Goal: Task Accomplishment & Management: Manage account settings

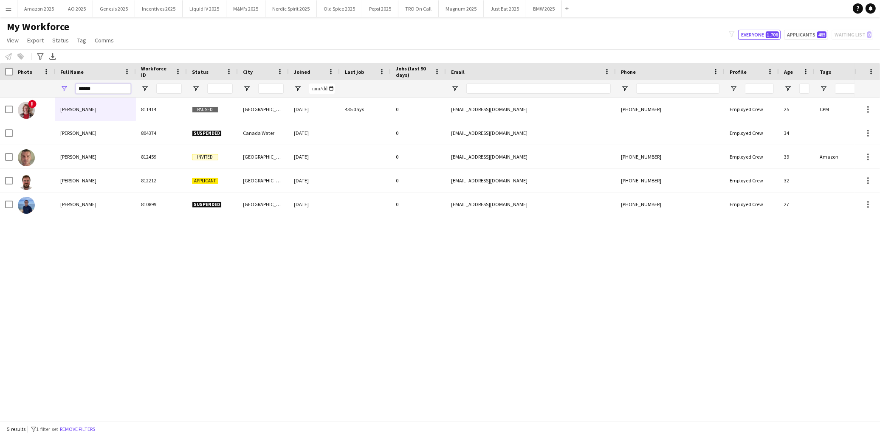
drag, startPoint x: 115, startPoint y: 86, endPoint x: -24, endPoint y: 93, distance: 139.4
click at [0, 93] on html "Menu Boards Boards Boards All jobs Status Workforce Workforce My Workforce Recr…" at bounding box center [440, 218] width 880 height 436
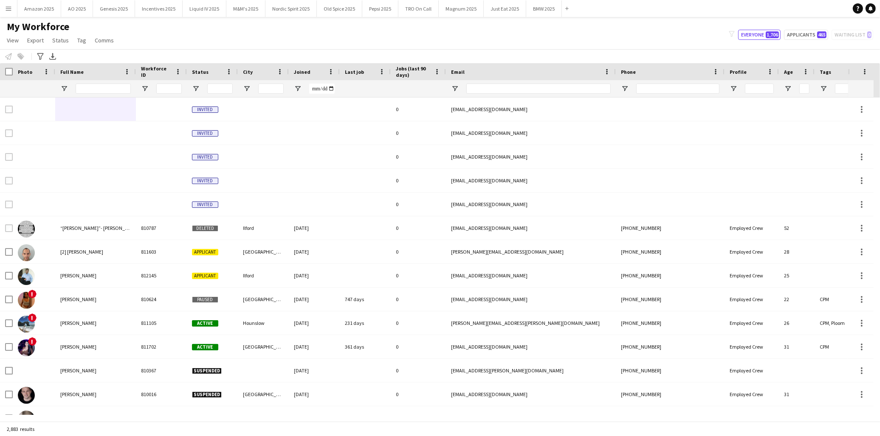
click at [15, 10] on button "Menu" at bounding box center [8, 8] width 17 height 17
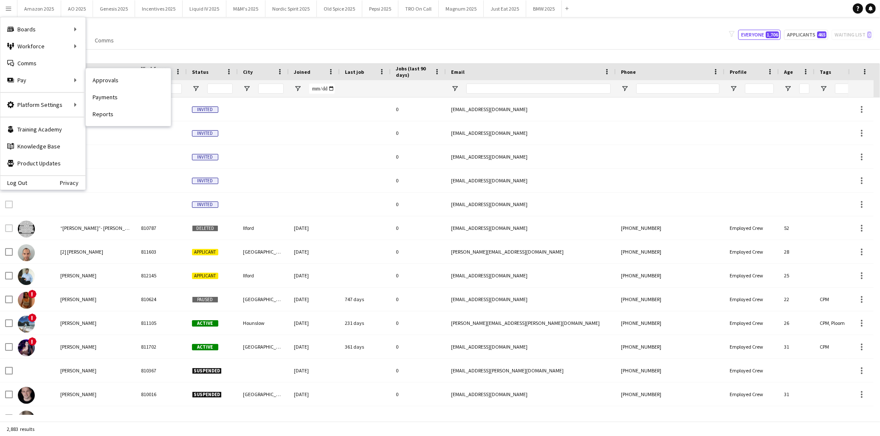
drag, startPoint x: 120, startPoint y: 76, endPoint x: 506, endPoint y: 132, distance: 389.9
click at [121, 76] on link "Approvals" at bounding box center [128, 80] width 85 height 17
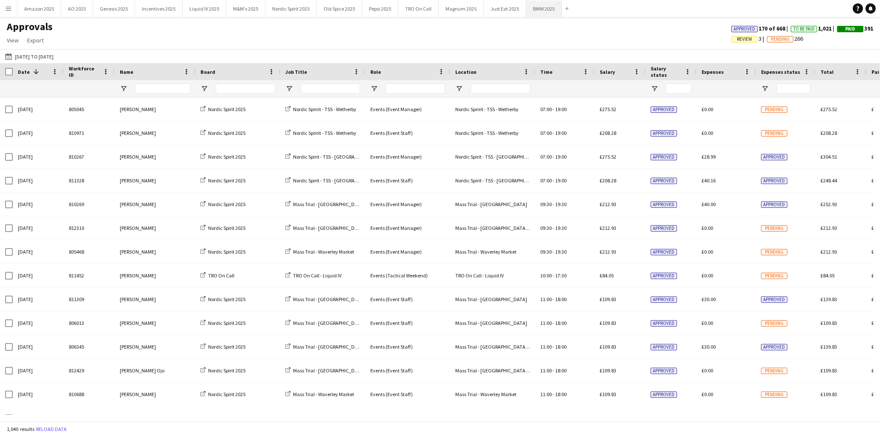
click at [533, 12] on button "BMW 2025 Close" at bounding box center [544, 8] width 36 height 17
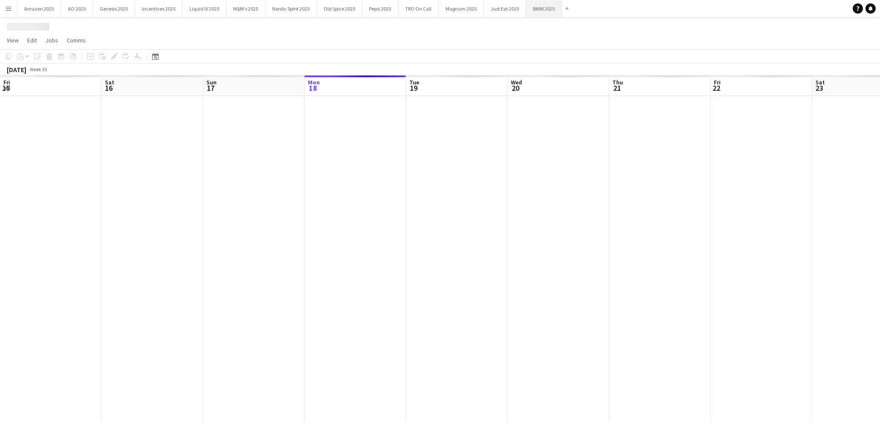
scroll to position [0, 202]
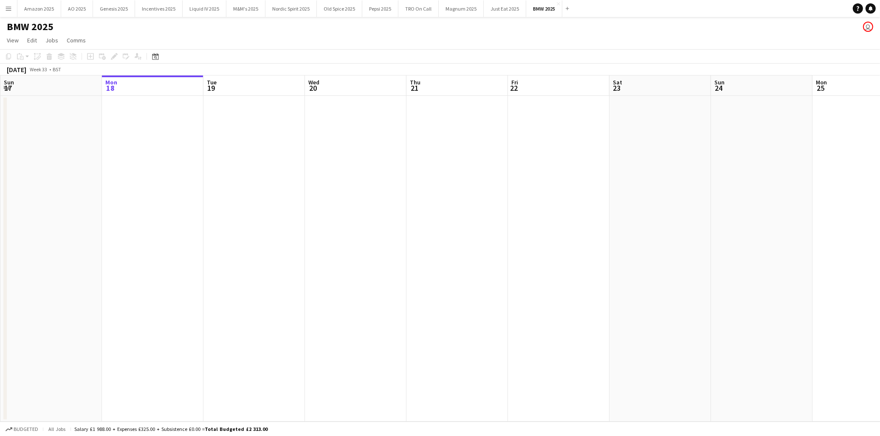
click at [567, 219] on app-date-cell at bounding box center [558, 259] width 101 height 326
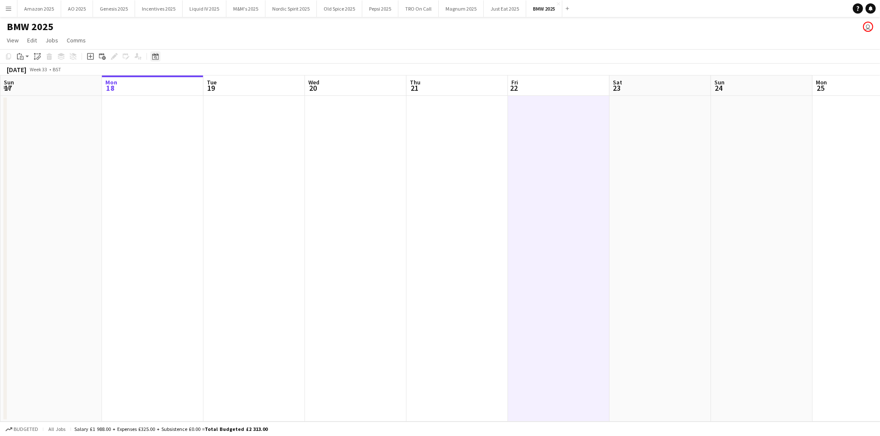
click at [156, 57] on icon "Date picker" at bounding box center [155, 56] width 7 height 7
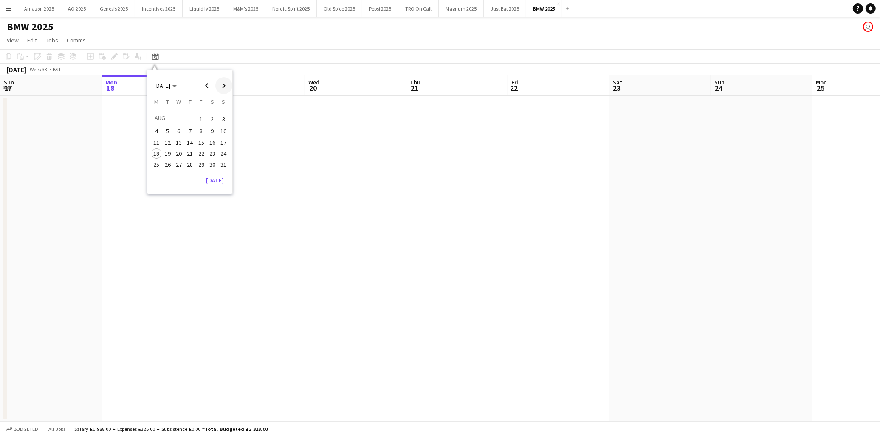
click at [226, 89] on span "Next month" at bounding box center [223, 85] width 17 height 17
click at [157, 139] on span "8" at bounding box center [157, 140] width 10 height 10
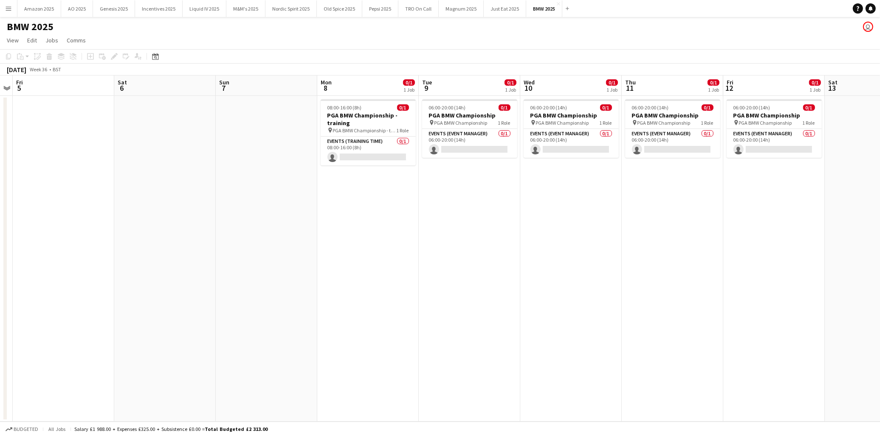
click at [11, 9] on app-icon "Menu" at bounding box center [8, 8] width 7 height 7
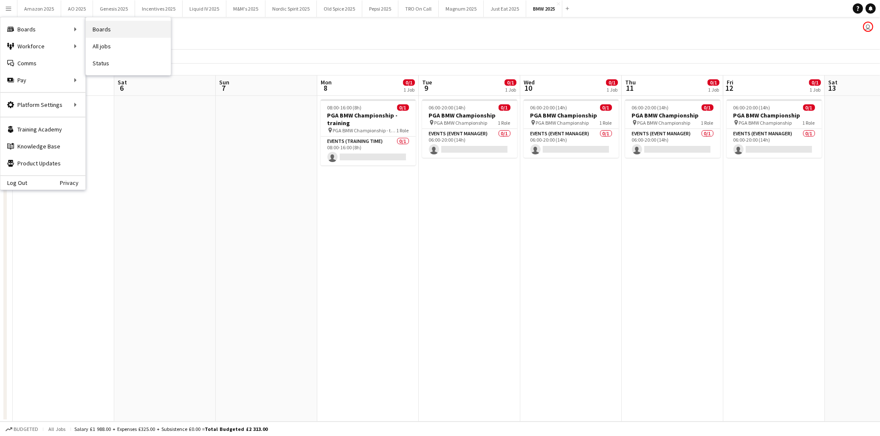
click at [97, 27] on link "Boards" at bounding box center [128, 29] width 85 height 17
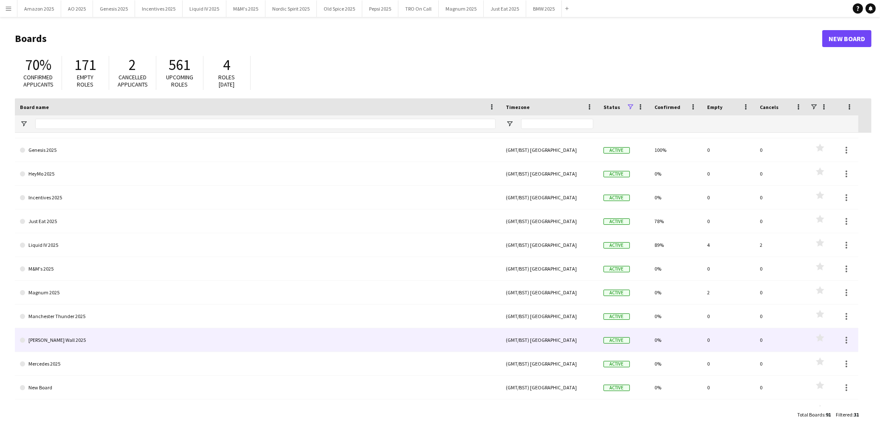
scroll to position [188, 0]
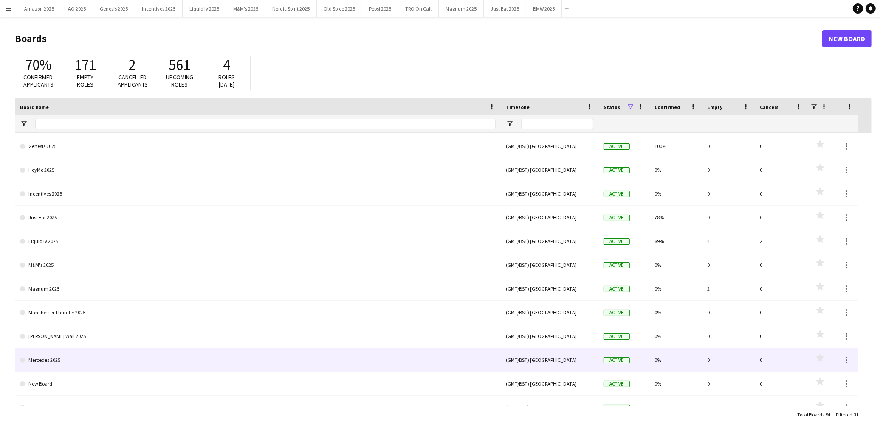
click at [49, 358] on link "Mercedes 2025" at bounding box center [257, 361] width 475 height 24
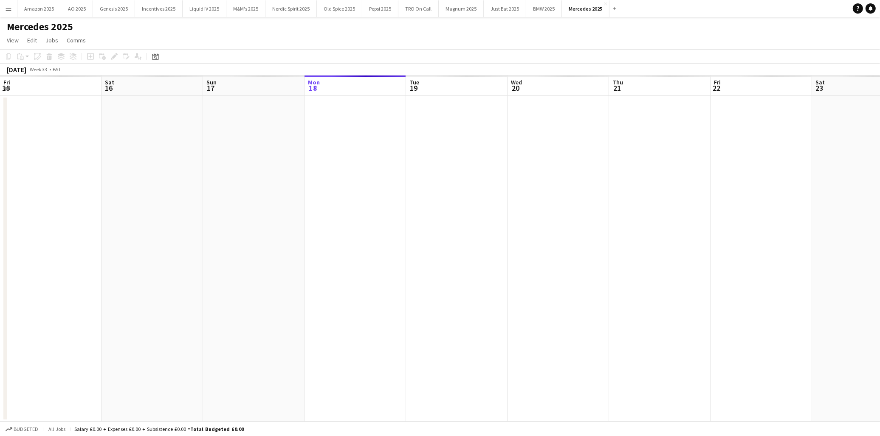
scroll to position [0, 202]
click at [163, 57] on app-toolbar "Copy Paste Paste Ctrl+V Paste with crew Ctrl+Shift+V Paste linked Job Delete Gr…" at bounding box center [440, 56] width 880 height 14
click at [155, 57] on icon at bounding box center [155, 57] width 3 height 3
click at [229, 88] on span "Next month" at bounding box center [223, 85] width 17 height 17
click at [193, 126] on span "4" at bounding box center [190, 129] width 10 height 10
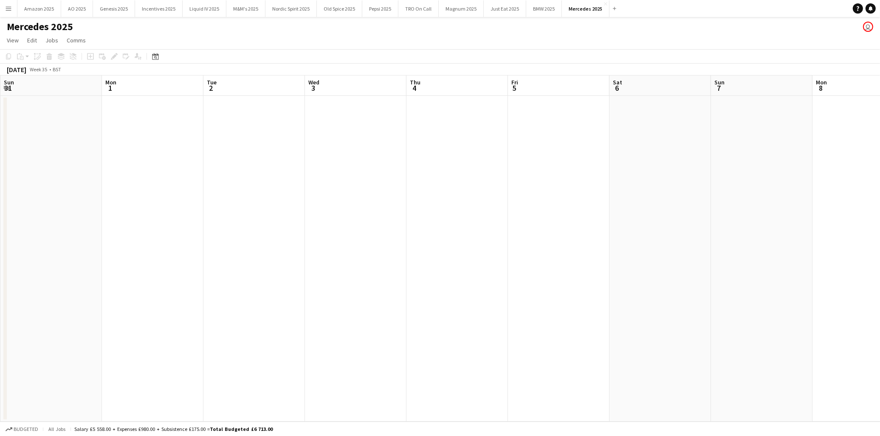
scroll to position [0, 292]
click at [361, 184] on app-date-cell at bounding box center [367, 259] width 101 height 326
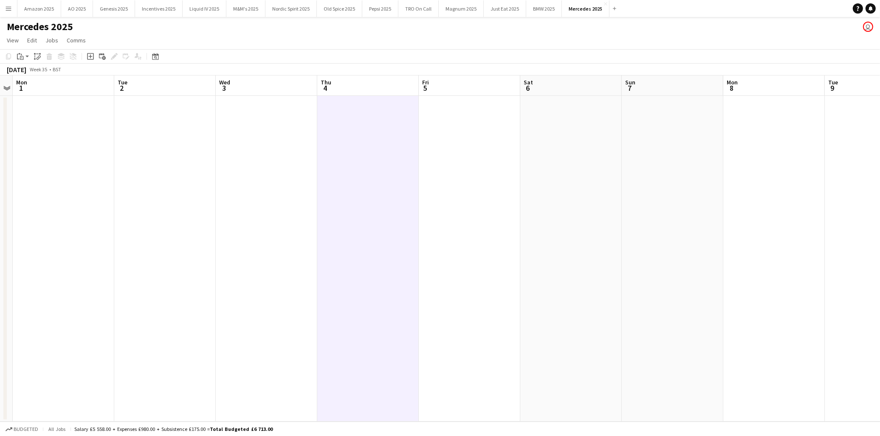
drag, startPoint x: 362, startPoint y: 120, endPoint x: 118, endPoint y: 39, distance: 257.5
click at [362, 120] on app-date-cell at bounding box center [367, 259] width 101 height 326
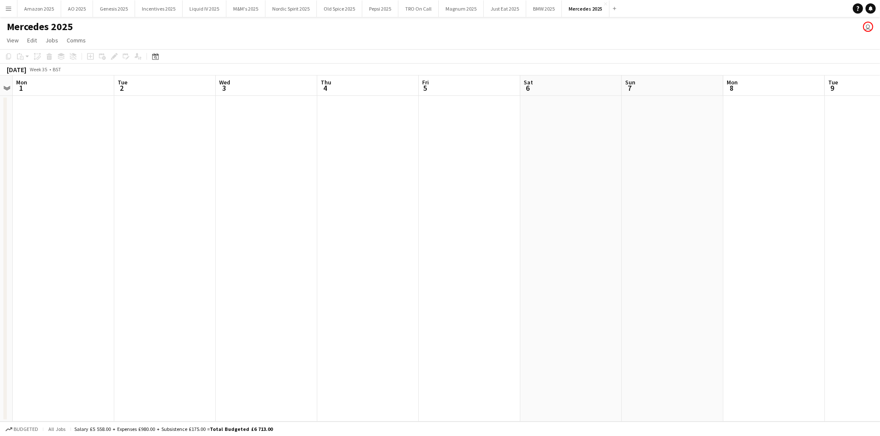
click at [368, 137] on app-date-cell at bounding box center [367, 259] width 101 height 326
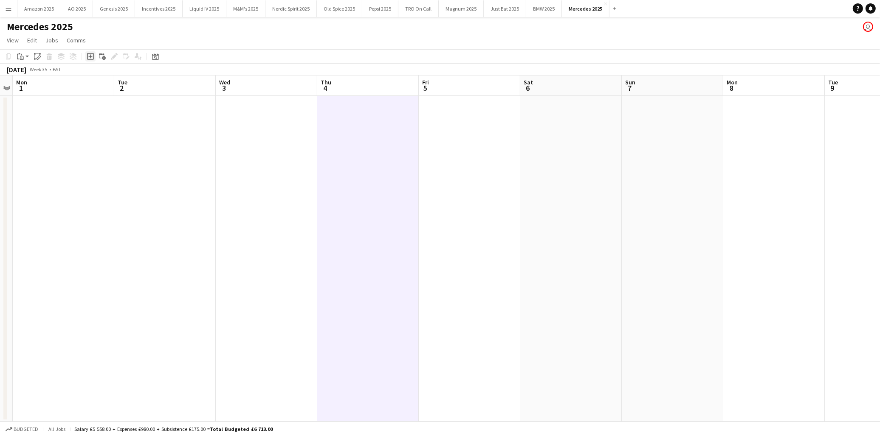
click at [88, 54] on icon "Add job" at bounding box center [90, 56] width 7 height 7
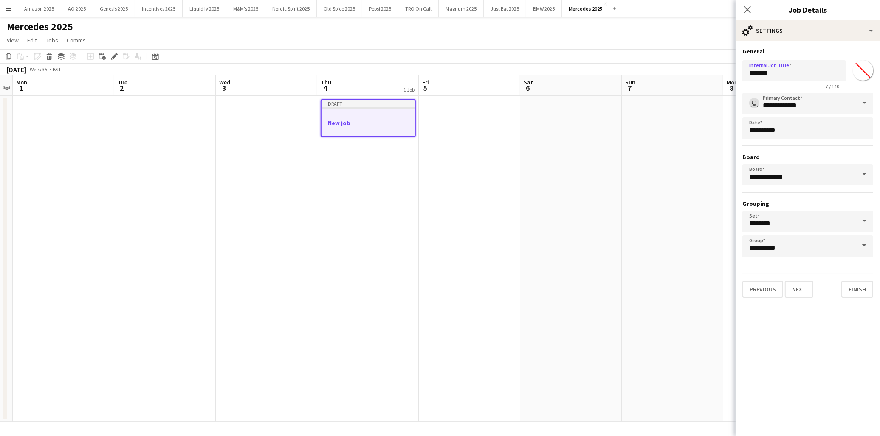
click at [785, 70] on input "*******" at bounding box center [794, 70] width 104 height 21
click at [782, 70] on input "*******" at bounding box center [794, 70] width 104 height 21
drag, startPoint x: 784, startPoint y: 69, endPoint x: 669, endPoint y: 73, distance: 115.1
click at [670, 73] on body "Menu Boards Boards Boards All jobs Status Workforce Workforce My Workforce Recr…" at bounding box center [440, 218] width 880 height 436
type input "**********"
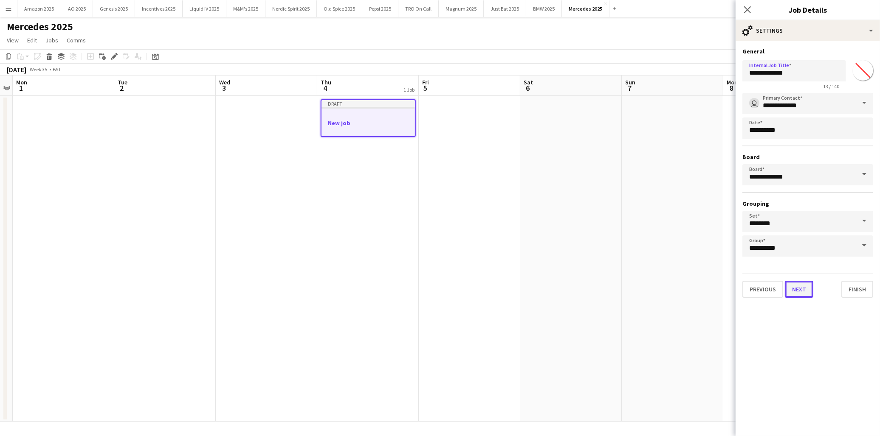
click at [803, 290] on button "Next" at bounding box center [798, 289] width 28 height 17
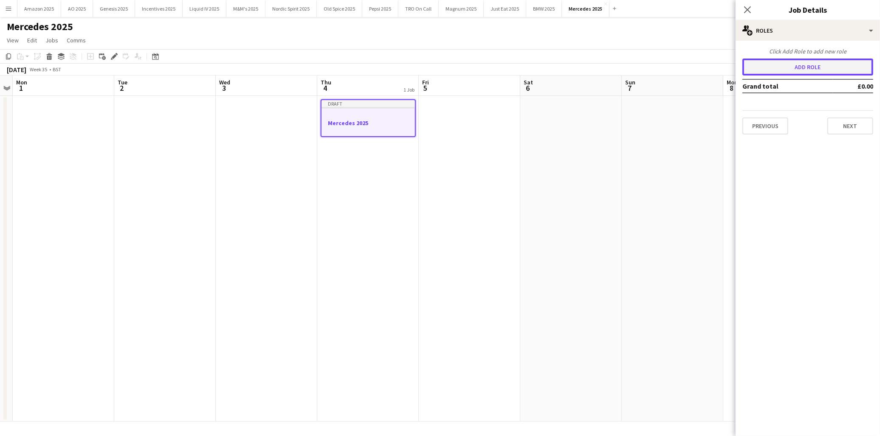
click at [786, 73] on button "Add role" at bounding box center [807, 67] width 131 height 17
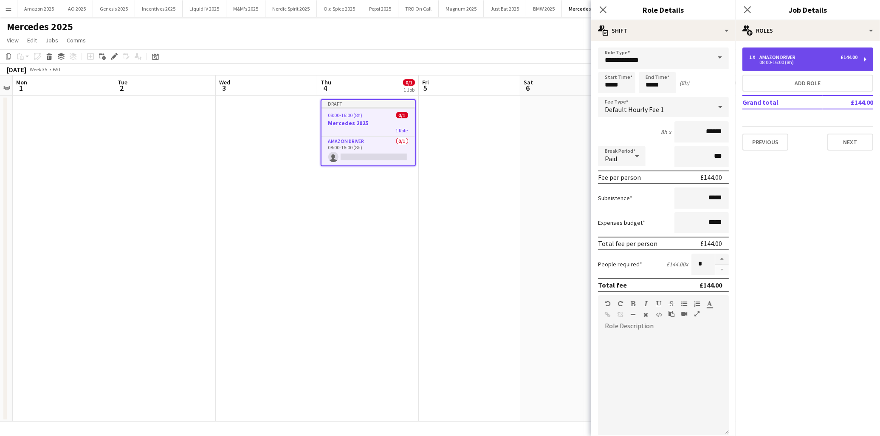
click at [772, 61] on div "08:00-16:00 (8h)" at bounding box center [803, 62] width 108 height 4
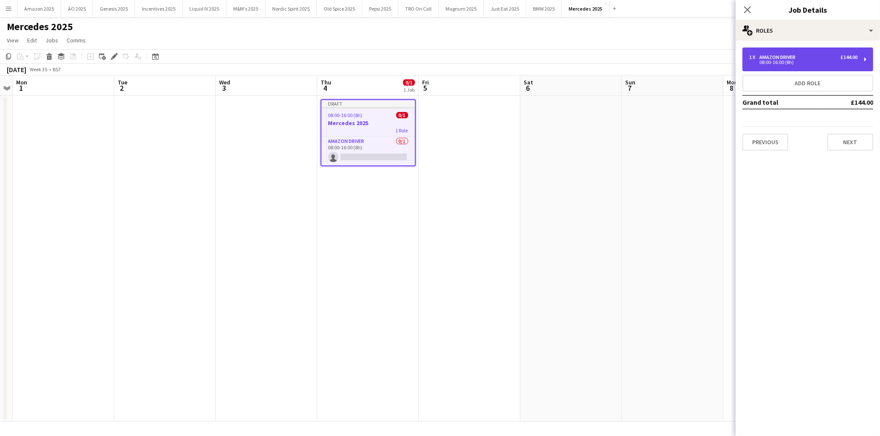
click at [776, 61] on div "08:00-16:00 (8h)" at bounding box center [803, 62] width 108 height 4
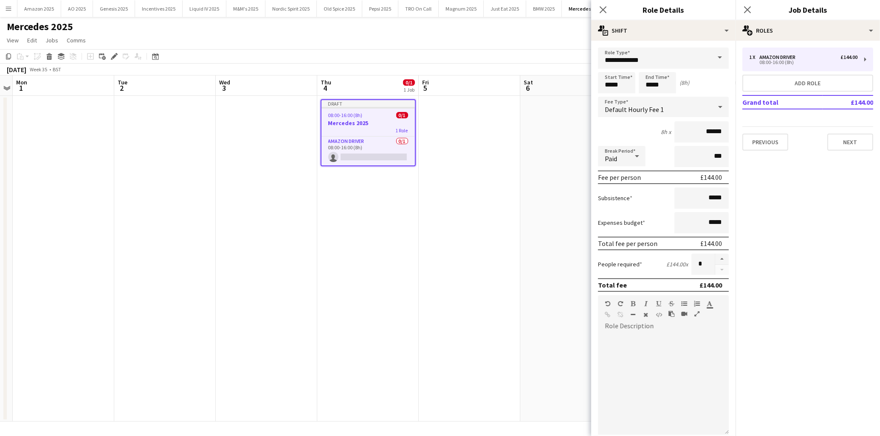
click at [714, 56] on span at bounding box center [720, 58] width 18 height 20
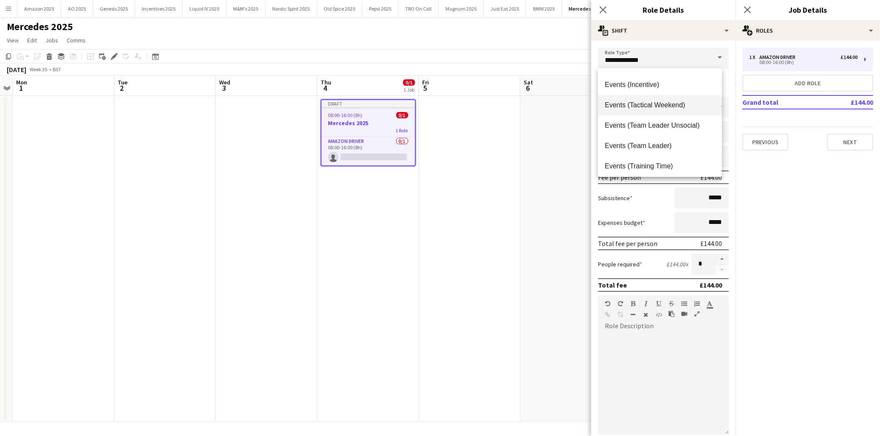
scroll to position [171, 0]
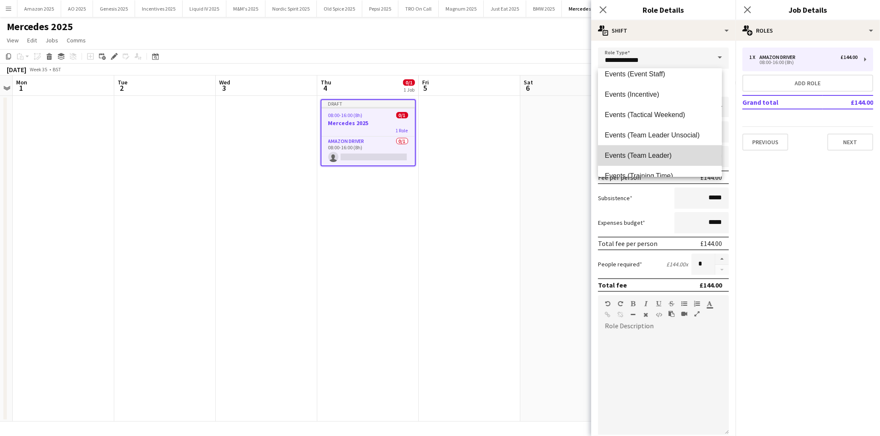
click at [669, 152] on span "Events (Team Leader)" at bounding box center [659, 156] width 110 height 8
type input "**********"
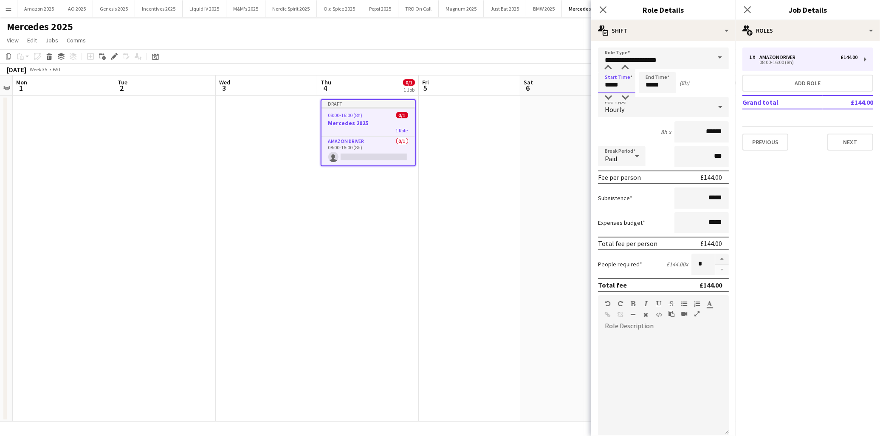
drag, startPoint x: 627, startPoint y: 84, endPoint x: 507, endPoint y: 83, distance: 120.1
click at [508, 83] on body "Menu Boards Boards Boards All jobs Status Workforce Workforce My Workforce Recr…" at bounding box center [440, 218] width 880 height 436
type input "*****"
drag, startPoint x: 716, startPoint y: 132, endPoint x: 528, endPoint y: 130, distance: 187.6
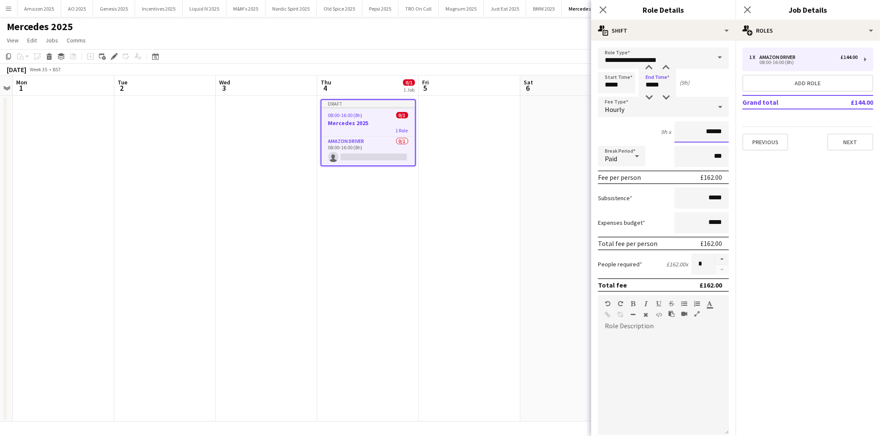
click at [545, 130] on body "Menu Boards Boards Boards All jobs Status Workforce Workforce My Workforce Recr…" at bounding box center [440, 218] width 880 height 436
type input "******"
drag, startPoint x: 722, startPoint y: 218, endPoint x: 655, endPoint y: 224, distance: 66.9
click at [655, 224] on form "**********" at bounding box center [663, 290] width 144 height 484
drag, startPoint x: 655, startPoint y: 224, endPoint x: 709, endPoint y: 220, distance: 54.1
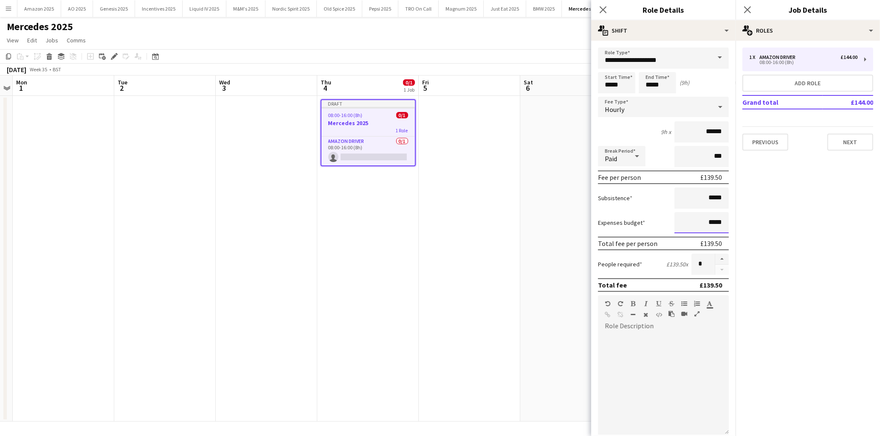
click at [709, 220] on input "*****" at bounding box center [701, 222] width 54 height 21
drag, startPoint x: 719, startPoint y: 222, endPoint x: 660, endPoint y: 219, distance: 58.6
click at [660, 219] on div "Expenses budget *****" at bounding box center [663, 222] width 131 height 21
type input "******"
drag, startPoint x: 795, startPoint y: 82, endPoint x: 694, endPoint y: 75, distance: 100.4
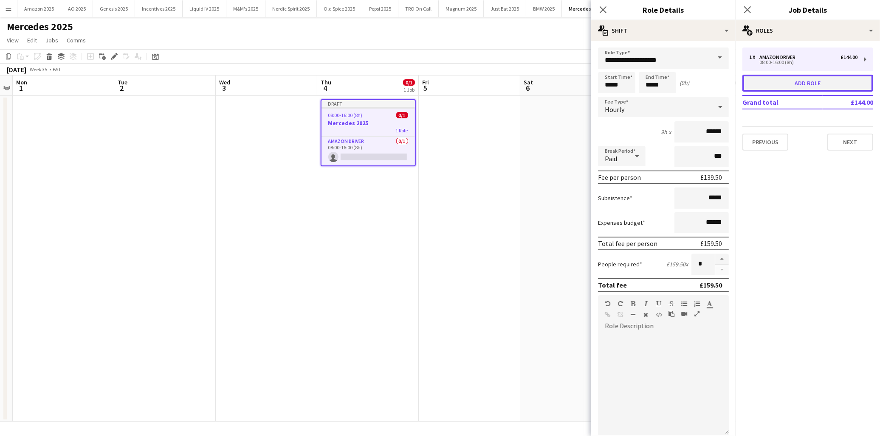
click at [784, 82] on button "Add role" at bounding box center [807, 83] width 131 height 17
type input "**********"
type input "*****"
type input "******"
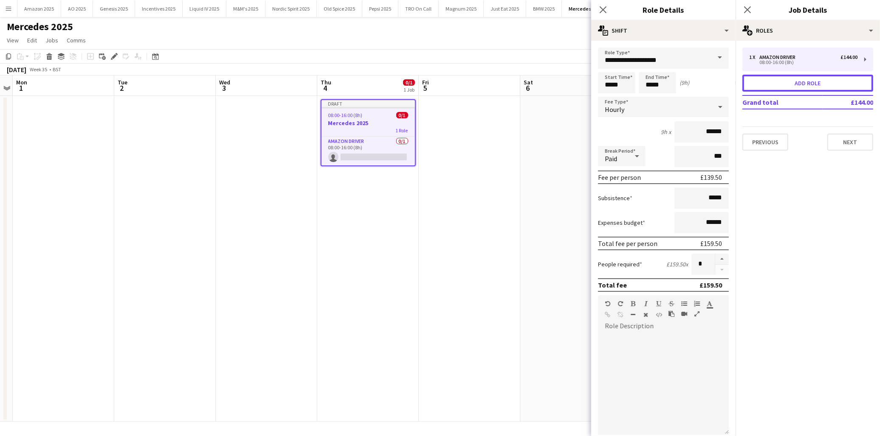
type input "*****"
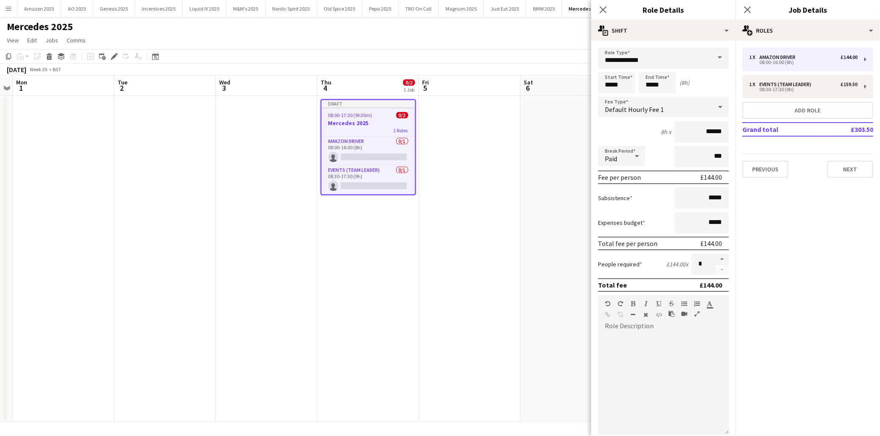
click at [712, 57] on span at bounding box center [720, 58] width 18 height 20
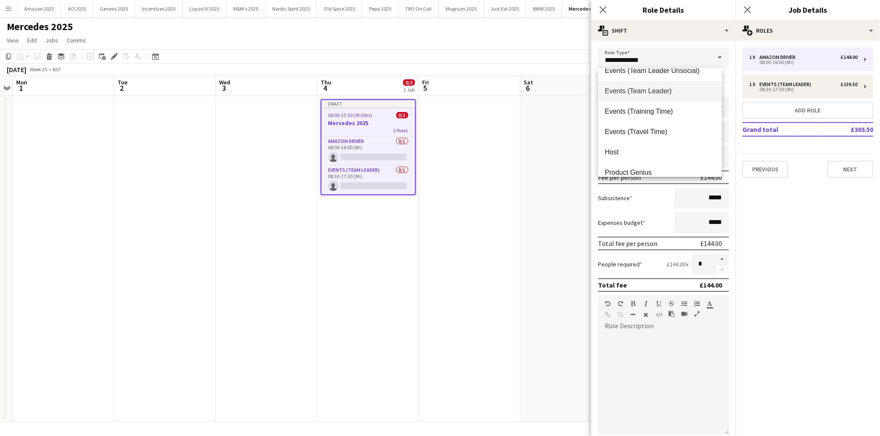
scroll to position [236, 0]
click at [640, 150] on span "Host" at bounding box center [659, 152] width 110 height 8
type input "****"
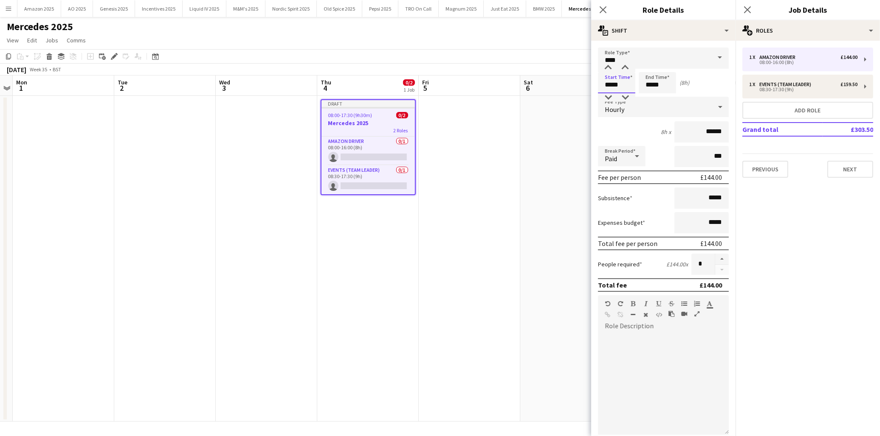
drag, startPoint x: 623, startPoint y: 82, endPoint x: 585, endPoint y: 85, distance: 37.9
click at [585, 85] on body "Menu Boards Boards Boards All jobs Status Workforce Workforce My Workforce Recr…" at bounding box center [440, 218] width 880 height 436
type input "*****"
drag, startPoint x: 714, startPoint y: 130, endPoint x: 590, endPoint y: 152, distance: 126.3
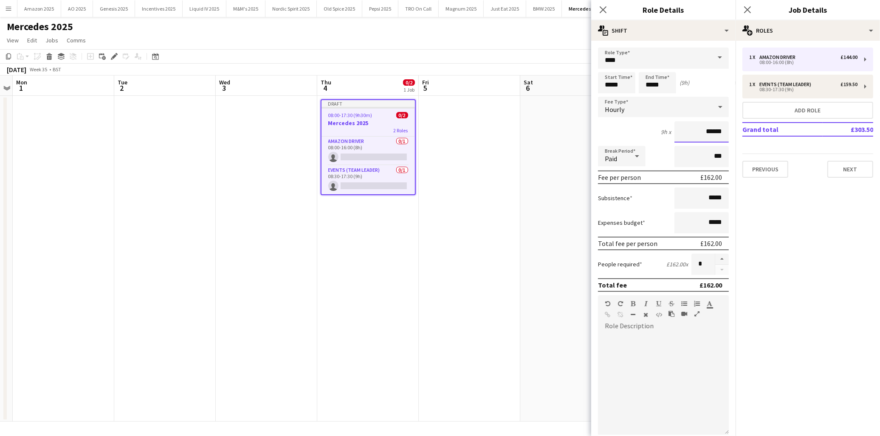
click at [592, 149] on form "Role Type **** Start Time ***** End Time ***** (9h) Fee Type Hourly 9h x ******…" at bounding box center [663, 290] width 144 height 484
type input "******"
drag, startPoint x: 717, startPoint y: 219, endPoint x: 658, endPoint y: 223, distance: 58.3
click at [658, 223] on div "Expenses budget *****" at bounding box center [663, 222] width 131 height 21
type input "******"
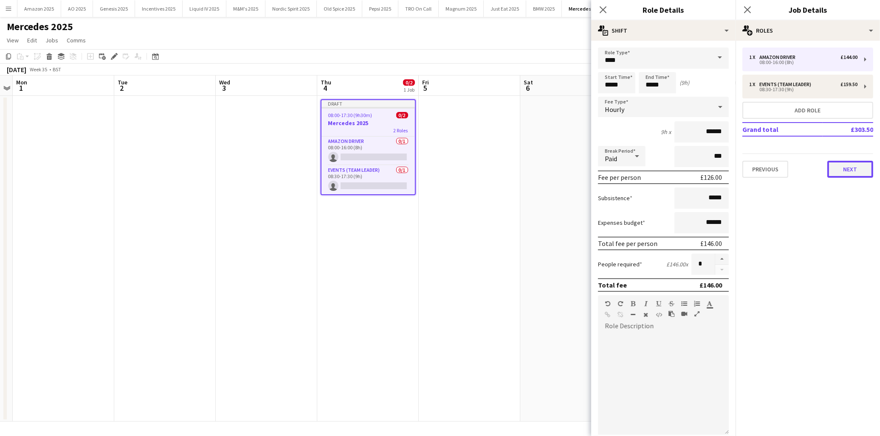
click at [837, 172] on button "Next" at bounding box center [850, 169] width 46 height 17
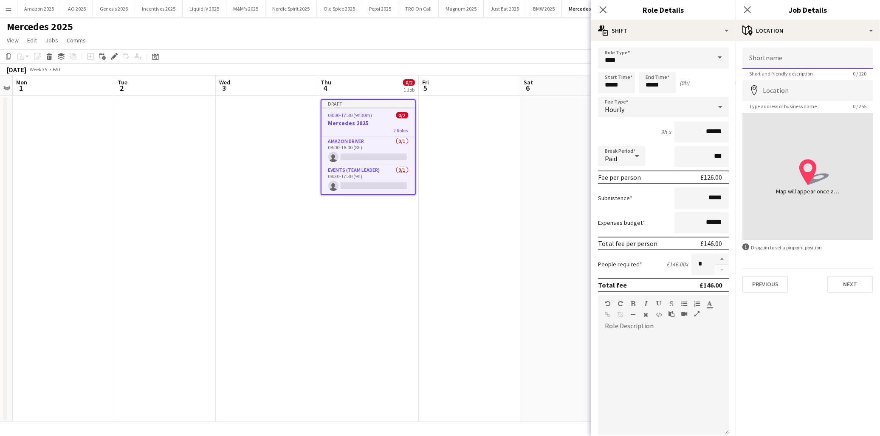
click at [791, 58] on input "Shortname" at bounding box center [807, 58] width 131 height 21
type input "**********"
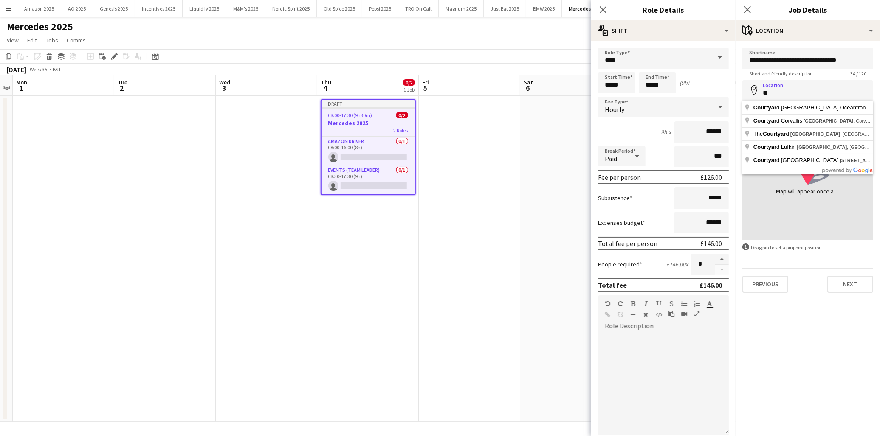
type input "*"
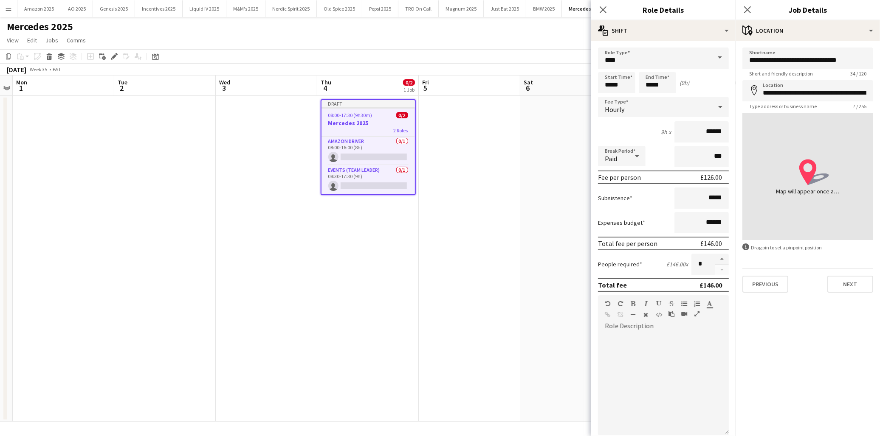
type input "**********"
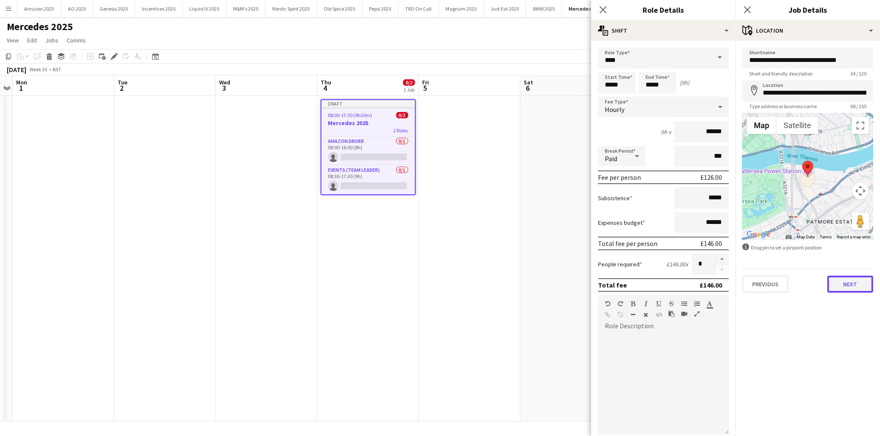
click at [851, 281] on button "Next" at bounding box center [850, 284] width 46 height 17
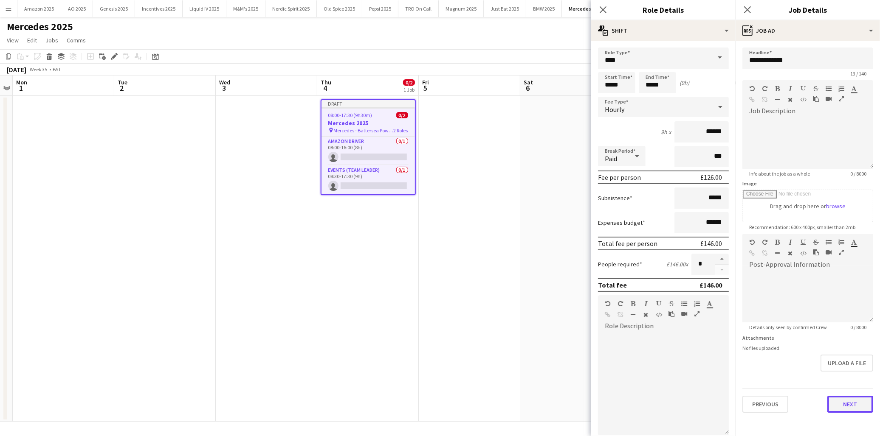
click at [849, 404] on button "Next" at bounding box center [850, 404] width 46 height 17
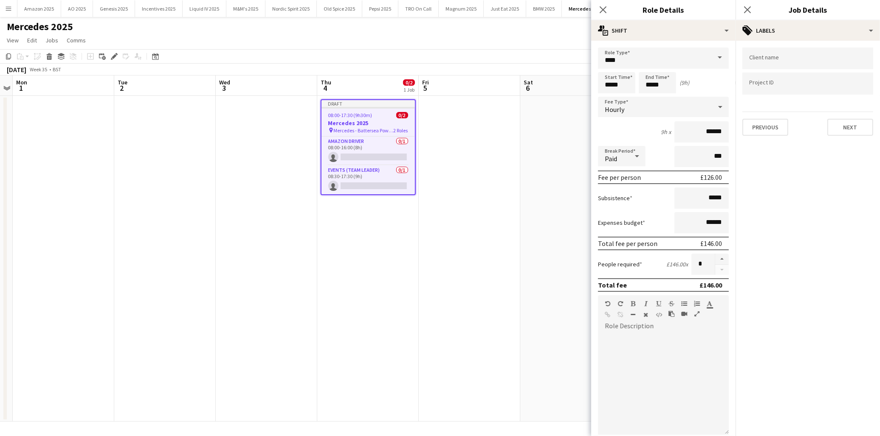
click at [785, 65] on div at bounding box center [807, 59] width 131 height 22
click at [791, 45] on div "Client name ******** Project ID Previous Next" at bounding box center [807, 92] width 144 height 102
click at [789, 57] on input "********" at bounding box center [807, 61] width 117 height 8
type input "********"
type input "*****"
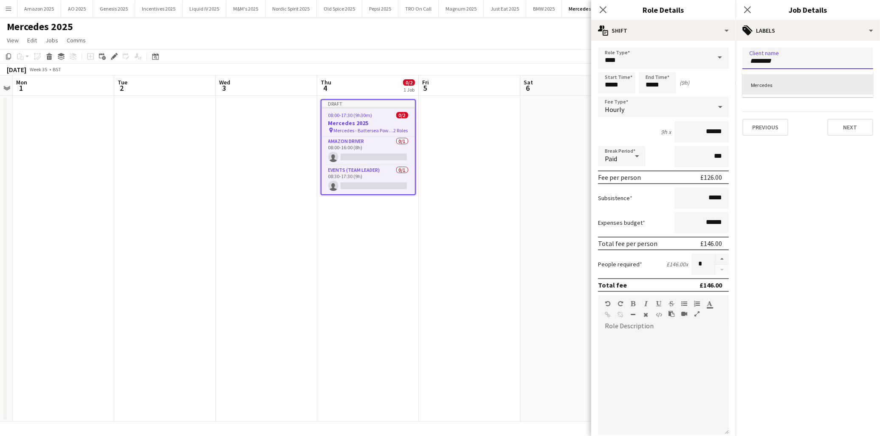
click at [845, 122] on div at bounding box center [807, 218] width 144 height 436
click at [853, 47] on div "Client name ******** Project ID ***** Previous Next" at bounding box center [807, 92] width 144 height 102
click at [854, 41] on div "Client name ******** Project ID ***** Previous Next" at bounding box center [807, 92] width 144 height 102
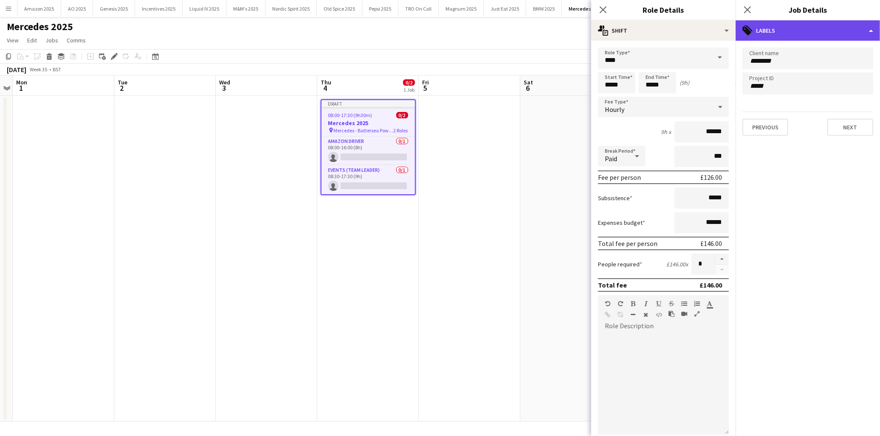
click at [855, 28] on div "tags-double Labels" at bounding box center [807, 30] width 144 height 20
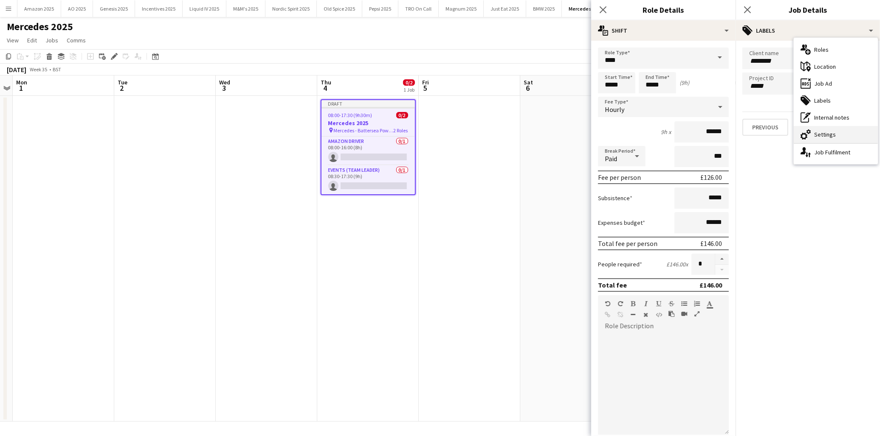
click at [835, 139] on div "cog-double-3 Settings" at bounding box center [835, 134] width 84 height 17
type input "*******"
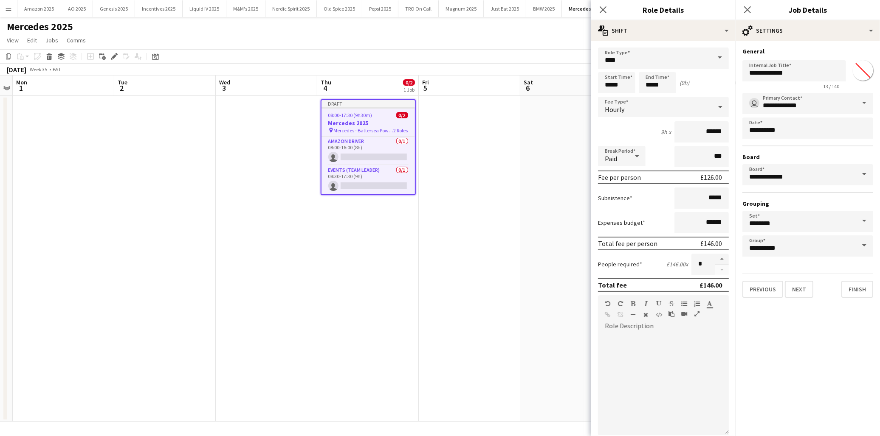
click at [483, 171] on app-date-cell at bounding box center [469, 259] width 101 height 326
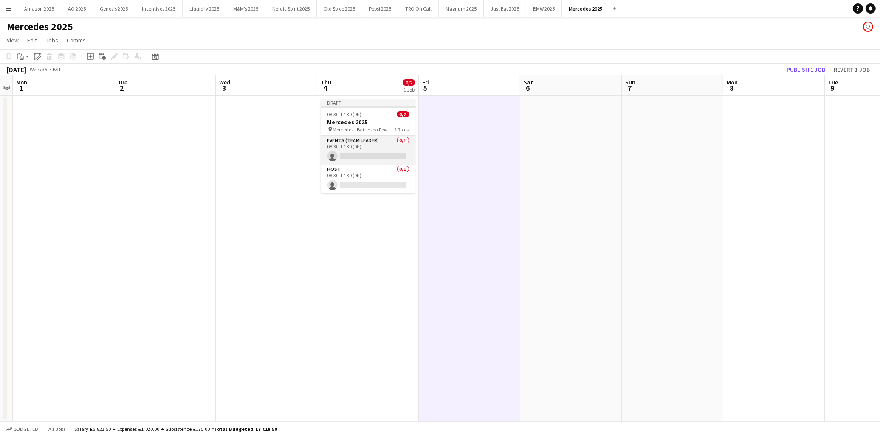
click at [354, 153] on app-card-role "Events (Team Leader) 0/1 08:30-17:30 (9h) single-neutral-actions" at bounding box center [368, 150] width 95 height 29
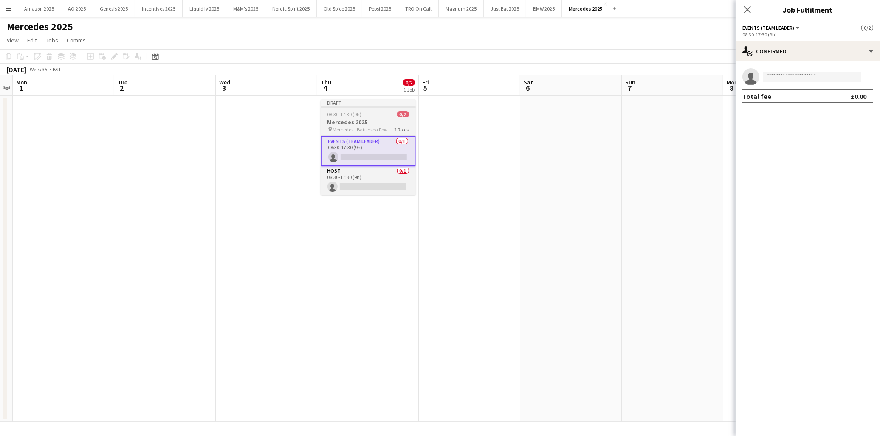
click at [361, 115] on span "08:30-17:30 (9h)" at bounding box center [344, 114] width 34 height 6
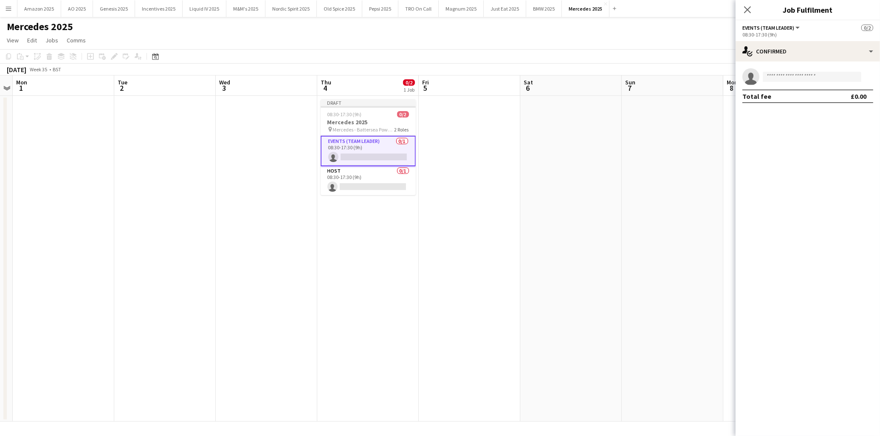
scroll to position [0, 290]
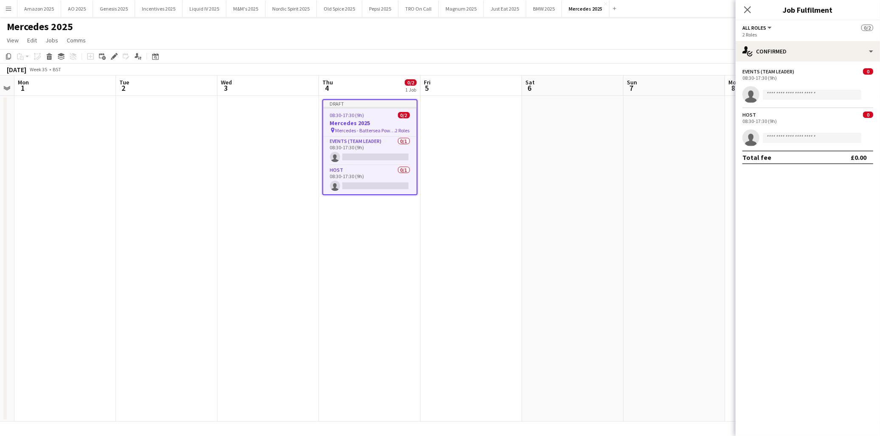
click at [774, 100] on app-invite-slot "single-neutral-actions" at bounding box center [807, 94] width 144 height 17
click at [775, 96] on input at bounding box center [811, 95] width 98 height 10
type input "*****"
click at [806, 105] on span "Louie Aldons-Locke" at bounding box center [793, 106] width 49 height 7
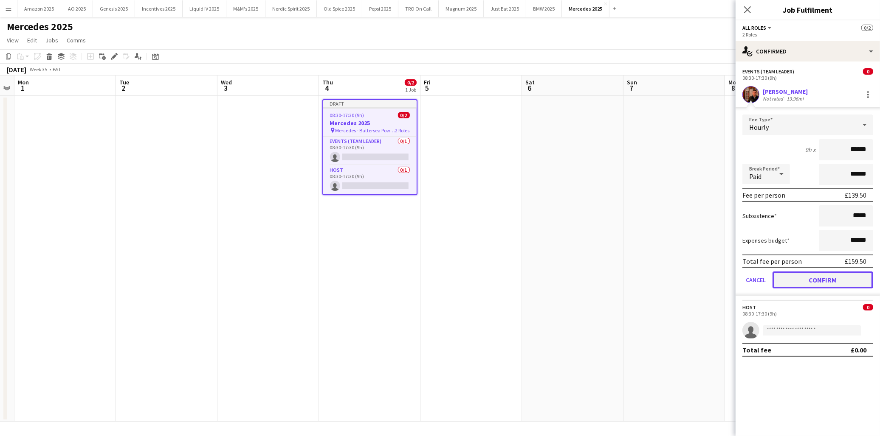
click at [833, 284] on button "Confirm" at bounding box center [822, 280] width 101 height 17
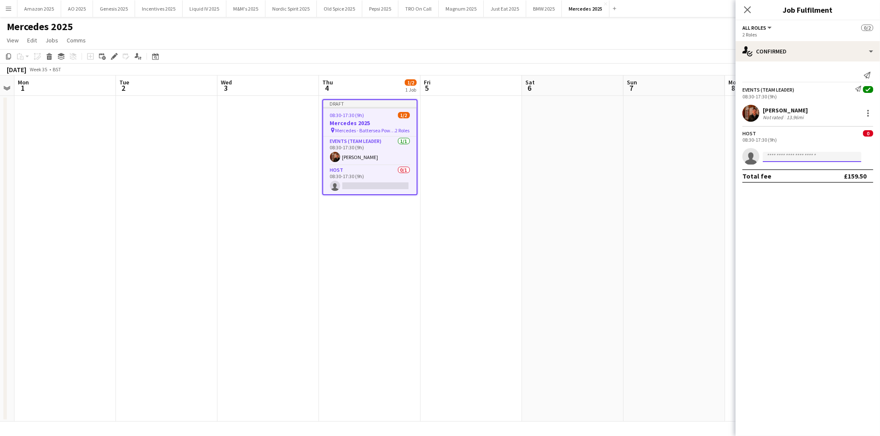
click at [801, 157] on input at bounding box center [811, 157] width 98 height 10
type input "****"
click at [811, 168] on span "Ade Sobitan Active" at bounding box center [811, 169] width 85 height 7
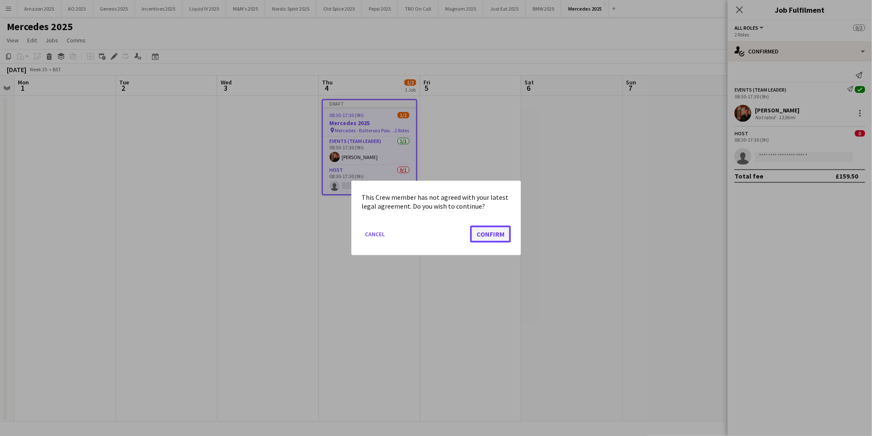
click at [499, 234] on button "Confirm" at bounding box center [490, 234] width 41 height 17
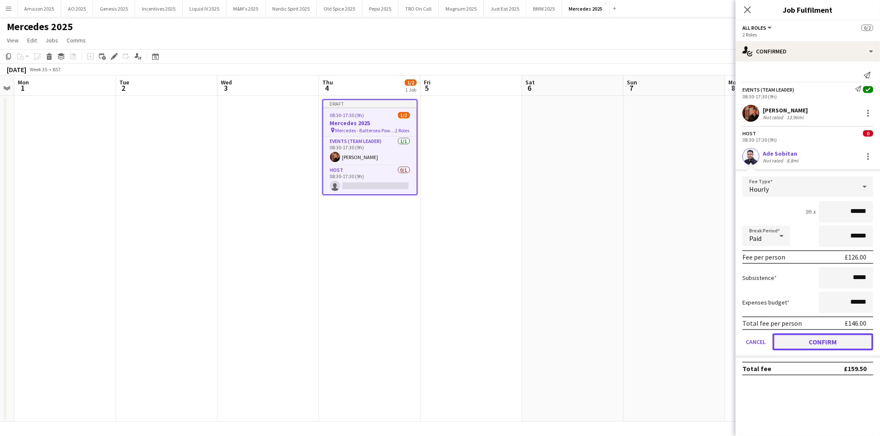
click at [829, 339] on button "Confirm" at bounding box center [822, 342] width 101 height 17
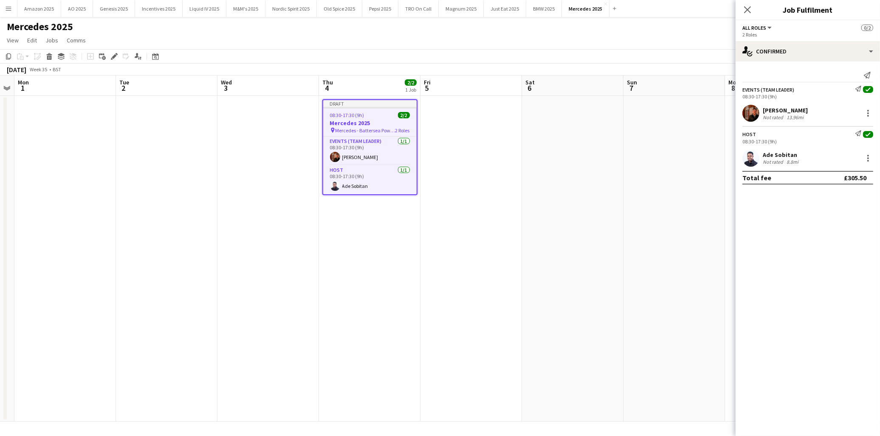
click at [346, 108] on div at bounding box center [369, 108] width 93 height 2
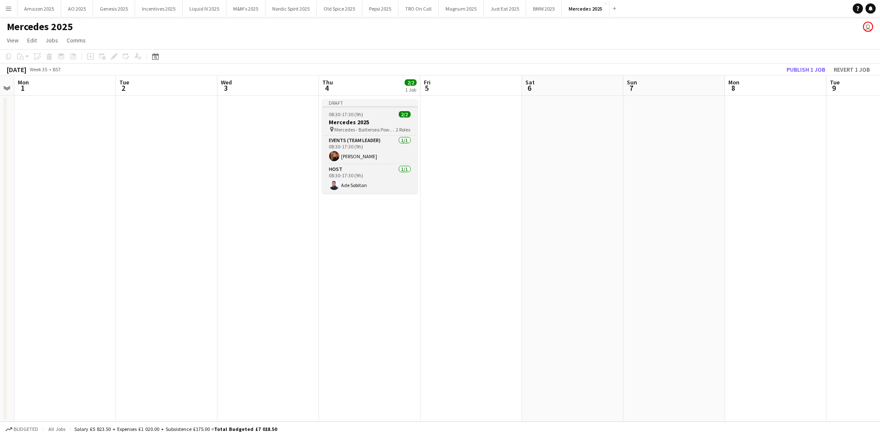
click at [346, 108] on app-job-card "Draft 08:30-17:30 (9h) 2/2 Mercedes 2025 pin Mercedes - Battersea Power Station…" at bounding box center [369, 146] width 95 height 94
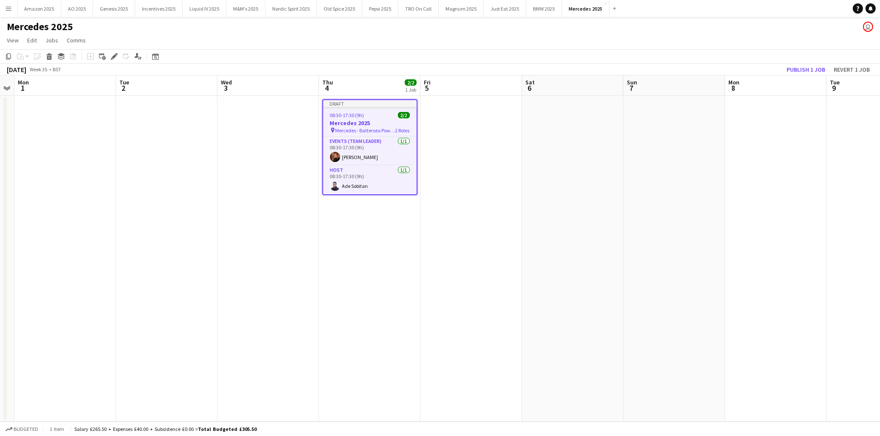
click at [462, 125] on app-date-cell at bounding box center [470, 259] width 101 height 326
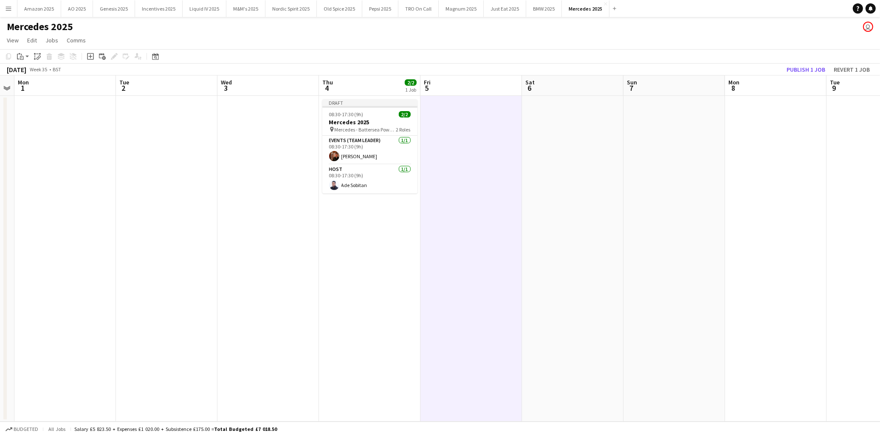
click at [537, 132] on app-date-cell at bounding box center [572, 259] width 101 height 326
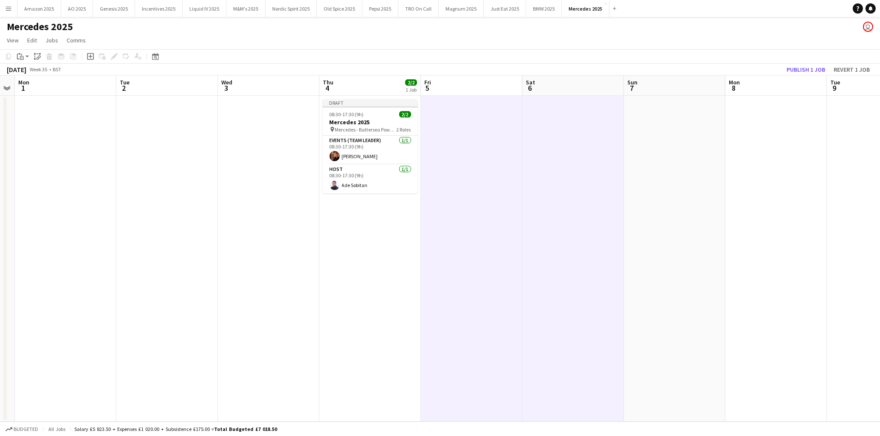
scroll to position [0, 289]
click at [665, 138] on app-date-cell at bounding box center [674, 259] width 101 height 326
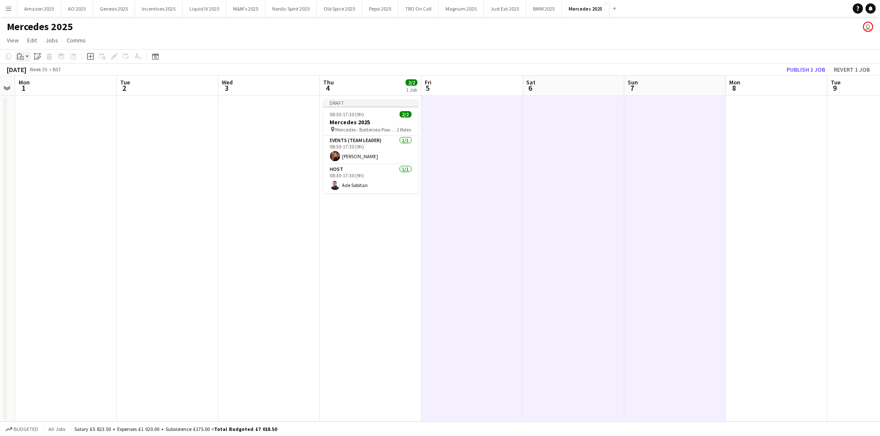
drag, startPoint x: 24, startPoint y: 54, endPoint x: 28, endPoint y: 73, distance: 19.3
click at [24, 55] on div "Paste" at bounding box center [20, 56] width 10 height 10
click at [36, 87] on link "Paste with crew Ctrl+Shift+V" at bounding box center [62, 87] width 80 height 8
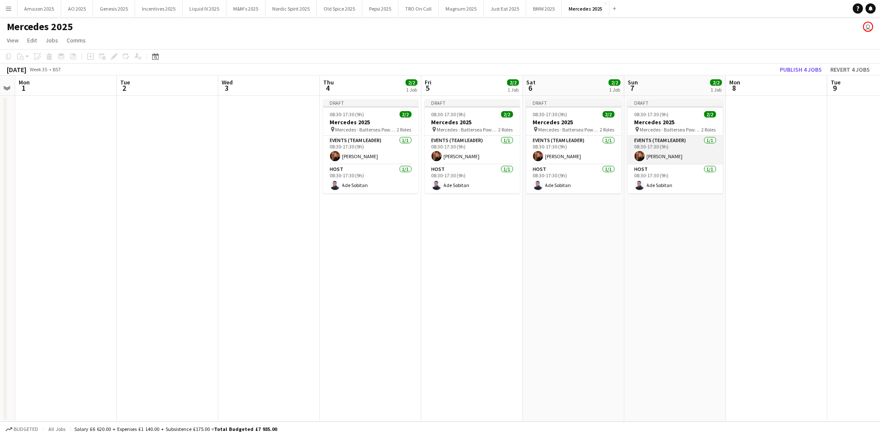
click at [669, 154] on app-card-role "Events (Team Leader) 1/1 08:30-17:30 (9h) Louie Aldons-Locke" at bounding box center [674, 150] width 95 height 29
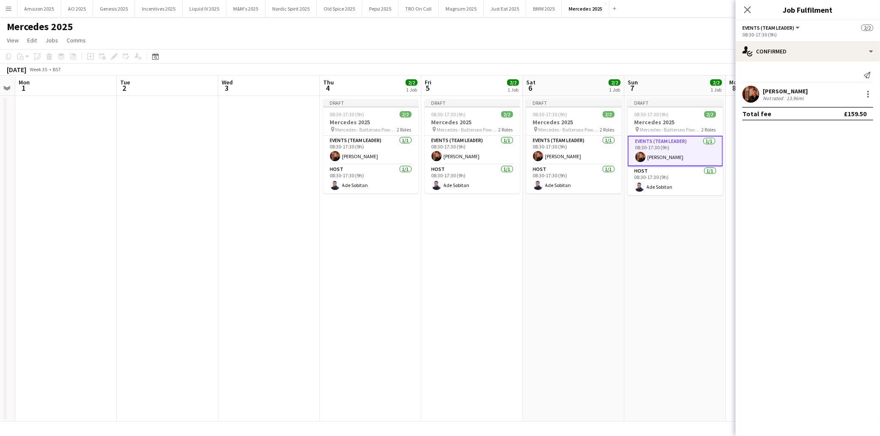
click at [749, 90] on app-user-avatar at bounding box center [750, 94] width 17 height 17
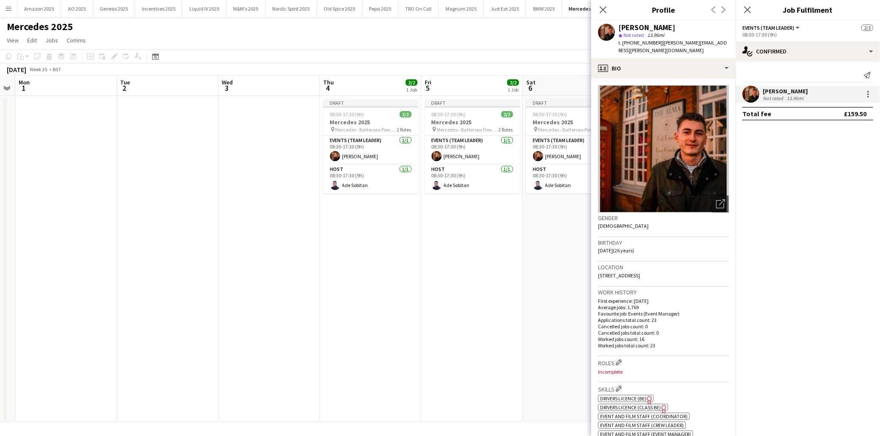
click at [489, 281] on app-date-cell "Draft 08:30-17:30 (9h) 2/2 Mercedes 2025 pin Mercedes - Battersea Power Station…" at bounding box center [471, 259] width 101 height 326
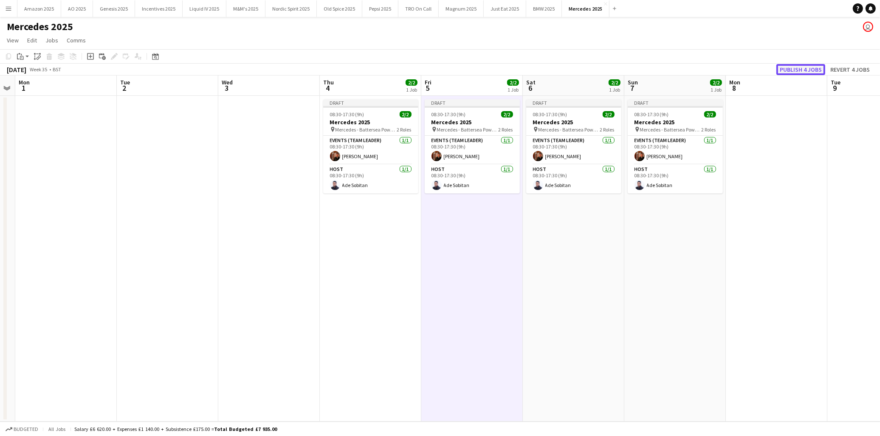
click at [790, 67] on button "Publish 4 jobs" at bounding box center [800, 69] width 49 height 11
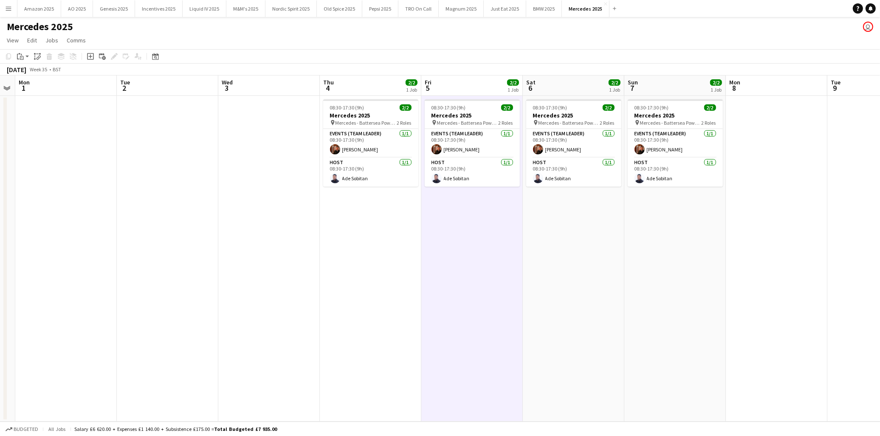
click at [260, 222] on app-date-cell at bounding box center [268, 259] width 101 height 326
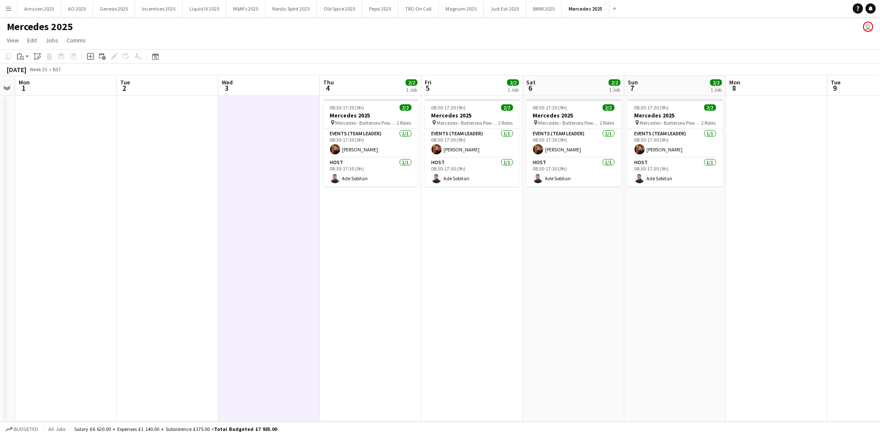
click at [544, 245] on app-date-cell "08:30-17:30 (9h) 2/2 Mercedes 2025 pin Mercedes - Battersea Power Station 2 Rol…" at bounding box center [573, 259] width 101 height 326
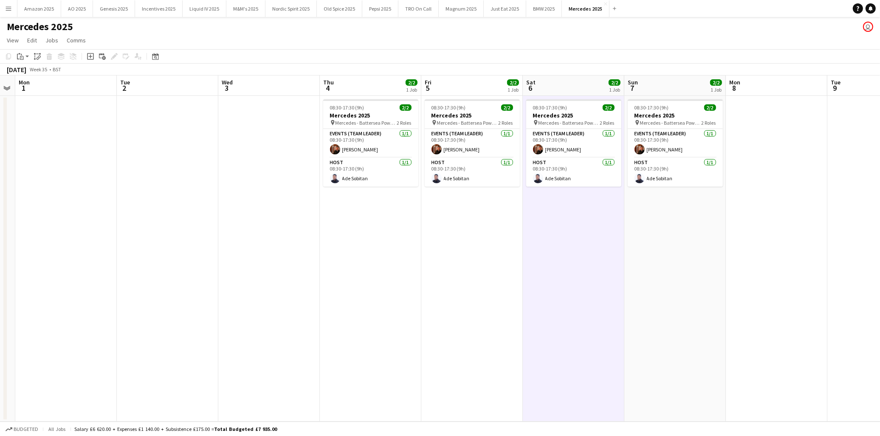
click at [7, 7] on app-icon "Menu" at bounding box center [8, 8] width 7 height 7
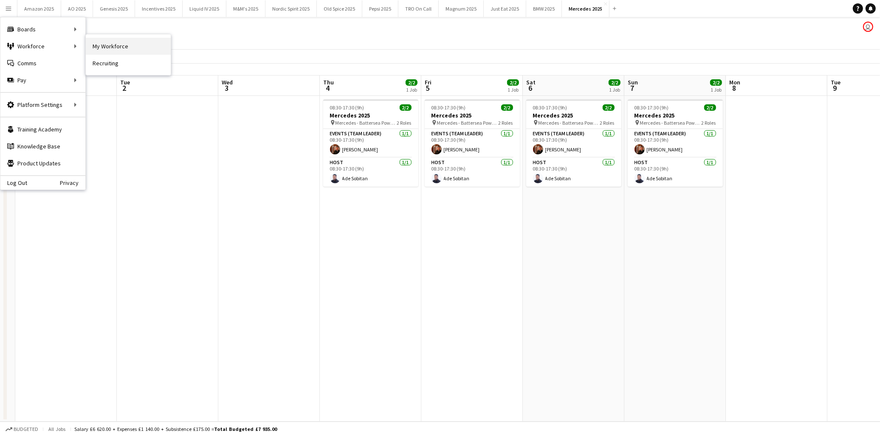
click at [91, 43] on link "My Workforce" at bounding box center [128, 46] width 85 height 17
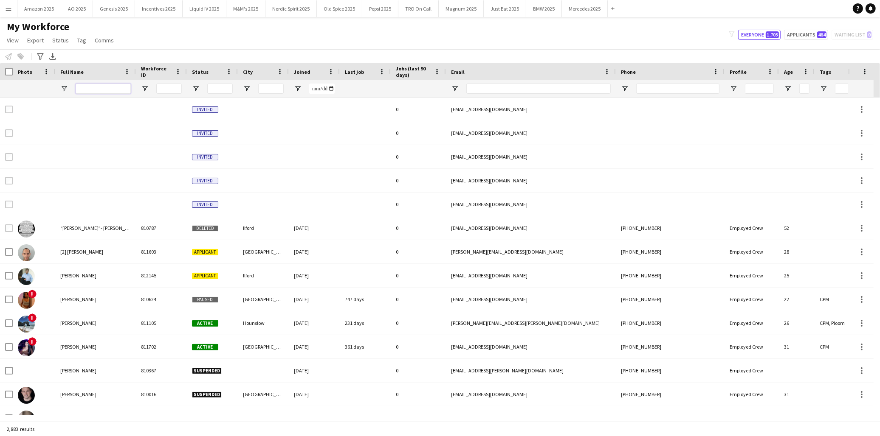
click at [109, 88] on input "Full Name Filter Input" at bounding box center [103, 89] width 55 height 10
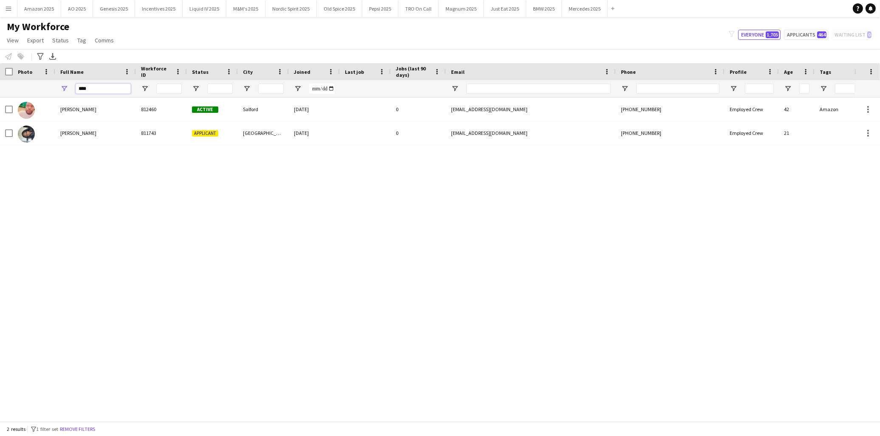
type input "****"
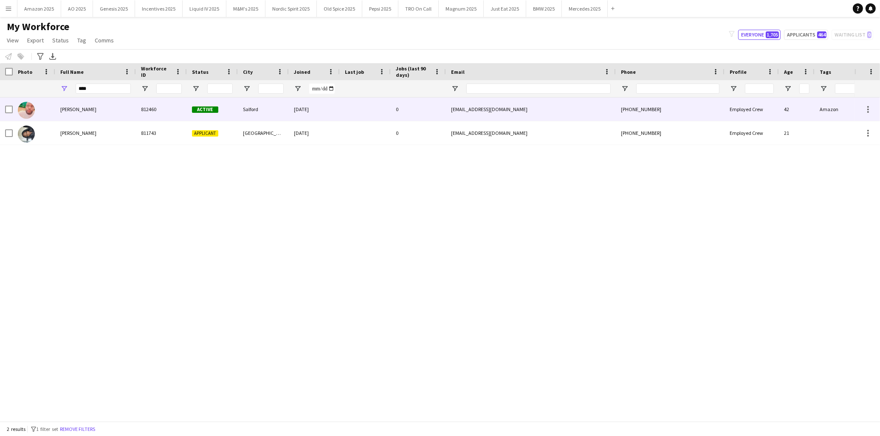
click at [65, 104] on div "Daniel Okon" at bounding box center [95, 109] width 81 height 23
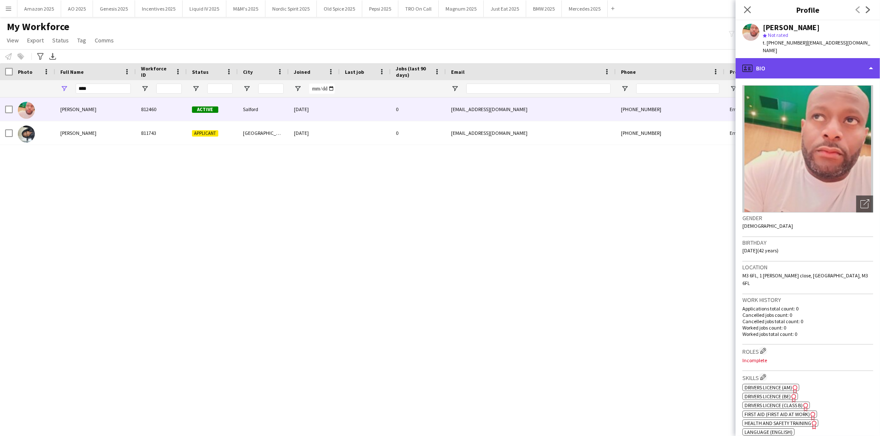
click at [831, 58] on div "profile Bio" at bounding box center [807, 68] width 144 height 20
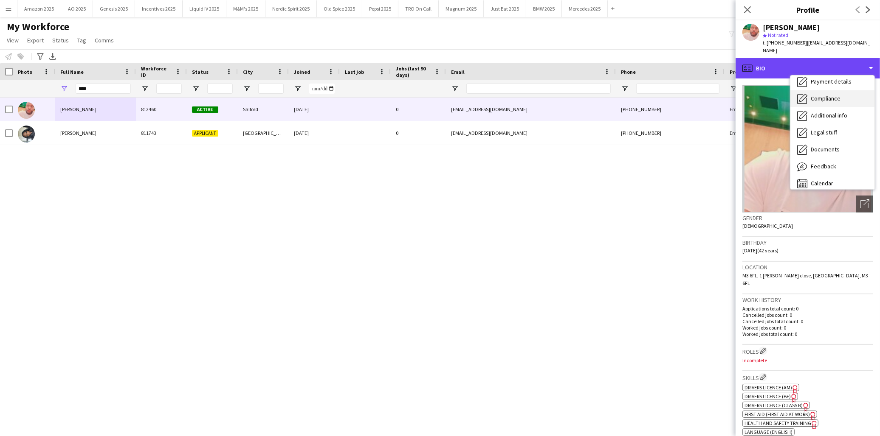
scroll to position [113, 0]
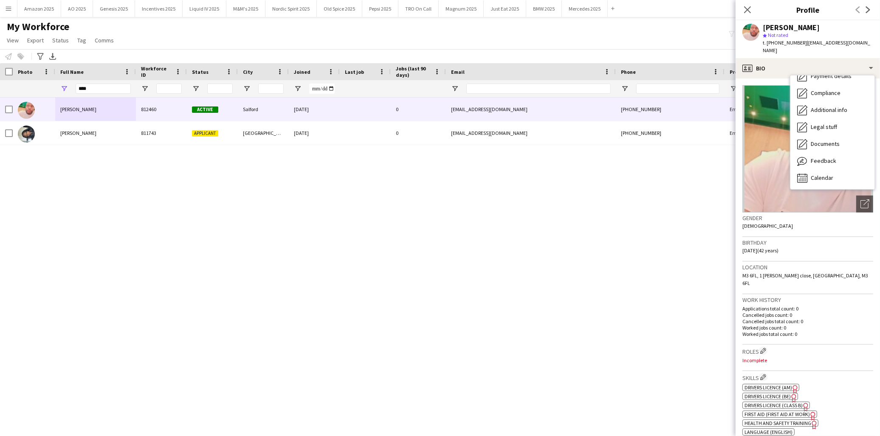
drag, startPoint x: 751, startPoint y: 12, endPoint x: 706, endPoint y: 18, distance: 45.4
click at [751, 12] on app-icon "Close pop-in" at bounding box center [747, 10] width 10 height 10
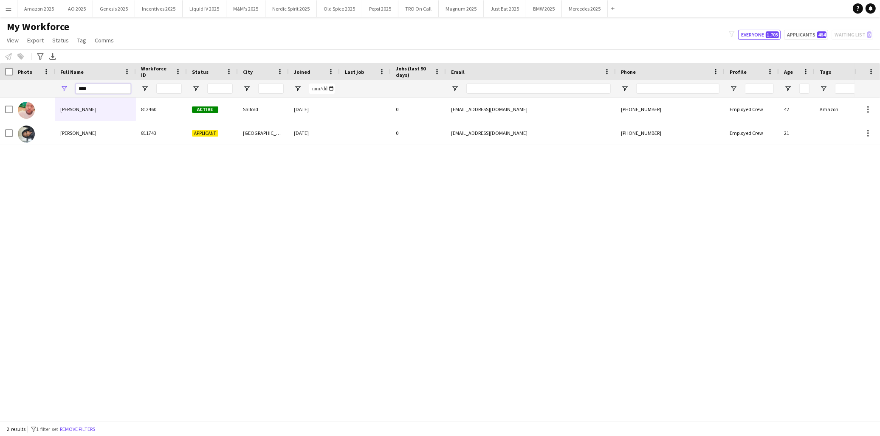
drag, startPoint x: 100, startPoint y: 90, endPoint x: -24, endPoint y: 90, distance: 124.0
click at [0, 90] on html "Menu Boards Boards Boards All jobs Status Workforce Workforce My Workforce Recr…" at bounding box center [440, 218] width 880 height 436
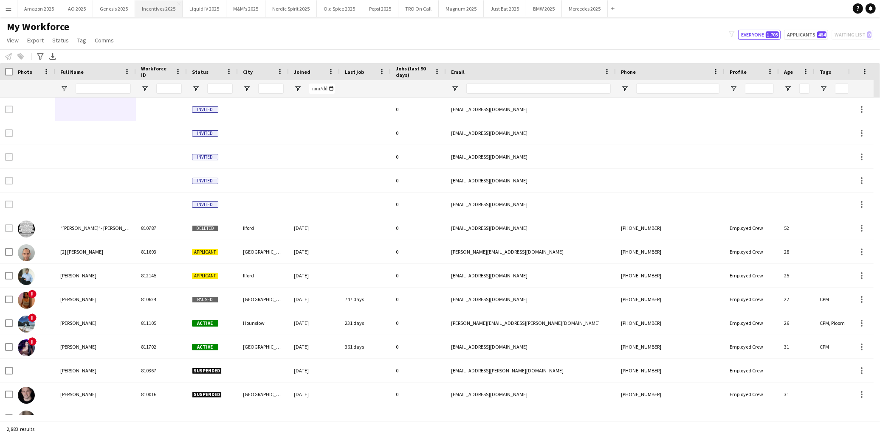
click at [160, 13] on button "Incentives 2025 Close" at bounding box center [159, 8] width 48 height 17
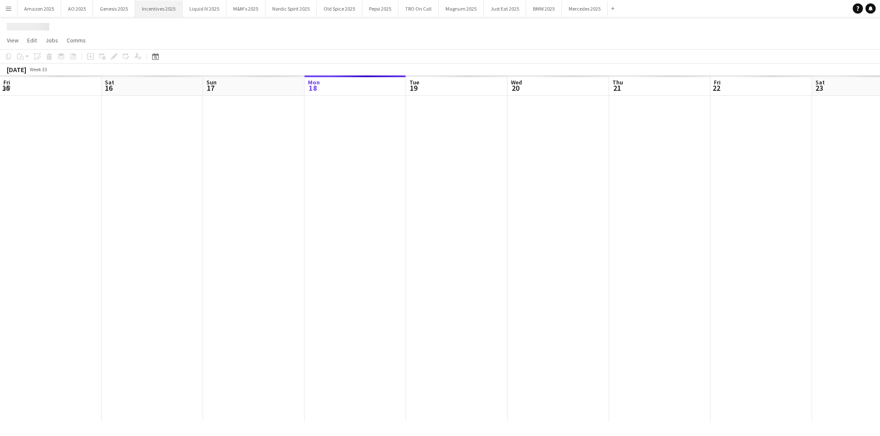
scroll to position [0, 202]
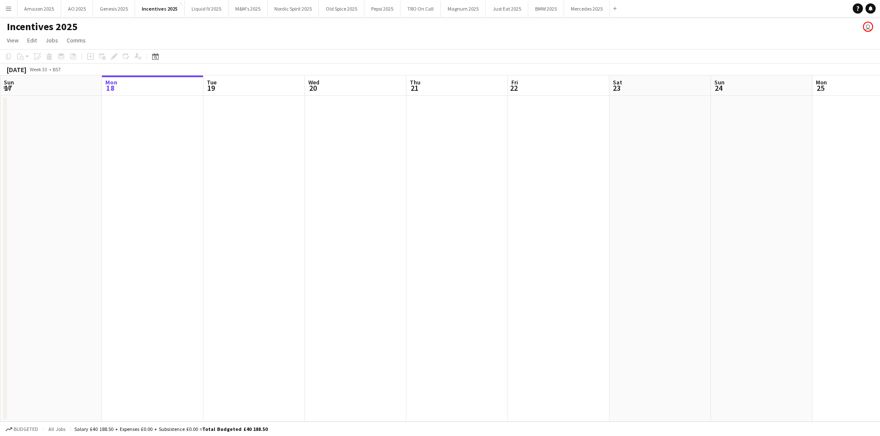
click at [267, 150] on app-date-cell at bounding box center [253, 259] width 101 height 326
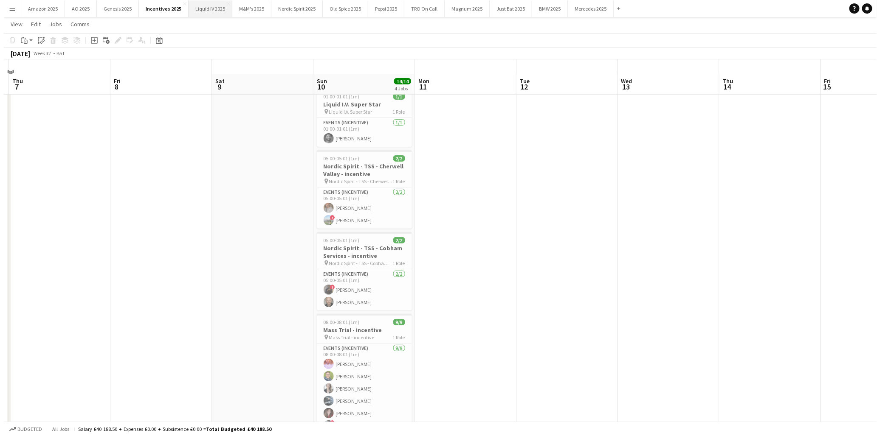
scroll to position [0, 0]
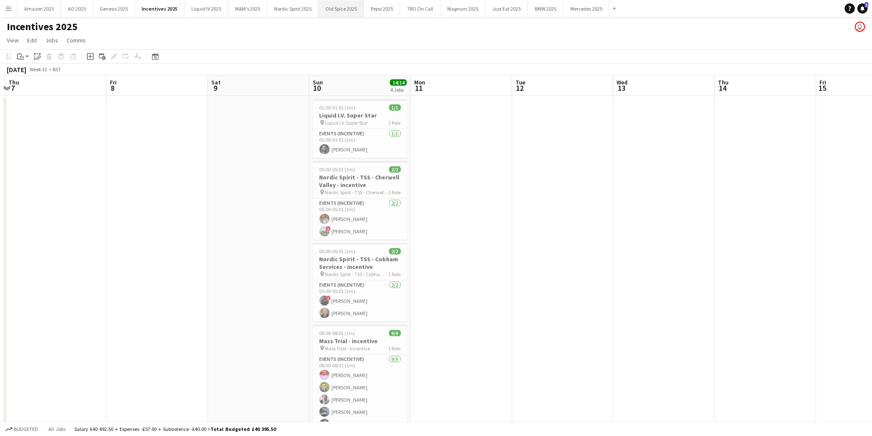
click at [350, 8] on button "Old Spice 2025 Close" at bounding box center [341, 8] width 45 height 17
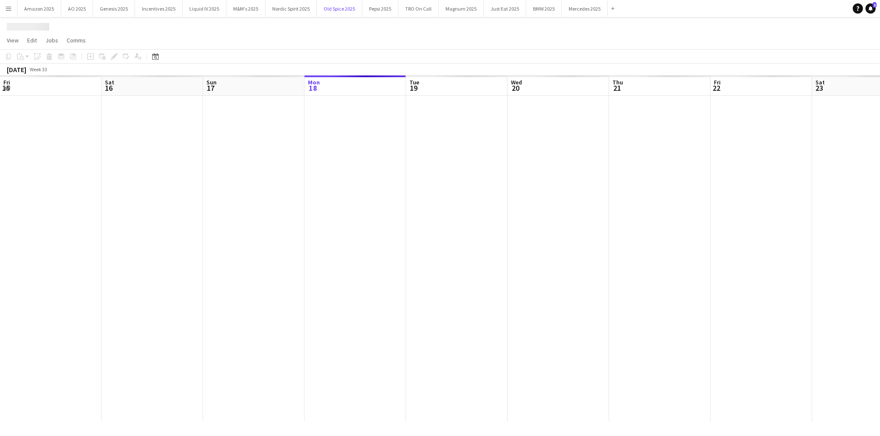
scroll to position [0, 202]
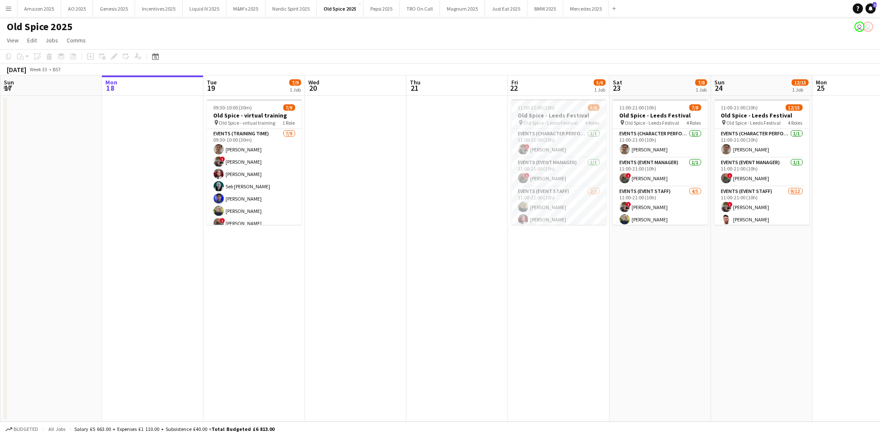
click at [566, 299] on app-date-cell "11:00-21:00 (10h) 5/6 Old Spice - Leeds Festival pin Old Spice - Leeds Festival…" at bounding box center [558, 259] width 101 height 326
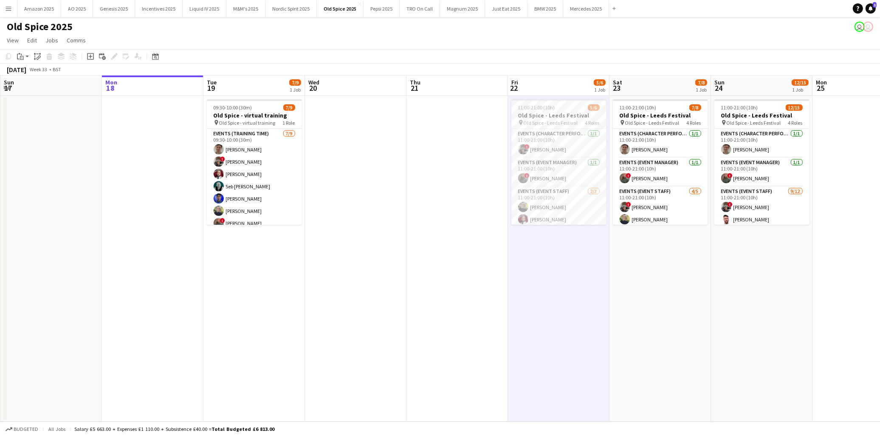
click at [11, 5] on app-icon "Menu" at bounding box center [8, 8] width 7 height 7
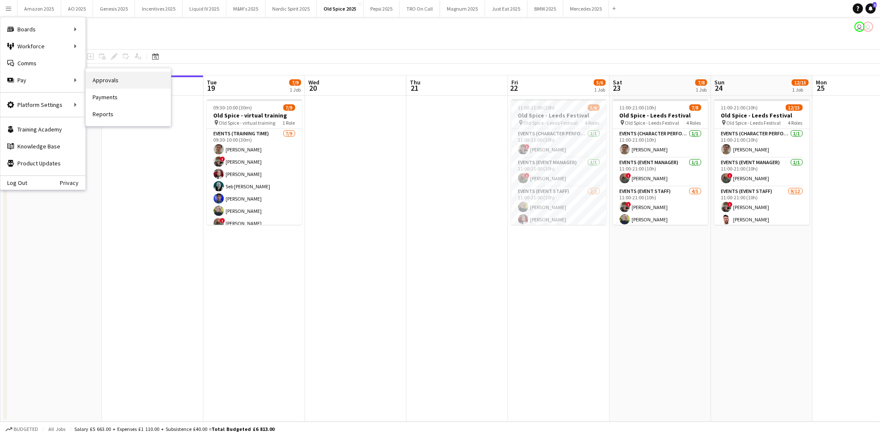
click at [99, 79] on link "Approvals" at bounding box center [128, 80] width 85 height 17
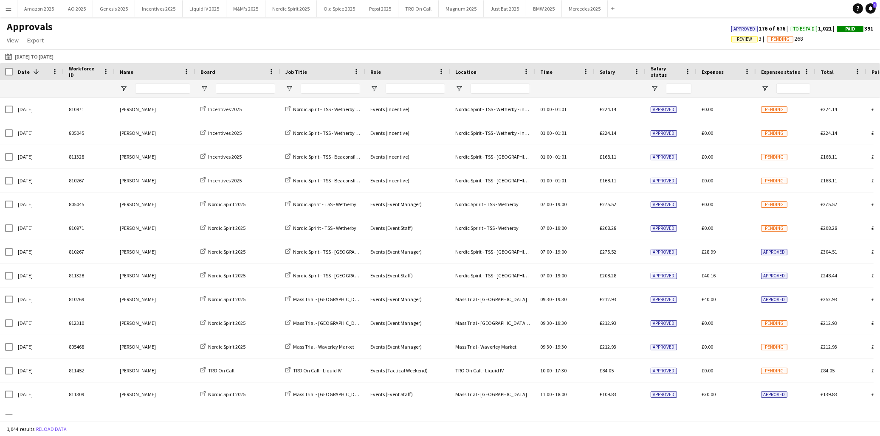
click at [14, 10] on button "Menu" at bounding box center [8, 8] width 17 height 17
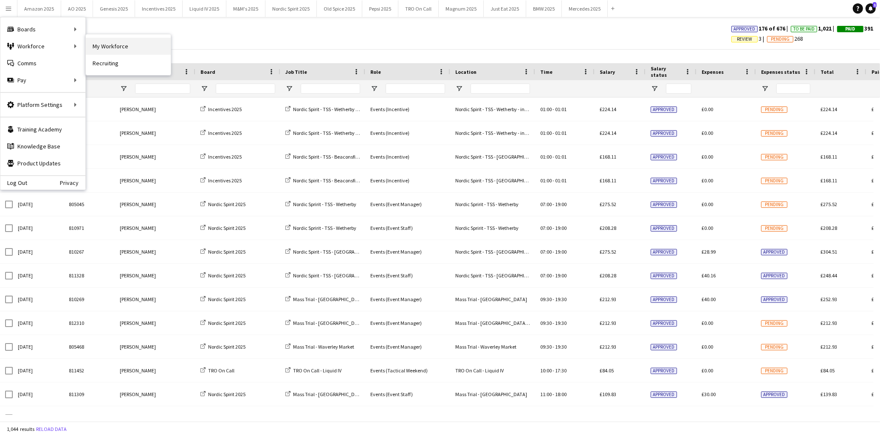
click at [122, 43] on link "My Workforce" at bounding box center [128, 46] width 85 height 17
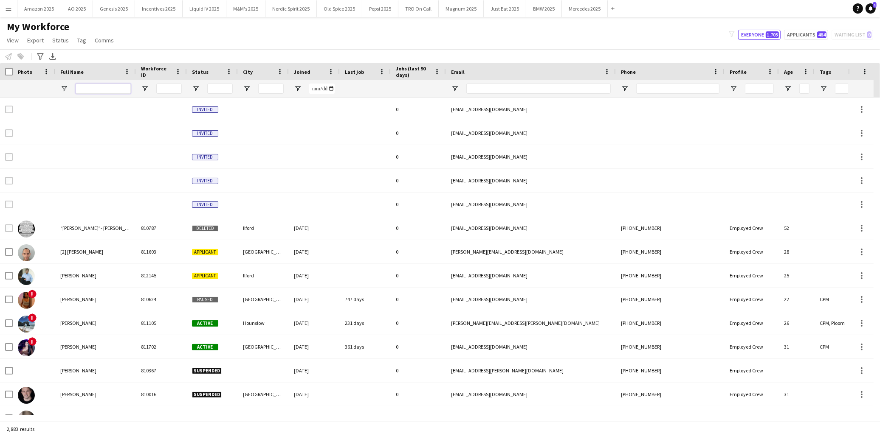
click at [111, 88] on input "Full Name Filter Input" at bounding box center [103, 89] width 55 height 10
type input "*"
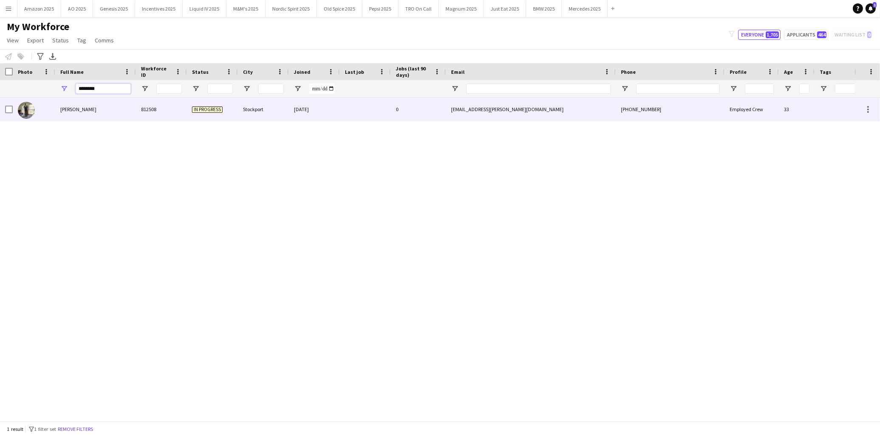
type input "********"
click at [64, 104] on div "Jack Demaine" at bounding box center [95, 109] width 81 height 23
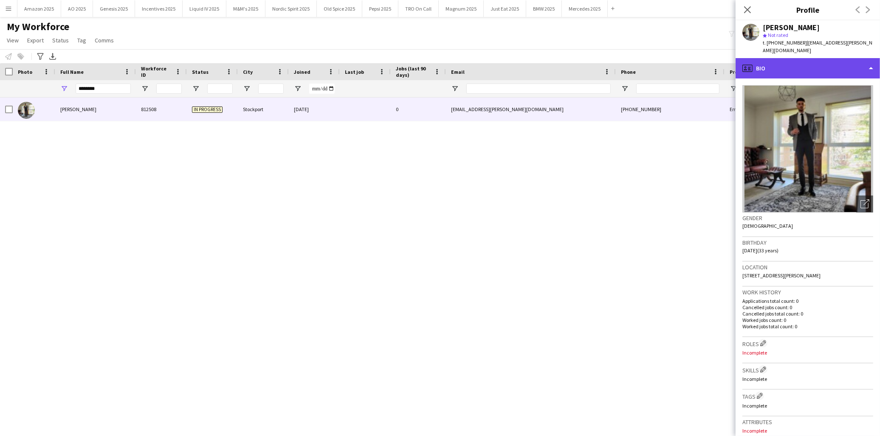
click at [841, 65] on div "profile Bio" at bounding box center [807, 68] width 144 height 20
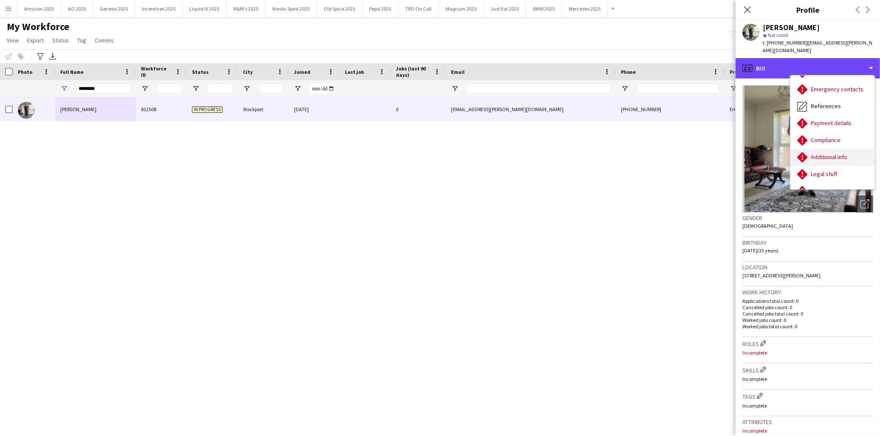
scroll to position [113, 0]
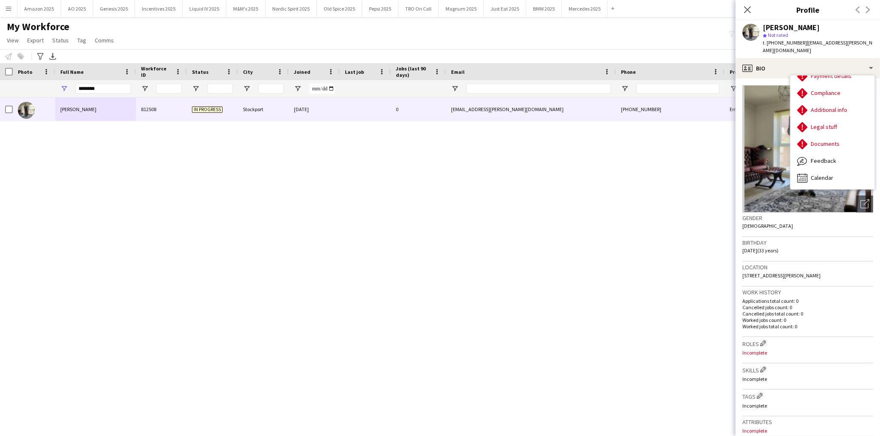
drag, startPoint x: 748, startPoint y: 10, endPoint x: 670, endPoint y: 29, distance: 80.8
click at [748, 11] on icon "Close pop-in" at bounding box center [747, 9] width 7 height 7
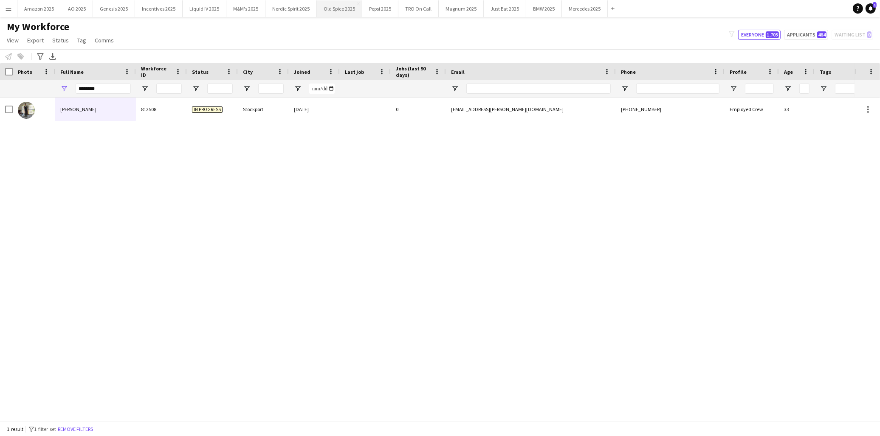
click at [333, 9] on button "Old Spice 2025 Close" at bounding box center [339, 8] width 45 height 17
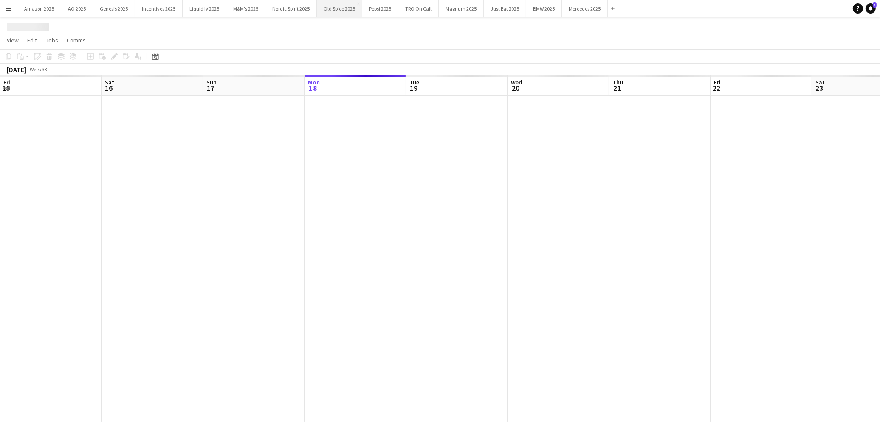
scroll to position [0, 202]
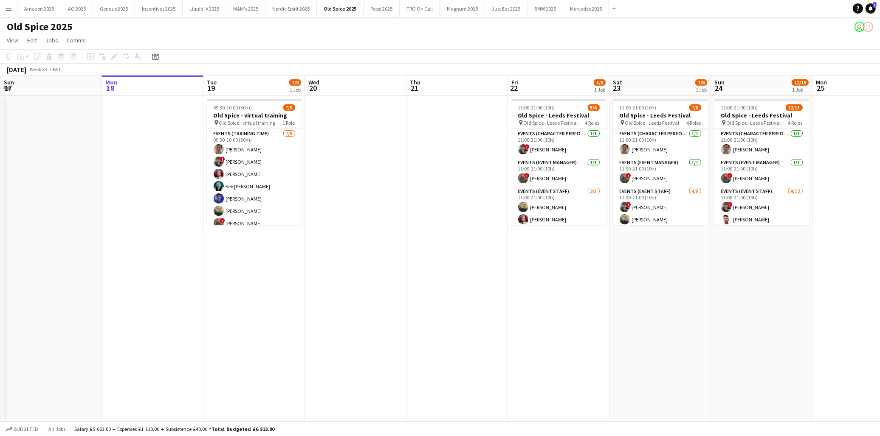
click at [366, 232] on app-date-cell at bounding box center [355, 259] width 101 height 326
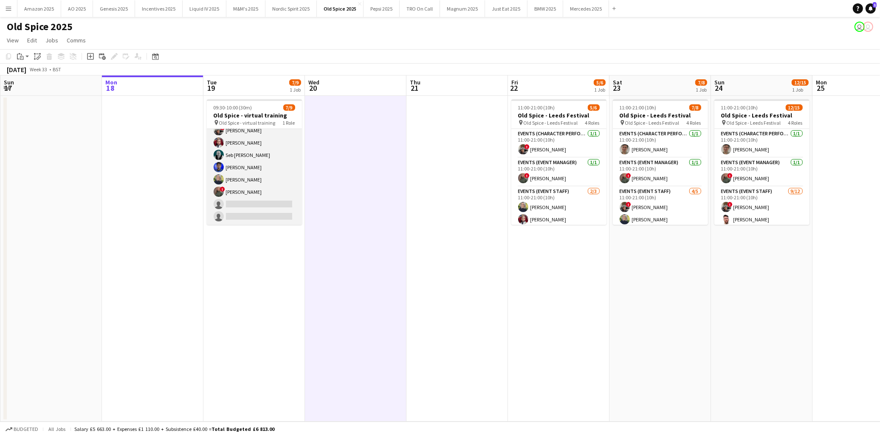
scroll to position [0, 0]
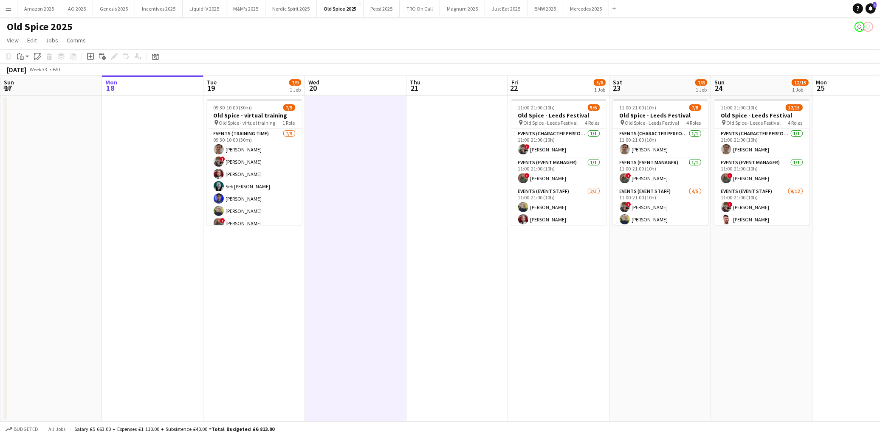
click at [534, 298] on app-date-cell "11:00-21:00 (10h) 5/6 Old Spice - Leeds Festival pin Old Spice - Leeds Festival…" at bounding box center [558, 259] width 101 height 326
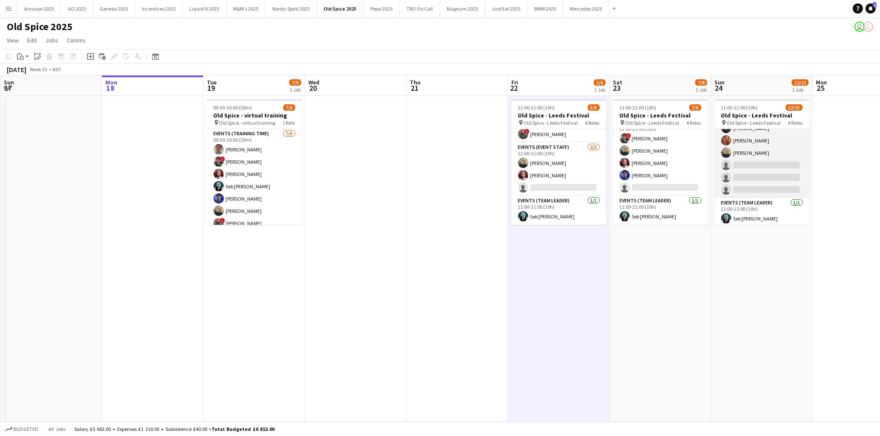
scroll to position [155, 0]
click at [744, 160] on app-card-role "Events (Event Staff) 9/12 11:00-21:00 (10h) ! Fayyad Garuba Rory Cocker Jevon K…" at bounding box center [761, 114] width 95 height 164
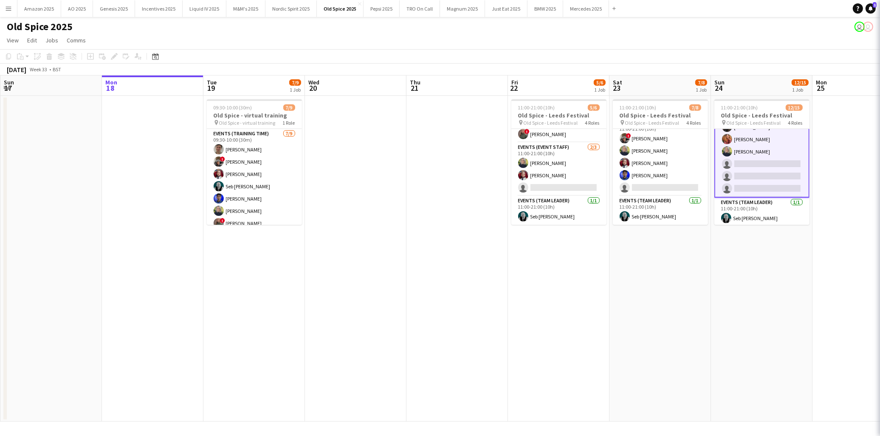
scroll to position [155, 0]
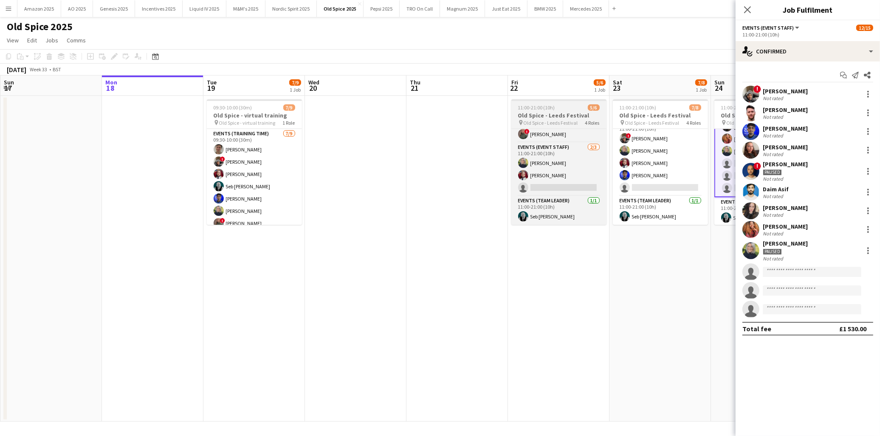
click at [554, 102] on app-job-card "11:00-21:00 (10h) 5/6 Old Spice - Leeds Festival pin Old Spice - Leeds Festival…" at bounding box center [558, 162] width 95 height 126
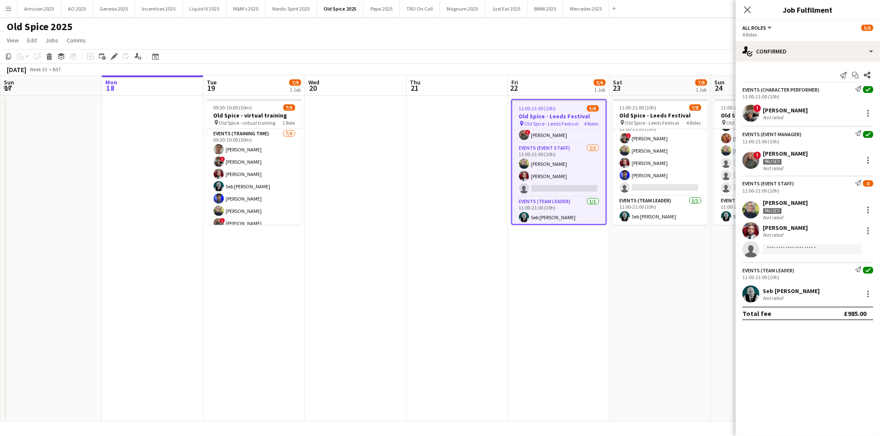
scroll to position [155, 0]
click at [754, 115] on app-user-avatar at bounding box center [750, 113] width 17 height 17
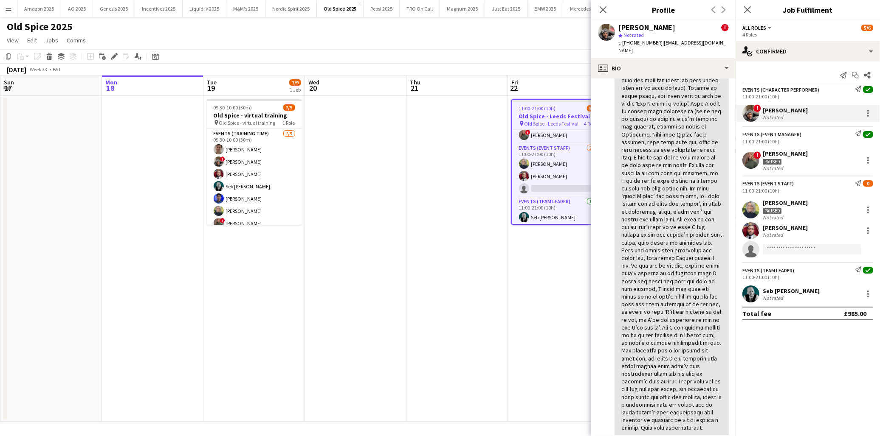
scroll to position [283, 0]
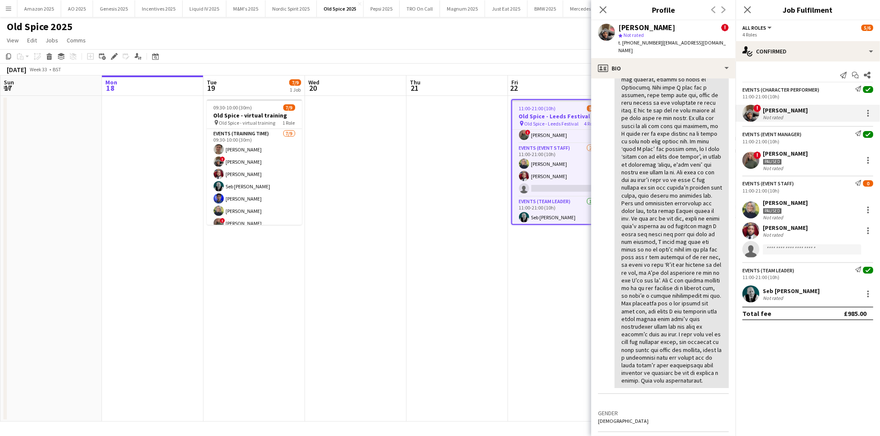
click at [815, 76] on div "Send notification Start chat Share" at bounding box center [807, 75] width 131 height 14
click at [604, 8] on icon at bounding box center [603, 10] width 8 height 8
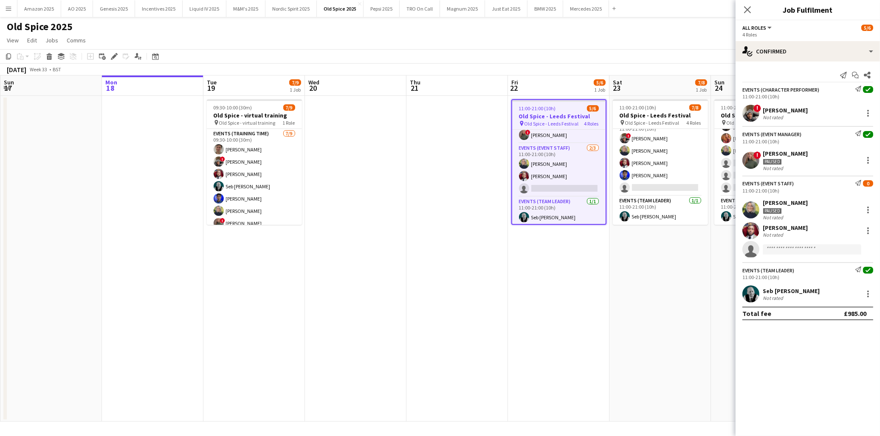
click at [743, 160] on app-user-avatar at bounding box center [750, 160] width 17 height 17
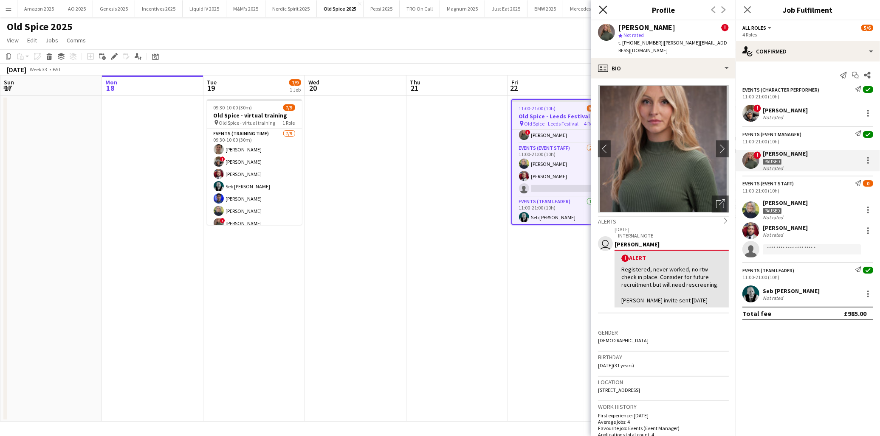
click at [602, 6] on icon "Close pop-in" at bounding box center [603, 10] width 8 height 8
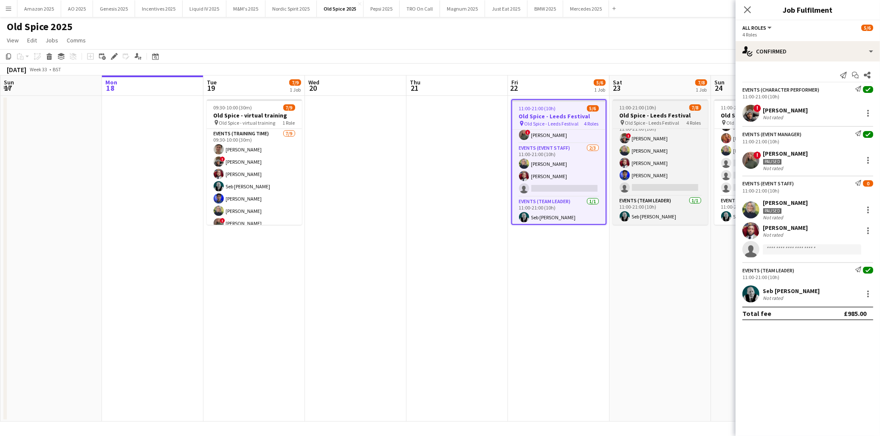
click at [656, 107] on div "11:00-21:00 (10h) 7/8" at bounding box center [660, 107] width 95 height 6
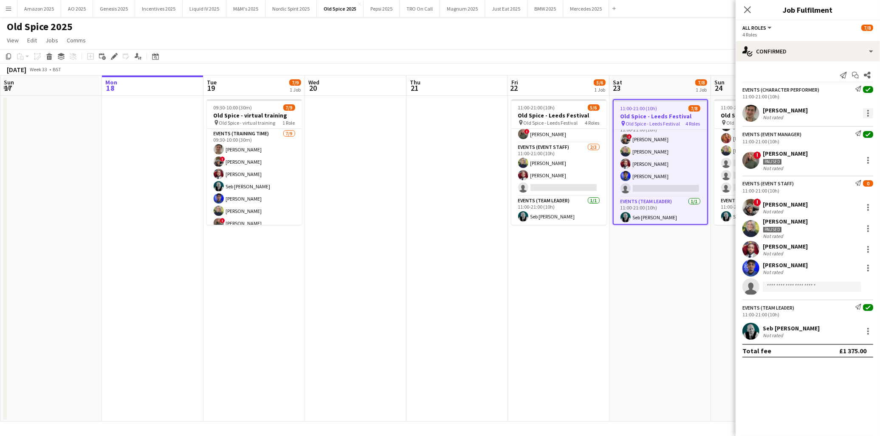
click at [867, 112] on div at bounding box center [868, 113] width 10 height 10
click at [846, 126] on span "Edit fee" at bounding box center [840, 130] width 53 height 8
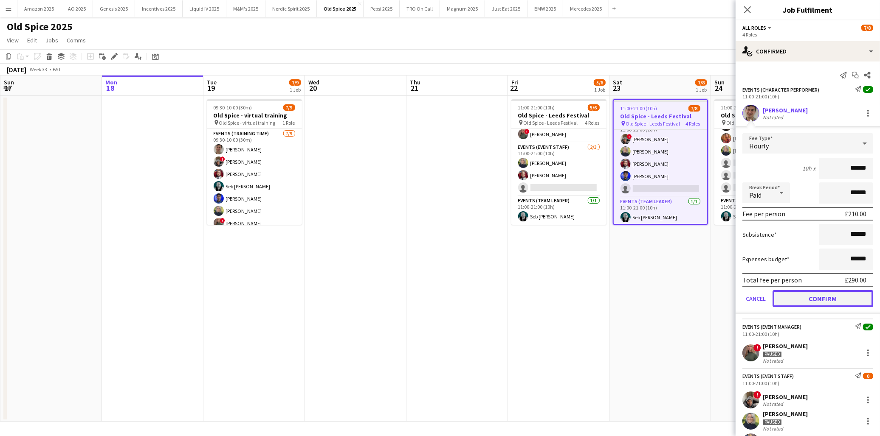
click at [833, 299] on button "Confirm" at bounding box center [822, 298] width 101 height 17
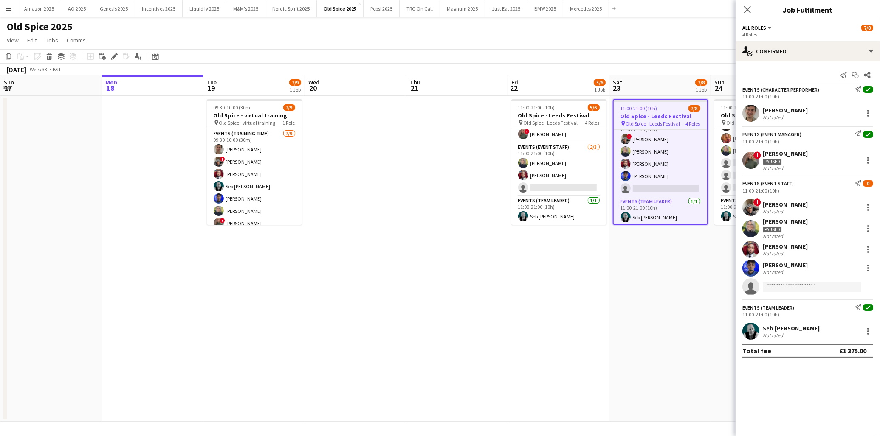
click at [702, 310] on app-date-cell "11:00-21:00 (10h) 7/8 Old Spice - Leeds Festival pin Old Spice - Leeds Festival…" at bounding box center [659, 259] width 101 height 326
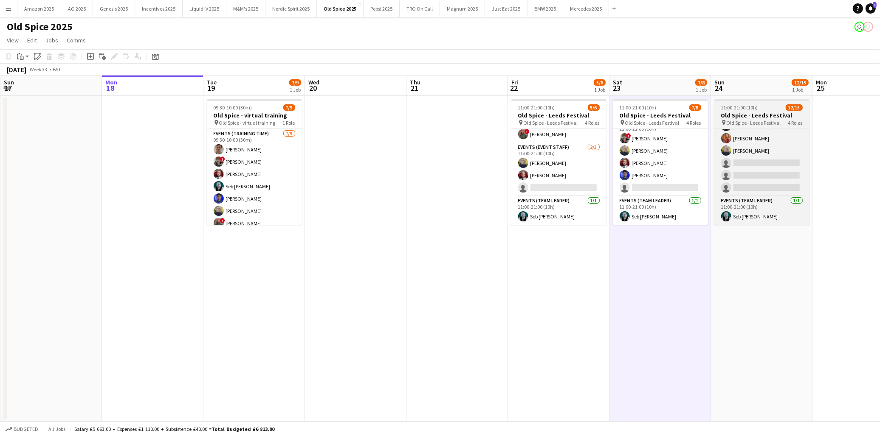
click at [748, 113] on h3 "Old Spice - Leeds Festival" at bounding box center [761, 116] width 95 height 8
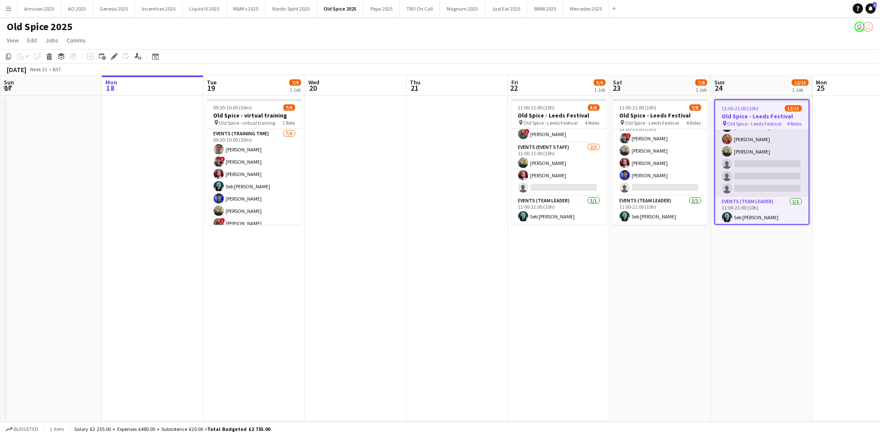
click at [775, 138] on app-card-role "Events (Event Staff) 9/12 11:00-21:00 (10h) ! Fayyad Garuba Rory Cocker Jevon K…" at bounding box center [761, 115] width 93 height 164
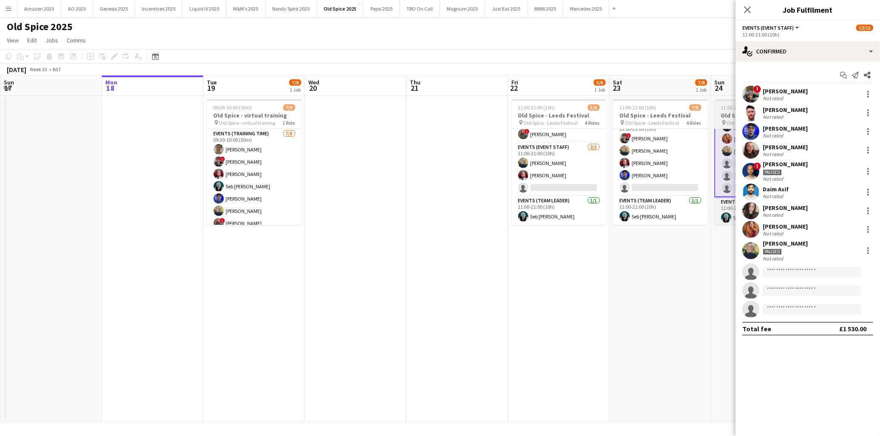
scroll to position [0, 203]
click at [727, 111] on app-job-card "11:00-21:00 (10h) 12/15 Old Spice - Leeds Festival pin Old Spice - Leeds Festiv…" at bounding box center [761, 162] width 95 height 126
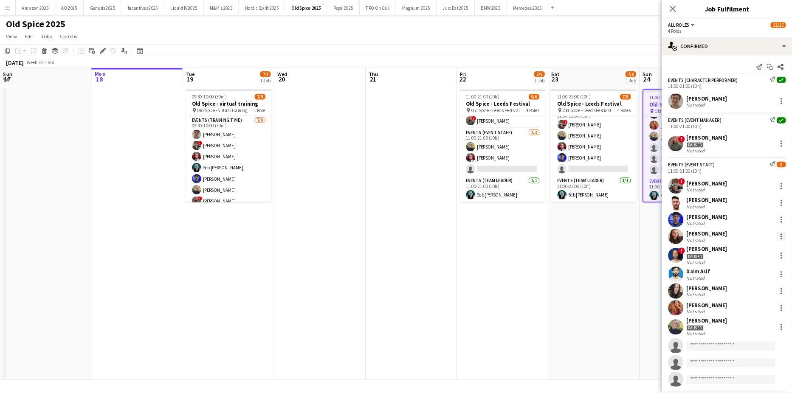
scroll to position [0, 0]
click at [749, 260] on app-user-avatar at bounding box center [750, 263] width 17 height 17
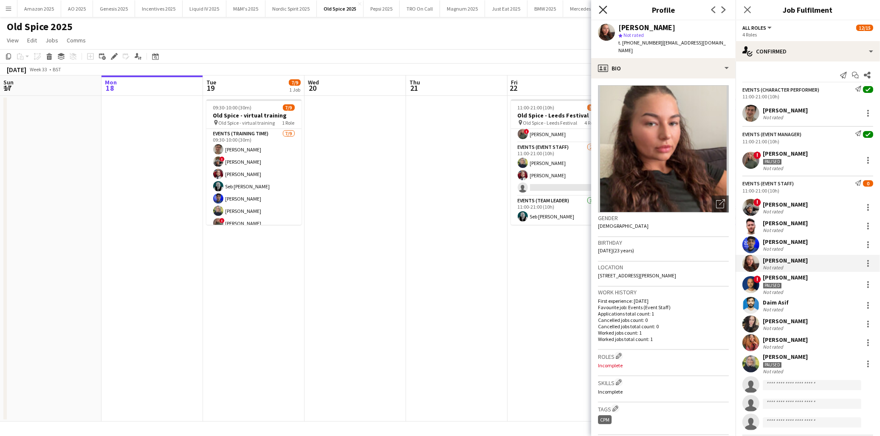
click at [602, 9] on icon at bounding box center [603, 10] width 8 height 8
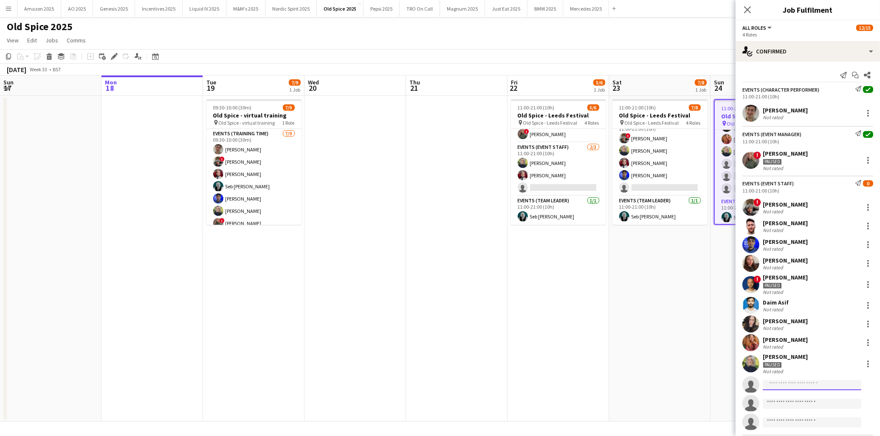
click at [794, 391] on input at bounding box center [811, 385] width 98 height 10
type input "*****"
drag, startPoint x: 790, startPoint y: 384, endPoint x: 649, endPoint y: 386, distance: 140.1
click at [650, 386] on body "Menu Boards Boards Boards All jobs Status Workforce Workforce My Workforce Recr…" at bounding box center [440, 218] width 880 height 436
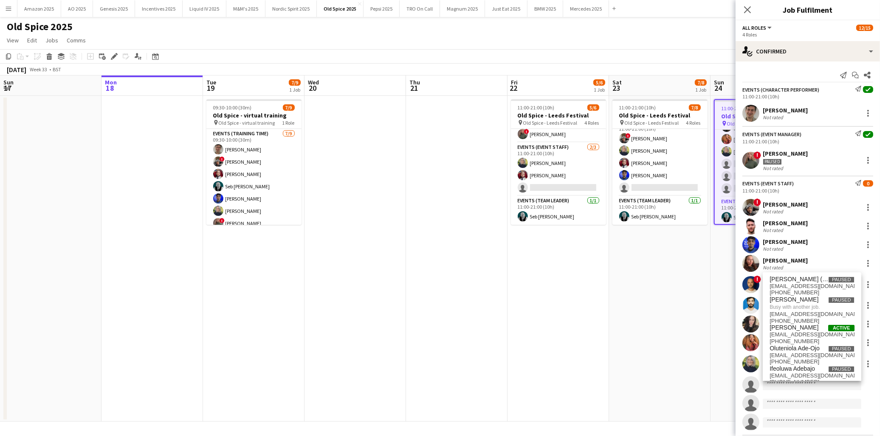
click at [826, 233] on div "Rory Cocker Not rated" at bounding box center [807, 226] width 144 height 17
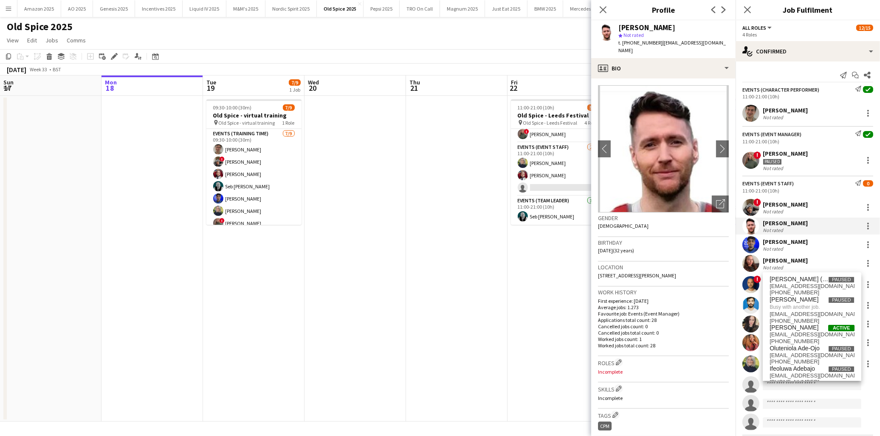
click at [817, 141] on div "11:00-21:00 (10h)" at bounding box center [807, 141] width 131 height 6
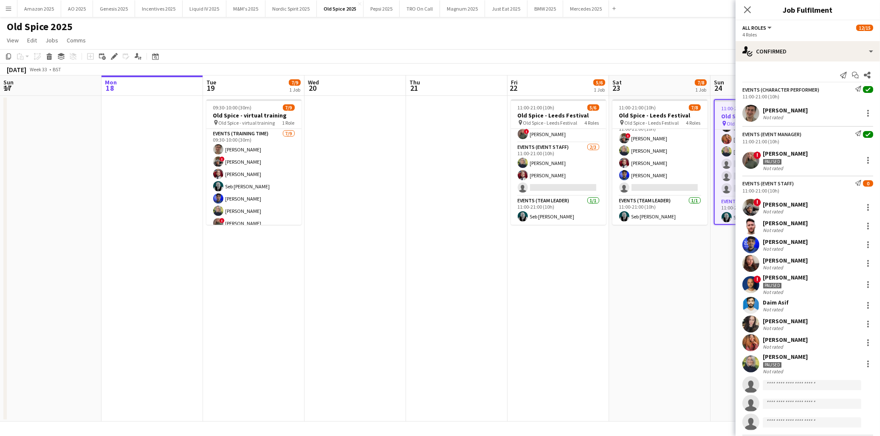
drag, startPoint x: 749, startPoint y: 9, endPoint x: 685, endPoint y: 6, distance: 63.7
click at [748, 9] on icon "Close pop-in" at bounding box center [747, 9] width 7 height 7
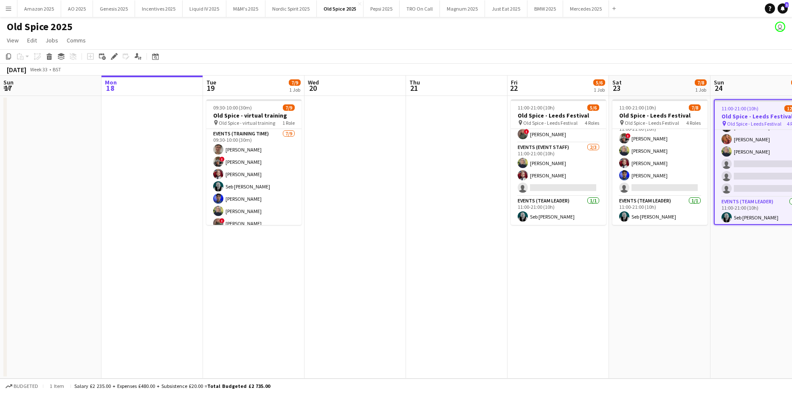
scroll to position [155, 0]
click at [618, 262] on app-date-cell "11:00-21:00 (10h) 7/8 Old Spice - Leeds Festival pin Old Spice - Leeds Festival…" at bounding box center [658, 237] width 101 height 283
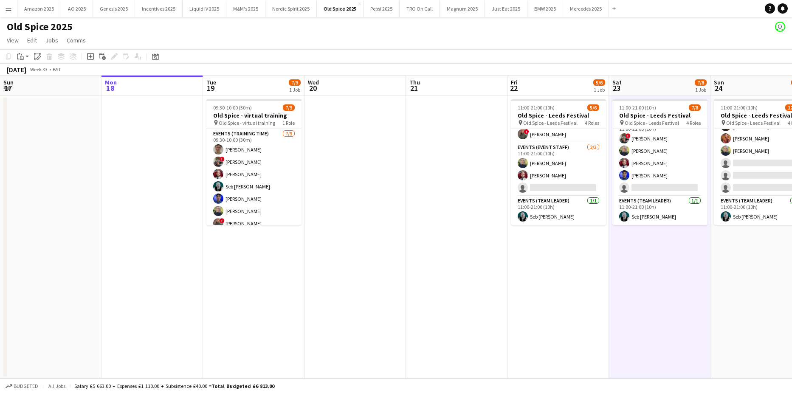
click at [777, 271] on app-date-cell "11:00-21:00 (10h) 12/15 Old Spice - Leeds Festival pin Old Spice - Leeds Festiv…" at bounding box center [760, 237] width 101 height 283
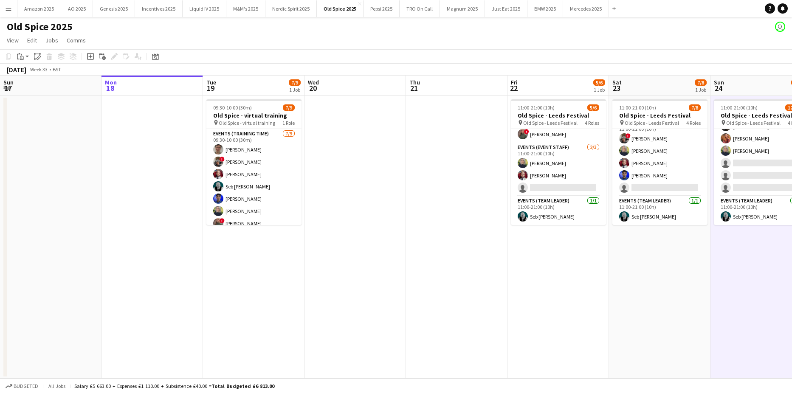
click at [9, 6] on app-icon "Menu" at bounding box center [8, 8] width 7 height 7
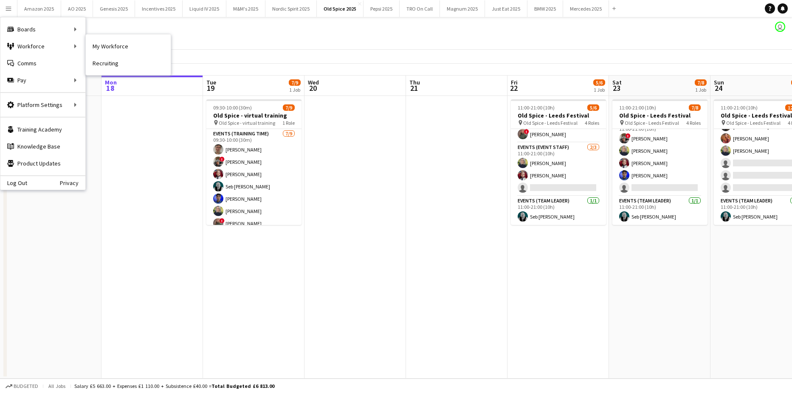
drag, startPoint x: 96, startPoint y: 44, endPoint x: 365, endPoint y: 109, distance: 277.2
click at [96, 44] on link "My Workforce" at bounding box center [128, 46] width 85 height 17
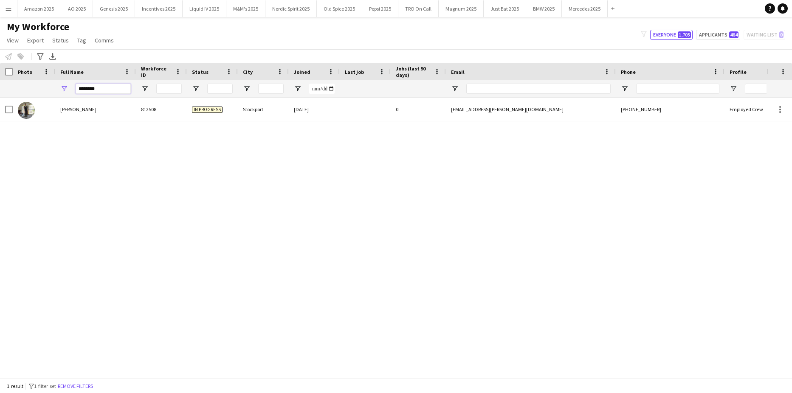
drag, startPoint x: 111, startPoint y: 89, endPoint x: -22, endPoint y: 85, distance: 132.9
click at [0, 85] on html "Menu Boards Boards Boards All jobs Status Workforce Workforce My Workforce Recr…" at bounding box center [396, 196] width 792 height 393
type input "**********"
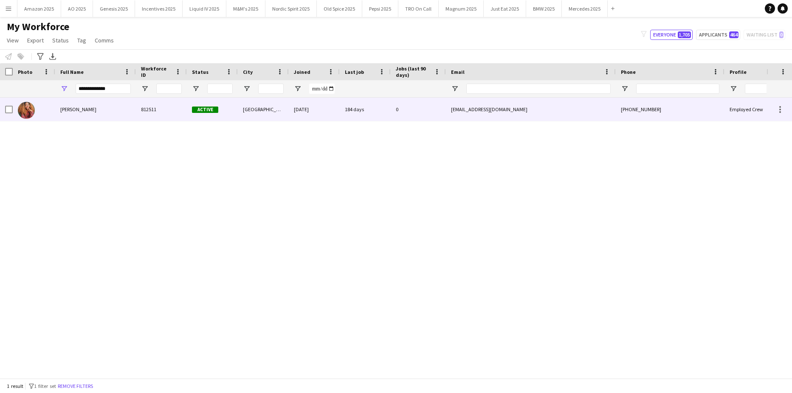
click at [73, 110] on span "Pauline Bonsu" at bounding box center [78, 109] width 36 height 6
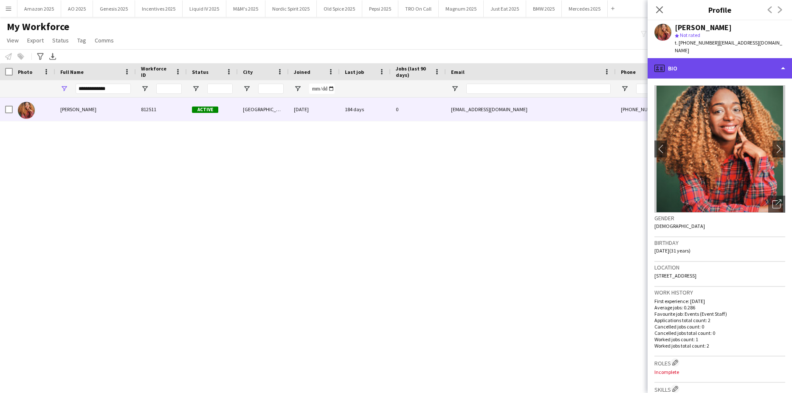
click at [753, 59] on div "profile Bio" at bounding box center [719, 68] width 144 height 20
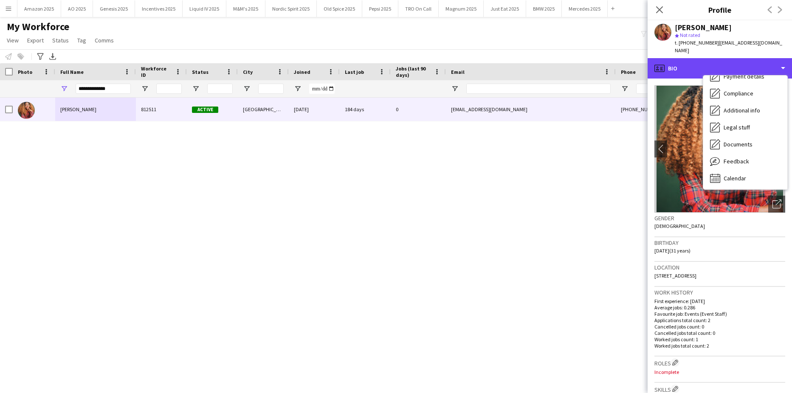
scroll to position [114, 0]
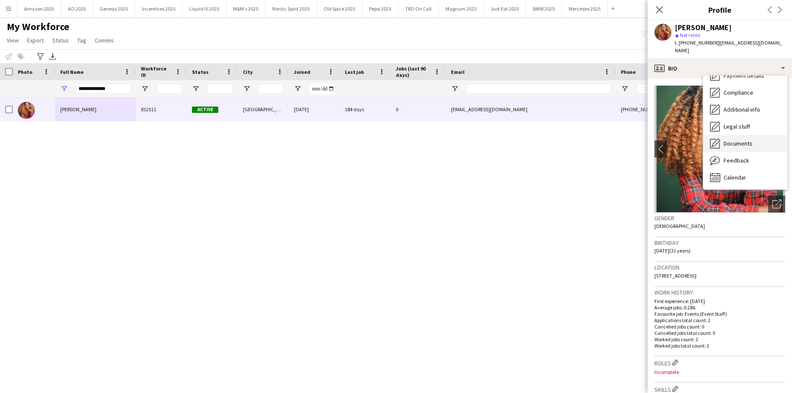
click at [745, 140] on span "Documents" at bounding box center [737, 144] width 29 height 8
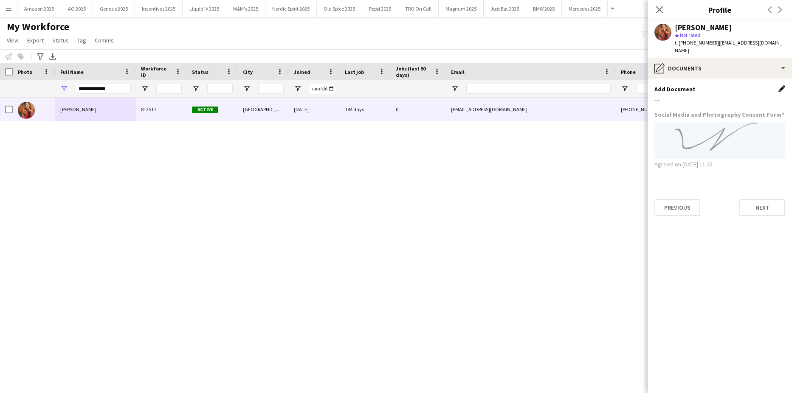
click at [780, 85] on app-icon "Edit this field" at bounding box center [781, 88] width 7 height 7
click at [763, 96] on button "Upload new file" at bounding box center [758, 103] width 53 height 14
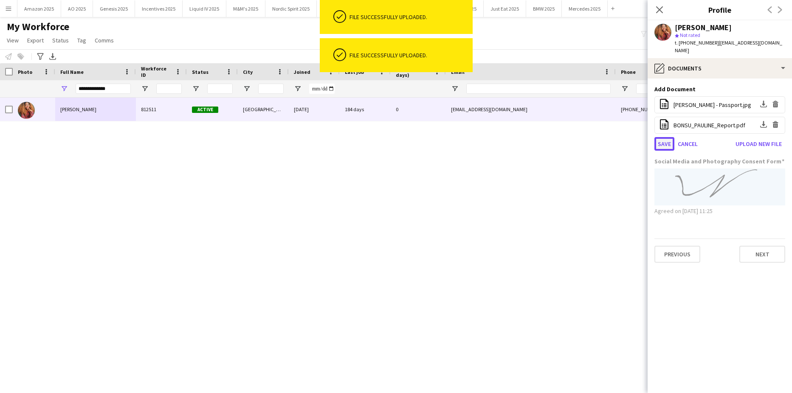
click at [661, 139] on button "Save" at bounding box center [664, 144] width 20 height 14
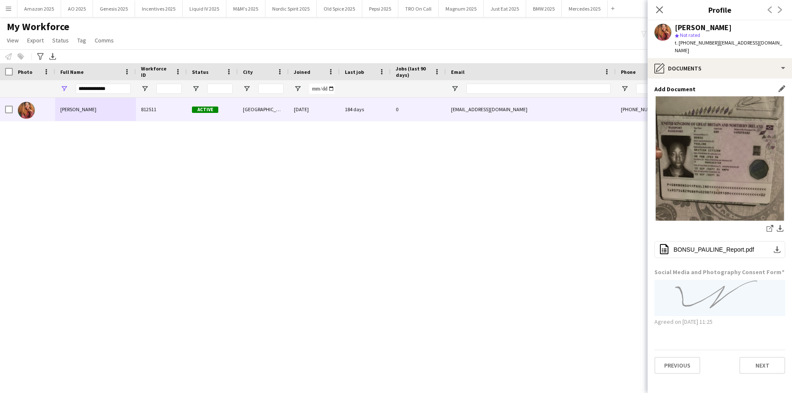
click at [453, 183] on div "Pauline Bonsu 812511 Active Sheffield 30-07-2024 184 days 0 bonsupauline@gmail.…" at bounding box center [383, 235] width 766 height 274
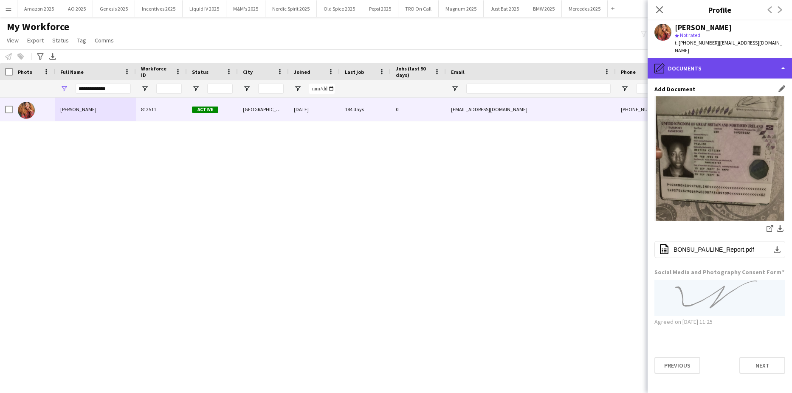
drag, startPoint x: 716, startPoint y: 62, endPoint x: 720, endPoint y: 73, distance: 11.1
click at [716, 62] on div "pencil4 Documents" at bounding box center [719, 68] width 144 height 20
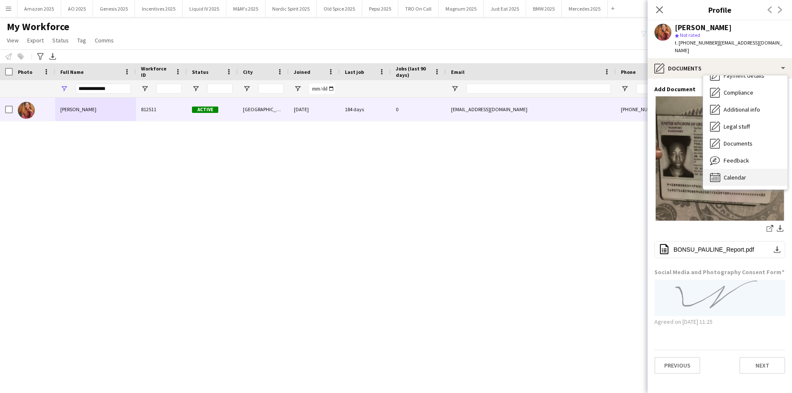
click at [746, 171] on div "Calendar Calendar" at bounding box center [745, 177] width 84 height 17
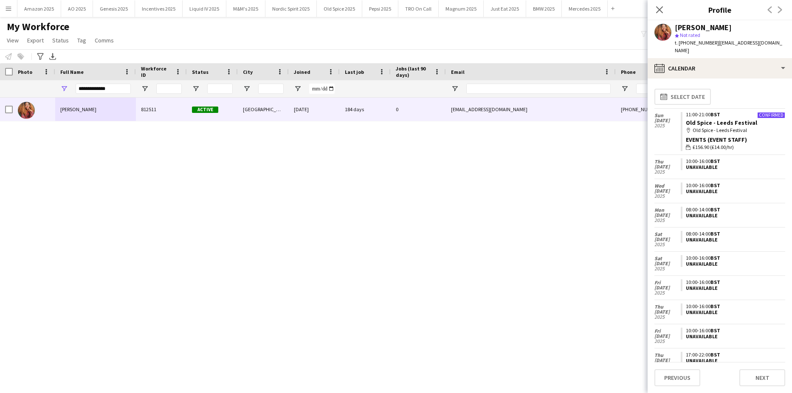
drag, startPoint x: 657, startPoint y: 9, endPoint x: 527, endPoint y: 37, distance: 132.5
click at [657, 9] on icon "Close pop-in" at bounding box center [659, 9] width 7 height 7
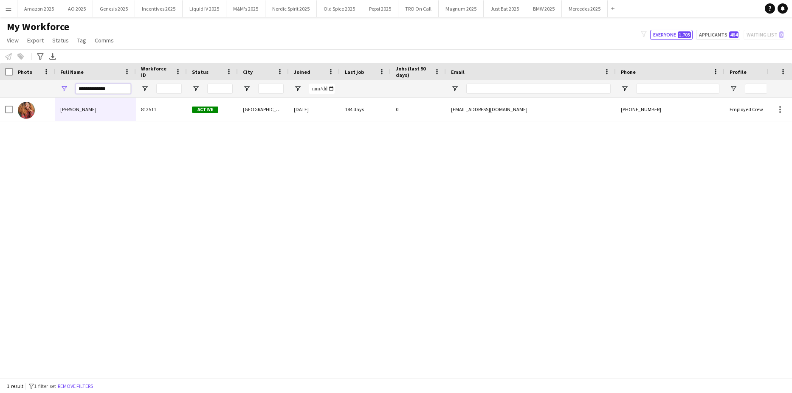
drag, startPoint x: 119, startPoint y: 84, endPoint x: -22, endPoint y: 91, distance: 141.1
click at [0, 91] on html "Menu Boards Boards Boards All jobs Status Workforce Workforce My Workforce Recr…" at bounding box center [396, 196] width 792 height 393
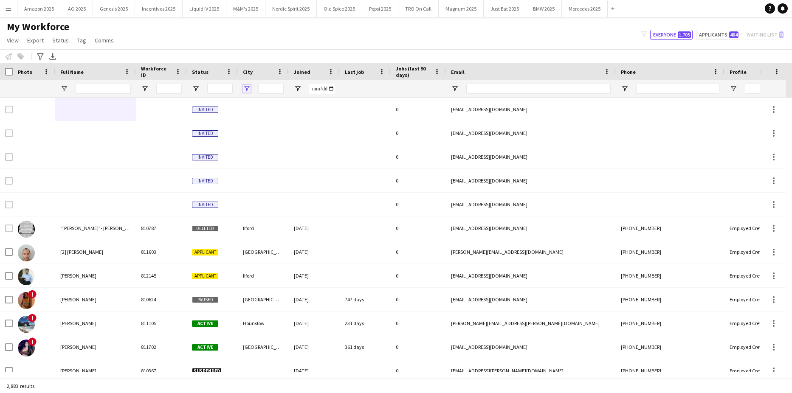
click at [249, 88] on span "Open Filter Menu" at bounding box center [247, 89] width 8 height 8
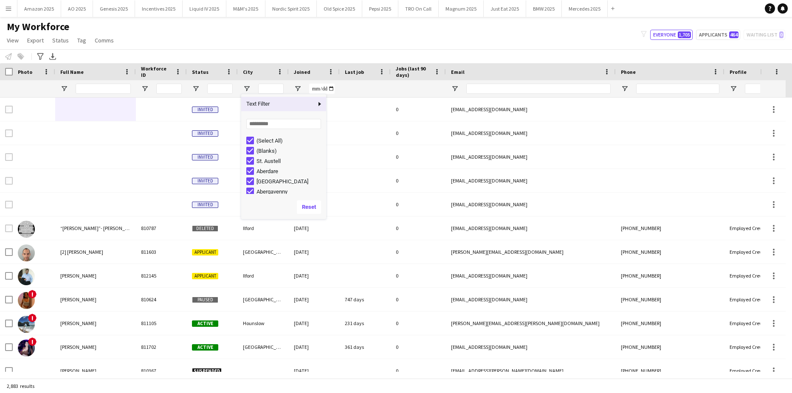
click at [252, 93] on div at bounding box center [263, 88] width 51 height 17
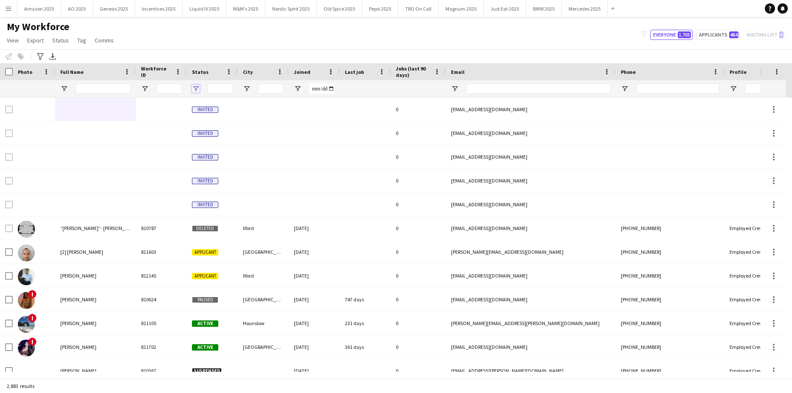
click at [193, 91] on span "Open Filter Menu" at bounding box center [196, 89] width 8 height 8
click at [205, 140] on div "(Select All)" at bounding box center [235, 140] width 80 height 10
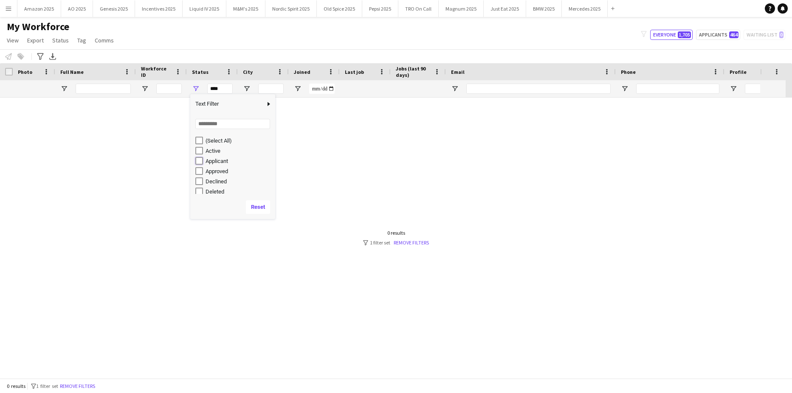
type input "**********"
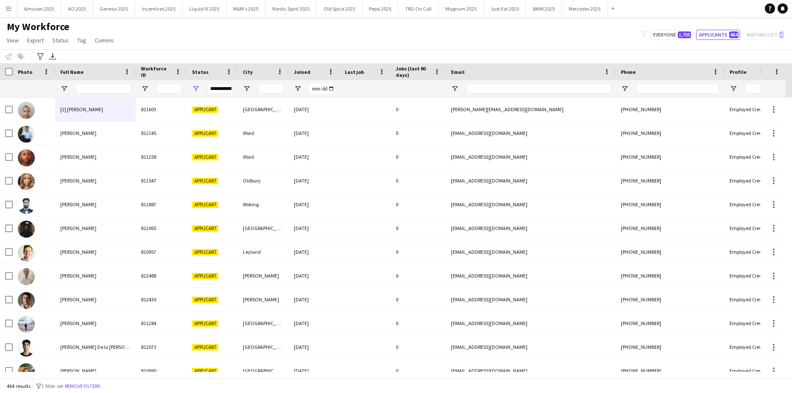
click at [240, 26] on div "My Workforce View Views Default view Compliance Log New view Update view Delete…" at bounding box center [396, 34] width 792 height 29
click at [246, 90] on span "Open Filter Menu" at bounding box center [247, 89] width 8 height 8
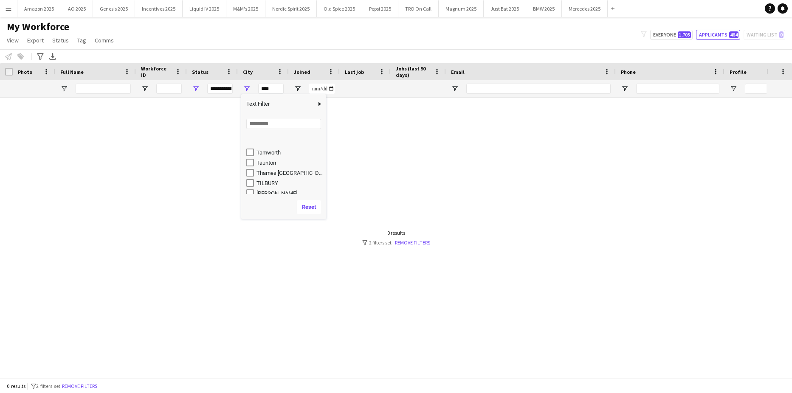
scroll to position [1673, 0]
click at [193, 88] on span "Open Filter Menu" at bounding box center [196, 89] width 8 height 8
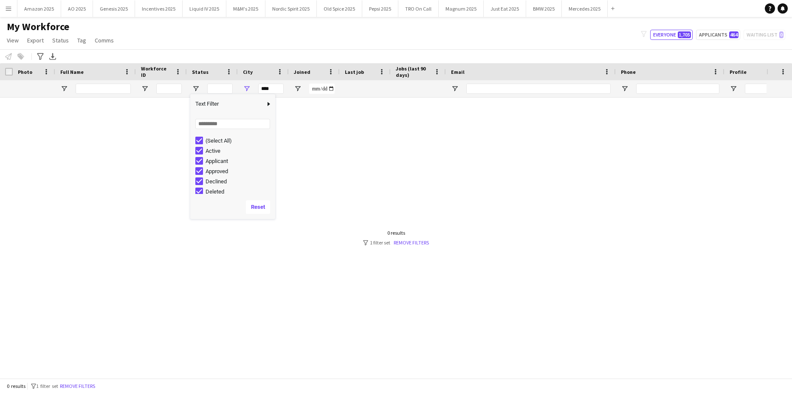
click at [256, 34] on div "My Workforce View Views Default view Compliance Log New view Update view Delete…" at bounding box center [396, 34] width 792 height 29
click at [194, 90] on span "Open Filter Menu" at bounding box center [196, 89] width 8 height 8
drag, startPoint x: 253, startPoint y: 59, endPoint x: 250, endPoint y: 65, distance: 6.5
click at [253, 59] on div "Notify workforce Add to tag Select at least one crew to tag him or her. Advance…" at bounding box center [396, 56] width 792 height 14
click at [247, 87] on span "Open Filter Menu" at bounding box center [247, 89] width 8 height 8
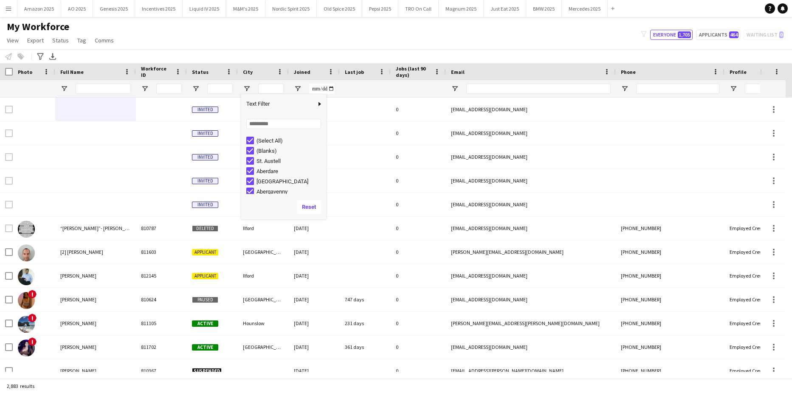
click at [260, 33] on div "My Workforce View Views Default view Compliance Log New view Update view Delete…" at bounding box center [396, 34] width 792 height 29
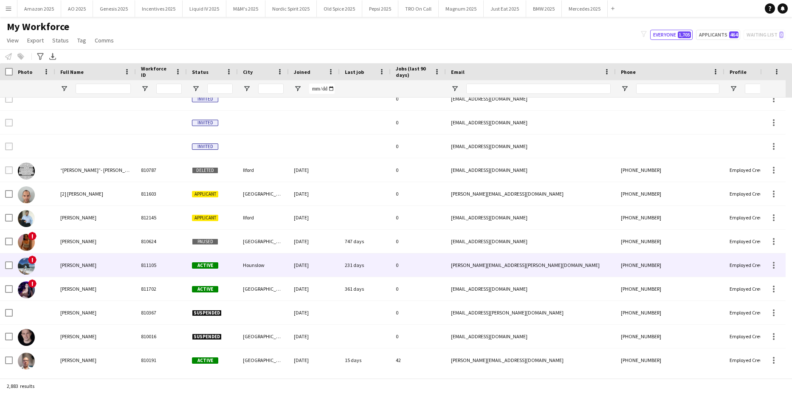
scroll to position [0, 0]
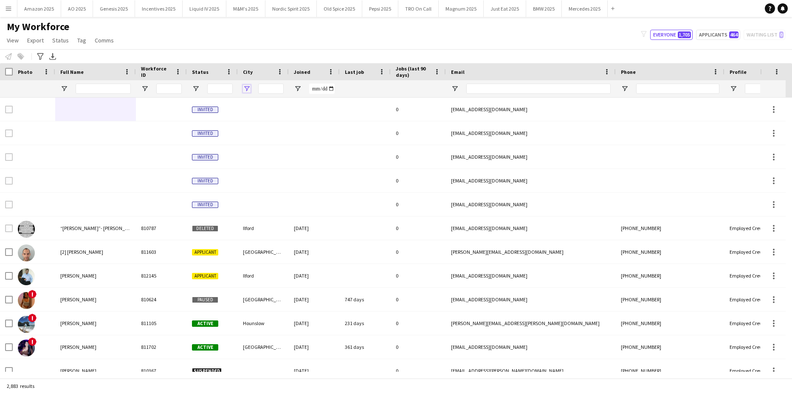
click at [245, 90] on span "Open Filter Menu" at bounding box center [247, 89] width 8 height 8
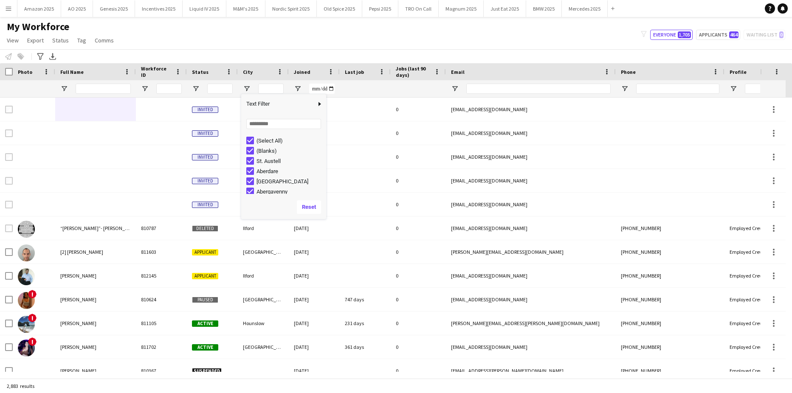
click at [249, 136] on div "(Select All)" at bounding box center [286, 140] width 80 height 10
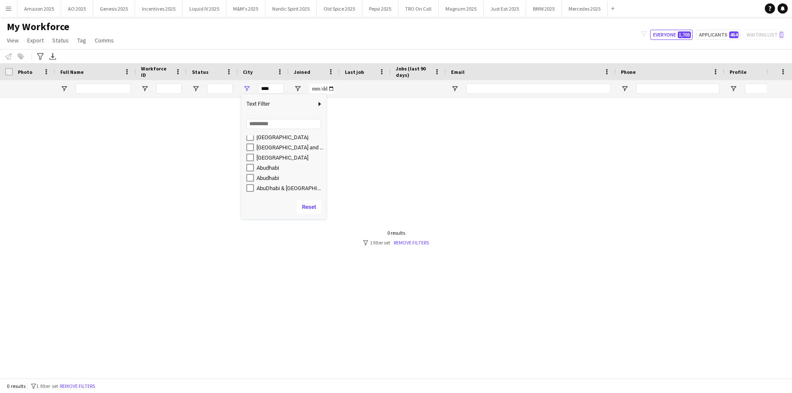
scroll to position [42, 0]
click at [255, 166] on div "Abu dhabi" at bounding box center [286, 169] width 80 height 10
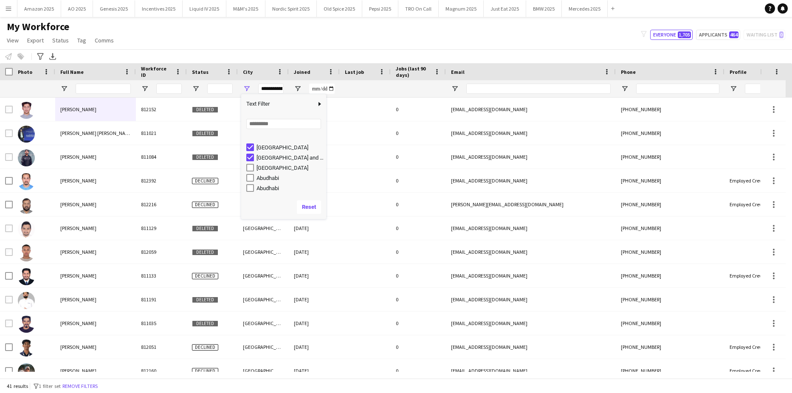
scroll to position [86, 0]
click at [276, 156] on div "Abu Dhabi city" at bounding box center [289, 157] width 67 height 6
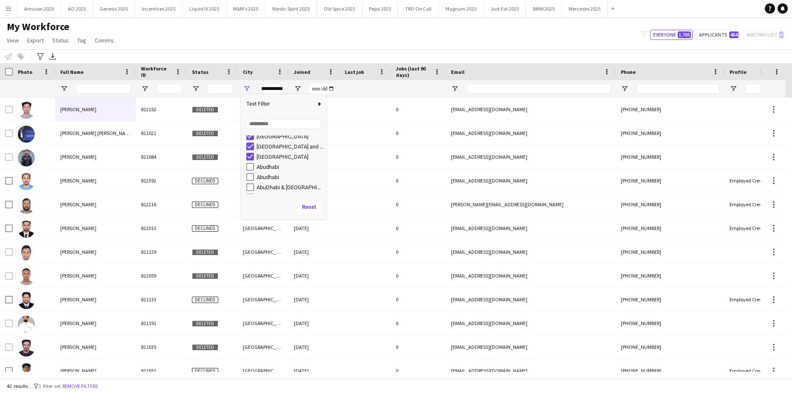
click at [270, 166] on div "Abudhabi" at bounding box center [289, 167] width 67 height 6
click at [273, 174] on div "Abudhabi" at bounding box center [289, 177] width 67 height 6
click at [275, 187] on div "AbuDhabi & Dubai Road" at bounding box center [289, 187] width 67 height 6
click at [267, 167] on div "Ajman" at bounding box center [289, 165] width 67 height 6
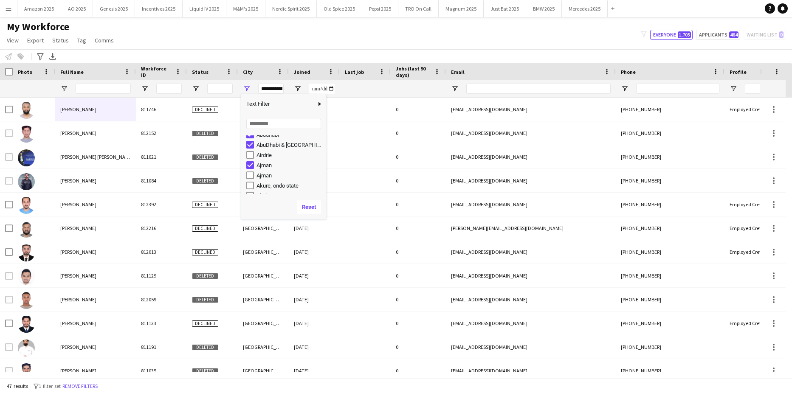
click at [267, 174] on div "Ajman" at bounding box center [289, 175] width 67 height 6
click at [272, 186] on div "Akure, ondo state" at bounding box center [289, 186] width 67 height 6
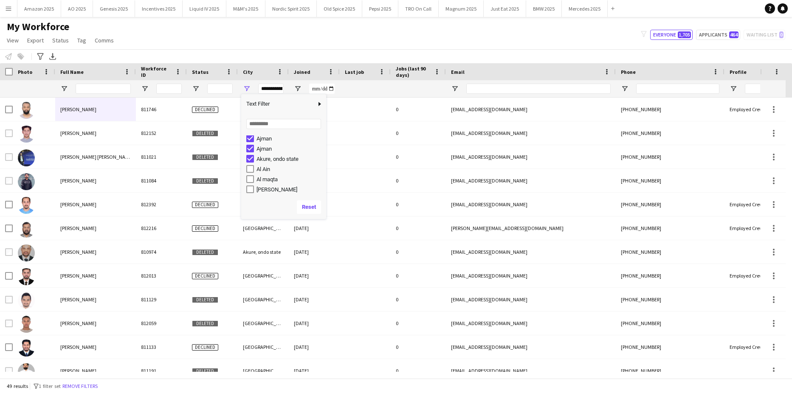
scroll to position [171, 0]
click at [255, 152] on div "Al Ain" at bounding box center [286, 153] width 80 height 10
type input "**********"
click at [303, 45] on div "My Workforce View Views Default view Compliance Log New view Update view Delete…" at bounding box center [396, 34] width 792 height 29
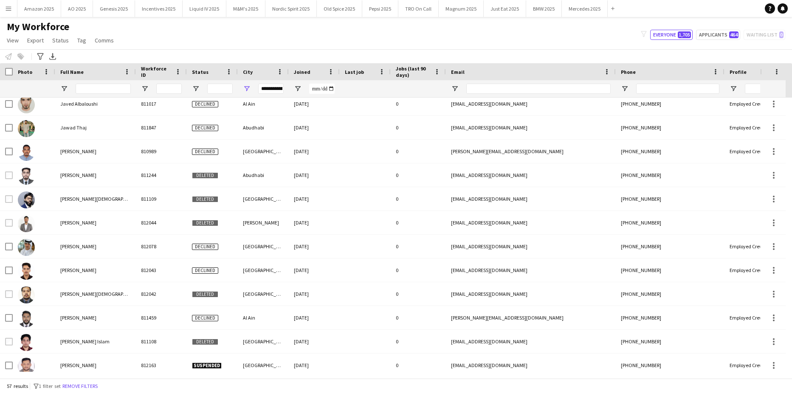
scroll to position [0, 0]
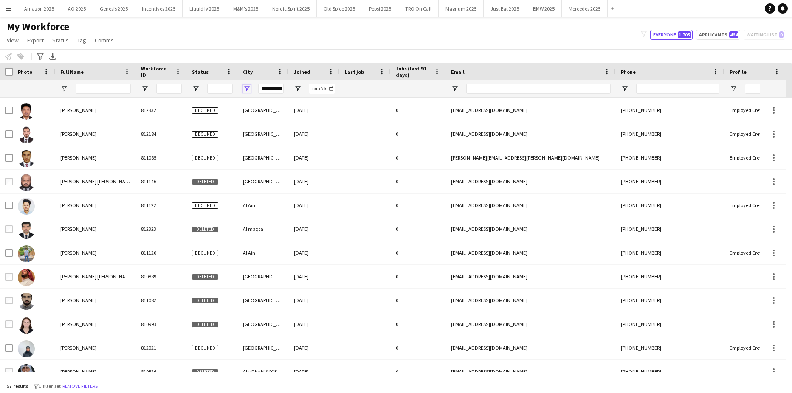
click at [246, 89] on span "Open Filter Menu" at bounding box center [247, 89] width 8 height 8
click at [249, 137] on div "(Select All)" at bounding box center [286, 140] width 80 height 10
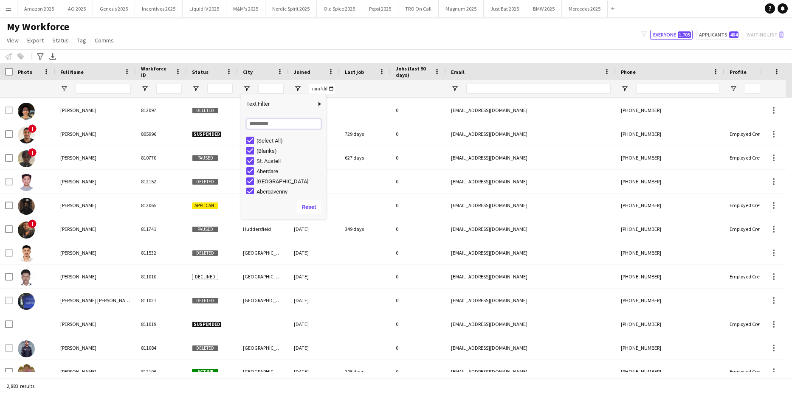
click at [259, 126] on input "Search filter values" at bounding box center [283, 124] width 75 height 10
type input "*****"
type input "*********"
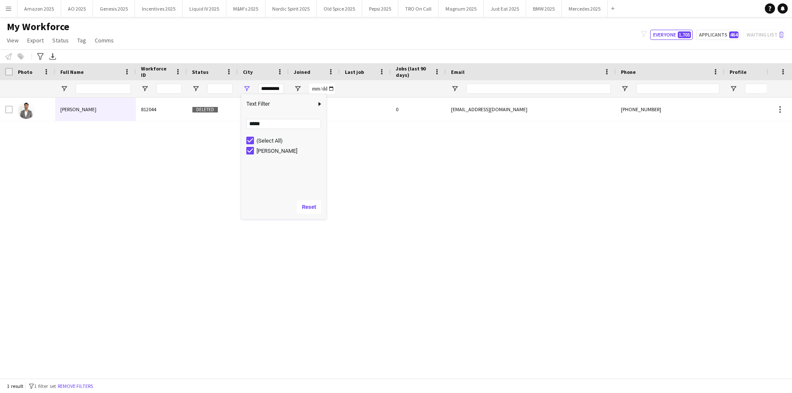
click at [151, 279] on div "Marwan Sahibzada 812044 Deleted Alain 11-11-2024 0 redlinegamer5k@gmail.com +97…" at bounding box center [383, 235] width 766 height 274
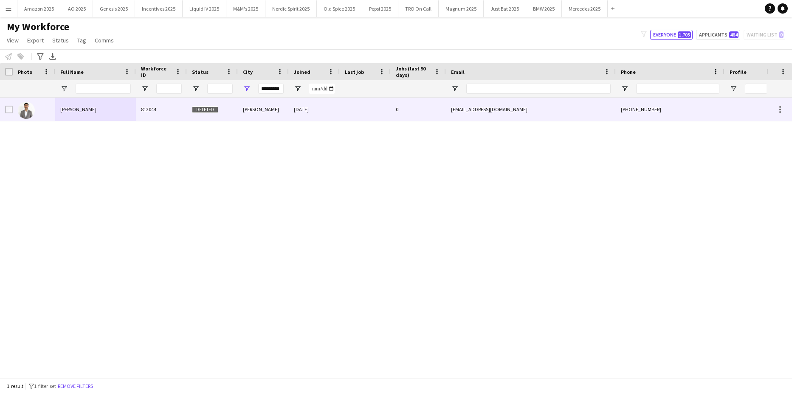
click at [84, 109] on span "Marwan Sahibzada" at bounding box center [78, 109] width 36 height 6
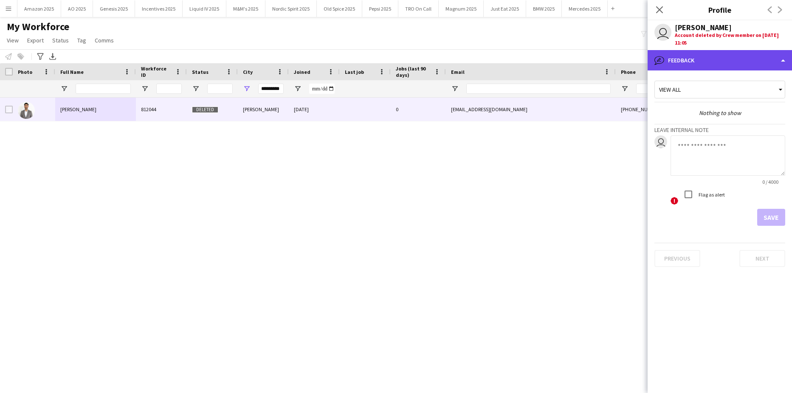
click at [762, 60] on div "bubble-pencil Feedback" at bounding box center [719, 60] width 144 height 20
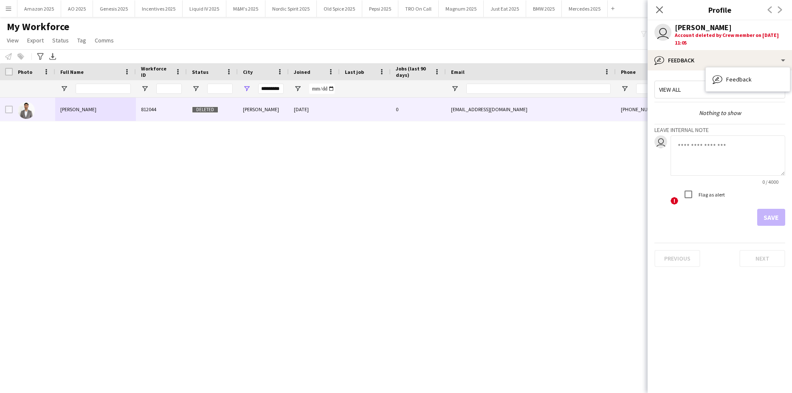
drag, startPoint x: 521, startPoint y: 181, endPoint x: 349, endPoint y: 147, distance: 174.8
click at [520, 181] on div "Marwan Sahibzada 812044 Deleted Alain 11-11-2024 0 redlinegamer5k@gmail.com +97…" at bounding box center [383, 235] width 766 height 274
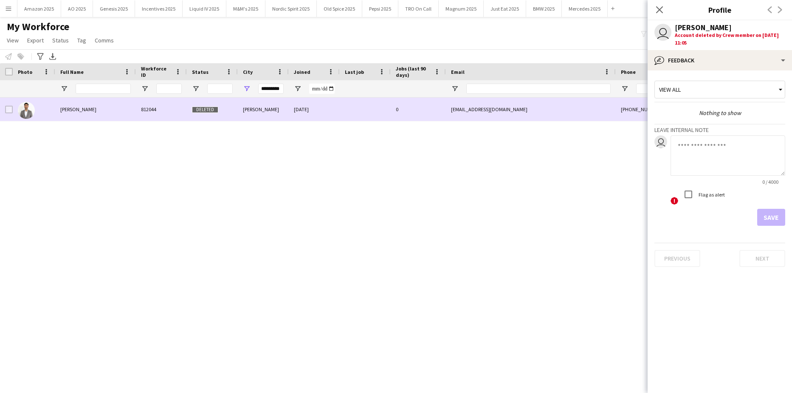
click at [23, 107] on img at bounding box center [26, 110] width 17 height 17
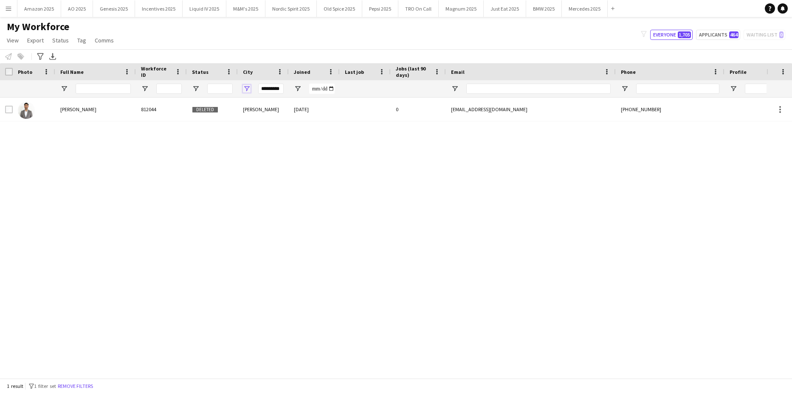
click at [244, 90] on span "Open Filter Menu" at bounding box center [247, 89] width 8 height 8
drag, startPoint x: 268, startPoint y: 51, endPoint x: 274, endPoint y: 73, distance: 23.0
click at [269, 51] on div "Notify workforce Add to tag Select at least one crew to tag him or her. Advance…" at bounding box center [396, 56] width 792 height 14
click at [276, 89] on div "*********" at bounding box center [270, 89] width 25 height 10
drag, startPoint x: 267, startPoint y: 124, endPoint x: 155, endPoint y: 128, distance: 111.3
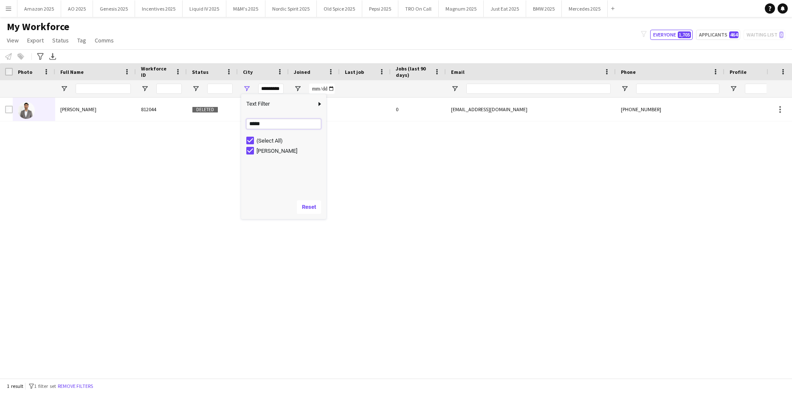
click at [155, 128] on div "Drag here to set row groups Photo Title Full Name First Name Last Name Workforc…" at bounding box center [396, 220] width 792 height 315
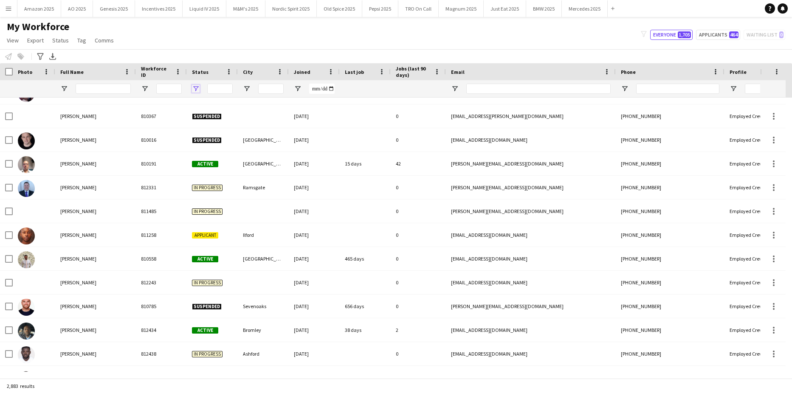
click at [198, 86] on span "Open Filter Menu" at bounding box center [196, 89] width 8 height 8
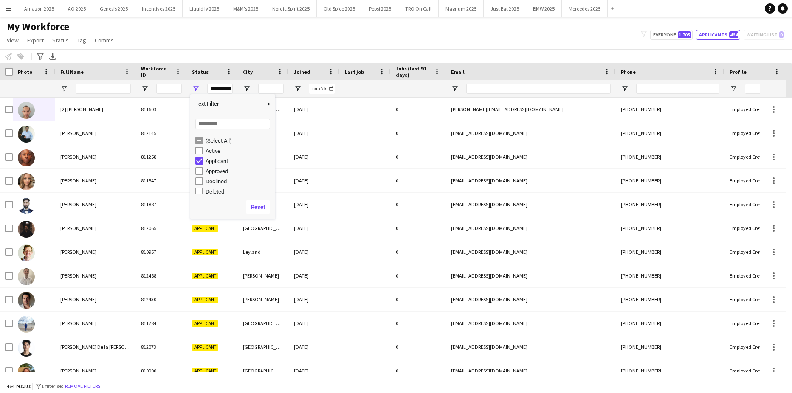
click at [247, 31] on div "My Workforce View Views Default view Compliance Log New view Update view Delete…" at bounding box center [396, 34] width 792 height 29
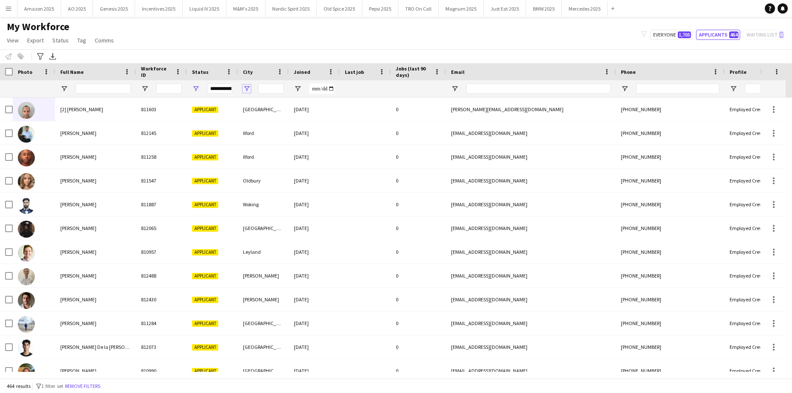
click at [249, 89] on span "Open Filter Menu" at bounding box center [247, 89] width 8 height 8
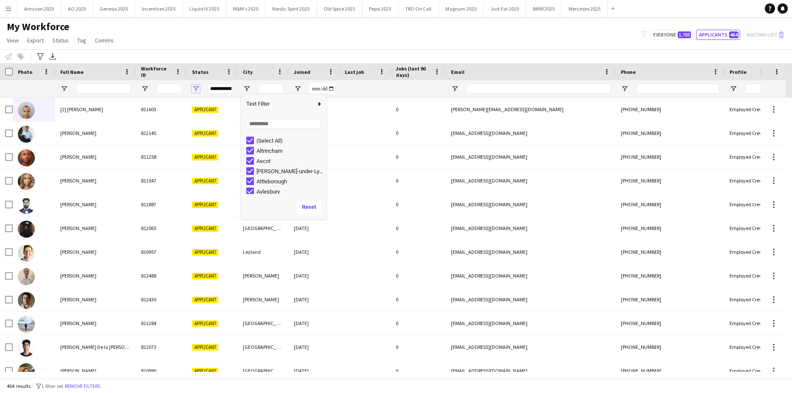
click at [193, 89] on span "Open Filter Menu" at bounding box center [196, 89] width 8 height 8
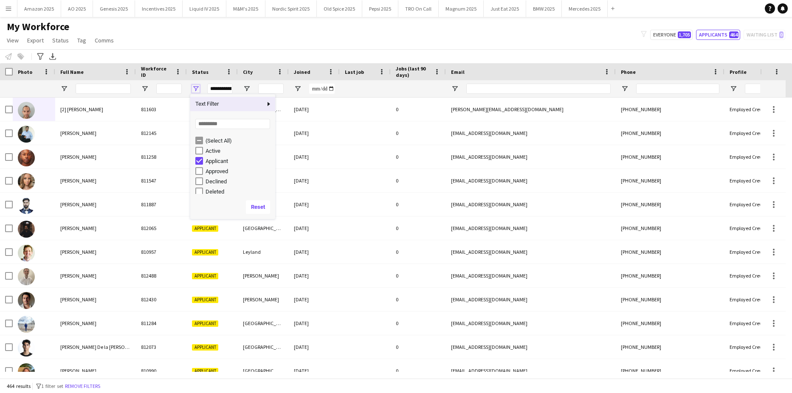
click at [197, 89] on span "Open Filter Menu" at bounding box center [196, 89] width 8 height 8
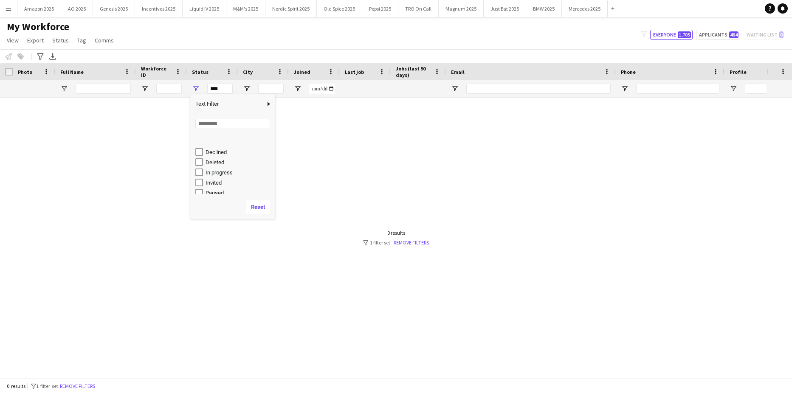
scroll to position [42, 0]
click at [215, 160] on div "In progress" at bounding box center [238, 159] width 67 height 6
type input "**********"
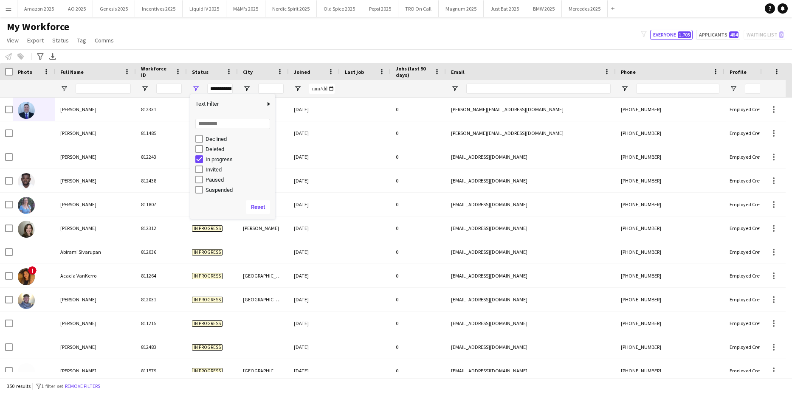
click at [228, 23] on div "My Workforce View Views Default view Compliance Log New view Update view Delete…" at bounding box center [396, 34] width 792 height 29
click at [248, 89] on span "Open Filter Menu" at bounding box center [247, 89] width 8 height 8
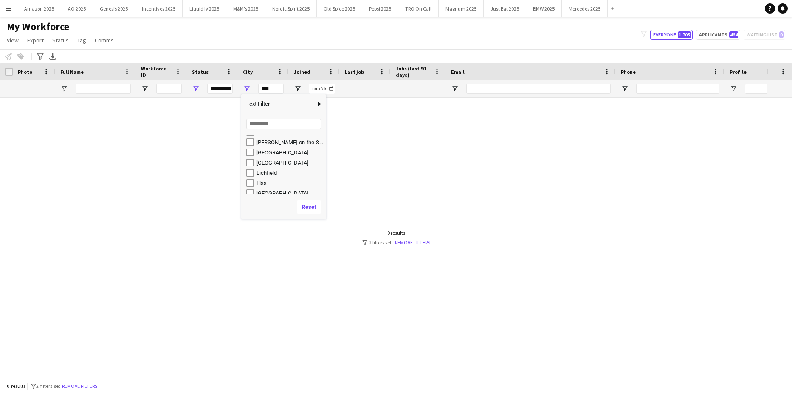
scroll to position [679, 0]
click at [261, 172] on div "Jeddah" at bounding box center [289, 175] width 67 height 6
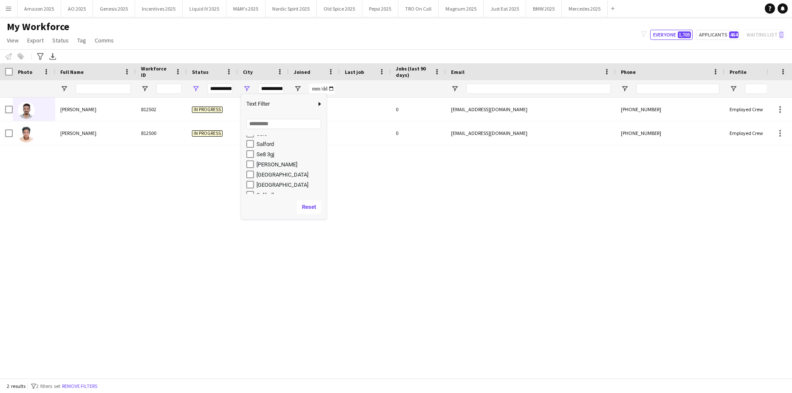
scroll to position [1146, 0]
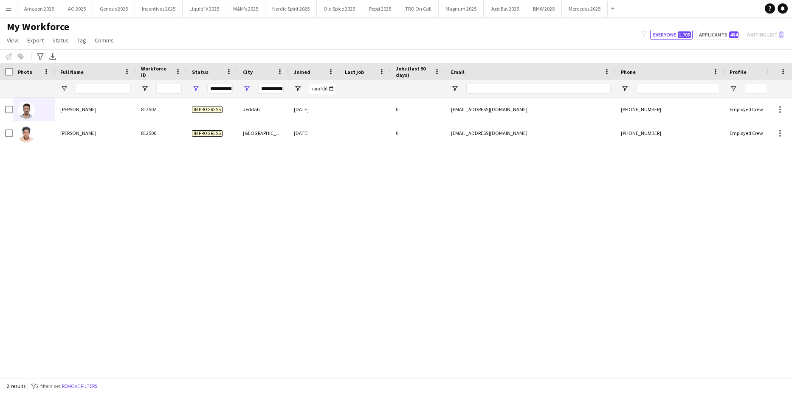
click at [260, 40] on div "My Workforce View Views Default view Compliance Log New view Update view Delete…" at bounding box center [396, 34] width 792 height 29
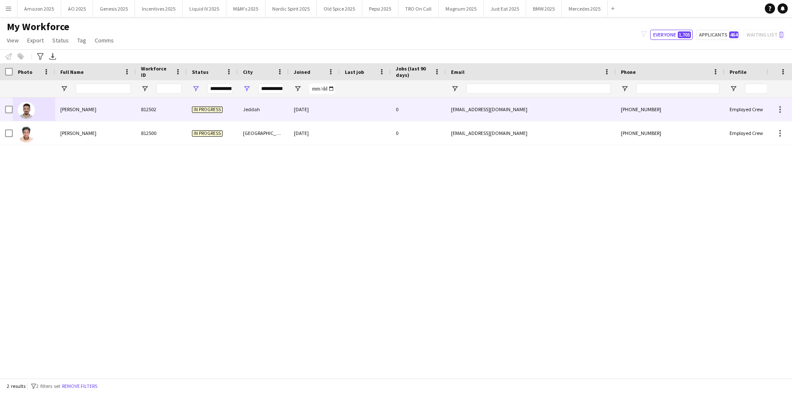
click at [71, 110] on span "FADL Saeed" at bounding box center [78, 109] width 36 height 6
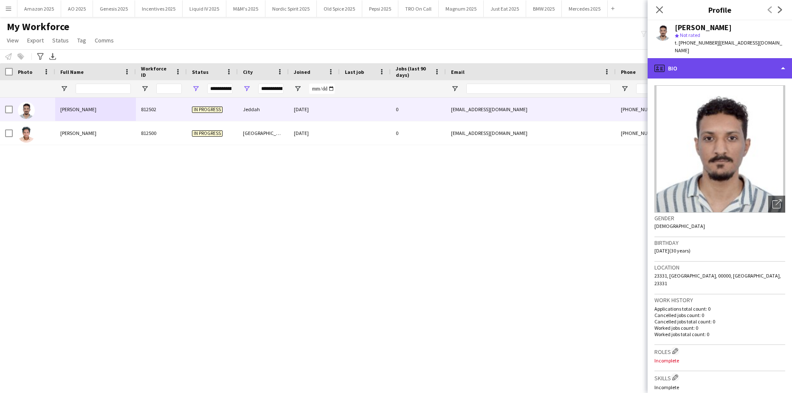
click at [725, 64] on div "profile Bio" at bounding box center [719, 68] width 144 height 20
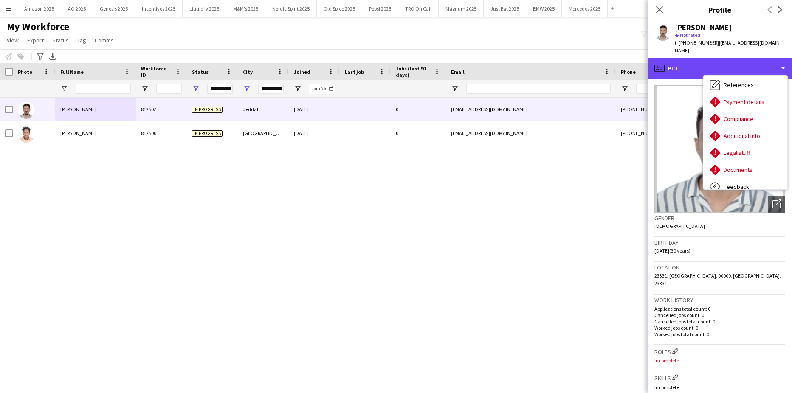
scroll to position [114, 0]
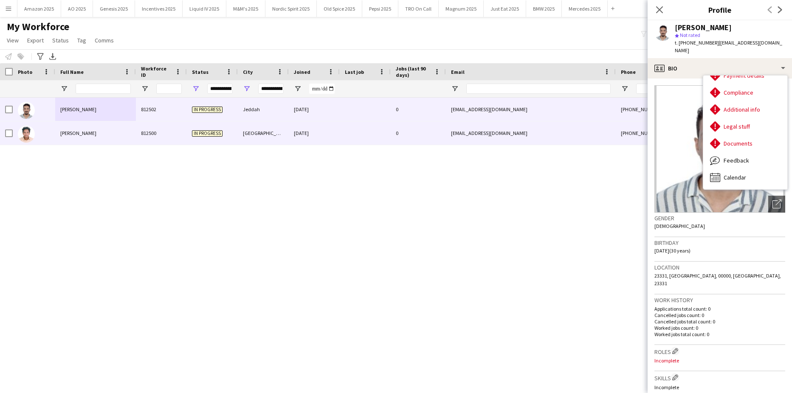
click at [88, 129] on div "Mohammed Mukhtar" at bounding box center [95, 132] width 81 height 23
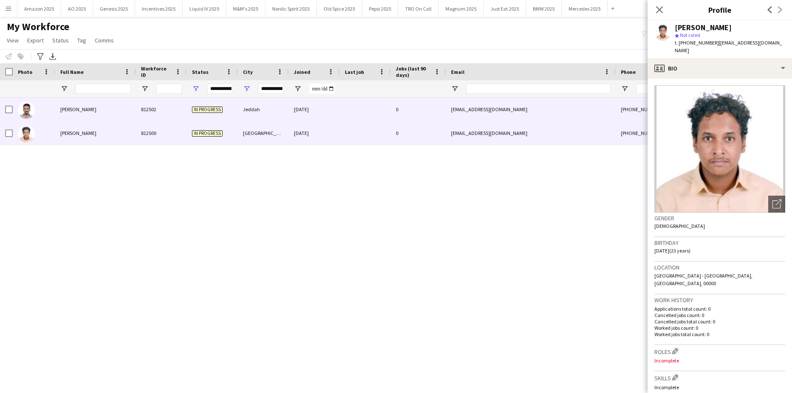
click at [90, 110] on div "FADL Saeed" at bounding box center [95, 109] width 81 height 23
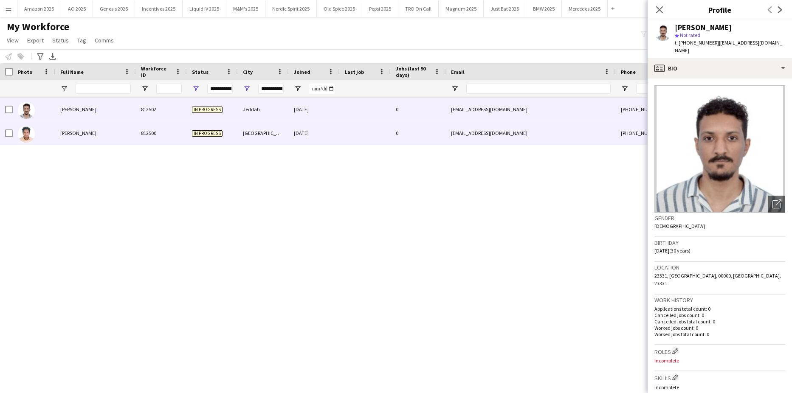
click at [85, 126] on div "Mohammed Mukhtar" at bounding box center [95, 132] width 81 height 23
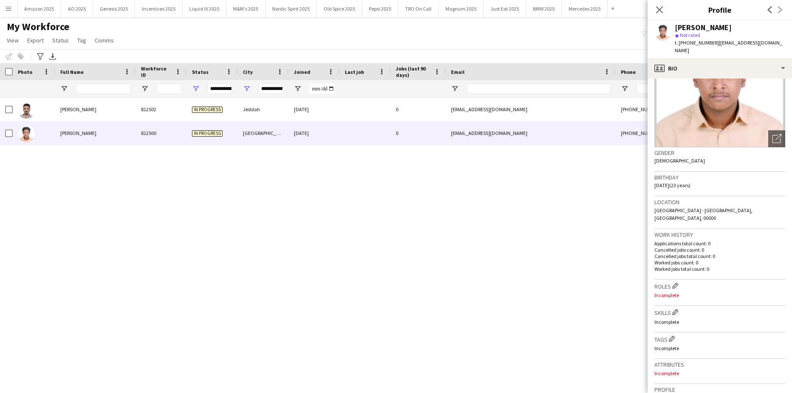
scroll to position [31, 0]
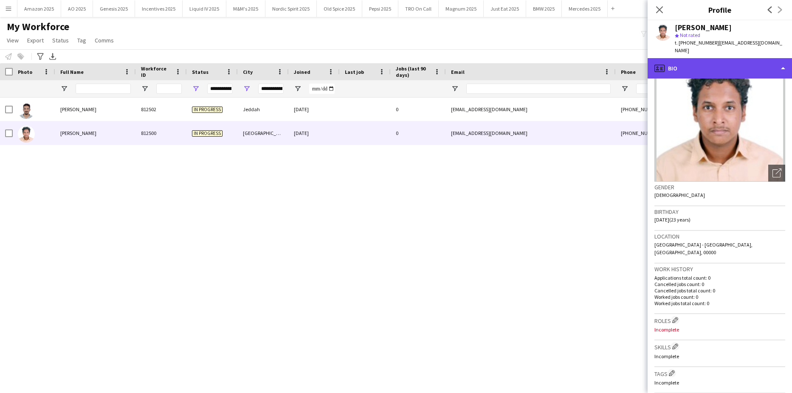
click at [767, 59] on div "profile Bio" at bounding box center [719, 68] width 144 height 20
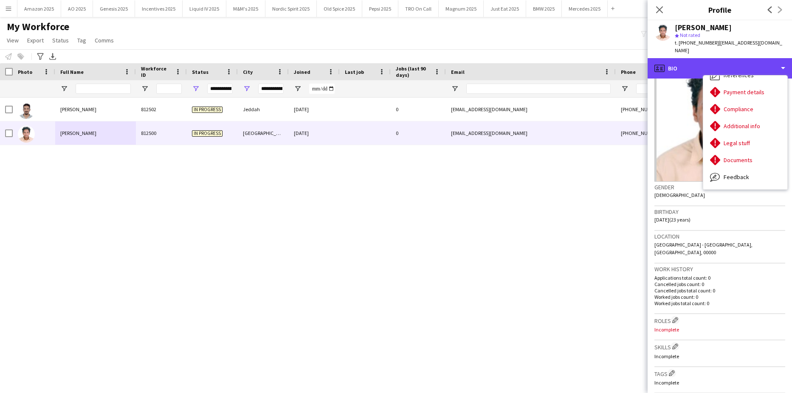
scroll to position [114, 0]
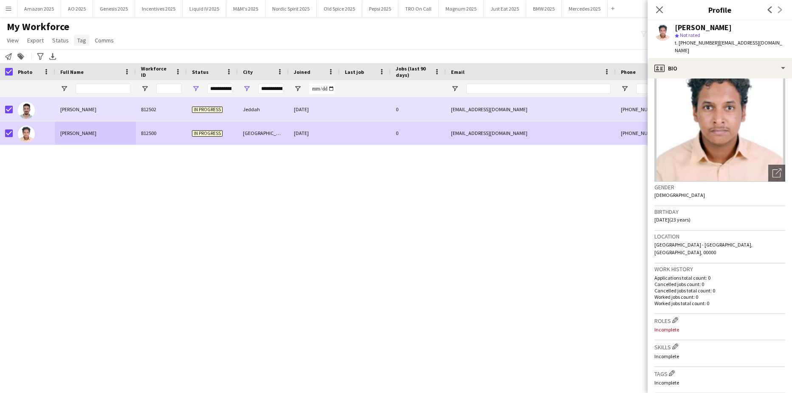
click at [83, 41] on span "Tag" at bounding box center [81, 41] width 9 height 8
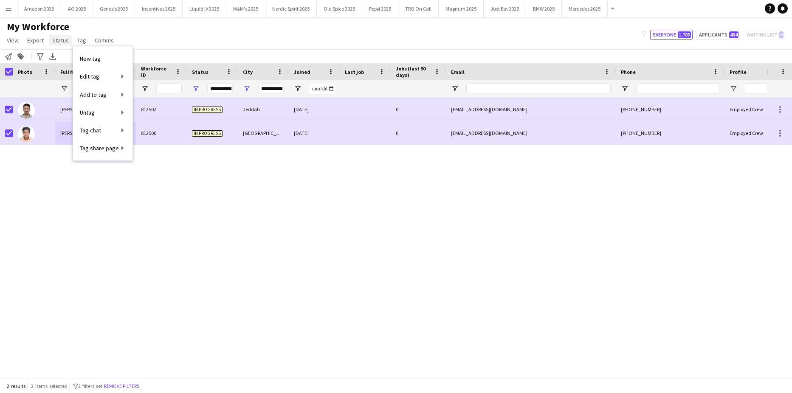
click at [54, 38] on span "Status" at bounding box center [60, 41] width 17 height 8
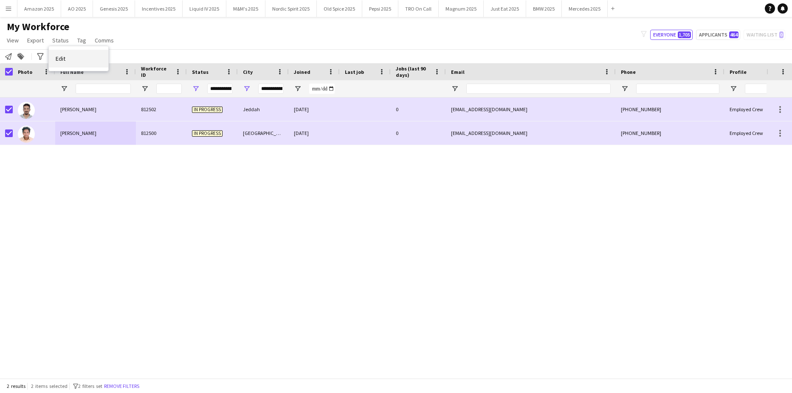
click at [63, 62] on span "Edit" at bounding box center [61, 59] width 10 height 8
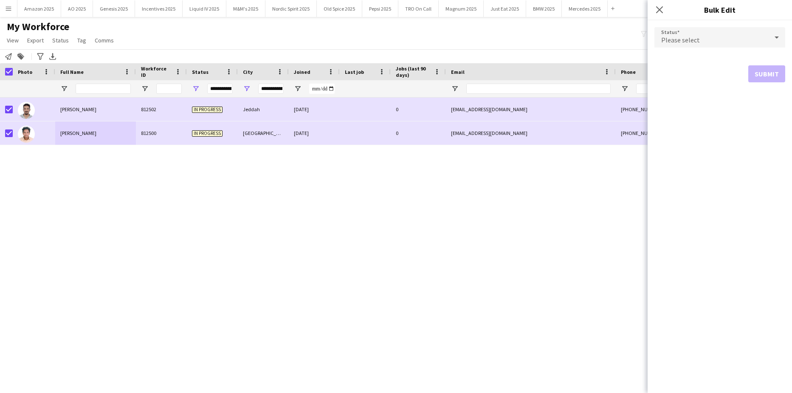
click at [776, 31] on icon at bounding box center [776, 37] width 10 height 17
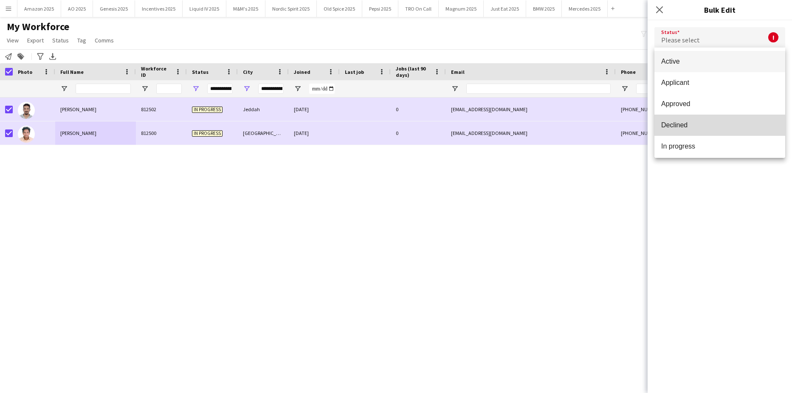
click at [724, 120] on mat-option "Declined" at bounding box center [719, 125] width 131 height 21
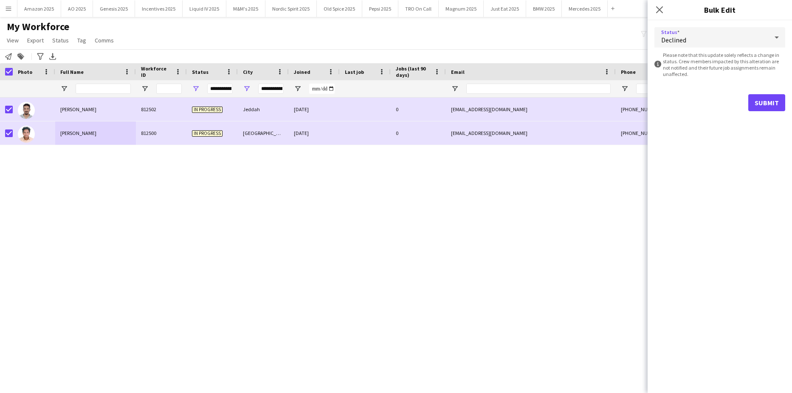
click at [773, 34] on icon at bounding box center [776, 37] width 10 height 17
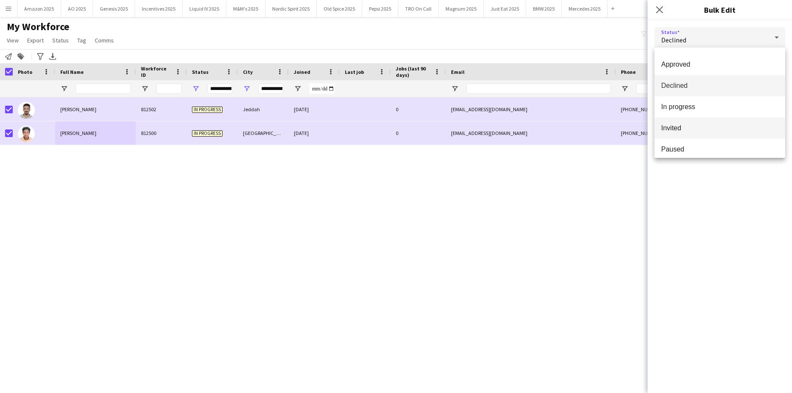
scroll to position [0, 0]
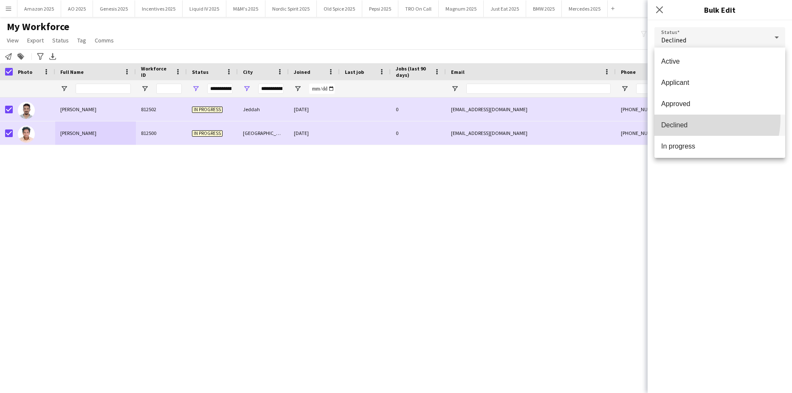
click at [693, 118] on mat-option "Declined" at bounding box center [719, 125] width 131 height 21
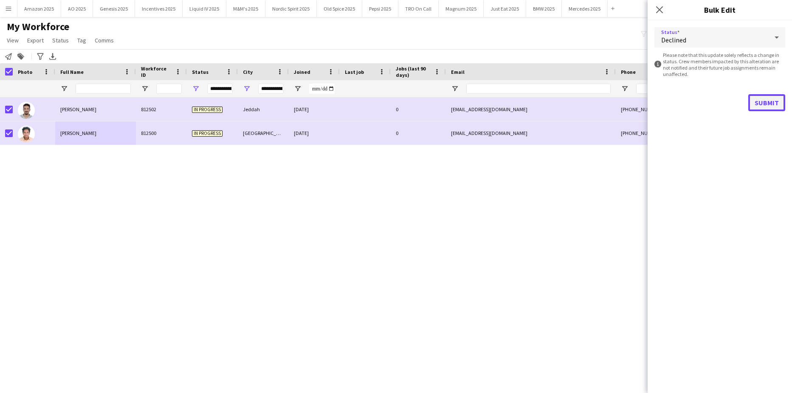
click at [756, 102] on button "Submit" at bounding box center [766, 102] width 37 height 17
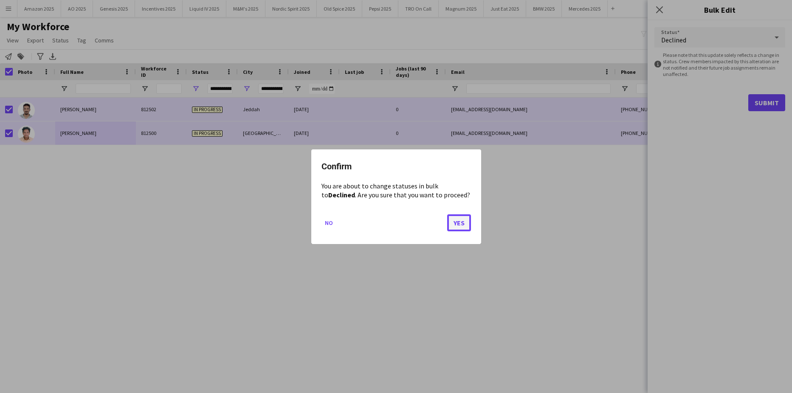
click at [458, 225] on button "Yes" at bounding box center [459, 222] width 24 height 17
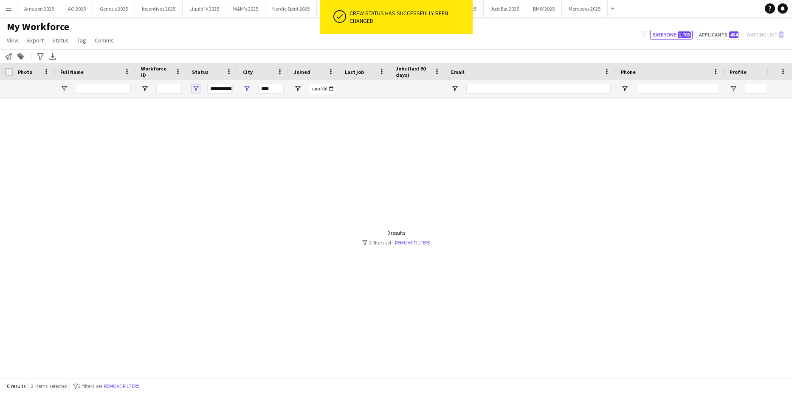
click at [195, 89] on span "Open Filter Menu" at bounding box center [196, 89] width 8 height 8
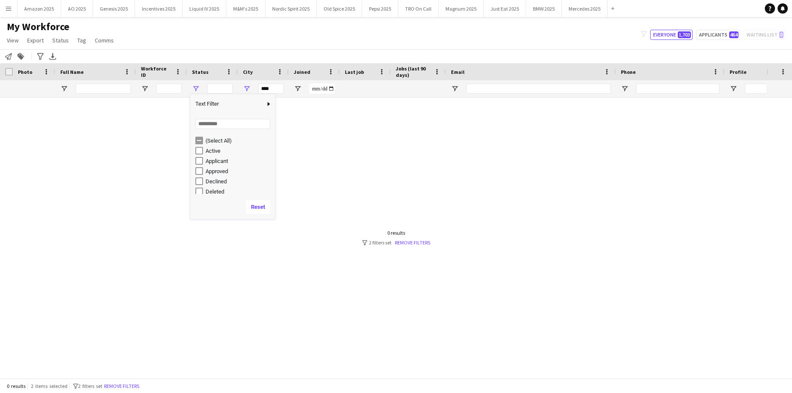
type input "**********"
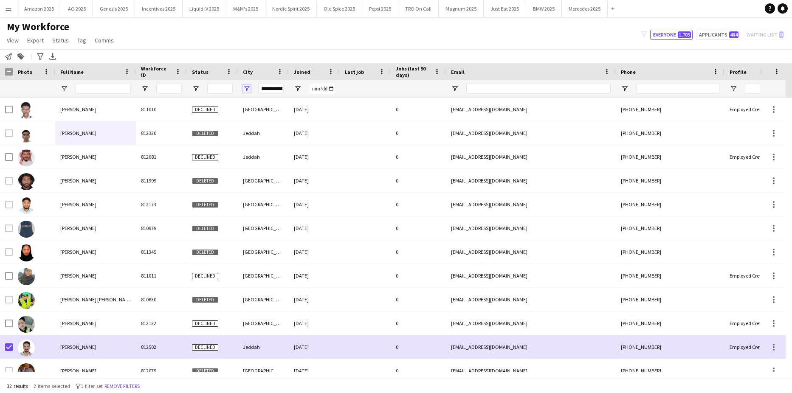
click at [247, 89] on span "Open Filter Menu" at bounding box center [247, 89] width 8 height 8
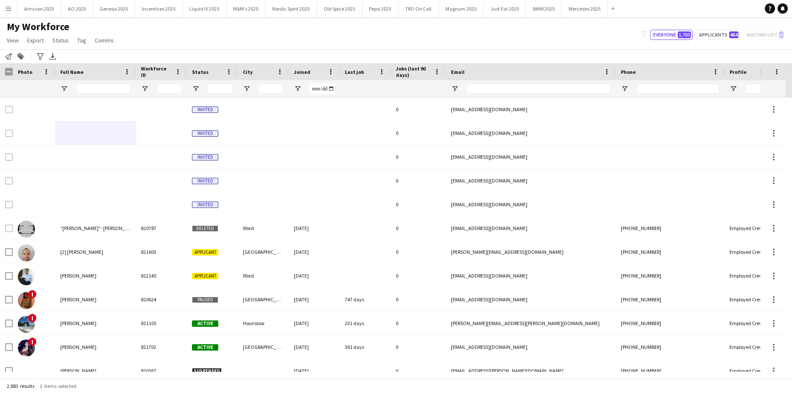
drag, startPoint x: 269, startPoint y: 36, endPoint x: 265, endPoint y: 38, distance: 4.6
click at [270, 36] on div "My Workforce View Views Default view Compliance Log New view Update view Delete…" at bounding box center [396, 34] width 792 height 29
click at [196, 88] on span "Open Filter Menu" at bounding box center [196, 89] width 8 height 8
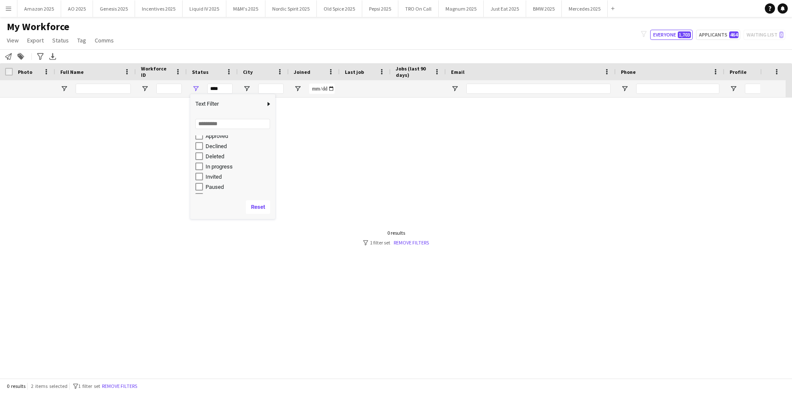
scroll to position [53, 0]
click at [219, 188] on div "Waiting list" at bounding box center [238, 189] width 67 height 6
type input "**********"
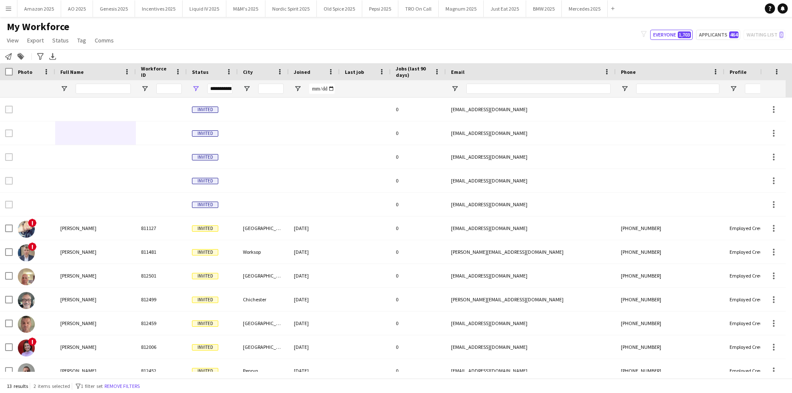
click at [244, 30] on div "My Workforce View Views Default view Compliance Log New view Update view Delete…" at bounding box center [396, 34] width 792 height 29
click at [242, 87] on div at bounding box center [263, 88] width 51 height 17
click at [247, 88] on span "Open Filter Menu" at bounding box center [247, 89] width 8 height 8
click at [253, 57] on div "Notify workforce Add to tag Search tags magnifier Add tag Advanced filters Adva…" at bounding box center [396, 56] width 792 height 14
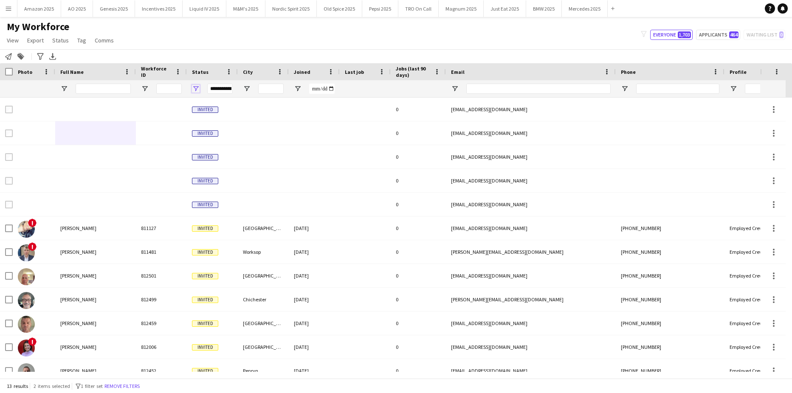
click at [193, 90] on span "Open Filter Menu" at bounding box center [196, 89] width 8 height 8
click at [197, 145] on div "(Select All)" at bounding box center [235, 140] width 80 height 10
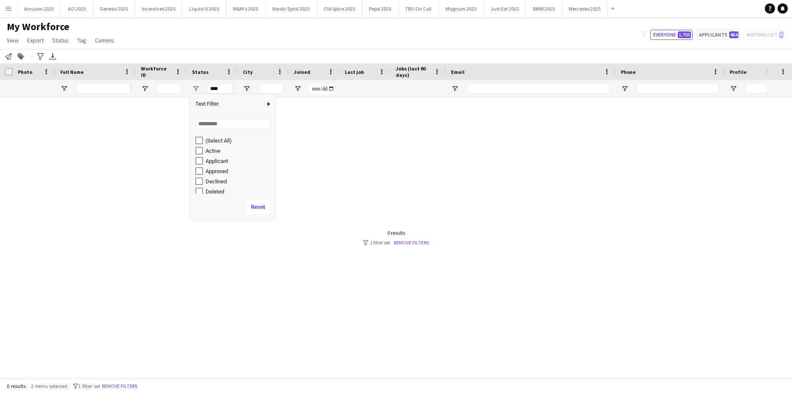
click at [220, 161] on div "Applicant" at bounding box center [238, 161] width 67 height 6
type input "**********"
click at [221, 151] on div "In progress" at bounding box center [238, 148] width 67 height 6
type input "**********"
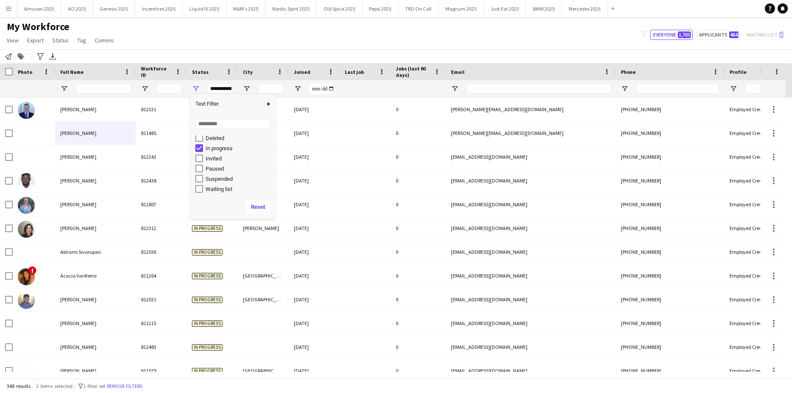
click at [280, 51] on div "Notify workforce Add to tag Search tags magnifier Add tag Advanced filters Adva…" at bounding box center [396, 56] width 792 height 14
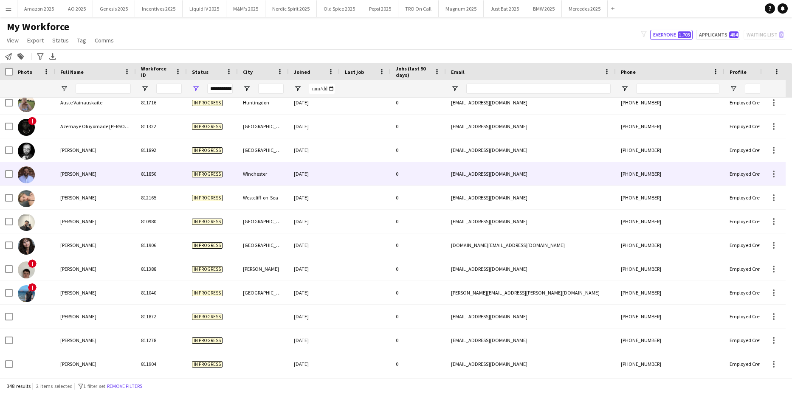
scroll to position [1088, 0]
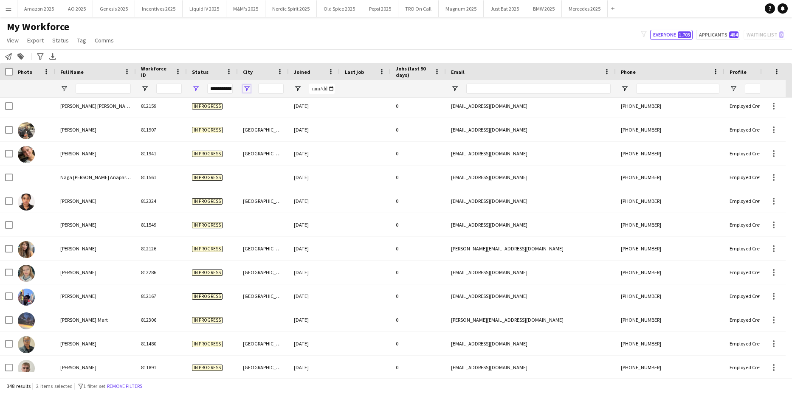
click at [249, 85] on span "Open Filter Menu" at bounding box center [247, 89] width 8 height 8
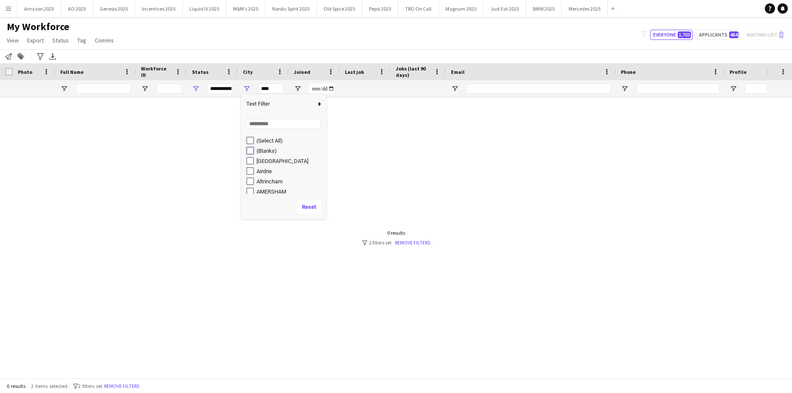
type input "**********"
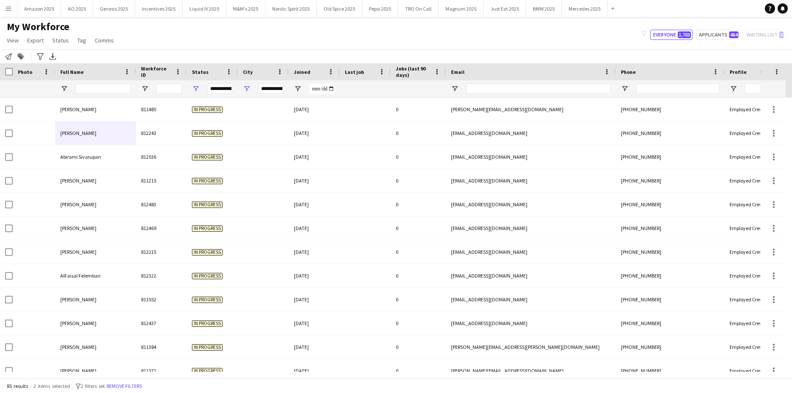
click at [261, 42] on div "My Workforce View Views Default view Compliance Log New view Update view Delete…" at bounding box center [396, 34] width 792 height 29
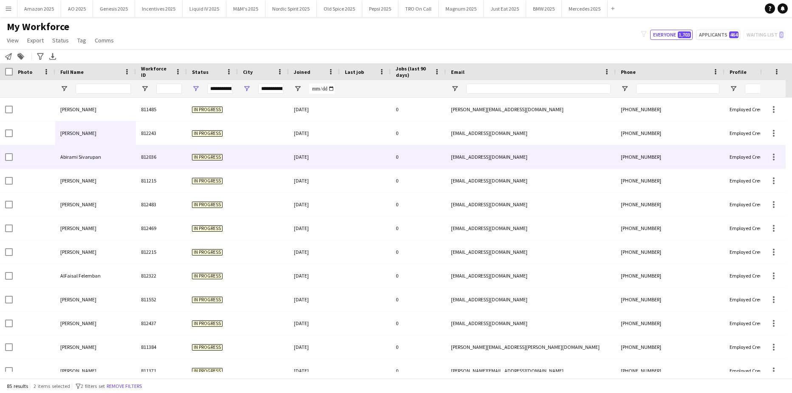
click at [100, 154] on div "Abirami Sivarupan" at bounding box center [95, 156] width 81 height 23
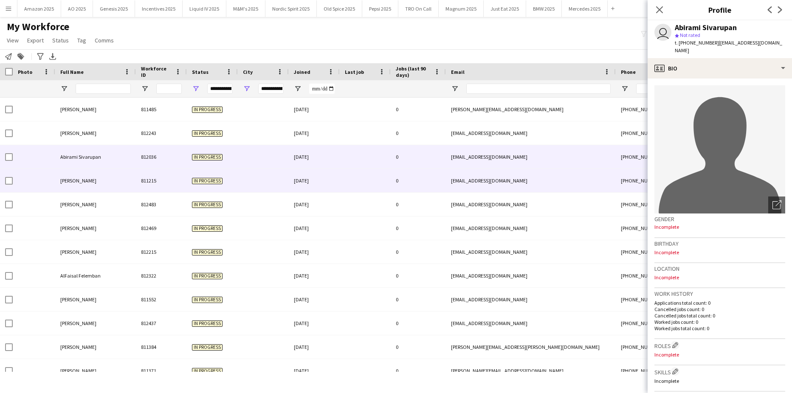
click at [84, 178] on span "Adnan Patel" at bounding box center [78, 180] width 36 height 6
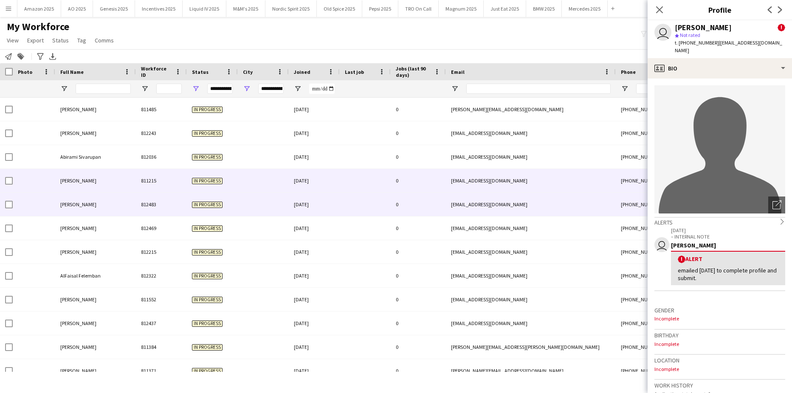
click at [87, 195] on div "Adrian Cairns" at bounding box center [95, 204] width 81 height 23
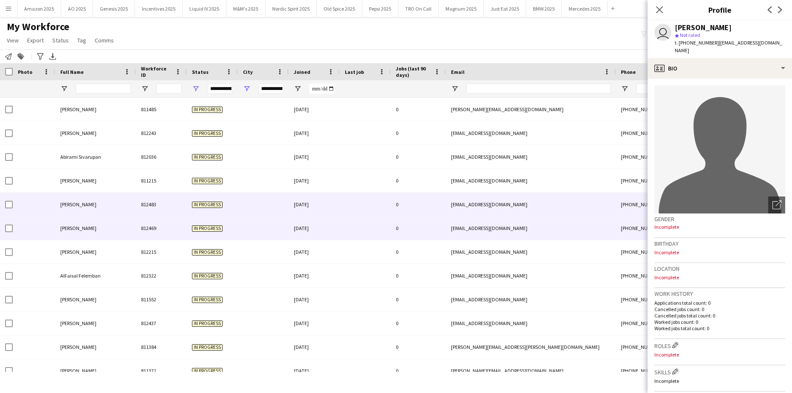
click at [90, 217] on div "Ahmad Osman" at bounding box center [95, 227] width 81 height 23
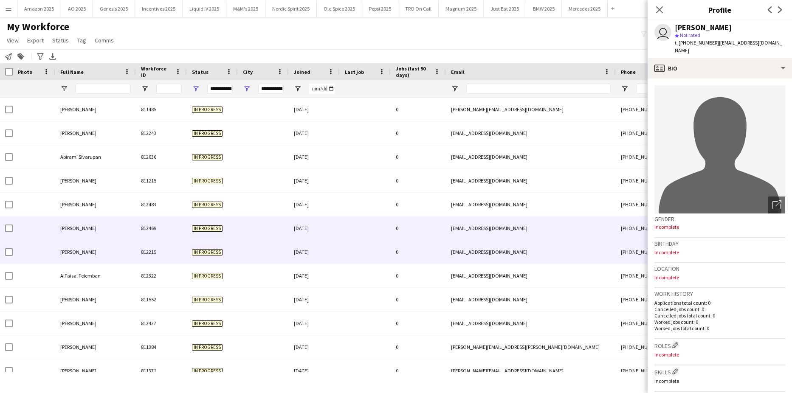
click at [92, 243] on div "Alexandra Hood" at bounding box center [95, 251] width 81 height 23
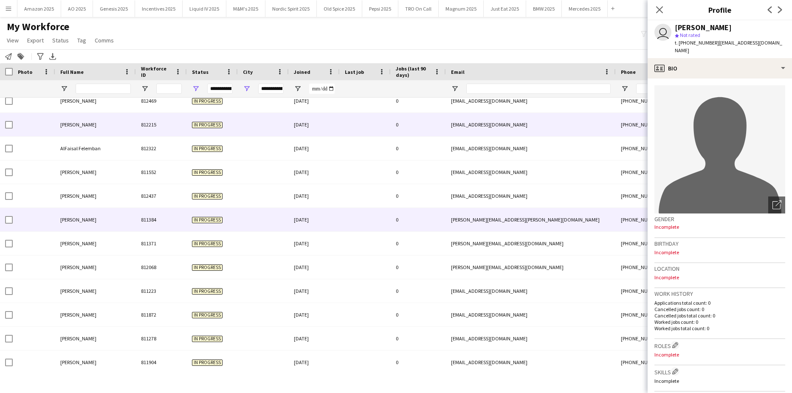
click at [81, 221] on span "Ankush Nandan" at bounding box center [78, 219] width 36 height 6
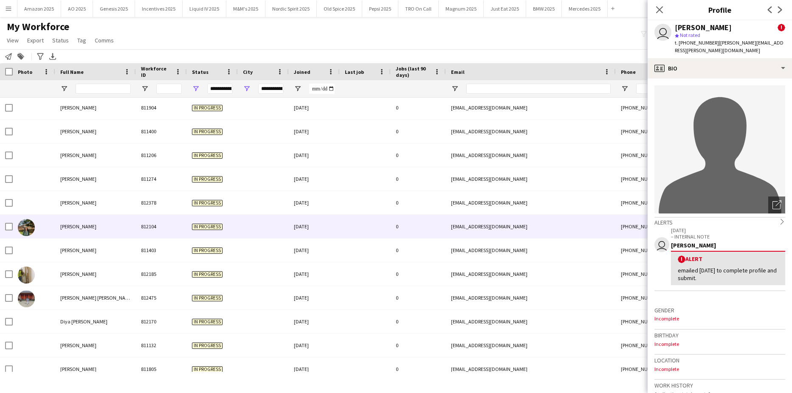
click at [88, 229] on span "Ciara Morgan" at bounding box center [78, 226] width 36 height 6
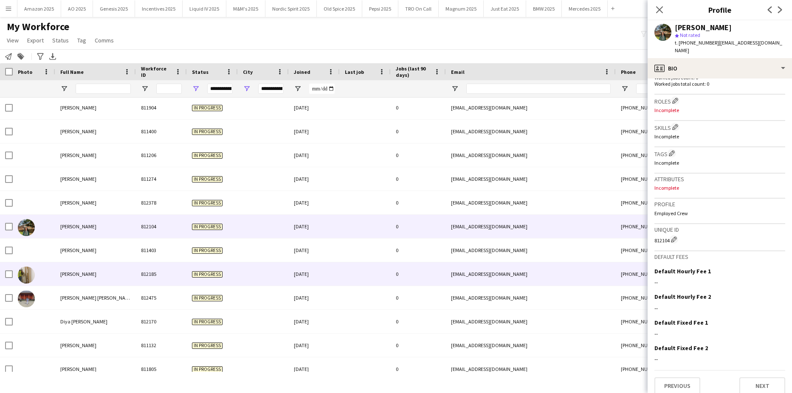
click at [84, 273] on span "Daniel Bardsley" at bounding box center [78, 274] width 36 height 6
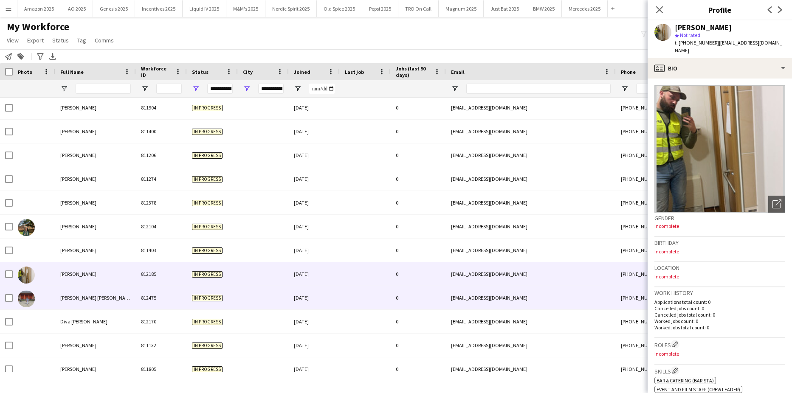
click at [86, 297] on span "Divina Varghese Mathew" at bounding box center [96, 298] width 73 height 6
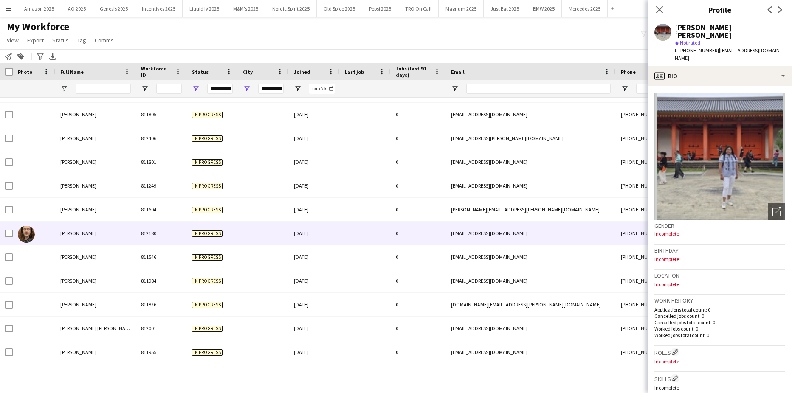
click at [80, 231] on span "Frances Davies" at bounding box center [78, 233] width 36 height 6
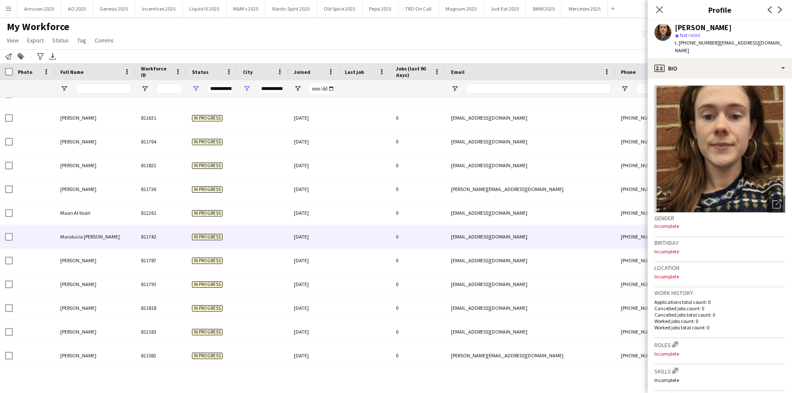
click at [75, 231] on div "Maralucia Ripp" at bounding box center [95, 236] width 81 height 23
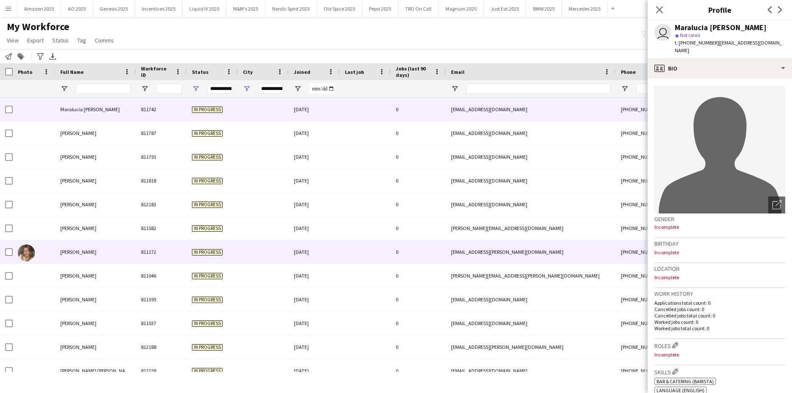
click at [89, 241] on div "Mikaila James" at bounding box center [95, 251] width 81 height 23
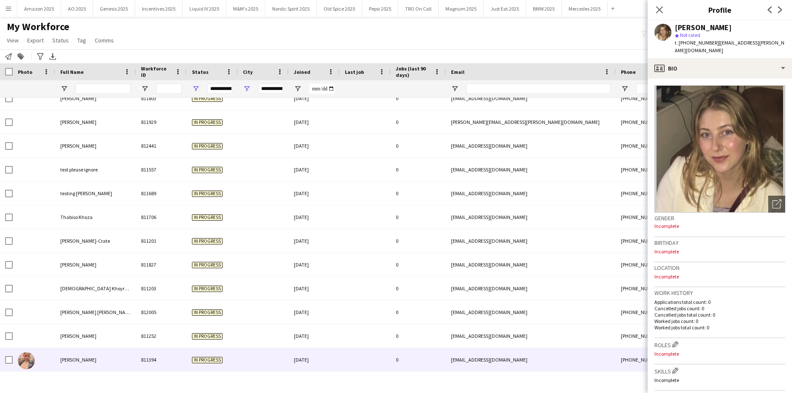
click at [79, 354] on div "Zoleka Mbambo" at bounding box center [95, 359] width 81 height 23
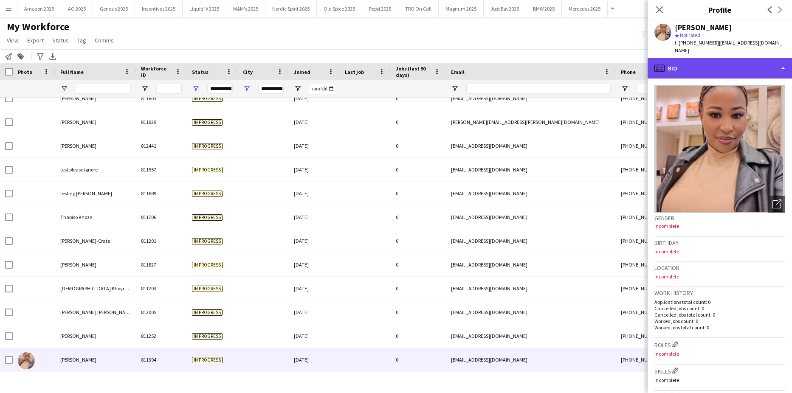
drag, startPoint x: 749, startPoint y: 51, endPoint x: 749, endPoint y: 59, distance: 8.5
click at [749, 58] on div "profile Bio" at bounding box center [719, 68] width 144 height 20
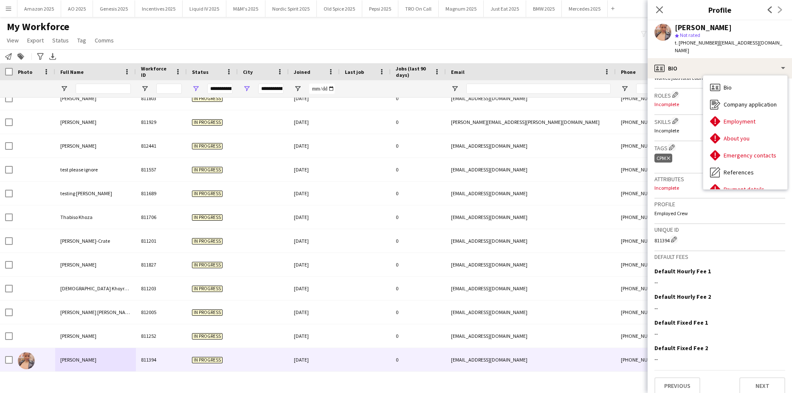
click at [658, 7] on icon "Close pop-in" at bounding box center [659, 9] width 7 height 7
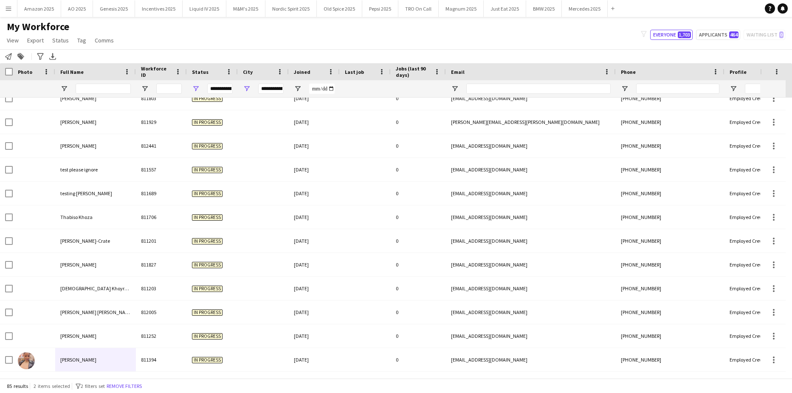
click at [202, 88] on div "**********" at bounding box center [212, 88] width 51 height 17
click at [248, 88] on span "Open Filter Menu" at bounding box center [247, 89] width 8 height 8
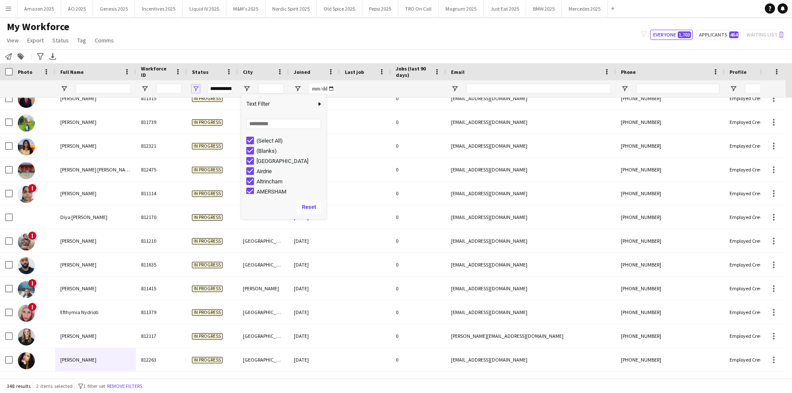
click at [194, 86] on span "Open Filter Menu" at bounding box center [196, 89] width 8 height 8
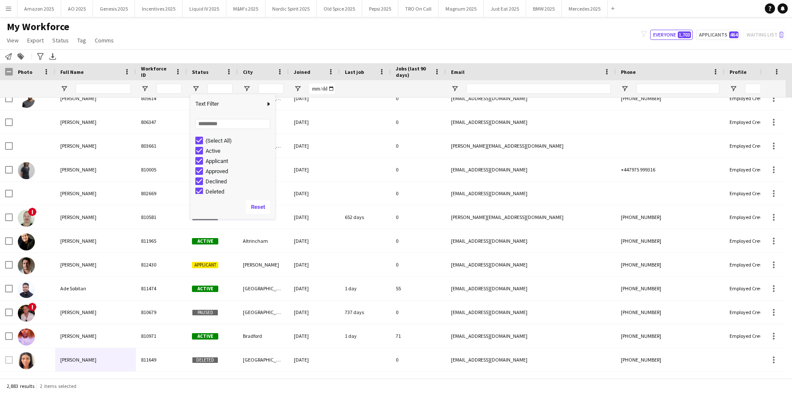
click at [277, 34] on div "My Workforce View Views Default view Compliance Log New view Update view Delete…" at bounding box center [396, 34] width 792 height 29
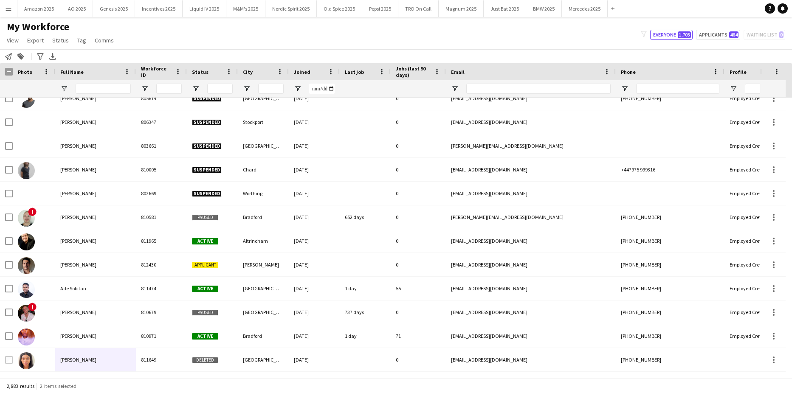
click at [622, 62] on div "Notify workforce Add to tag Search tags magnifier Add tag Advanced filters Adva…" at bounding box center [396, 56] width 792 height 14
click at [10, 8] on app-icon "Menu" at bounding box center [8, 8] width 7 height 7
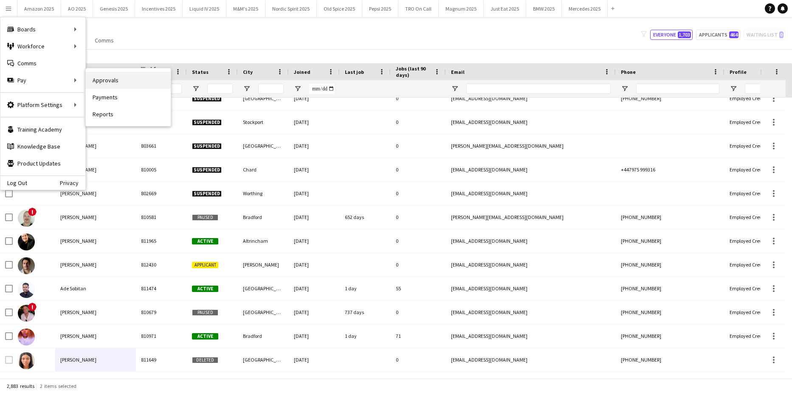
click at [104, 79] on link "Approvals" at bounding box center [128, 80] width 85 height 17
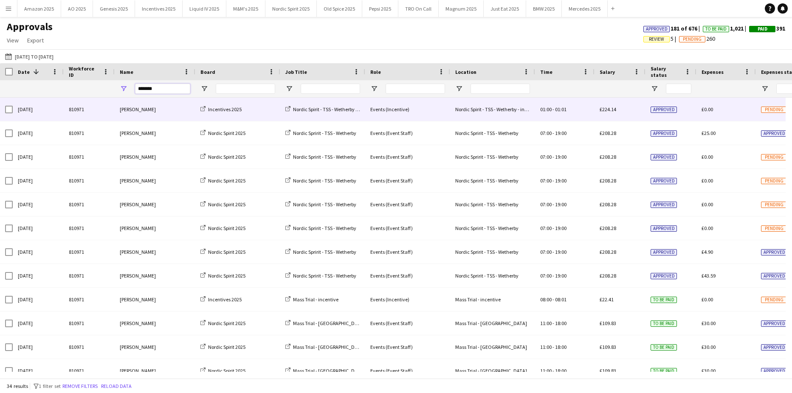
drag, startPoint x: 178, startPoint y: 89, endPoint x: 55, endPoint y: 110, distance: 124.9
click at [85, 102] on div "Workforce ID Date 1 Name -" at bounding box center [396, 220] width 792 height 315
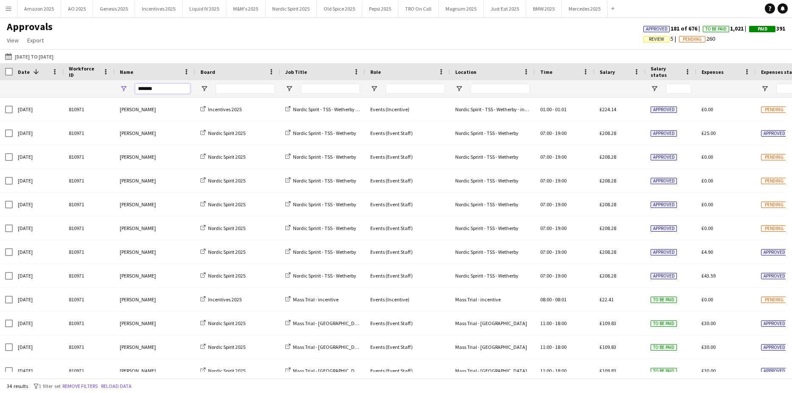
drag, startPoint x: 152, startPoint y: 89, endPoint x: 70, endPoint y: 91, distance: 81.1
click at [70, 91] on div "*******" at bounding box center [543, 88] width 1087 height 17
type input "*"
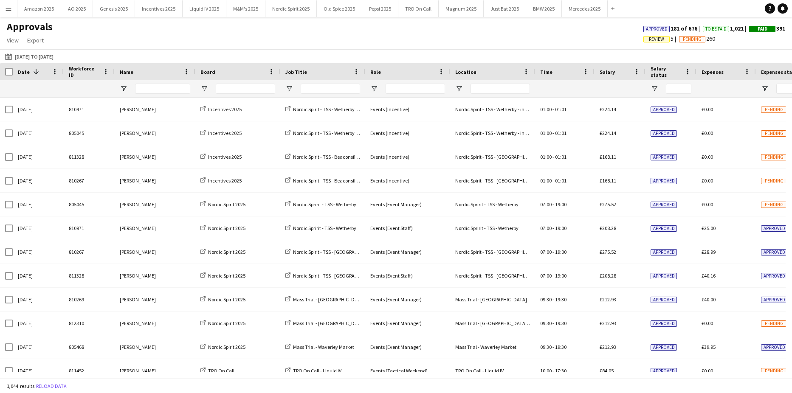
click at [649, 38] on span "Review" at bounding box center [656, 40] width 15 height 6
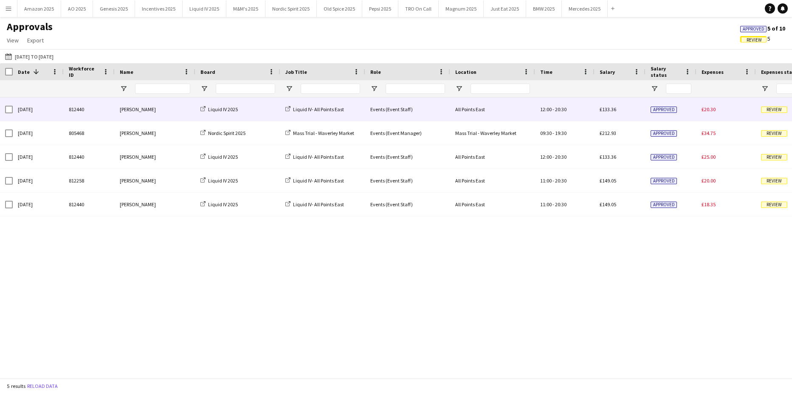
click at [781, 110] on span "Review" at bounding box center [774, 110] width 26 height 6
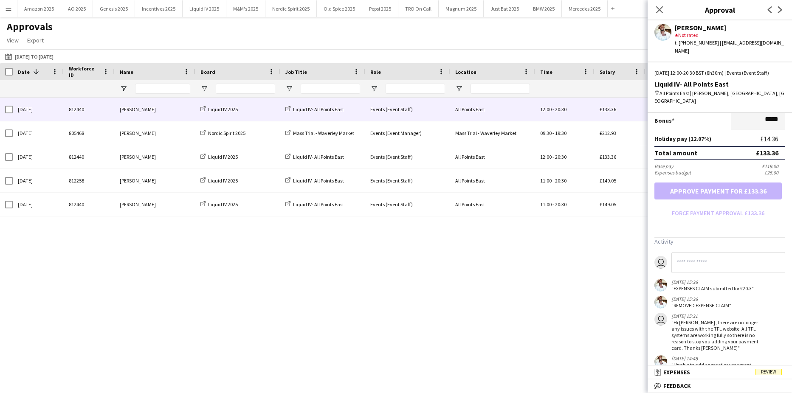
scroll to position [264, 0]
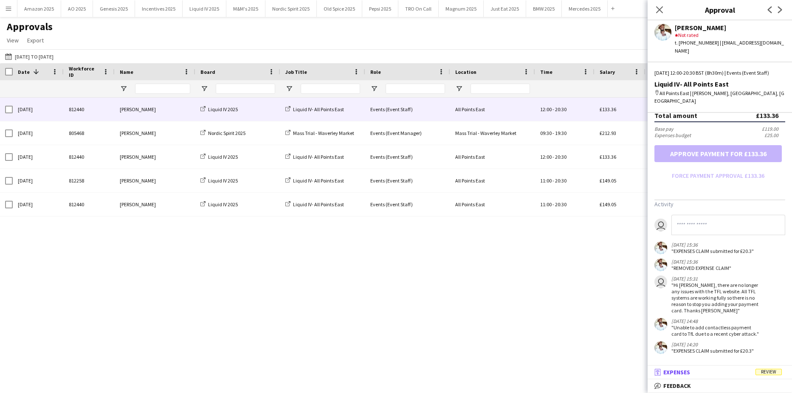
click at [769, 369] on span "Review" at bounding box center [768, 372] width 26 height 6
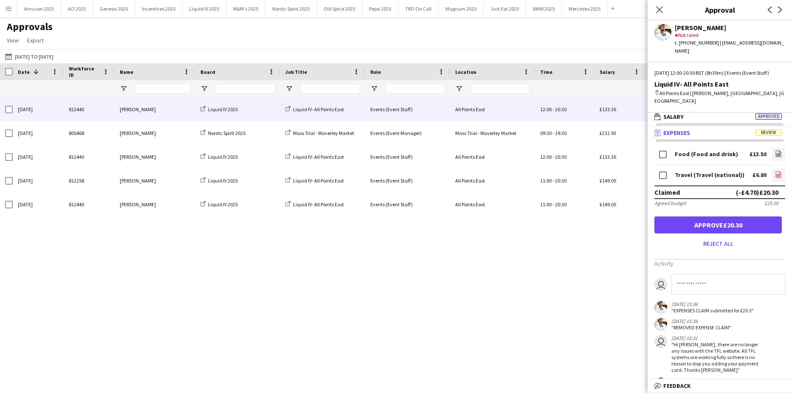
click at [775, 171] on icon "file-image" at bounding box center [778, 174] width 7 height 7
click at [775, 150] on icon "file-image" at bounding box center [778, 153] width 7 height 7
drag, startPoint x: 735, startPoint y: 220, endPoint x: 704, endPoint y: 173, distance: 56.6
click at [732, 216] on button "Approve £20.30" at bounding box center [717, 224] width 127 height 17
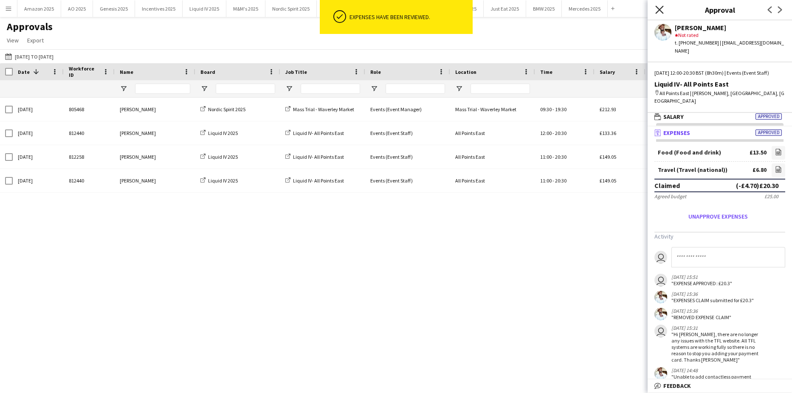
click at [660, 8] on icon "Close pop-in" at bounding box center [659, 10] width 8 height 8
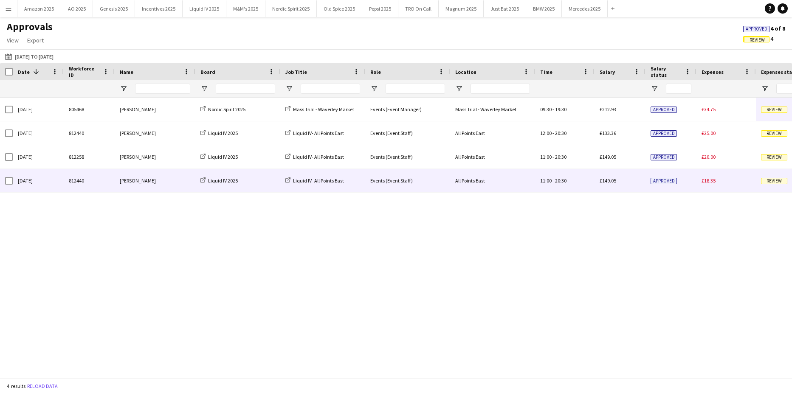
click at [781, 185] on div "Review" at bounding box center [785, 180] width 59 height 23
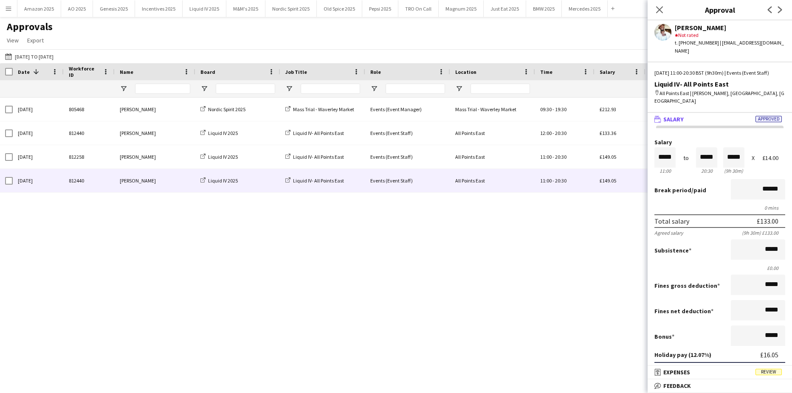
click at [779, 368] on mat-panel-title "receipt Expenses Review" at bounding box center [717, 372] width 141 height 8
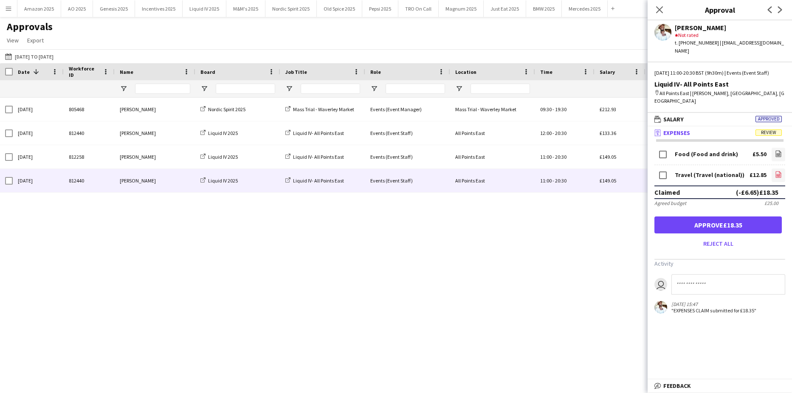
drag, startPoint x: 770, startPoint y: 171, endPoint x: 766, endPoint y: 170, distance: 4.3
click at [775, 171] on app-icon "file-image" at bounding box center [778, 175] width 7 height 8
click at [775, 150] on icon "file-image" at bounding box center [778, 153] width 7 height 7
click at [727, 222] on button "Approve £18.35" at bounding box center [717, 224] width 127 height 17
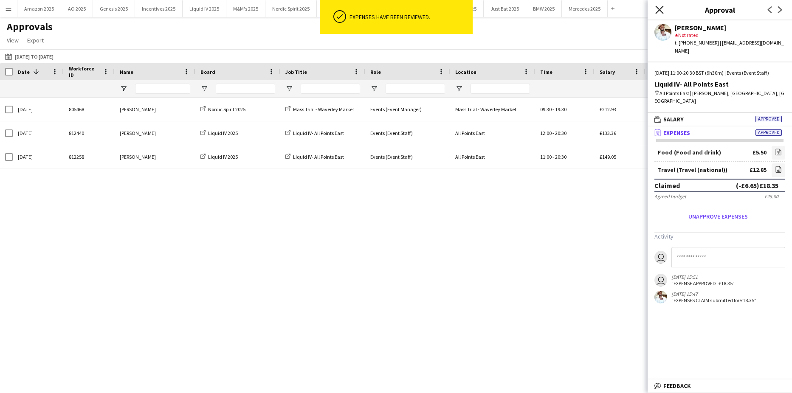
click at [657, 8] on icon "Close pop-in" at bounding box center [659, 10] width 8 height 8
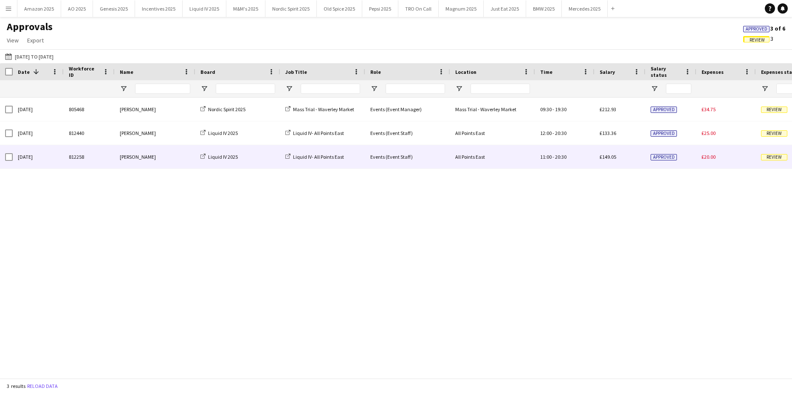
click at [738, 160] on div "£20.00" at bounding box center [725, 156] width 59 height 23
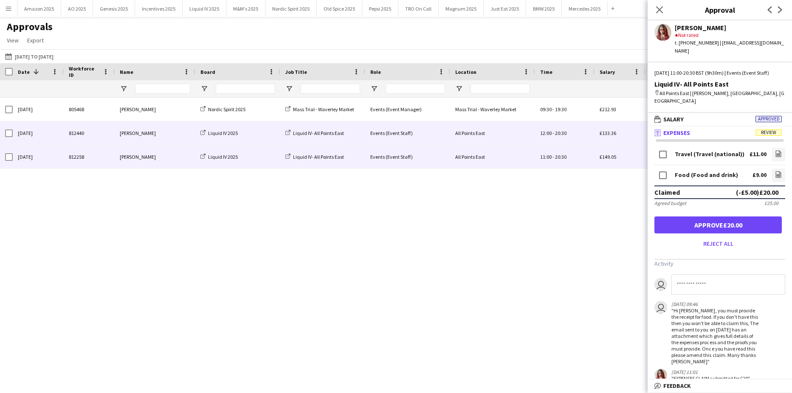
click at [632, 140] on div "£133.36" at bounding box center [619, 132] width 51 height 23
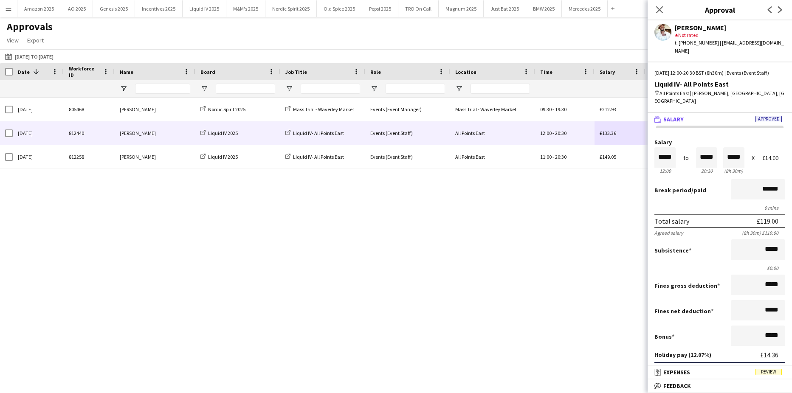
drag, startPoint x: 629, startPoint y: 103, endPoint x: 630, endPoint y: 128, distance: 25.5
click at [630, 128] on div "Sat, 16 Aug 2025 805468 Nicola MacDonald Nordic Spirit 2025 Mass Trial - Waverl…" at bounding box center [543, 133] width 1087 height 71
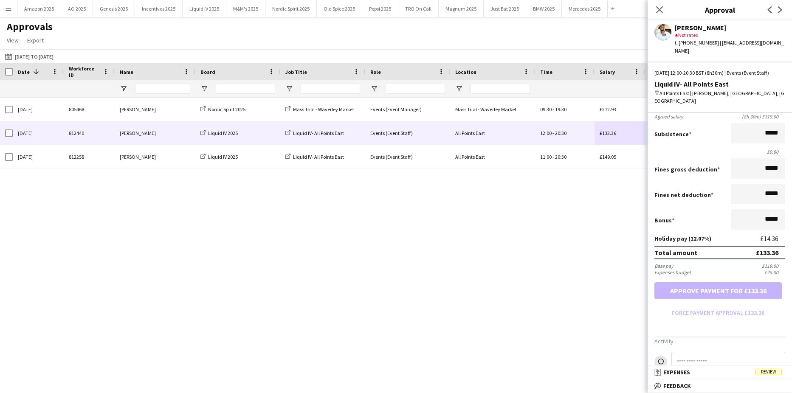
scroll to position [152, 0]
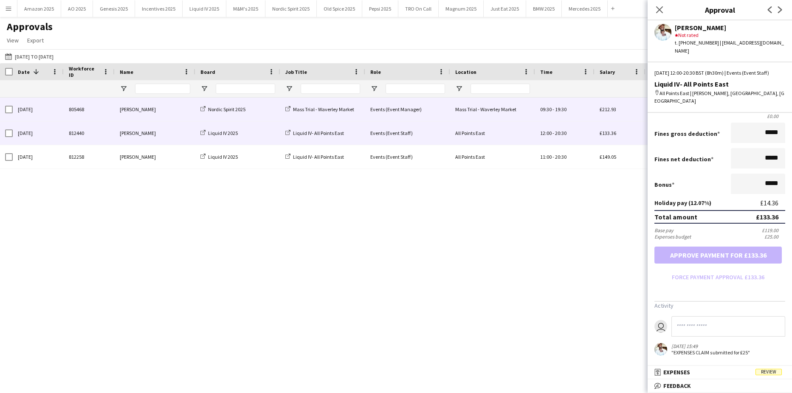
click at [584, 112] on div "09:30 - 19:30" at bounding box center [564, 109] width 59 height 23
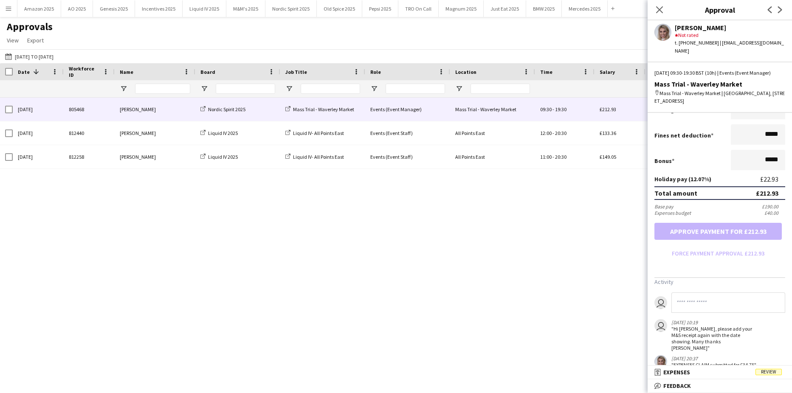
scroll to position [190, 0]
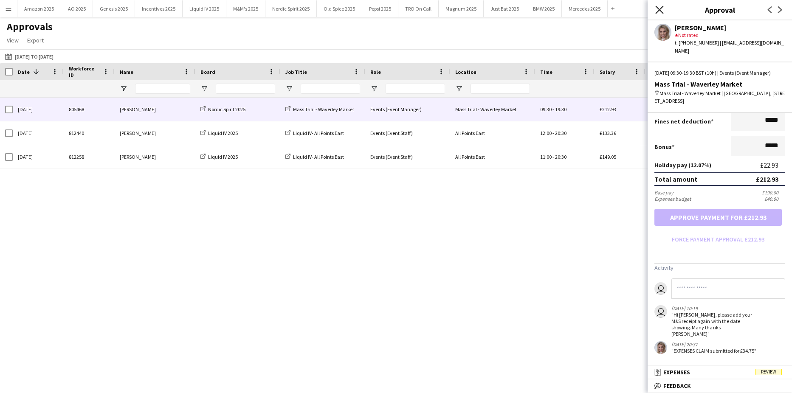
click at [655, 9] on icon "Close pop-in" at bounding box center [659, 10] width 8 height 8
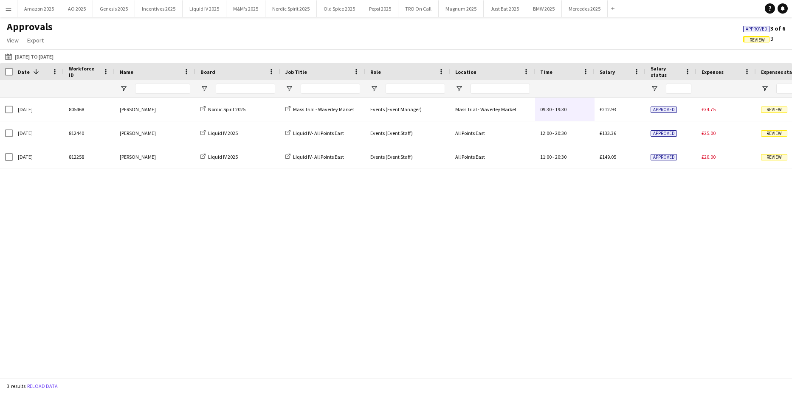
click at [753, 26] on span "Approved" at bounding box center [756, 29] width 26 height 6
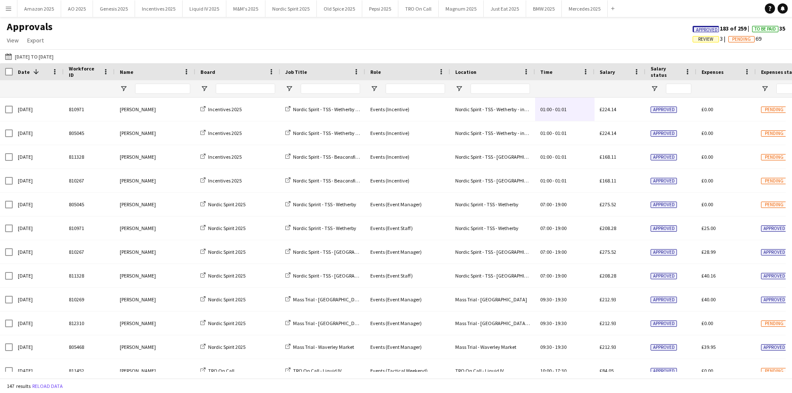
click at [692, 28] on span "Approved" at bounding box center [705, 29] width 26 height 6
click at [11, 11] on app-icon "Menu" at bounding box center [8, 8] width 7 height 7
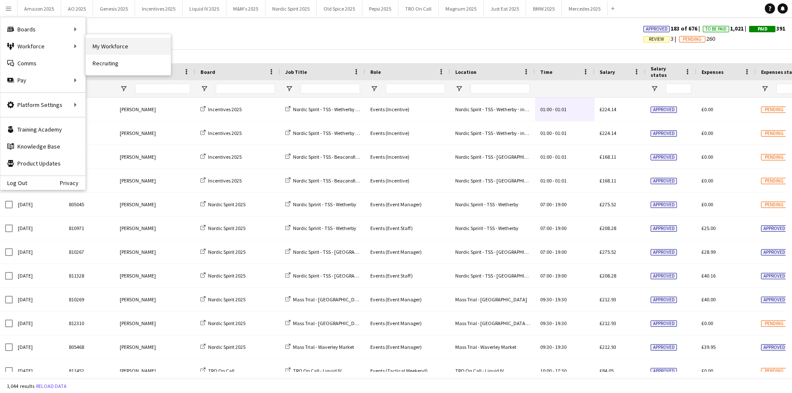
click at [103, 43] on link "My Workforce" at bounding box center [128, 46] width 85 height 17
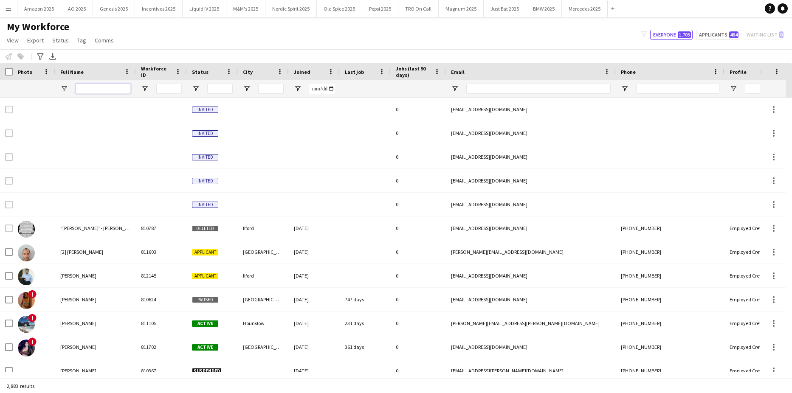
click at [107, 87] on input "Full Name Filter Input" at bounding box center [103, 89] width 55 height 10
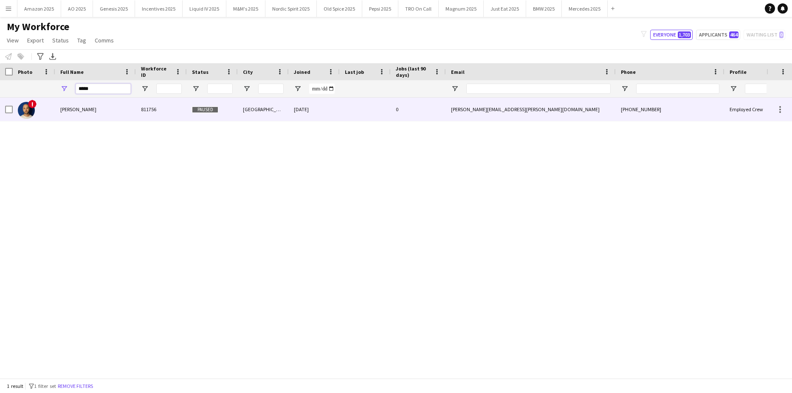
type input "*****"
click at [75, 110] on span "Shaan Mottram" at bounding box center [78, 109] width 36 height 6
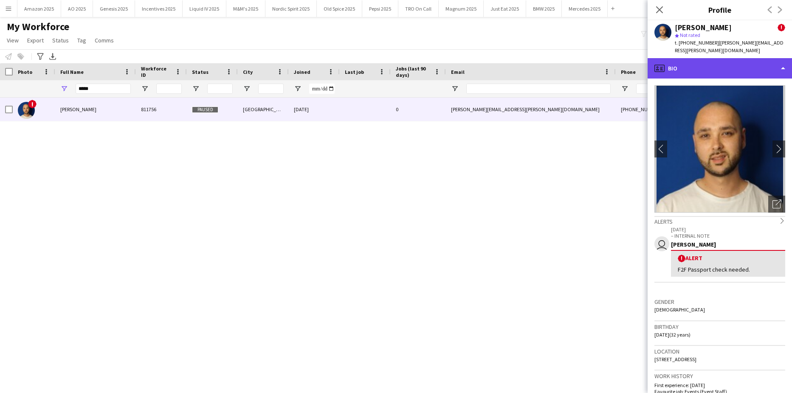
click at [740, 58] on div "profile Bio" at bounding box center [719, 68] width 144 height 20
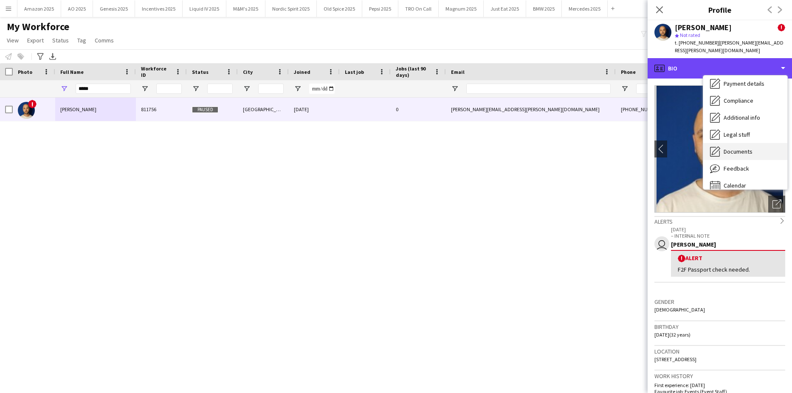
scroll to position [114, 0]
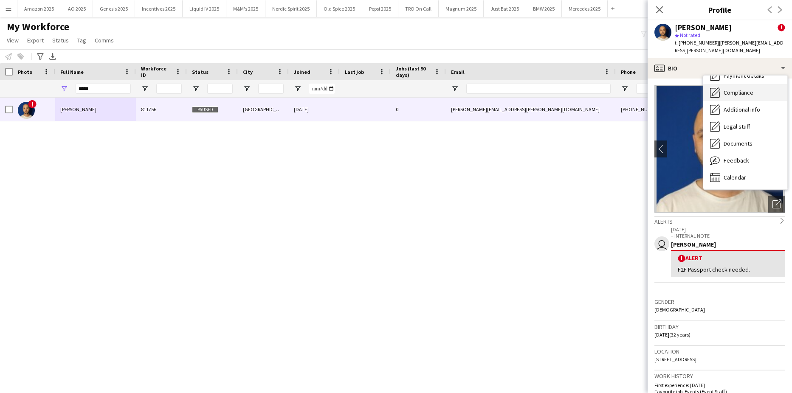
click at [737, 84] on div "Compliance Compliance" at bounding box center [745, 92] width 84 height 17
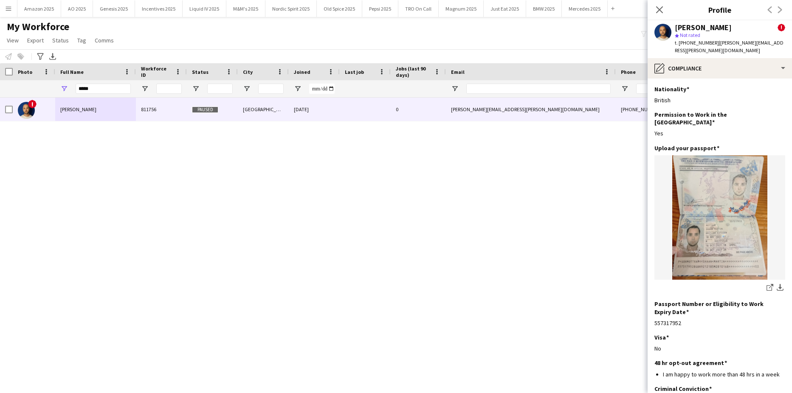
click at [659, 9] on icon "Close pop-in" at bounding box center [659, 9] width 7 height 7
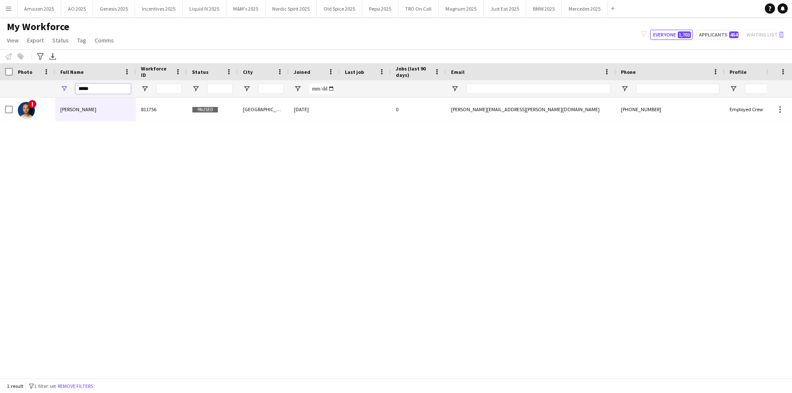
drag, startPoint x: 108, startPoint y: 91, endPoint x: -22, endPoint y: 103, distance: 130.0
click at [0, 103] on html "Menu Boards Boards Boards All jobs Status Workforce Workforce My Workforce Recr…" at bounding box center [396, 196] width 792 height 393
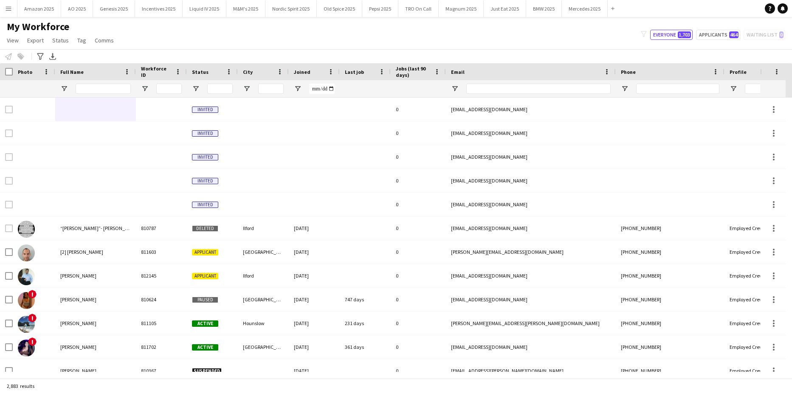
click at [6, 8] on app-icon "Menu" at bounding box center [8, 8] width 7 height 7
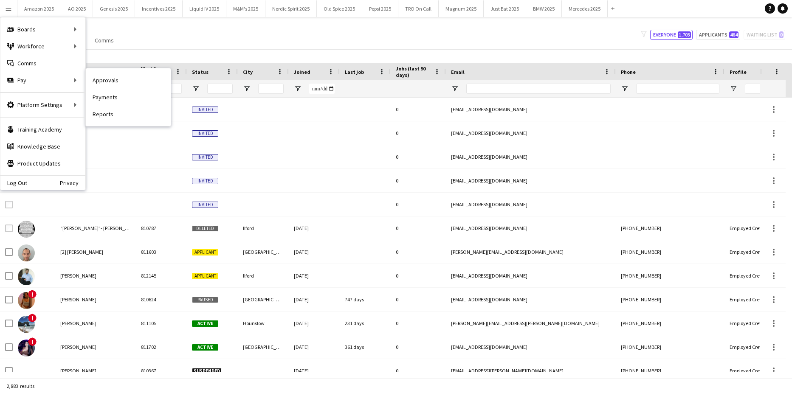
drag, startPoint x: 101, startPoint y: 78, endPoint x: 688, endPoint y: 163, distance: 593.3
click at [101, 78] on link "Approvals" at bounding box center [128, 80] width 85 height 17
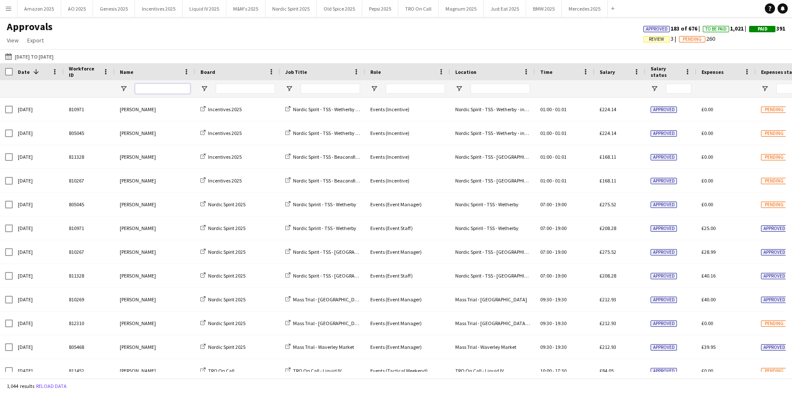
click at [163, 88] on input "Name Filter Input" at bounding box center [162, 89] width 55 height 10
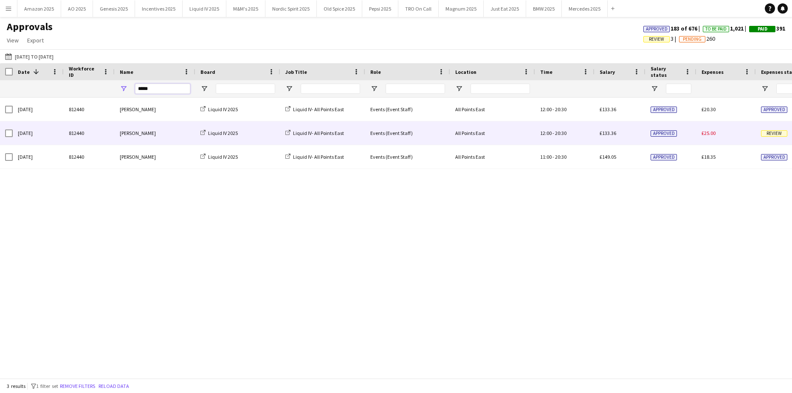
type input "*****"
click at [775, 125] on div "Review" at bounding box center [785, 132] width 59 height 23
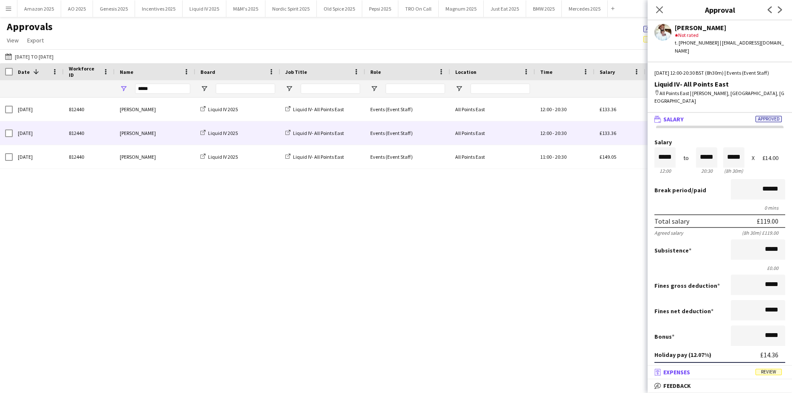
click at [777, 372] on span "Review" at bounding box center [768, 372] width 26 height 6
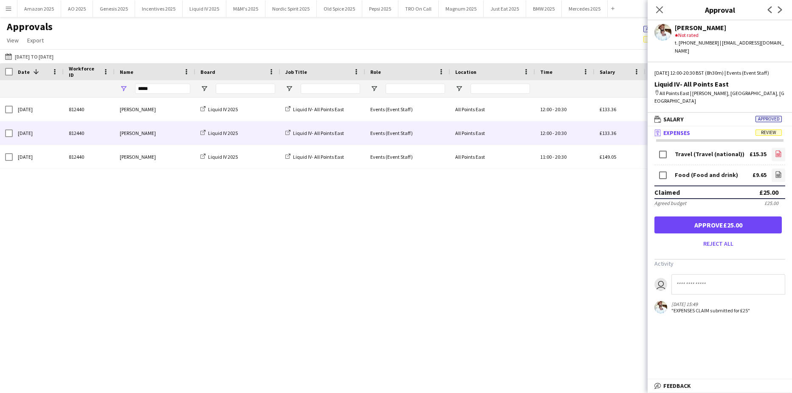
click at [783, 151] on link "file-image" at bounding box center [778, 155] width 14 height 14
click at [775, 171] on icon "file-image" at bounding box center [778, 174] width 7 height 7
click at [731, 216] on button "Approve £25.00" at bounding box center [717, 224] width 127 height 17
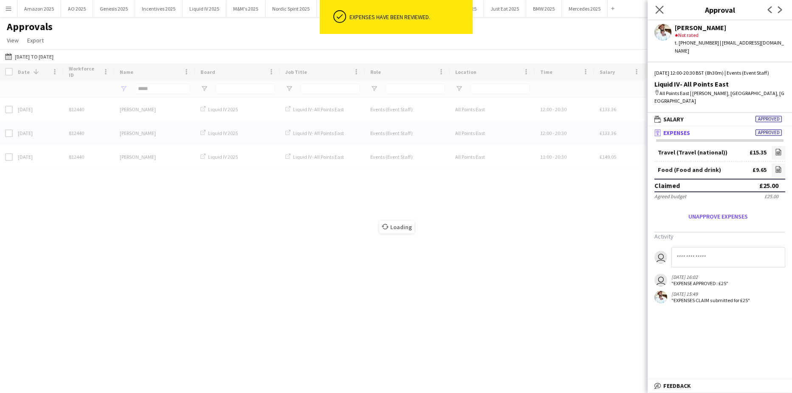
click at [655, 8] on icon "Close pop-in" at bounding box center [659, 10] width 8 height 8
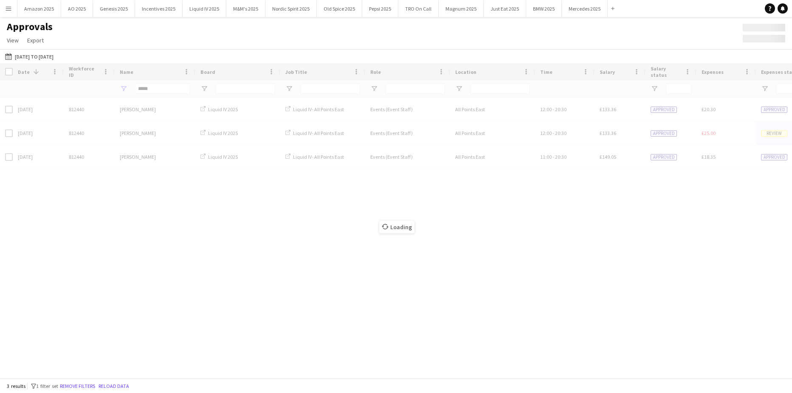
click at [733, 197] on div "Loading" at bounding box center [396, 220] width 792 height 315
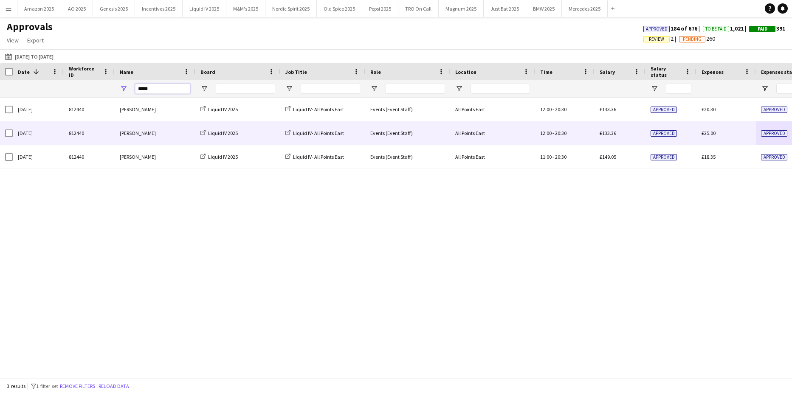
drag, startPoint x: 161, startPoint y: 92, endPoint x: -22, endPoint y: 96, distance: 182.6
click at [0, 96] on html "Menu Boards Boards Boards All jobs Status Workforce Workforce My Workforce Recr…" at bounding box center [396, 196] width 792 height 393
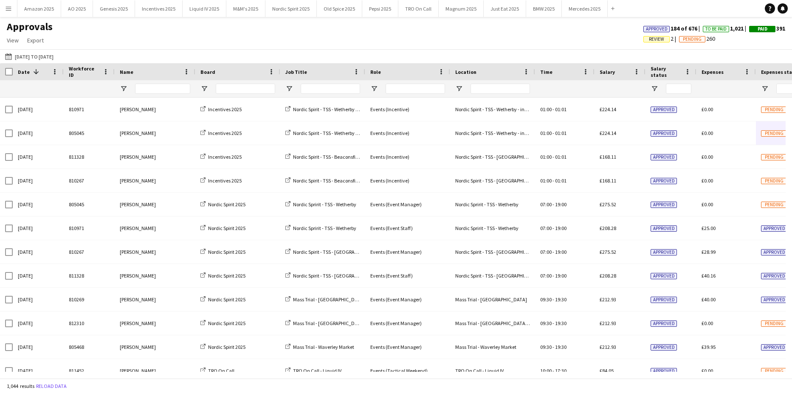
click at [649, 37] on span "Review" at bounding box center [656, 40] width 15 height 6
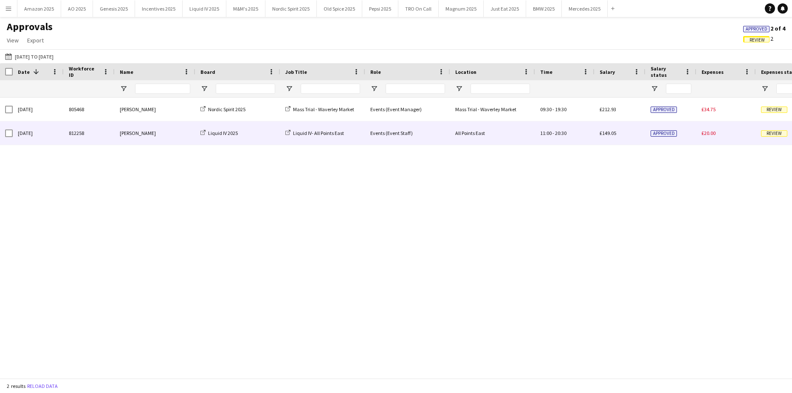
click at [770, 133] on span "Review" at bounding box center [774, 133] width 26 height 6
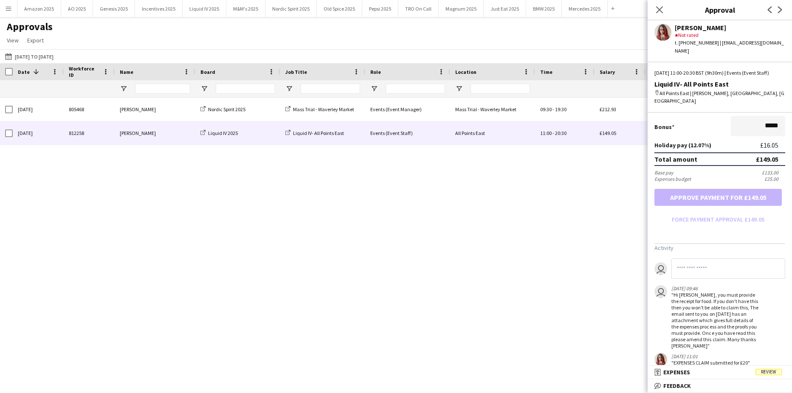
scroll to position [239, 0]
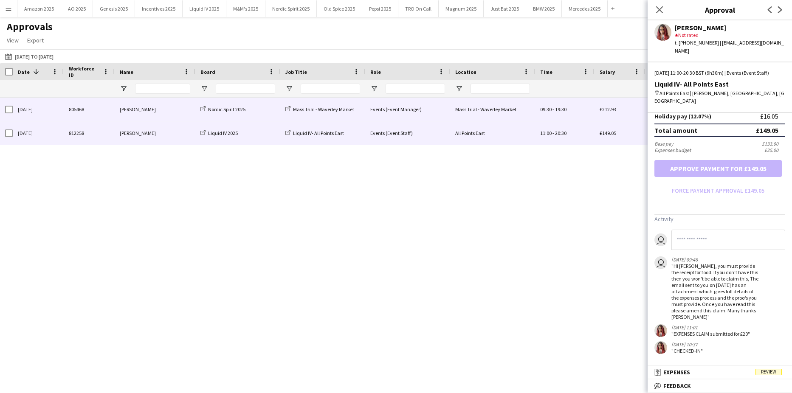
click at [546, 104] on div "09:30 - 19:30" at bounding box center [564, 109] width 59 height 23
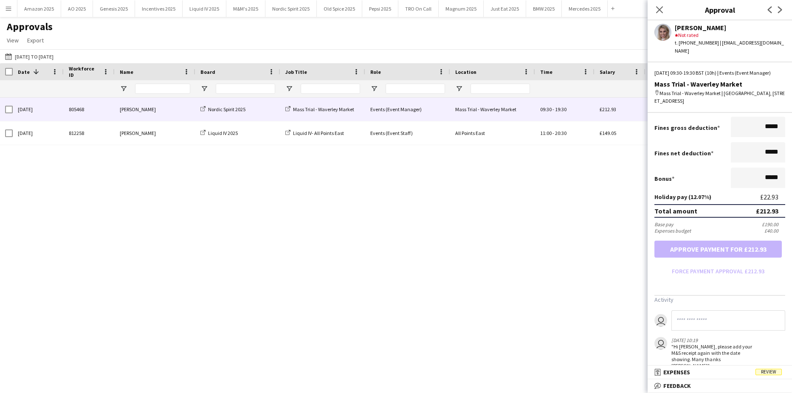
scroll to position [190, 0]
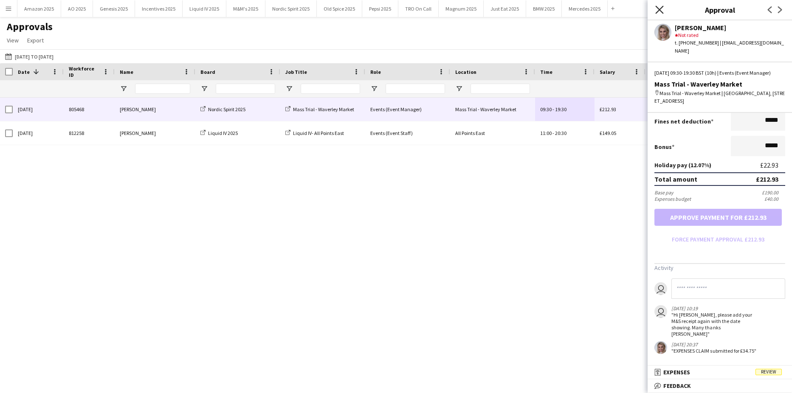
click at [662, 12] on icon at bounding box center [659, 10] width 8 height 8
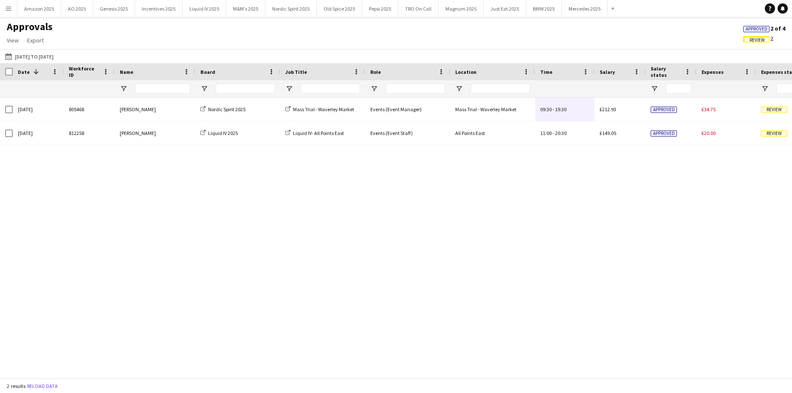
click at [761, 30] on span "Approved" at bounding box center [756, 29] width 22 height 6
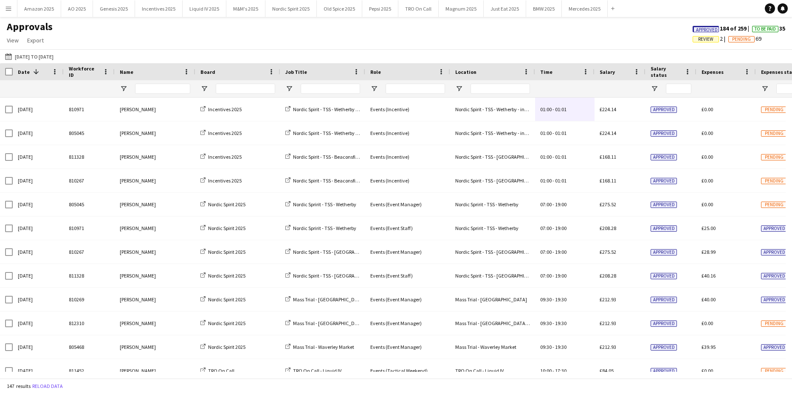
click at [698, 28] on span "Approved" at bounding box center [707, 30] width 22 height 6
click at [338, 3] on button "Old Spice 2025 Close" at bounding box center [339, 8] width 45 height 17
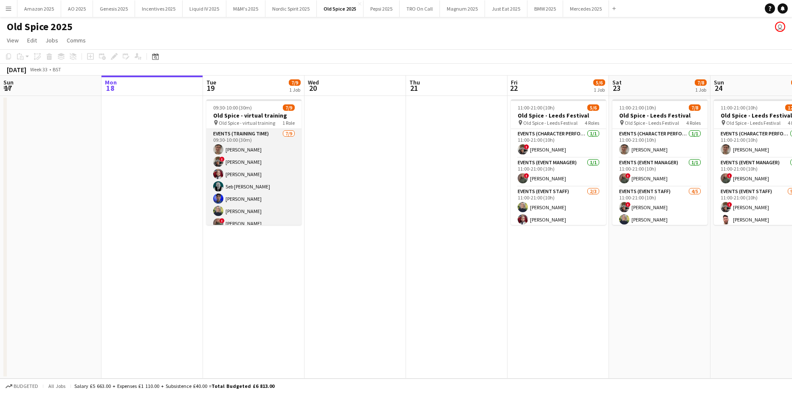
click at [270, 131] on app-card-role "Events (Training Time) 7/9 09:30-10:00 (30m) Dominic Russell ! Fayyad Garuba TE…" at bounding box center [253, 192] width 95 height 127
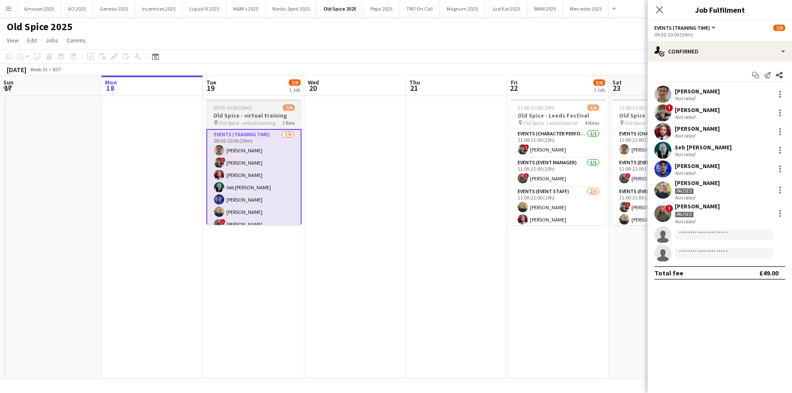
click at [258, 110] on div "09:30-10:00 (30m) 7/9" at bounding box center [253, 107] width 95 height 6
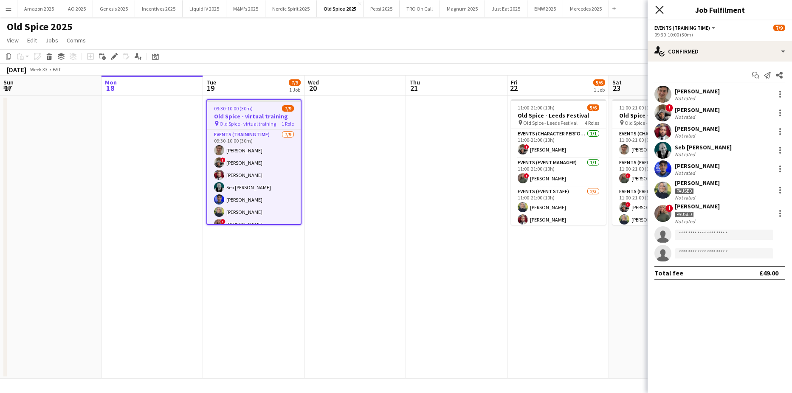
click at [657, 7] on icon at bounding box center [659, 10] width 8 height 8
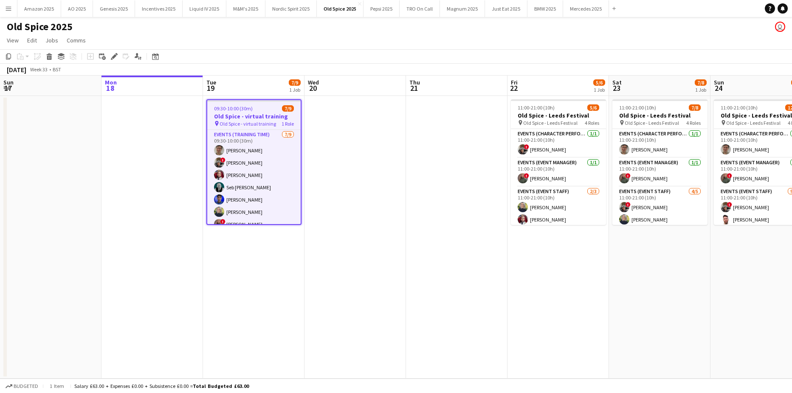
drag, startPoint x: 374, startPoint y: 243, endPoint x: 315, endPoint y: 213, distance: 66.3
click at [371, 242] on app-calendar-viewport "Fri 15 Sat 16 Sun 17 Mon 18 Tue 19 7/9 1 Job Wed 20 Thu 21 Fri 22 5/6 1 Job Sat…" at bounding box center [396, 227] width 792 height 303
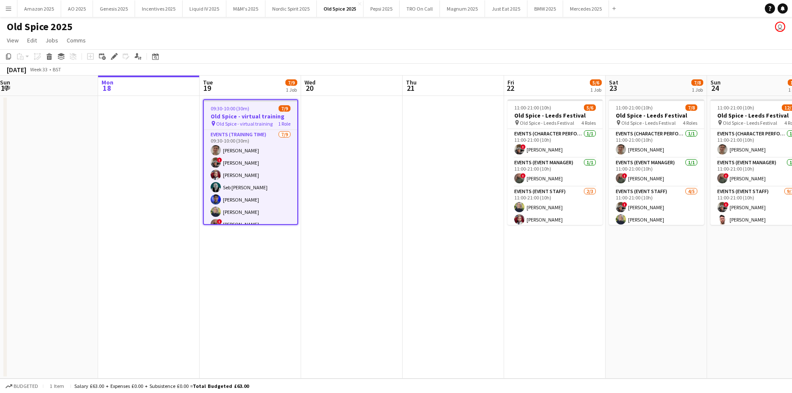
click at [328, 180] on app-date-cell at bounding box center [351, 237] width 101 height 283
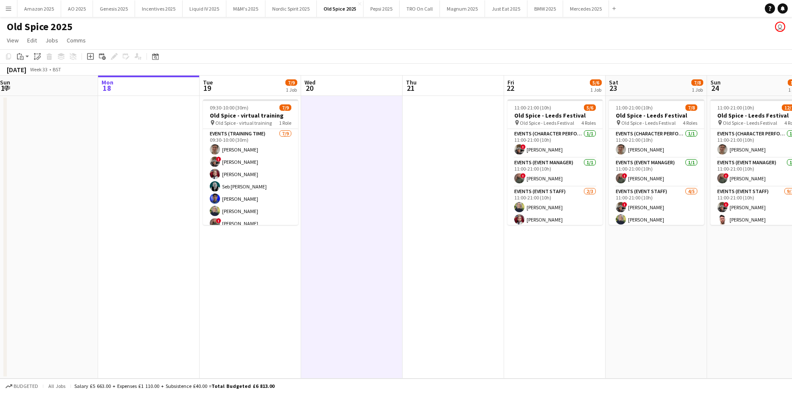
drag, startPoint x: 513, startPoint y: 223, endPoint x: 410, endPoint y: 215, distance: 103.4
click at [514, 225] on app-card-role "Events (Event Staff) 2/3 11:00-21:00 (10h) Charlotte Tilley TERRELL BROWN singl…" at bounding box center [554, 213] width 95 height 53
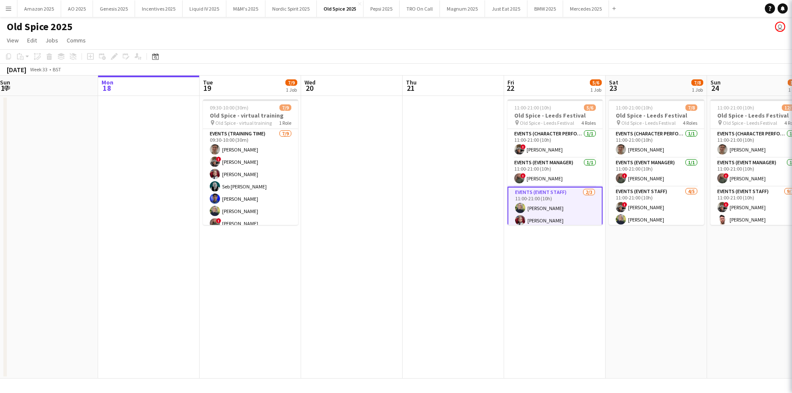
scroll to position [0, 206]
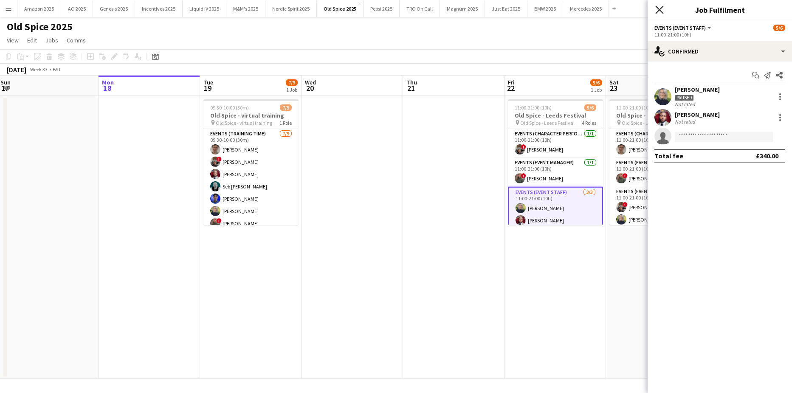
click at [659, 10] on icon at bounding box center [659, 10] width 8 height 8
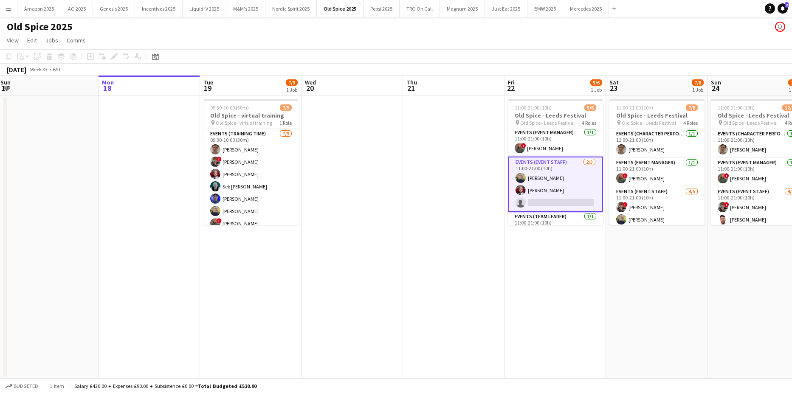
scroll to position [46, 0]
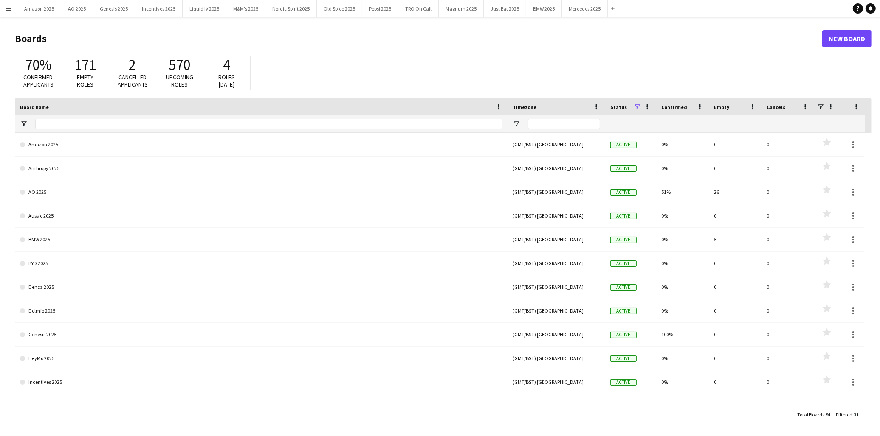
click at [12, 9] on button "Menu" at bounding box center [8, 8] width 17 height 17
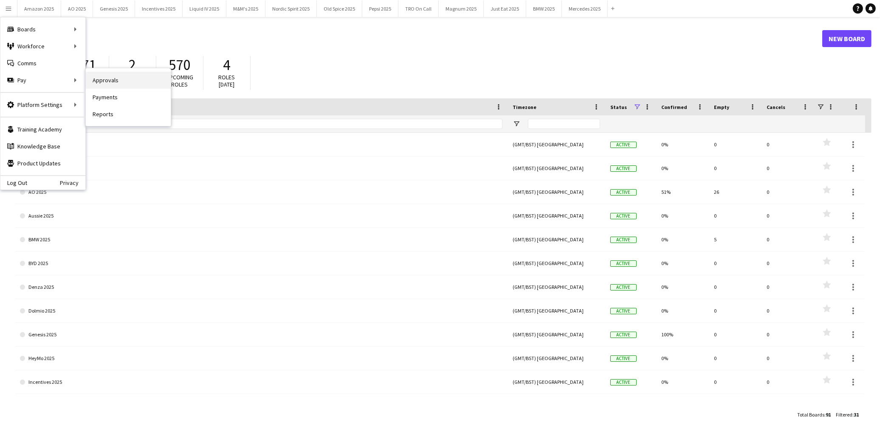
click at [109, 78] on link "Approvals" at bounding box center [128, 80] width 85 height 17
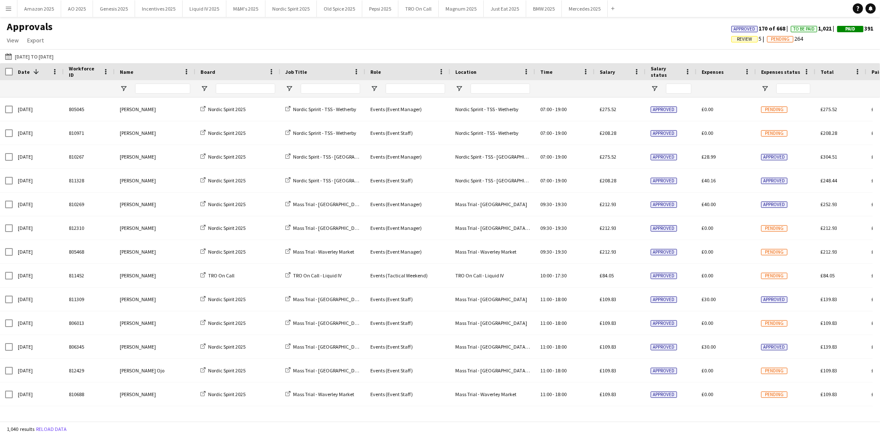
click at [744, 42] on span "Review" at bounding box center [744, 39] width 26 height 6
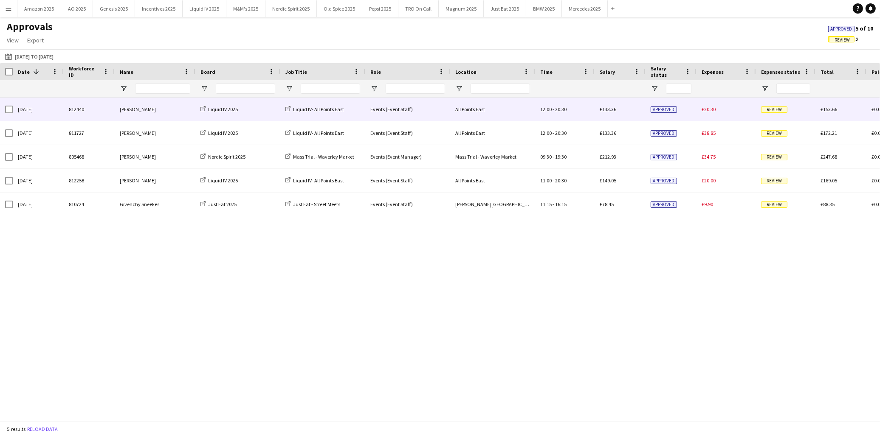
click at [779, 111] on span "Review" at bounding box center [774, 110] width 26 height 6
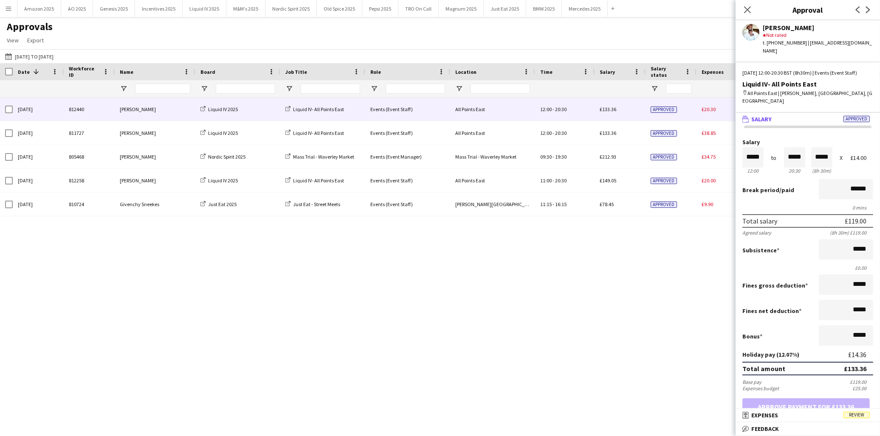
click at [852, 417] on span "Review" at bounding box center [856, 415] width 26 height 6
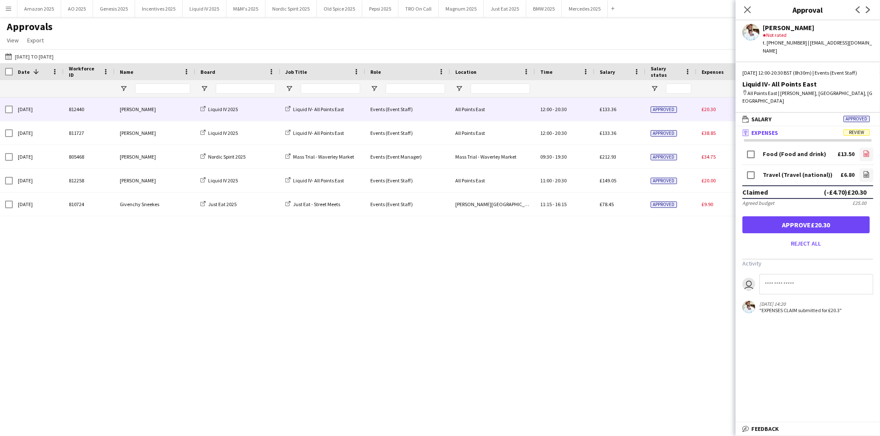
click at [859, 148] on link "file-image" at bounding box center [866, 155] width 14 height 14
click at [863, 171] on icon "file-image" at bounding box center [866, 174] width 7 height 7
drag, startPoint x: 803, startPoint y: 41, endPoint x: 862, endPoint y: 40, distance: 59.0
click at [862, 40] on div "Kadey James star Not rated t. +447950733557 | kaikgibson@gmail.com" at bounding box center [807, 37] width 144 height 34
click at [864, 174] on icon at bounding box center [865, 175] width 3 height 3
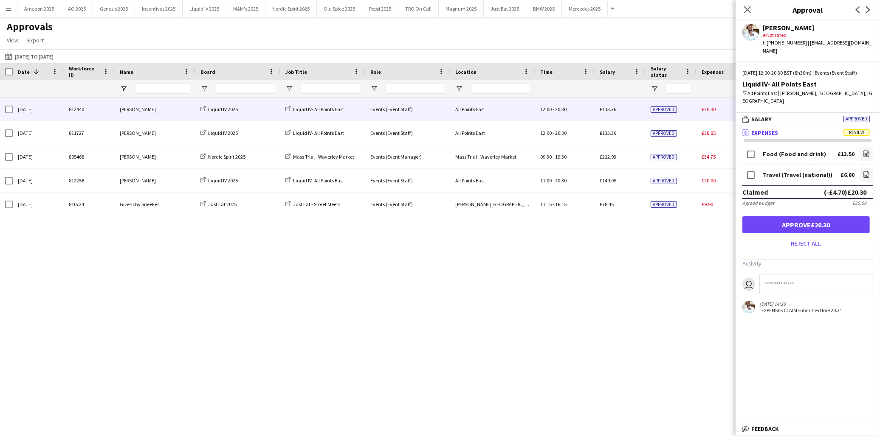
click at [740, 7] on div "Close pop-in" at bounding box center [747, 10] width 24 height 20
click at [755, 7] on div "Close pop-in" at bounding box center [747, 10] width 24 height 20
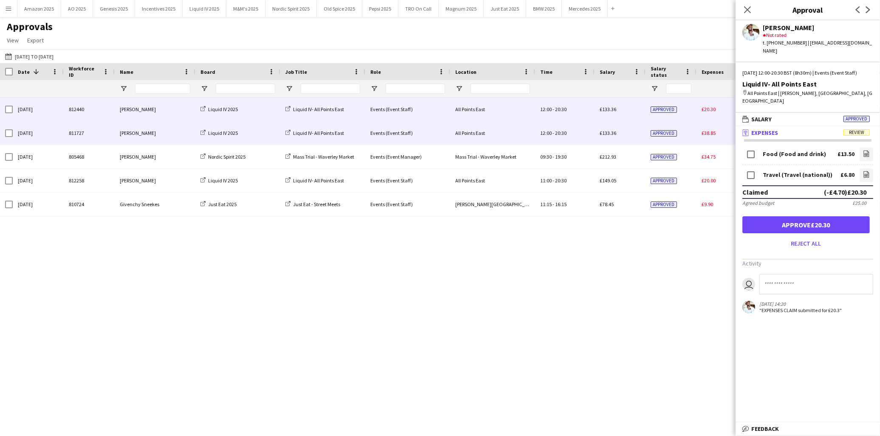
click at [697, 131] on div "£38.85" at bounding box center [725, 132] width 59 height 23
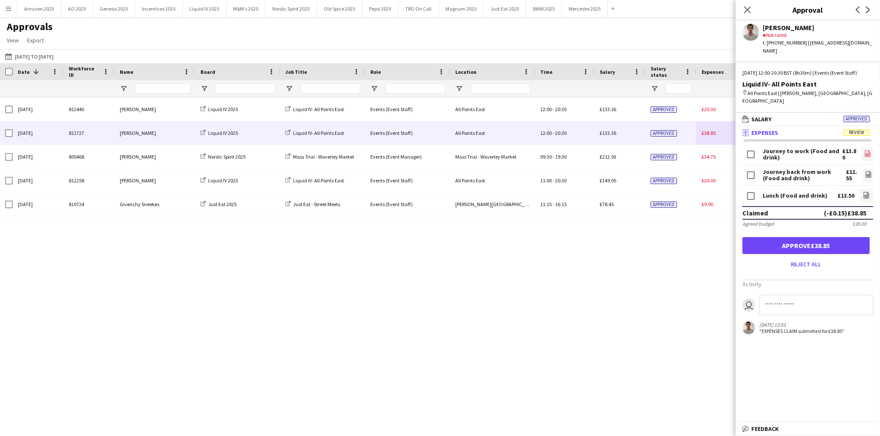
click at [866, 150] on icon "file-image" at bounding box center [867, 153] width 7 height 7
click at [868, 169] on link "file-image" at bounding box center [868, 176] width 10 height 14
click at [870, 192] on link "file-image" at bounding box center [866, 196] width 14 height 14
click at [808, 239] on button "Approve £38.85" at bounding box center [805, 245] width 127 height 17
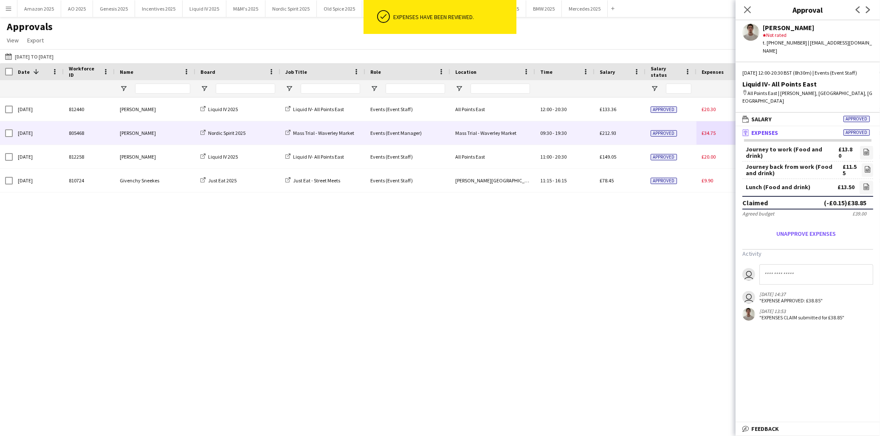
click at [703, 128] on div "£34.75" at bounding box center [725, 132] width 59 height 23
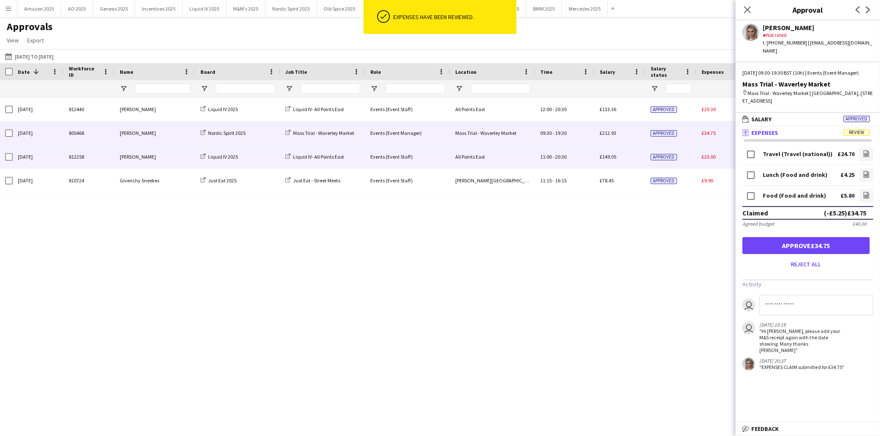
click at [633, 160] on div "£149.05" at bounding box center [619, 156] width 51 height 23
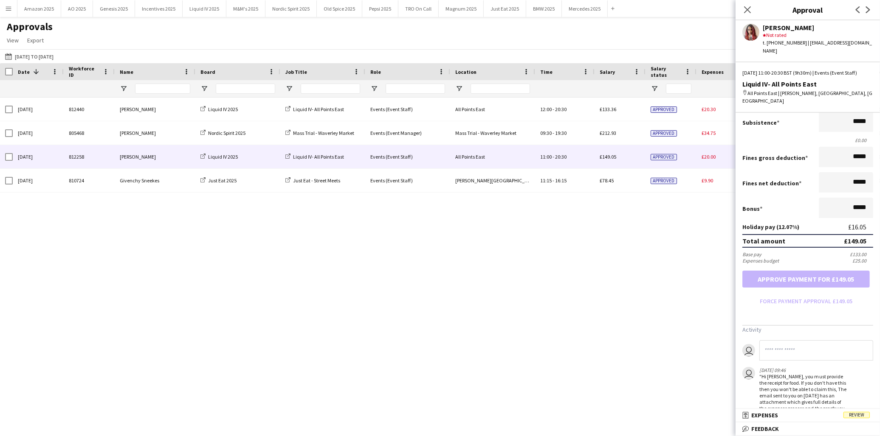
scroll to position [191, 0]
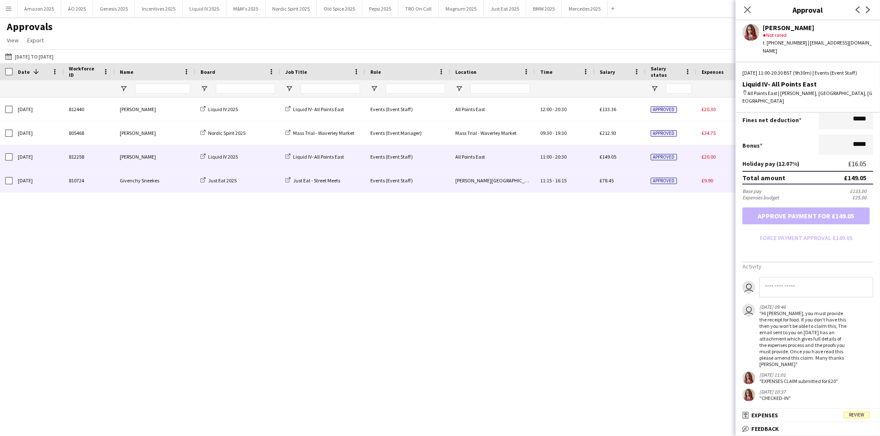
click at [644, 180] on div "£78.45" at bounding box center [619, 180] width 51 height 23
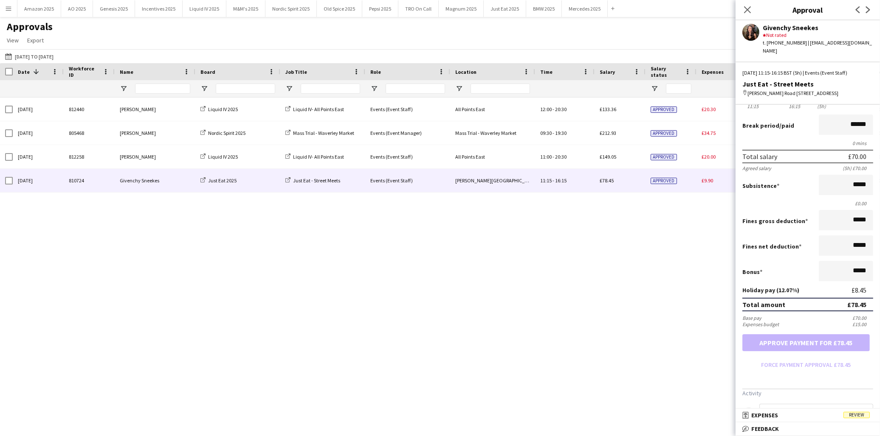
scroll to position [211, 0]
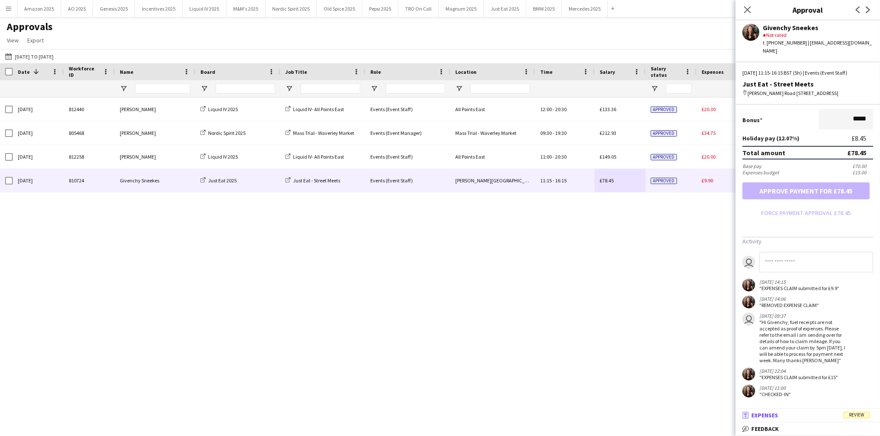
click at [851, 418] on span "Review" at bounding box center [856, 415] width 26 height 6
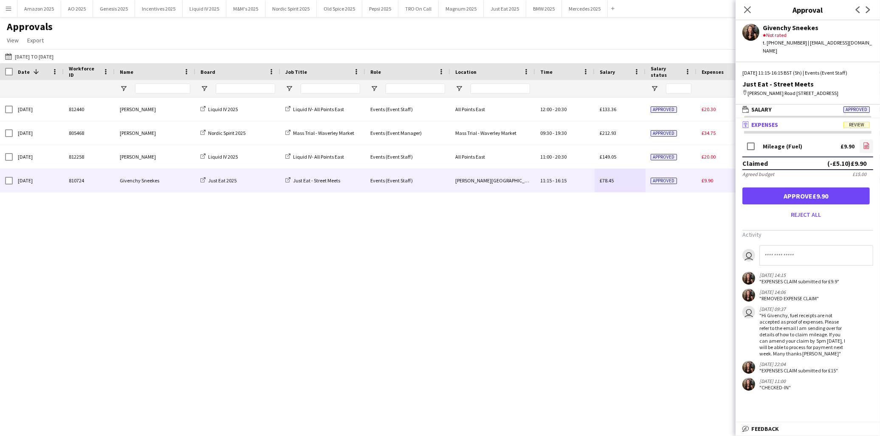
click at [860, 150] on link "file-image" at bounding box center [866, 147] width 14 height 14
click at [786, 197] on button "Approve £9.90" at bounding box center [805, 196] width 127 height 17
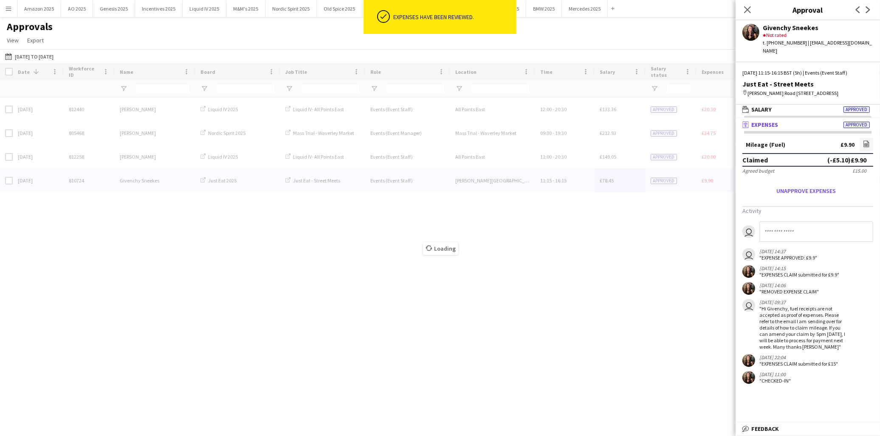
click at [755, 8] on div "Close pop-in" at bounding box center [747, 10] width 24 height 20
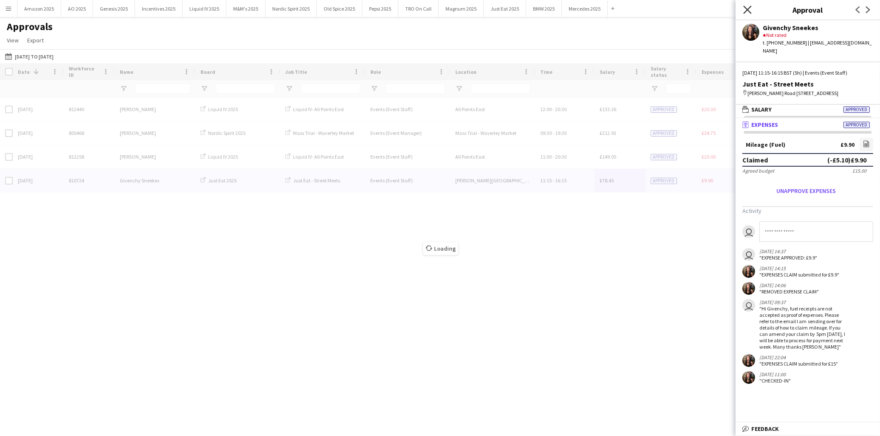
click at [746, 9] on icon at bounding box center [747, 10] width 8 height 8
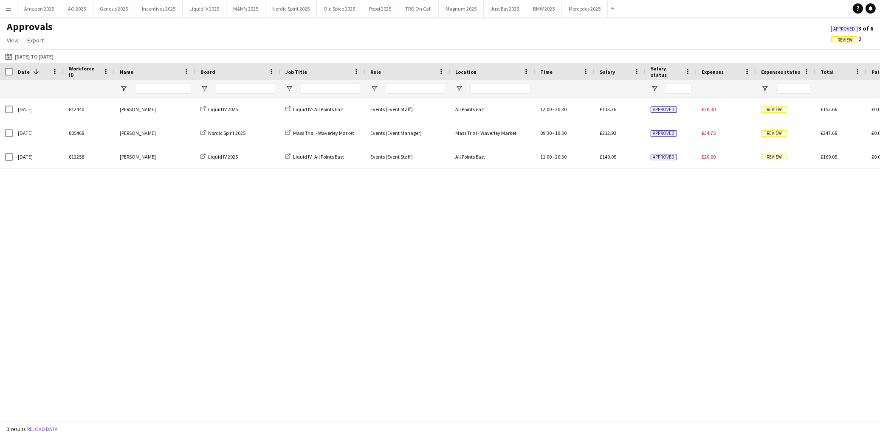
click at [835, 27] on span "Approved" at bounding box center [844, 29] width 22 height 6
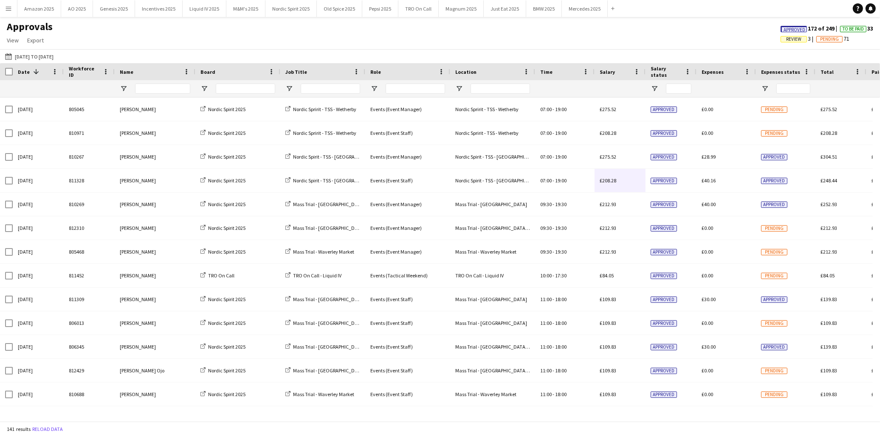
click at [784, 28] on span "Approved" at bounding box center [795, 30] width 22 height 6
click at [273, 11] on button "Nordic Spirit 2025 Close" at bounding box center [290, 8] width 51 height 17
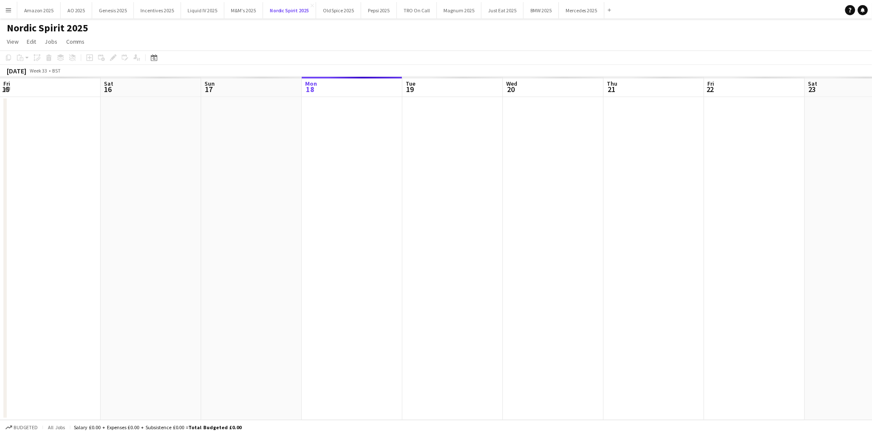
scroll to position [0, 202]
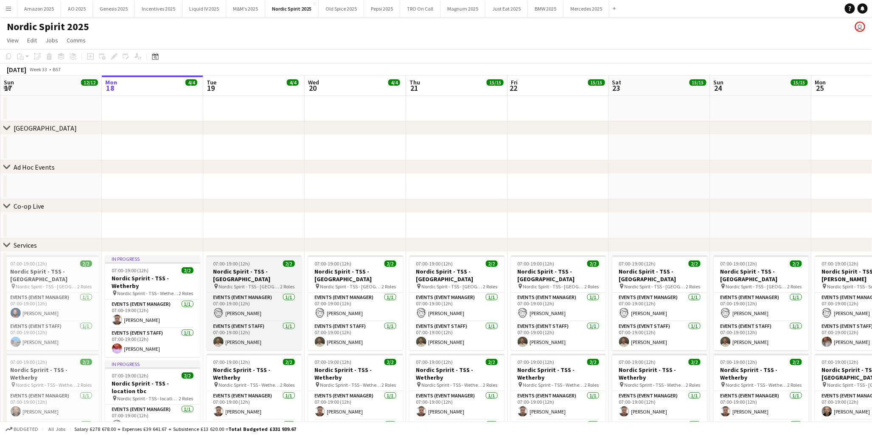
click at [283, 259] on app-job-card "07:00-19:00 (12h) 2/2 Nordic Spirit - TSS - Beaconsfield pin Nordic Spirit - TS…" at bounding box center [254, 303] width 95 height 95
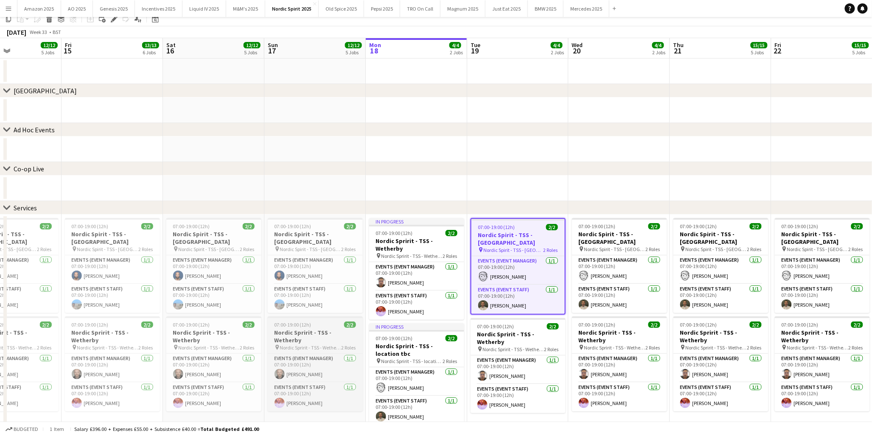
scroll to position [94, 0]
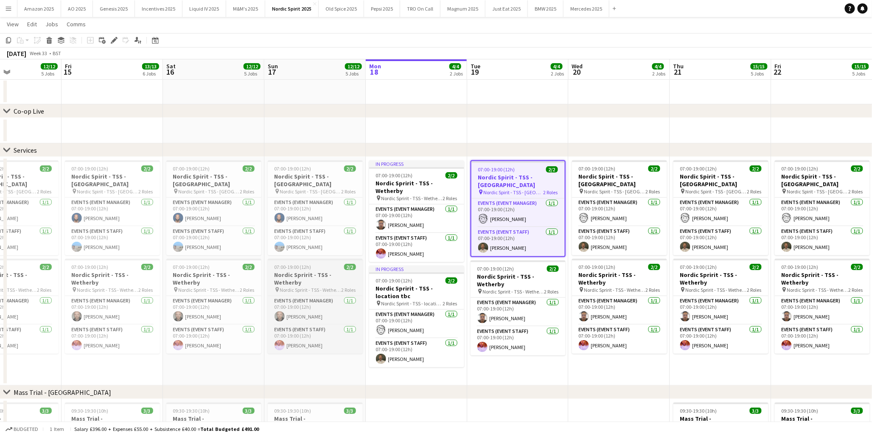
click at [317, 272] on h3 "Nordic Spririt - TSS - Wetherby" at bounding box center [315, 278] width 95 height 15
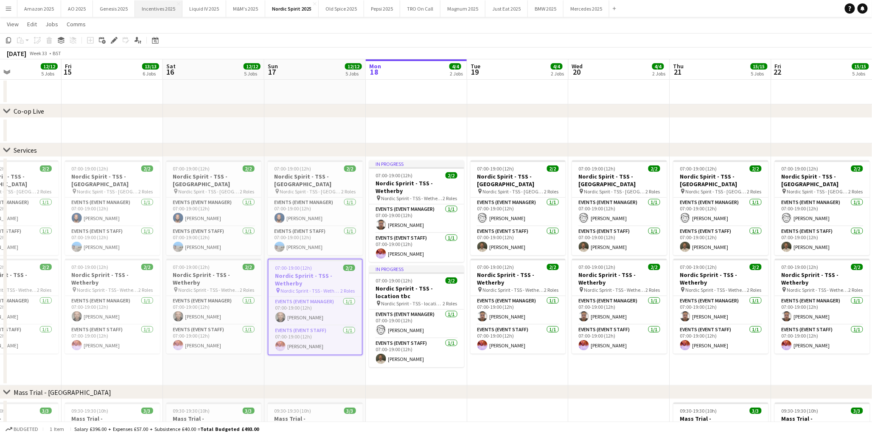
click at [159, 14] on button "Incentives 2025 Close" at bounding box center [159, 8] width 48 height 17
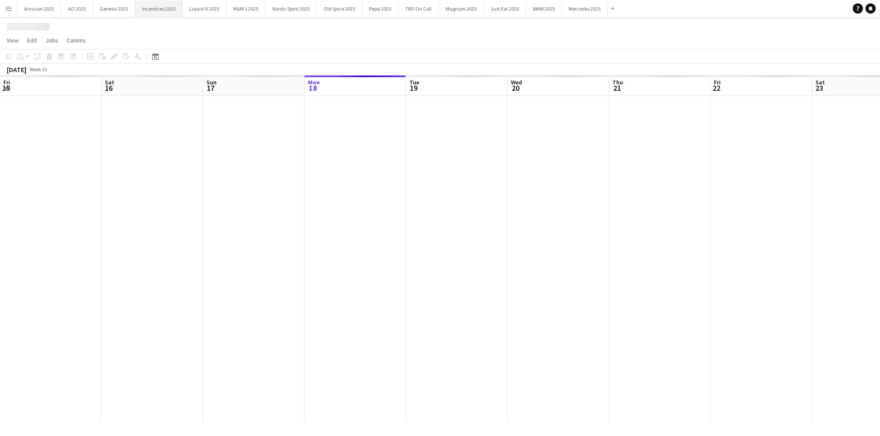
scroll to position [0, 202]
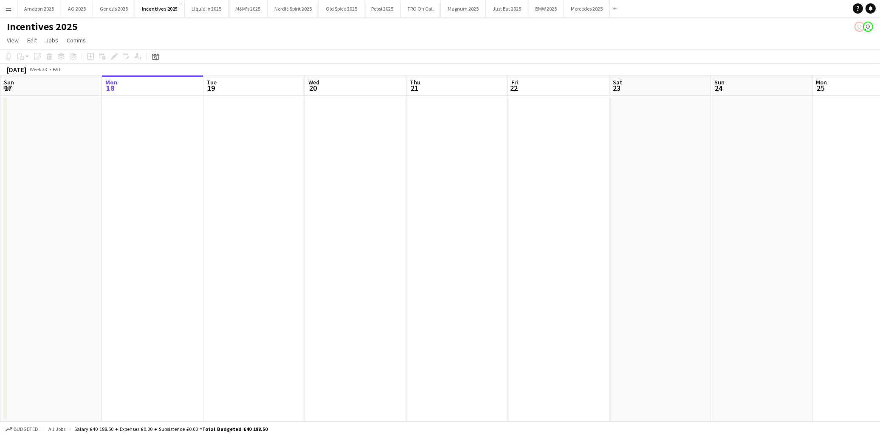
click at [62, 132] on app-date-cell at bounding box center [50, 259] width 101 height 326
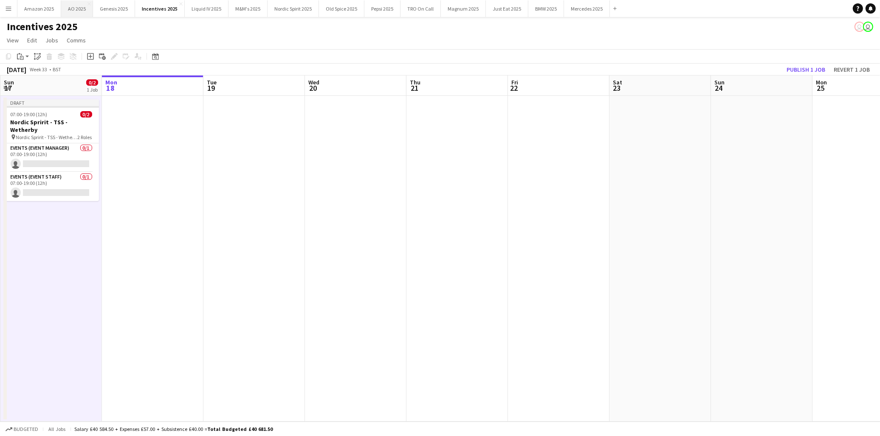
drag, startPoint x: 55, startPoint y: 122, endPoint x: 64, endPoint y: 8, distance: 114.5
click at [55, 119] on h3 "Nordic Spririt - TSS - Wetherby" at bounding box center [51, 125] width 95 height 15
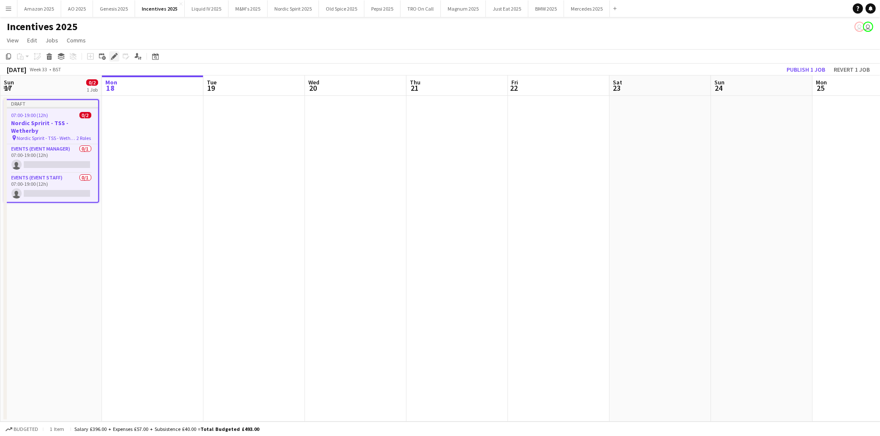
click at [113, 55] on icon "Edit" at bounding box center [114, 56] width 7 height 7
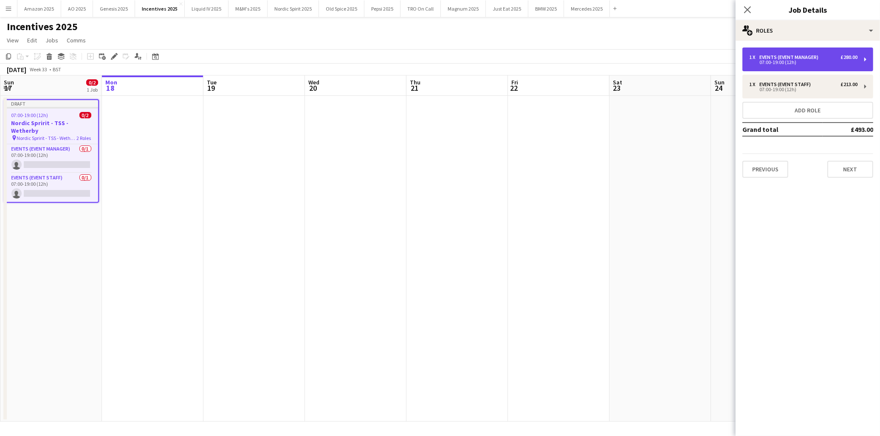
click at [800, 60] on div "07:00-19:00 (12h)" at bounding box center [803, 62] width 108 height 4
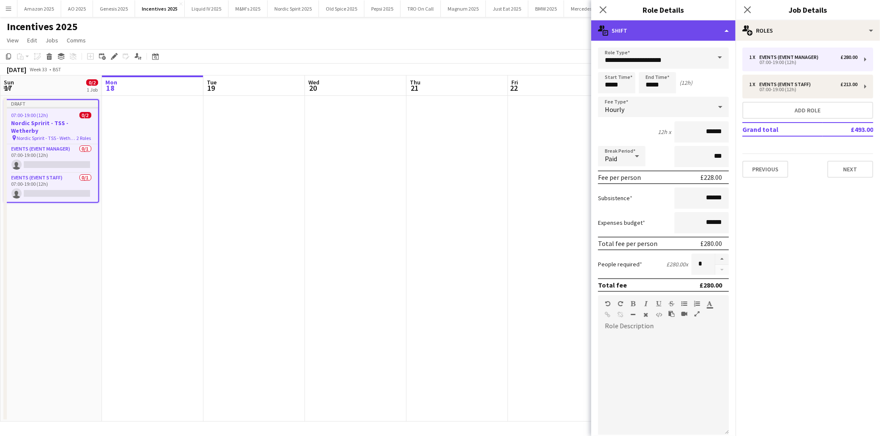
click at [721, 28] on div "multiple-actions-text Shift" at bounding box center [663, 30] width 144 height 20
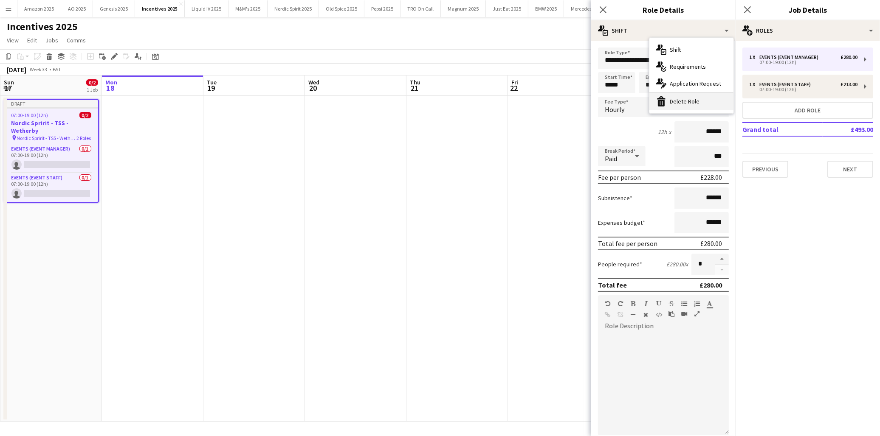
click at [687, 103] on div "bin-2 Delete Role" at bounding box center [691, 101] width 84 height 17
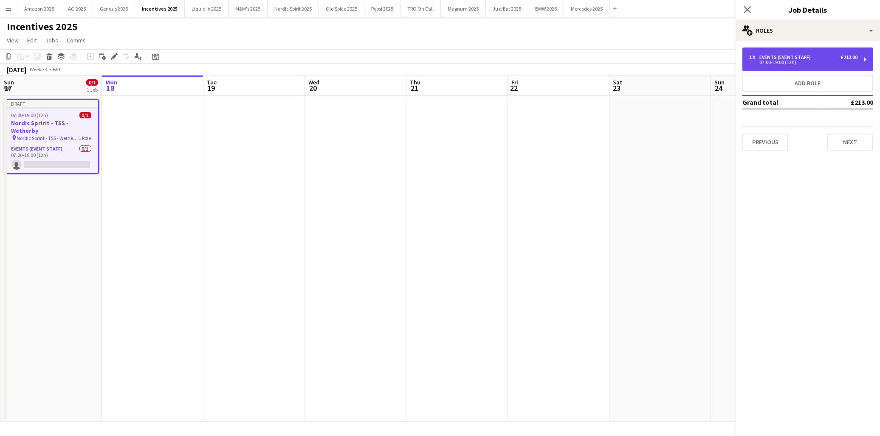
click at [780, 58] on div "Events (Event Staff)" at bounding box center [786, 57] width 55 height 6
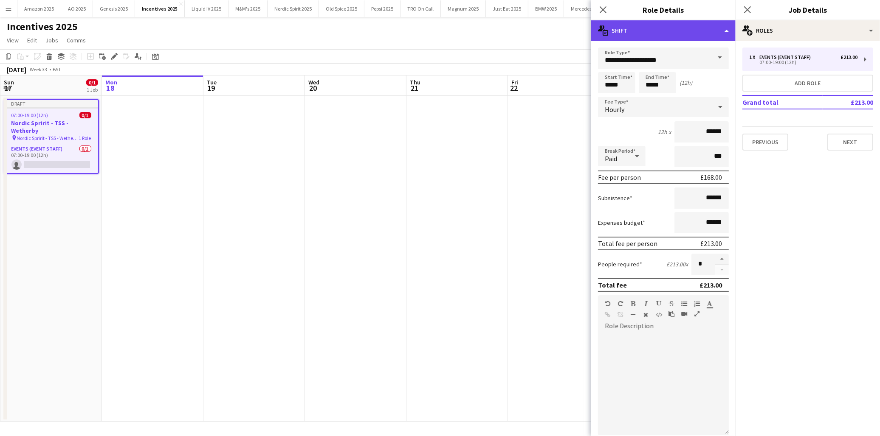
click at [723, 31] on div "multiple-actions-text Shift" at bounding box center [663, 30] width 144 height 20
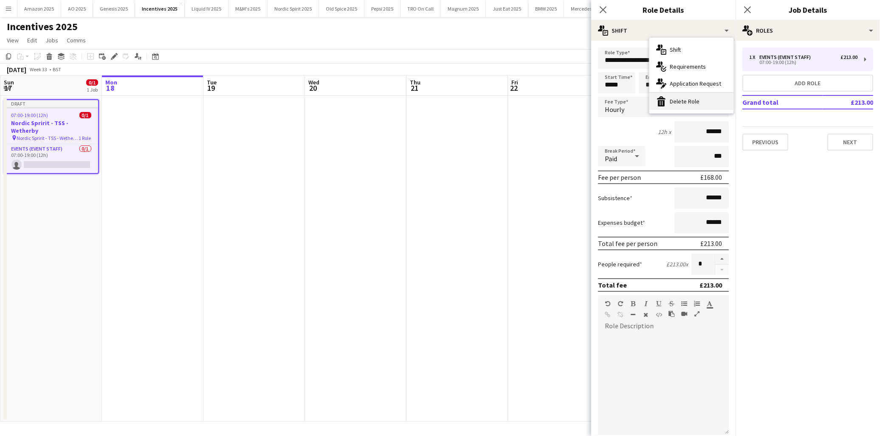
click at [683, 99] on div "bin-2 Delete Role" at bounding box center [691, 101] width 84 height 17
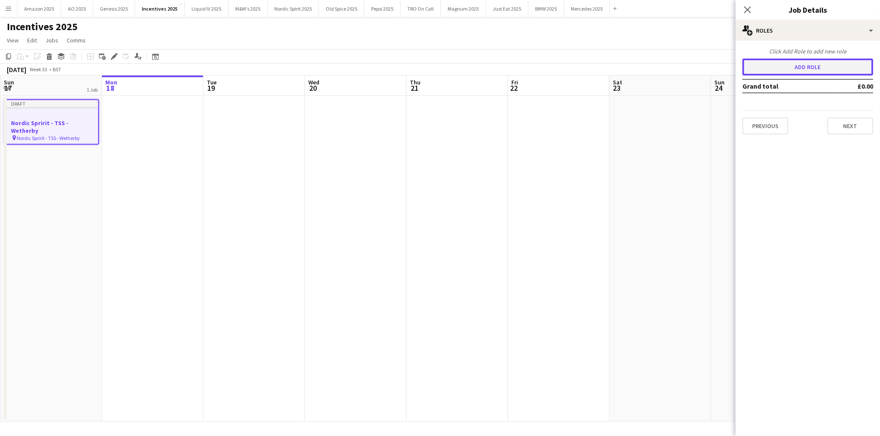
click at [770, 66] on button "Add role" at bounding box center [807, 67] width 131 height 17
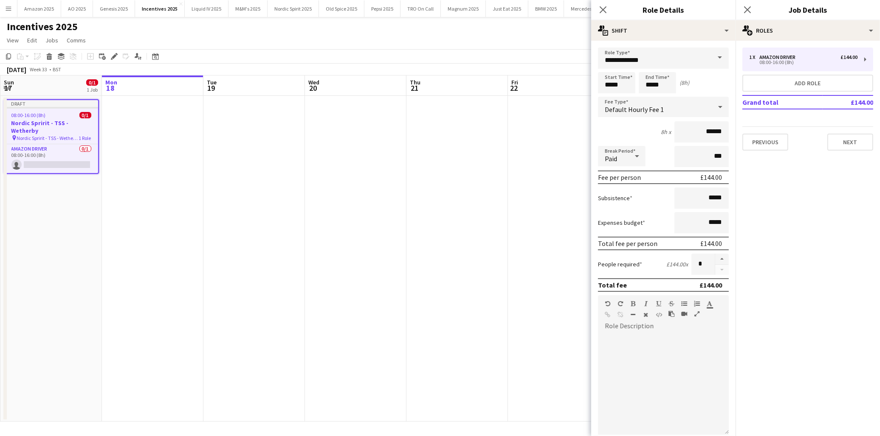
click at [711, 51] on span at bounding box center [720, 58] width 18 height 20
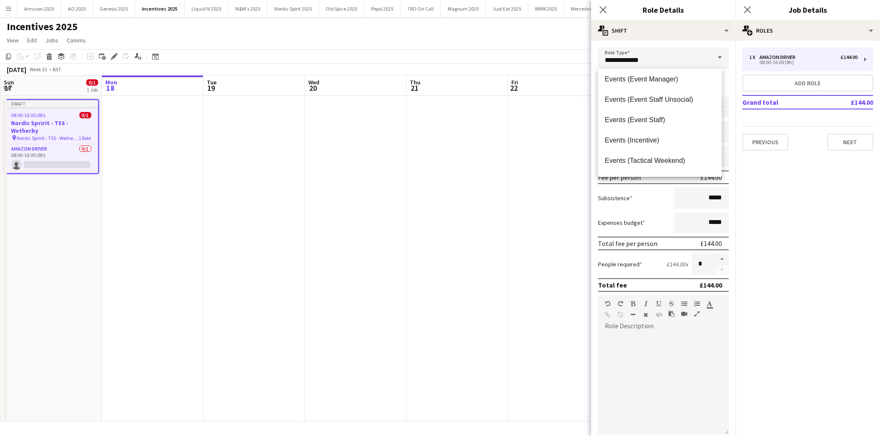
scroll to position [141, 0]
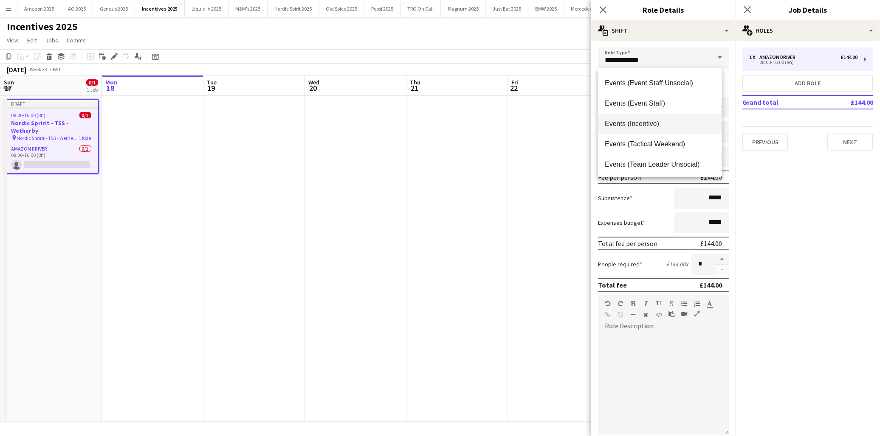
click at [667, 118] on mat-option "Events (Incentive)" at bounding box center [660, 124] width 124 height 20
type input "**********"
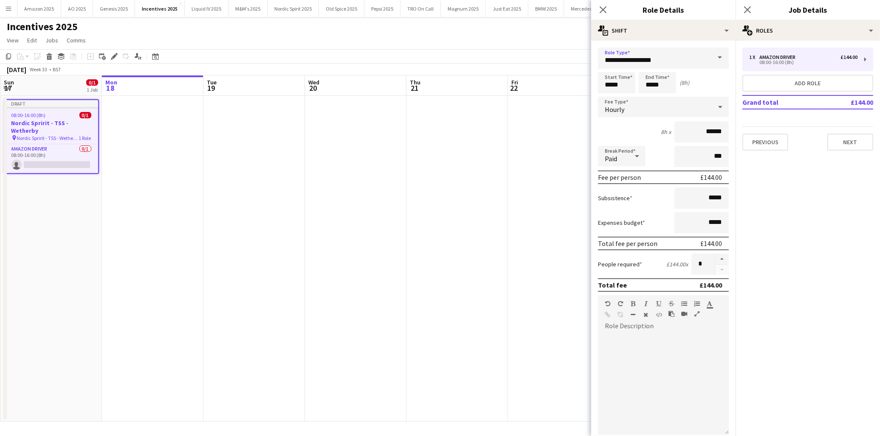
click at [645, 104] on div "Hourly" at bounding box center [655, 107] width 114 height 20
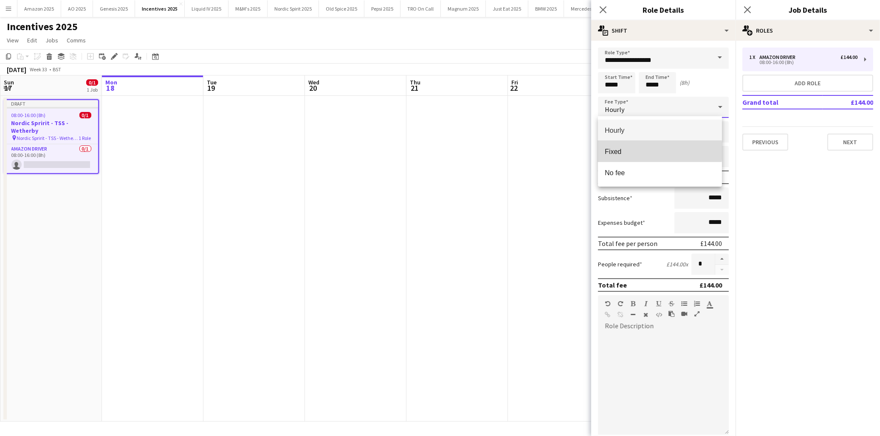
click at [631, 151] on span "Fixed" at bounding box center [659, 152] width 110 height 8
type input "*****"
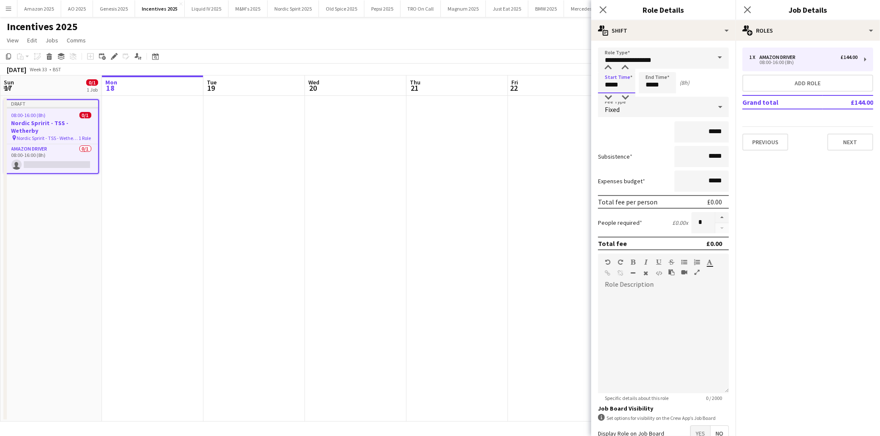
drag, startPoint x: 625, startPoint y: 83, endPoint x: 477, endPoint y: 96, distance: 149.2
click at [486, 96] on body "Menu Boards Boards Boards All jobs Status Workforce Workforce My Workforce Recr…" at bounding box center [440, 218] width 880 height 436
type input "*****"
click at [607, 79] on input "*****" at bounding box center [616, 82] width 37 height 21
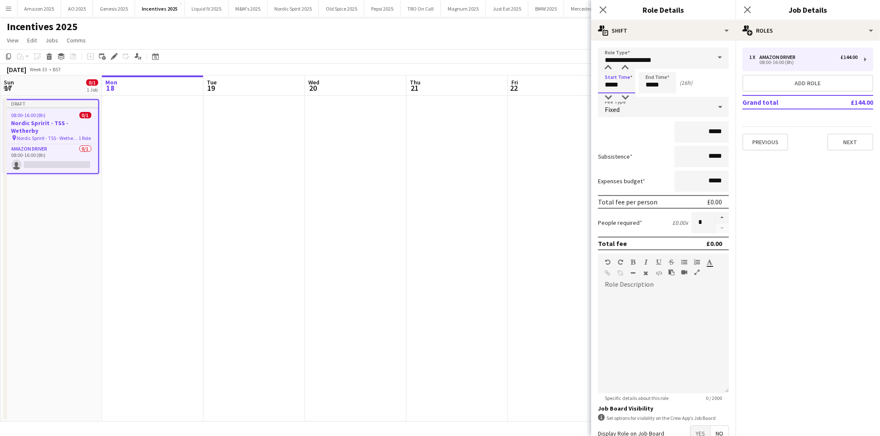
drag, startPoint x: 619, startPoint y: 83, endPoint x: 543, endPoint y: 72, distance: 76.4
click at [543, 72] on body "Menu Boards Boards Boards All jobs Status Workforce Workforce My Workforce Recr…" at bounding box center [440, 218] width 880 height 436
type input "*****"
drag, startPoint x: 629, startPoint y: 88, endPoint x: 527, endPoint y: 83, distance: 102.4
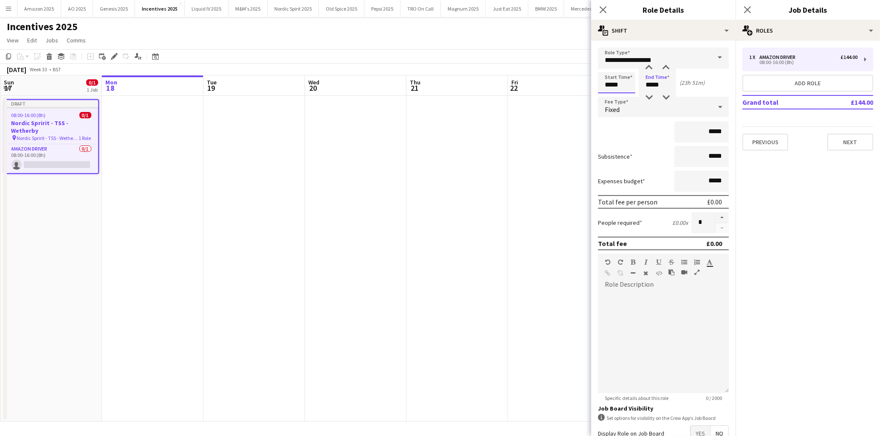
click at [527, 83] on body "Menu Boards Boards Boards All jobs Status Workforce Workforce My Workforce Recr…" at bounding box center [440, 218] width 880 height 436
type input "*****"
drag, startPoint x: 697, startPoint y: 129, endPoint x: 619, endPoint y: 132, distance: 77.7
click at [620, 131] on div "*****" at bounding box center [663, 131] width 131 height 21
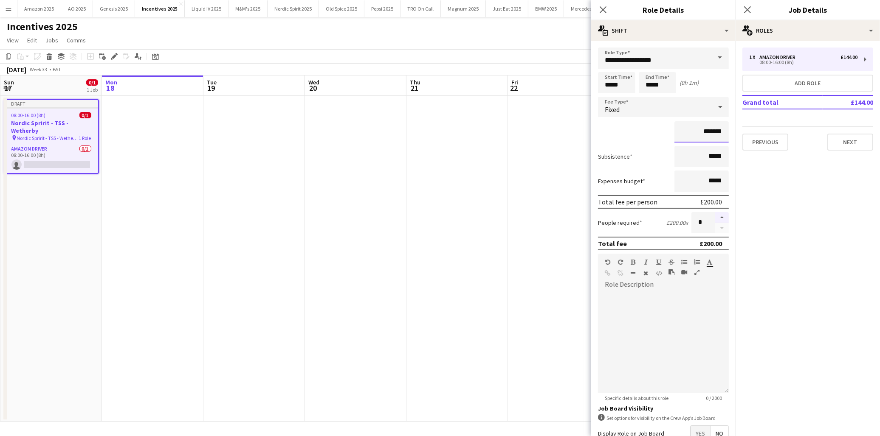
type input "*******"
click at [715, 216] on button "button" at bounding box center [722, 217] width 14 height 11
type input "*"
click at [856, 141] on button "Next" at bounding box center [850, 142] width 46 height 17
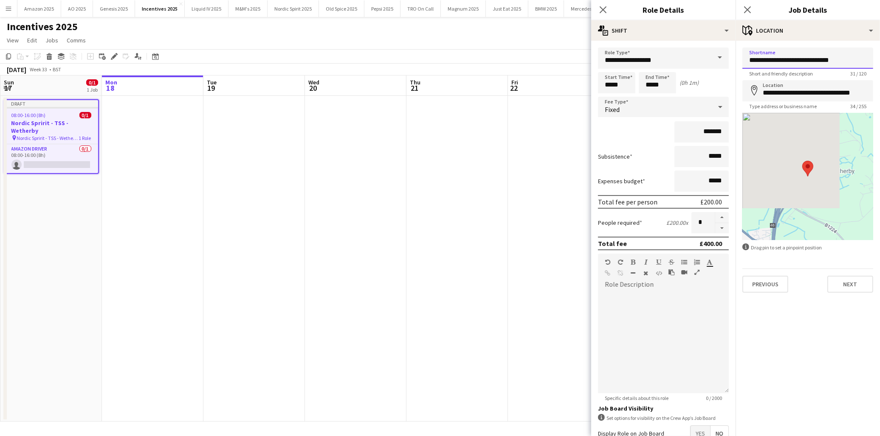
click at [855, 58] on input "**********" at bounding box center [807, 58] width 131 height 21
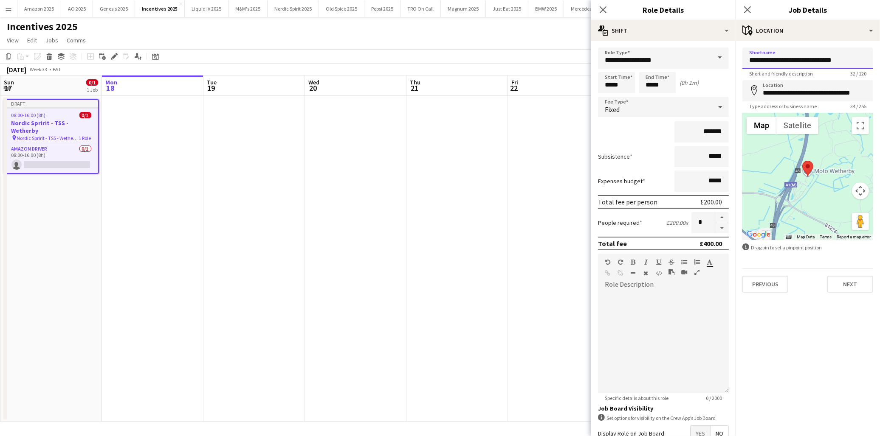
type input "**********"
drag, startPoint x: 848, startPoint y: 287, endPoint x: 858, endPoint y: 194, distance: 94.3
click at [850, 287] on button "Next" at bounding box center [850, 284] width 46 height 17
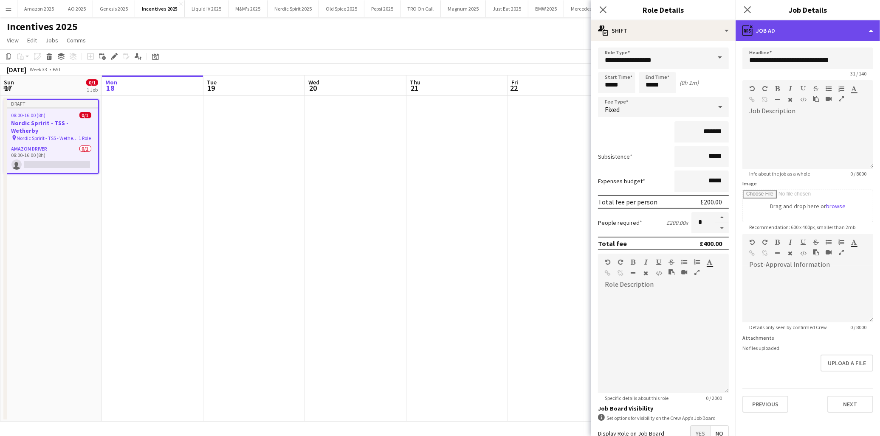
click at [852, 37] on div "ads-window Job Ad" at bounding box center [807, 30] width 144 height 20
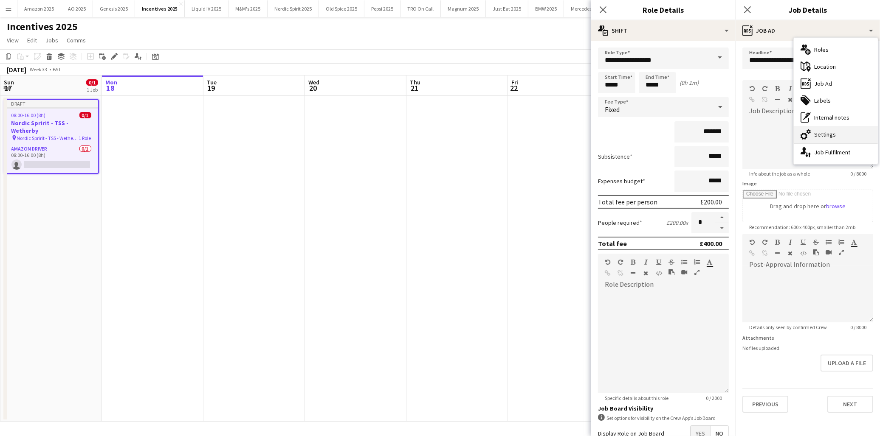
click at [846, 136] on div "cog-double-3 Settings" at bounding box center [835, 134] width 84 height 17
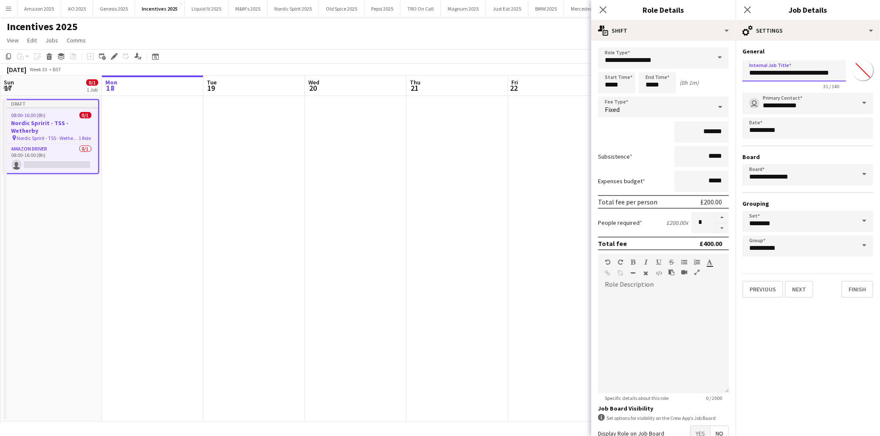
drag, startPoint x: 835, startPoint y: 70, endPoint x: 843, endPoint y: 77, distance: 10.5
click at [835, 70] on input "**********" at bounding box center [794, 70] width 104 height 21
type input "**********"
click at [515, 188] on app-date-cell at bounding box center [558, 259] width 101 height 326
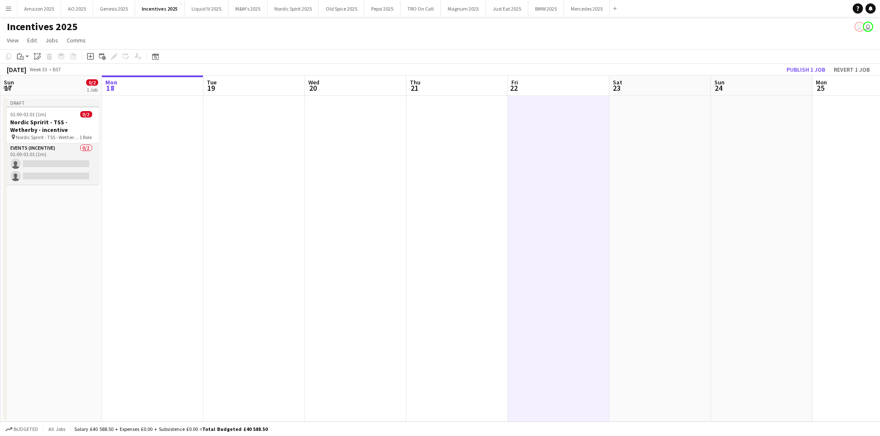
click at [35, 166] on app-card-role "Events (Incentive) 0/2 01:00-01:01 (1m) single-neutral-actions single-neutral-a…" at bounding box center [51, 163] width 95 height 41
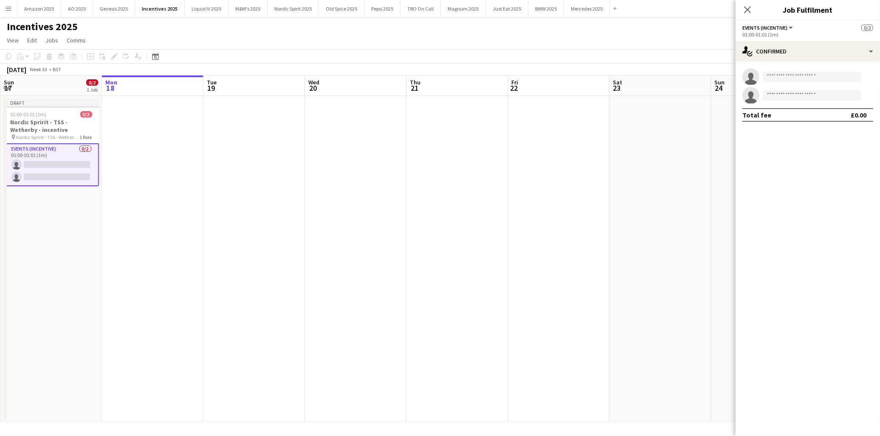
click at [800, 82] on app-invite-slot "single-neutral-actions" at bounding box center [807, 76] width 144 height 17
click at [797, 79] on input at bounding box center [811, 77] width 98 height 10
type input "**********"
click at [798, 93] on span "gary_hanks@mac.com" at bounding box center [811, 96] width 85 height 7
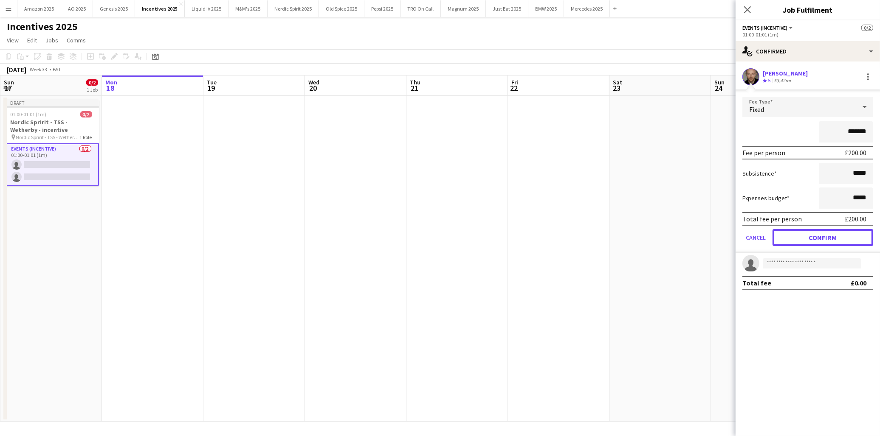
drag, startPoint x: 814, startPoint y: 234, endPoint x: 801, endPoint y: 203, distance: 33.7
click at [814, 235] on button "Confirm" at bounding box center [822, 237] width 101 height 17
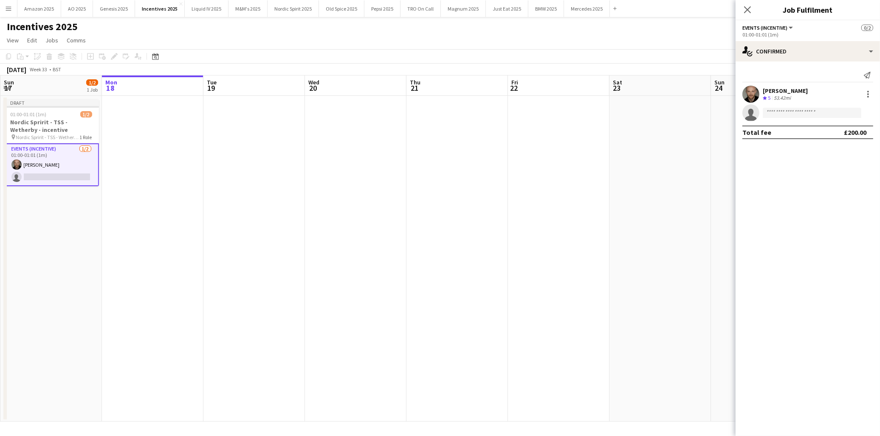
click at [778, 120] on app-invite-slot "single-neutral-actions" at bounding box center [807, 112] width 144 height 17
click at [780, 115] on input at bounding box center [811, 113] width 98 height 10
type input "*******"
click at [802, 129] on span "adenikeakinbinu454@gmail.com" at bounding box center [811, 132] width 85 height 7
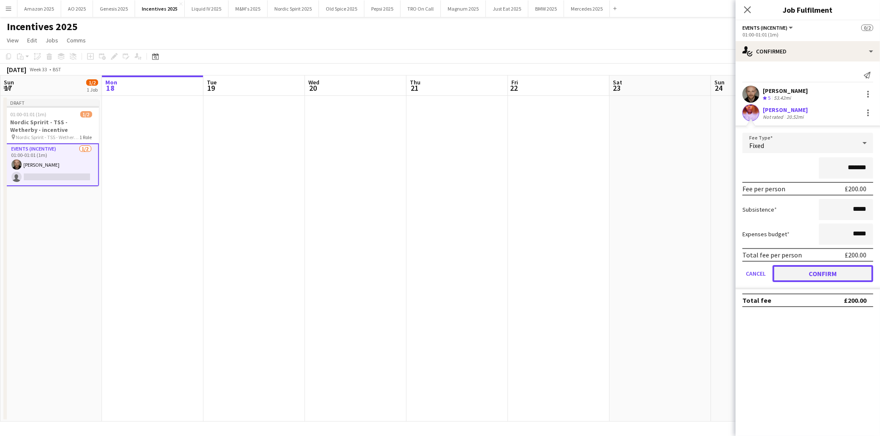
click at [814, 272] on button "Confirm" at bounding box center [822, 273] width 101 height 17
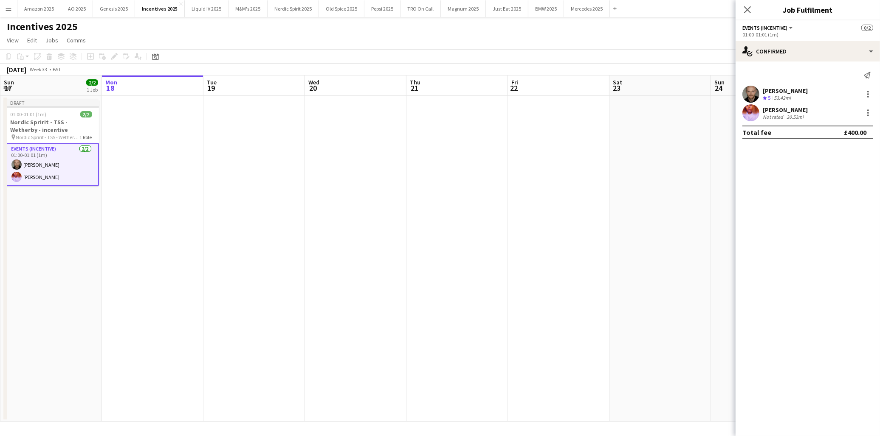
click at [616, 225] on app-date-cell at bounding box center [659, 259] width 101 height 326
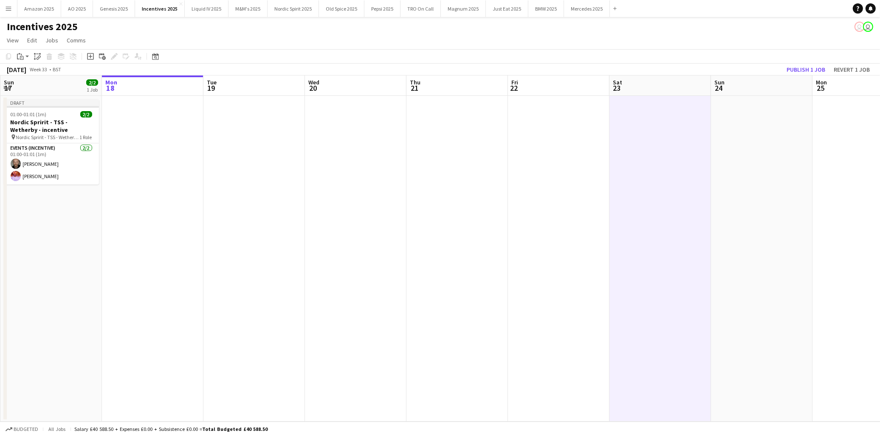
click at [332, 280] on app-date-cell at bounding box center [355, 259] width 101 height 326
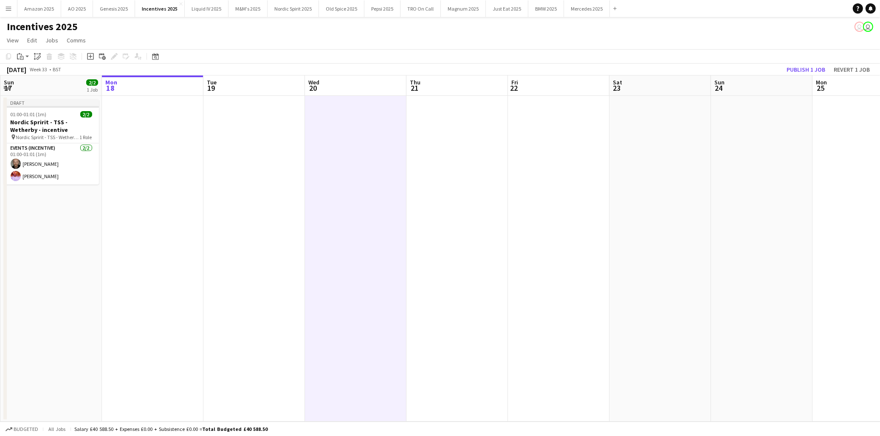
drag, startPoint x: 115, startPoint y: 231, endPoint x: 111, endPoint y: 72, distance: 158.8
click at [116, 231] on app-date-cell at bounding box center [152, 259] width 101 height 326
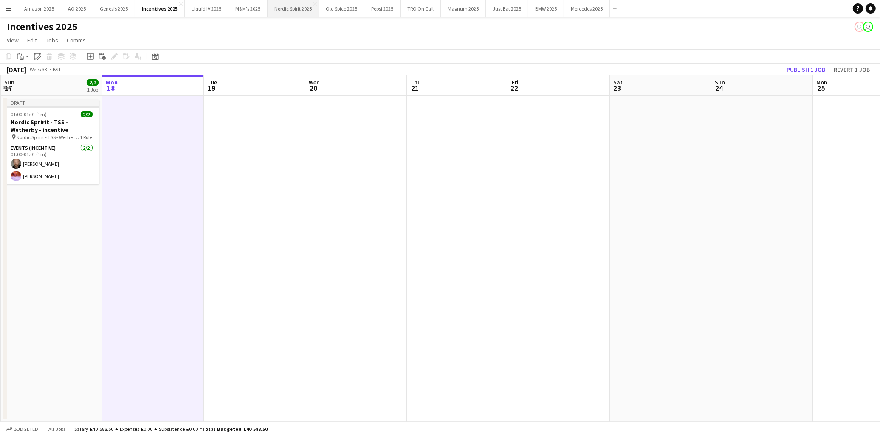
click at [293, 13] on button "Nordic Spirit 2025 Close" at bounding box center [292, 8] width 51 height 17
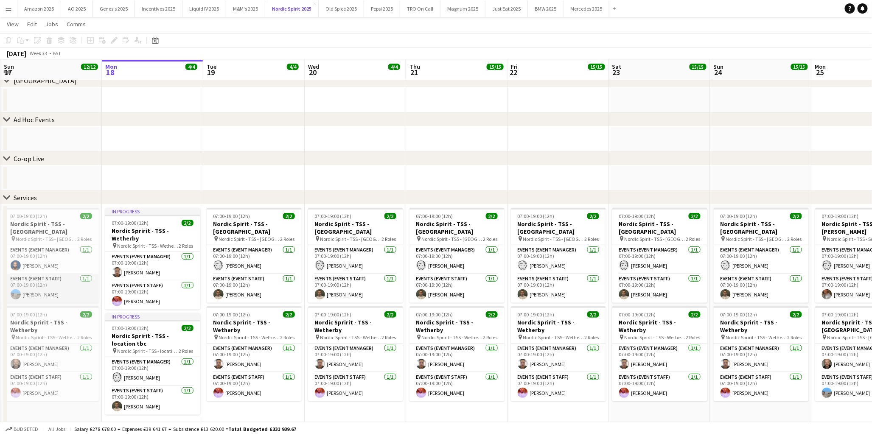
scroll to position [47, 0]
click at [37, 224] on h3 "Nordic Spirit - TSS - Beaconsfield" at bounding box center [51, 227] width 95 height 15
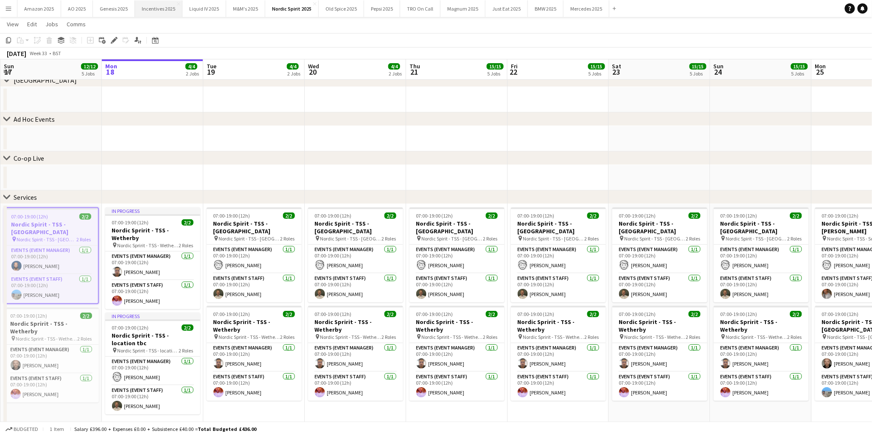
click at [155, 14] on button "Incentives 2025 Close" at bounding box center [159, 8] width 48 height 17
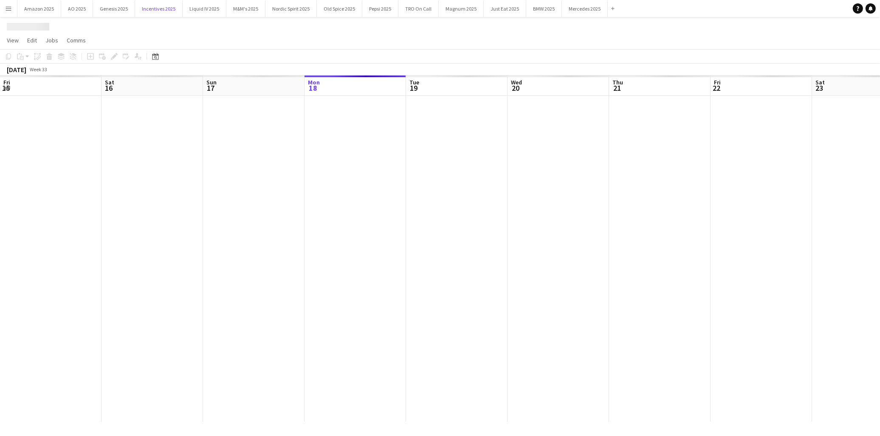
scroll to position [0, 202]
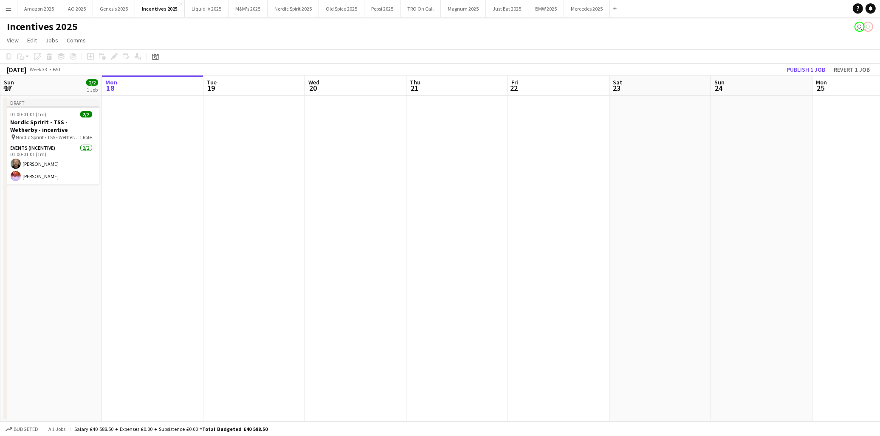
click at [145, 202] on app-date-cell at bounding box center [152, 259] width 101 height 326
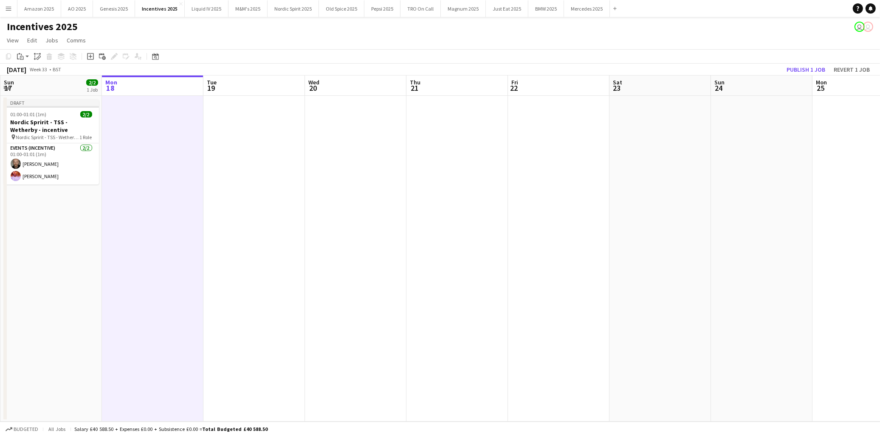
click at [61, 213] on app-date-cell "Draft 01:00-01:01 (1m) 2/2 Nordic Spririt - TSS - Wetherby - incentive pin Nord…" at bounding box center [50, 259] width 101 height 326
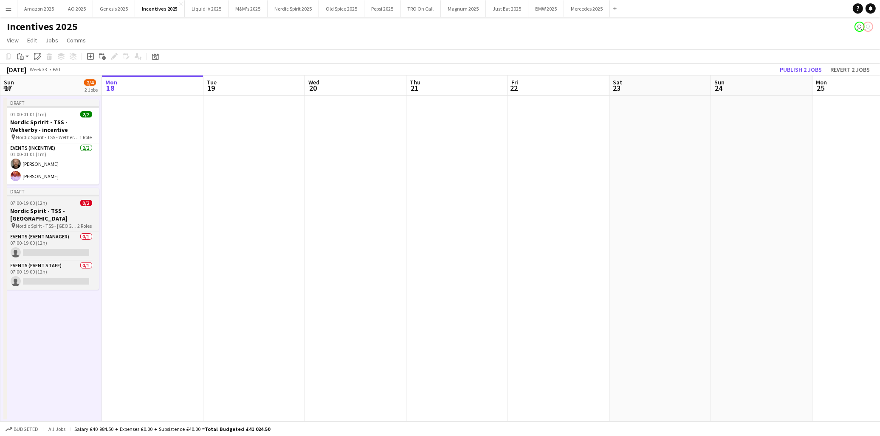
click at [49, 204] on div "07:00-19:00 (12h) 0/2" at bounding box center [51, 203] width 95 height 6
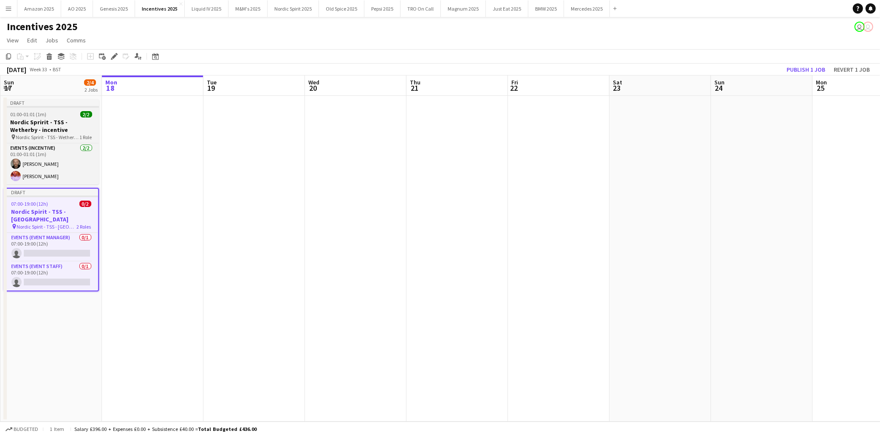
click at [44, 124] on h3 "Nordic Spririt - TSS - Wetherby - incentive" at bounding box center [51, 125] width 95 height 15
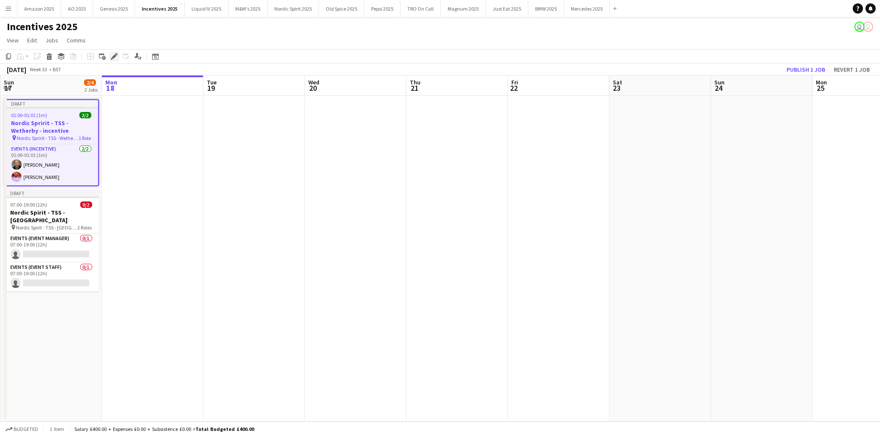
click at [113, 56] on icon at bounding box center [114, 56] width 5 height 5
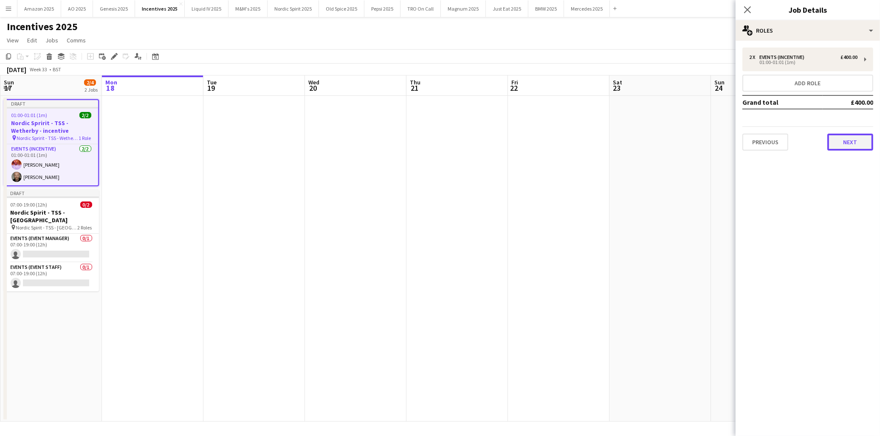
click at [854, 137] on button "Next" at bounding box center [850, 142] width 46 height 17
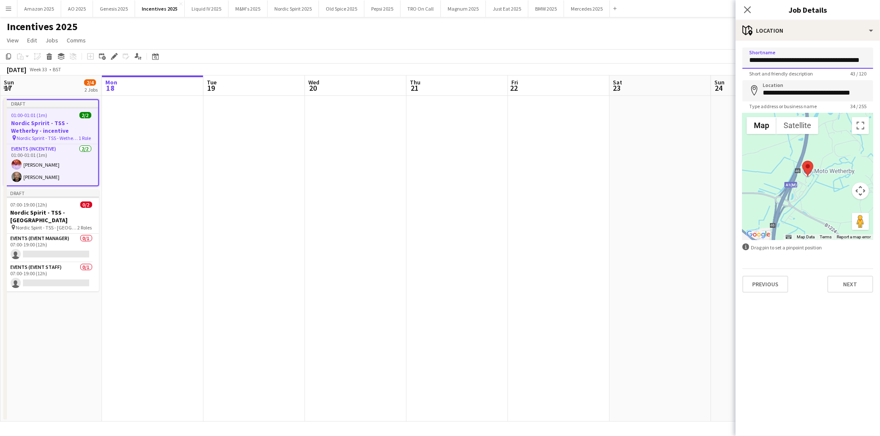
click at [777, 61] on input "**********" at bounding box center [807, 58] width 131 height 21
type input "**********"
click at [858, 18] on div "Close pop-in Job Details" at bounding box center [807, 10] width 144 height 20
click at [854, 26] on div "maps-pin-1 Location" at bounding box center [807, 30] width 144 height 20
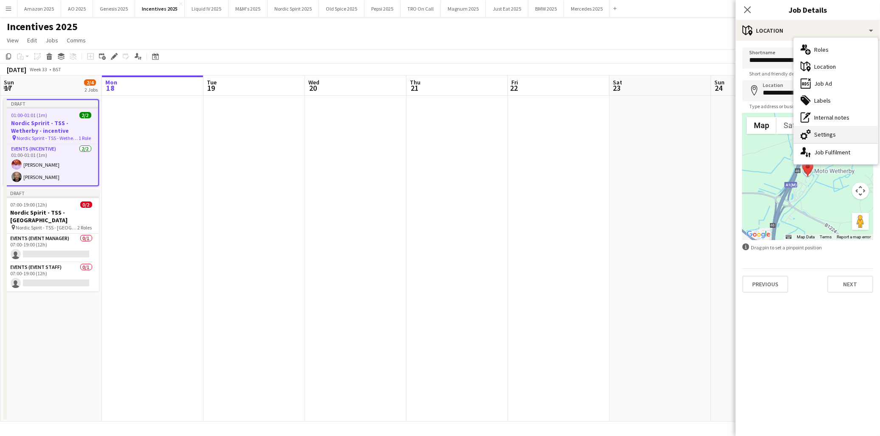
click at [811, 136] on div "cog-double-3 Settings" at bounding box center [835, 134] width 84 height 17
type input "*******"
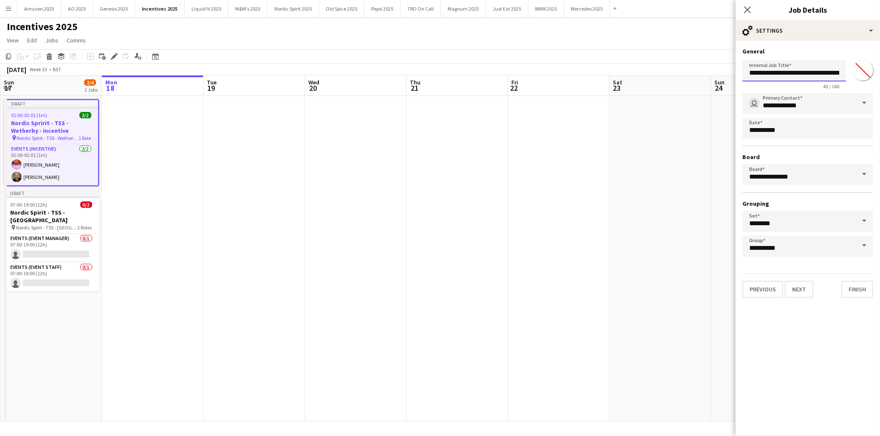
click at [779, 74] on input "**********" at bounding box center [794, 70] width 104 height 21
drag, startPoint x: 661, startPoint y: 169, endPoint x: 258, endPoint y: 240, distance: 409.5
click at [655, 170] on app-calendar-viewport "Fri 15 Sat 16 Sun 17 2/4 2 Jobs Mon 18 Tue 19 Wed 20 Thu 21 Fri 22 Sat 23 Sun 2…" at bounding box center [440, 249] width 880 height 346
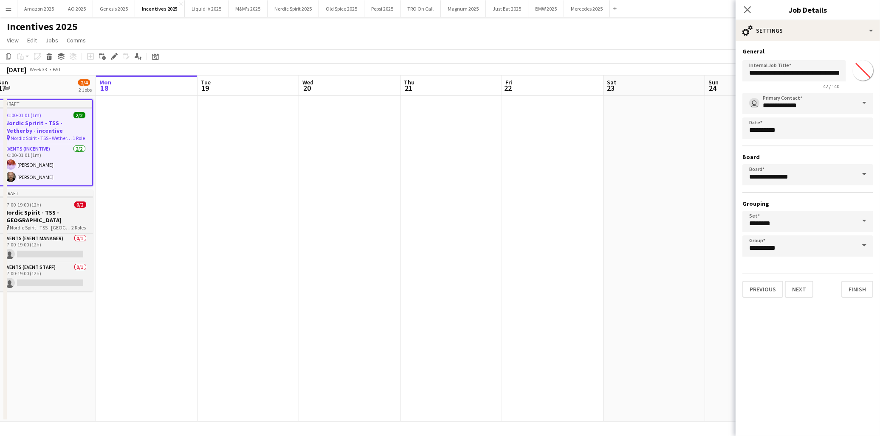
click at [42, 212] on h3 "Nordic Spirit - TSS - Beaconsfield" at bounding box center [45, 216] width 95 height 15
type input "**********"
type input "*******"
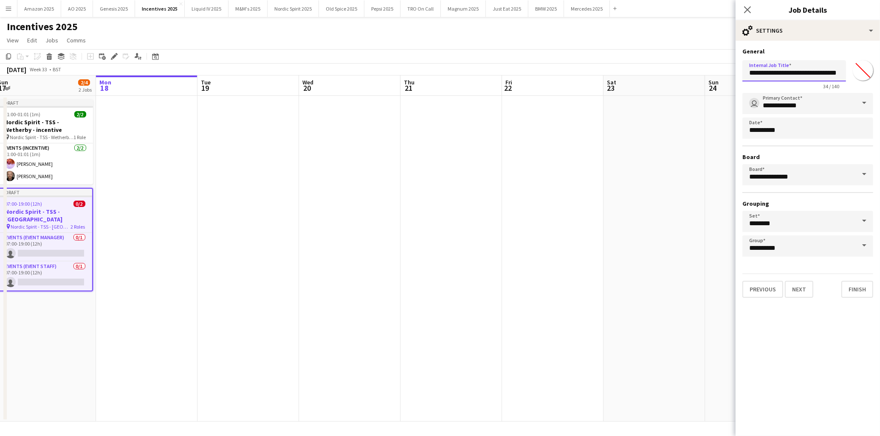
click at [822, 75] on input "**********" at bounding box center [794, 70] width 104 height 21
type input "**********"
click at [842, 26] on div "cog-double-3 Settings" at bounding box center [807, 30] width 144 height 20
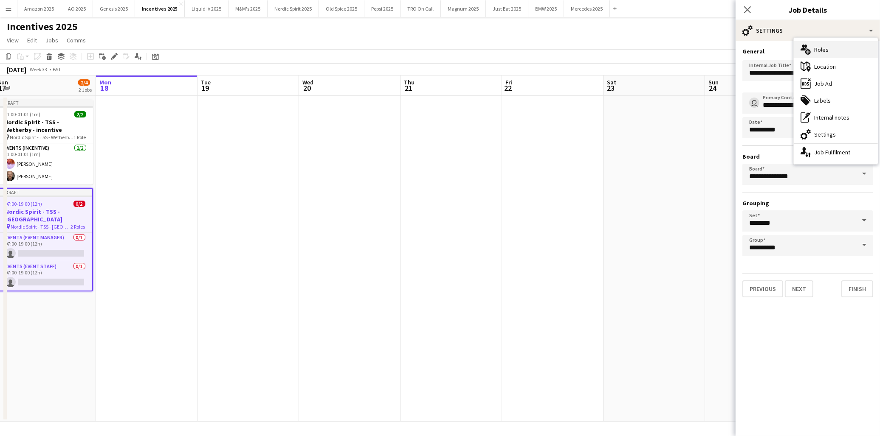
click at [821, 48] on div "multiple-users-add Roles" at bounding box center [835, 49] width 84 height 17
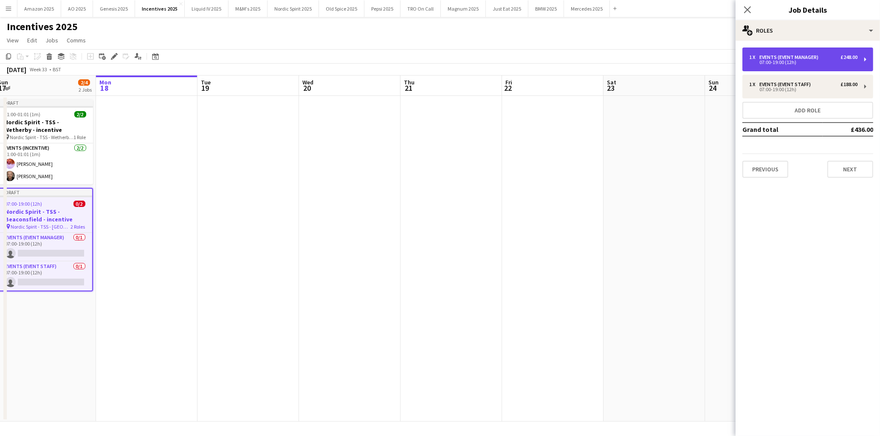
click at [765, 53] on div "1 x Events (Event Manager) £248.00 07:00-19:00 (12h)" at bounding box center [807, 60] width 131 height 24
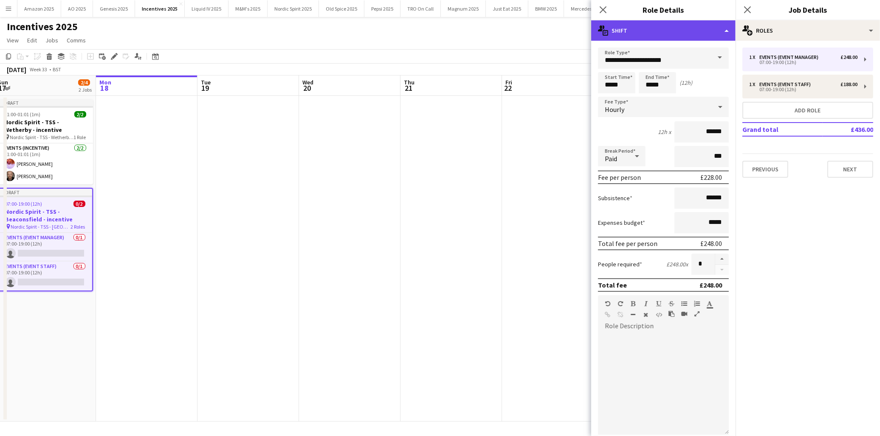
click at [720, 31] on div "multiple-actions-text Shift" at bounding box center [663, 30] width 144 height 20
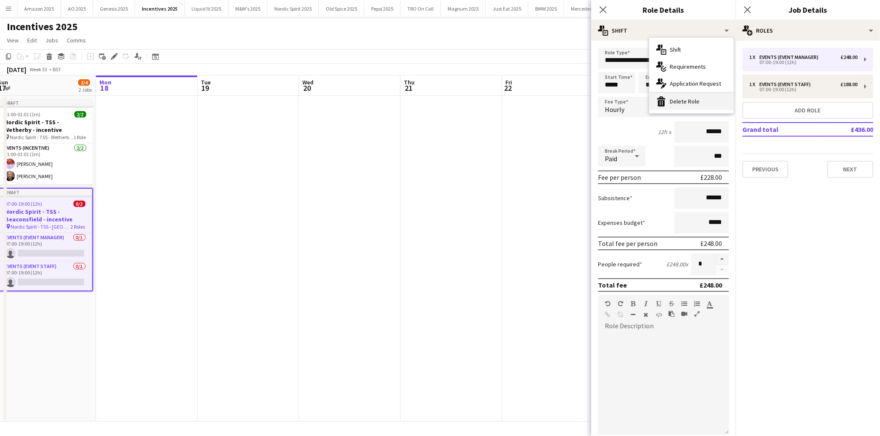
click at [694, 104] on div "bin-2 Delete Role" at bounding box center [691, 101] width 84 height 17
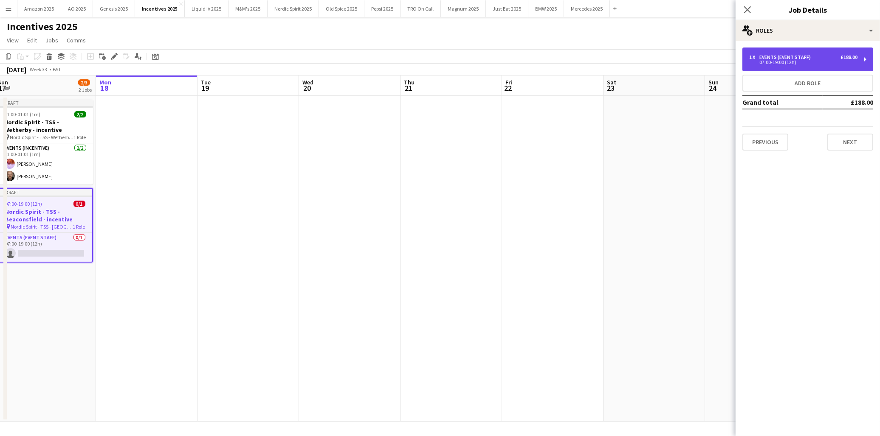
click at [784, 60] on div "07:00-19:00 (12h)" at bounding box center [803, 62] width 108 height 4
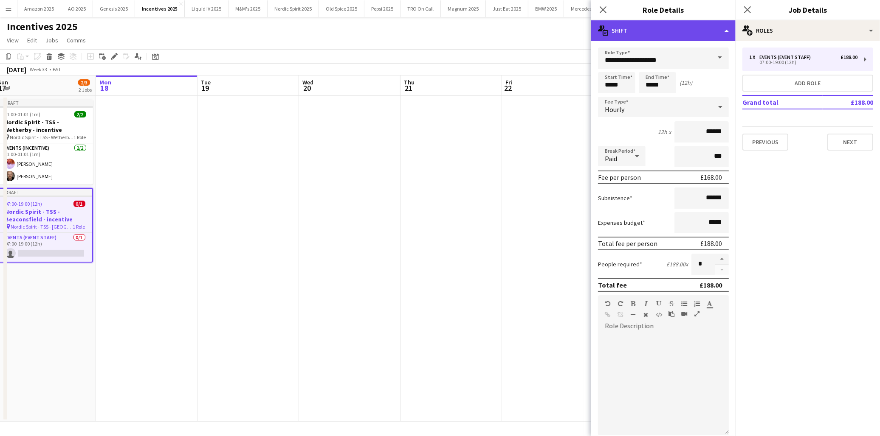
click at [703, 30] on div "multiple-actions-text Shift" at bounding box center [663, 30] width 144 height 20
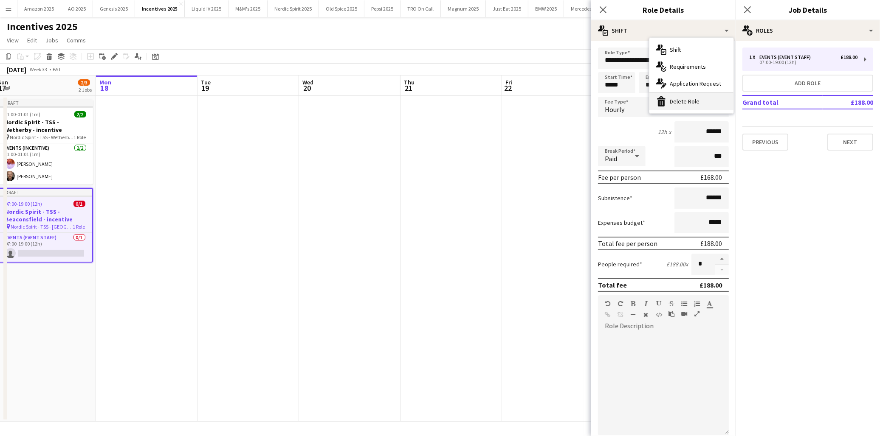
click at [684, 96] on div "bin-2 Delete Role" at bounding box center [691, 101] width 84 height 17
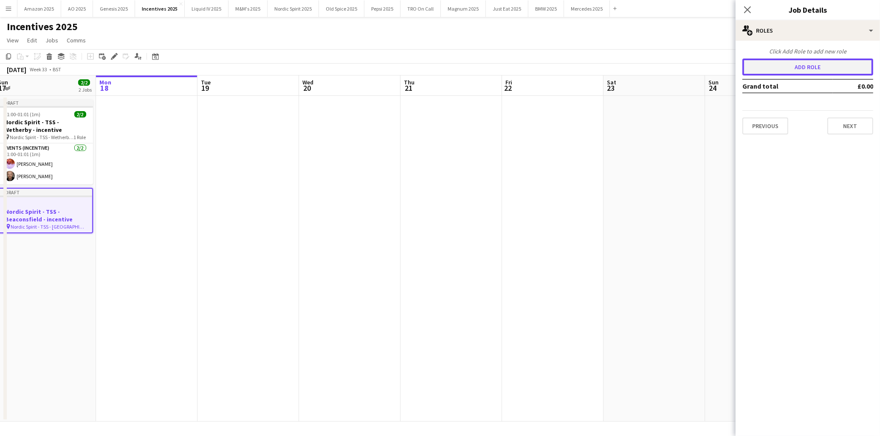
click at [776, 65] on button "Add role" at bounding box center [807, 67] width 131 height 17
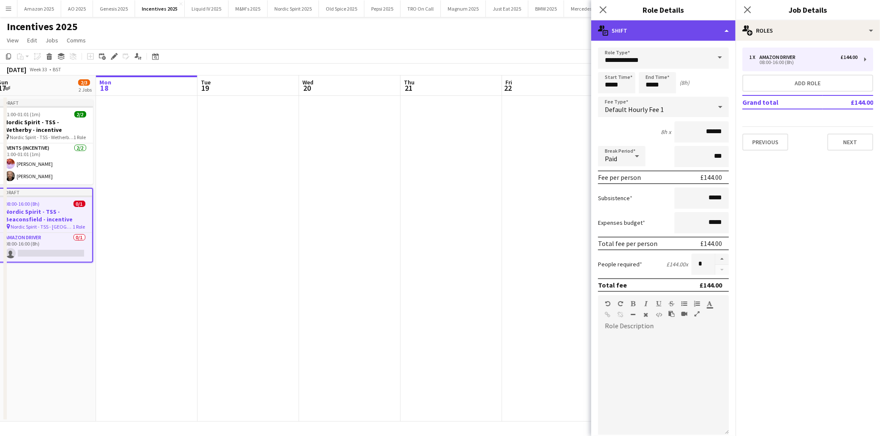
click at [715, 32] on div "multiple-actions-text Shift" at bounding box center [663, 30] width 144 height 20
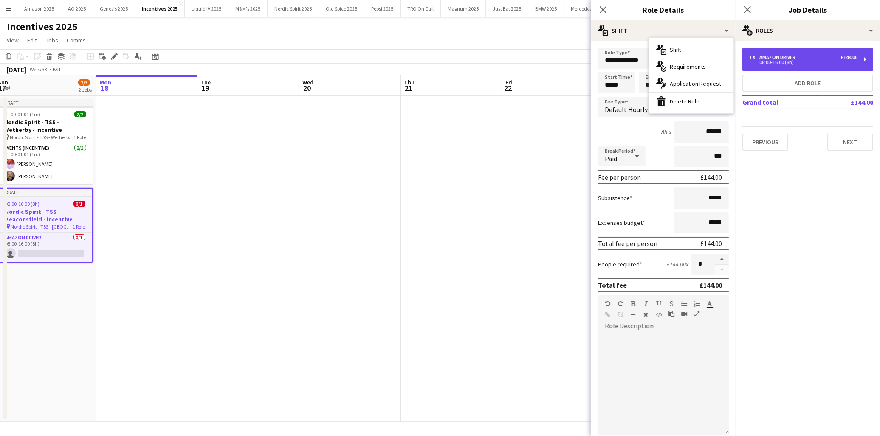
click at [782, 57] on div "Amazon Driver" at bounding box center [778, 57] width 39 height 6
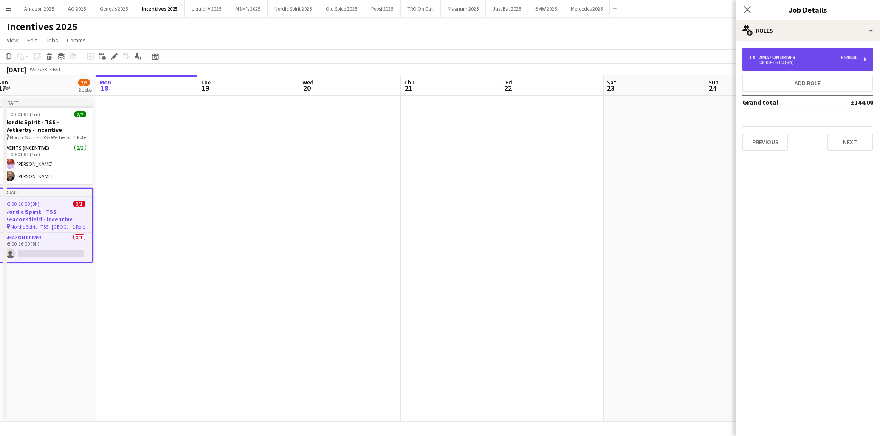
click at [770, 58] on div "Amazon Driver" at bounding box center [778, 57] width 39 height 6
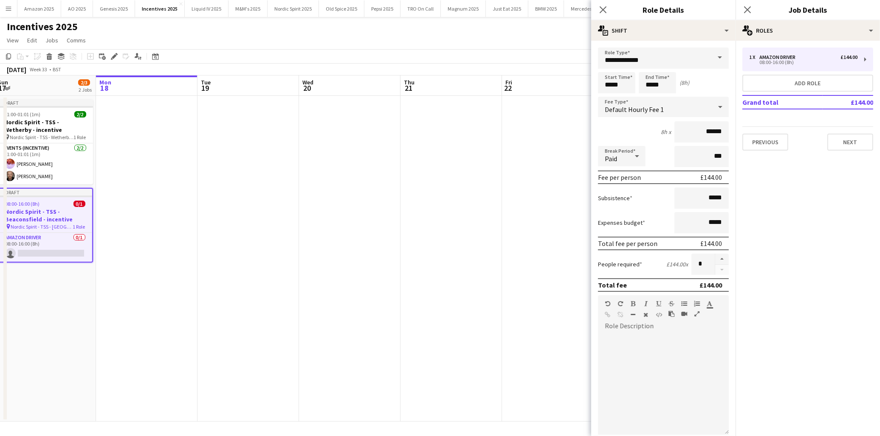
drag, startPoint x: 716, startPoint y: 56, endPoint x: 711, endPoint y: 61, distance: 6.3
click at [716, 57] on span at bounding box center [720, 58] width 18 height 20
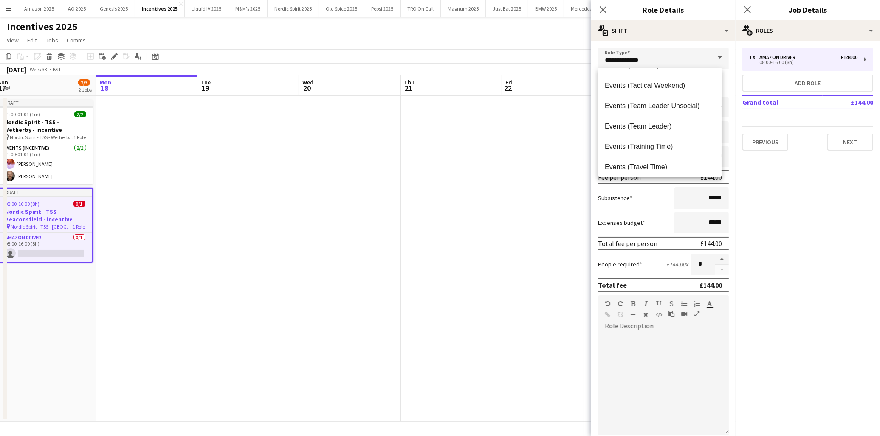
scroll to position [171, 0]
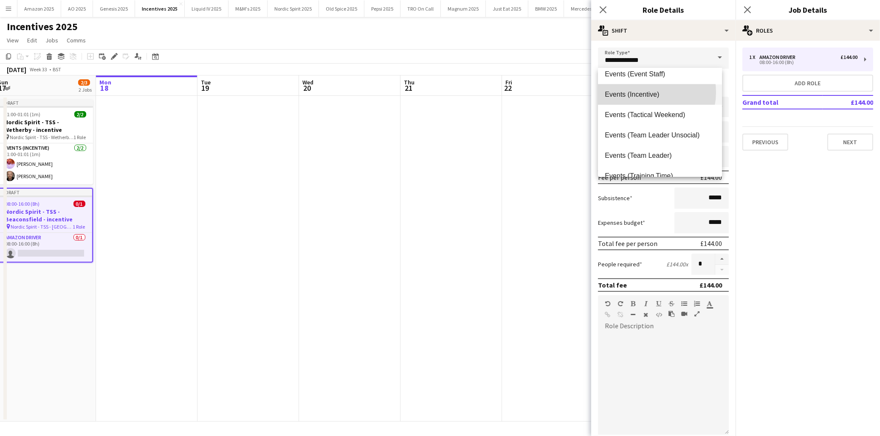
click at [646, 92] on span "Events (Incentive)" at bounding box center [659, 94] width 110 height 8
type input "**********"
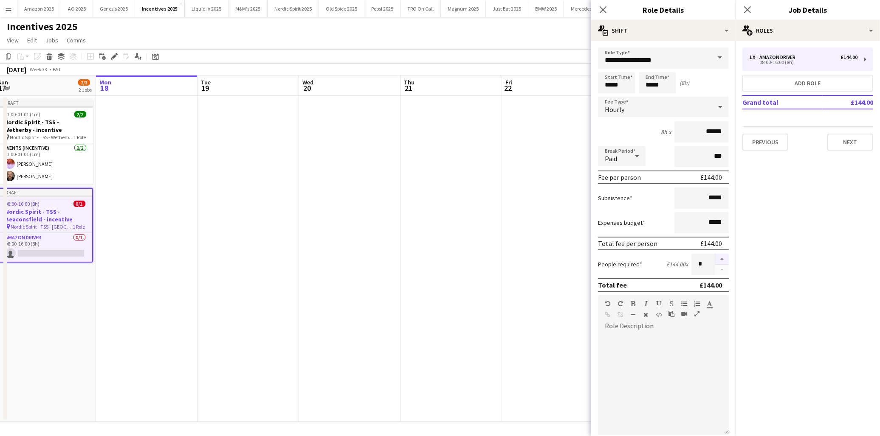
click at [716, 256] on button "button" at bounding box center [722, 259] width 14 height 11
type input "*"
click at [625, 105] on div "Hourly" at bounding box center [655, 107] width 114 height 20
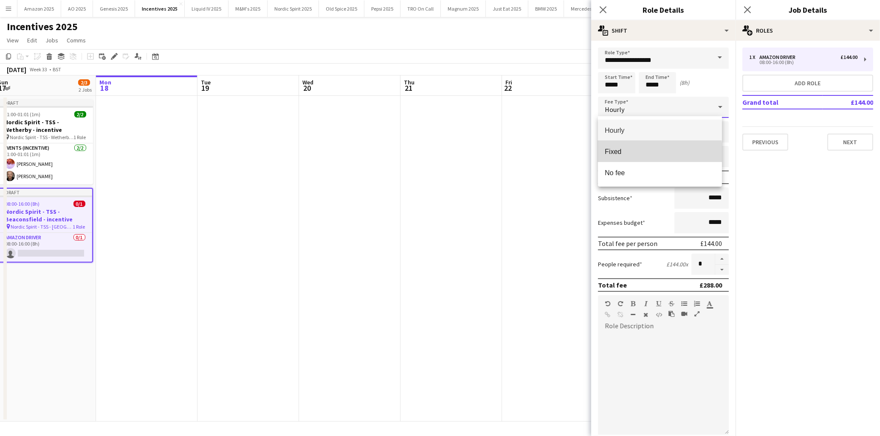
click at [628, 155] on span "Fixed" at bounding box center [659, 152] width 110 height 8
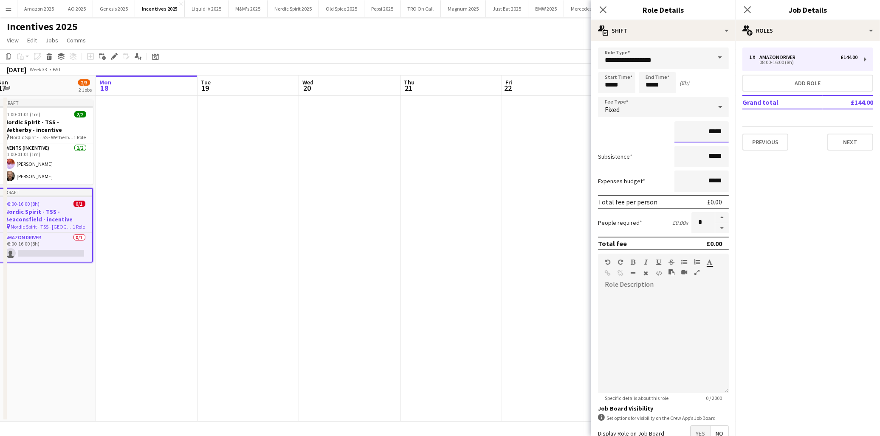
drag, startPoint x: 720, startPoint y: 132, endPoint x: 629, endPoint y: 142, distance: 91.0
click at [620, 141] on div "*****" at bounding box center [663, 131] width 131 height 21
type input "*******"
click at [829, 219] on mat-expansion-panel "pencil3 General details 1 x Amazon Driver £144.00 08:00-16:00 (8h) Add role Gra…" at bounding box center [807, 239] width 144 height 396
drag, startPoint x: 445, startPoint y: 267, endPoint x: 432, endPoint y: 266, distance: 13.2
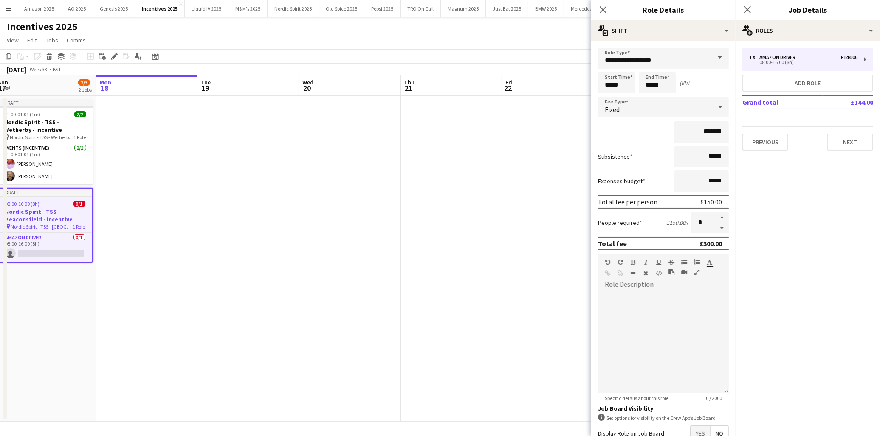
click at [432, 266] on app-calendar-viewport "Fri 15 Sat 16 Sun 17 2/3 2 Jobs Mon 18 Tue 19 Wed 20 Thu 21 Fri 22 Sat 23 Sun 2…" at bounding box center [440, 249] width 880 height 346
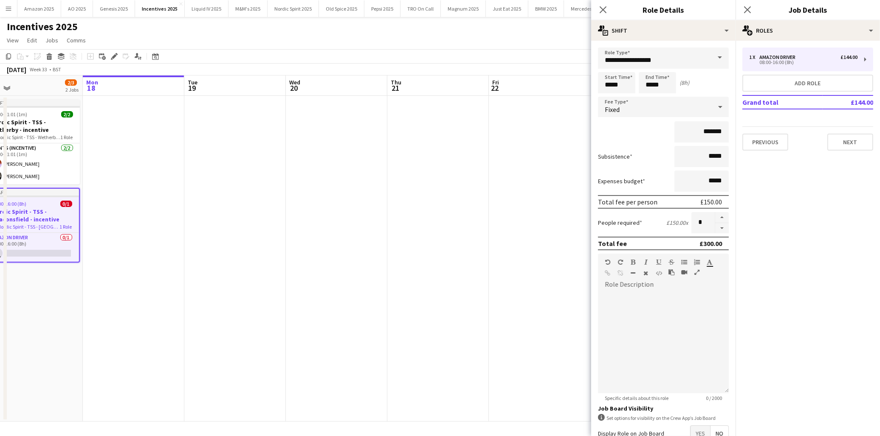
click at [233, 274] on app-date-cell at bounding box center [234, 259] width 101 height 326
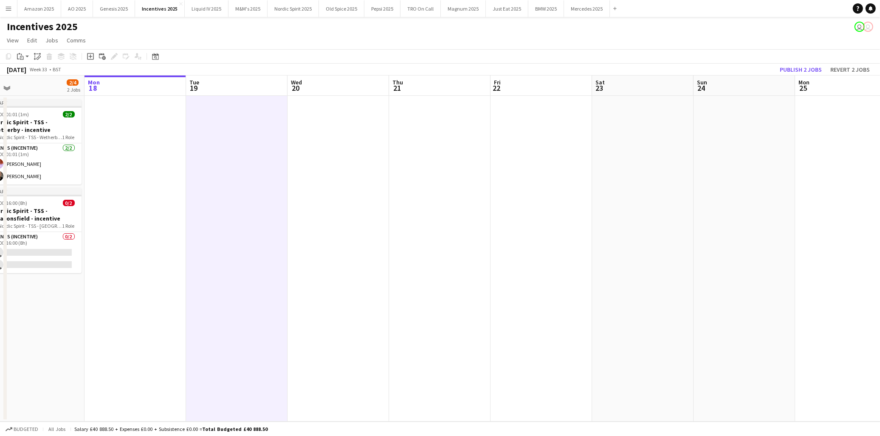
click at [163, 301] on app-date-cell at bounding box center [134, 259] width 101 height 326
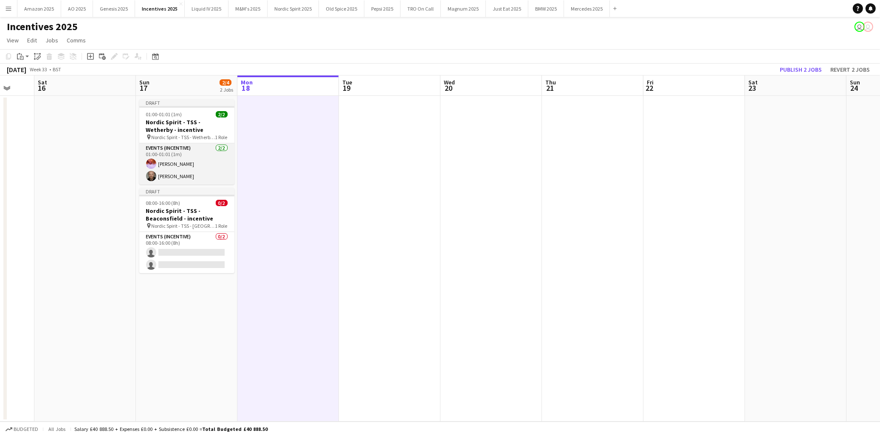
click at [199, 165] on app-card-role "Events (Incentive) 2/2 01:00-01:01 (1m) Adenike Akinbinu Gary Hanks" at bounding box center [186, 163] width 95 height 41
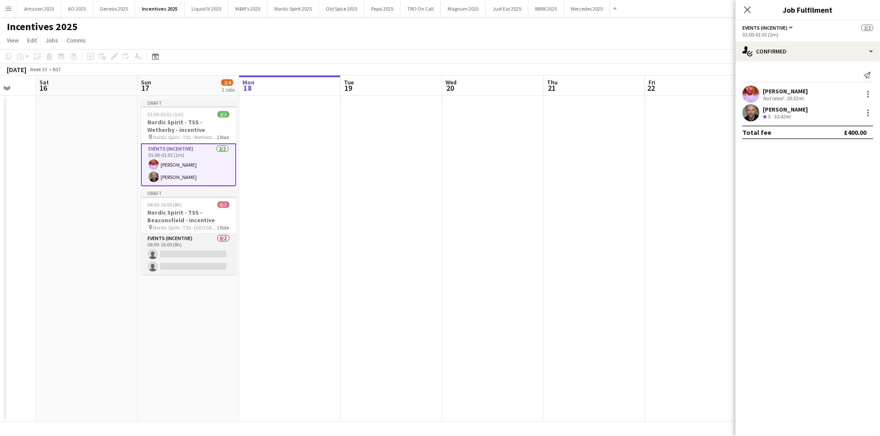
click at [192, 256] on app-card-role "Events (Incentive) 0/2 08:00-16:00 (8h) single-neutral-actions single-neutral-a…" at bounding box center [188, 254] width 95 height 41
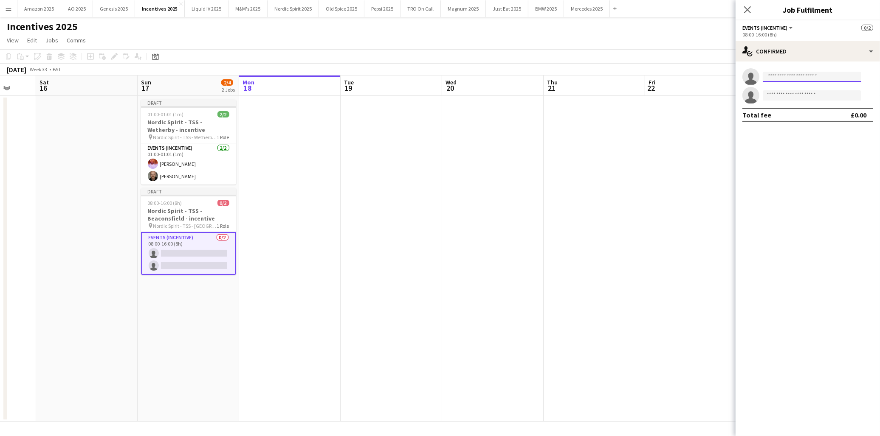
click at [768, 74] on input at bounding box center [811, 77] width 98 height 10
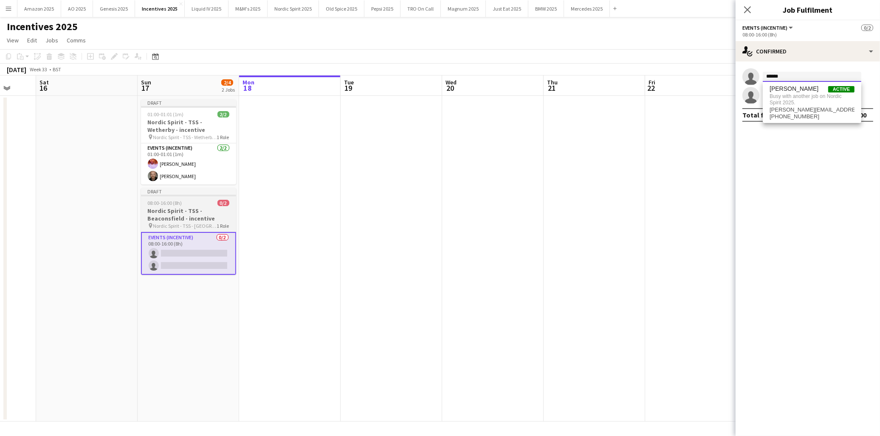
type input "******"
click at [192, 219] on h3 "Nordic Spirit - TSS - Beaconsfield - incentive" at bounding box center [188, 214] width 95 height 15
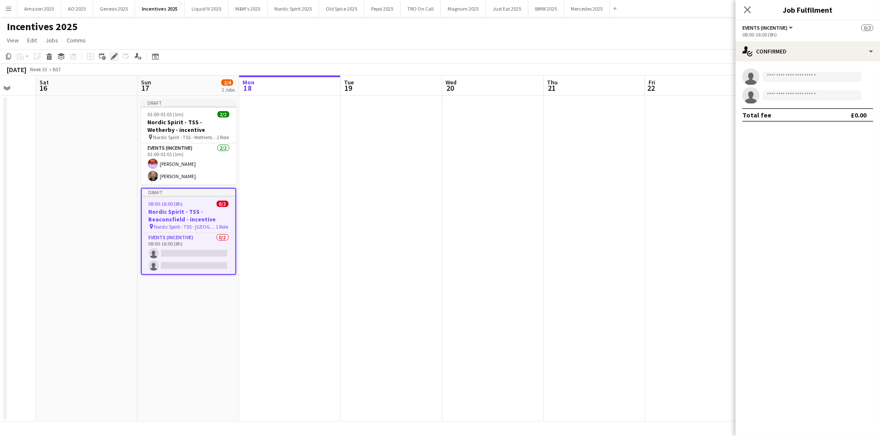
click at [113, 58] on icon "Edit" at bounding box center [114, 56] width 7 height 7
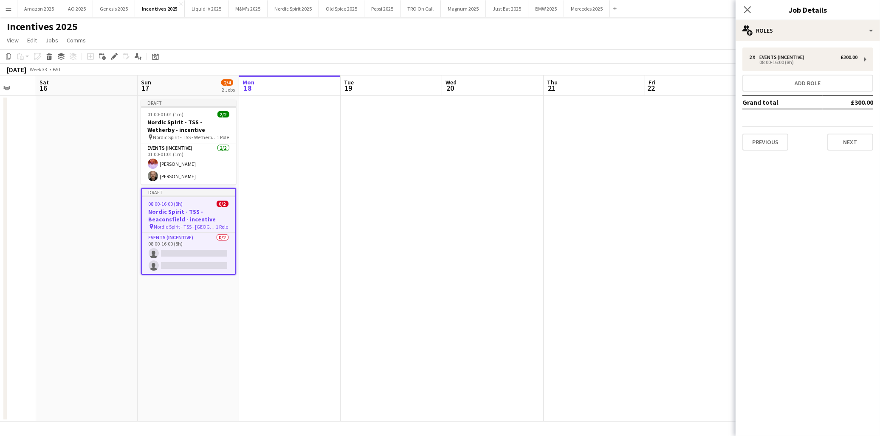
click at [797, 44] on div "2 x Events (Incentive) £300.00 08:00-16:00 (8h) Add role Grand total £300.00 Pr…" at bounding box center [807, 99] width 144 height 117
click at [798, 64] on div "08:00-16:00 (8h)" at bounding box center [803, 62] width 108 height 4
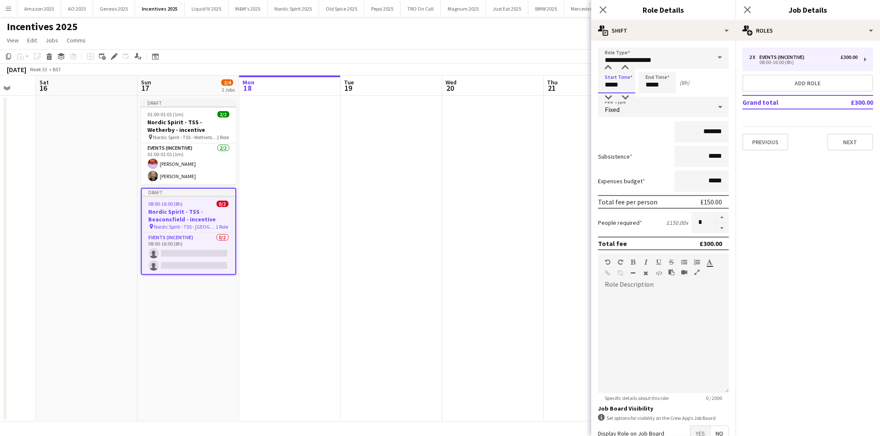
drag, startPoint x: 630, startPoint y: 85, endPoint x: 459, endPoint y: 101, distance: 171.8
click at [459, 99] on body "Menu Boards Boards Boards All jobs Status Workforce Workforce My Workforce Recr…" at bounding box center [440, 218] width 880 height 436
type input "*****"
click at [379, 205] on app-date-cell at bounding box center [390, 259] width 101 height 326
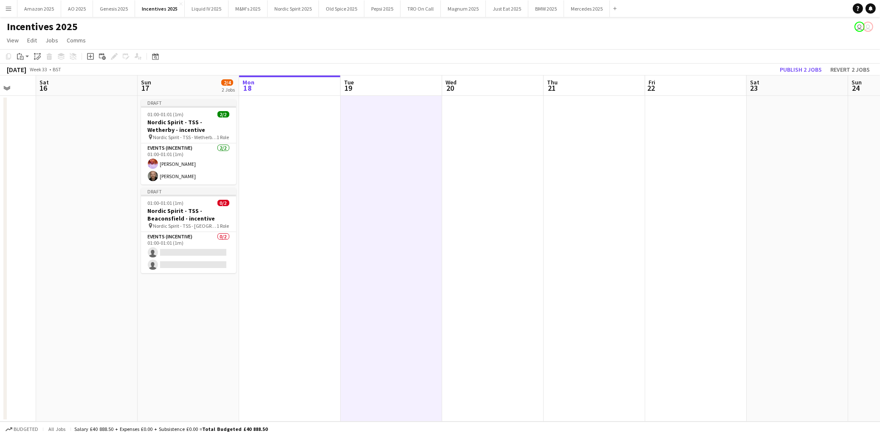
drag, startPoint x: 183, startPoint y: 250, endPoint x: 247, endPoint y: 240, distance: 65.6
click at [183, 250] on app-card-role "Events (Incentive) 0/2 01:00-01:01 (1m) single-neutral-actions single-neutral-a…" at bounding box center [188, 252] width 95 height 41
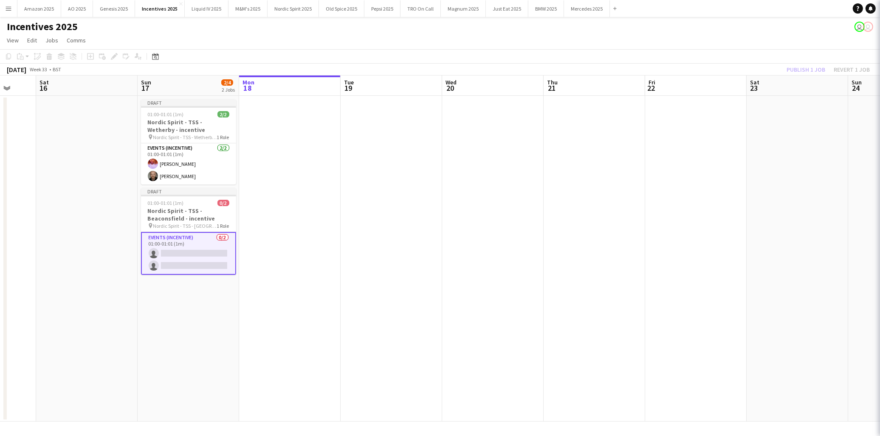
scroll to position [0, 267]
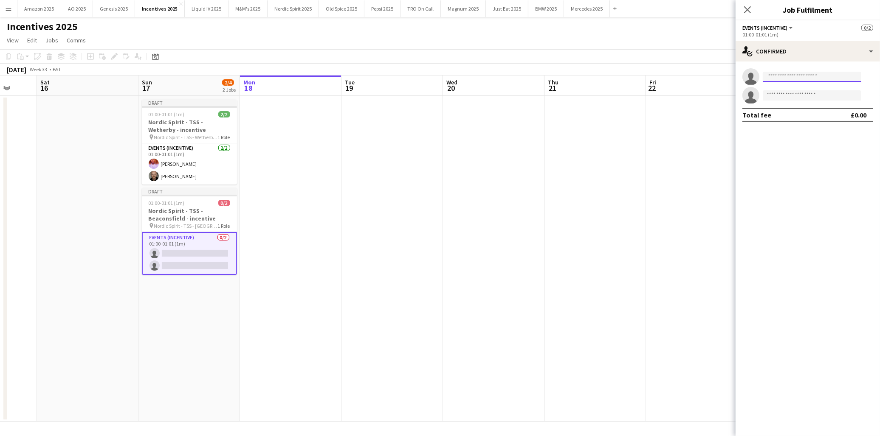
click at [780, 79] on input at bounding box center [811, 77] width 98 height 10
type input "******"
click at [790, 93] on span "marcus.s.b@hotmail.co.uk" at bounding box center [811, 96] width 85 height 7
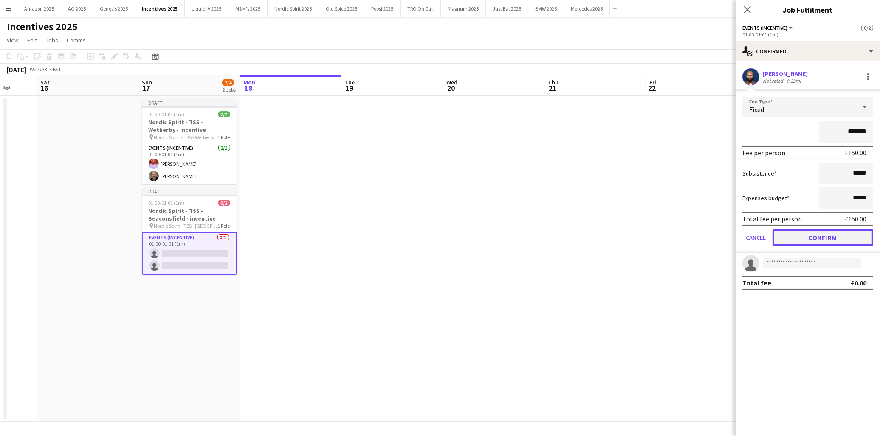
click at [811, 233] on button "Confirm" at bounding box center [822, 237] width 101 height 17
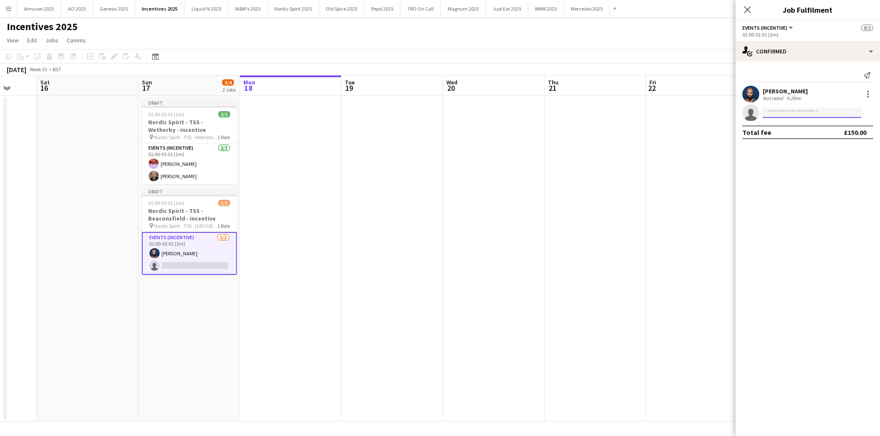
click at [787, 112] on input at bounding box center [811, 113] width 98 height 10
type input "*******"
click at [822, 128] on span "Freddie Paley Active" at bounding box center [811, 124] width 85 height 7
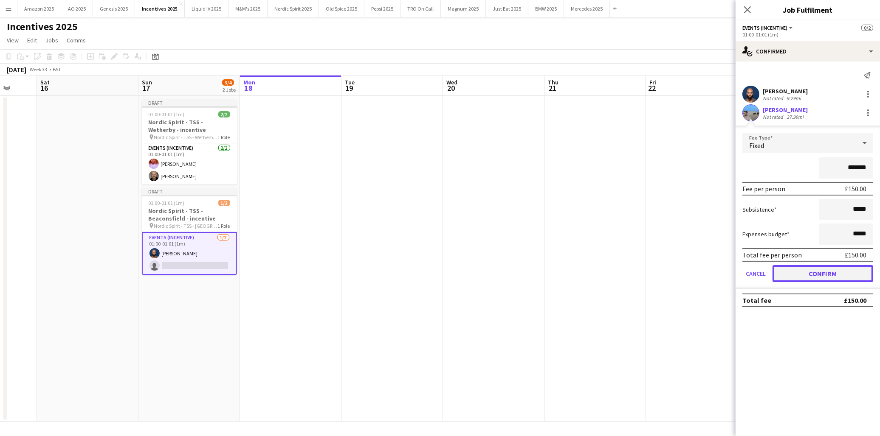
click at [809, 273] on button "Confirm" at bounding box center [822, 273] width 101 height 17
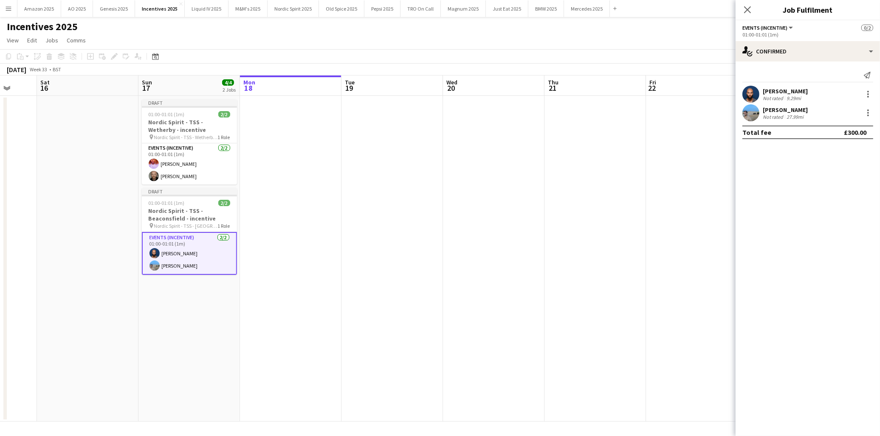
click at [383, 309] on app-date-cell at bounding box center [391, 259] width 101 height 326
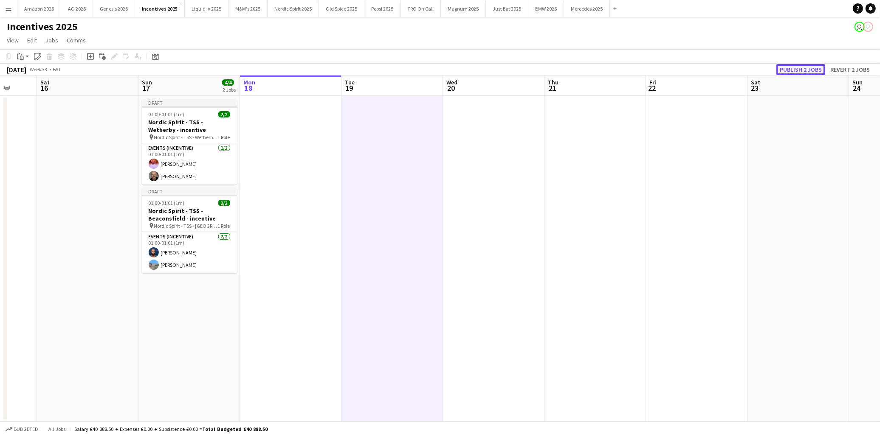
click at [796, 71] on button "Publish 2 jobs" at bounding box center [800, 69] width 49 height 11
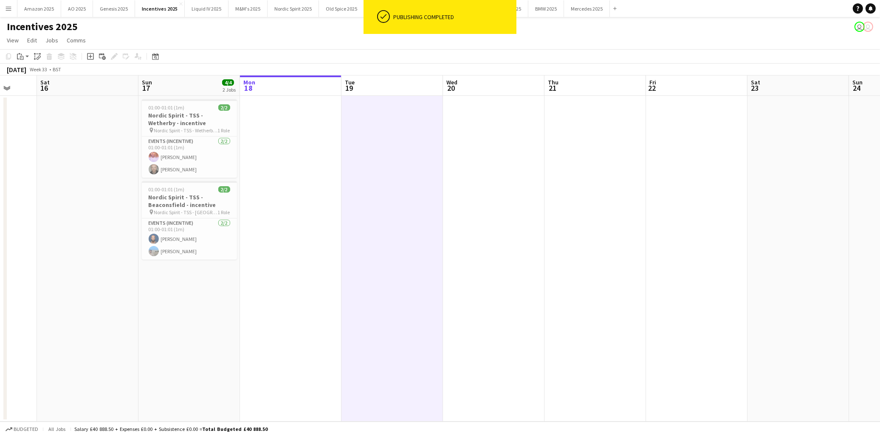
click at [688, 323] on app-date-cell at bounding box center [696, 259] width 101 height 326
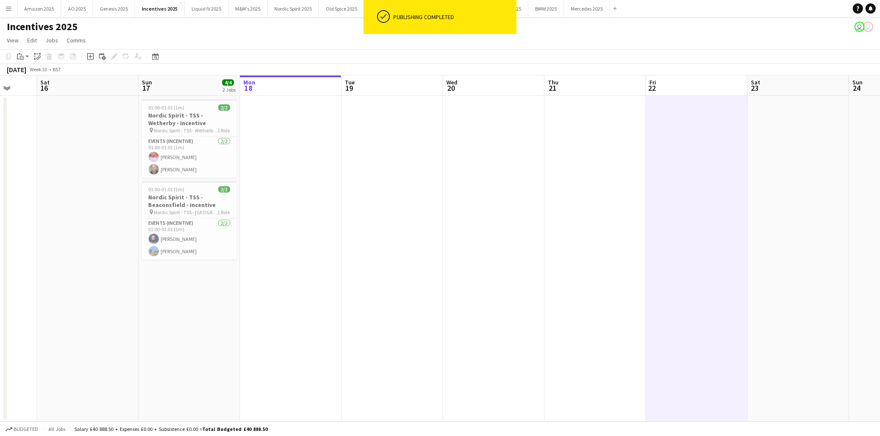
click at [566, 307] on app-date-cell at bounding box center [594, 259] width 101 height 326
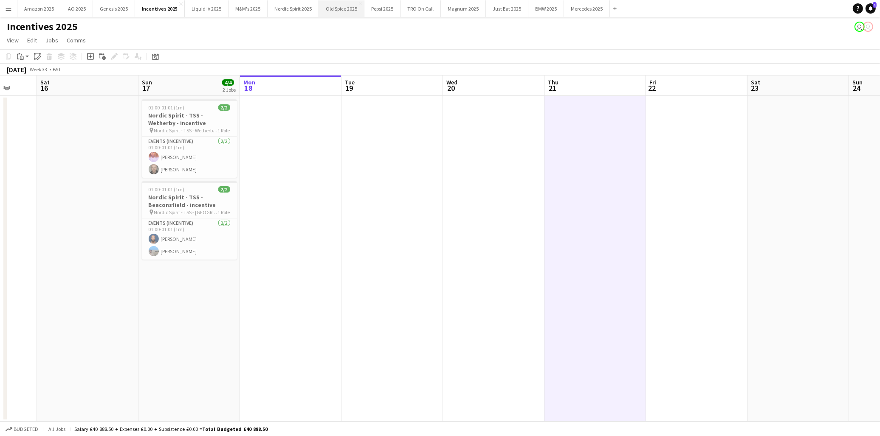
click at [345, 9] on button "Old Spice 2025 Close" at bounding box center [341, 8] width 45 height 17
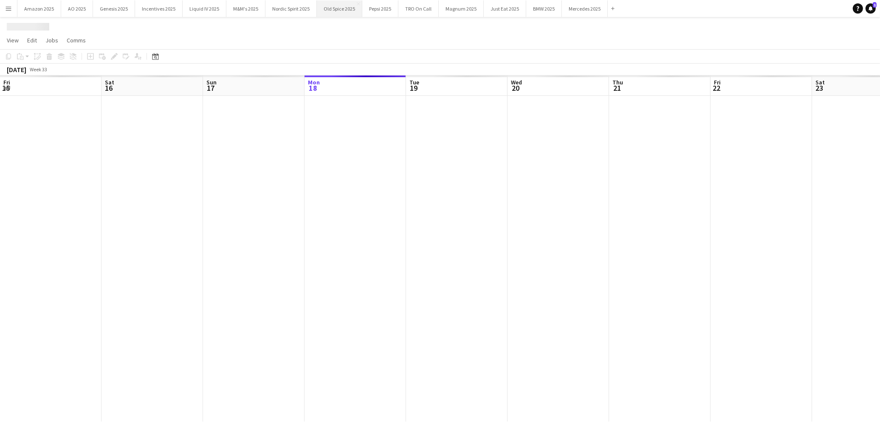
scroll to position [0, 202]
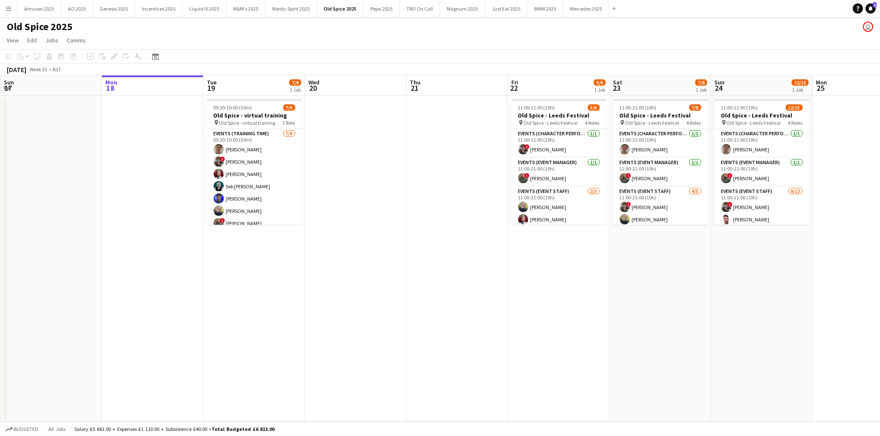
click at [326, 154] on app-date-cell at bounding box center [355, 259] width 101 height 326
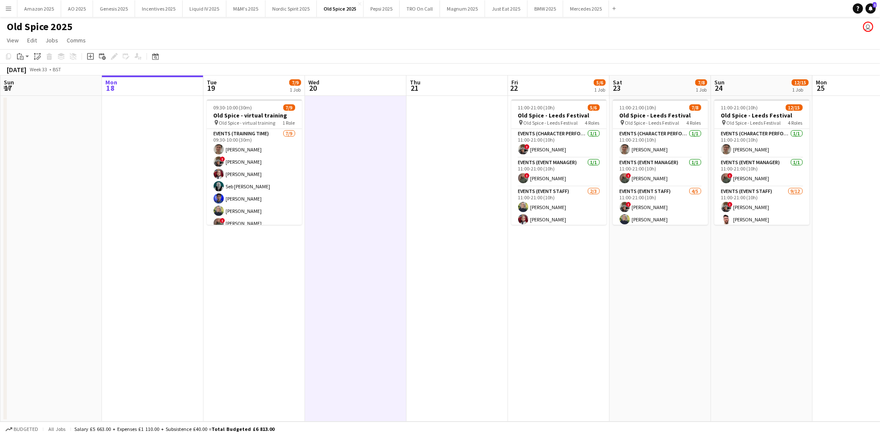
drag, startPoint x: 548, startPoint y: 117, endPoint x: 469, endPoint y: 106, distance: 80.1
click at [542, 115] on app-calendar-viewport "Fri 15 Sat 16 Sun 17 Mon 18 Tue 19 7/9 1 Job Wed 20 Thu 21 Fri 22 5/6 1 Job Sat…" at bounding box center [440, 249] width 880 height 346
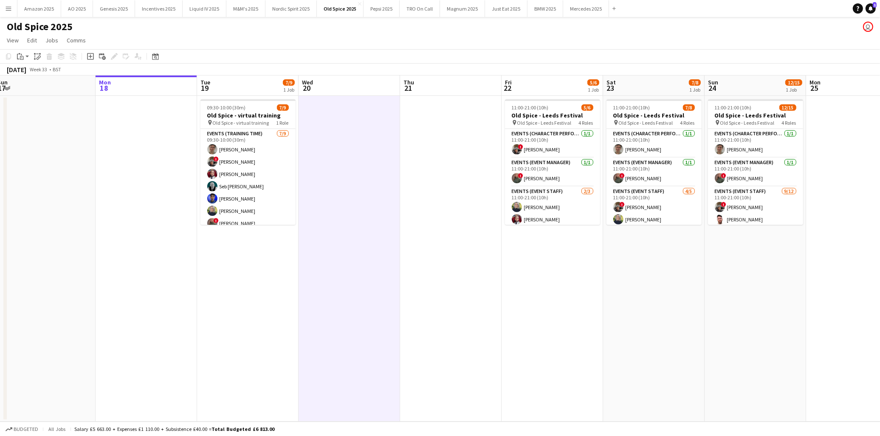
drag, startPoint x: 543, startPoint y: 112, endPoint x: 193, endPoint y: 77, distance: 352.0
click at [543, 112] on h3 "Old Spice - Leeds Festival" at bounding box center [552, 116] width 95 height 8
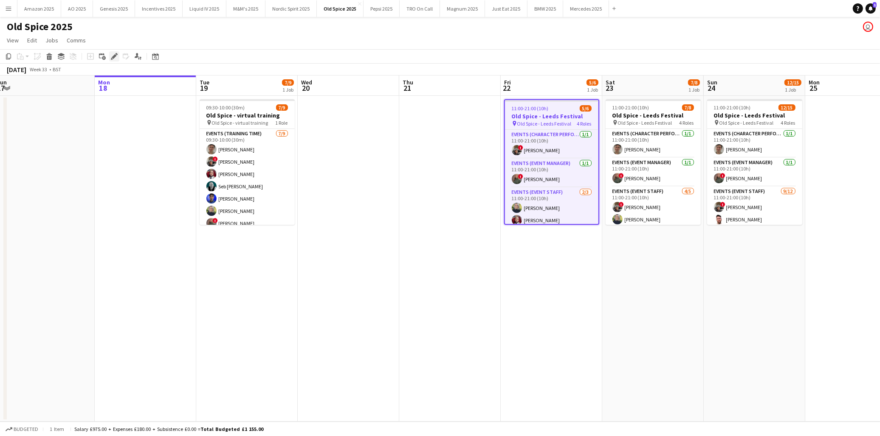
click at [116, 54] on icon at bounding box center [116, 54] width 2 height 2
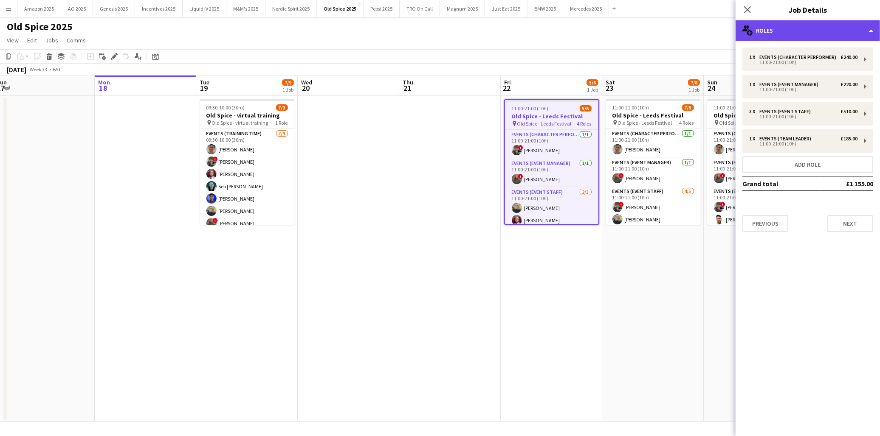
click at [825, 25] on div "multiple-users-add Roles" at bounding box center [807, 30] width 144 height 20
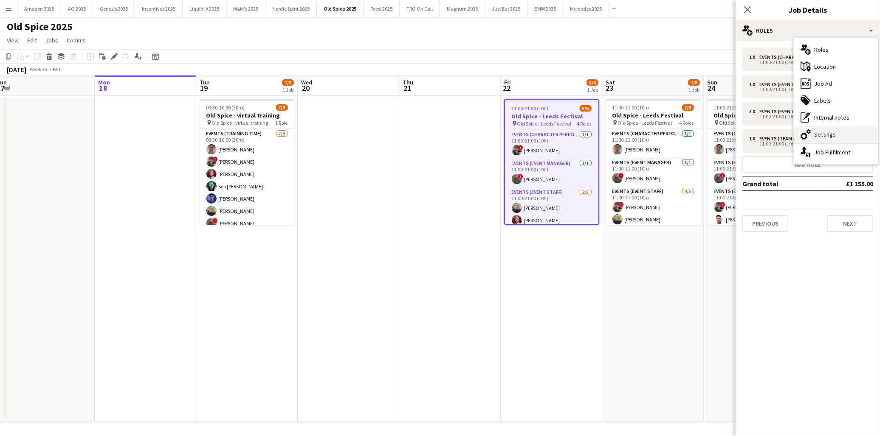
click at [826, 137] on div "cog-double-3 Settings" at bounding box center [835, 134] width 84 height 17
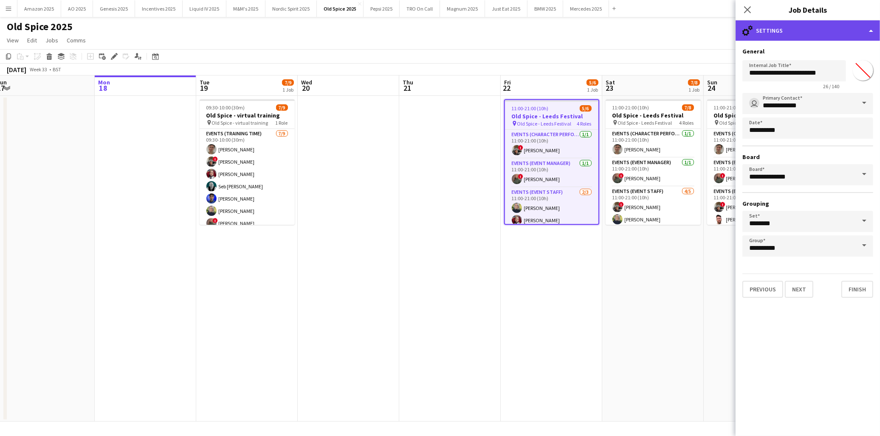
click at [843, 37] on div "cog-double-3 Settings" at bounding box center [807, 30] width 144 height 20
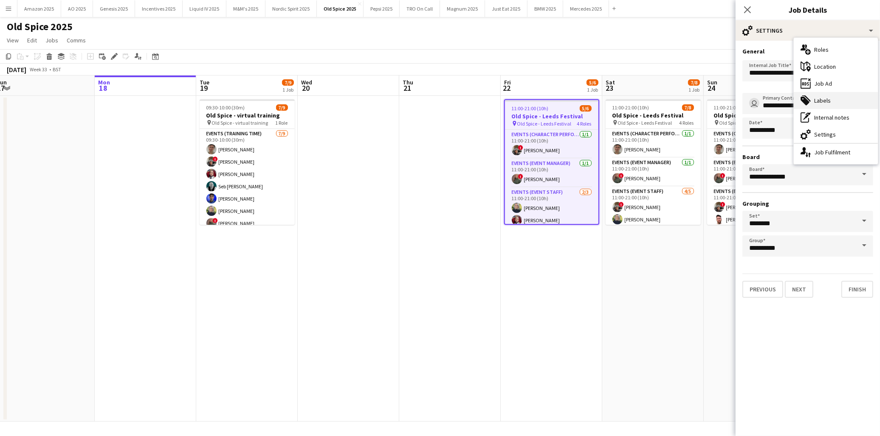
click at [833, 101] on div "tags-double Labels" at bounding box center [835, 100] width 84 height 17
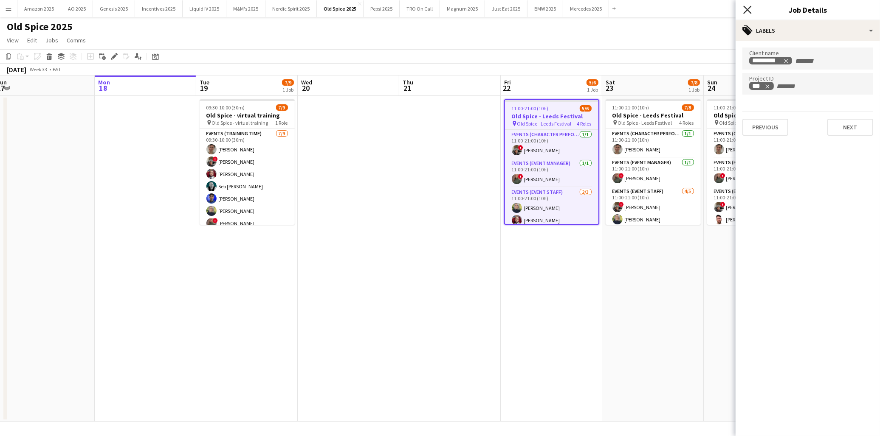
click at [744, 9] on icon "Close pop-in" at bounding box center [747, 10] width 8 height 8
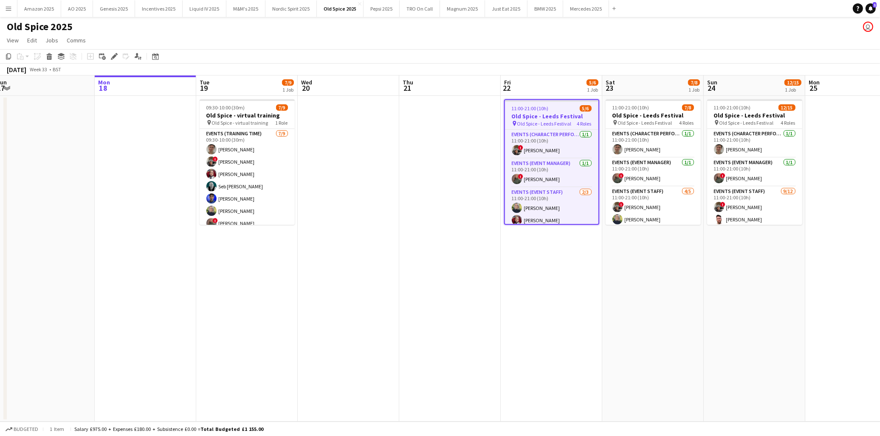
click at [561, 259] on app-date-cell "11:00-21:00 (10h) 5/6 Old Spice - Leeds Festival pin Old Spice - Leeds Festival…" at bounding box center [550, 259] width 101 height 326
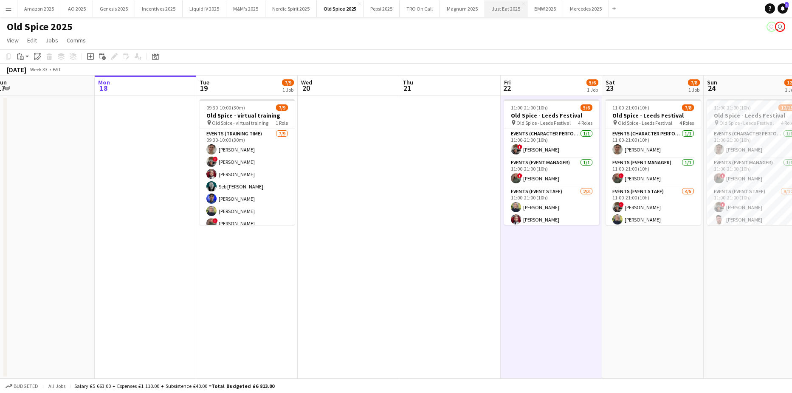
click at [502, 9] on button "Just Eat 2025 Close" at bounding box center [506, 8] width 42 height 17
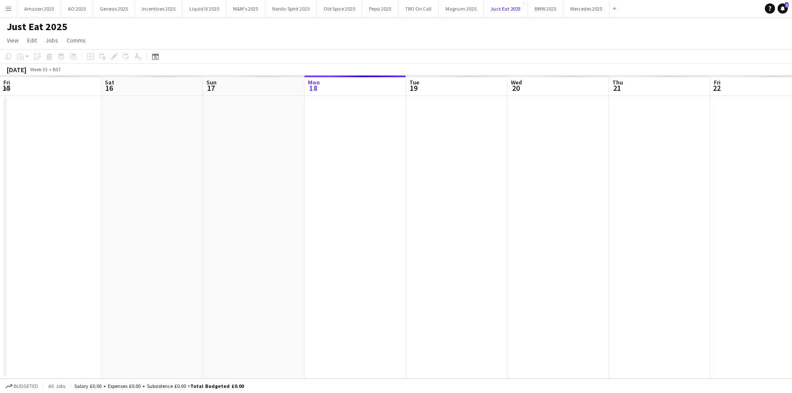
scroll to position [0, 203]
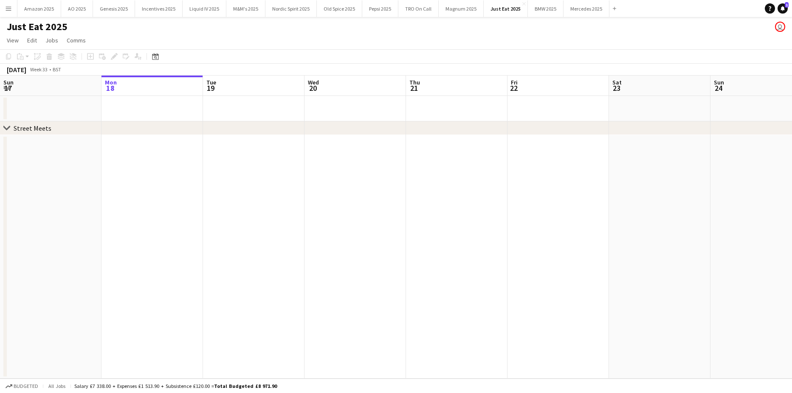
click at [398, 212] on app-date-cell at bounding box center [354, 257] width 101 height 244
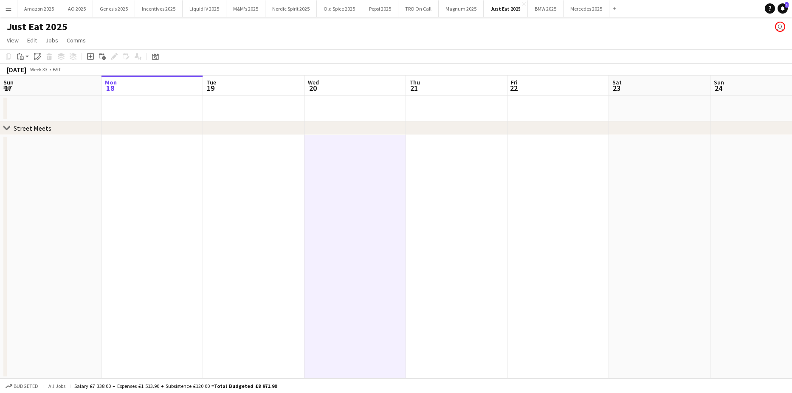
click at [280, 171] on app-date-cell at bounding box center [253, 257] width 101 height 244
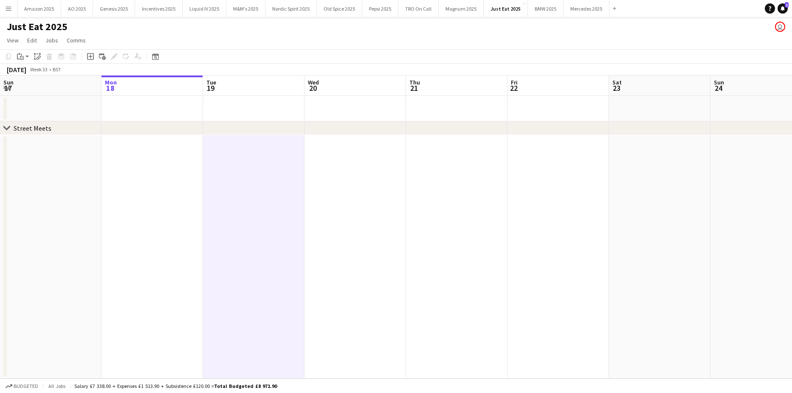
drag, startPoint x: 155, startPoint y: 62, endPoint x: 157, endPoint y: 68, distance: 6.9
click at [155, 61] on div "Date picker" at bounding box center [155, 56] width 10 height 10
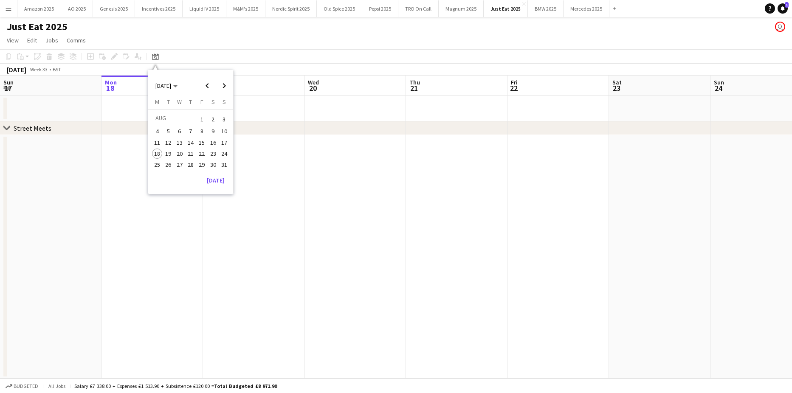
click at [192, 166] on span "28" at bounding box center [191, 165] width 10 height 10
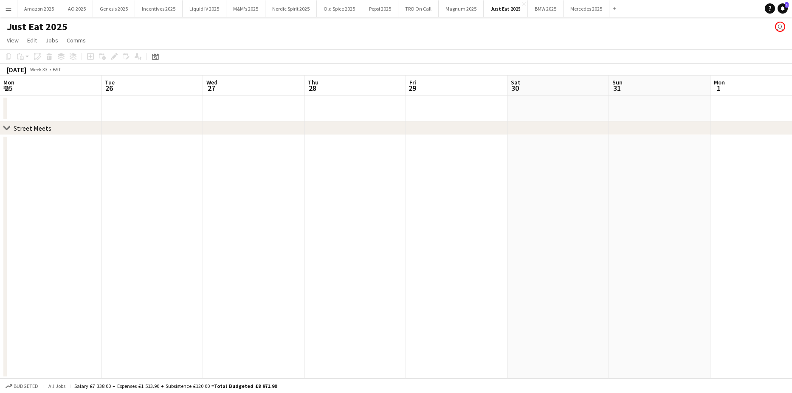
scroll to position [0, 292]
click at [271, 202] on app-date-cell at bounding box center [265, 257] width 101 height 244
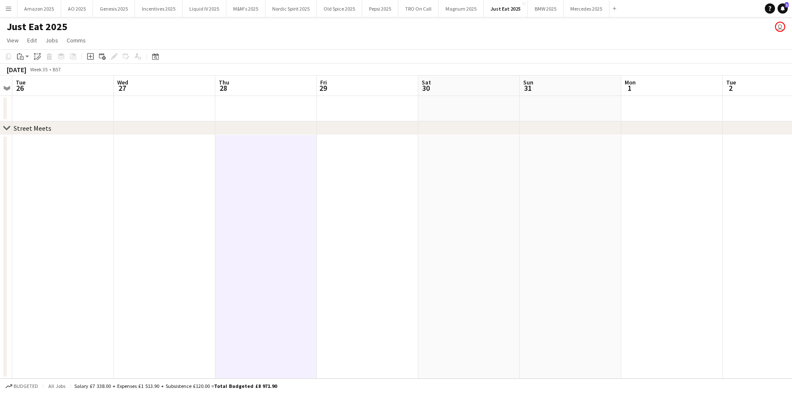
click at [613, 226] on app-date-cell at bounding box center [570, 257] width 101 height 244
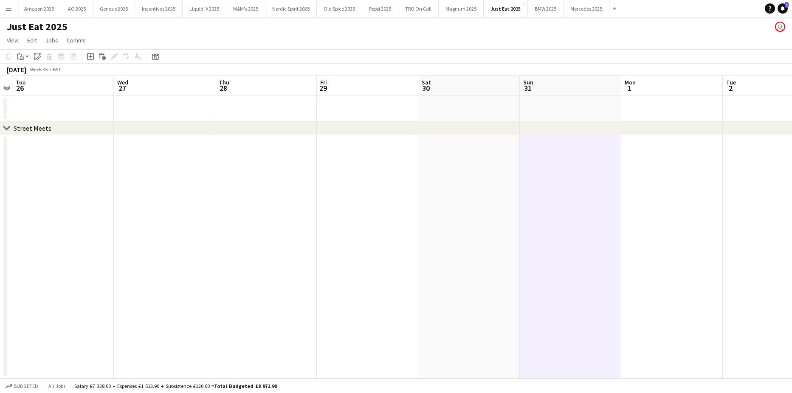
click at [491, 265] on app-date-cell at bounding box center [468, 257] width 101 height 244
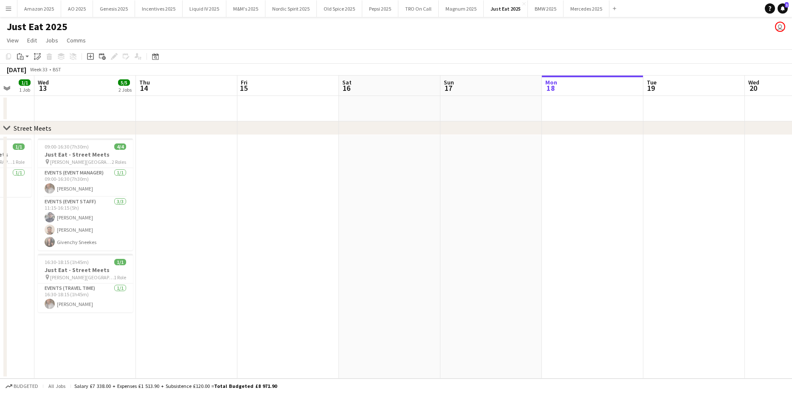
scroll to position [0, 270]
click at [156, 59] on icon at bounding box center [155, 57] width 3 height 3
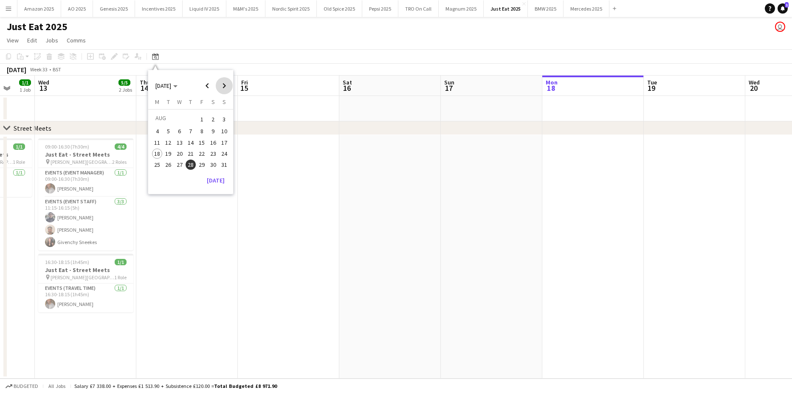
click at [230, 87] on span "Next month" at bounding box center [224, 85] width 17 height 17
click at [193, 142] on span "11" at bounding box center [191, 140] width 10 height 10
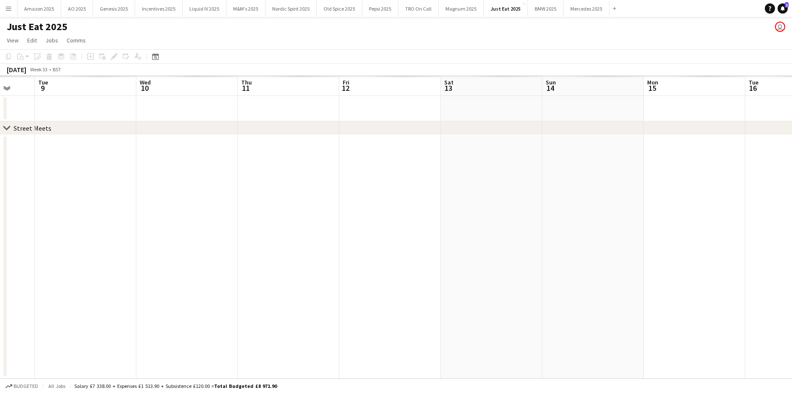
scroll to position [0, 292]
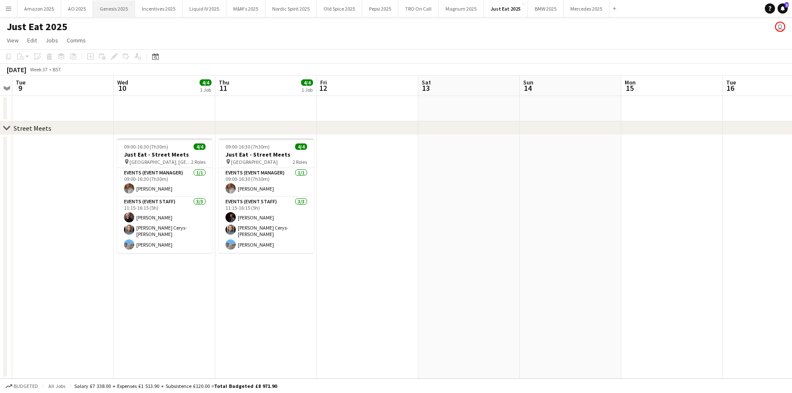
click at [108, 7] on button "Genesis 2025 Close" at bounding box center [114, 8] width 42 height 17
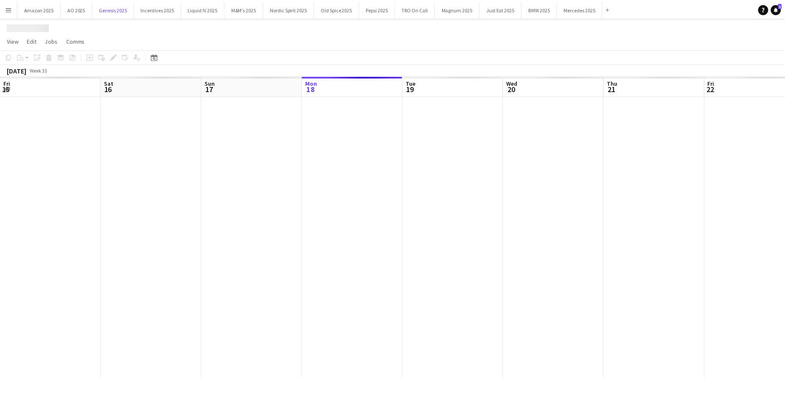
scroll to position [0, 203]
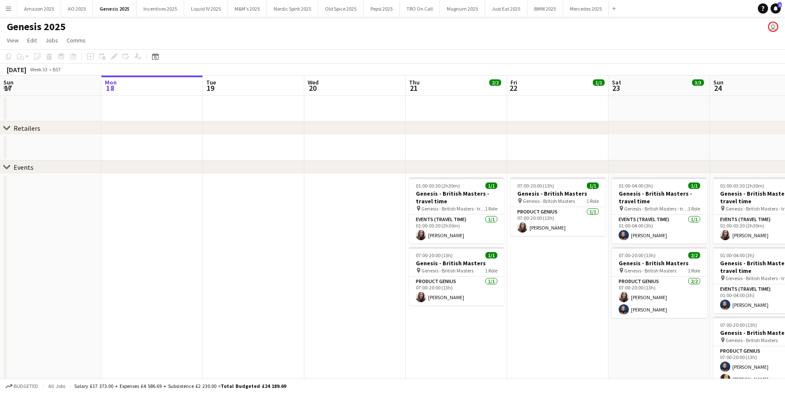
click at [331, 250] on app-date-cell at bounding box center [354, 294] width 101 height 240
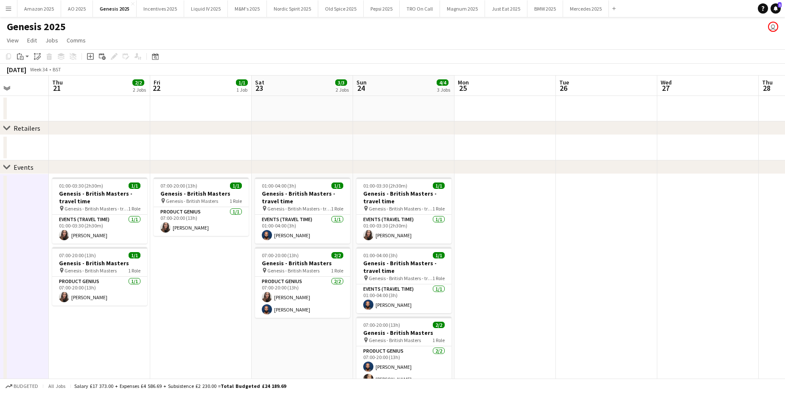
scroll to position [0, 289]
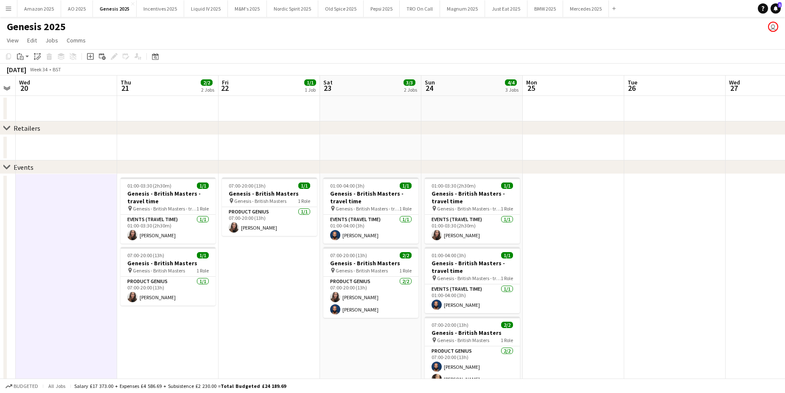
drag, startPoint x: 154, startPoint y: 197, endPoint x: 136, endPoint y: 83, distance: 115.2
click at [152, 190] on h3 "Genesis - British Masters - travel time" at bounding box center [168, 197] width 95 height 15
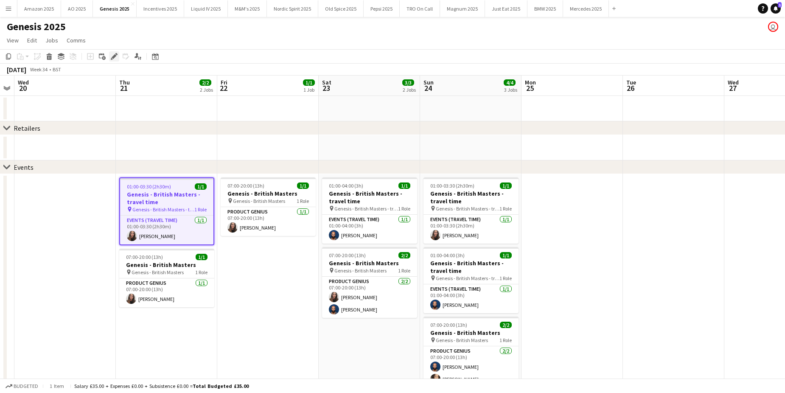
click at [115, 55] on icon at bounding box center [114, 56] width 5 height 5
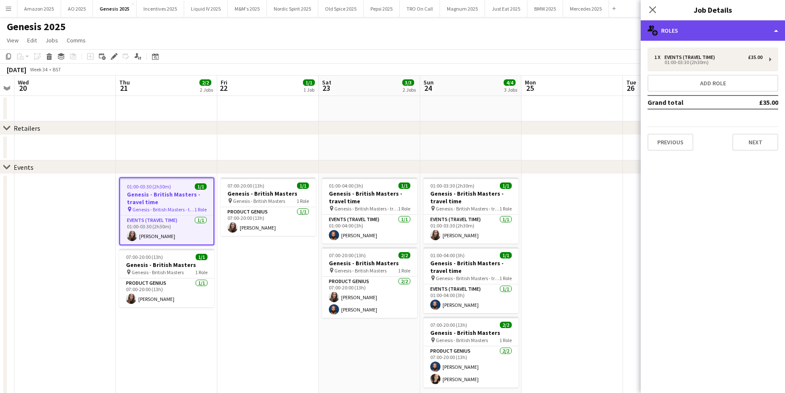
click at [776, 25] on div "multiple-users-add Roles" at bounding box center [713, 30] width 144 height 20
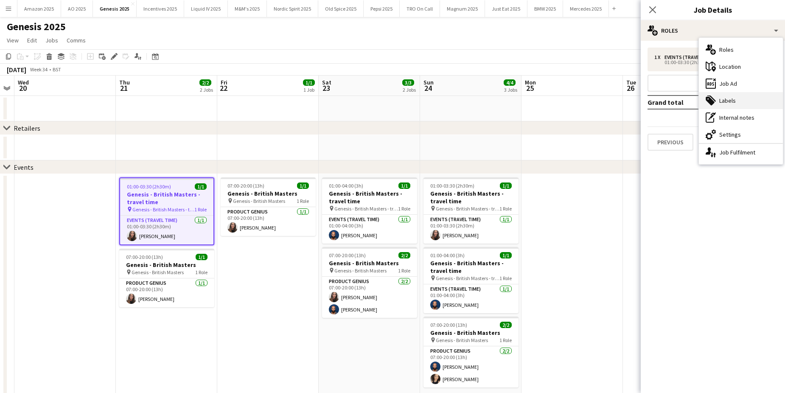
click at [739, 99] on div "tags-double Labels" at bounding box center [741, 100] width 84 height 17
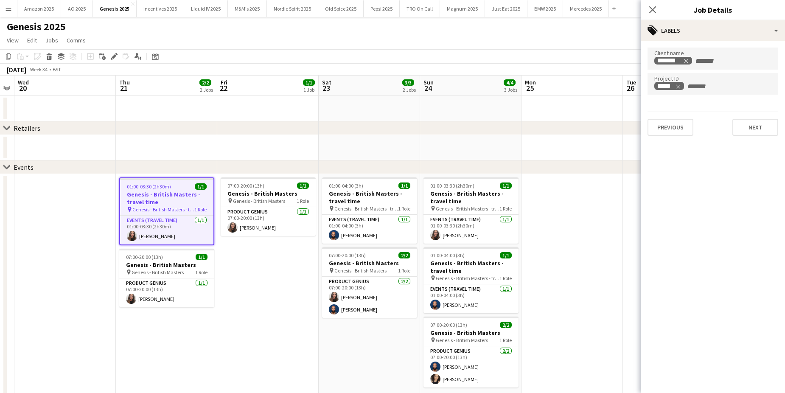
click at [593, 220] on app-date-cell at bounding box center [572, 294] width 101 height 240
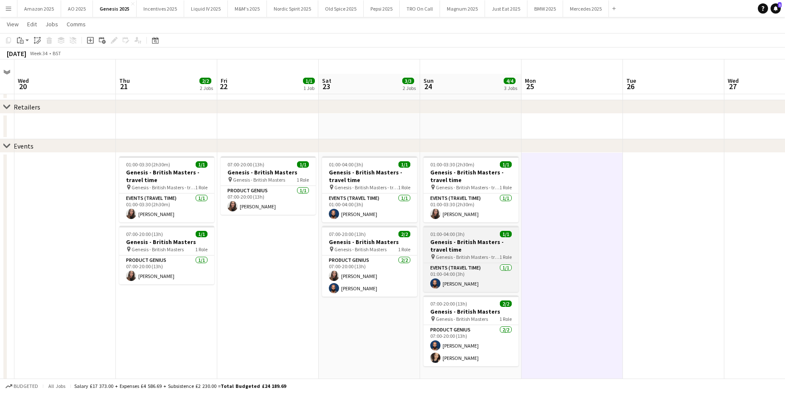
scroll to position [35, 0]
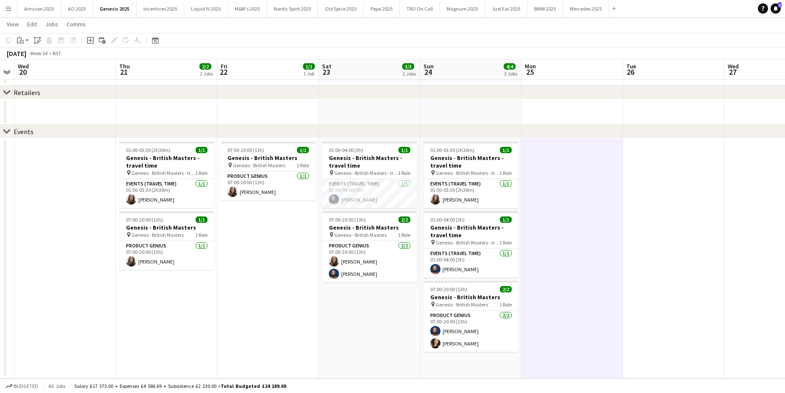
click at [549, 288] on app-date-cell at bounding box center [572, 258] width 101 height 240
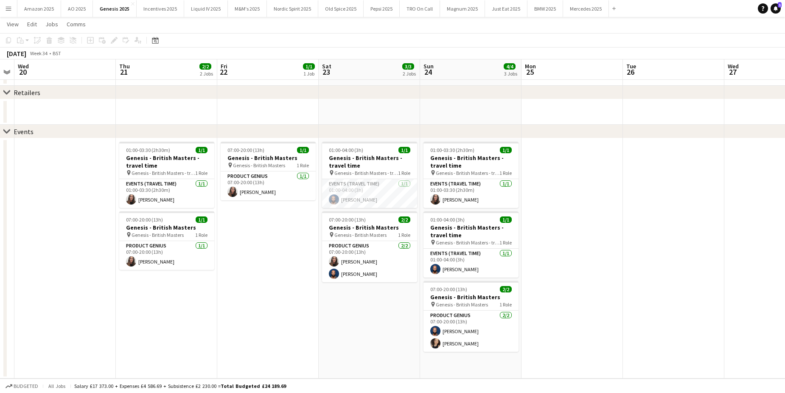
click at [582, 190] on app-date-cell at bounding box center [572, 258] width 101 height 240
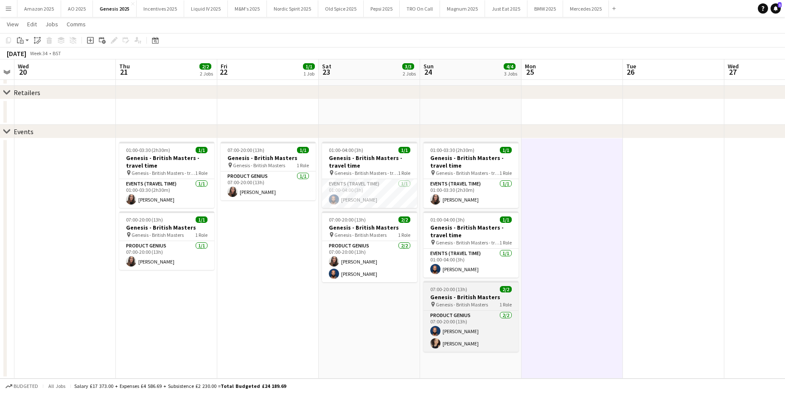
click at [478, 300] on h3 "Genesis - British Masters" at bounding box center [471, 297] width 95 height 8
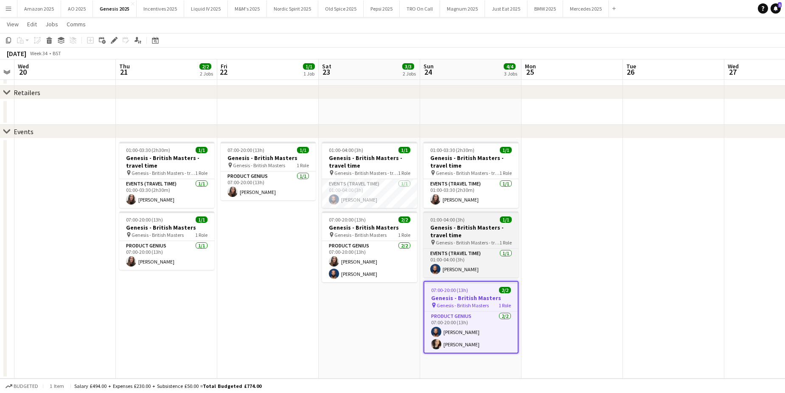
click at [445, 220] on span "01:00-04:00 (3h)" at bounding box center [447, 219] width 34 height 6
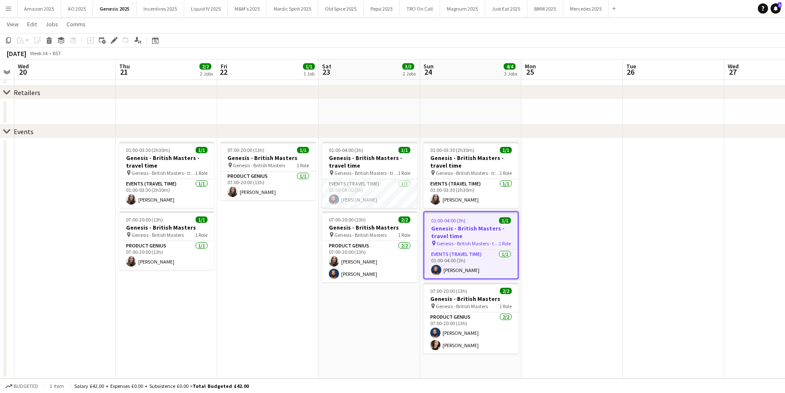
click at [488, 368] on app-date-cell "01:00-03:30 (2h30m) 1/1 Genesis - British Masters - travel time pin Genesis - B…" at bounding box center [470, 258] width 101 height 240
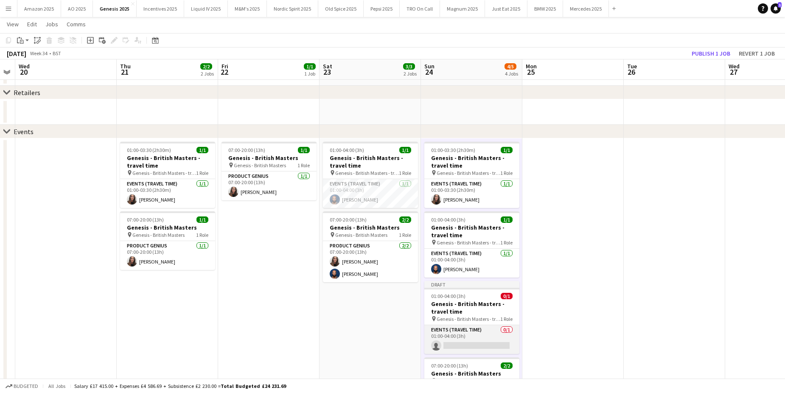
click at [475, 340] on app-card-role "Events (Travel Time) 0/1 01:00-04:00 (3h) single-neutral-actions" at bounding box center [472, 339] width 95 height 29
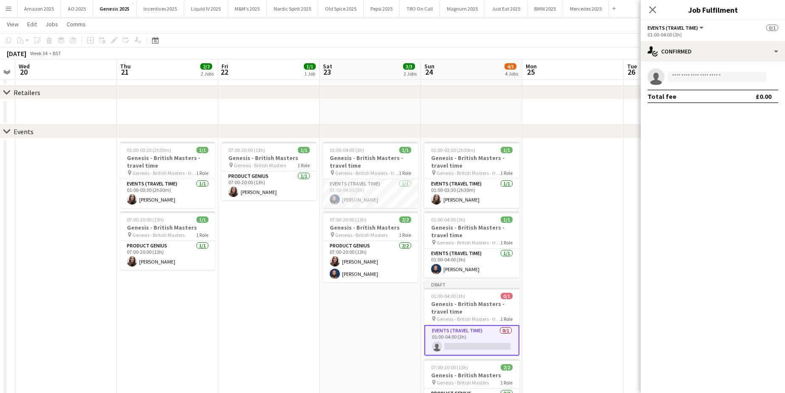
click at [689, 87] on app-confirmed-crew "single-neutral-actions Total fee £0.00" at bounding box center [713, 85] width 144 height 35
click at [689, 77] on input at bounding box center [717, 77] width 98 height 10
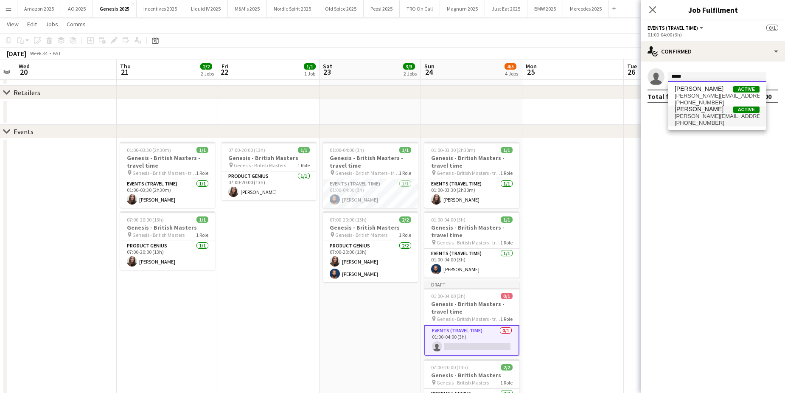
type input "*****"
click at [715, 118] on span "elena.chabo@hotmail.com" at bounding box center [717, 116] width 85 height 7
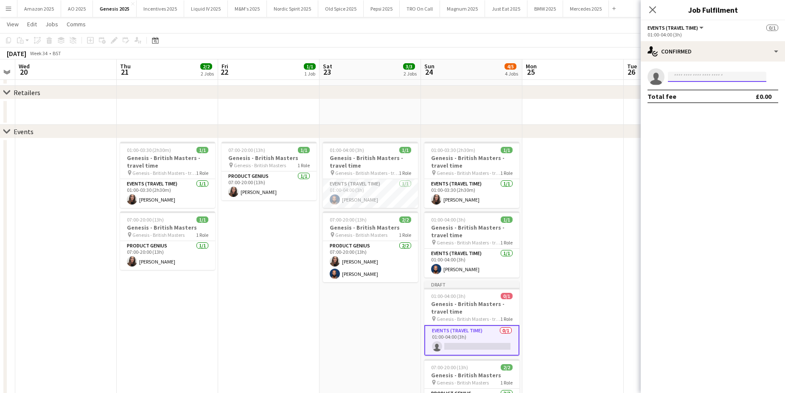
scroll to position [0, 0]
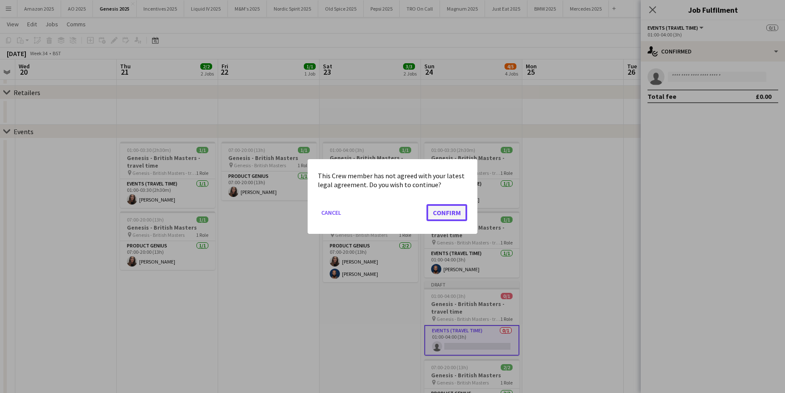
click at [436, 210] on button "Confirm" at bounding box center [447, 212] width 41 height 17
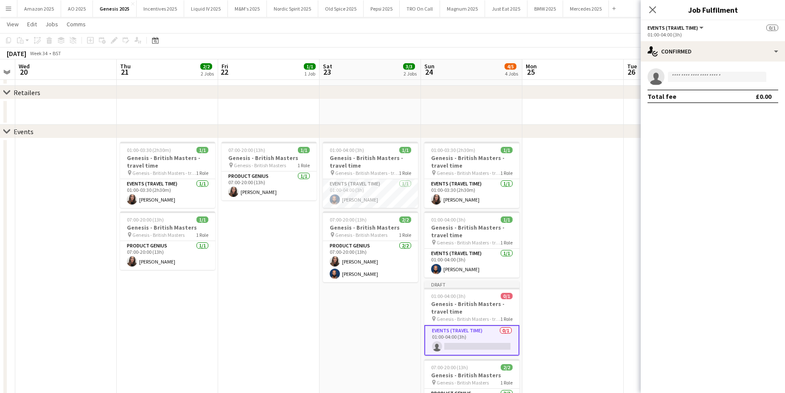
scroll to position [35, 0]
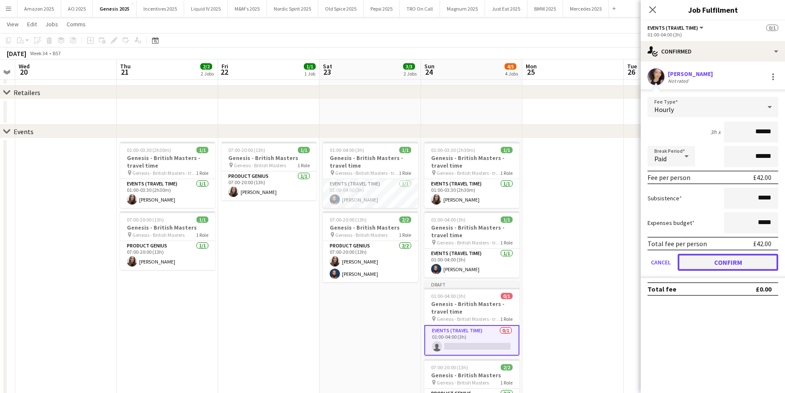
click at [713, 266] on button "Confirm" at bounding box center [728, 262] width 101 height 17
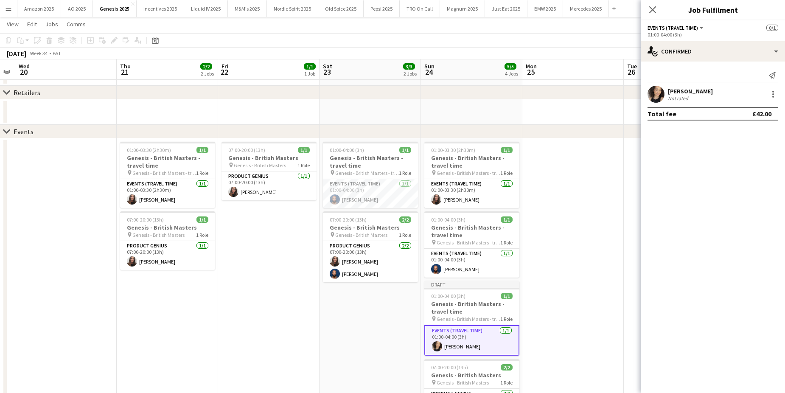
click at [565, 249] on app-date-cell at bounding box center [573, 296] width 101 height 317
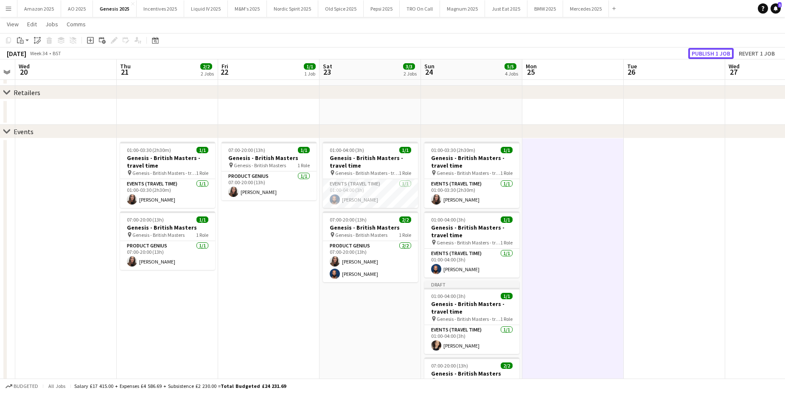
drag, startPoint x: 703, startPoint y: 53, endPoint x: 735, endPoint y: 28, distance: 40.5
click at [703, 53] on button "Publish 1 job" at bounding box center [711, 53] width 45 height 11
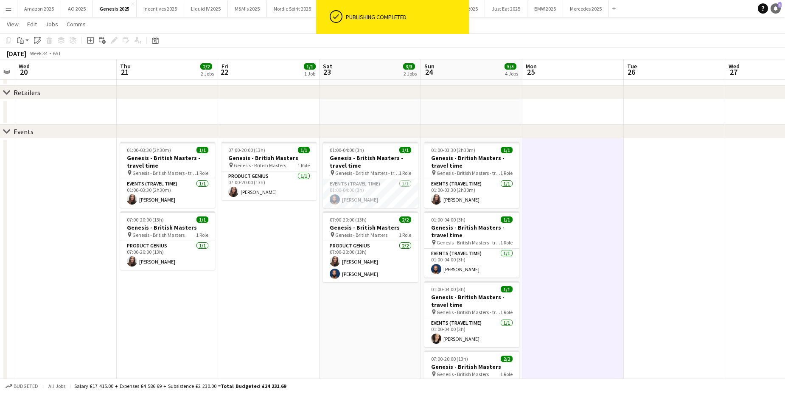
click at [775, 6] on icon "Notifications" at bounding box center [775, 8] width 5 height 5
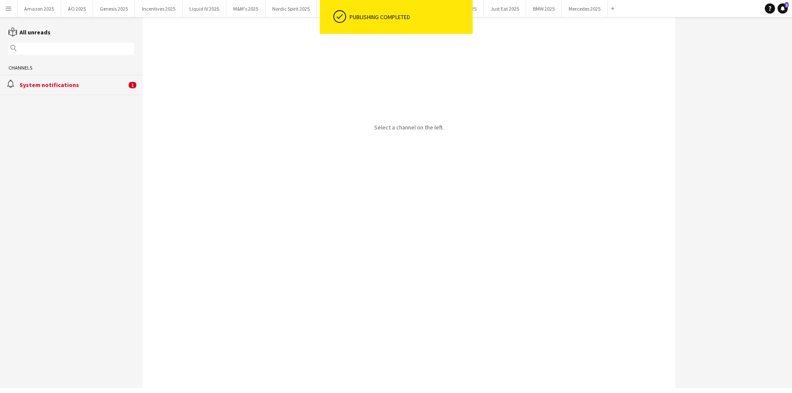
click at [68, 82] on div "System notifications" at bounding box center [73, 85] width 107 height 8
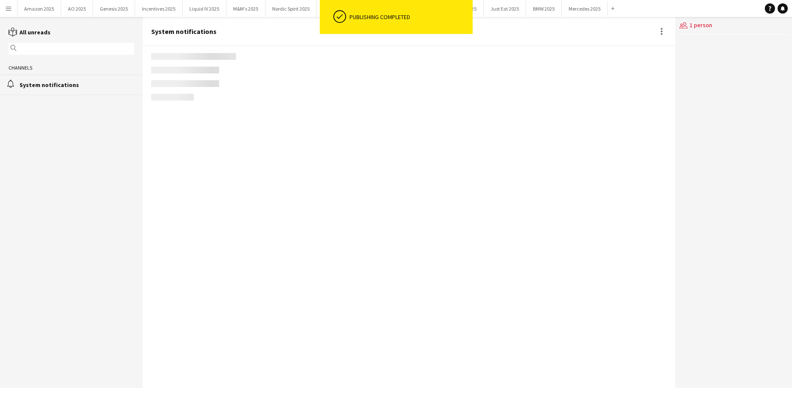
scroll to position [1144, 0]
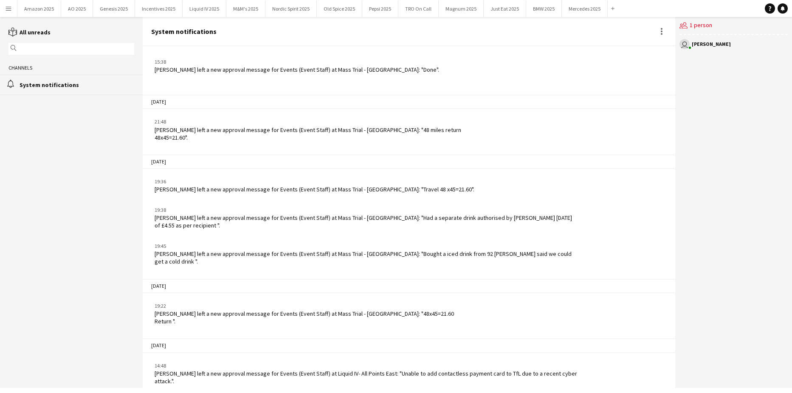
click at [1, 5] on button "Menu" at bounding box center [8, 8] width 17 height 17
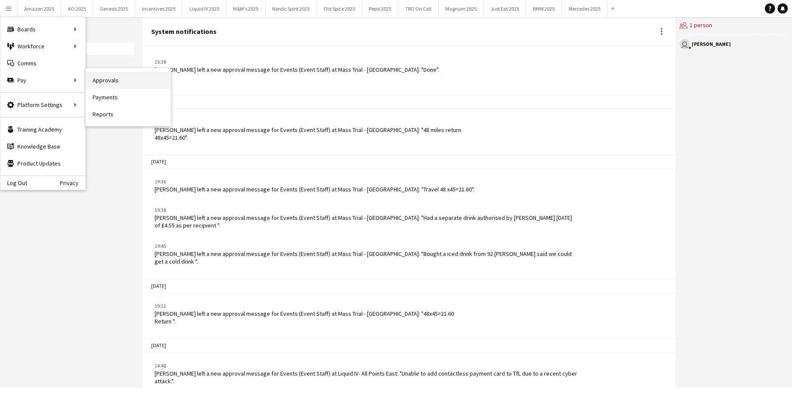
click at [102, 82] on link "Approvals" at bounding box center [128, 80] width 85 height 17
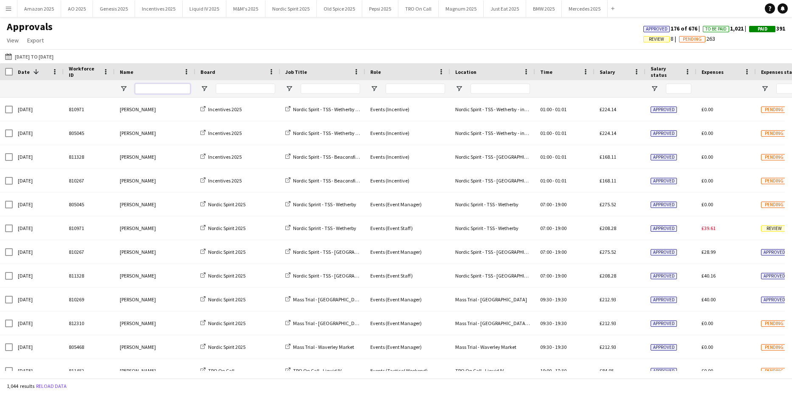
click at [168, 89] on input "Name Filter Input" at bounding box center [162, 89] width 55 height 10
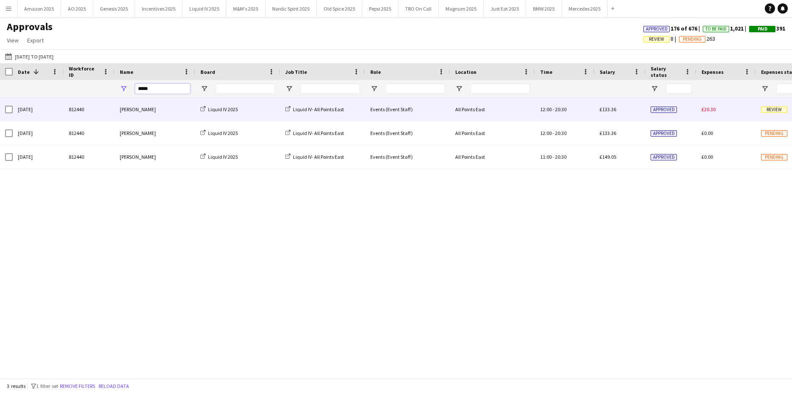
type input "*****"
click at [774, 112] on span "Review" at bounding box center [774, 110] width 26 height 6
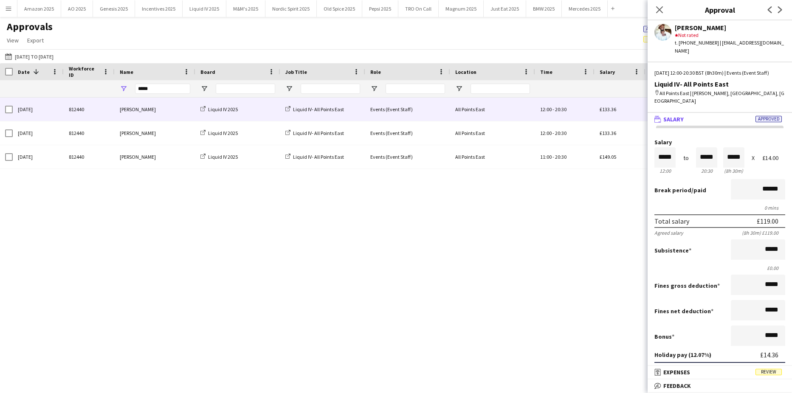
click at [762, 365] on div "£133.36" at bounding box center [767, 369] width 22 height 8
click at [767, 370] on span "Review" at bounding box center [768, 372] width 26 height 6
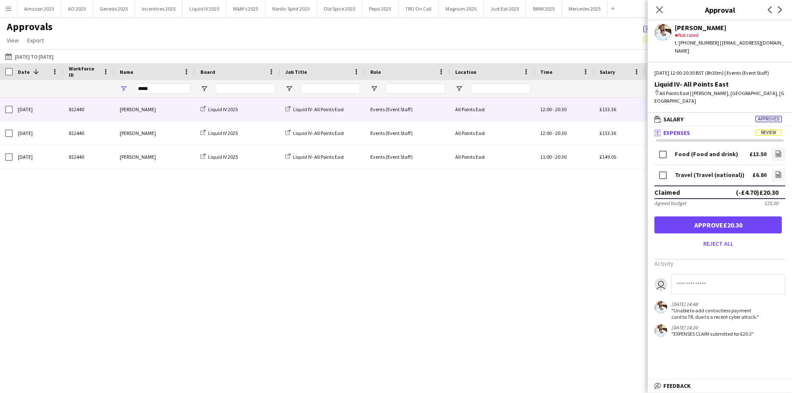
click at [701, 276] on input at bounding box center [728, 284] width 114 height 20
click at [747, 274] on input "**********" at bounding box center [728, 284] width 114 height 20
type input "**********"
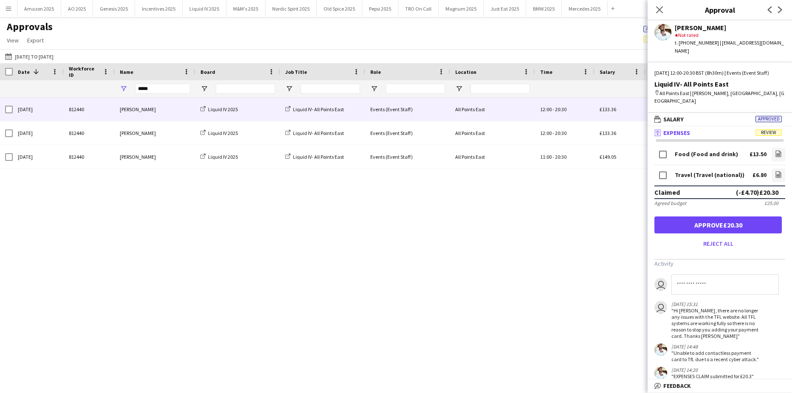
drag, startPoint x: 661, startPoint y: 8, endPoint x: 628, endPoint y: 16, distance: 33.1
click at [661, 9] on icon "Close pop-in" at bounding box center [659, 9] width 7 height 7
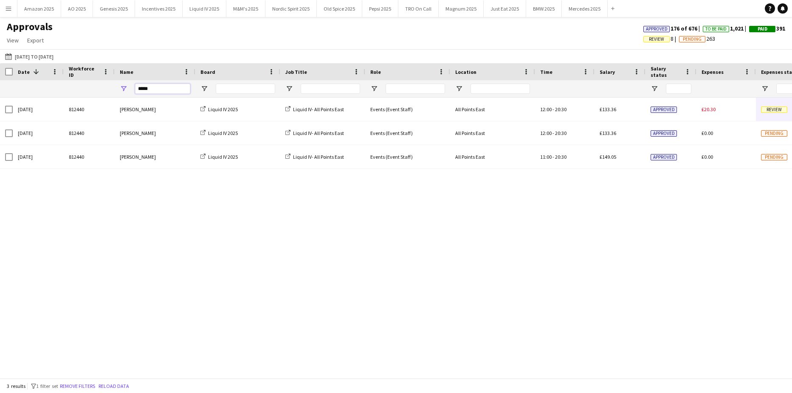
drag, startPoint x: 169, startPoint y: 89, endPoint x: -22, endPoint y: 123, distance: 193.6
click at [0, 123] on html "Menu Boards Boards Boards All jobs Status Workforce Workforce My Workforce Recr…" at bounding box center [396, 196] width 792 height 393
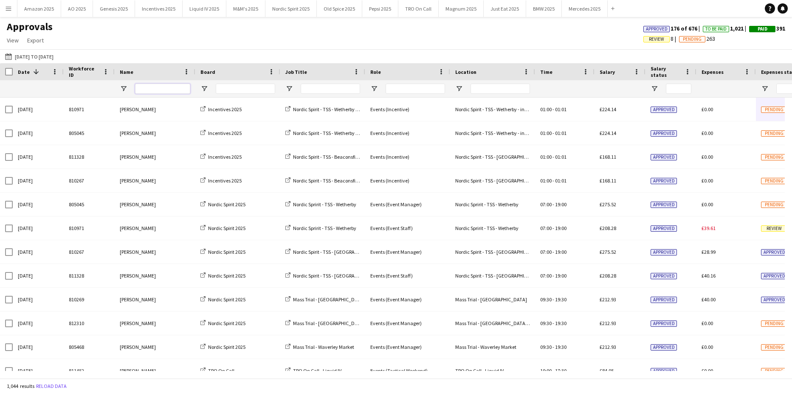
click at [150, 91] on input "Name Filter Input" at bounding box center [162, 89] width 55 height 10
type input "*****"
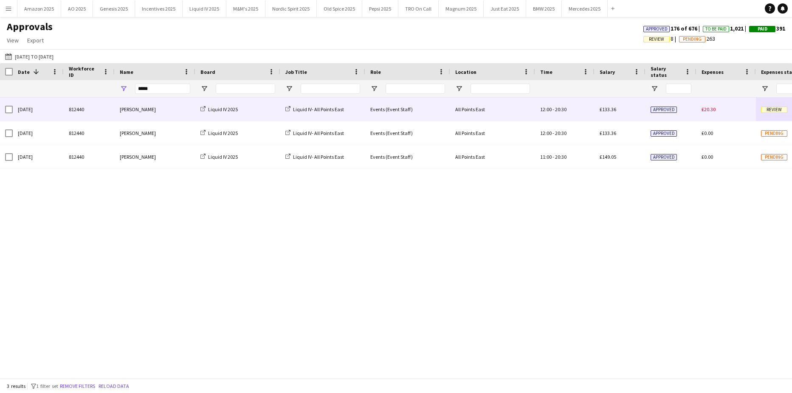
click at [140, 111] on div "Kadey James" at bounding box center [155, 109] width 81 height 23
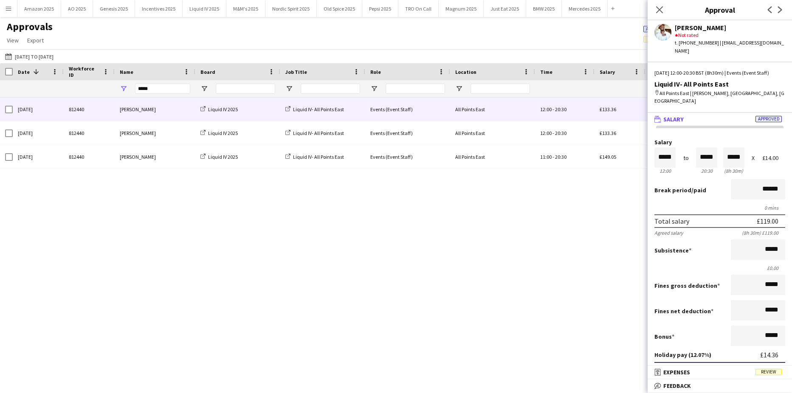
click at [762, 370] on span "Review" at bounding box center [768, 372] width 26 height 6
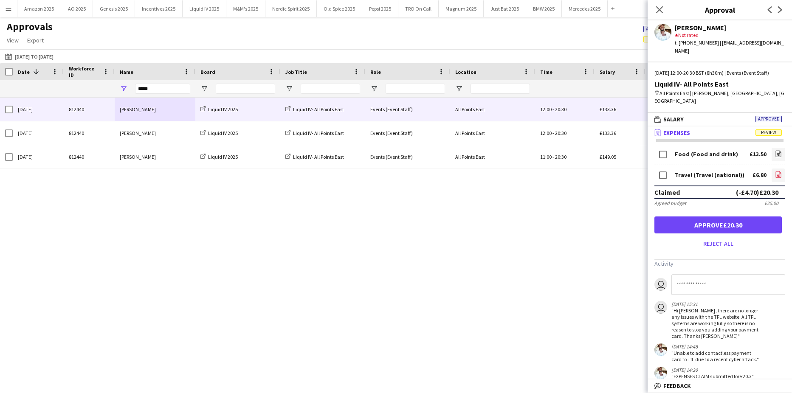
click at [776, 174] on icon at bounding box center [777, 175] width 3 height 3
click at [658, 11] on icon at bounding box center [659, 10] width 8 height 8
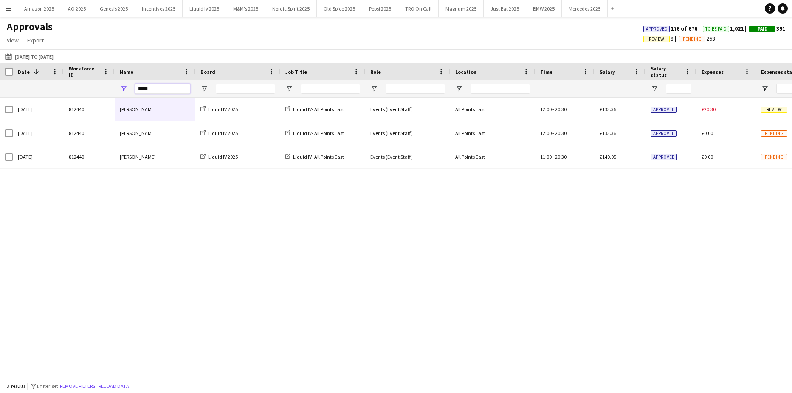
drag, startPoint x: 105, startPoint y: 89, endPoint x: 12, endPoint y: 93, distance: 93.0
click at [12, 93] on div "*****" at bounding box center [543, 88] width 1087 height 17
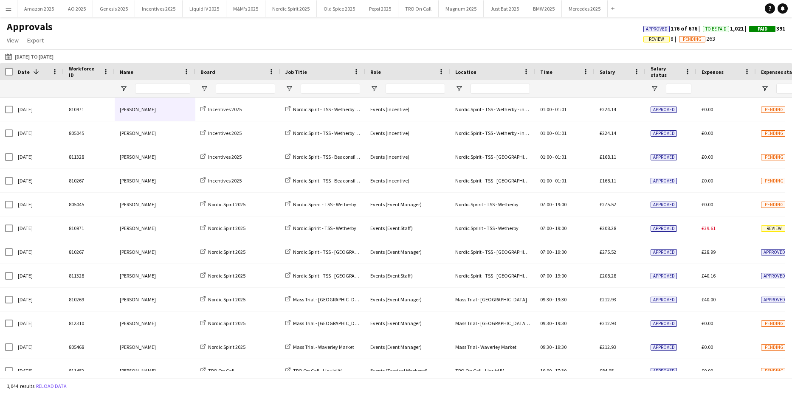
click at [649, 41] on span "Review" at bounding box center [656, 40] width 15 height 6
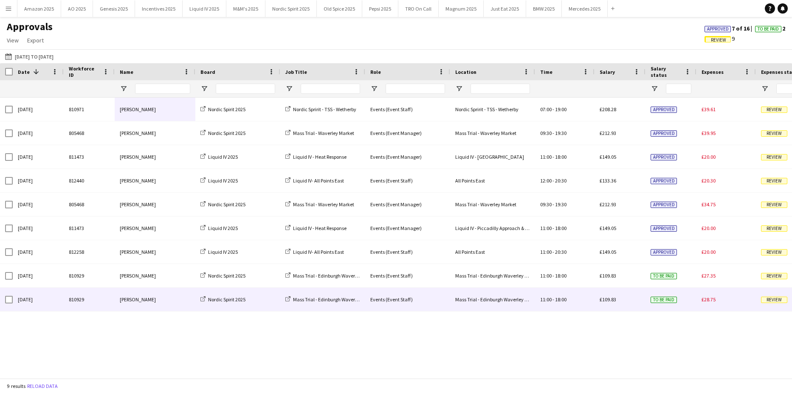
click at [774, 299] on span "Review" at bounding box center [774, 300] width 26 height 6
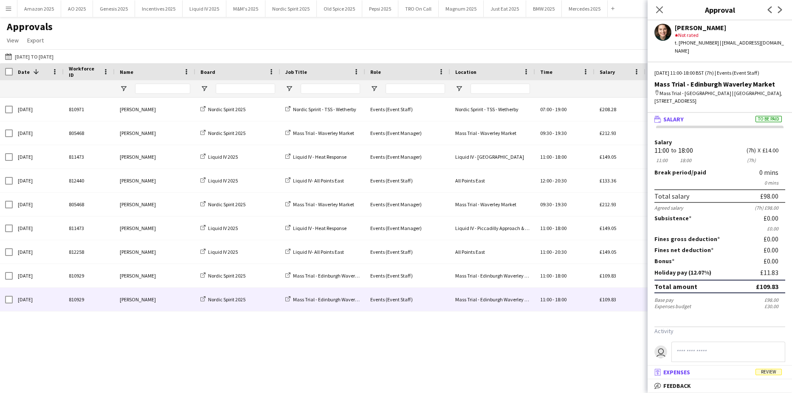
click at [768, 377] on mat-expansion-panel-header "receipt Expenses Review" at bounding box center [719, 372] width 144 height 13
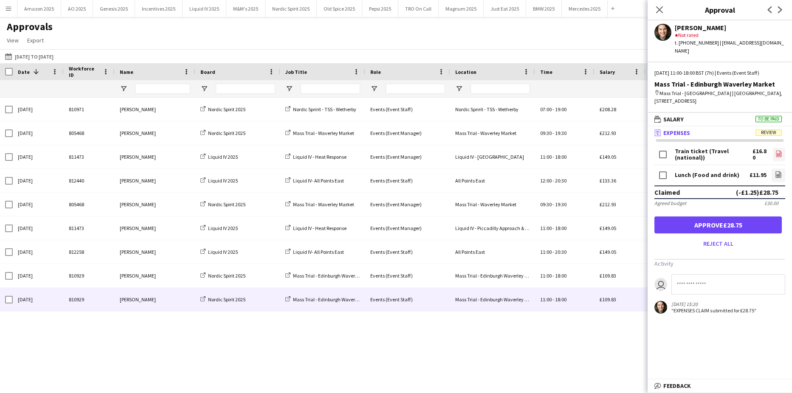
click at [777, 153] on icon at bounding box center [778, 154] width 3 height 3
click at [775, 171] on icon "file-image" at bounding box center [778, 174] width 7 height 7
click at [732, 217] on button "Approve £28.75" at bounding box center [717, 224] width 127 height 17
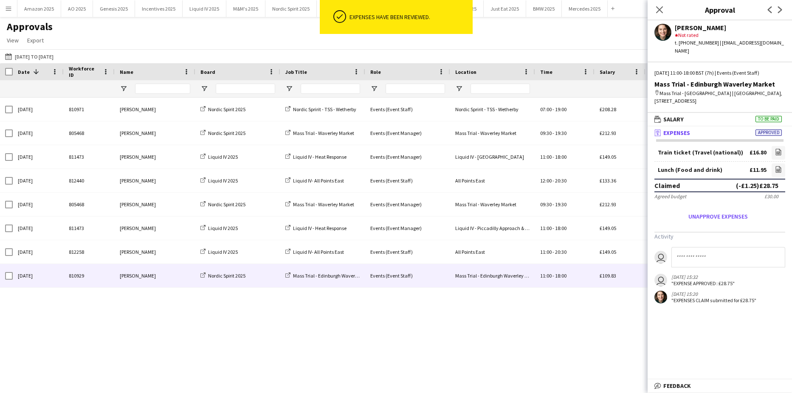
drag, startPoint x: 581, startPoint y: 276, endPoint x: 592, endPoint y: 267, distance: 13.9
click at [582, 276] on div "11:00 - 18:00" at bounding box center [564, 275] width 59 height 23
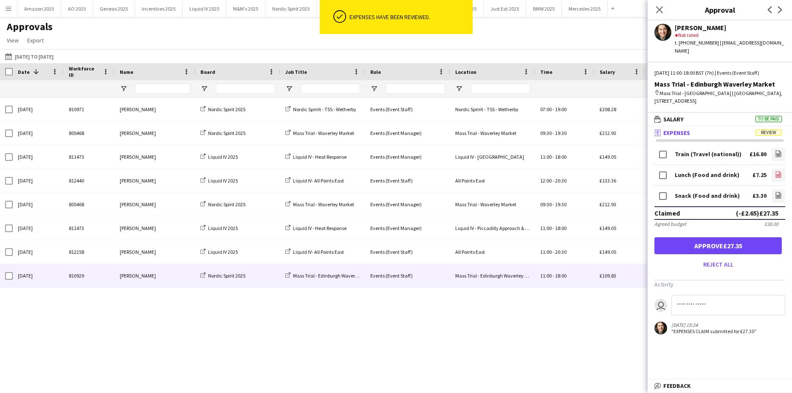
click at [780, 171] on icon at bounding box center [779, 174] width 6 height 6
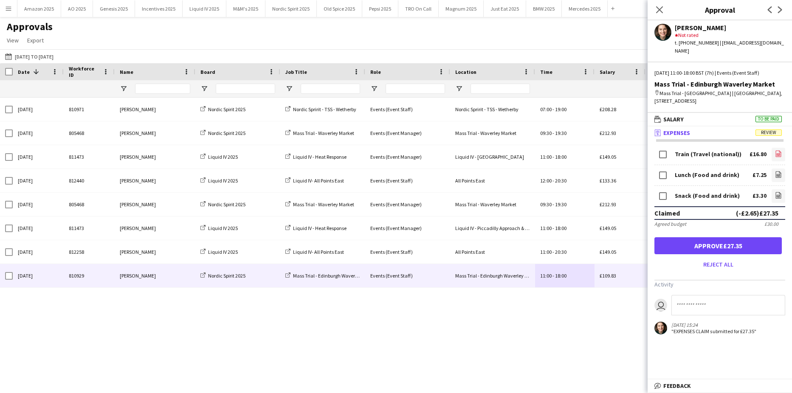
click at [780, 153] on icon at bounding box center [777, 154] width 3 height 3
click at [779, 192] on icon at bounding box center [779, 195] width 6 height 6
click at [769, 243] on button "Approve £27.35" at bounding box center [717, 245] width 127 height 17
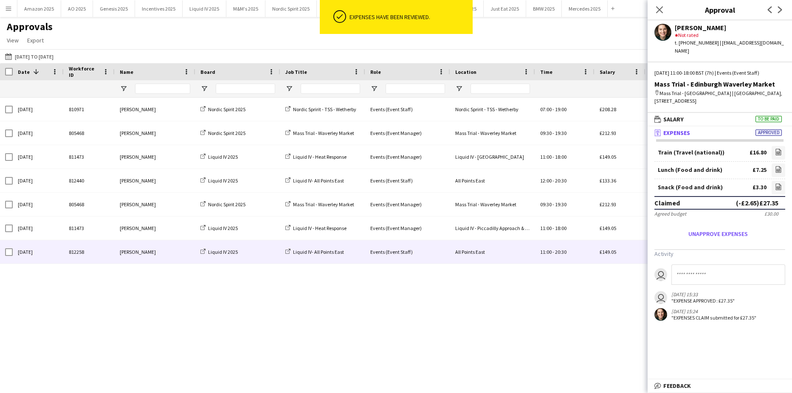
click at [574, 252] on div "11:00 - 20:30" at bounding box center [564, 251] width 59 height 23
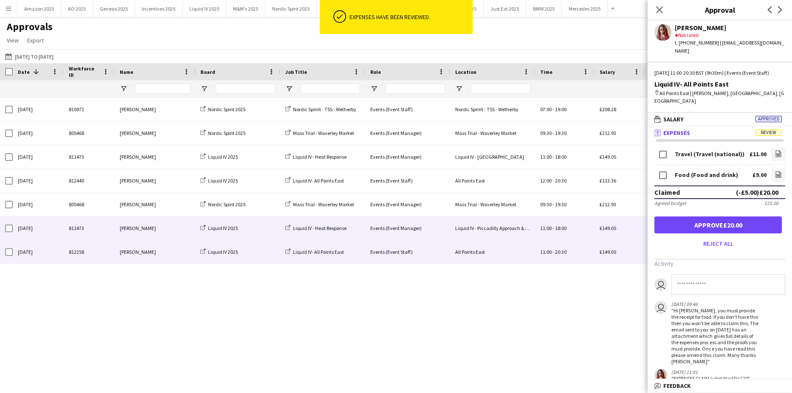
click at [557, 222] on div "11:00 - 18:00" at bounding box center [564, 227] width 59 height 23
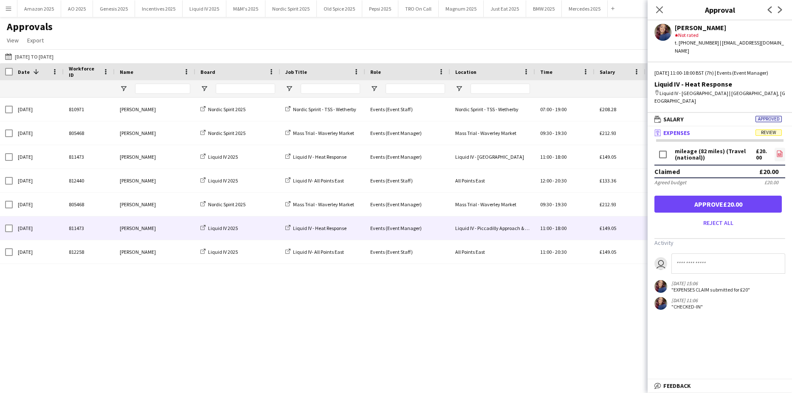
click at [774, 155] on link "file-image" at bounding box center [779, 155] width 11 height 14
click at [724, 218] on button "Reject all" at bounding box center [717, 223] width 127 height 14
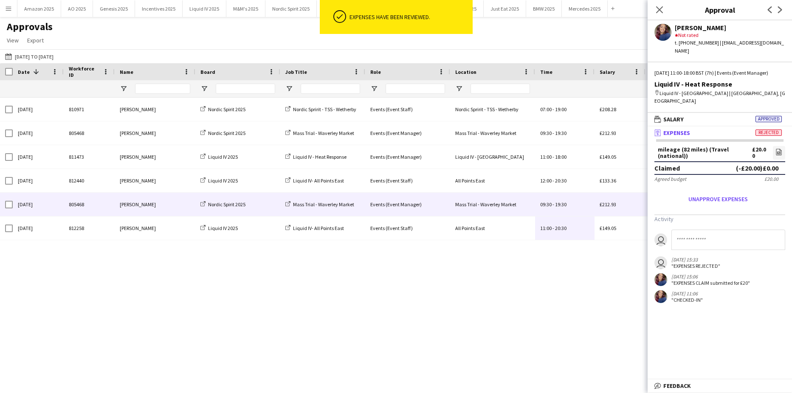
click at [591, 206] on div "09:30 - 19:30" at bounding box center [564, 204] width 59 height 23
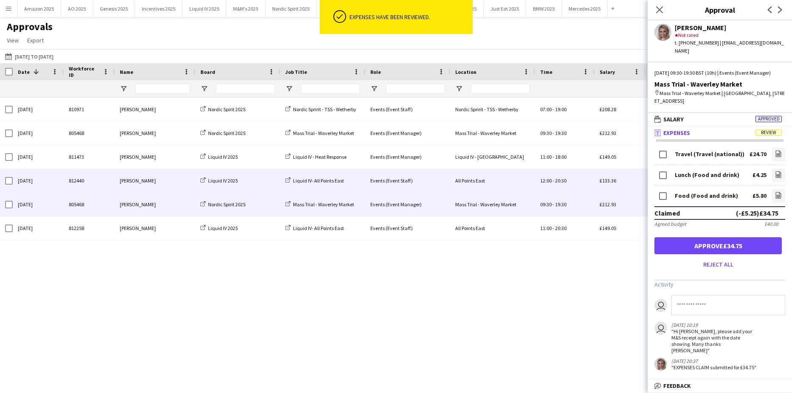
click at [585, 188] on div "12:00 - 20:30" at bounding box center [564, 180] width 59 height 23
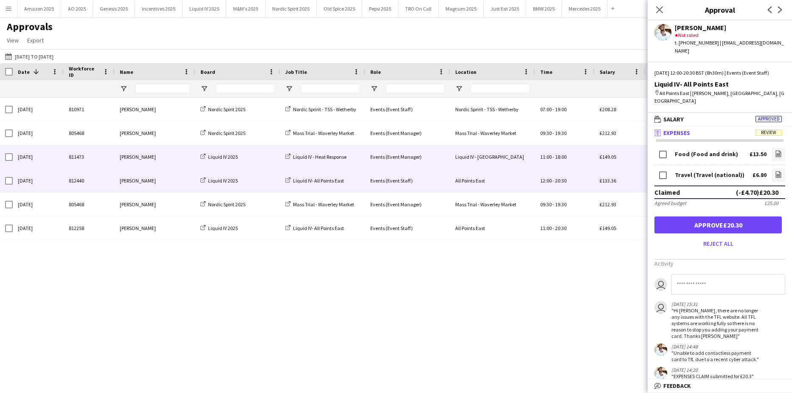
click at [579, 160] on div "11:00 - 18:00" at bounding box center [564, 156] width 59 height 23
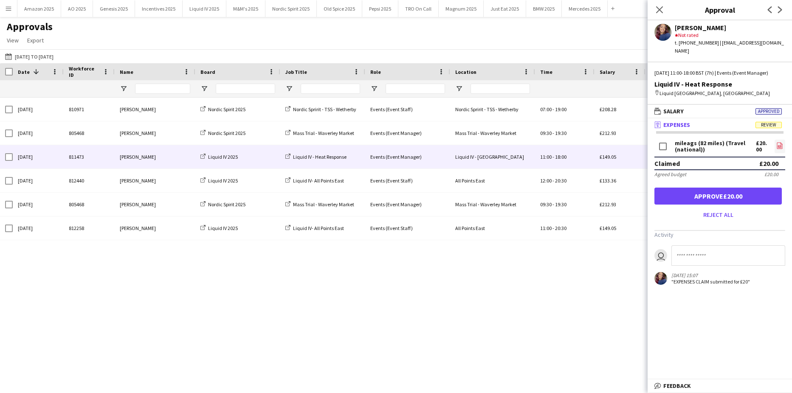
click at [777, 149] on icon at bounding box center [780, 146] width 6 height 6
click at [723, 198] on button "Approve £20.00" at bounding box center [717, 196] width 127 height 17
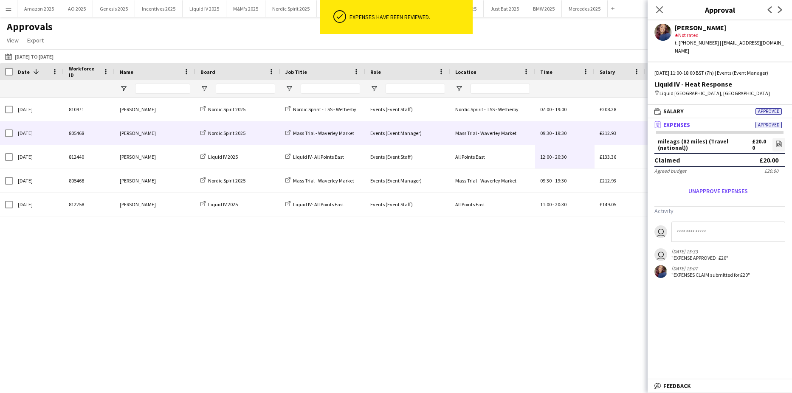
click at [554, 132] on span "09:30 - 19:30" at bounding box center [553, 133] width 26 height 6
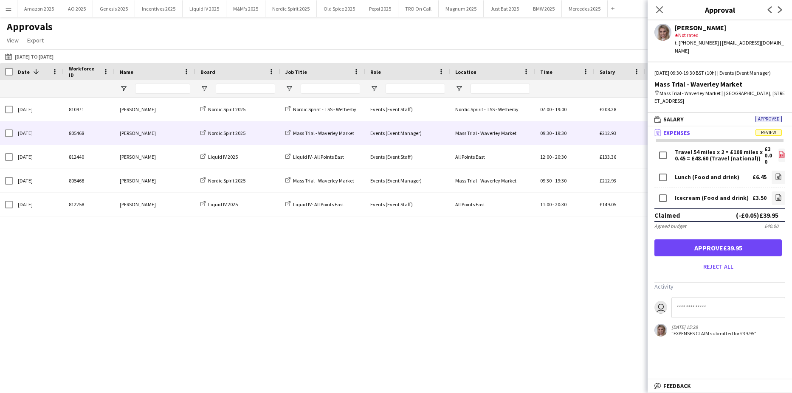
click at [782, 156] on icon "file-image" at bounding box center [781, 154] width 7 height 7
click at [777, 177] on icon at bounding box center [777, 177] width 3 height 3
click at [777, 197] on icon "file-image" at bounding box center [778, 197] width 7 height 7
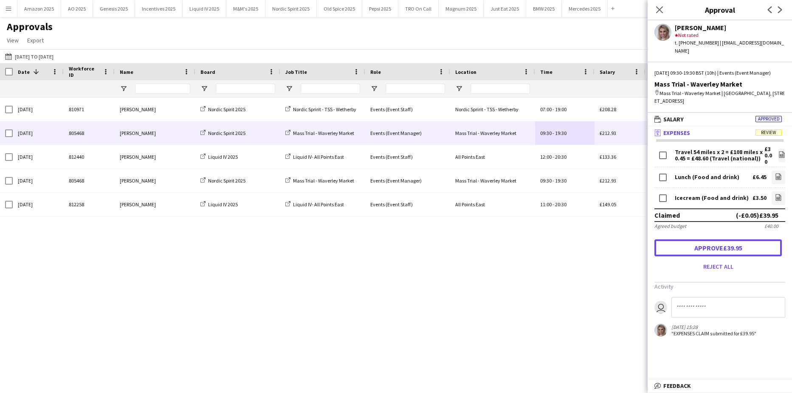
click at [750, 250] on button "Approve £39.95" at bounding box center [717, 247] width 127 height 17
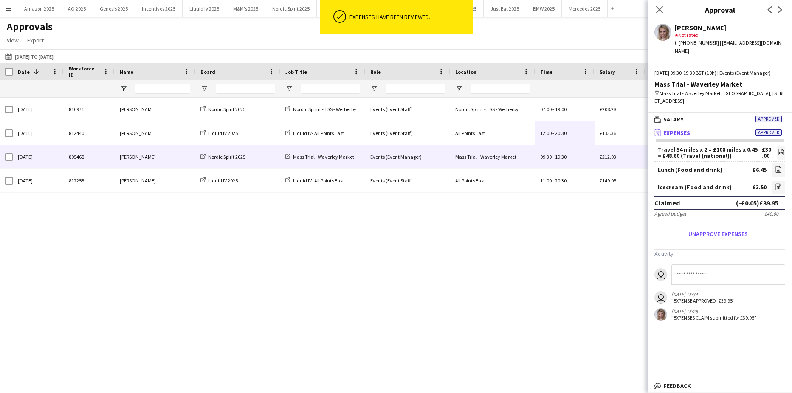
click at [546, 165] on div "09:30 - 19:30" at bounding box center [564, 156] width 59 height 23
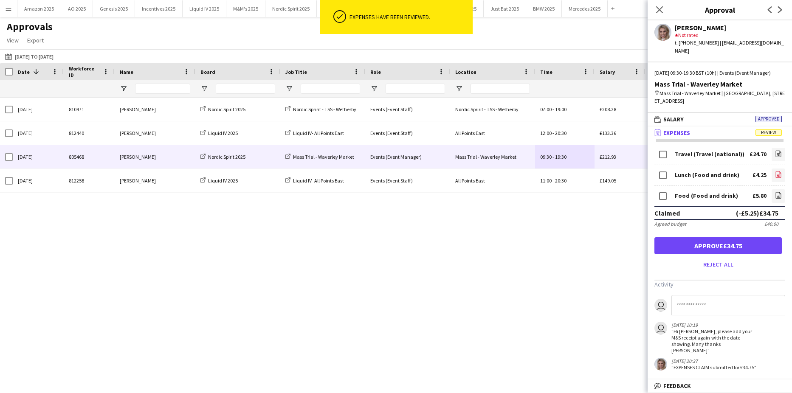
click at [775, 176] on icon "file-image" at bounding box center [778, 174] width 7 height 7
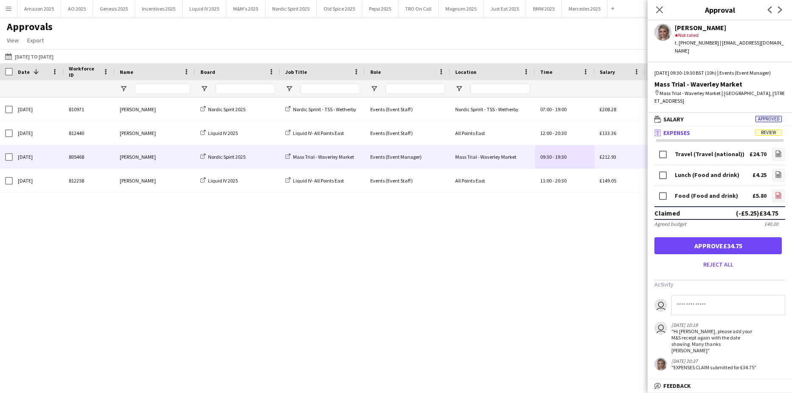
click at [777, 194] on icon "file-image" at bounding box center [778, 195] width 7 height 7
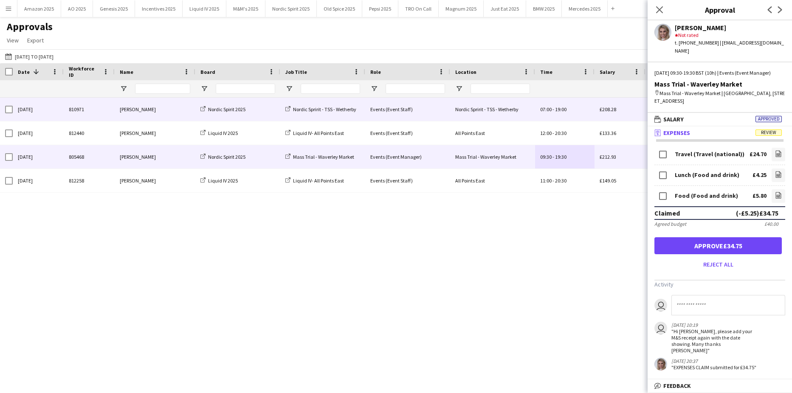
click at [278, 112] on div "Nordic Spirit 2025" at bounding box center [237, 109] width 85 height 23
click at [399, 108] on div "Events (Event Staff)" at bounding box center [407, 109] width 85 height 23
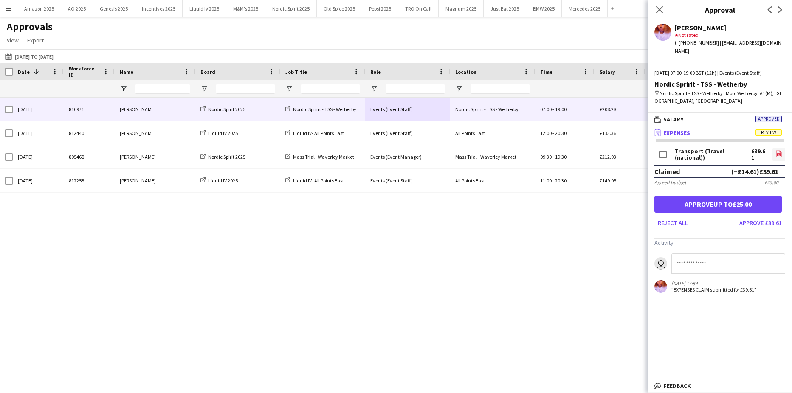
click at [775, 150] on icon "file-image" at bounding box center [778, 153] width 7 height 7
drag, startPoint x: 659, startPoint y: 11, endPoint x: 225, endPoint y: 79, distance: 440.0
click at [657, 11] on icon "Close pop-in" at bounding box center [659, 9] width 7 height 7
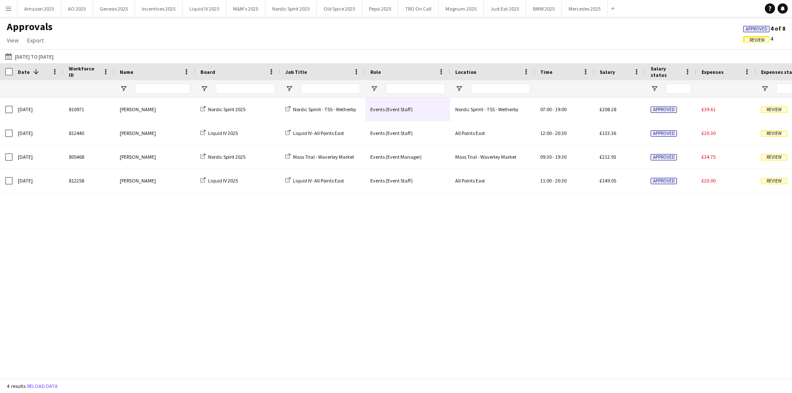
click at [751, 31] on span "Approved" at bounding box center [756, 29] width 22 height 6
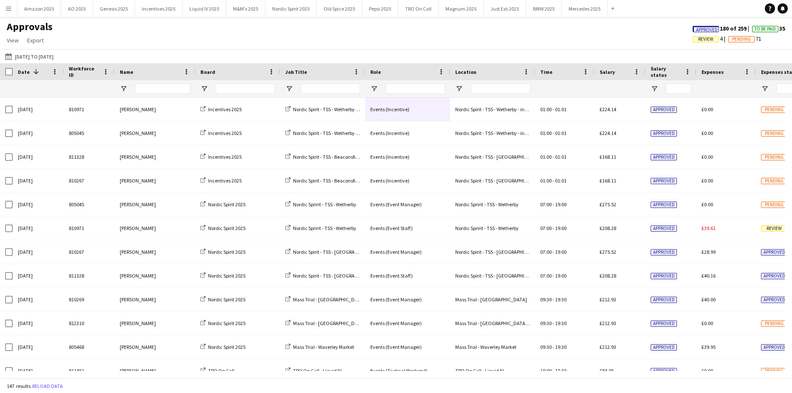
click at [704, 29] on span "Approved" at bounding box center [707, 30] width 22 height 6
click at [164, 90] on input "Name Filter Input" at bounding box center [162, 89] width 55 height 10
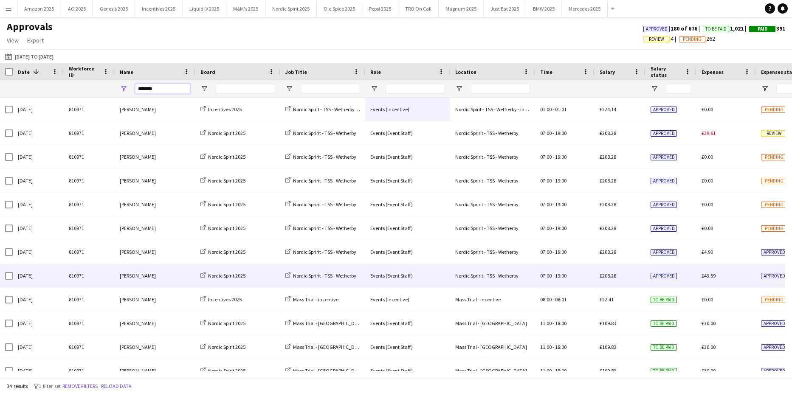
type input "*******"
click at [771, 274] on span "Approved" at bounding box center [774, 276] width 26 height 6
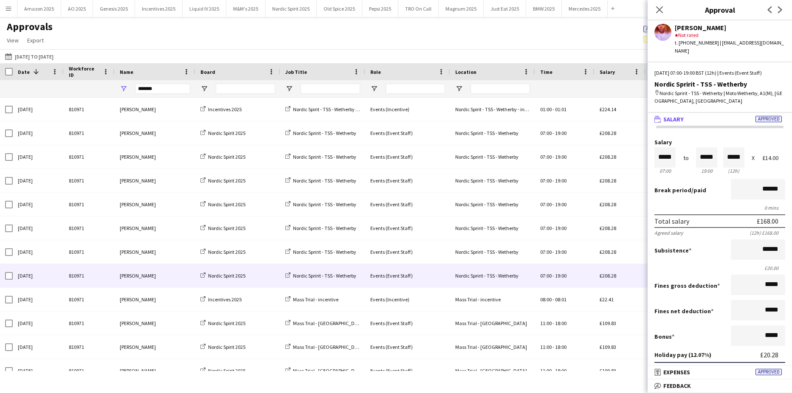
scroll to position [170, 0]
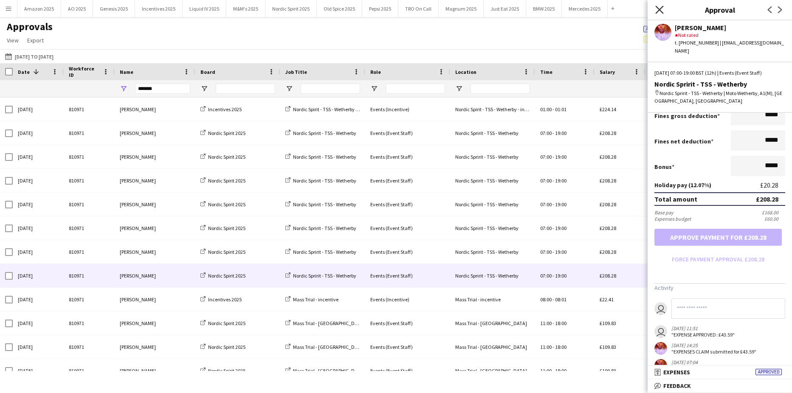
click at [657, 11] on icon "Close pop-in" at bounding box center [659, 10] width 8 height 8
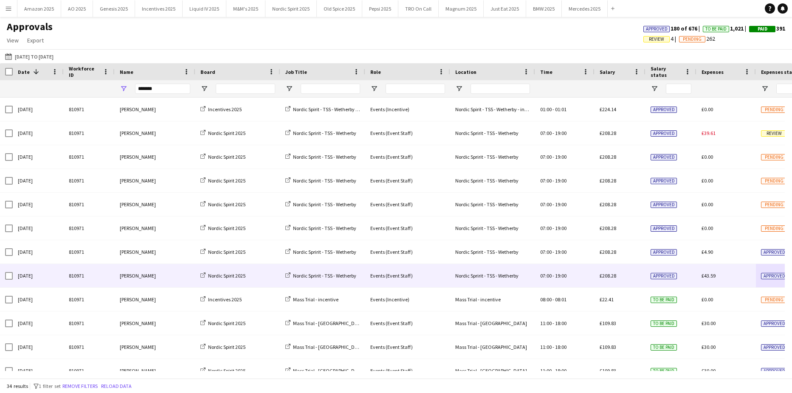
click at [774, 274] on span "Approved" at bounding box center [774, 276] width 26 height 6
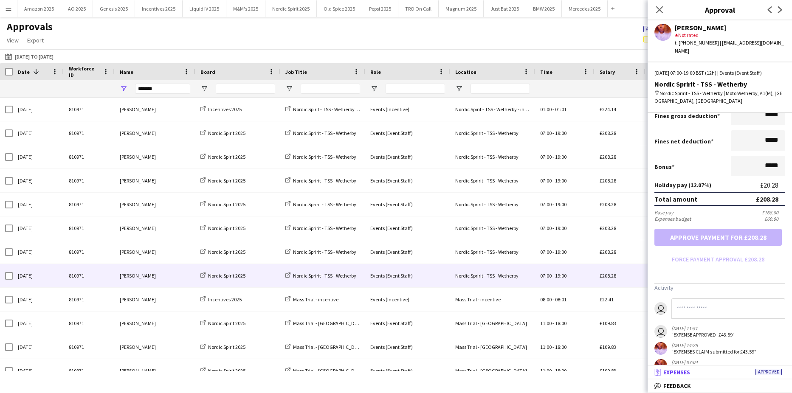
click at [781, 372] on span "Approved" at bounding box center [768, 372] width 26 height 6
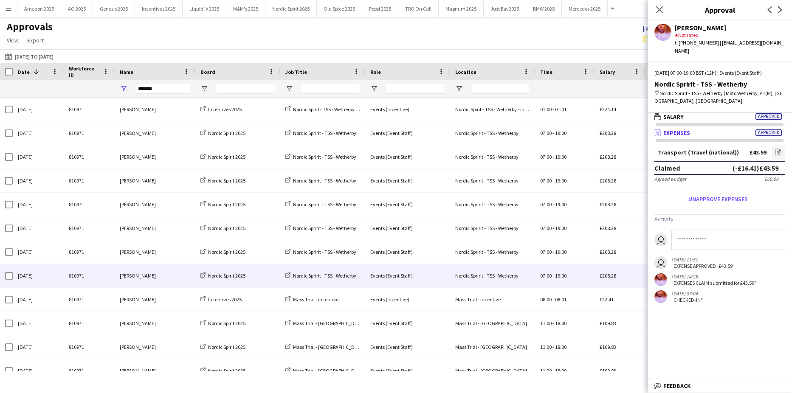
click at [658, 11] on icon at bounding box center [659, 9] width 7 height 7
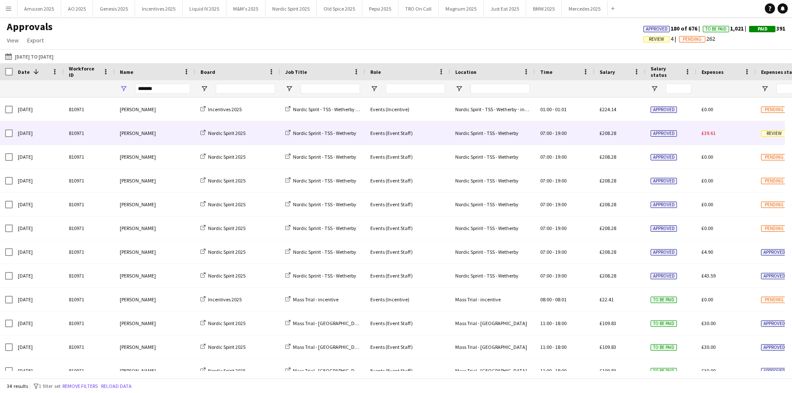
click at [773, 135] on span "Review" at bounding box center [774, 133] width 26 height 6
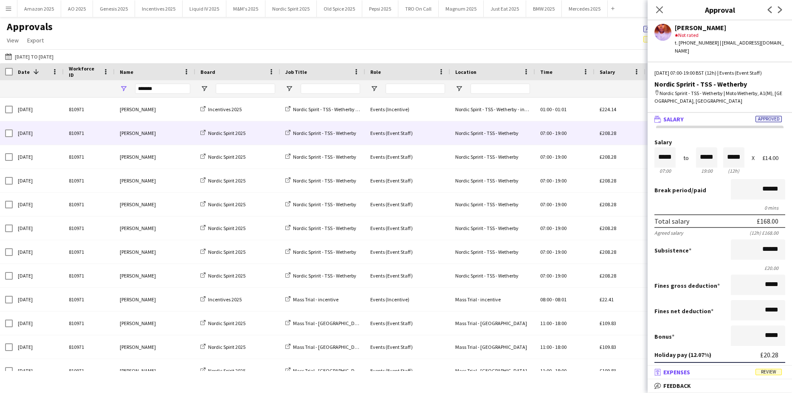
click at [765, 373] on span "Review" at bounding box center [768, 372] width 26 height 6
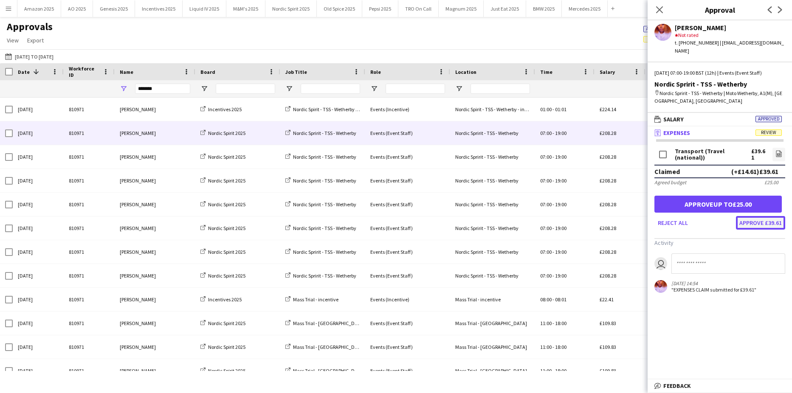
click at [758, 218] on button "Approve £39.61" at bounding box center [760, 223] width 49 height 14
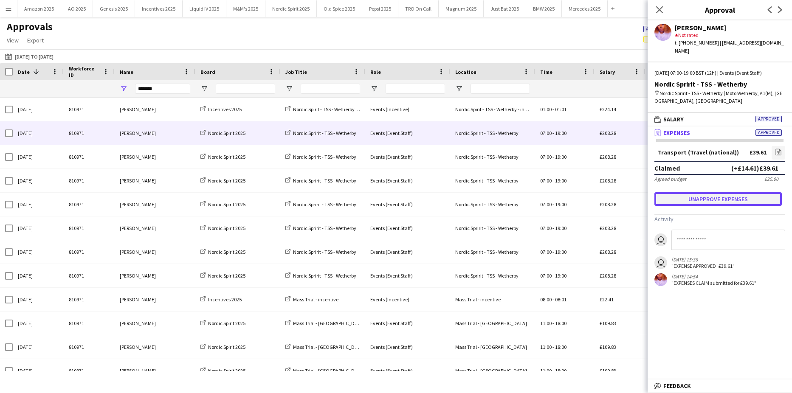
click at [697, 194] on button "Unapprove expenses" at bounding box center [717, 199] width 127 height 14
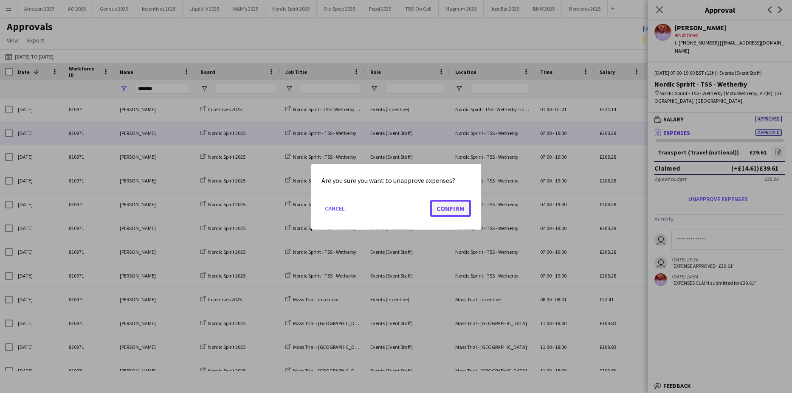
click at [449, 211] on button "Confirm" at bounding box center [450, 208] width 41 height 17
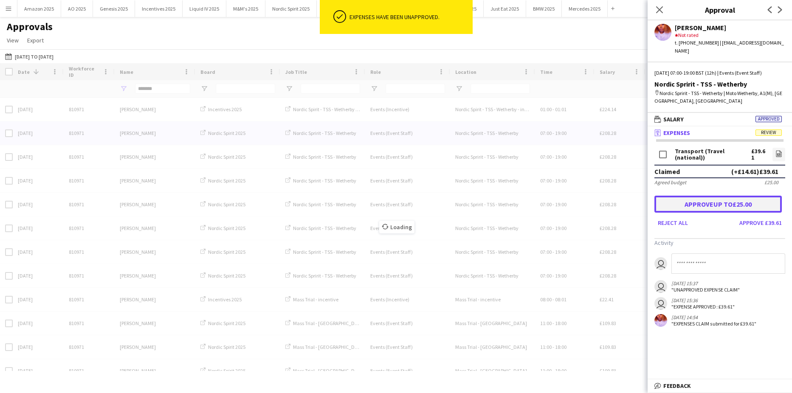
click at [714, 197] on button "Approve up to £25.00" at bounding box center [717, 204] width 127 height 17
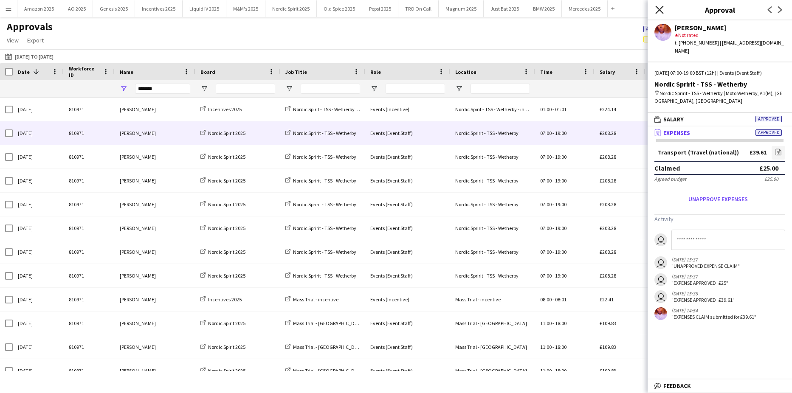
click at [662, 11] on icon "Close pop-in" at bounding box center [659, 10] width 8 height 8
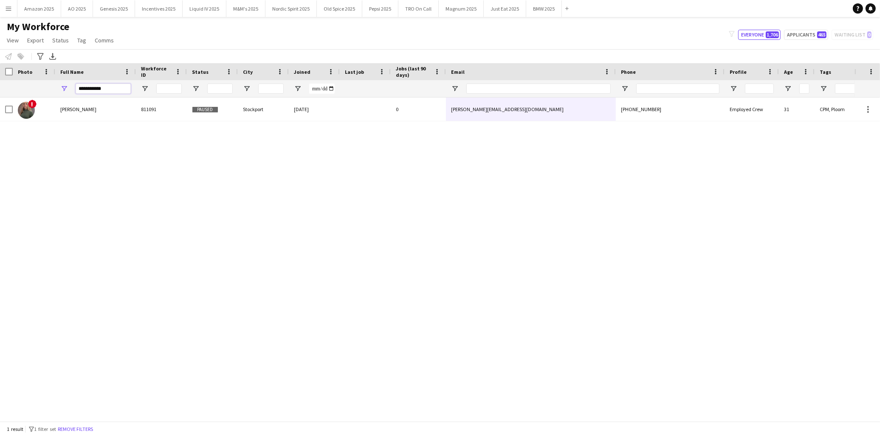
drag, startPoint x: 112, startPoint y: 91, endPoint x: -163, endPoint y: 105, distance: 275.5
click at [0, 105] on html "Menu Boards Boards Boards All jobs Status Workforce Workforce My Workforce Recr…" at bounding box center [440, 218] width 880 height 436
type input "*****"
drag, startPoint x: 335, startPoint y: 220, endPoint x: 531, endPoint y: 126, distance: 217.4
click at [335, 220] on div "Kadey James 812440 Active London 09-07-2025 1 day 3 kaikgibson@gmail.com +44795…" at bounding box center [427, 257] width 854 height 318
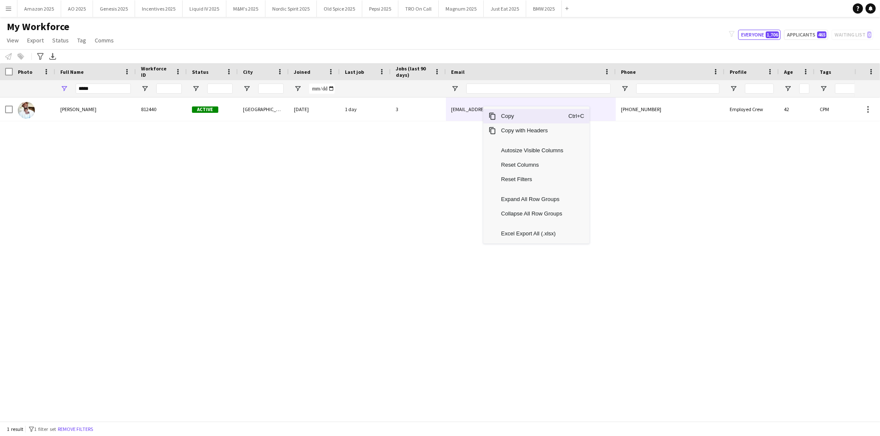
drag, startPoint x: 498, startPoint y: 118, endPoint x: 520, endPoint y: 334, distance: 216.8
click at [500, 125] on div "Copy Ctrl+C Copy with Headers Autosize Visible Columns Reset Columns Reset Filt…" at bounding box center [536, 175] width 106 height 137
click at [506, 113] on span "Copy" at bounding box center [532, 116] width 72 height 14
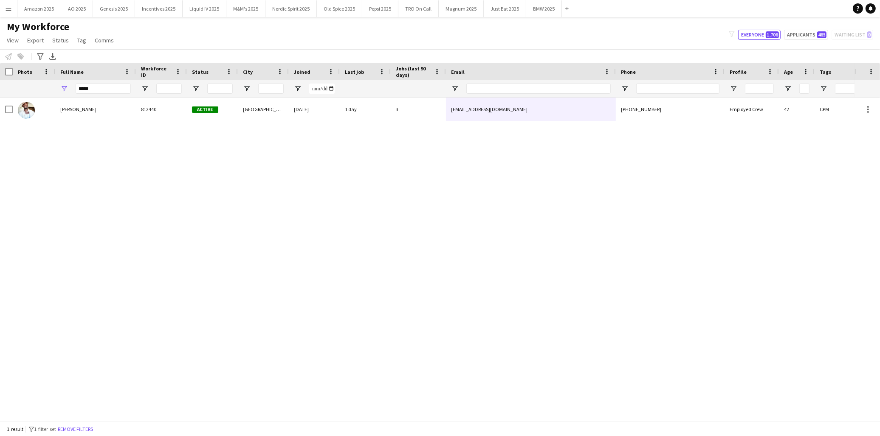
click at [776, 136] on div "Kadey James 812440 Active London 09-07-2025 1 day 3 kaikgibson@gmail.com +44795…" at bounding box center [427, 257] width 854 height 318
click at [707, 169] on div "Kadey James 812440 Active London 09-07-2025 1 day 3 kaikgibson@gmail.com +44795…" at bounding box center [427, 257] width 854 height 318
drag, startPoint x: 70, startPoint y: 195, endPoint x: 53, endPoint y: 167, distance: 32.5
click at [70, 195] on div "Kadey James 812440 Active London 09-07-2025 1 day 3 kaikgibson@gmail.com +44795…" at bounding box center [427, 257] width 854 height 318
drag, startPoint x: 105, startPoint y: 89, endPoint x: -120, endPoint y: 119, distance: 226.9
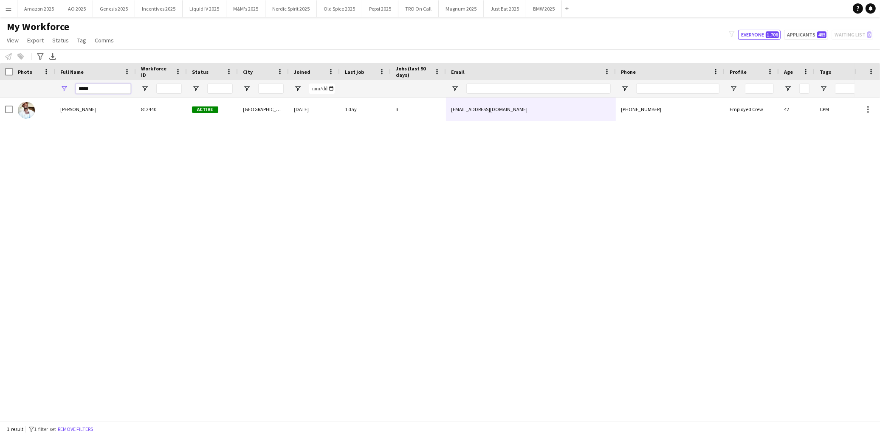
click at [0, 119] on html "Menu Boards Boards Boards All jobs Status Workforce Workforce My Workforce Recr…" at bounding box center [440, 218] width 880 height 436
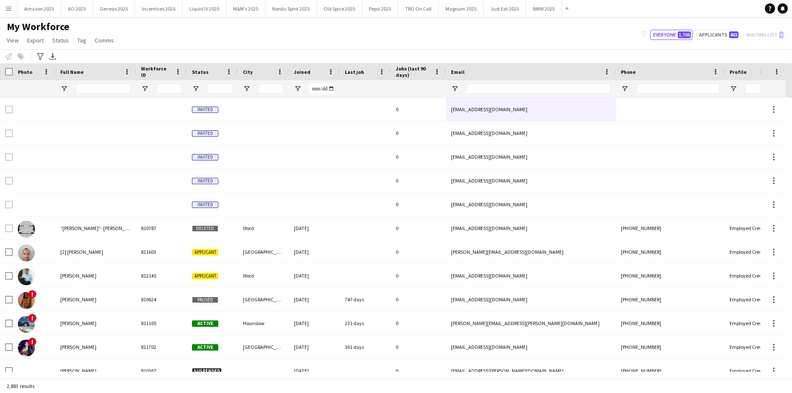
click at [88, 90] on input "Full Name Filter Input" at bounding box center [103, 89] width 55 height 10
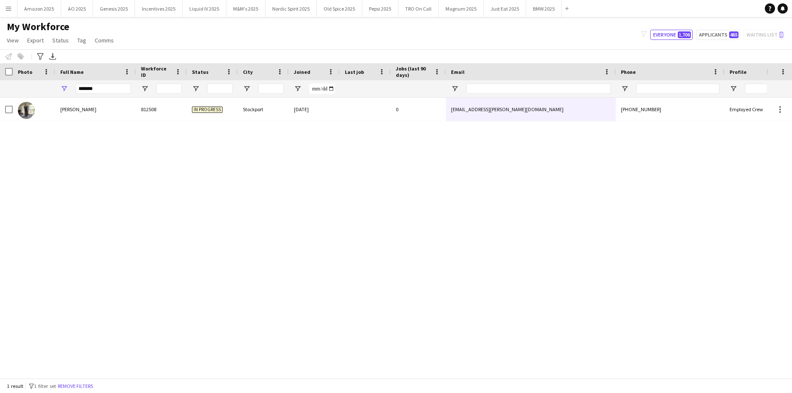
drag, startPoint x: 155, startPoint y: 196, endPoint x: 131, endPoint y: 153, distance: 49.4
click at [152, 195] on div "Jack Demaine 812508 In progress Stockport 14-08-2025 0 jack.demaine@hotmail.co.…" at bounding box center [383, 235] width 766 height 274
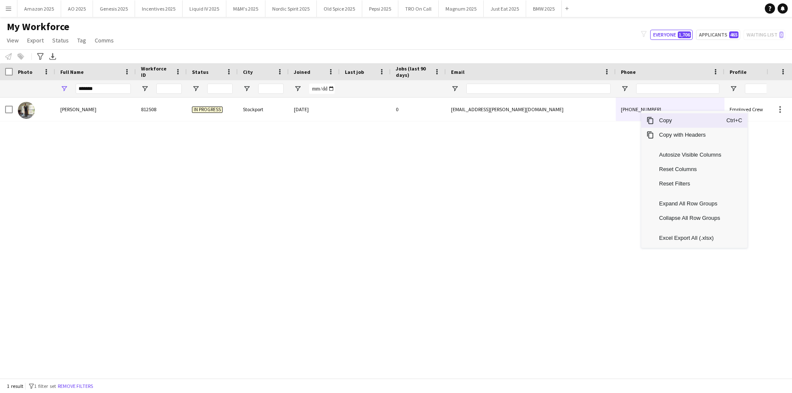
click at [657, 120] on span "Copy" at bounding box center [690, 120] width 72 height 14
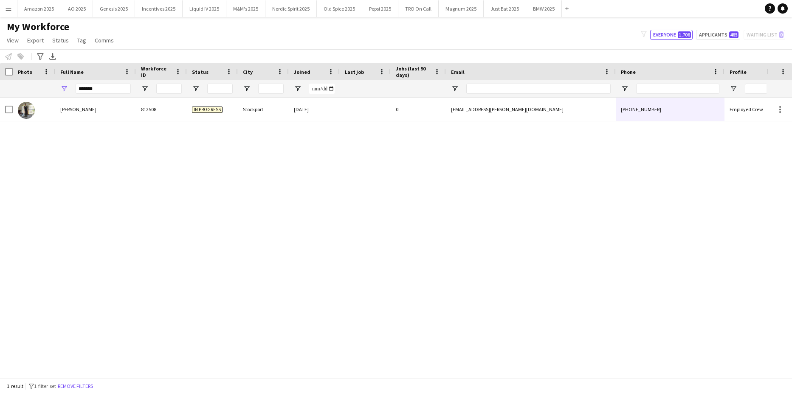
click at [650, 276] on div "Jack Demaine 812508 In progress Stockport 14-08-2025 0 jack.demaine@hotmail.co.…" at bounding box center [383, 235] width 766 height 274
drag, startPoint x: 105, startPoint y: 91, endPoint x: 30, endPoint y: 95, distance: 74.8
click at [30, 95] on div "*******" at bounding box center [432, 88] width 865 height 17
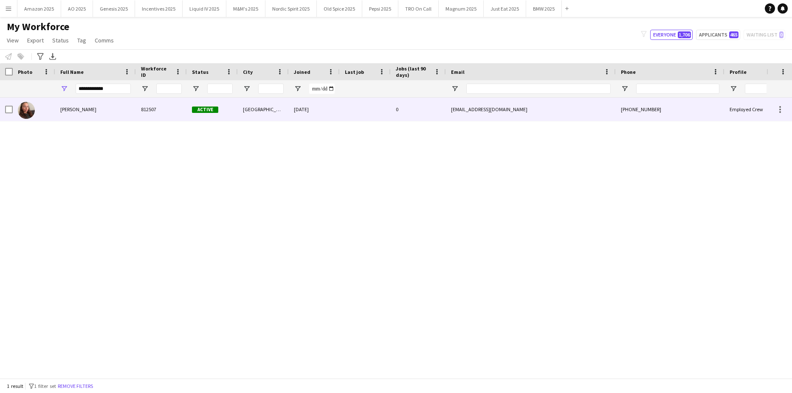
click at [61, 107] on span "[PERSON_NAME]" at bounding box center [78, 109] width 36 height 6
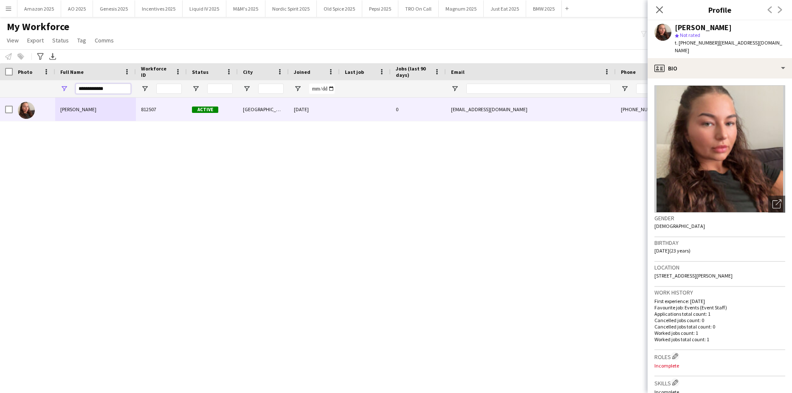
drag, startPoint x: 114, startPoint y: 93, endPoint x: -413, endPoint y: 143, distance: 529.7
click at [0, 143] on html "Menu Boards Boards Boards All jobs Status Workforce Workforce My Workforce Recr…" at bounding box center [396, 196] width 792 height 393
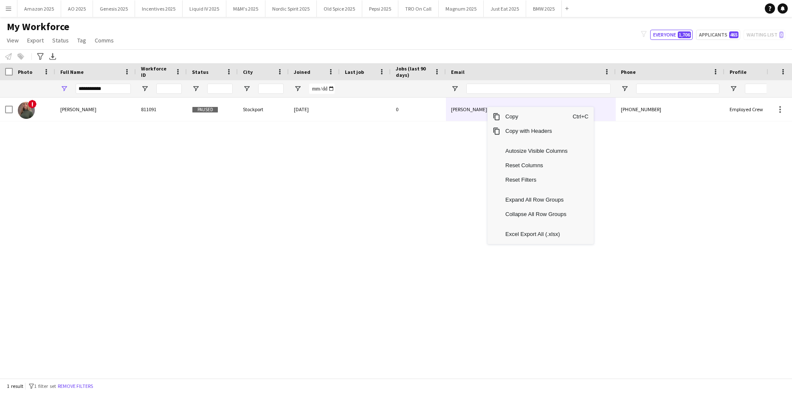
click at [639, 133] on div "! Tanya Riley 811091 Paused Stockport 28-01-2024 0 tanya.riley1994@hotmail.co.u…" at bounding box center [383, 235] width 766 height 274
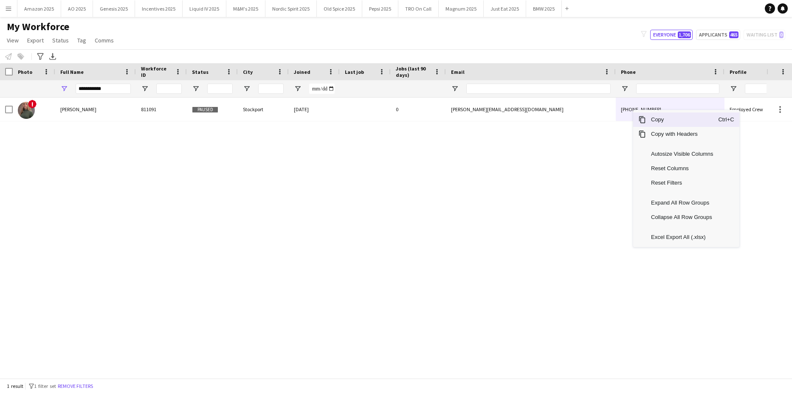
click at [649, 115] on span "Copy" at bounding box center [682, 119] width 72 height 14
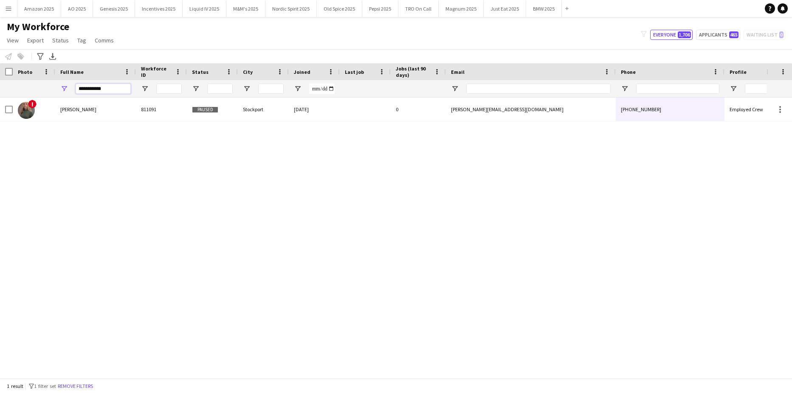
drag, startPoint x: 105, startPoint y: 93, endPoint x: -38, endPoint y: 100, distance: 143.2
click at [0, 100] on html "Menu Boards Boards Boards All jobs Status Workforce Workforce My Workforce Recr…" at bounding box center [396, 196] width 792 height 393
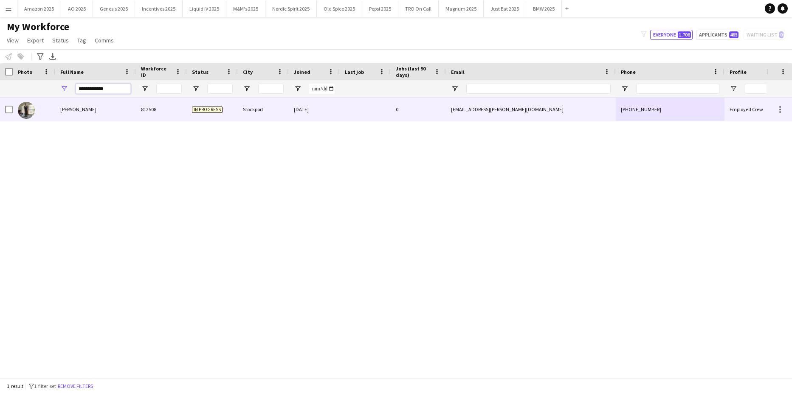
type input "**********"
click at [66, 113] on div "[PERSON_NAME]" at bounding box center [95, 109] width 81 height 23
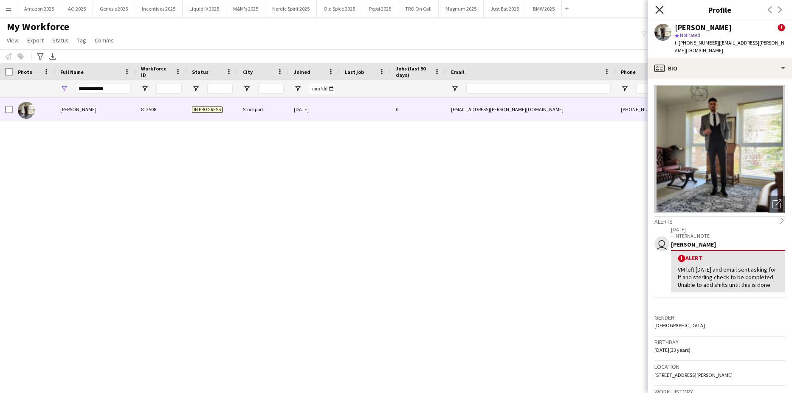
click at [659, 6] on icon "Close pop-in" at bounding box center [659, 10] width 8 height 8
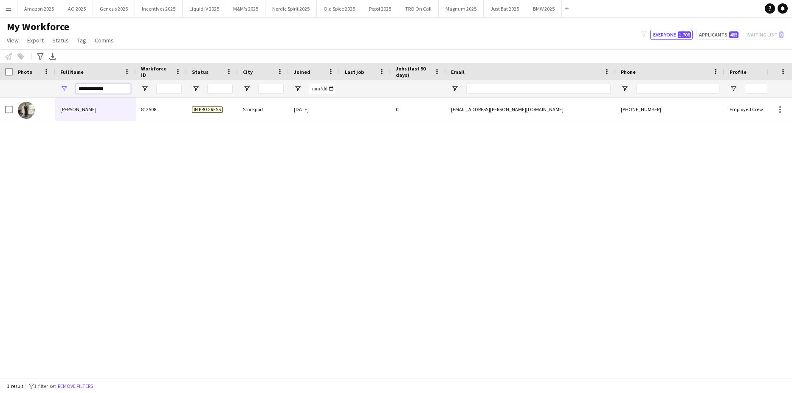
drag, startPoint x: 108, startPoint y: 89, endPoint x: -18, endPoint y: 101, distance: 127.1
click at [0, 101] on html "Menu Boards Boards Boards All jobs Status Workforce Workforce My Workforce Recr…" at bounding box center [396, 196] width 792 height 393
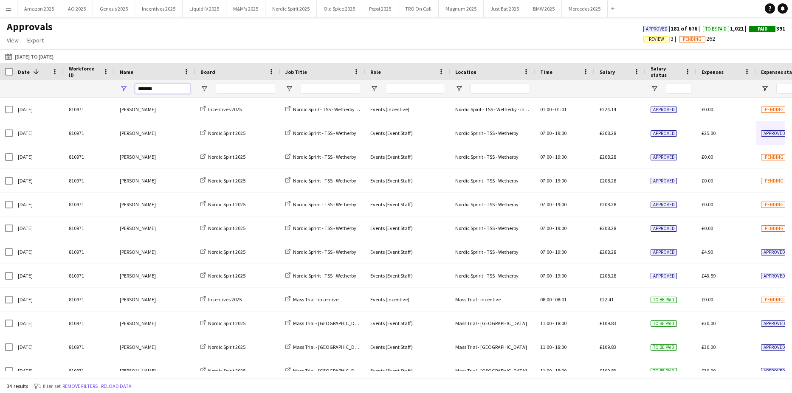
drag, startPoint x: 164, startPoint y: 88, endPoint x: -22, endPoint y: 72, distance: 186.6
click at [0, 72] on html "Menu Boards Boards Boards All jobs Status Workforce Workforce My Workforce Recr…" at bounding box center [396, 196] width 792 height 393
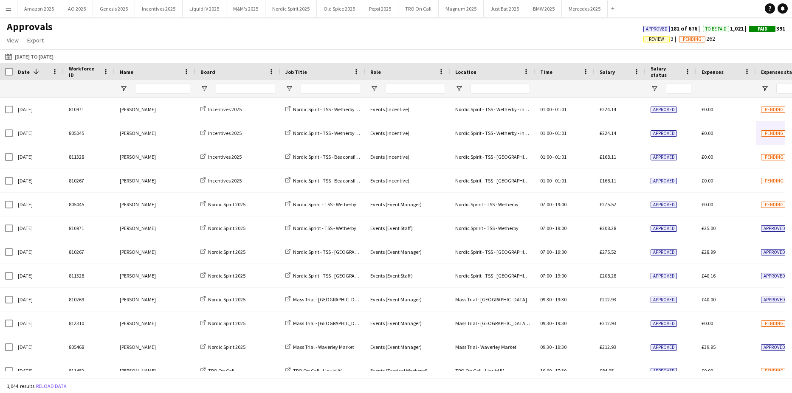
click at [6, 17] on main "Approvals View Customise view Customise filters Reset Filters Reset View Reset …" at bounding box center [396, 199] width 792 height 365
click at [11, 12] on button "Menu" at bounding box center [8, 8] width 17 height 17
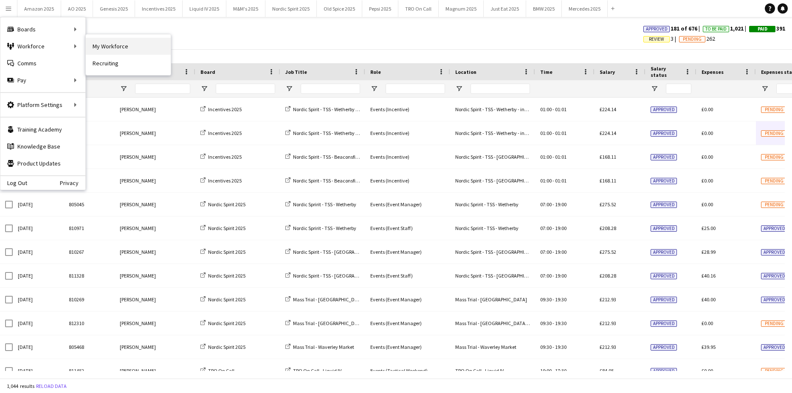
click at [92, 45] on link "My Workforce" at bounding box center [128, 46] width 85 height 17
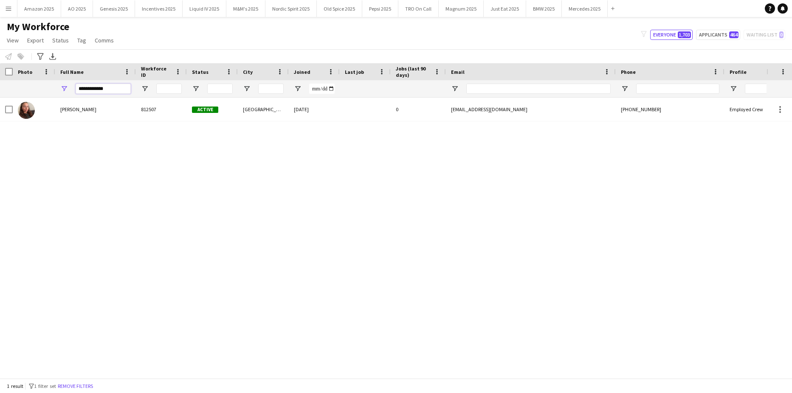
click at [0, 82] on html "Menu Boards Boards Boards All jobs Status Workforce Workforce My Workforce Recr…" at bounding box center [396, 196] width 792 height 393
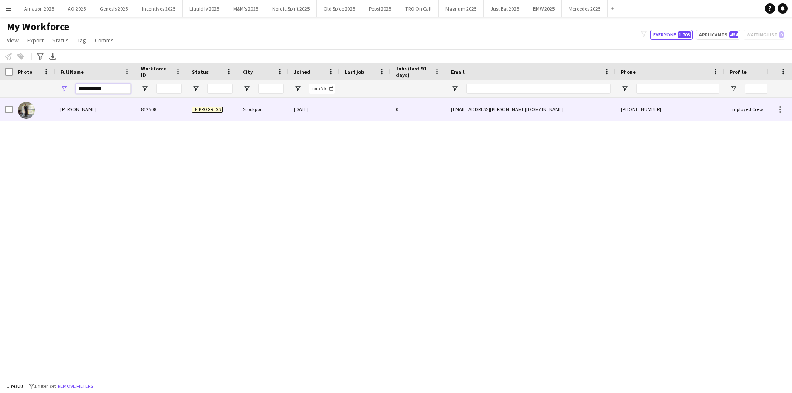
type input "**********"
click at [79, 113] on div "Jack Demaine" at bounding box center [95, 109] width 81 height 23
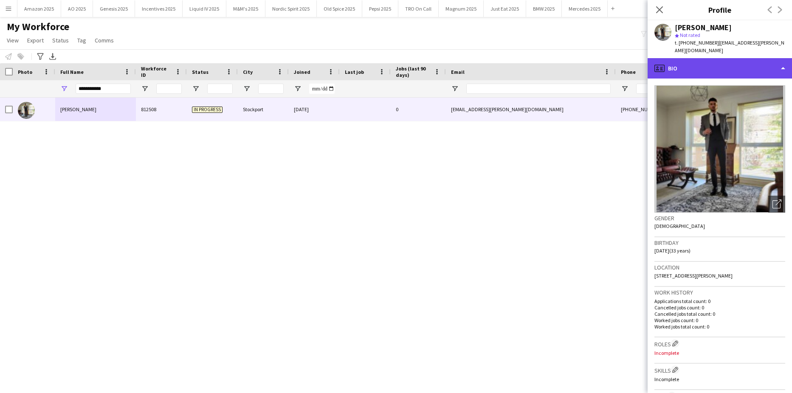
click at [740, 59] on div "profile Bio" at bounding box center [719, 68] width 144 height 20
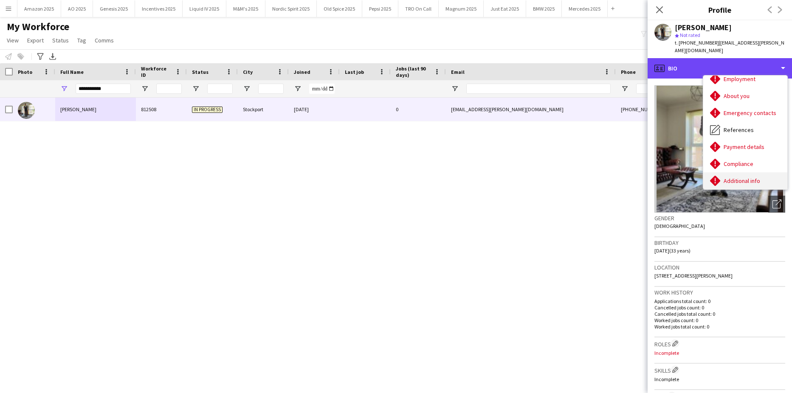
scroll to position [114, 0]
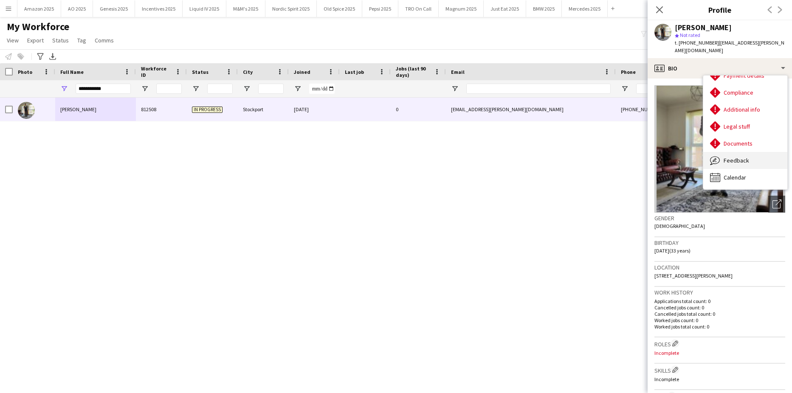
click at [738, 157] on span "Feedback" at bounding box center [735, 161] width 25 height 8
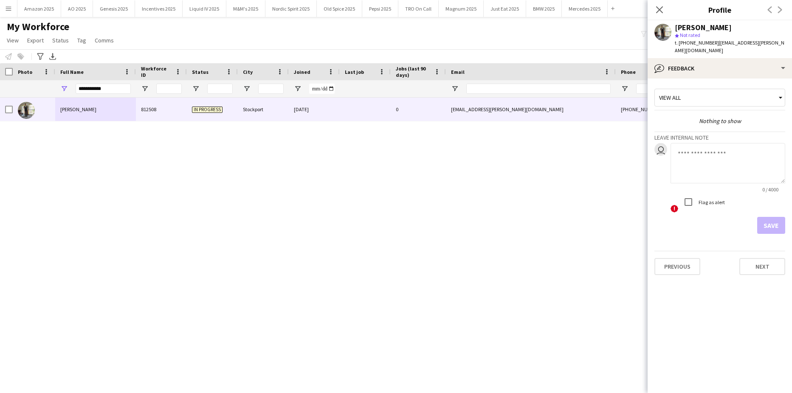
click at [698, 147] on textarea at bounding box center [727, 163] width 115 height 40
type textarea "**********"
click at [763, 217] on button "Save" at bounding box center [771, 225] width 28 height 17
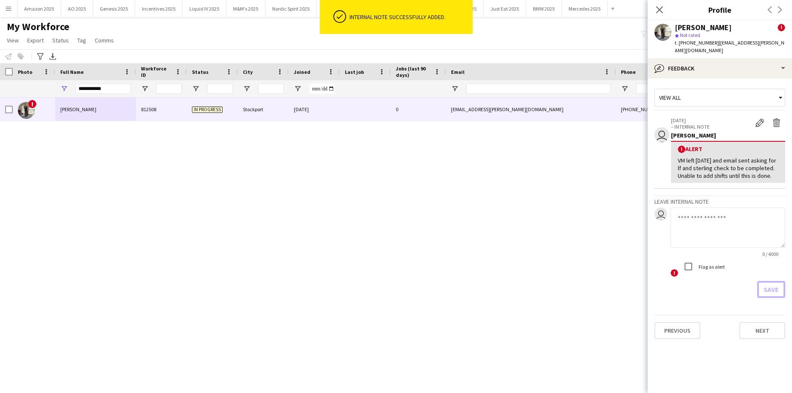
scroll to position [0, 0]
click at [508, 141] on div "! Jack Demaine 812508 In progress Stockport 14-08-2025 0 jack.demaine@hotmail.c…" at bounding box center [383, 234] width 766 height 273
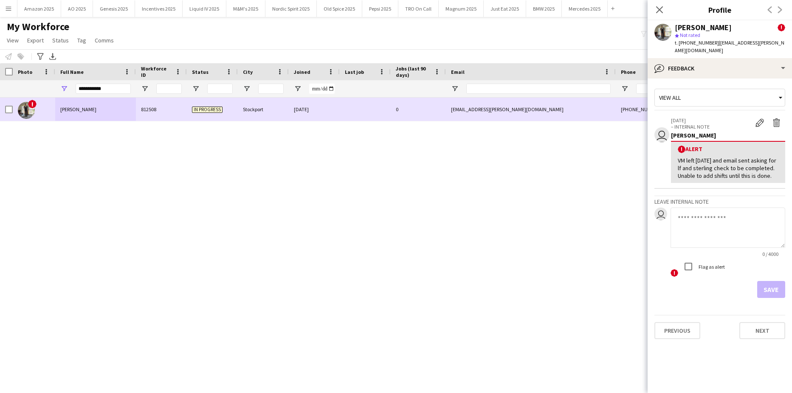
click at [29, 112] on img at bounding box center [26, 110] width 17 height 17
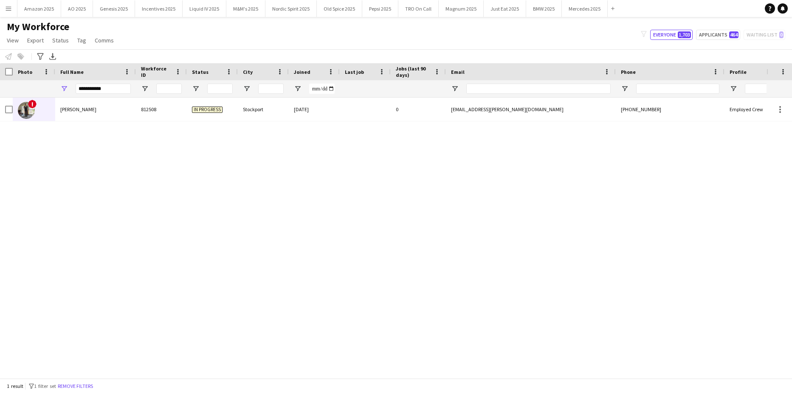
drag, startPoint x: 22, startPoint y: 95, endPoint x: 23, endPoint y: 104, distance: 9.3
click at [23, 99] on div "Workforce Details Photo Full Name" at bounding box center [396, 220] width 792 height 315
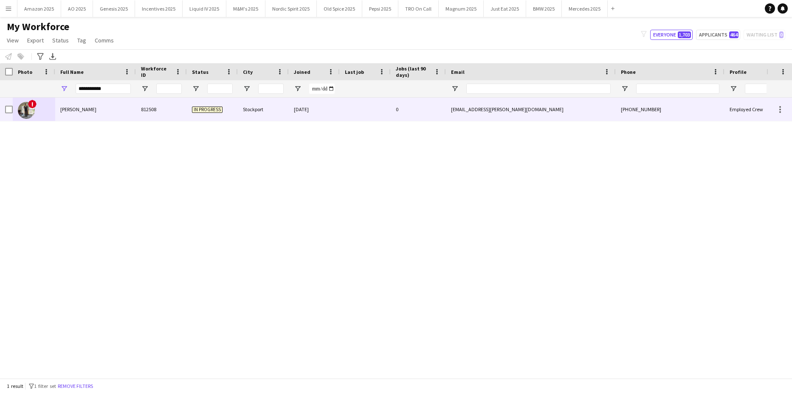
click at [24, 107] on img at bounding box center [26, 110] width 17 height 17
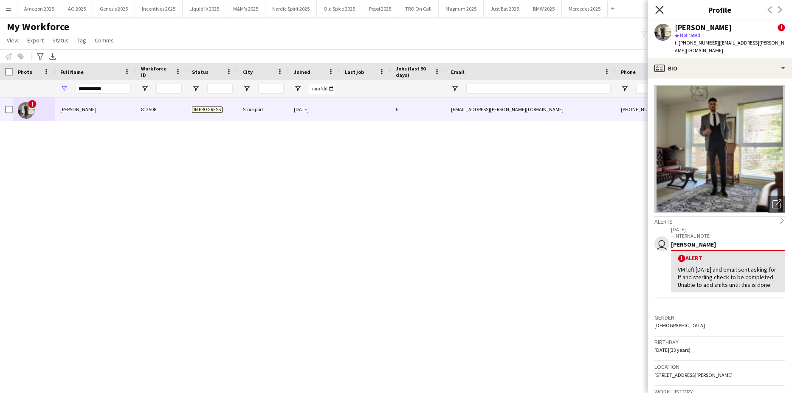
click at [661, 8] on icon at bounding box center [659, 10] width 8 height 8
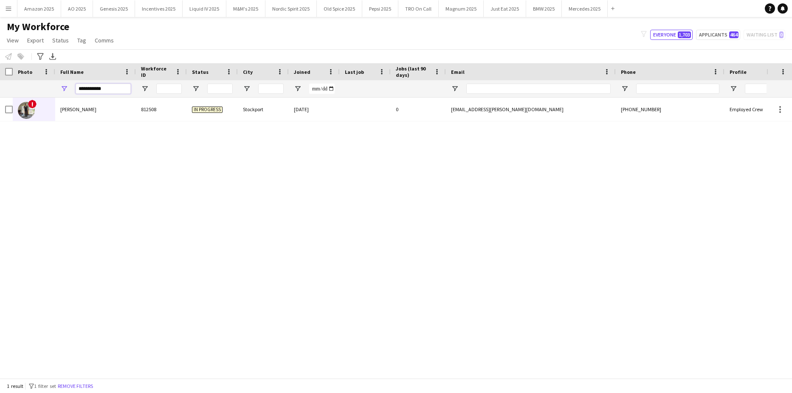
drag, startPoint x: 110, startPoint y: 87, endPoint x: -22, endPoint y: 79, distance: 131.4
click at [0, 79] on html "Menu Boards Boards Boards All jobs Status Workforce Workforce My Workforce Recr…" at bounding box center [396, 196] width 792 height 393
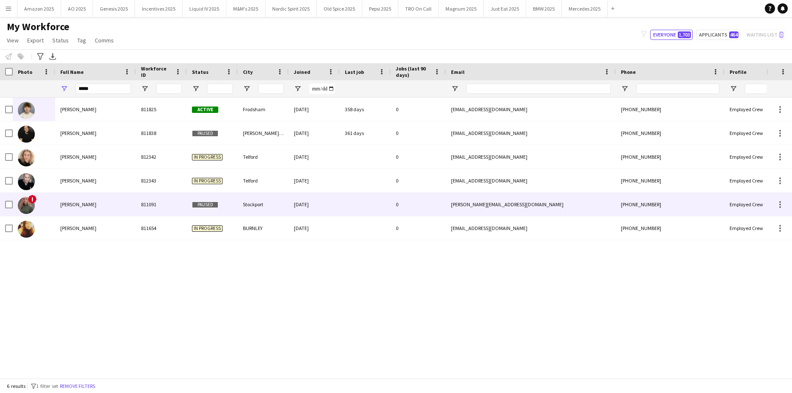
click at [73, 205] on span "Tanya Riley" at bounding box center [78, 204] width 36 height 6
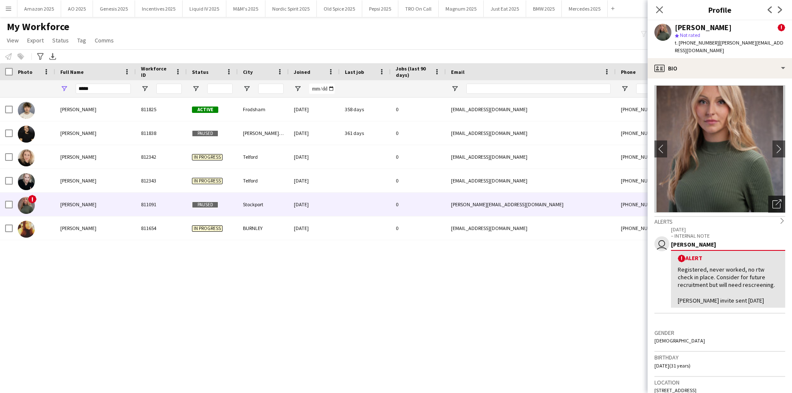
click at [772, 200] on icon "Open photos pop-in" at bounding box center [776, 204] width 9 height 9
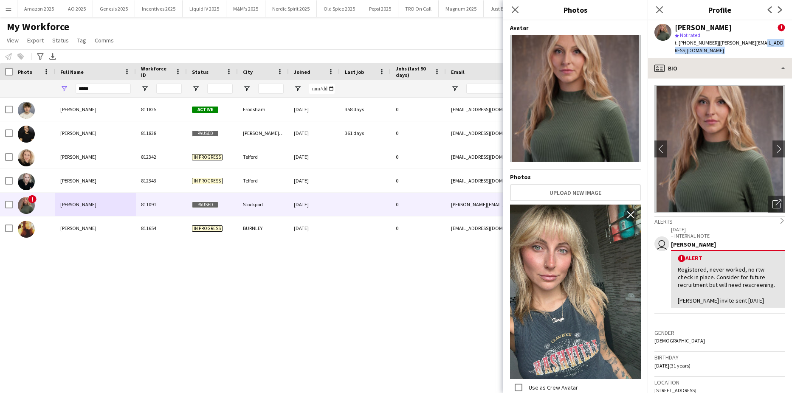
click at [751, 52] on app-crew-profile "Close pop-in Profile Previous Next Tanya Riley ! star Not rated t. +44740282965…" at bounding box center [719, 196] width 144 height 393
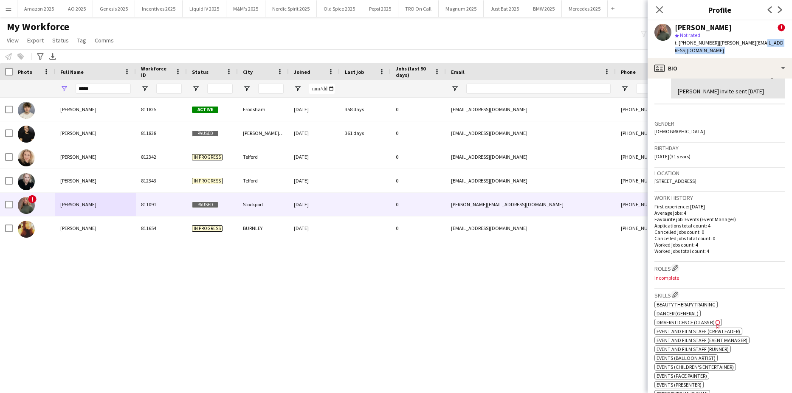
scroll to position [212, 0]
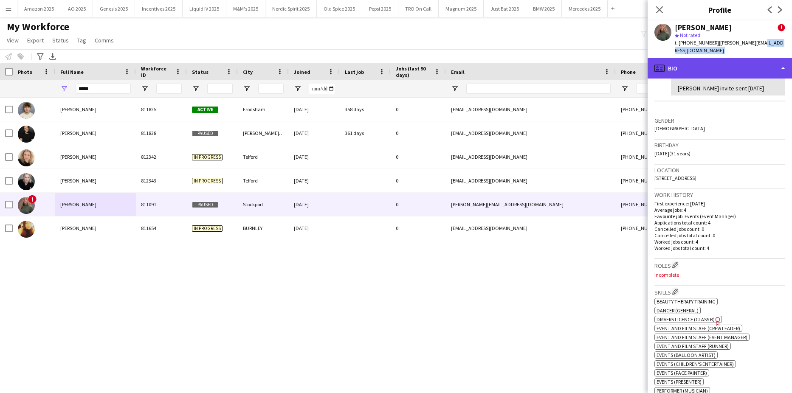
click at [767, 60] on div "profile Bio" at bounding box center [719, 68] width 144 height 20
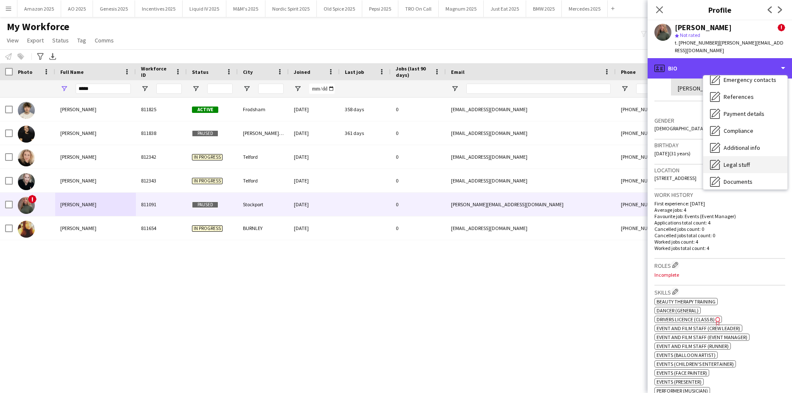
scroll to position [114, 0]
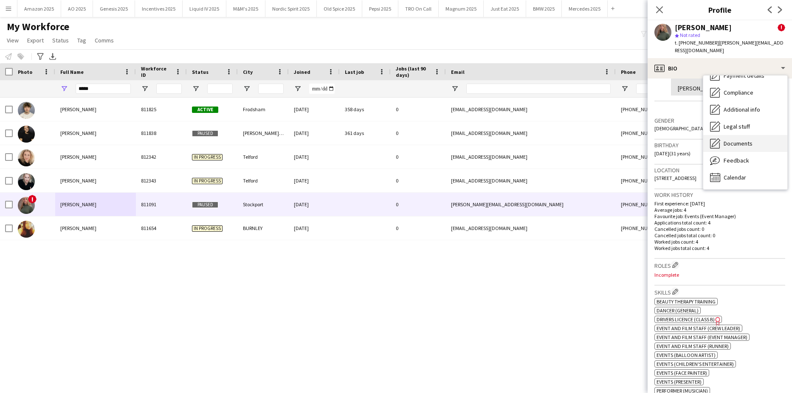
click at [744, 140] on span "Documents" at bounding box center [737, 144] width 29 height 8
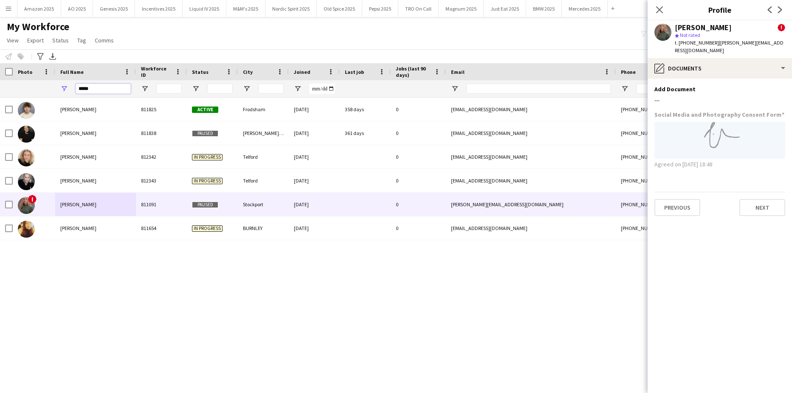
drag, startPoint x: 95, startPoint y: 92, endPoint x: -22, endPoint y: 141, distance: 126.3
click at [0, 141] on html "Menu Boards Boards Boards All jobs Status Workforce Workforce My Workforce Recr…" at bounding box center [396, 196] width 792 height 393
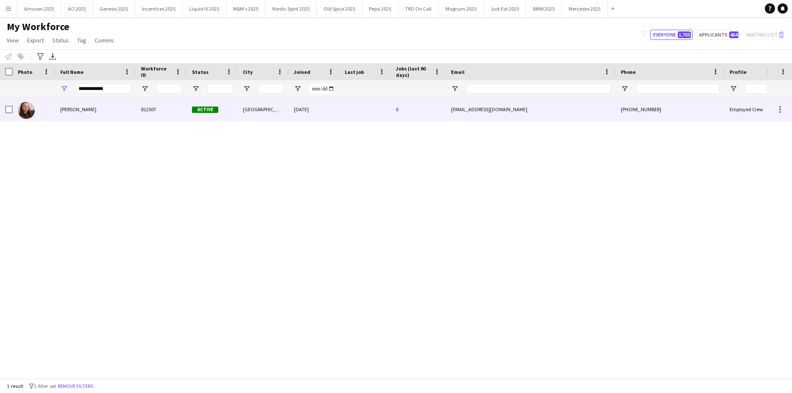
click at [63, 111] on span "Ellie Benson" at bounding box center [78, 109] width 36 height 6
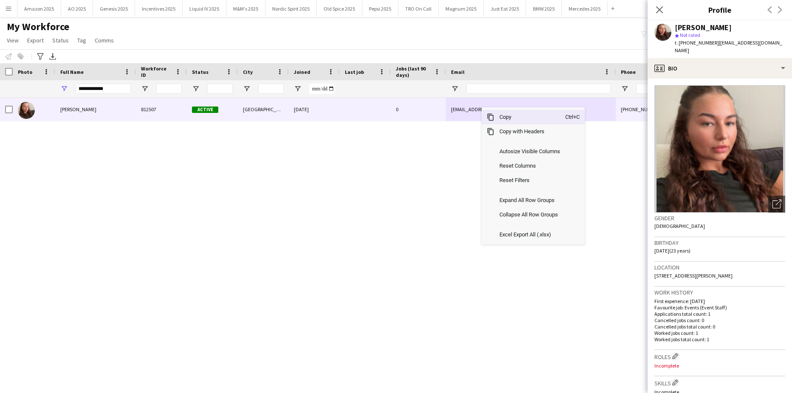
click at [496, 118] on span "Copy" at bounding box center [529, 117] width 71 height 14
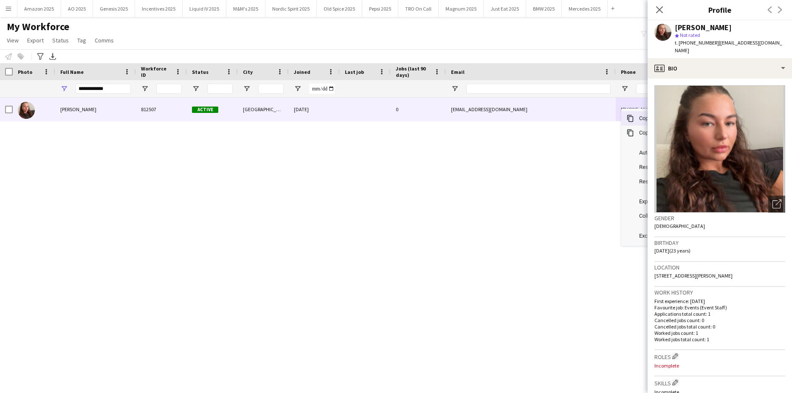
click at [637, 120] on span "Copy" at bounding box center [669, 118] width 71 height 14
drag, startPoint x: 128, startPoint y: 88, endPoint x: -22, endPoint y: 98, distance: 150.1
click at [0, 98] on html "Menu Boards Boards Boards All jobs Status Workforce Workforce My Workforce Recr…" at bounding box center [396, 196] width 792 height 393
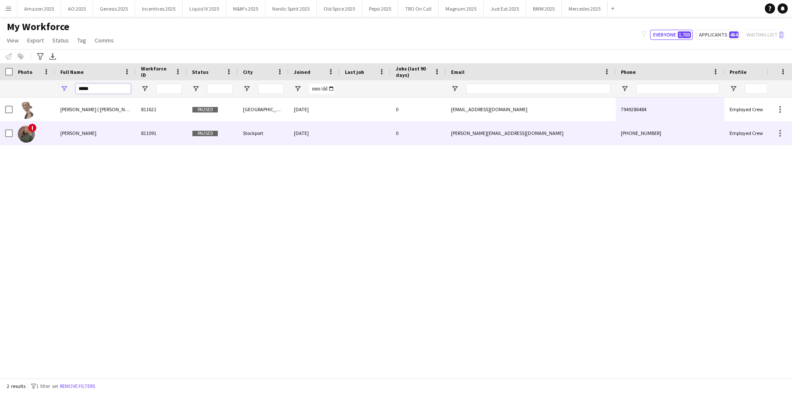
type input "*****"
click at [82, 135] on span "Tanya Riley" at bounding box center [78, 133] width 36 height 6
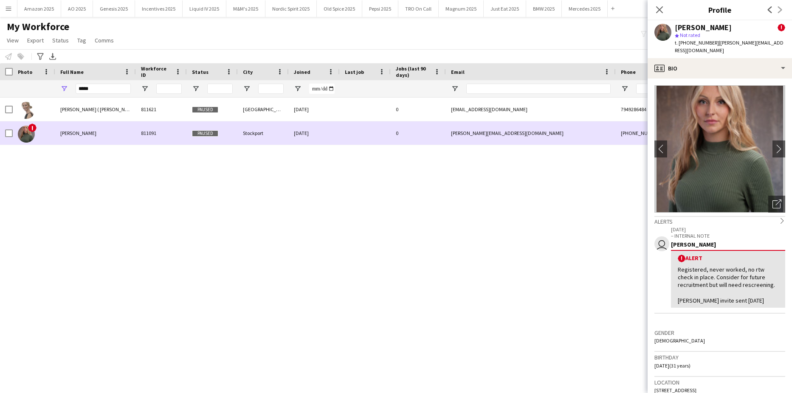
drag, startPoint x: 75, startPoint y: 129, endPoint x: 388, endPoint y: 92, distance: 314.7
click at [75, 130] on div "Tanya Riley" at bounding box center [95, 132] width 81 height 23
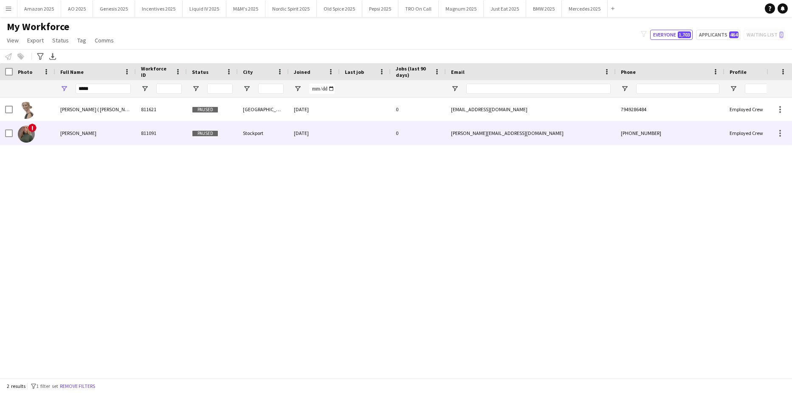
click at [79, 132] on span "Tanya Riley" at bounding box center [78, 133] width 36 height 6
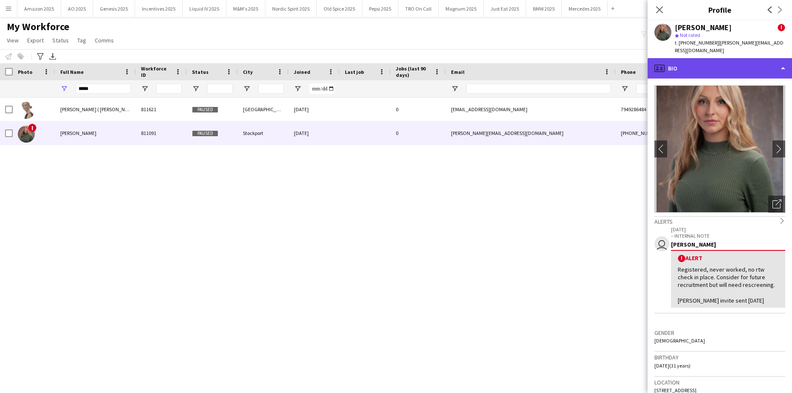
click at [750, 67] on div "profile Bio" at bounding box center [719, 68] width 144 height 20
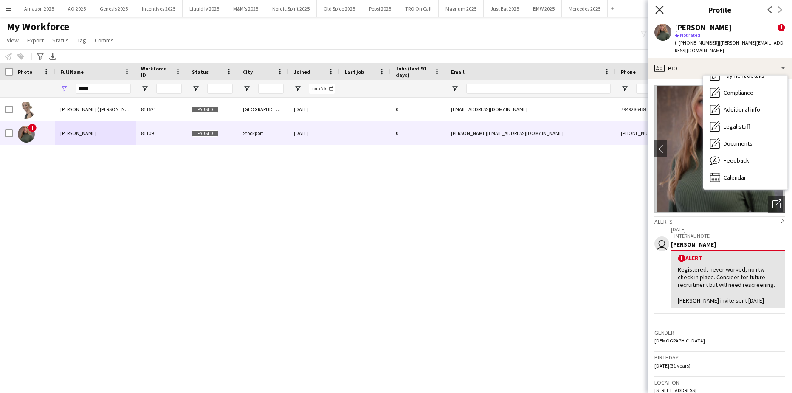
click at [660, 8] on icon "Close pop-in" at bounding box center [659, 10] width 8 height 8
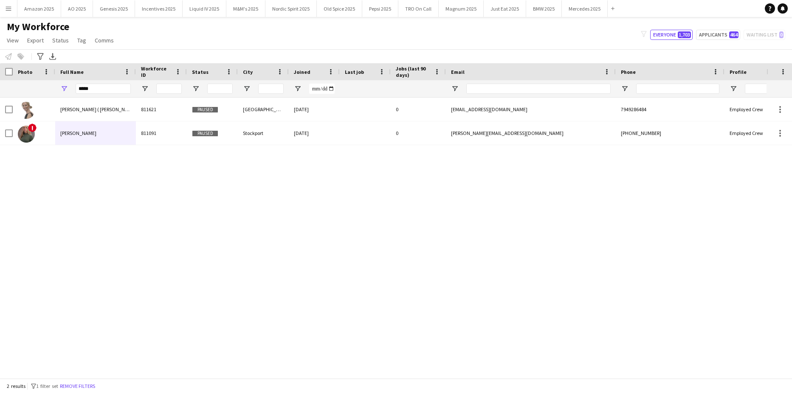
click at [620, 245] on div "Tanya ( Tetyana) Jarvis 811621 Paused Cambridge 18-06-2024 0 tata00002002@yahoo…" at bounding box center [383, 234] width 766 height 273
drag, startPoint x: 101, startPoint y: 85, endPoint x: -22, endPoint y: 114, distance: 125.6
click at [0, 114] on html "Menu Boards Boards Boards All jobs Status Workforce Workforce My Workforce Recr…" at bounding box center [396, 196] width 792 height 393
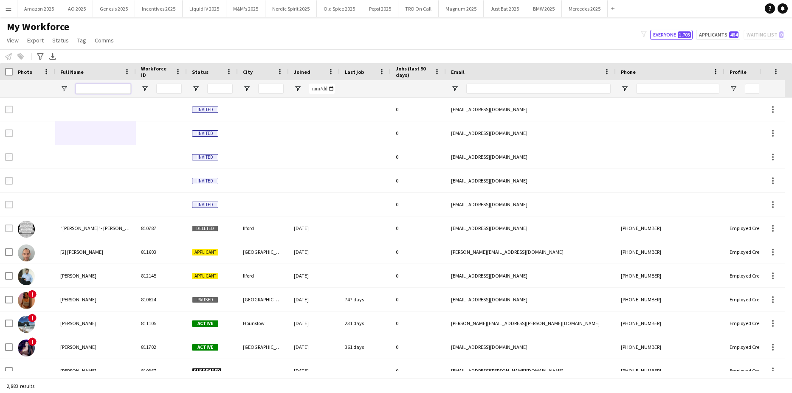
click at [122, 90] on input "Full Name Filter Input" at bounding box center [103, 89] width 55 height 10
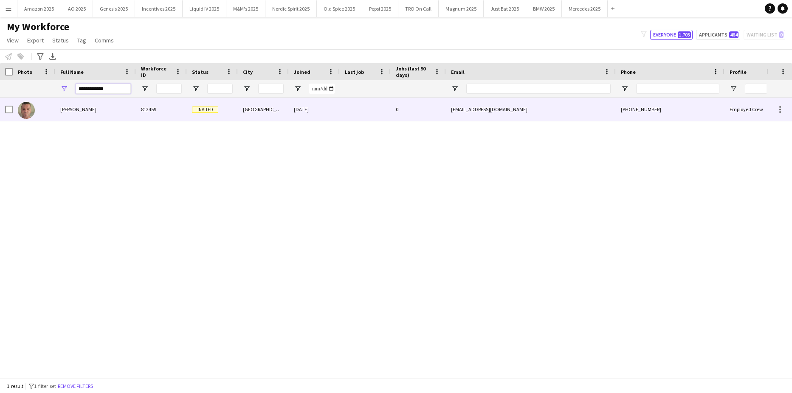
type input "**********"
click at [82, 113] on div "Oliver James" at bounding box center [95, 109] width 81 height 23
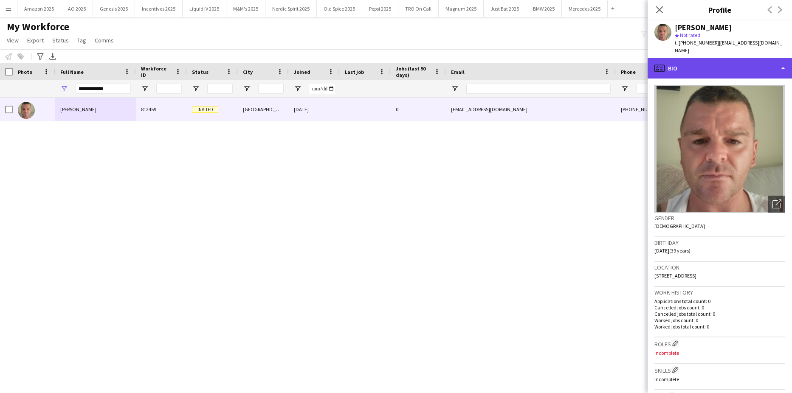
click at [746, 61] on div "profile Bio" at bounding box center [719, 68] width 144 height 20
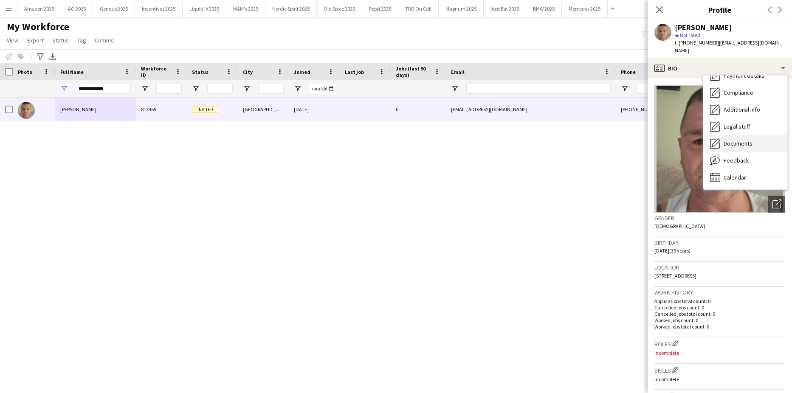
click at [742, 140] on span "Documents" at bounding box center [737, 144] width 29 height 8
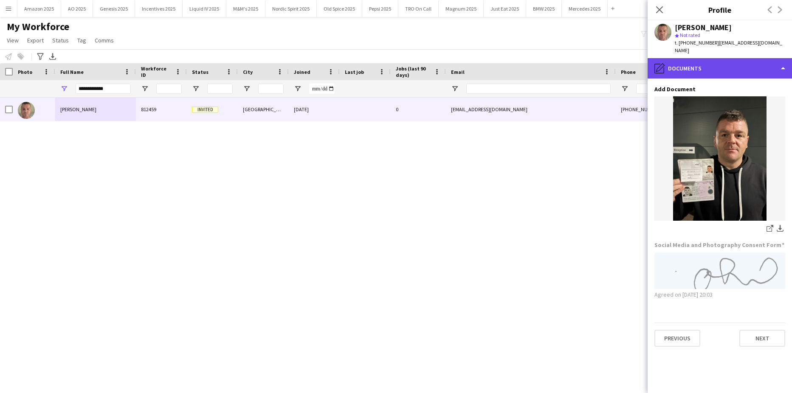
click at [765, 65] on div "pencil4 Documents" at bounding box center [719, 68] width 144 height 20
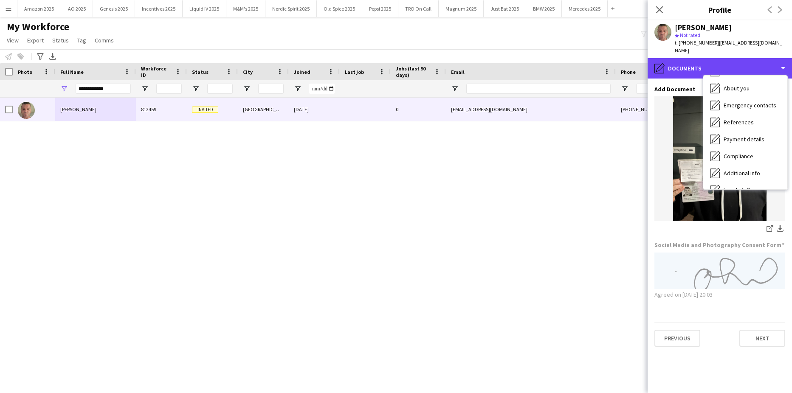
scroll to position [0, 0]
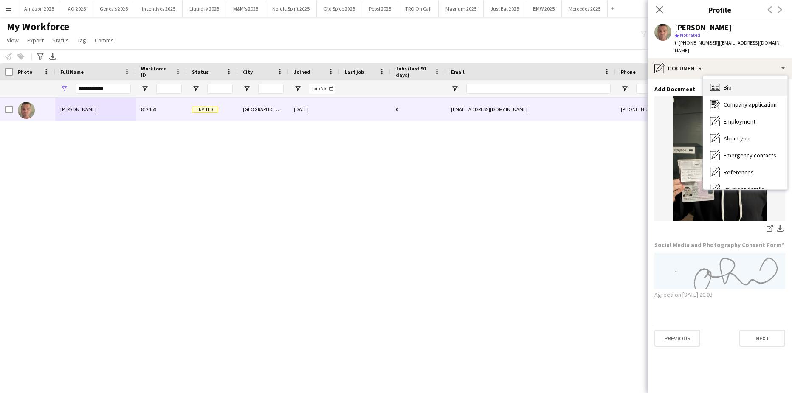
click at [749, 79] on div "Bio Bio" at bounding box center [745, 87] width 84 height 17
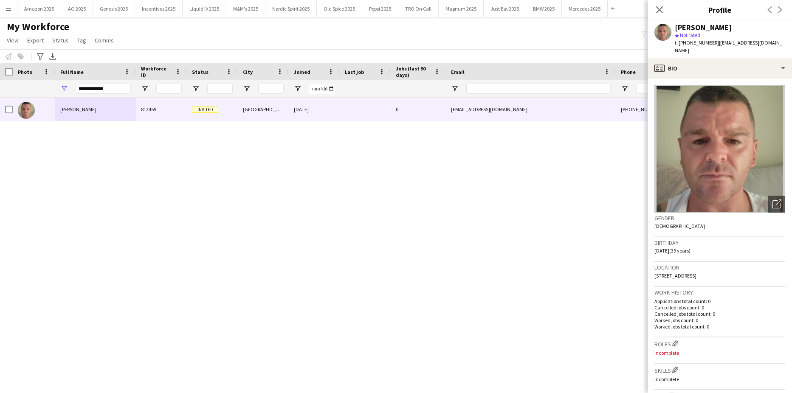
click at [336, 178] on div "Oliver James 812459 Invited Exeter 14-07-2025 0 ocjames2703@gmail.com +44745436…" at bounding box center [383, 234] width 766 height 273
drag, startPoint x: 106, startPoint y: 90, endPoint x: -22, endPoint y: 115, distance: 129.8
click at [0, 115] on html "Menu Boards Boards Boards All jobs Status Workforce Workforce My Workforce Recr…" at bounding box center [396, 196] width 792 height 393
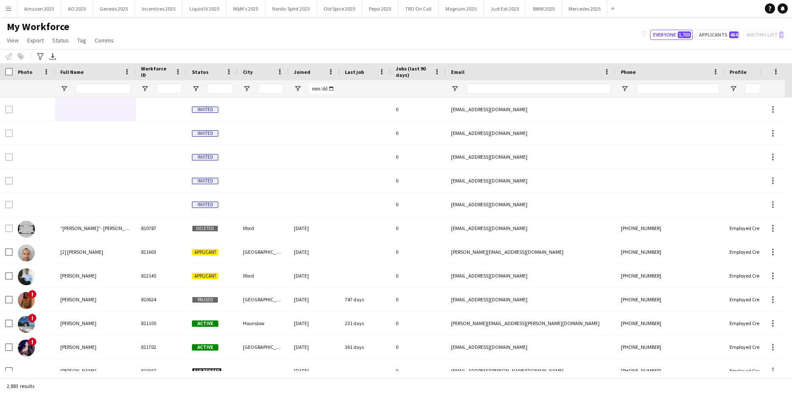
click at [565, 40] on div "My Workforce View Views Default view Compliance Log New view Update view Delete…" at bounding box center [396, 34] width 792 height 29
click at [587, 4] on button "Mercedes 2025 Close" at bounding box center [585, 8] width 46 height 17
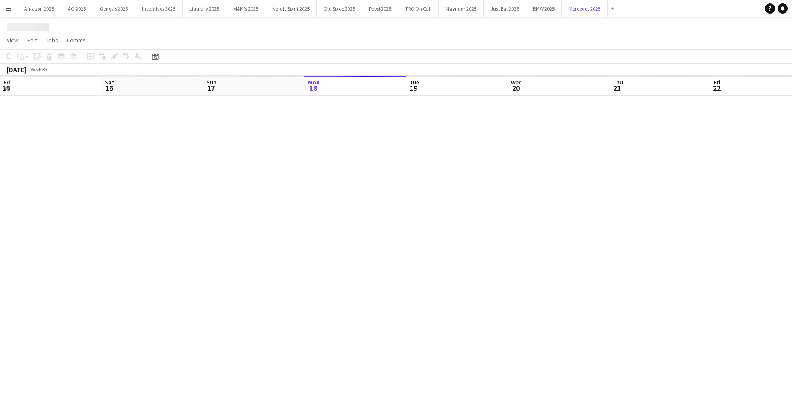
scroll to position [0, 203]
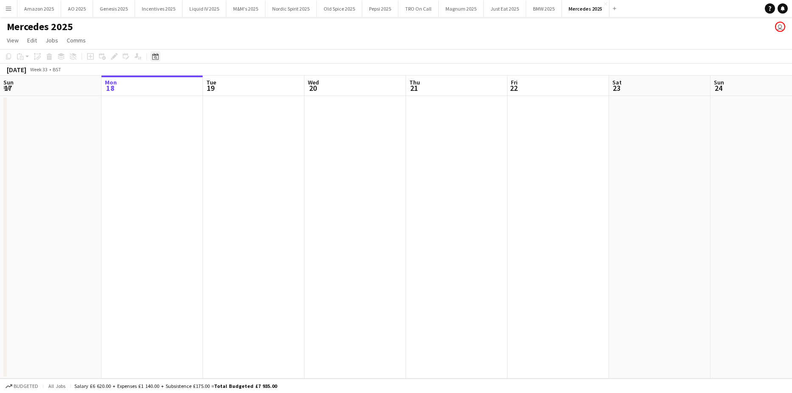
click at [155, 56] on icon at bounding box center [155, 56] width 6 height 7
click at [223, 85] on span "Next month" at bounding box center [224, 85] width 17 height 17
click at [191, 129] on span "4" at bounding box center [191, 129] width 10 height 10
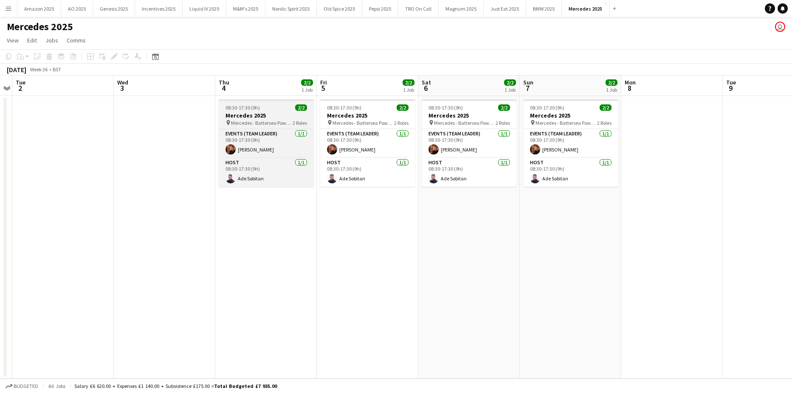
click at [265, 107] on div "08:30-17:30 (9h) 2/2" at bounding box center [266, 107] width 95 height 6
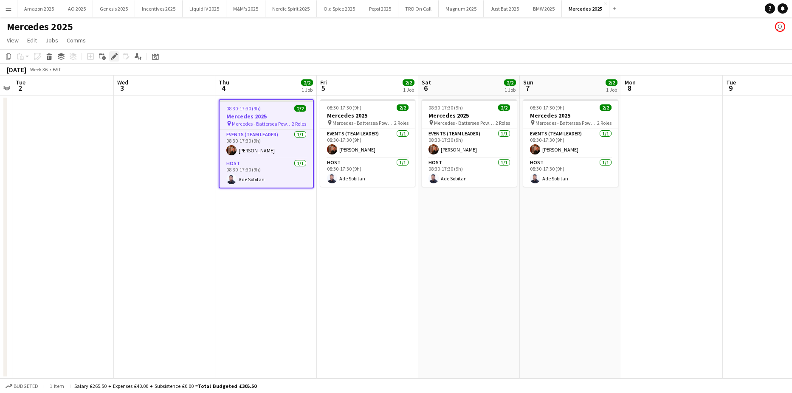
click at [113, 58] on icon at bounding box center [114, 56] width 5 height 5
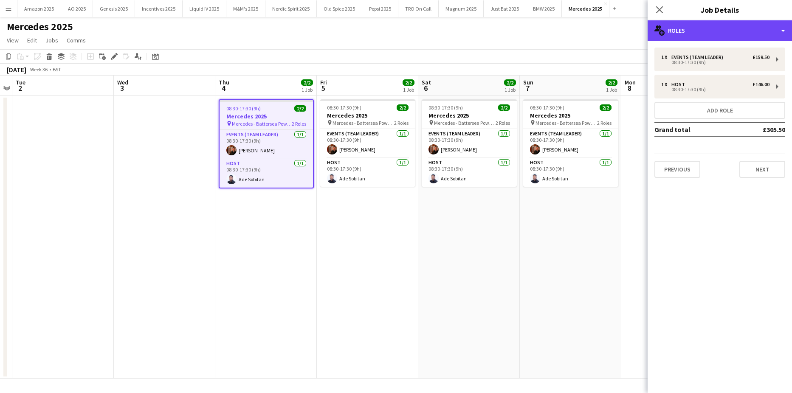
drag, startPoint x: 765, startPoint y: 29, endPoint x: 759, endPoint y: 42, distance: 14.7
click at [766, 29] on div "multiple-users-add Roles" at bounding box center [719, 30] width 144 height 20
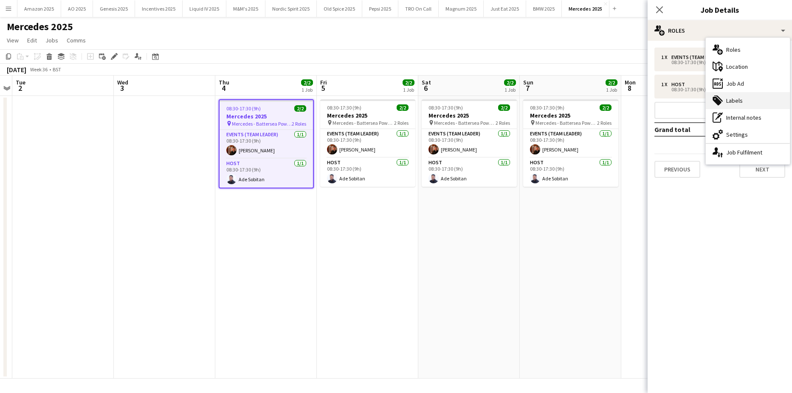
click at [749, 103] on div "tags-double Labels" at bounding box center [748, 100] width 84 height 17
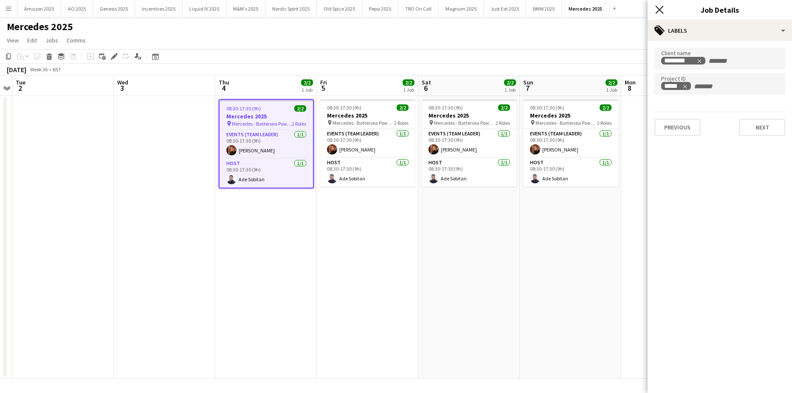
click at [661, 8] on icon at bounding box center [659, 10] width 8 height 8
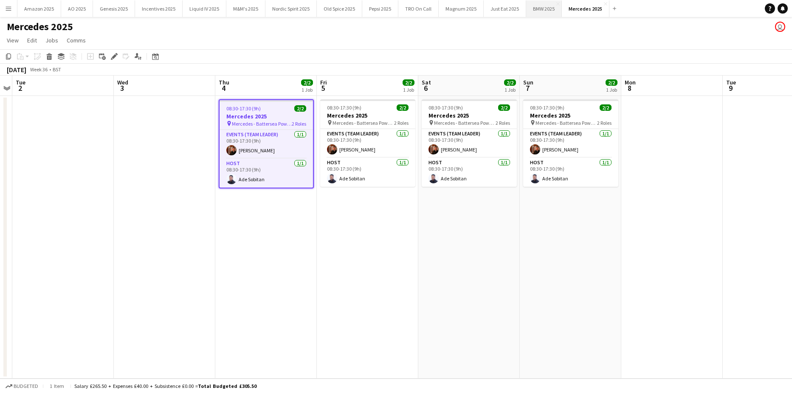
click at [531, 9] on button "BMW 2025 Close" at bounding box center [544, 8] width 36 height 17
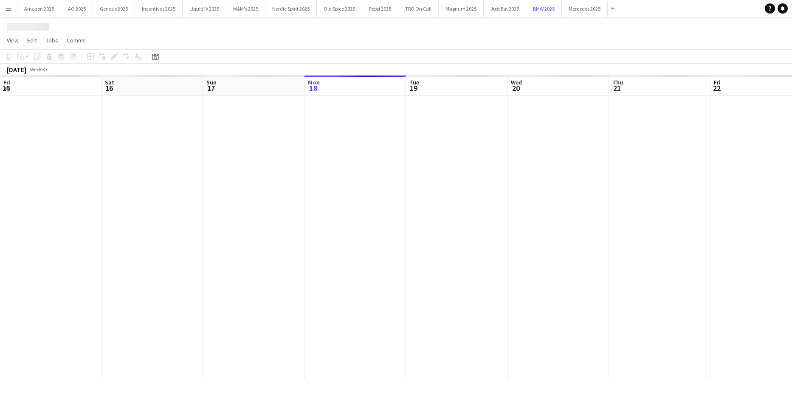
scroll to position [0, 203]
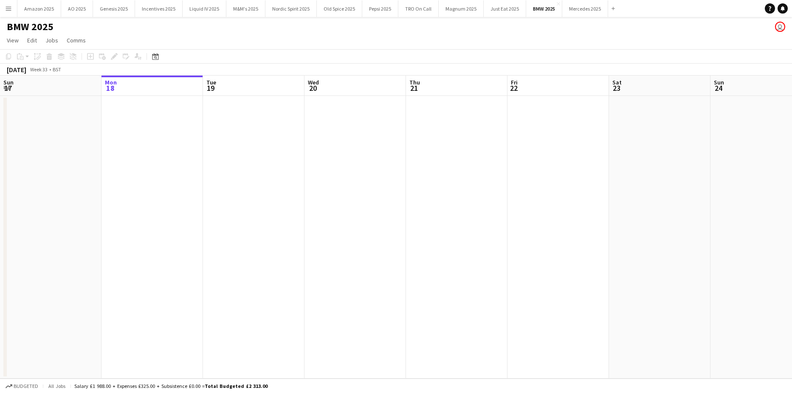
click at [160, 57] on div "Date picker AUG 2025 AUG 2025 Monday M Tuesday T Wednesday W Thursday T Friday …" at bounding box center [152, 56] width 19 height 10
click at [156, 55] on icon at bounding box center [155, 56] width 6 height 7
click at [226, 87] on span "Next month" at bounding box center [224, 85] width 17 height 17
click at [157, 143] on span "8" at bounding box center [157, 140] width 10 height 10
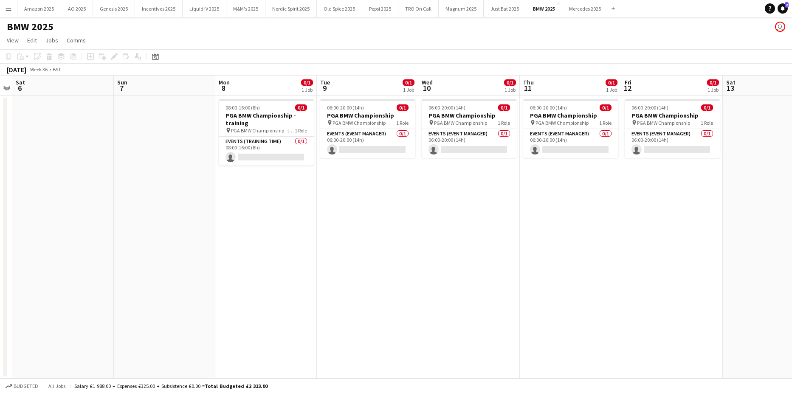
drag, startPoint x: 9, startPoint y: 11, endPoint x: 19, endPoint y: 28, distance: 19.6
click at [9, 11] on app-icon "Menu" at bounding box center [8, 8] width 7 height 7
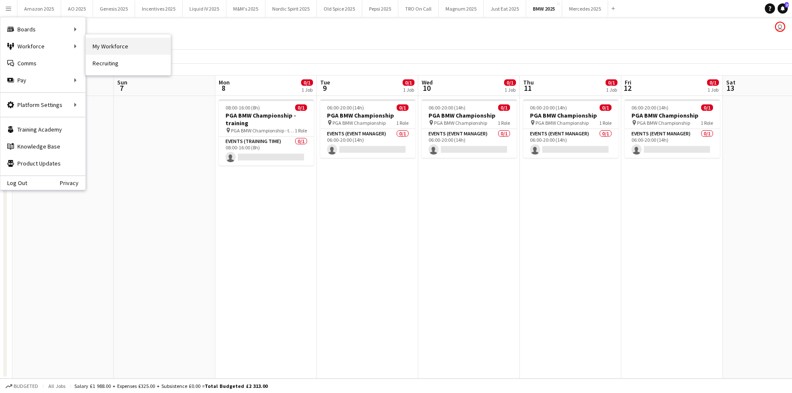
click at [101, 45] on link "My Workforce" at bounding box center [128, 46] width 85 height 17
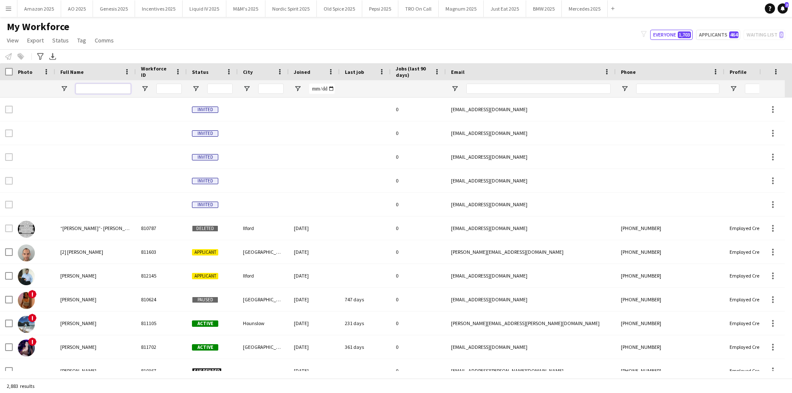
click at [120, 89] on input "Full Name Filter Input" at bounding box center [103, 89] width 55 height 10
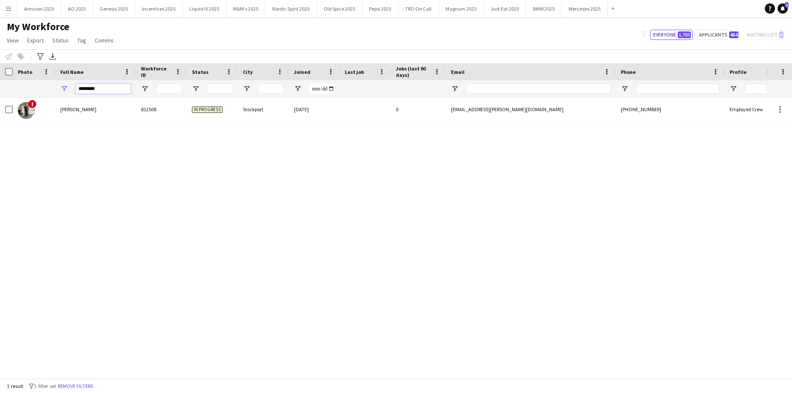
type input "********"
click at [190, 279] on div "! Jack Demaine 812508 In progress Stockport 14-08-2025 0 jack.demaine@hotmail.c…" at bounding box center [383, 234] width 766 height 273
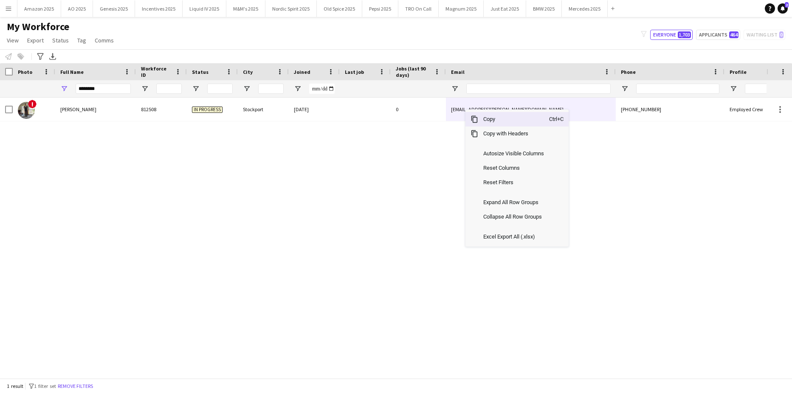
click at [488, 118] on span "Copy" at bounding box center [513, 119] width 71 height 14
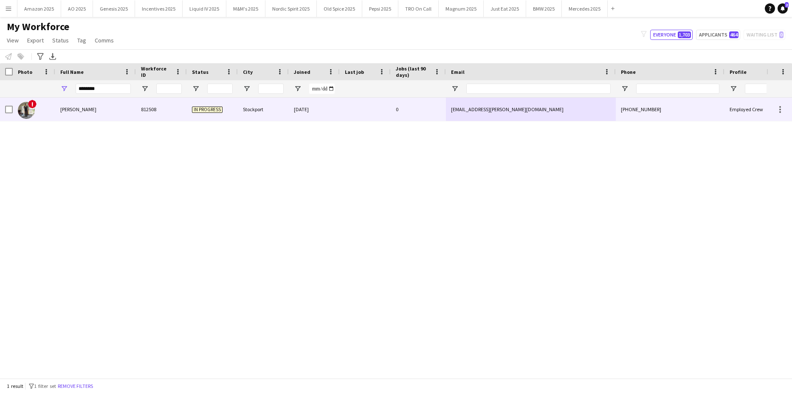
drag, startPoint x: 80, startPoint y: 105, endPoint x: 143, endPoint y: 98, distance: 63.2
click at [80, 105] on div "Jack Demaine" at bounding box center [95, 109] width 81 height 23
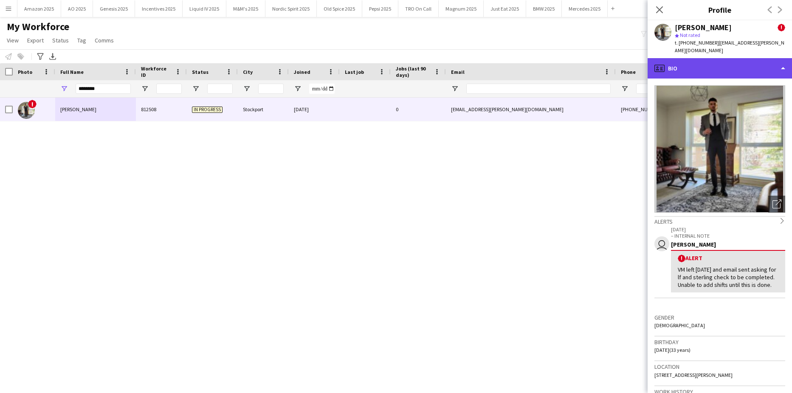
click at [755, 58] on div "profile Bio" at bounding box center [719, 68] width 144 height 20
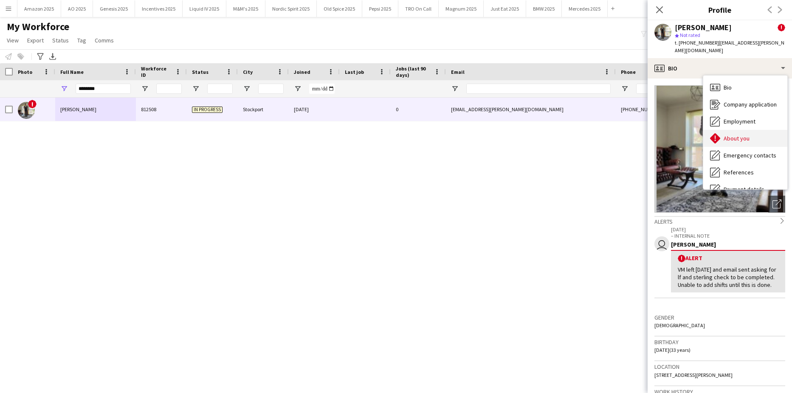
click at [745, 135] on span "About you" at bounding box center [736, 139] width 26 height 8
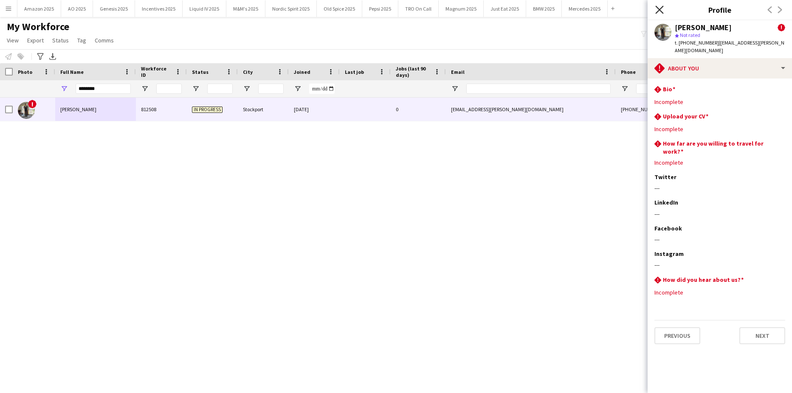
click at [661, 8] on icon "Close pop-in" at bounding box center [659, 10] width 8 height 8
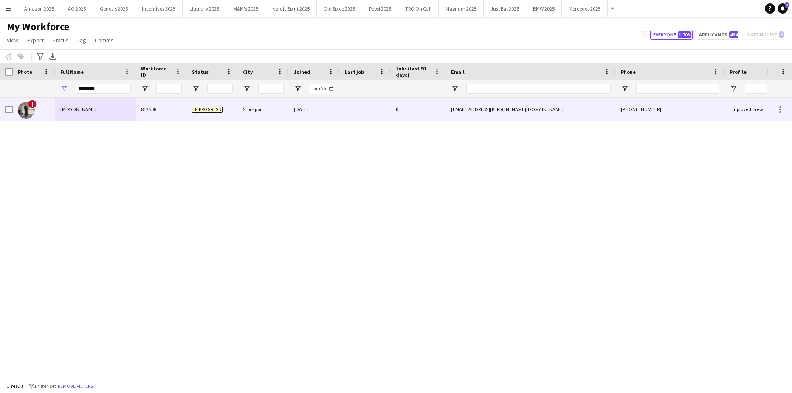
drag, startPoint x: 86, startPoint y: 113, endPoint x: 461, endPoint y: 70, distance: 377.7
click at [86, 113] on div "Jack Demaine" at bounding box center [95, 109] width 81 height 23
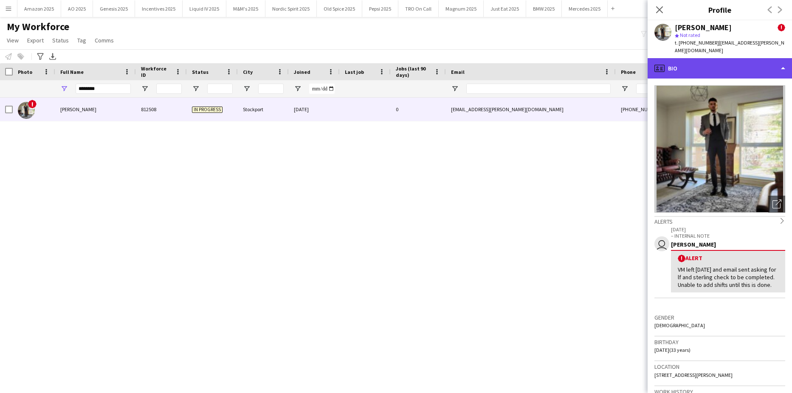
click at [721, 60] on div "profile Bio" at bounding box center [719, 68] width 144 height 20
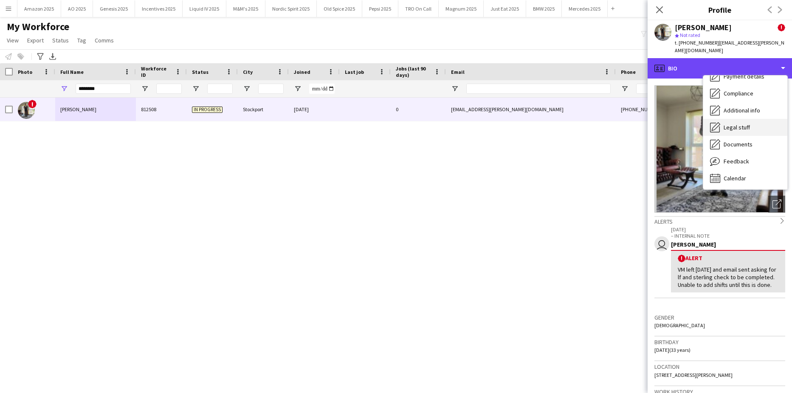
scroll to position [114, 0]
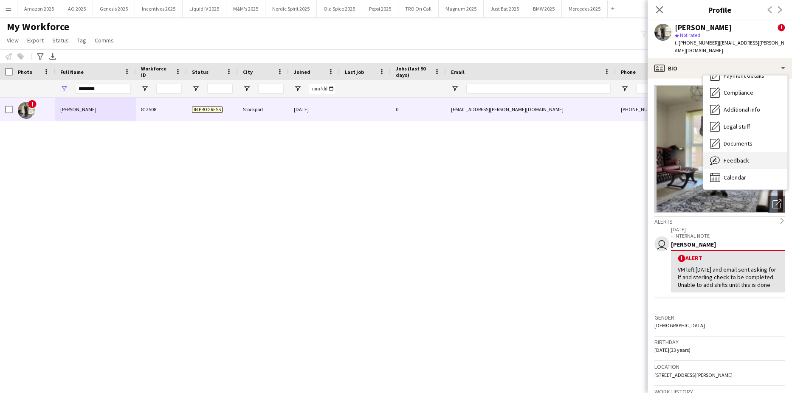
click at [751, 154] on div "Feedback Feedback" at bounding box center [745, 160] width 84 height 17
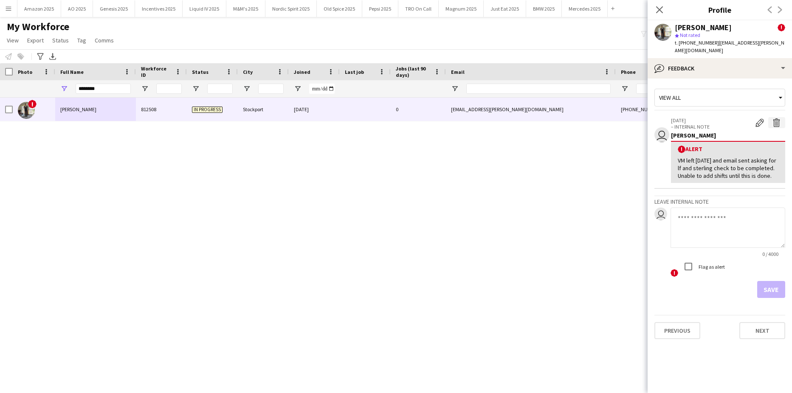
click at [774, 118] on app-icon "Delete alert" at bounding box center [776, 122] width 8 height 8
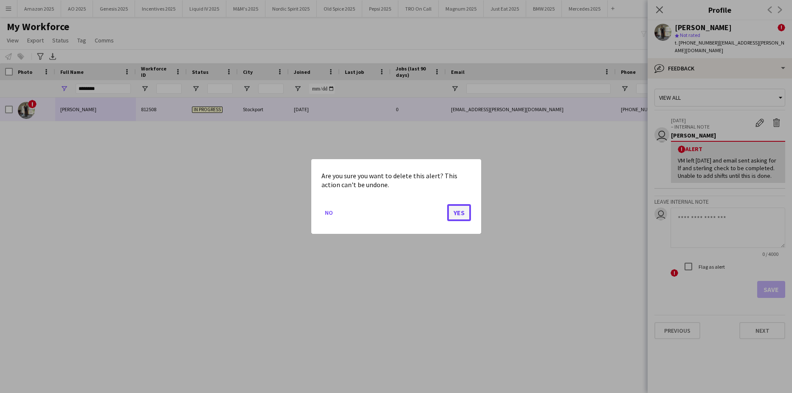
click at [456, 217] on button "Yes" at bounding box center [459, 212] width 24 height 17
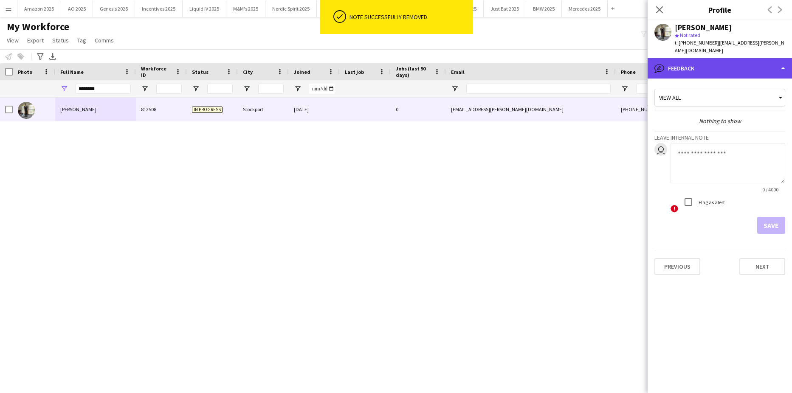
click at [758, 58] on div "bubble-pencil Feedback" at bounding box center [719, 68] width 144 height 20
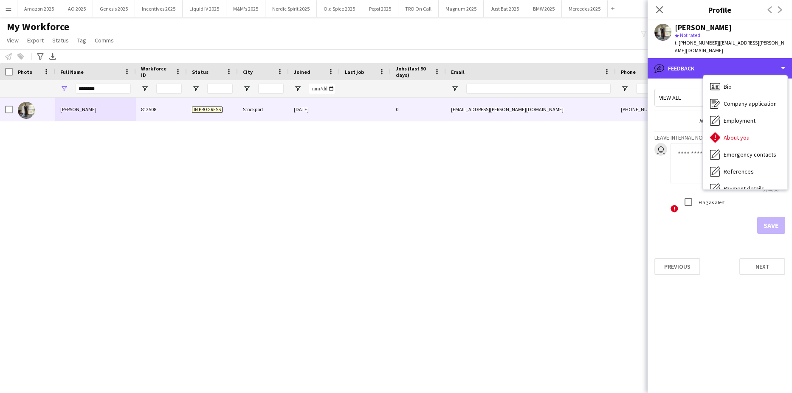
scroll to position [0, 0]
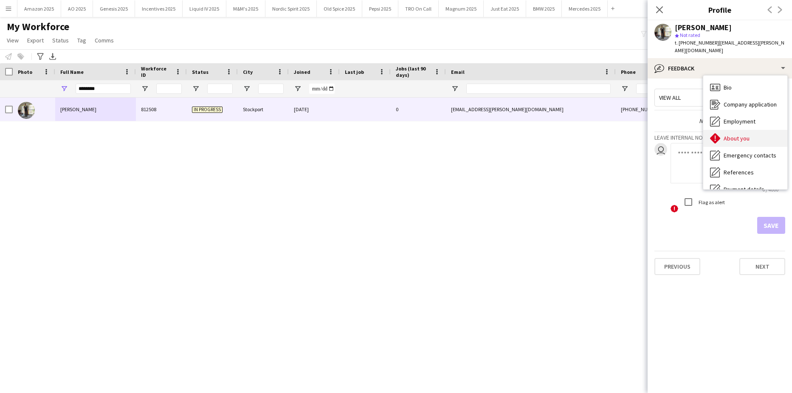
click at [747, 135] on span "About you" at bounding box center [736, 139] width 26 height 8
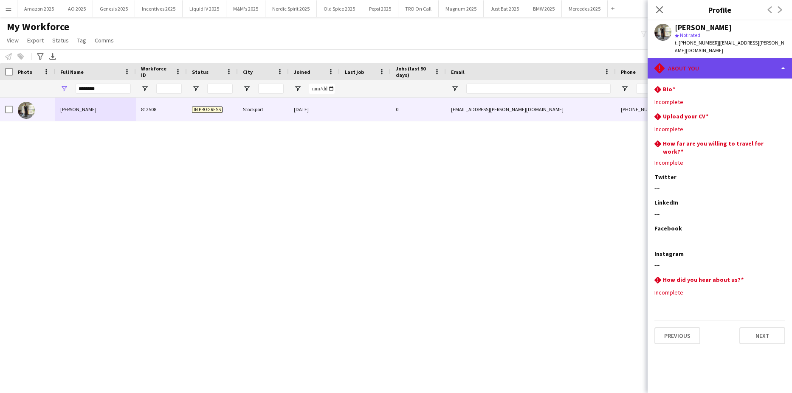
click at [779, 60] on div "rhombus-alert About you" at bounding box center [719, 68] width 144 height 20
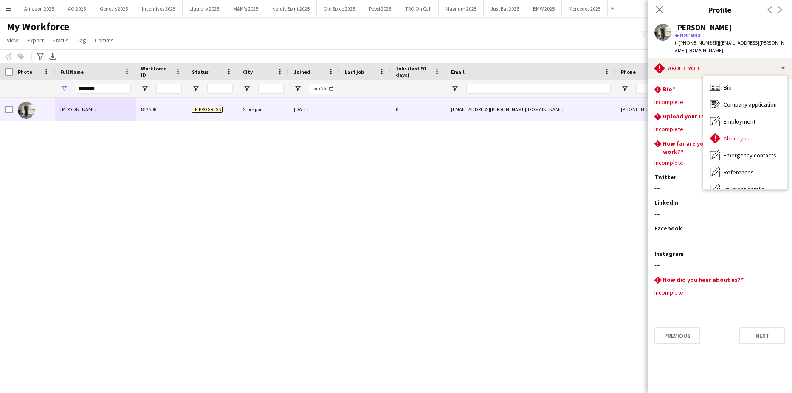
click at [769, 320] on div "Previous Next" at bounding box center [719, 332] width 131 height 24
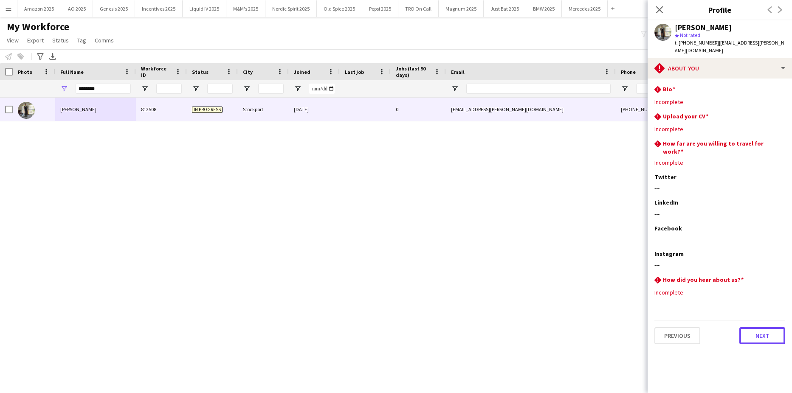
drag, startPoint x: 770, startPoint y: 327, endPoint x: 765, endPoint y: 318, distance: 10.3
click at [770, 327] on button "Next" at bounding box center [762, 335] width 46 height 17
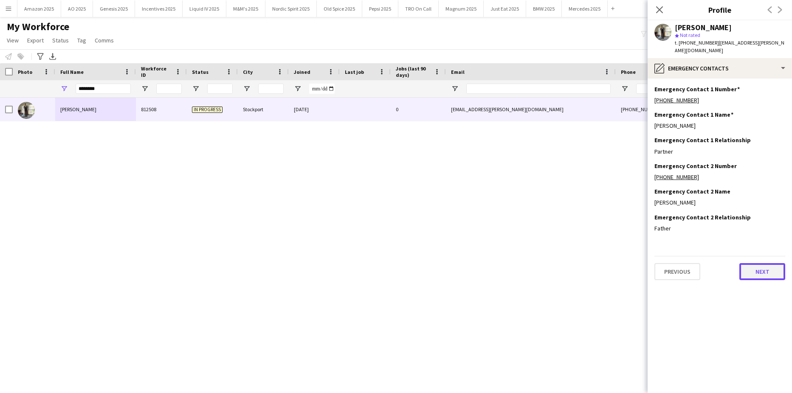
click at [767, 263] on button "Next" at bounding box center [762, 271] width 46 height 17
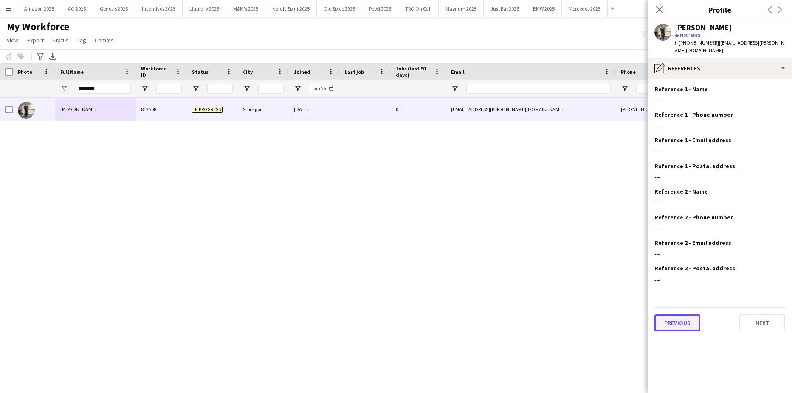
click at [686, 317] on button "Previous" at bounding box center [677, 323] width 46 height 17
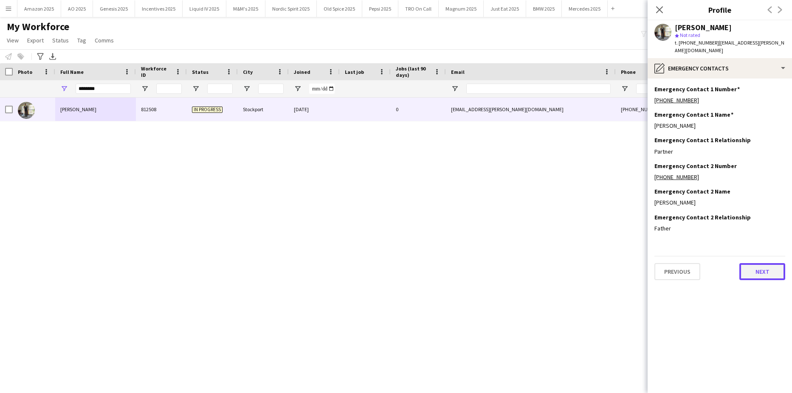
click at [753, 263] on button "Next" at bounding box center [762, 271] width 46 height 17
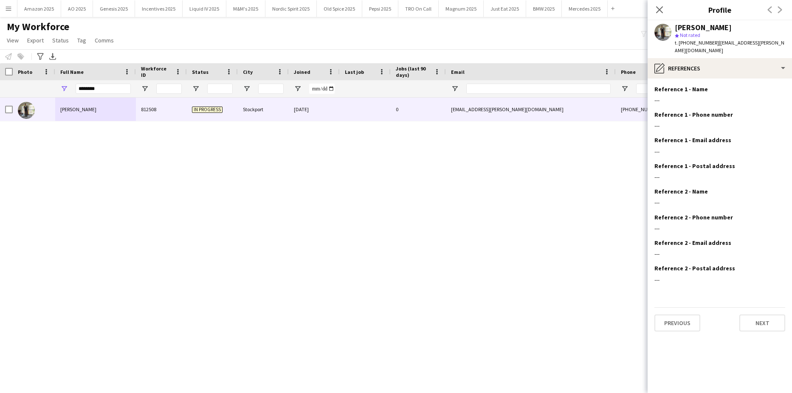
click at [765, 307] on div "Previous Next" at bounding box center [719, 319] width 131 height 24
click at [762, 315] on button "Next" at bounding box center [762, 323] width 46 height 17
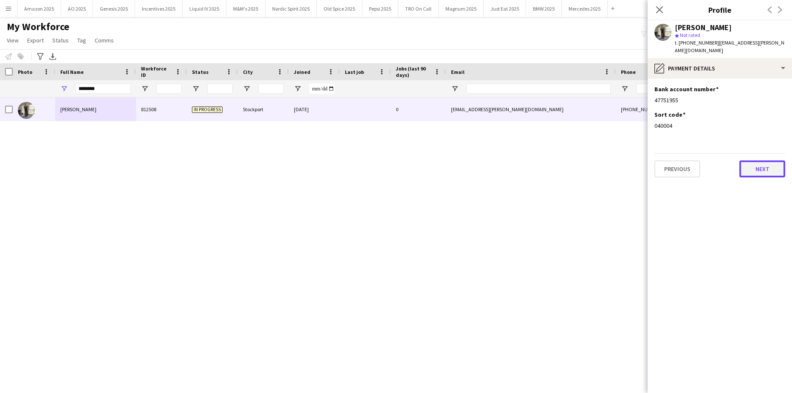
click at [759, 160] on button "Next" at bounding box center [762, 168] width 46 height 17
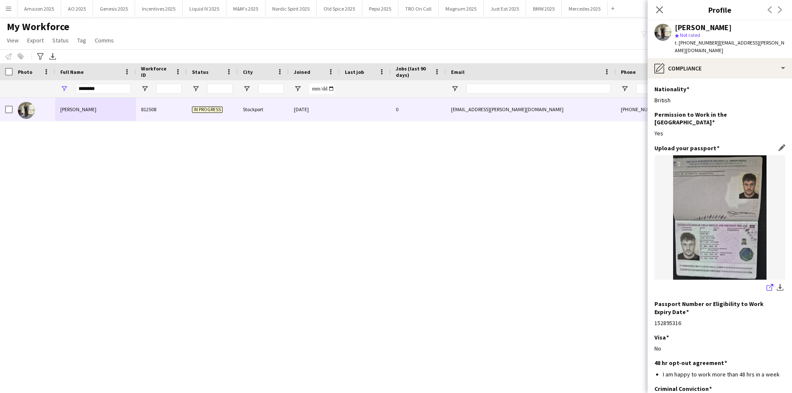
click at [766, 284] on icon "share-external-link-1" at bounding box center [769, 287] width 7 height 7
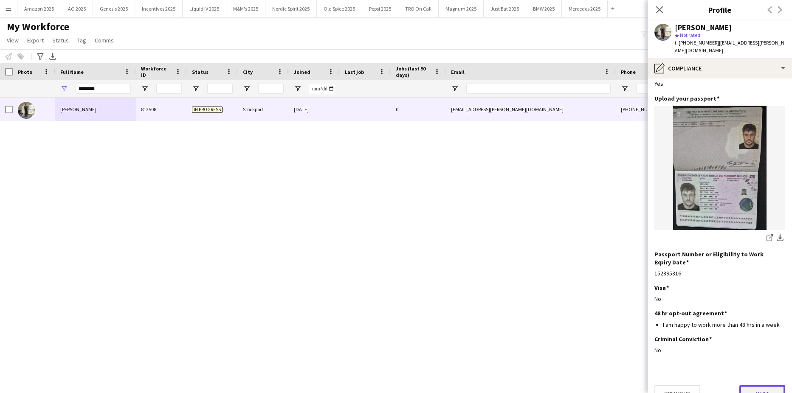
click at [767, 385] on button "Next" at bounding box center [762, 393] width 46 height 17
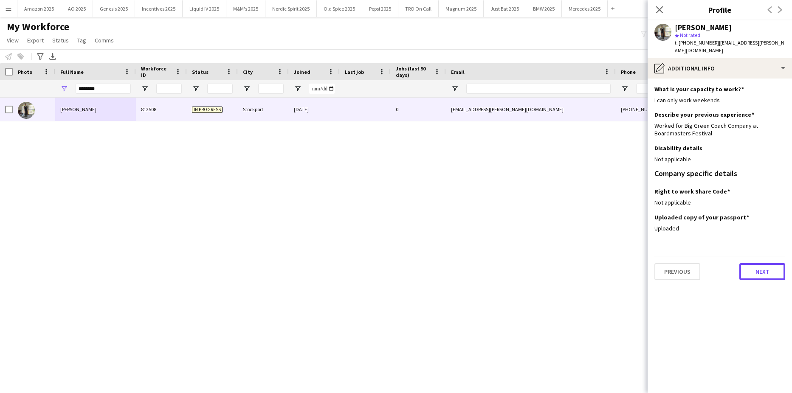
click at [757, 264] on button "Next" at bounding box center [762, 271] width 46 height 17
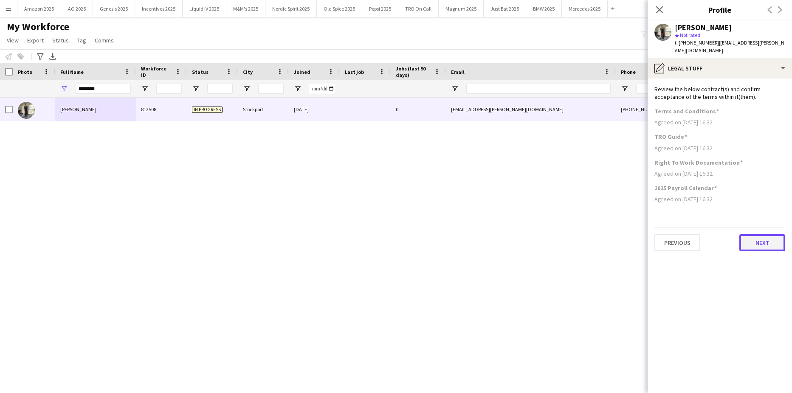
click at [753, 234] on button "Next" at bounding box center [762, 242] width 46 height 17
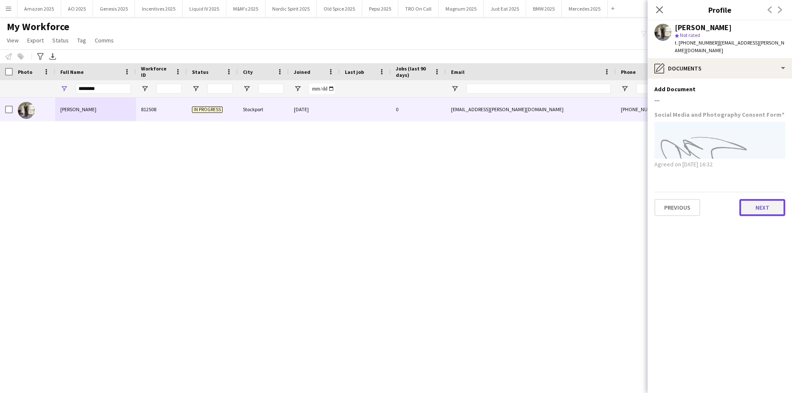
click at [756, 202] on button "Next" at bounding box center [762, 207] width 46 height 17
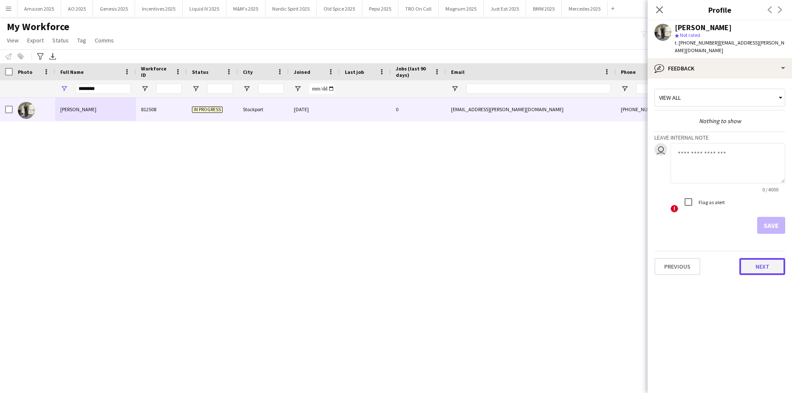
click at [769, 266] on button "Next" at bounding box center [762, 266] width 46 height 17
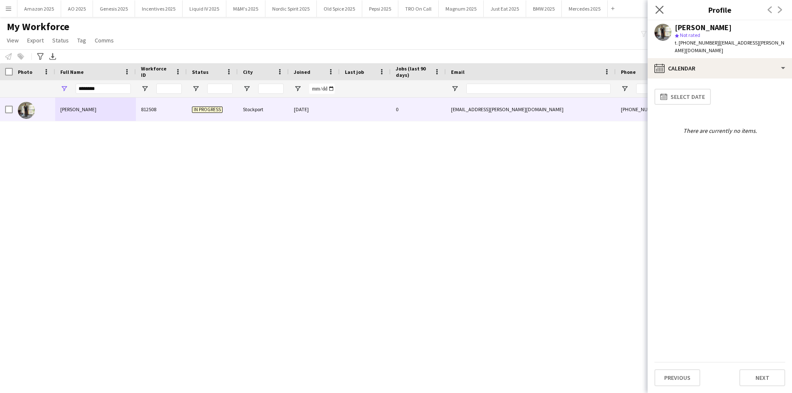
click at [663, 14] on app-icon "Close pop-in" at bounding box center [659, 10] width 12 height 12
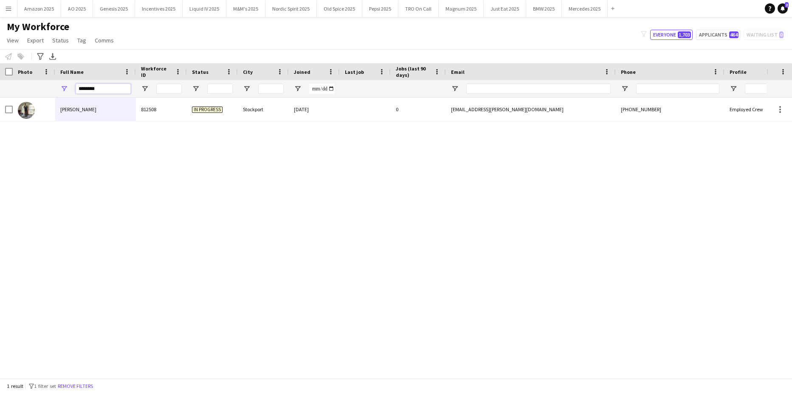
click at [0, 90] on html "Menu Boards Boards Boards All jobs Status Workforce Workforce My Workforce Recr…" at bounding box center [396, 196] width 792 height 393
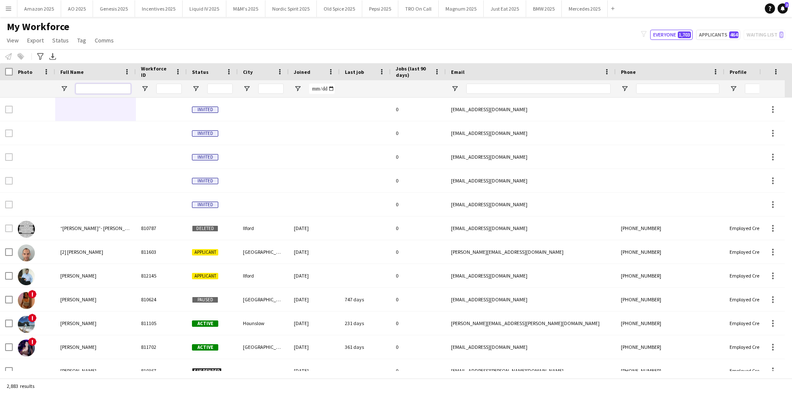
click at [99, 87] on input "Full Name Filter Input" at bounding box center [103, 89] width 55 height 10
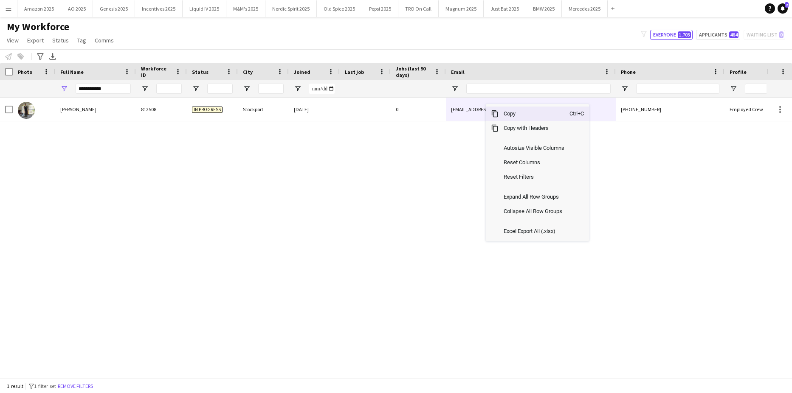
click at [503, 115] on span "Copy" at bounding box center [533, 114] width 71 height 14
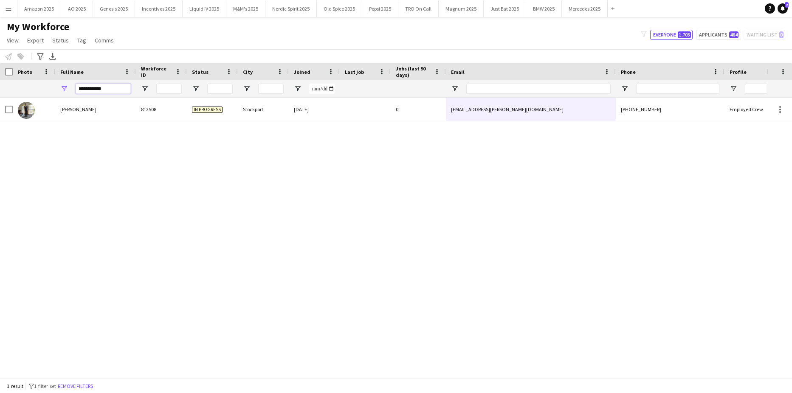
drag, startPoint x: 125, startPoint y: 92, endPoint x: -22, endPoint y: 101, distance: 147.2
click at [0, 101] on html "Menu Boards Boards Boards All jobs Status Workforce Workforce My Workforce Recr…" at bounding box center [396, 196] width 792 height 393
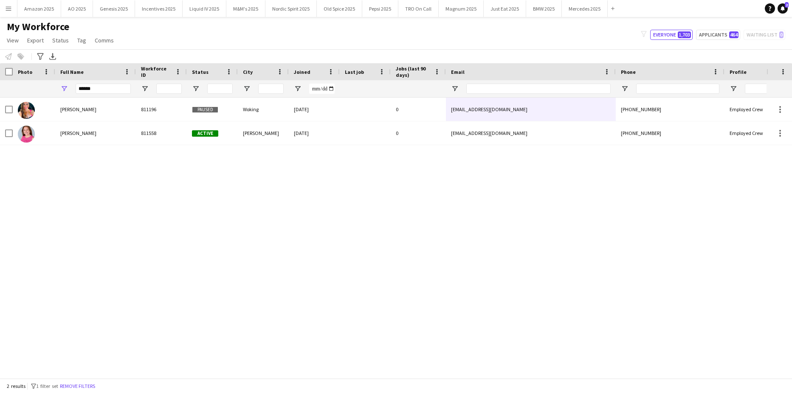
click at [135, 214] on div "Renata Almeida Sarzi 811196 Paused Woking 04-03-2024 0 promo@renatasarzi.com +4…" at bounding box center [383, 234] width 766 height 273
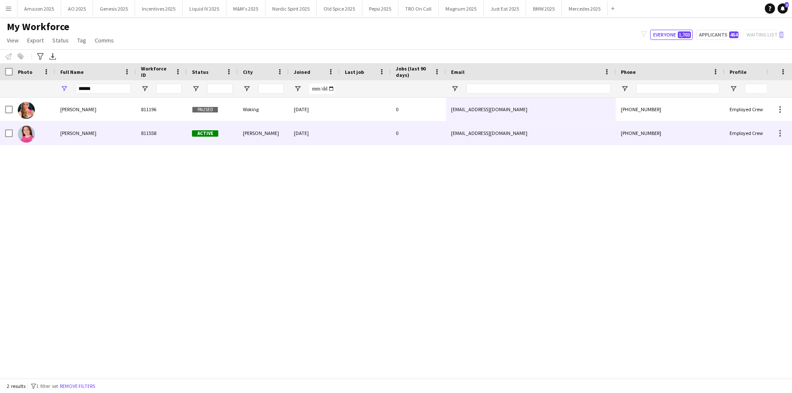
click at [66, 127] on div "Renata Christian" at bounding box center [95, 132] width 81 height 23
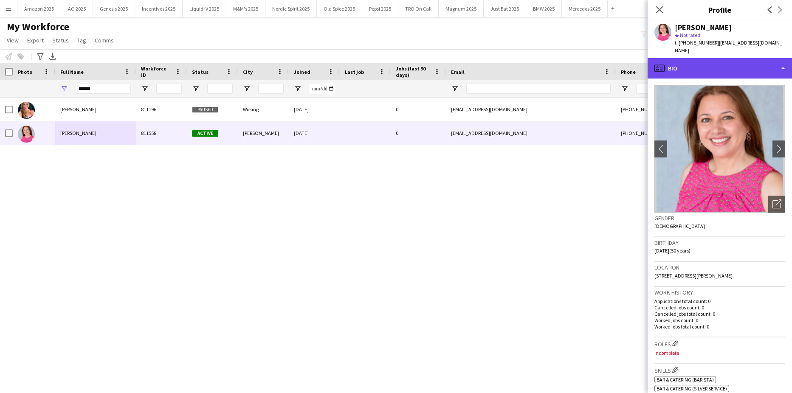
click at [764, 59] on div "profile Bio" at bounding box center [719, 68] width 144 height 20
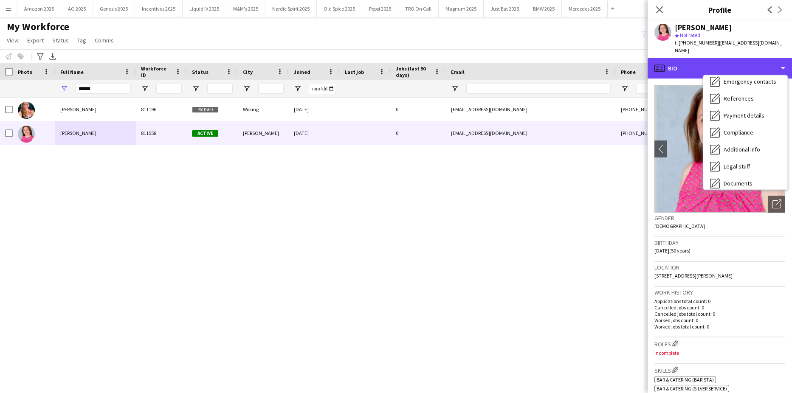
scroll to position [114, 0]
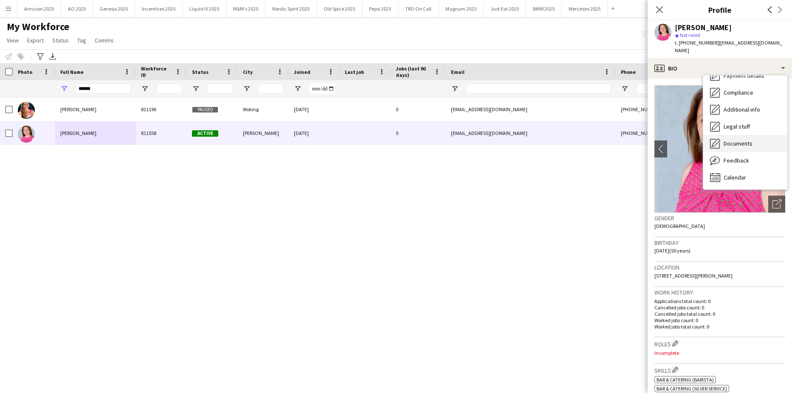
click at [741, 140] on span "Documents" at bounding box center [737, 144] width 29 height 8
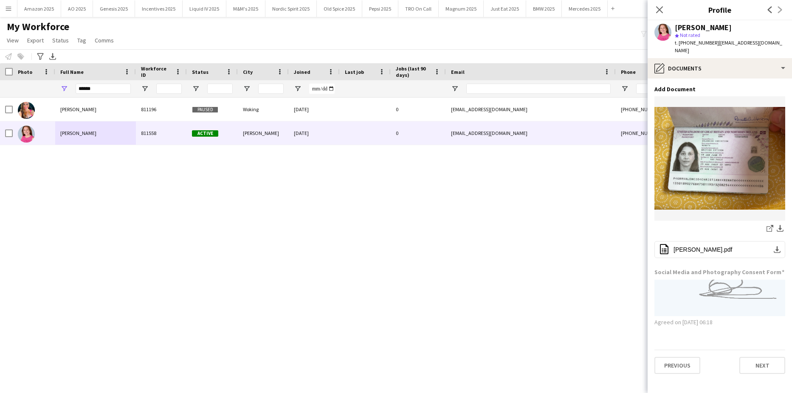
drag, startPoint x: 722, startPoint y: 241, endPoint x: 787, endPoint y: 241, distance: 64.9
click at [723, 246] on span "VALENCIO CHRISTIAN_RENATA_Report.pdf" at bounding box center [702, 249] width 59 height 7
drag, startPoint x: 103, startPoint y: 90, endPoint x: -22, endPoint y: 103, distance: 125.1
click at [0, 103] on html "Menu Boards Boards Boards All jobs Status Workforce Workforce My Workforce Recr…" at bounding box center [396, 196] width 792 height 393
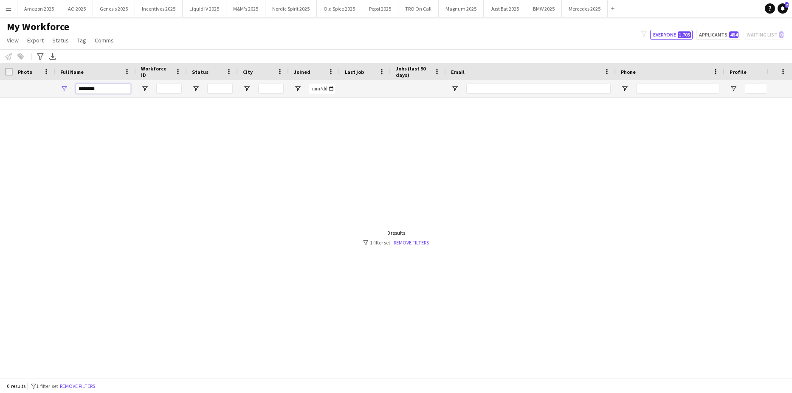
click at [113, 84] on input "********" at bounding box center [103, 89] width 55 height 10
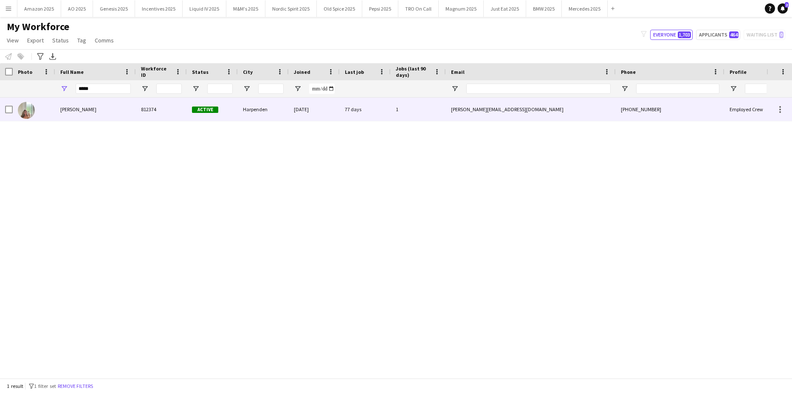
drag, startPoint x: 77, startPoint y: 110, endPoint x: 86, endPoint y: 108, distance: 8.8
click at [77, 110] on span "Madeline Woodnick" at bounding box center [78, 109] width 36 height 6
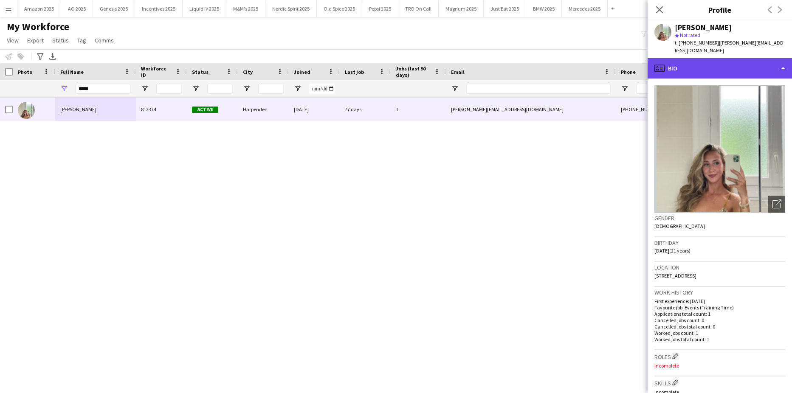
click at [767, 71] on div "profile Bio" at bounding box center [719, 68] width 144 height 20
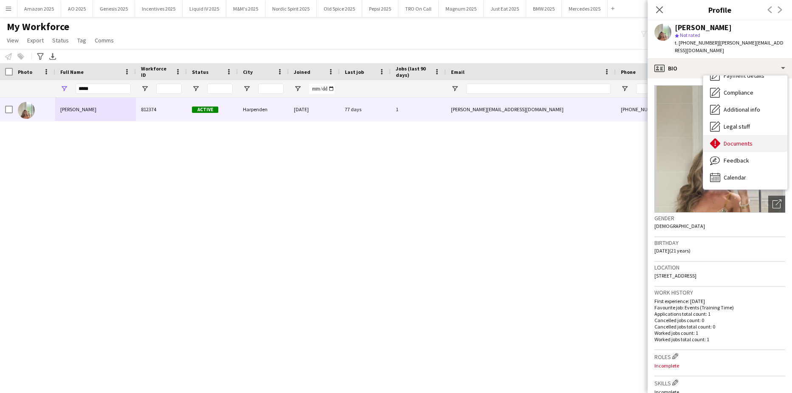
click at [739, 144] on span "Documents" at bounding box center [737, 144] width 29 height 8
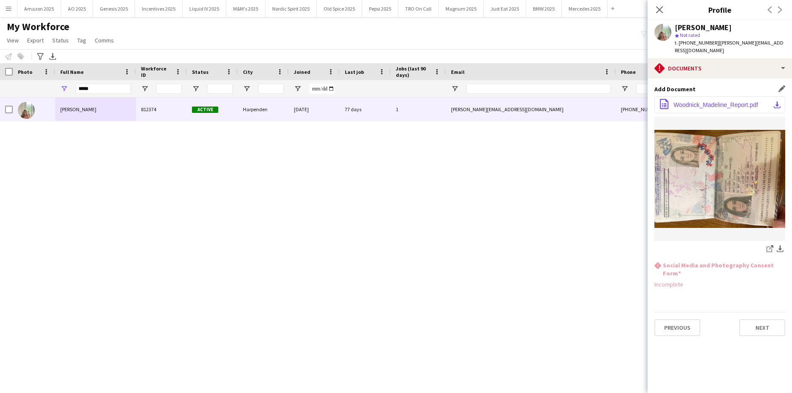
click at [735, 104] on span "Woodnick_Madeline_Report.pdf" at bounding box center [715, 104] width 84 height 7
drag, startPoint x: 110, startPoint y: 91, endPoint x: -22, endPoint y: 127, distance: 136.8
click at [0, 127] on html "Menu Boards Boards Boards All jobs Status Workforce Workforce My Workforce Recr…" at bounding box center [396, 196] width 792 height 393
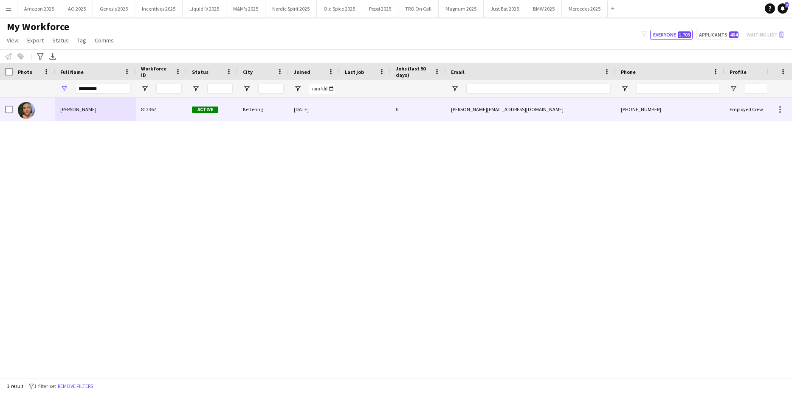
click at [98, 117] on div "Alexandra Weightman" at bounding box center [95, 109] width 81 height 23
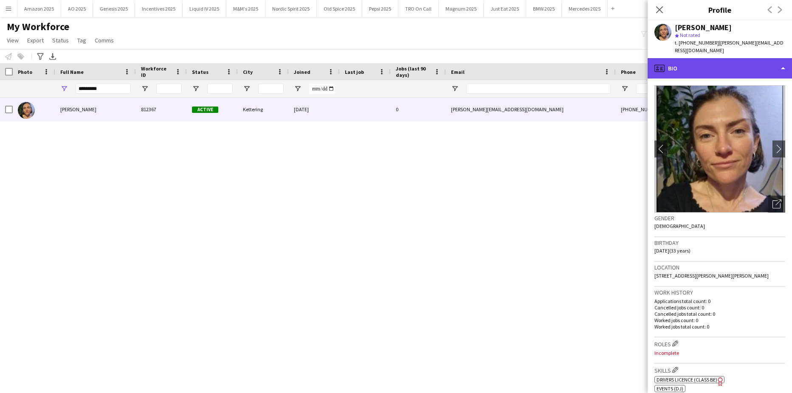
click at [736, 62] on div "profile Bio" at bounding box center [719, 68] width 144 height 20
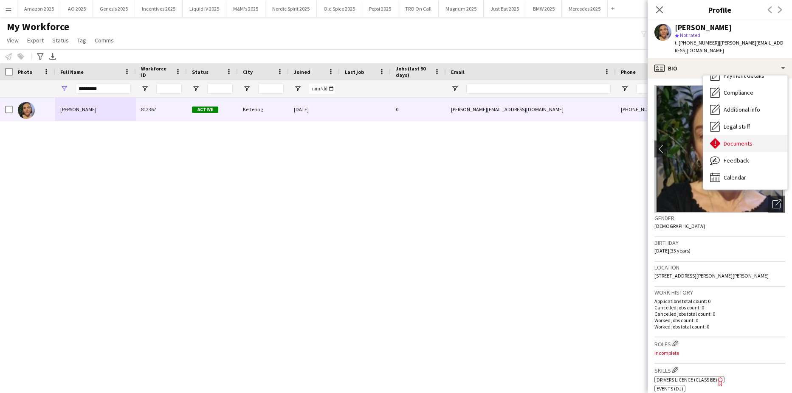
click at [734, 140] on span "Documents" at bounding box center [737, 144] width 29 height 8
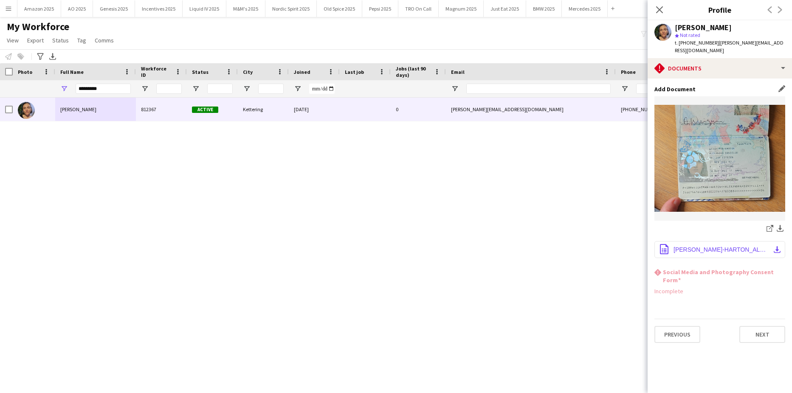
click at [729, 246] on span "WEIGHTMAN-HARTON_ALEXANDRA_Report.pdf" at bounding box center [721, 249] width 96 height 7
drag, startPoint x: 107, startPoint y: 89, endPoint x: -22, endPoint y: 118, distance: 131.3
click at [0, 118] on html "Menu Boards Boards Boards All jobs Status Workforce Workforce My Workforce Recr…" at bounding box center [396, 196] width 792 height 393
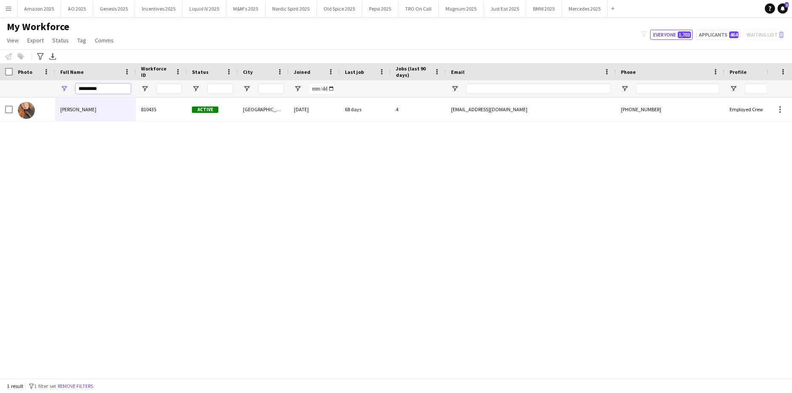
type input "*********"
drag, startPoint x: 136, startPoint y: 236, endPoint x: 132, endPoint y: 242, distance: 7.9
click at [132, 242] on div "Jemma Jenkinson 810435 Active Northampton 09-01-2023 68 days 4 jemmajenkinson@h…" at bounding box center [383, 234] width 766 height 273
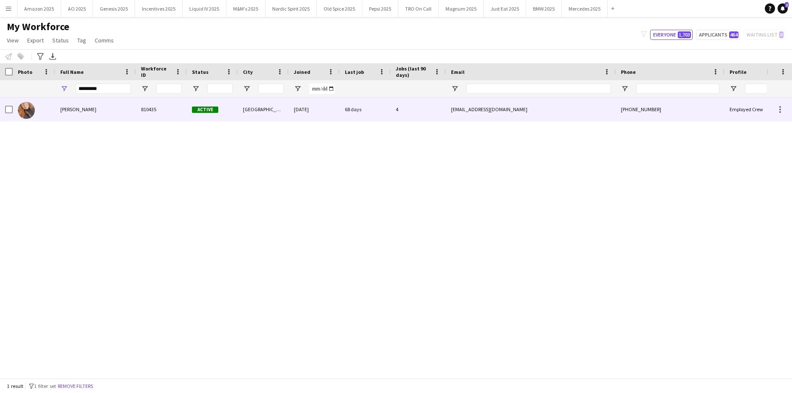
click at [89, 110] on span "Jemma Jenkinson" at bounding box center [78, 109] width 36 height 6
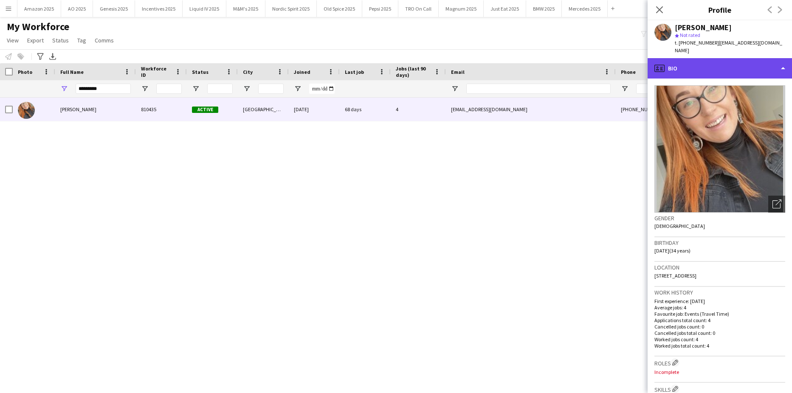
click at [724, 60] on div "profile Bio" at bounding box center [719, 68] width 144 height 20
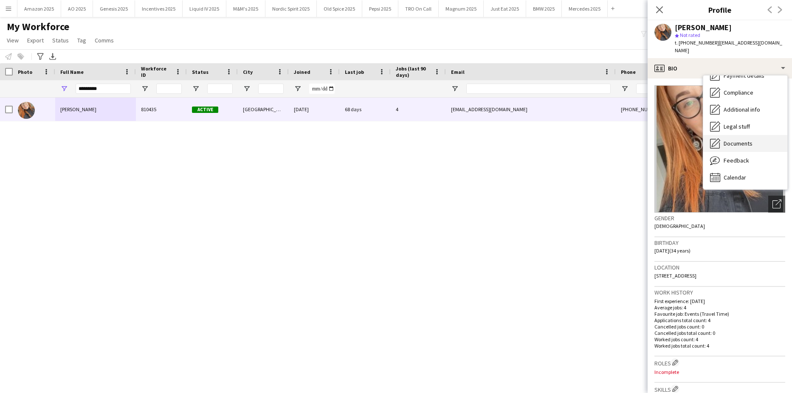
click at [742, 142] on div "Documents Documents" at bounding box center [745, 143] width 84 height 17
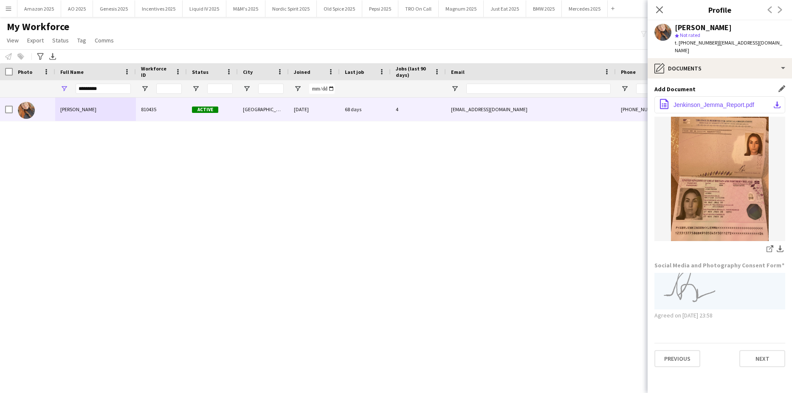
click at [722, 101] on span "Jenkinson_Jemma_Report.pdf" at bounding box center [713, 104] width 81 height 7
drag, startPoint x: 111, startPoint y: 90, endPoint x: -22, endPoint y: 99, distance: 132.7
click at [0, 99] on html "Menu Boards Boards Boards All jobs Status Workforce Workforce My Workforce Recr…" at bounding box center [396, 196] width 792 height 393
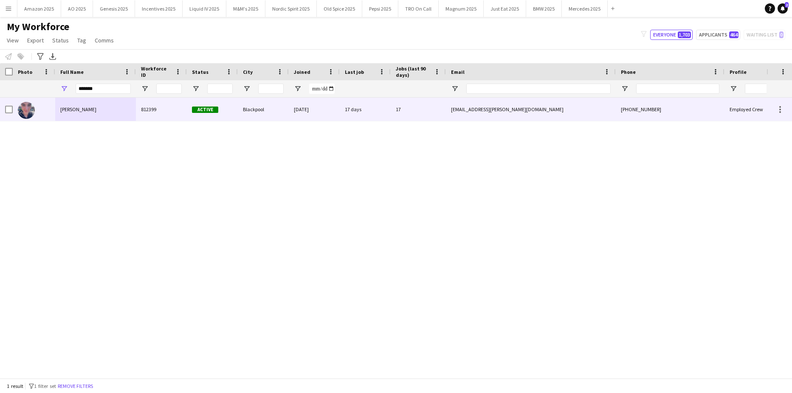
drag, startPoint x: 75, startPoint y: 114, endPoint x: 241, endPoint y: 111, distance: 166.4
click at [78, 114] on div "Anthony Doherty Kilbane" at bounding box center [95, 109] width 81 height 23
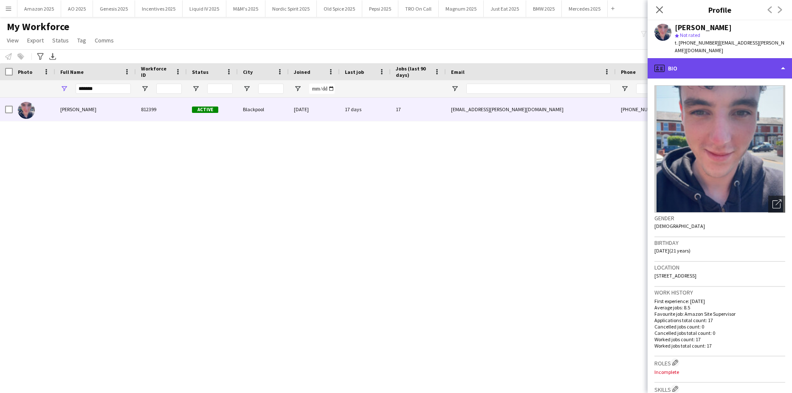
click at [752, 58] on div "profile Bio" at bounding box center [719, 68] width 144 height 20
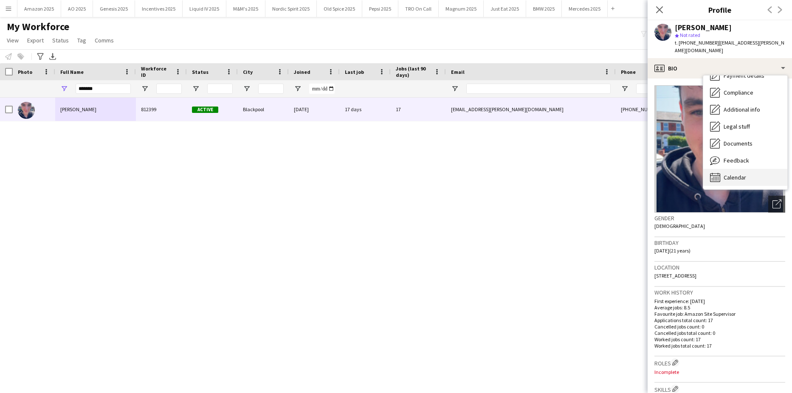
click at [753, 169] on div "Calendar Calendar" at bounding box center [745, 177] width 84 height 17
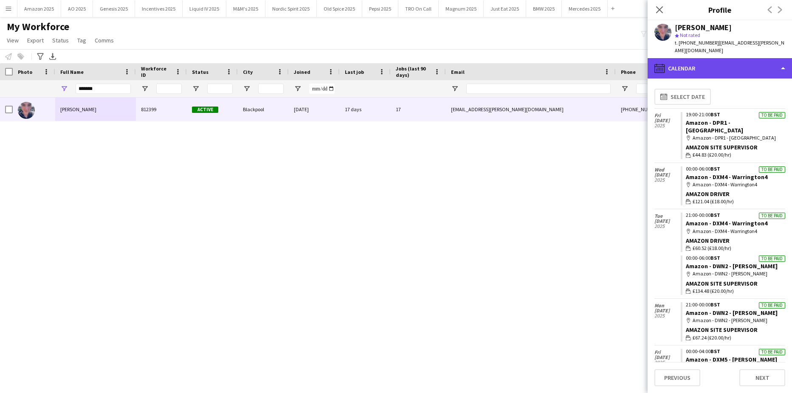
click at [765, 58] on div "calendar-full Calendar" at bounding box center [719, 68] width 144 height 20
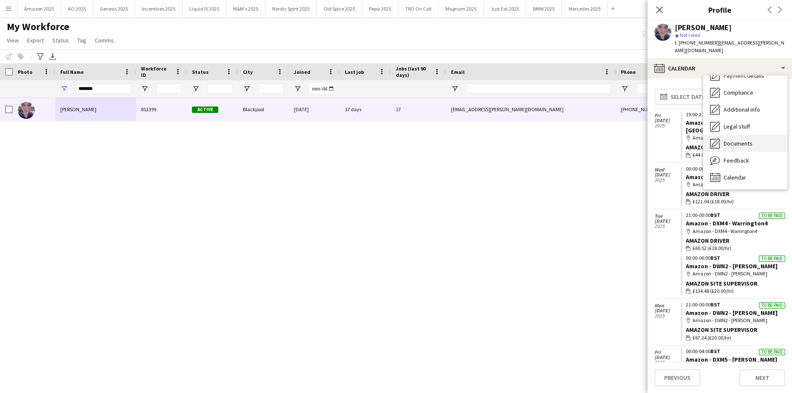
click at [751, 140] on span "Documents" at bounding box center [737, 144] width 29 height 8
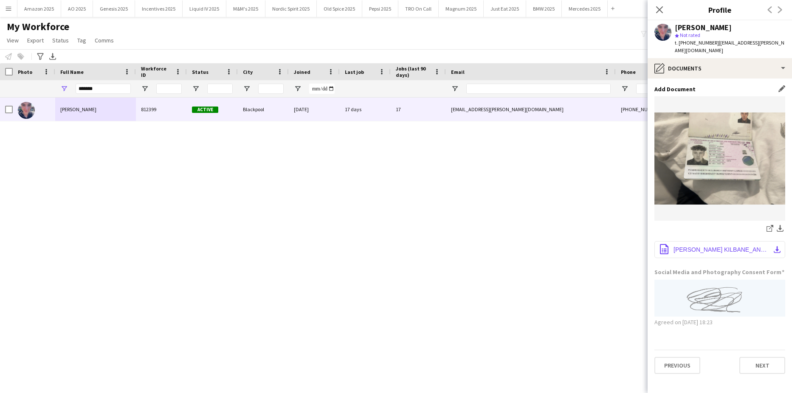
click at [705, 246] on span "DOHERTY KILBANE_ANTHONY_Report.pdf" at bounding box center [721, 249] width 96 height 7
drag, startPoint x: -22, startPoint y: 120, endPoint x: -22, endPoint y: 104, distance: 16.1
click at [0, 104] on html "Menu Boards Boards Boards All jobs Status Workforce Workforce My Workforce Recr…" at bounding box center [396, 196] width 792 height 393
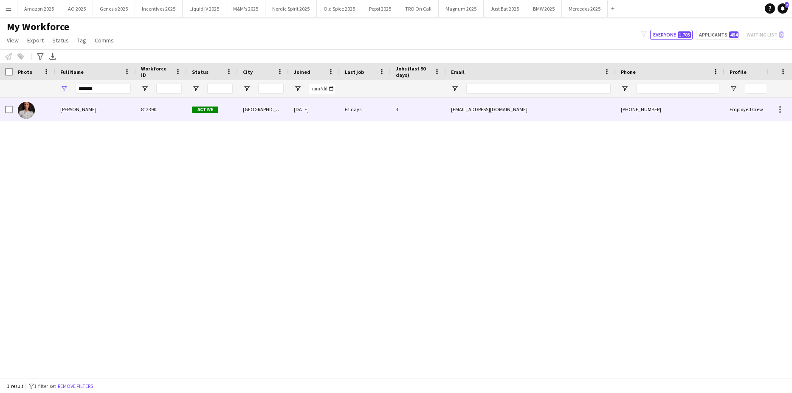
click at [87, 109] on span "Adiza Shardow" at bounding box center [78, 109] width 36 height 6
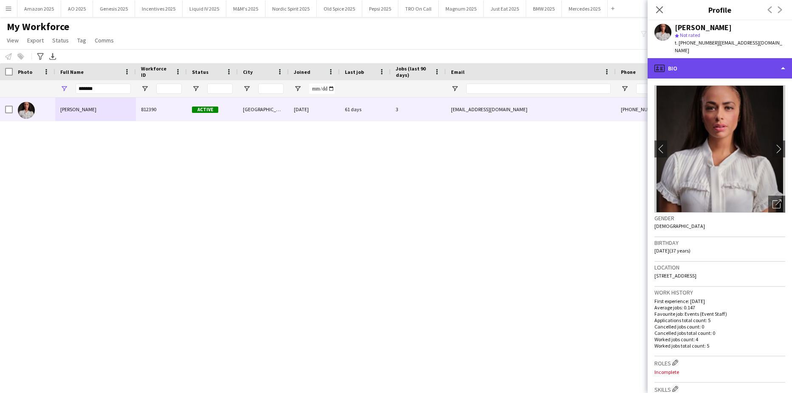
click at [751, 62] on div "profile Bio" at bounding box center [719, 68] width 144 height 20
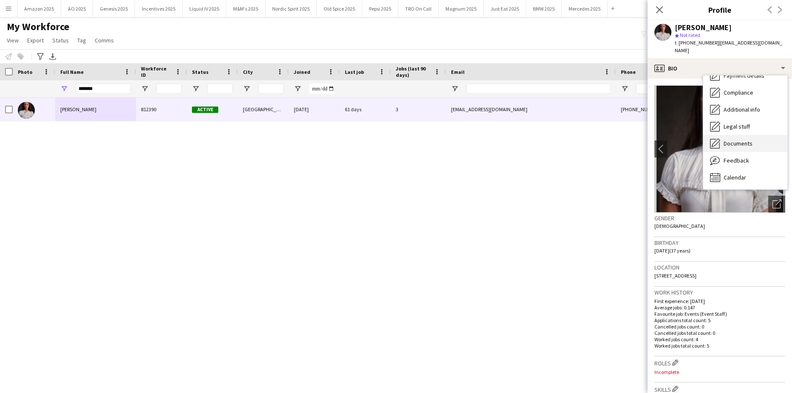
click at [748, 140] on span "Documents" at bounding box center [737, 144] width 29 height 8
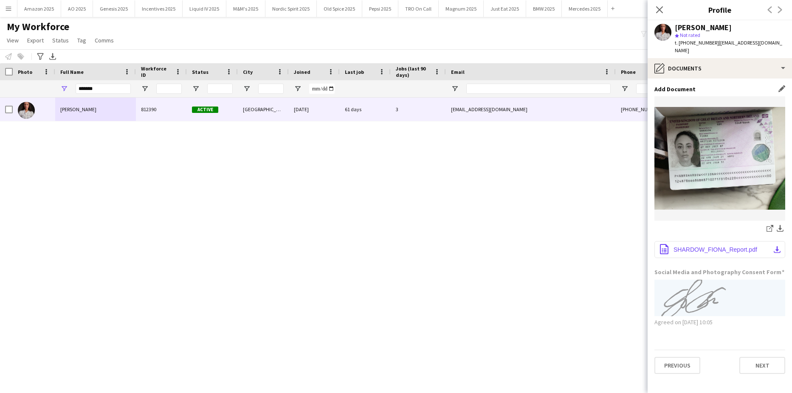
click at [723, 246] on span "SHARDOW_FIONA_Report.pdf" at bounding box center [715, 249] width 84 height 7
drag, startPoint x: 110, startPoint y: 93, endPoint x: -22, endPoint y: 104, distance: 132.1
click at [0, 104] on html "Menu Boards Boards Boards All jobs Status Workforce Workforce My Workforce Recr…" at bounding box center [396, 196] width 792 height 393
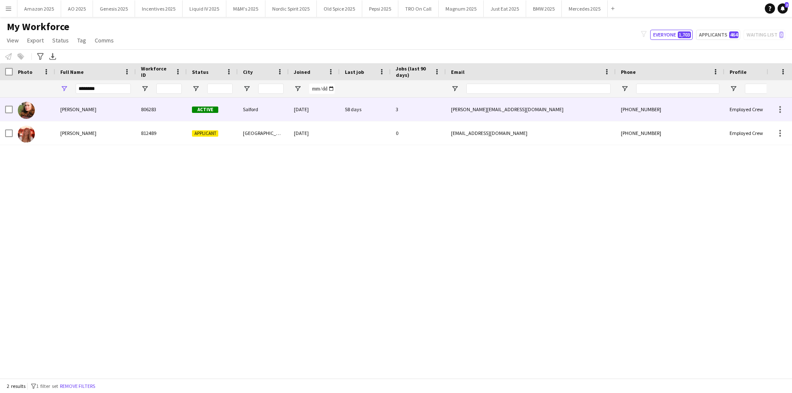
click at [74, 106] on span "Chloe Thijm" at bounding box center [78, 109] width 36 height 6
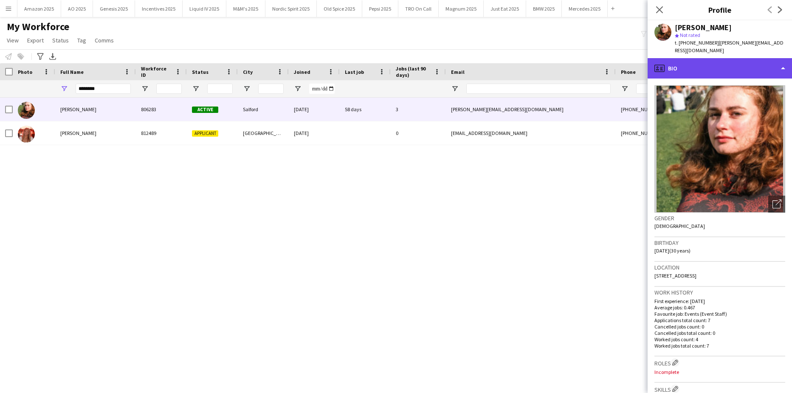
click at [750, 66] on div "profile Bio" at bounding box center [719, 68] width 144 height 20
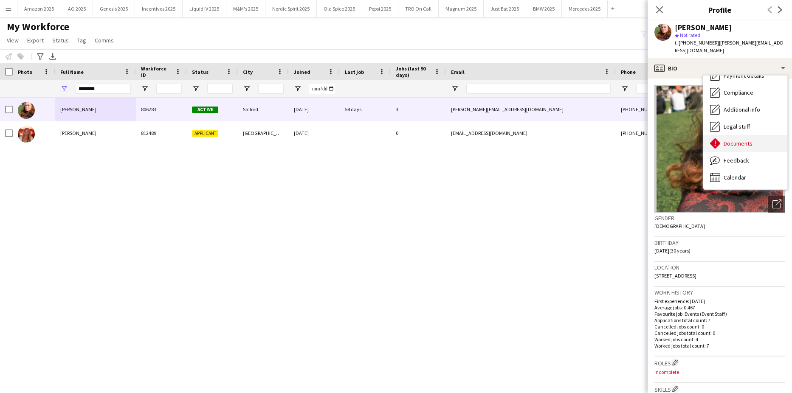
click at [737, 140] on span "Documents" at bounding box center [737, 144] width 29 height 8
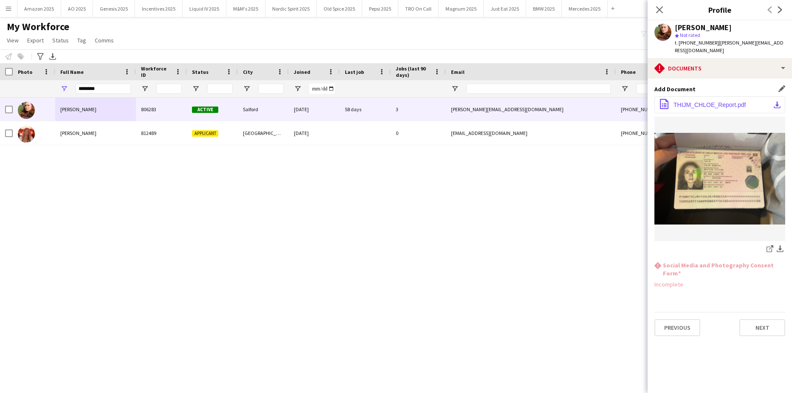
drag, startPoint x: 710, startPoint y: 95, endPoint x: 721, endPoint y: 97, distance: 11.3
click at [711, 101] on span "THIJM_CHLOE_Report.pdf" at bounding box center [709, 104] width 72 height 7
drag, startPoint x: 100, startPoint y: 90, endPoint x: -22, endPoint y: 93, distance: 121.4
click at [0, 93] on html "Menu Boards Boards Boards All jobs Status Workforce Workforce My Workforce Recr…" at bounding box center [396, 196] width 792 height 393
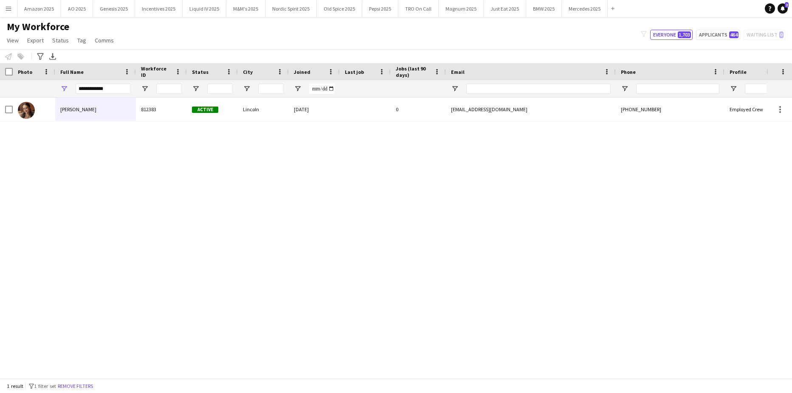
drag, startPoint x: 235, startPoint y: 294, endPoint x: 208, endPoint y: 269, distance: 36.6
click at [220, 283] on div "Catriona Lee 812383 Active Lincoln 03-06-2025 0 catrilee@icloud.com +4479542411…" at bounding box center [383, 234] width 766 height 273
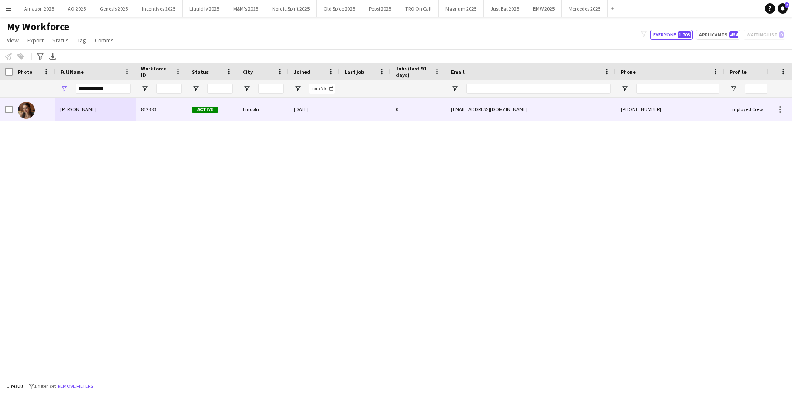
click at [76, 110] on span "Catriona Lee" at bounding box center [78, 109] width 36 height 6
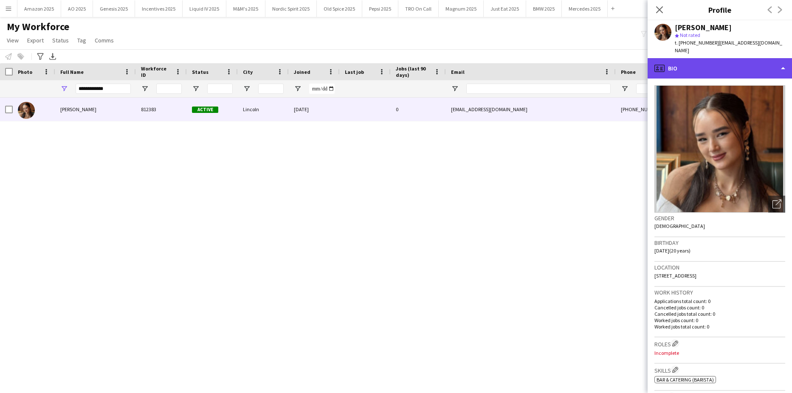
click at [718, 58] on div "profile Bio" at bounding box center [719, 68] width 144 height 20
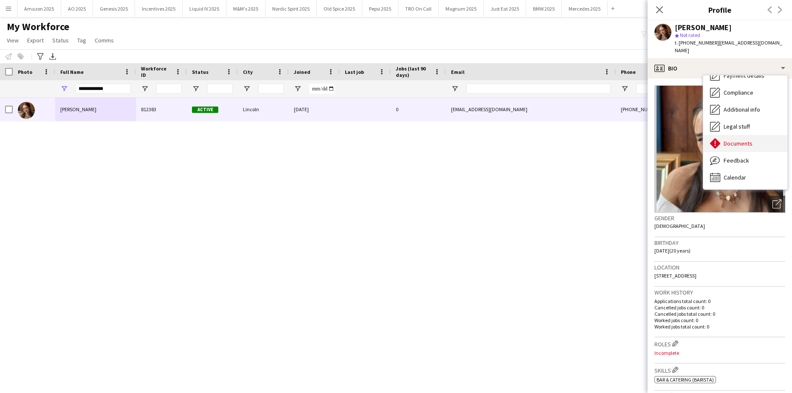
click at [723, 140] on span "Documents" at bounding box center [737, 144] width 29 height 8
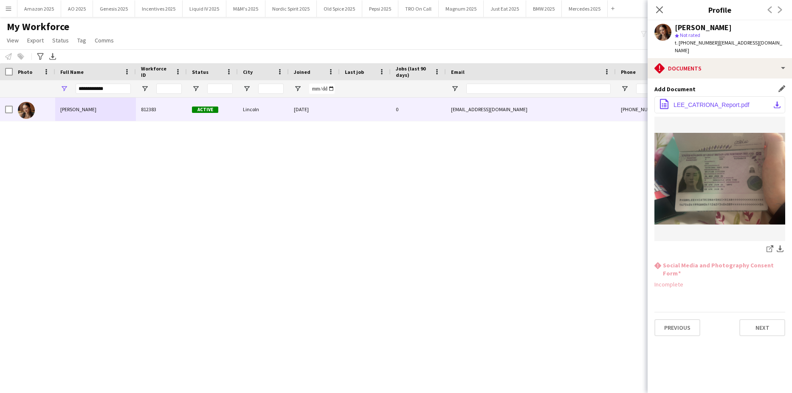
click at [710, 101] on span "LEE_CATRIONA_Report.pdf" at bounding box center [711, 104] width 76 height 7
drag, startPoint x: 114, startPoint y: 89, endPoint x: -22, endPoint y: 94, distance: 135.9
click at [0, 94] on html "Menu Boards Boards Boards All jobs Status Workforce Workforce My Workforce Recr…" at bounding box center [396, 196] width 792 height 393
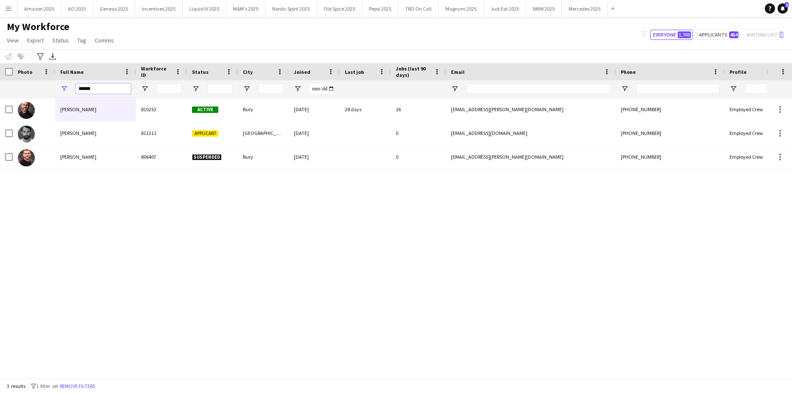
type input "******"
click at [81, 202] on div "kieran Dean Hillam 810253 Active Bury 16-09-2022 28 days 16 kieran.hillam@aol.c…" at bounding box center [383, 234] width 766 height 273
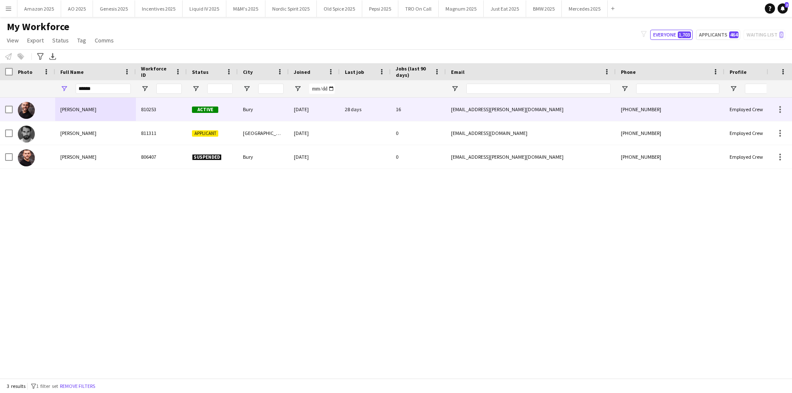
click at [84, 108] on span "kieran Dean Hillam" at bounding box center [78, 109] width 36 height 6
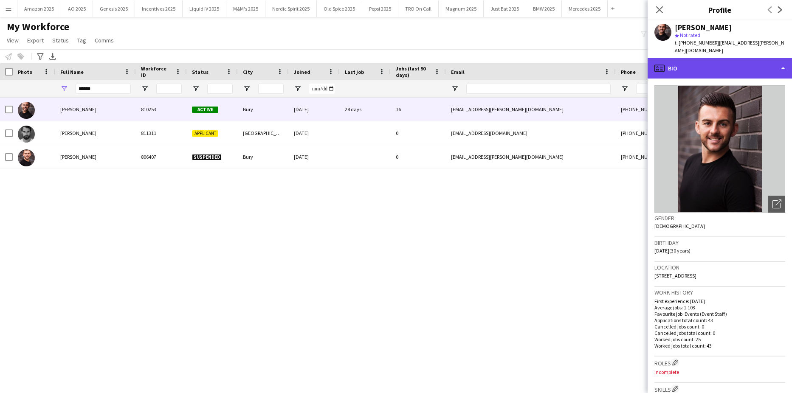
drag, startPoint x: 710, startPoint y: 54, endPoint x: 721, endPoint y: 58, distance: 12.2
click at [711, 58] on div "profile Bio" at bounding box center [719, 68] width 144 height 20
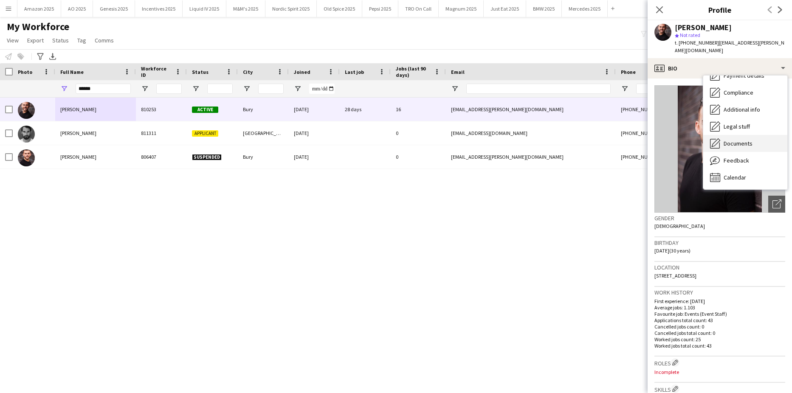
click at [744, 140] on div "Documents Documents" at bounding box center [745, 143] width 84 height 17
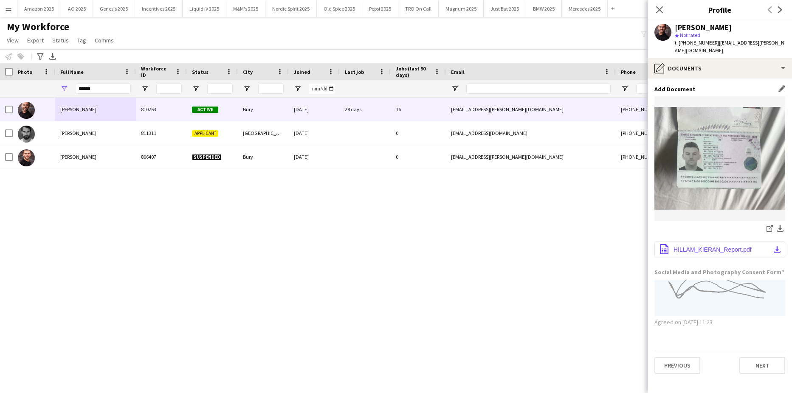
click at [708, 246] on span "HILLAM_KIERAN_Report.pdf" at bounding box center [712, 249] width 78 height 7
drag, startPoint x: 96, startPoint y: 89, endPoint x: -22, endPoint y: 112, distance: 119.6
click at [0, 112] on html "Menu Boards Boards Boards All jobs Status Workforce Workforce My Workforce Recr…" at bounding box center [396, 196] width 792 height 393
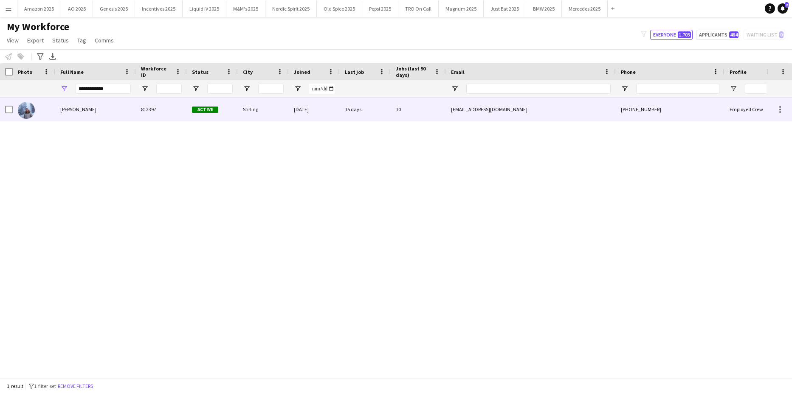
click at [64, 101] on div "Lewis Goldie" at bounding box center [95, 109] width 81 height 23
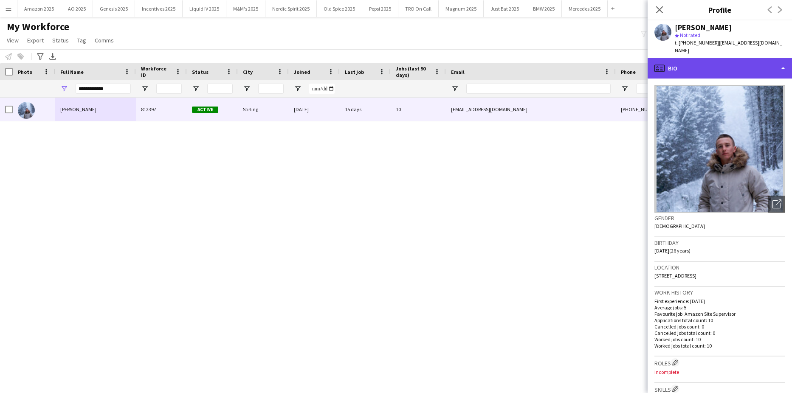
click at [748, 67] on div "profile Bio" at bounding box center [719, 68] width 144 height 20
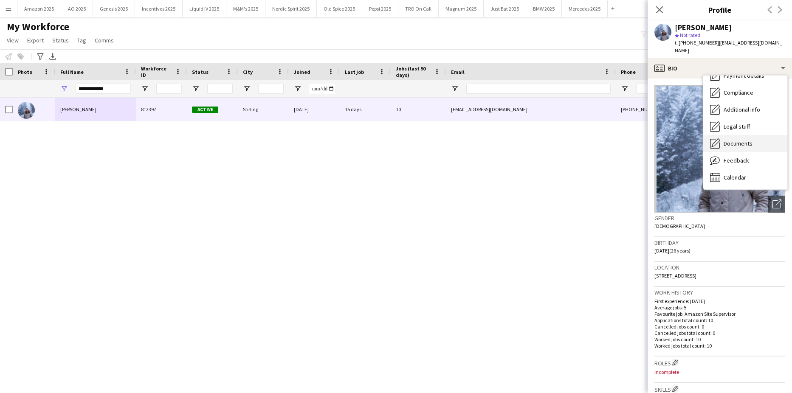
click at [740, 140] on span "Documents" at bounding box center [737, 144] width 29 height 8
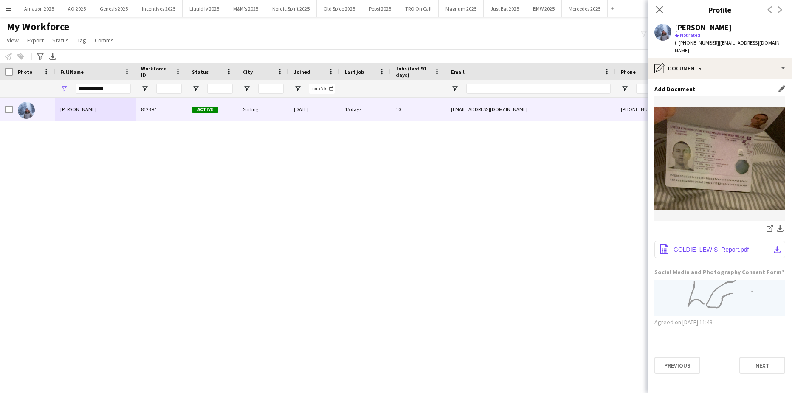
click at [705, 241] on button "office-file-sheet GOLDIE_LEWIS_Report.pdf download-bottom" at bounding box center [719, 249] width 131 height 17
drag, startPoint x: 112, startPoint y: 89, endPoint x: -22, endPoint y: 132, distance: 140.8
click at [0, 132] on html "Menu Boards Boards Boards All jobs Status Workforce Workforce My Workforce Recr…" at bounding box center [396, 196] width 792 height 393
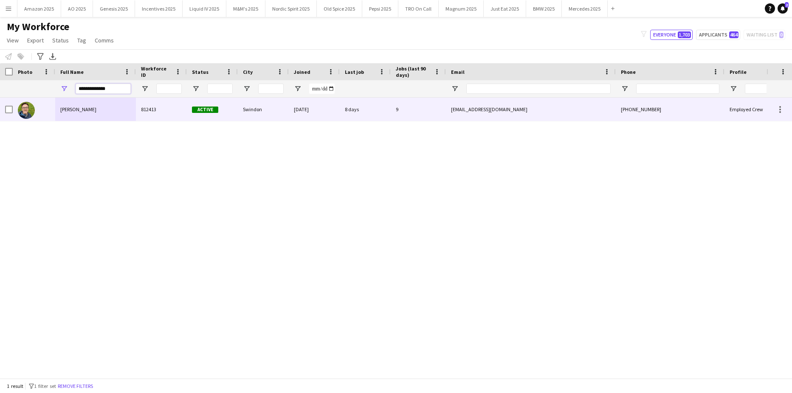
type input "**********"
click at [79, 108] on span "Callum Lipscombe" at bounding box center [78, 109] width 36 height 6
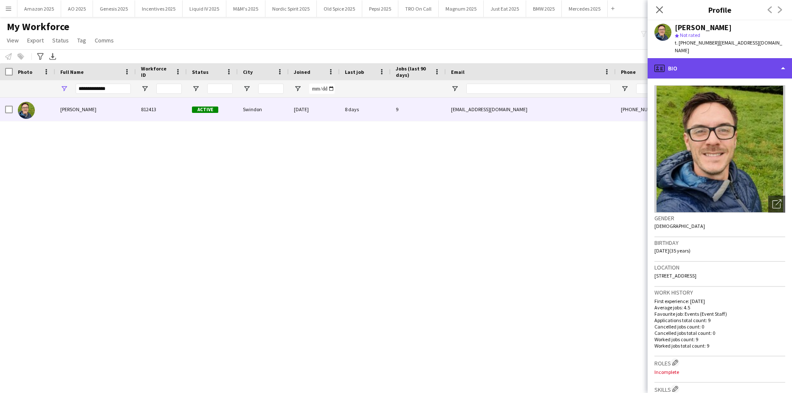
click at [749, 58] on div "profile Bio" at bounding box center [719, 68] width 144 height 20
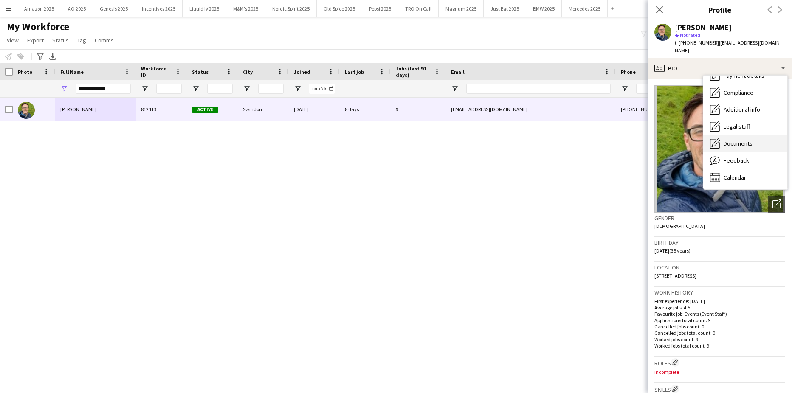
click at [738, 140] on span "Documents" at bounding box center [737, 144] width 29 height 8
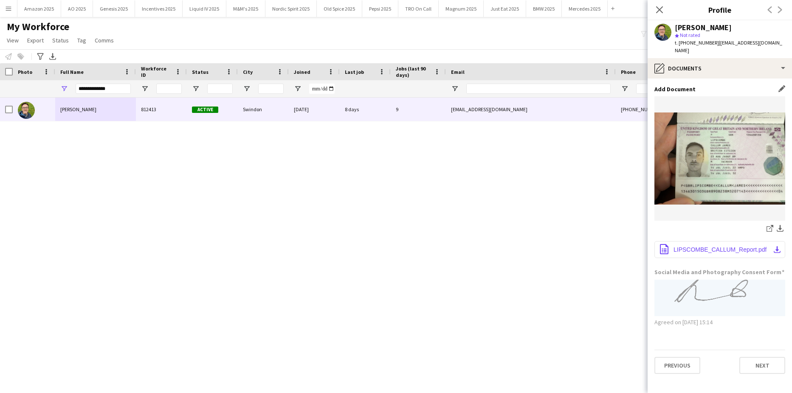
click at [710, 247] on button "office-file-sheet LIPSCOMBE_CALLUM_Report.pdf download-bottom" at bounding box center [719, 249] width 131 height 17
drag, startPoint x: 117, startPoint y: 88, endPoint x: -22, endPoint y: 117, distance: 141.3
click at [0, 117] on html "Menu Boards Boards Boards All jobs Status Workforce Workforce My Workforce Recr…" at bounding box center [396, 196] width 792 height 393
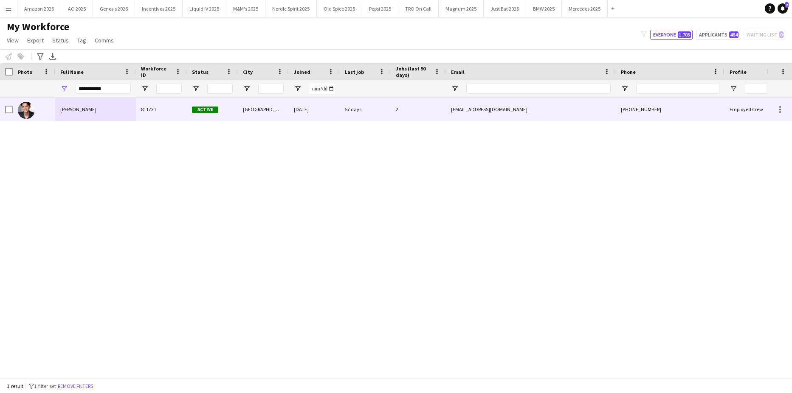
click at [73, 109] on span "Jason Patel" at bounding box center [78, 109] width 36 height 6
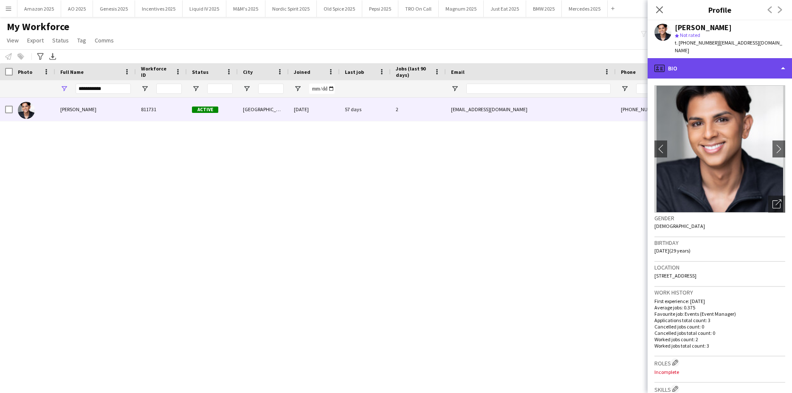
click at [773, 61] on div "profile Bio" at bounding box center [719, 68] width 144 height 20
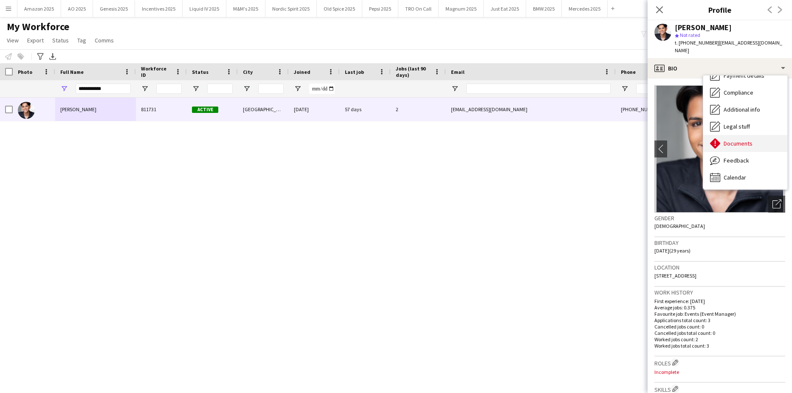
click at [744, 141] on div "Documents Documents" at bounding box center [745, 143] width 84 height 17
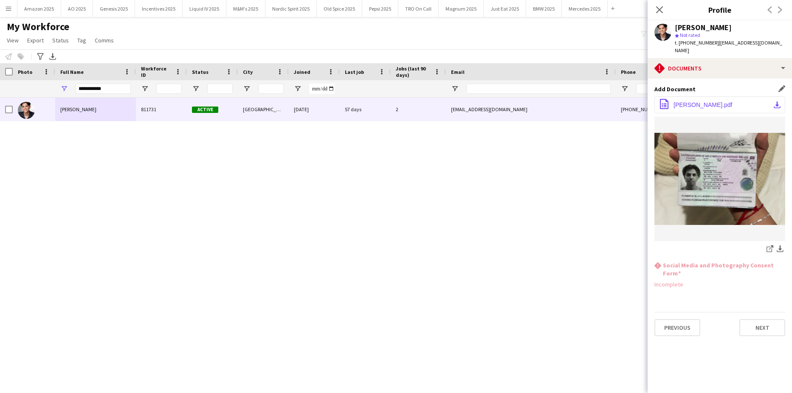
click at [725, 101] on span "PATEL_JASON_Report.pdf" at bounding box center [702, 104] width 59 height 7
drag, startPoint x: 112, startPoint y: 85, endPoint x: -22, endPoint y: 107, distance: 135.1
click at [0, 107] on html "Menu Boards Boards Boards All jobs Status Workforce Workforce My Workforce Recr…" at bounding box center [396, 196] width 792 height 393
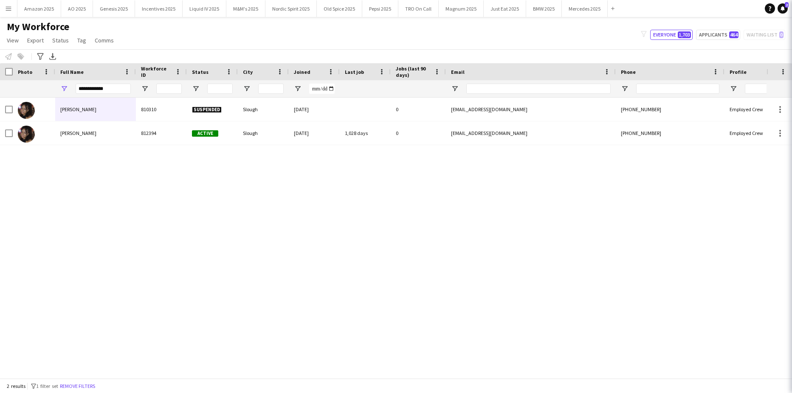
drag, startPoint x: 153, startPoint y: 277, endPoint x: 148, endPoint y: 270, distance: 8.8
click at [148, 270] on div "Jason Patel 811731 Active London 20-07-2024 57 days 2 jason424@hotmail.co.uk +4…" at bounding box center [383, 234] width 766 height 273
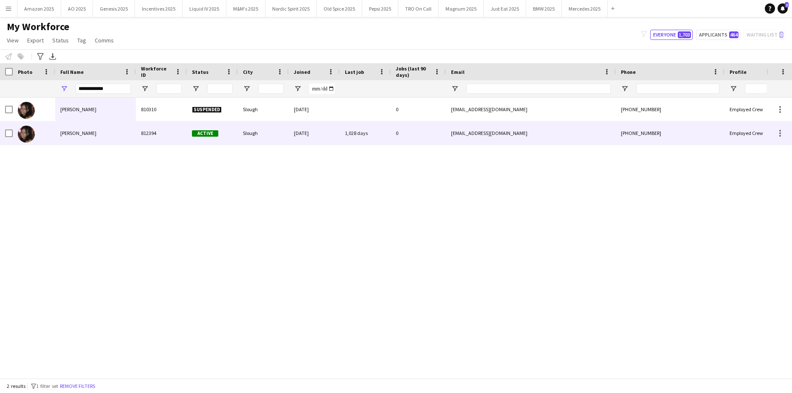
click at [67, 130] on span "Gina Walters" at bounding box center [78, 133] width 36 height 6
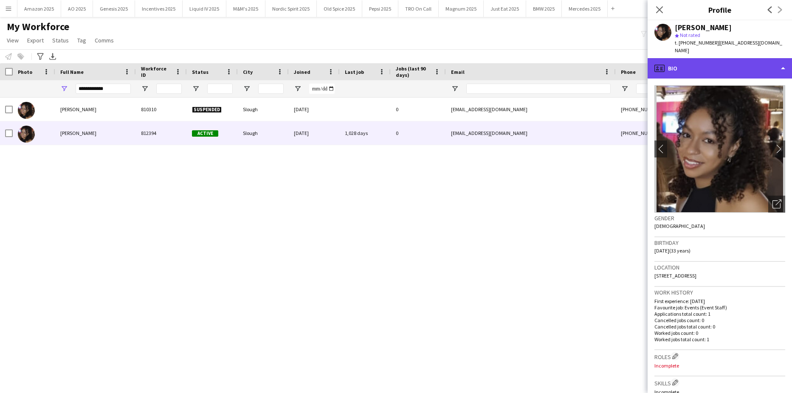
click at [733, 62] on div "profile Bio" at bounding box center [719, 68] width 144 height 20
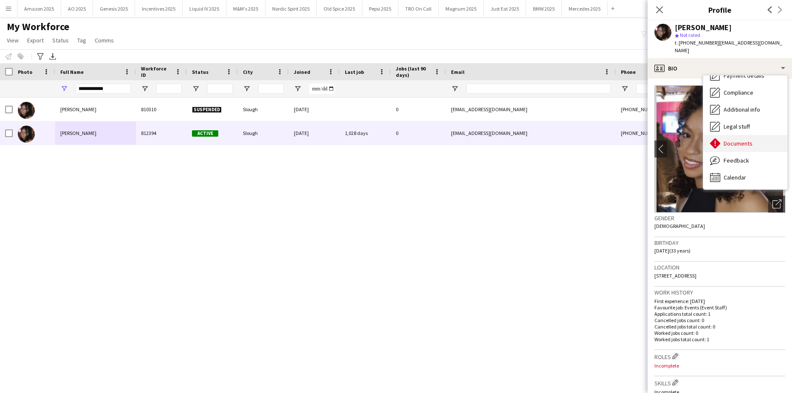
click at [739, 140] on span "Documents" at bounding box center [737, 144] width 29 height 8
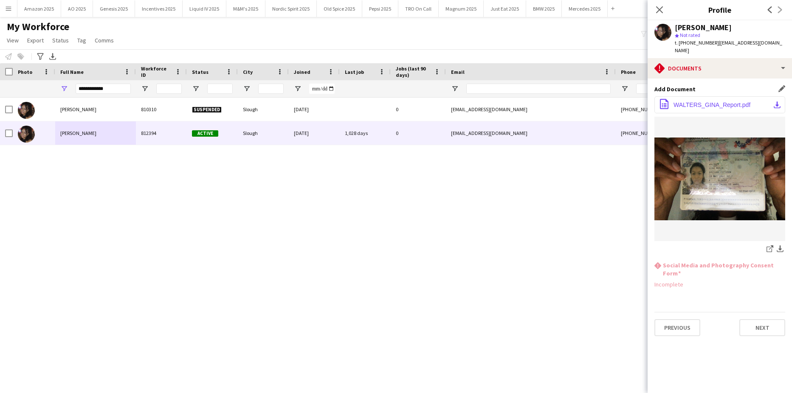
click at [705, 101] on span "WALTERS_GINA_Report.pdf" at bounding box center [711, 104] width 77 height 7
drag, startPoint x: 110, startPoint y: 90, endPoint x: -22, endPoint y: 119, distance: 135.1
click at [0, 119] on html "Menu Boards Boards Boards All jobs Status Workforce Workforce My Workforce Recr…" at bounding box center [396, 196] width 792 height 393
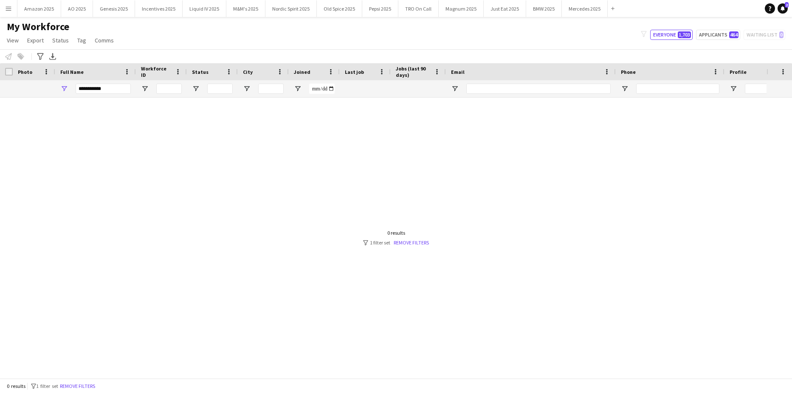
drag, startPoint x: 151, startPoint y: 287, endPoint x: 130, endPoint y: 226, distance: 63.8
click at [146, 284] on div at bounding box center [383, 234] width 766 height 273
drag, startPoint x: 108, startPoint y: 87, endPoint x: -22, endPoint y: 118, distance: 133.7
click at [0, 118] on html "Menu Boards Boards Boards All jobs Status Workforce Workforce My Workforce Recr…" at bounding box center [396, 196] width 792 height 393
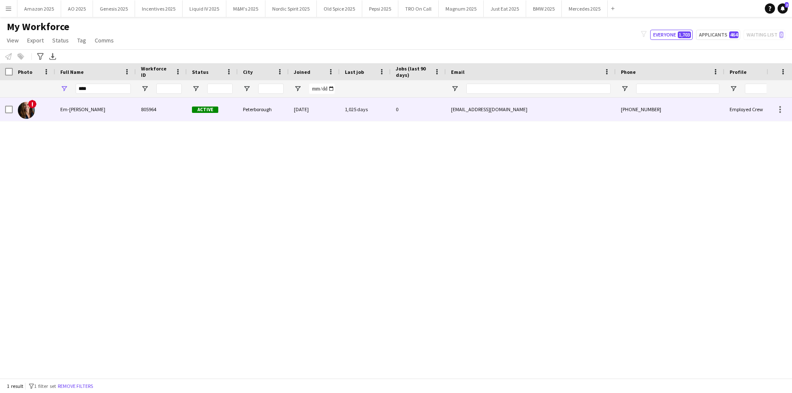
click at [81, 107] on span "Em-J Smith" at bounding box center [82, 109] width 45 height 6
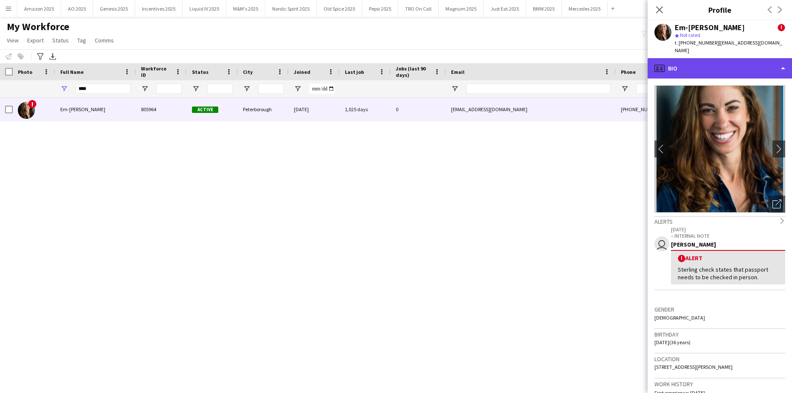
click at [767, 62] on div "profile Bio" at bounding box center [719, 68] width 144 height 20
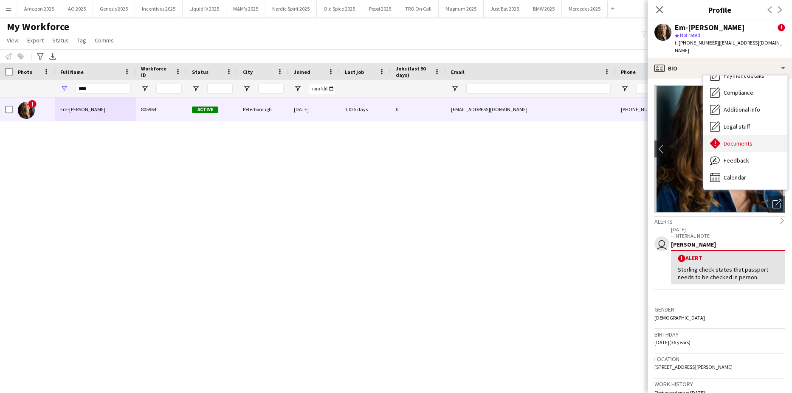
click at [747, 140] on span "Documents" at bounding box center [737, 144] width 29 height 8
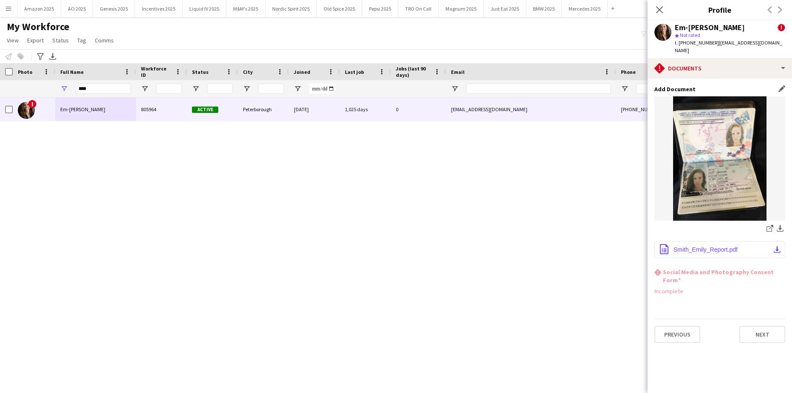
click at [720, 247] on button "office-file-sheet Smith_Emily_Report.pdf download-bottom" at bounding box center [719, 249] width 131 height 17
drag, startPoint x: 100, startPoint y: 93, endPoint x: -22, endPoint y: 106, distance: 122.5
click at [0, 106] on html "Menu Boards Boards Boards All jobs Status Workforce Workforce My Workforce Recr…" at bounding box center [396, 196] width 792 height 393
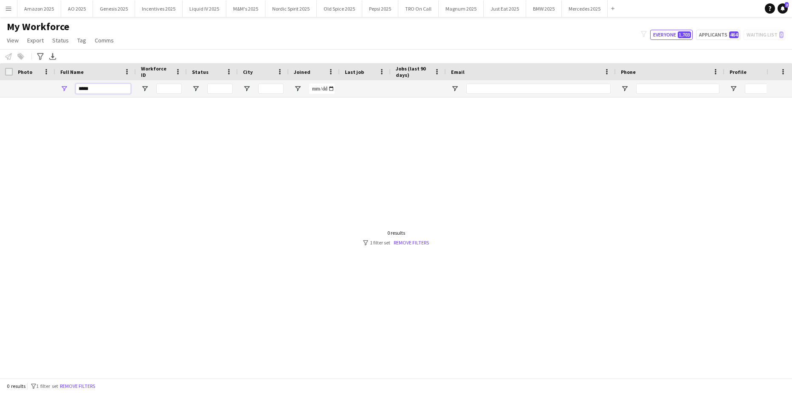
drag, startPoint x: 62, startPoint y: 93, endPoint x: -22, endPoint y: 108, distance: 85.1
click at [0, 108] on html "Menu Boards Boards Boards All jobs Status Workforce Workforce My Workforce Recr…" at bounding box center [396, 196] width 792 height 393
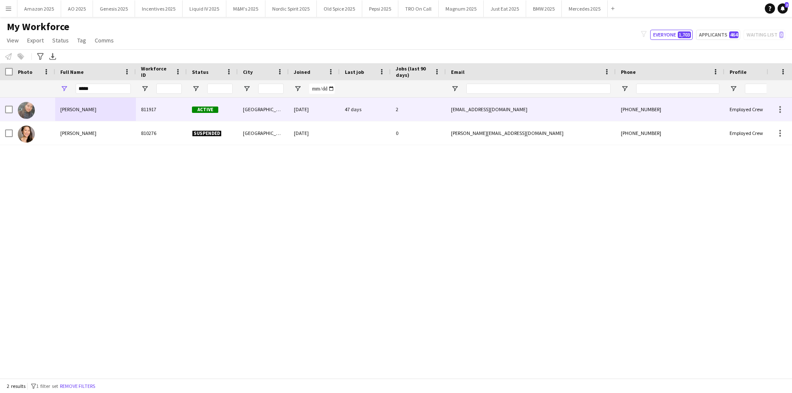
click at [86, 104] on div "Li-Quan Hoang" at bounding box center [95, 109] width 81 height 23
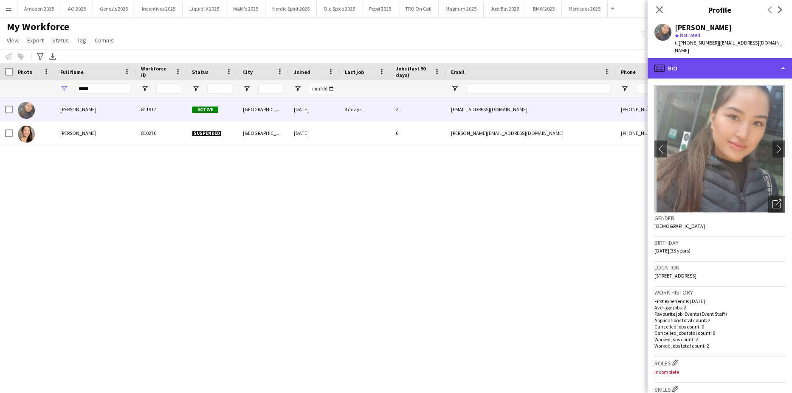
click at [746, 59] on div "profile Bio" at bounding box center [719, 68] width 144 height 20
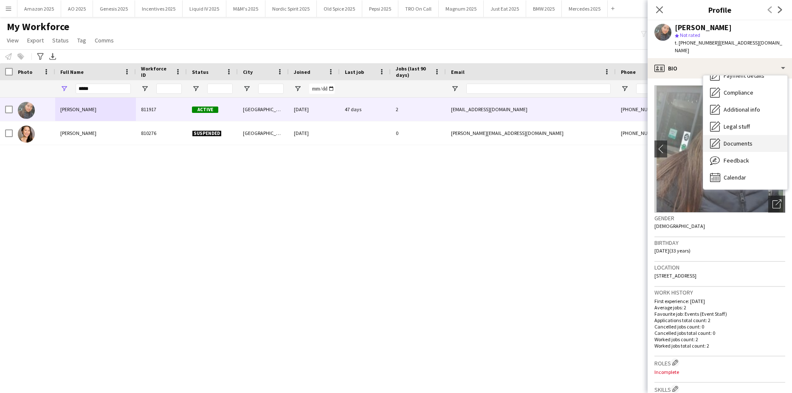
click at [739, 140] on span "Documents" at bounding box center [737, 144] width 29 height 8
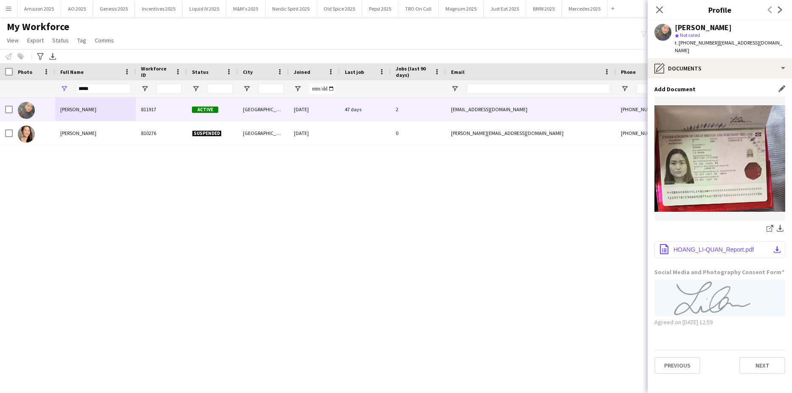
click at [721, 246] on span "HOANG_LI-QUAN_Report.pdf" at bounding box center [713, 249] width 80 height 7
drag, startPoint x: 94, startPoint y: 86, endPoint x: -22, endPoint y: 89, distance: 115.9
click at [0, 89] on html "Menu Boards Boards Boards All jobs Status Workforce Workforce My Workforce Recr…" at bounding box center [396, 196] width 792 height 393
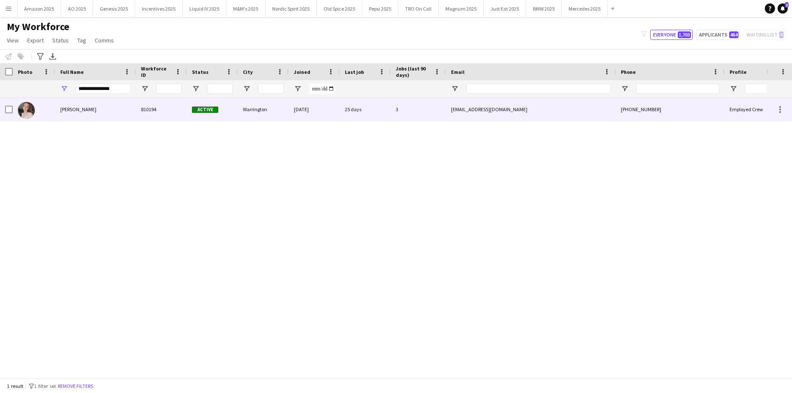
click at [74, 108] on span "Lauren Ashcroft" at bounding box center [78, 109] width 36 height 6
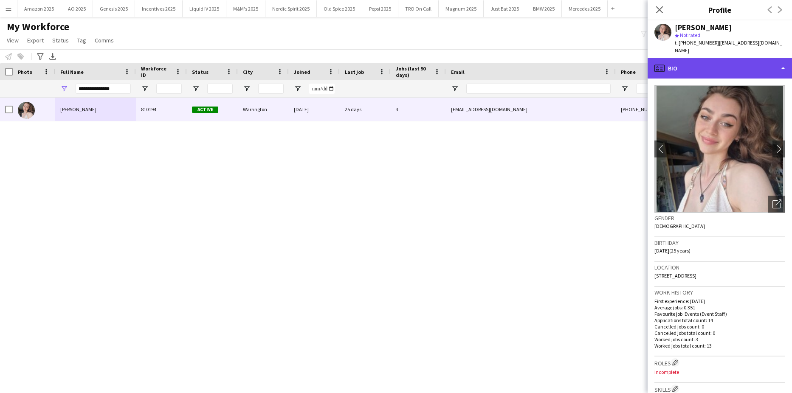
click at [774, 67] on div "profile Bio" at bounding box center [719, 68] width 144 height 20
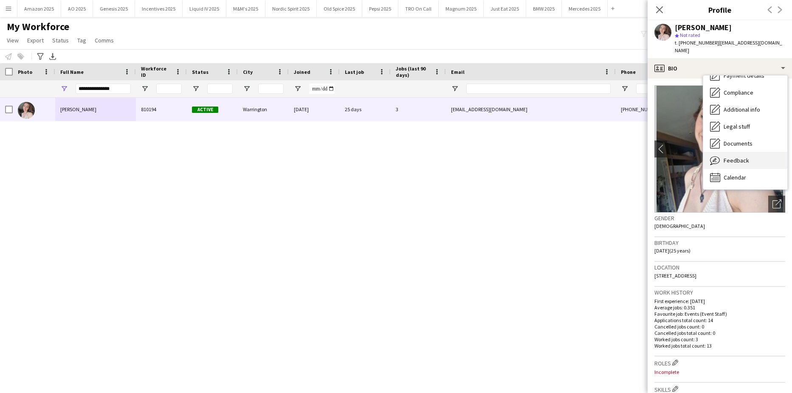
click at [736, 161] on span "Feedback" at bounding box center [735, 161] width 25 height 8
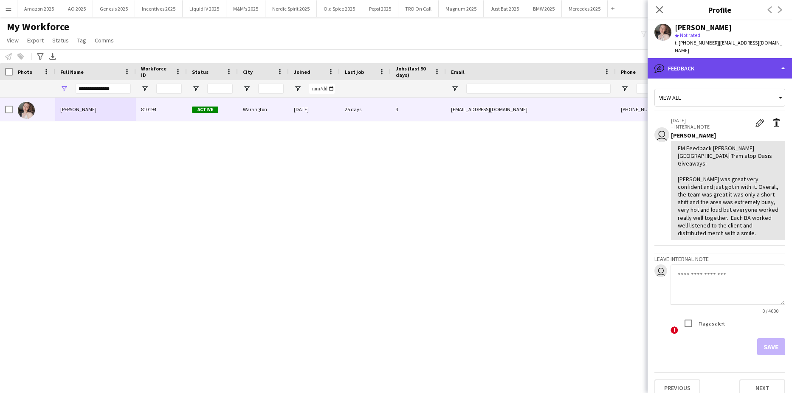
click at [753, 65] on div "bubble-pencil Feedback" at bounding box center [719, 68] width 144 height 20
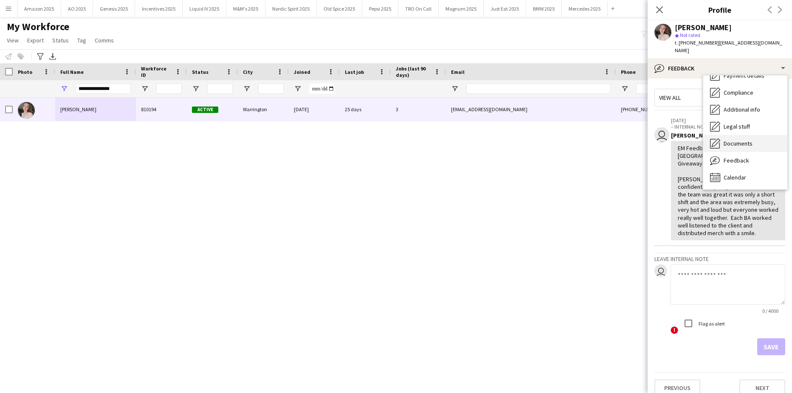
click at [738, 140] on span "Documents" at bounding box center [737, 144] width 29 height 8
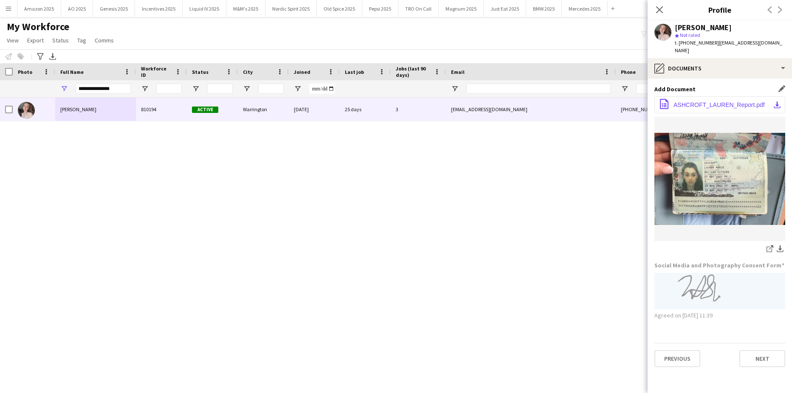
click at [710, 107] on span "ASHCROFT_LAUREN_Report.pdf" at bounding box center [718, 104] width 91 height 7
drag, startPoint x: 116, startPoint y: 89, endPoint x: -22, endPoint y: 128, distance: 143.1
click at [0, 128] on html "Menu Boards Boards Boards All jobs Status Workforce Workforce My Workforce Recr…" at bounding box center [396, 196] width 792 height 393
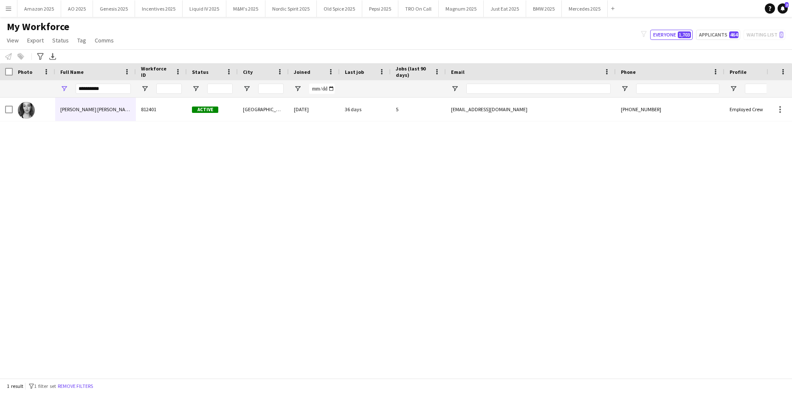
drag, startPoint x: 51, startPoint y: 289, endPoint x: 99, endPoint y: 60, distance: 233.8
click at [57, 260] on div "Amy Carrie 812401 Active Brighton 13-06-2025 36 days 5 amylouisecarrie@hotmail.…" at bounding box center [383, 234] width 766 height 273
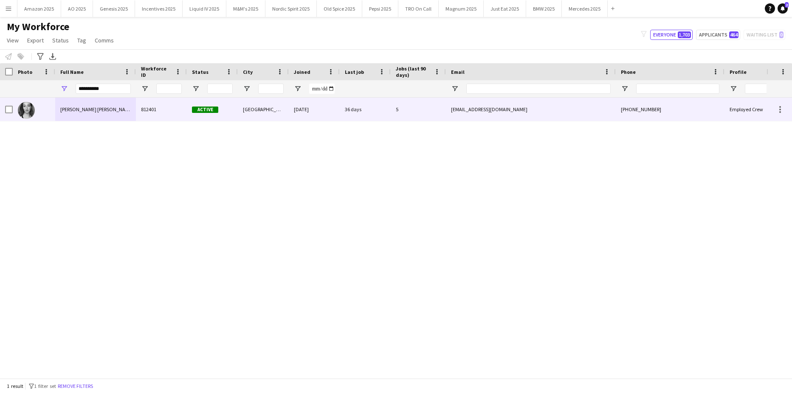
click at [70, 104] on div "Amy Carrie" at bounding box center [95, 109] width 81 height 23
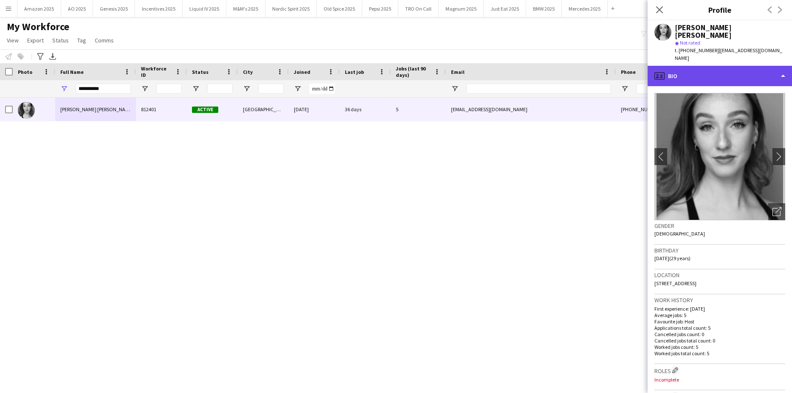
click at [712, 66] on div "profile Bio" at bounding box center [719, 76] width 144 height 20
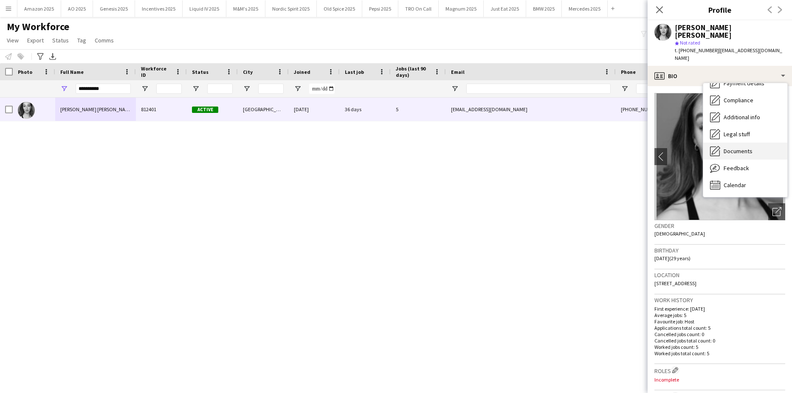
click at [741, 147] on span "Documents" at bounding box center [737, 151] width 29 height 8
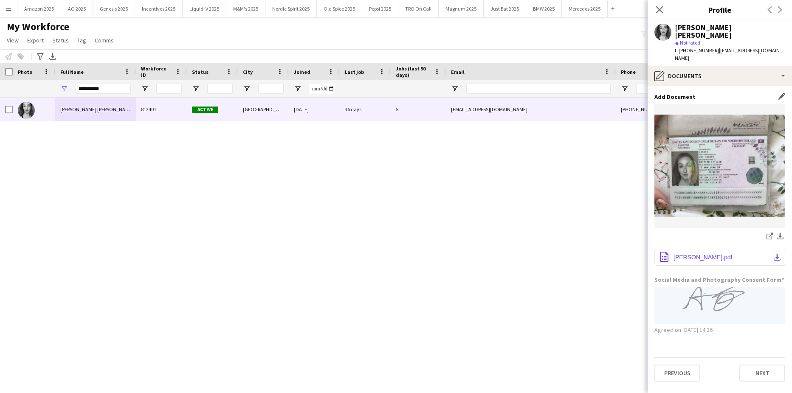
click at [730, 254] on span "CARRIE_AMY_Report.pdf" at bounding box center [702, 257] width 59 height 7
drag, startPoint x: 119, startPoint y: 88, endPoint x: -22, endPoint y: 105, distance: 141.5
click at [0, 105] on html "Menu Boards Boards Boards All jobs Status Workforce Workforce My Workforce Recr…" at bounding box center [396, 196] width 792 height 393
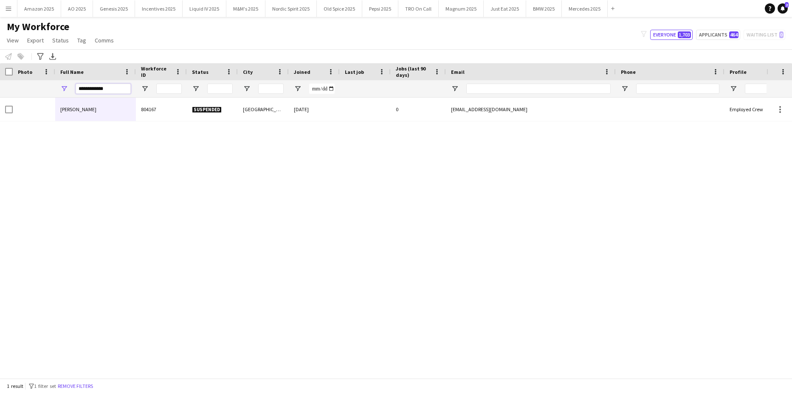
type input "**********"
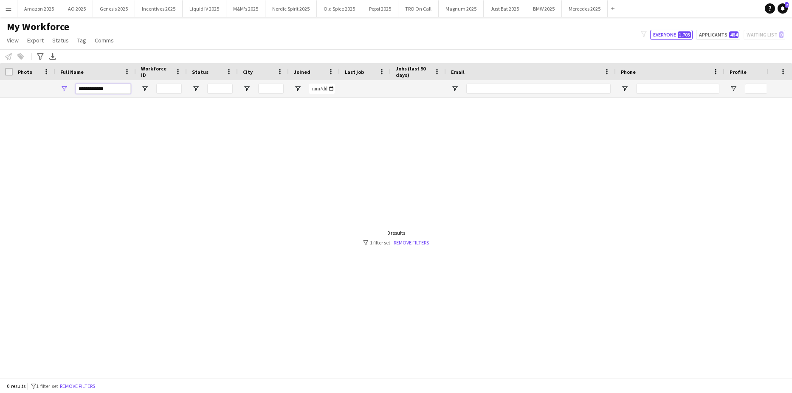
drag, startPoint x: 112, startPoint y: 88, endPoint x: -22, endPoint y: 111, distance: 136.1
click at [0, 111] on html "Menu Boards Boards Boards All jobs Status Workforce Workforce My Workforce Recr…" at bounding box center [396, 196] width 792 height 393
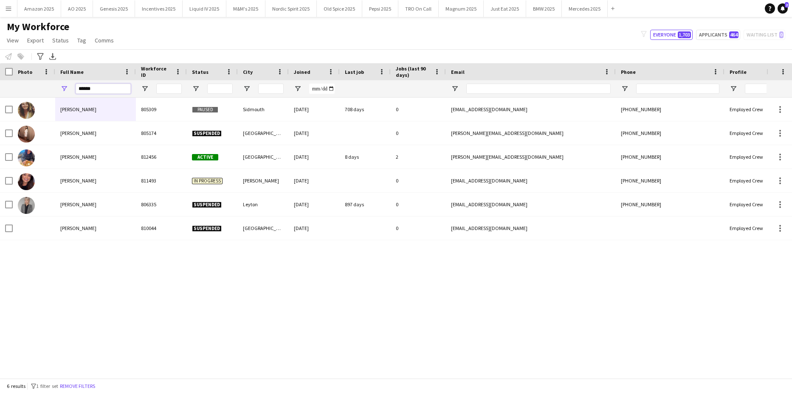
drag, startPoint x: 89, startPoint y: 87, endPoint x: 107, endPoint y: 90, distance: 18.1
click at [92, 88] on input "******" at bounding box center [103, 89] width 55 height 10
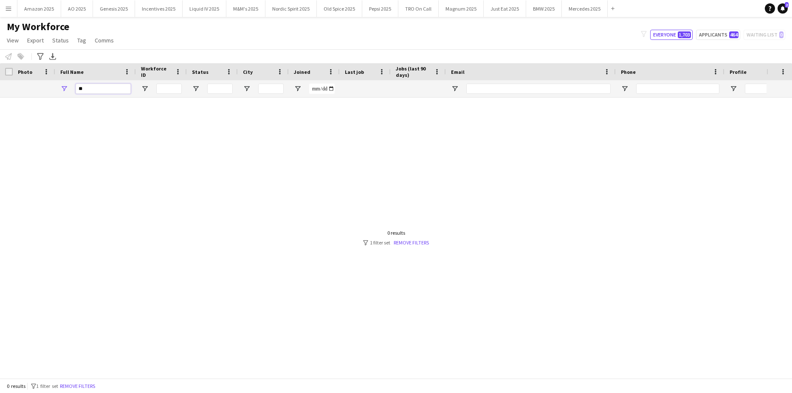
type input "*"
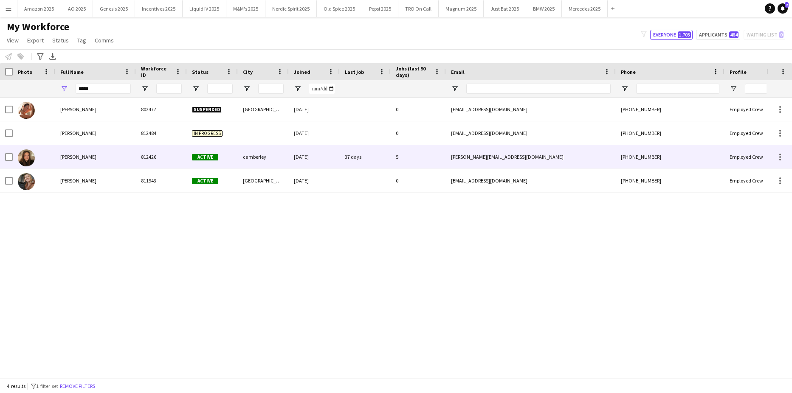
click at [76, 160] on div "millie bates" at bounding box center [95, 156] width 81 height 23
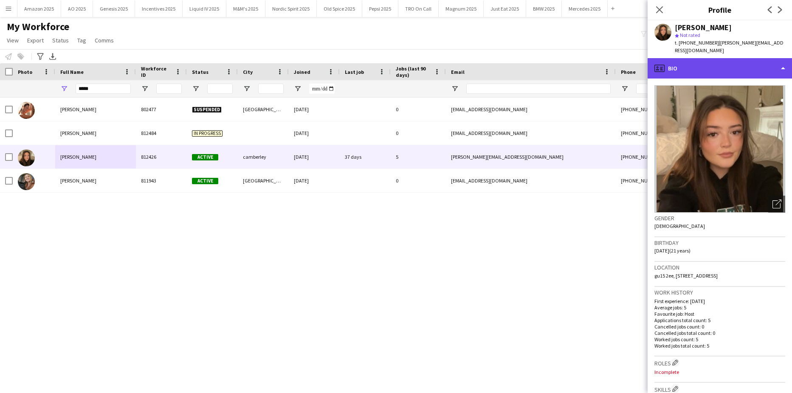
click at [733, 67] on div "profile Bio" at bounding box center [719, 68] width 144 height 20
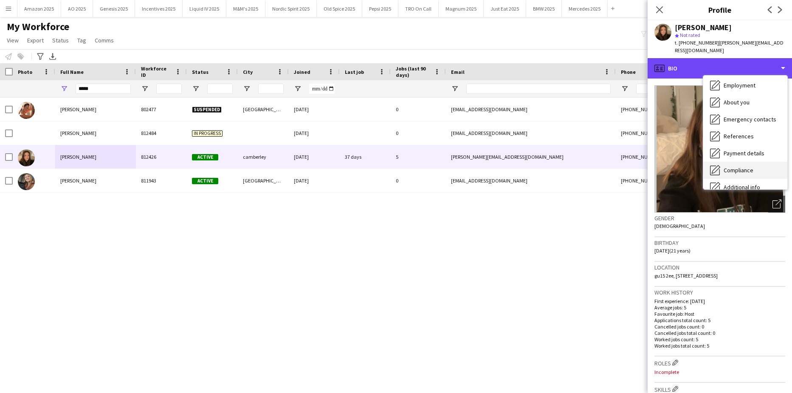
scroll to position [85, 0]
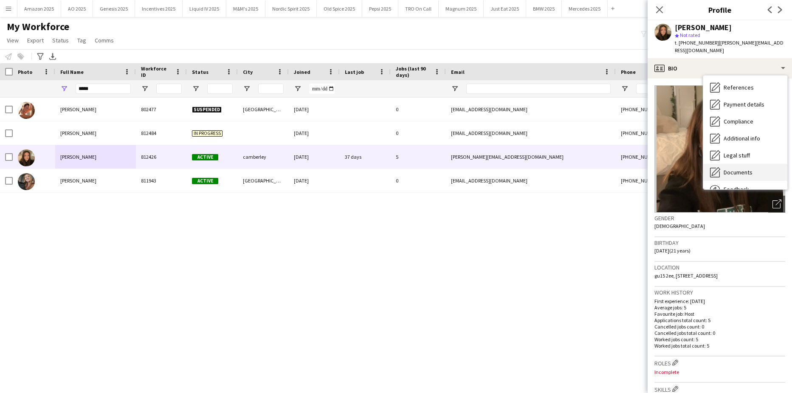
click at [742, 169] on span "Documents" at bounding box center [737, 173] width 29 height 8
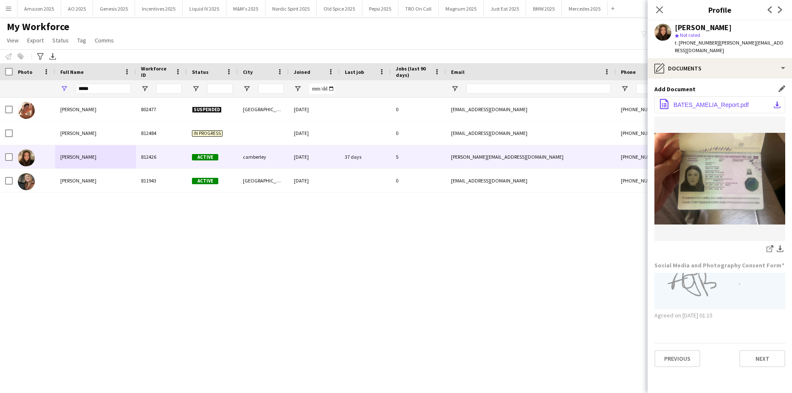
click at [726, 101] on span "BATES_AMELIA_Report.pdf" at bounding box center [710, 104] width 75 height 7
drag, startPoint x: 93, startPoint y: 89, endPoint x: -22, endPoint y: 109, distance: 115.8
click at [0, 109] on html "Menu Boards Boards Boards All jobs Status Workforce Workforce My Workforce Recr…" at bounding box center [396, 196] width 792 height 393
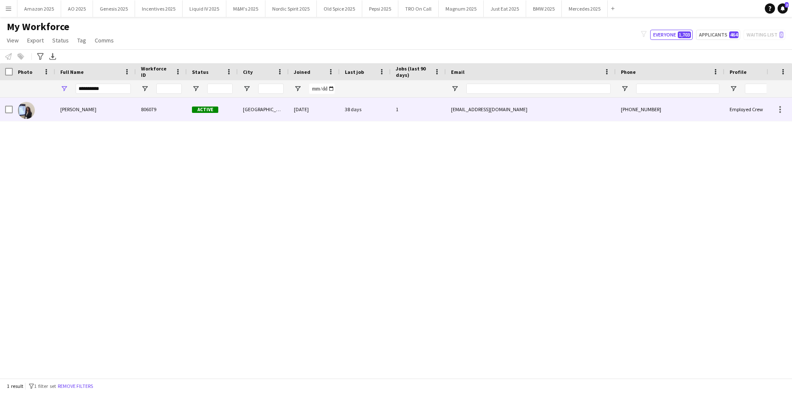
click at [83, 112] on span "Jessica Robinson" at bounding box center [78, 109] width 36 height 6
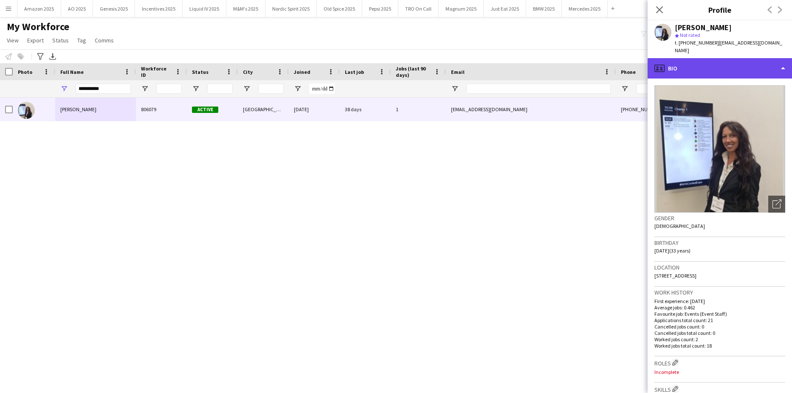
click at [750, 62] on div "profile Bio" at bounding box center [719, 68] width 144 height 20
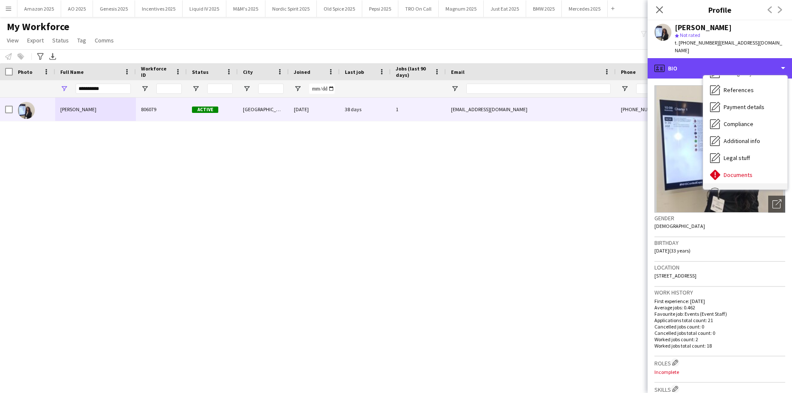
scroll to position [114, 0]
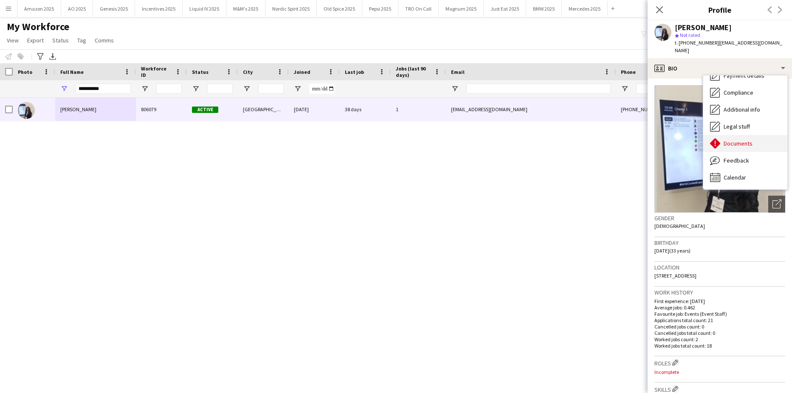
click at [731, 141] on span "Documents" at bounding box center [737, 144] width 29 height 8
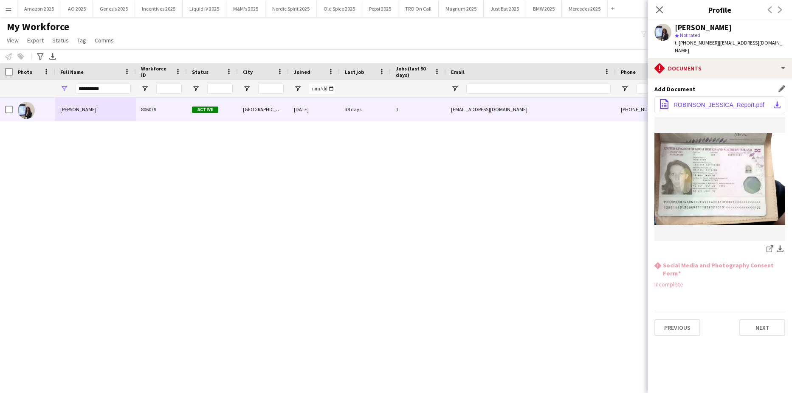
click at [717, 102] on span "ROBINSON_JESSICA_Report.pdf" at bounding box center [718, 104] width 91 height 7
drag, startPoint x: 106, startPoint y: 88, endPoint x: -22, endPoint y: 112, distance: 129.6
click at [0, 112] on html "Menu Boards Boards Boards All jobs Status Workforce Workforce My Workforce Recr…" at bounding box center [396, 196] width 792 height 393
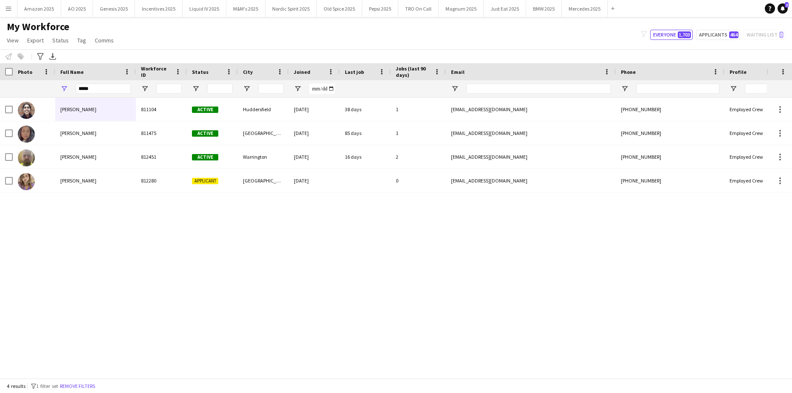
drag, startPoint x: 127, startPoint y: 304, endPoint x: 97, endPoint y: 216, distance: 92.5
click at [124, 301] on div "Amina Shahzad 811104 Active Huddersfield 02-02-2024 38 days 1 amina127@hotmail.…" at bounding box center [383, 234] width 766 height 273
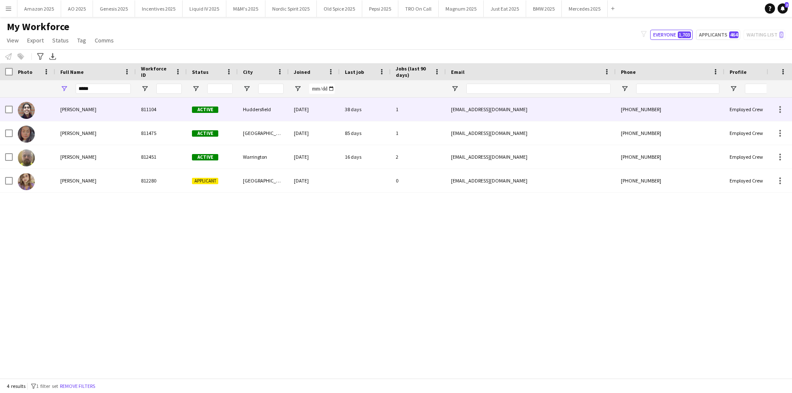
drag, startPoint x: 85, startPoint y: 107, endPoint x: 665, endPoint y: 109, distance: 579.5
click at [90, 107] on span "Amina Shahzad" at bounding box center [78, 109] width 36 height 6
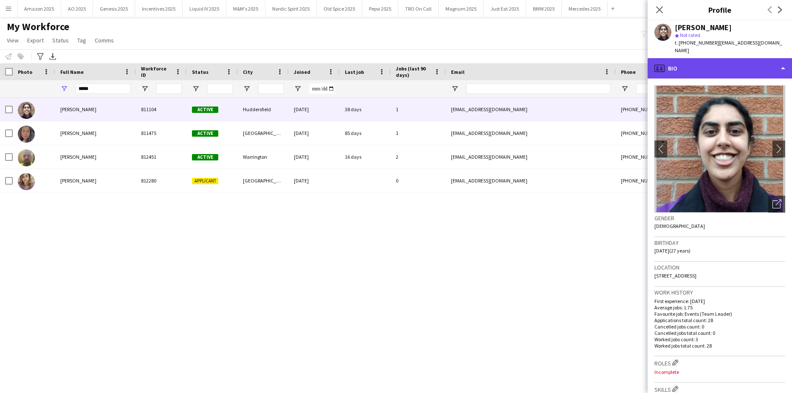
click at [759, 60] on div "profile Bio" at bounding box center [719, 68] width 144 height 20
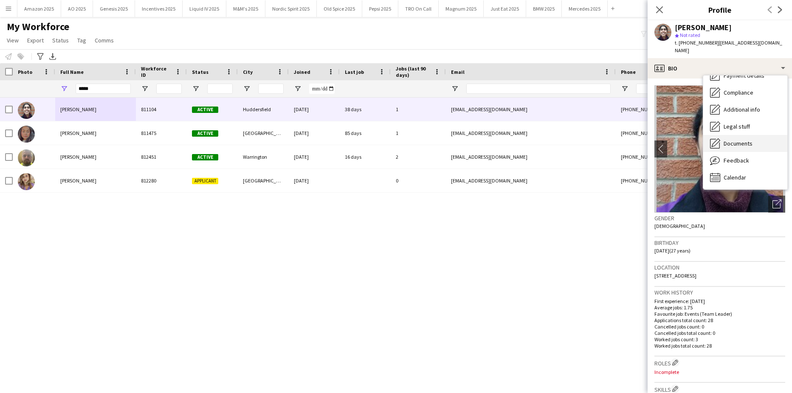
click at [742, 140] on span "Documents" at bounding box center [737, 144] width 29 height 8
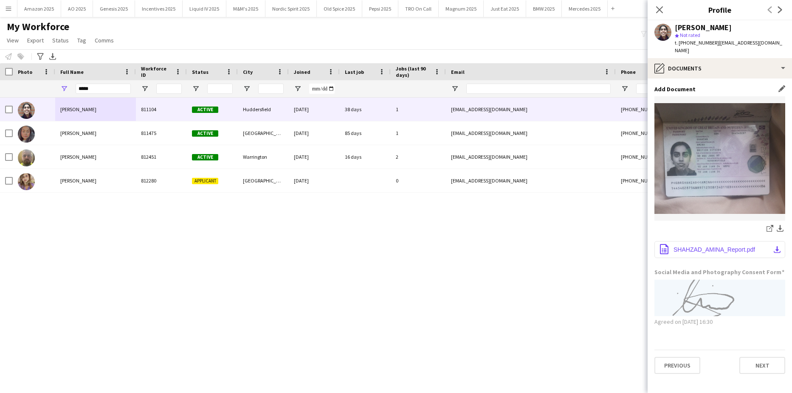
click at [720, 246] on span "SHAHZAD_AMINA_Report.pdf" at bounding box center [714, 249] width 82 height 7
drag, startPoint x: 90, startPoint y: 90, endPoint x: -22, endPoint y: 109, distance: 113.2
click at [0, 109] on html "Menu Boards Boards Boards All jobs Status Workforce Workforce My Workforce Recr…" at bounding box center [396, 196] width 792 height 393
type input "*"
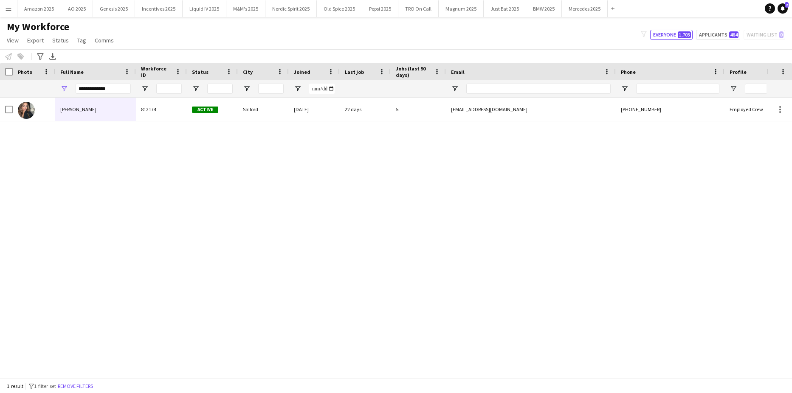
drag, startPoint x: 137, startPoint y: 292, endPoint x: 86, endPoint y: 86, distance: 212.0
click at [135, 281] on div "Emily Gibbins 812174 Active Salford 20-01-2025 22 days 5 egibbins20@gmail.com +…" at bounding box center [383, 234] width 766 height 273
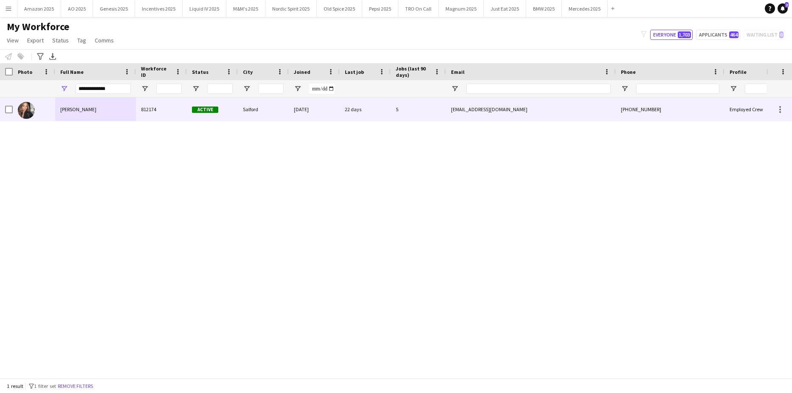
click at [74, 113] on div "Emily Gibbins" at bounding box center [95, 109] width 81 height 23
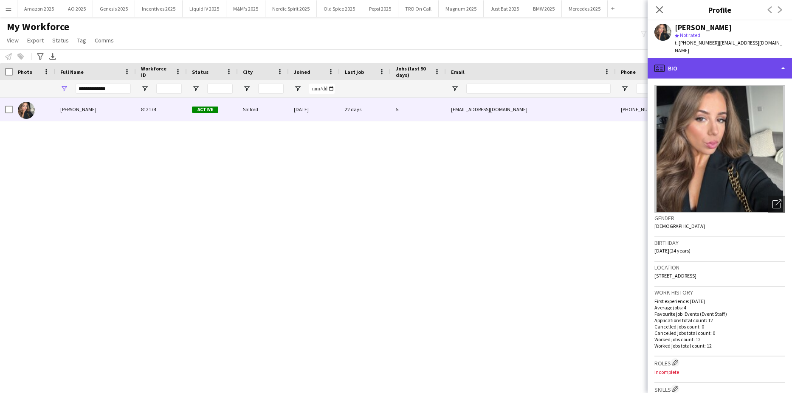
click at [718, 61] on div "profile Bio" at bounding box center [719, 68] width 144 height 20
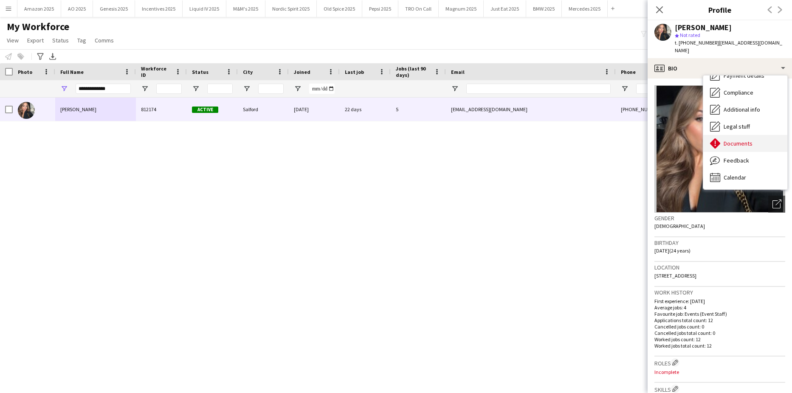
click at [739, 140] on span "Documents" at bounding box center [737, 144] width 29 height 8
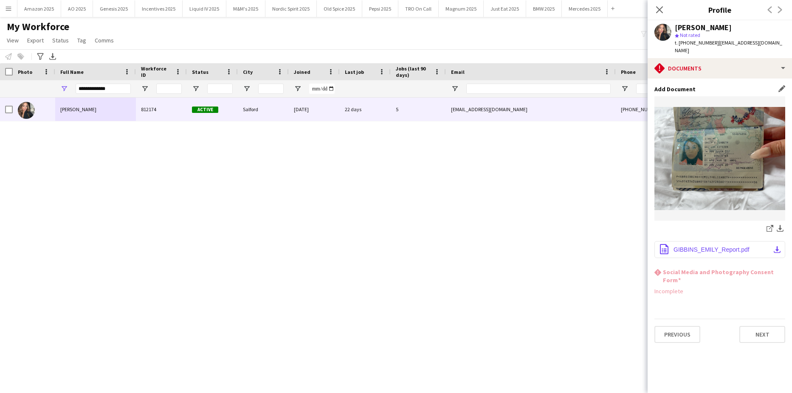
click at [737, 241] on button "office-file-sheet GIBBINS_EMILY_Report.pdf download-bottom" at bounding box center [719, 249] width 131 height 17
drag, startPoint x: 116, startPoint y: 93, endPoint x: -22, endPoint y: 136, distance: 144.3
click at [0, 136] on html "Menu Boards Boards Boards All jobs Status Workforce Workforce My Workforce Recr…" at bounding box center [396, 196] width 792 height 393
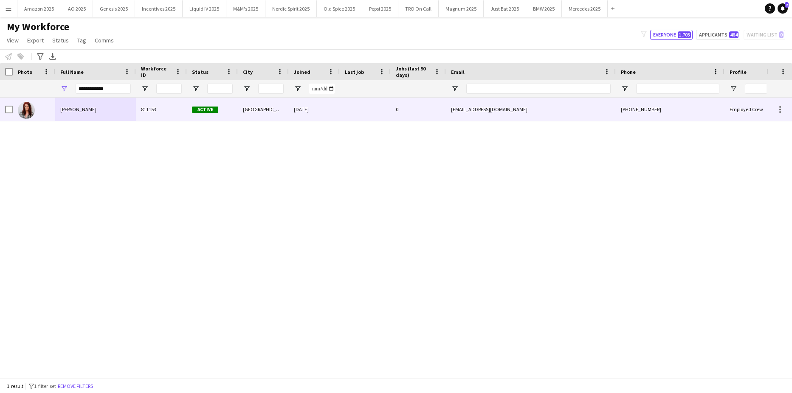
click at [76, 111] on span "Tyne Roberts" at bounding box center [78, 109] width 36 height 6
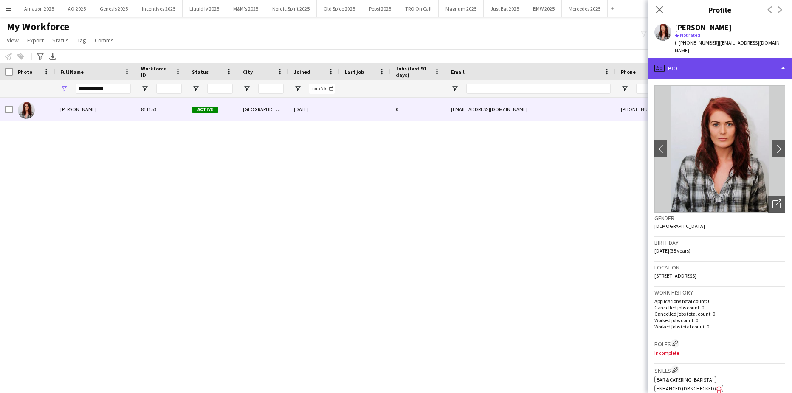
click at [752, 67] on div "profile Bio" at bounding box center [719, 68] width 144 height 20
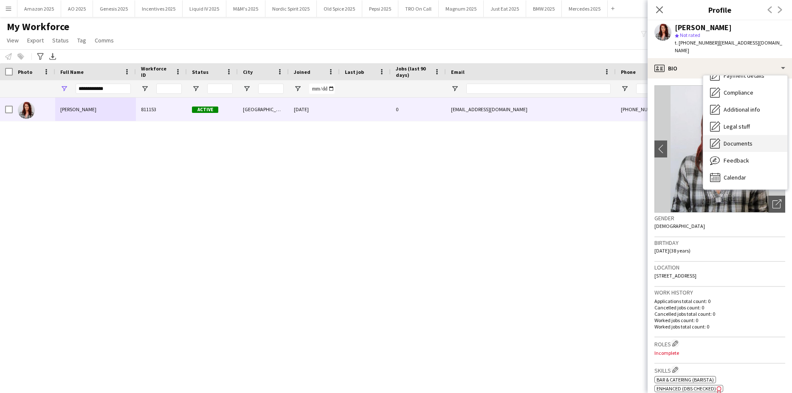
click at [748, 135] on div "Documents Documents" at bounding box center [745, 143] width 84 height 17
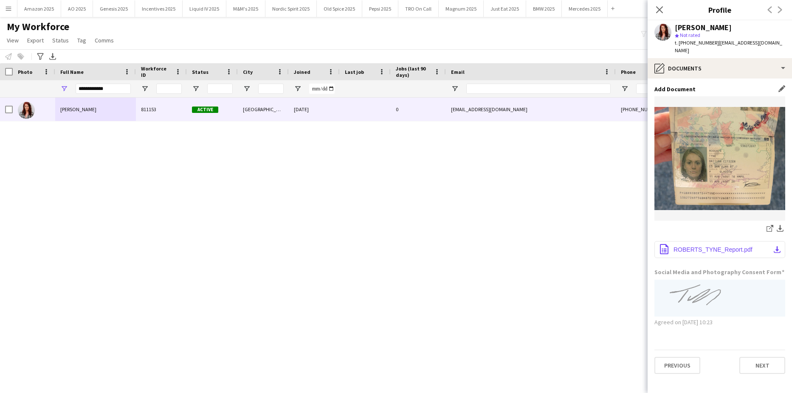
click at [719, 241] on button "office-file-sheet ROBERTS_TYNE_Report.pdf download-bottom" at bounding box center [719, 249] width 131 height 17
drag, startPoint x: 115, startPoint y: 89, endPoint x: -22, endPoint y: 111, distance: 138.5
click at [0, 111] on html "Menu Boards Boards Boards All jobs Status Workforce Workforce My Workforce Recr…" at bounding box center [396, 196] width 792 height 393
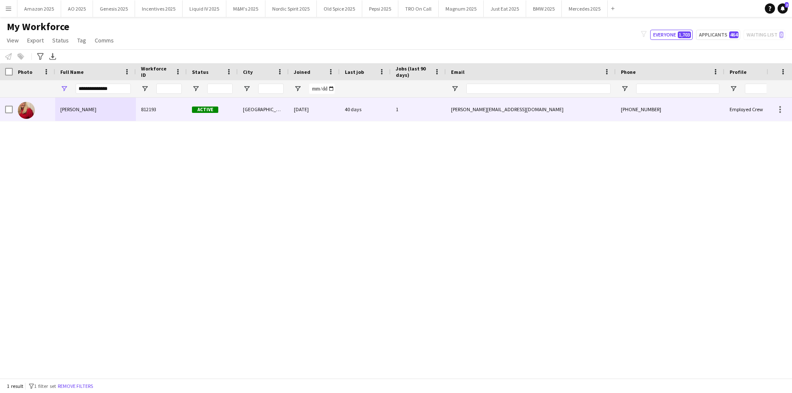
click at [77, 110] on span "Joanna Thomson" at bounding box center [78, 109] width 36 height 6
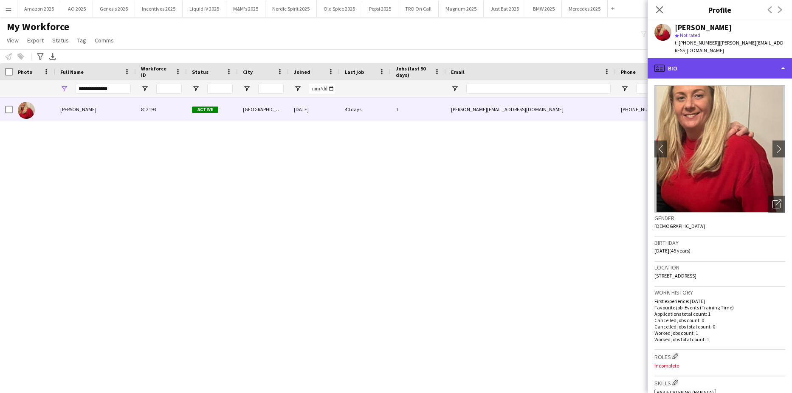
click at [737, 68] on div "profile Bio" at bounding box center [719, 68] width 144 height 20
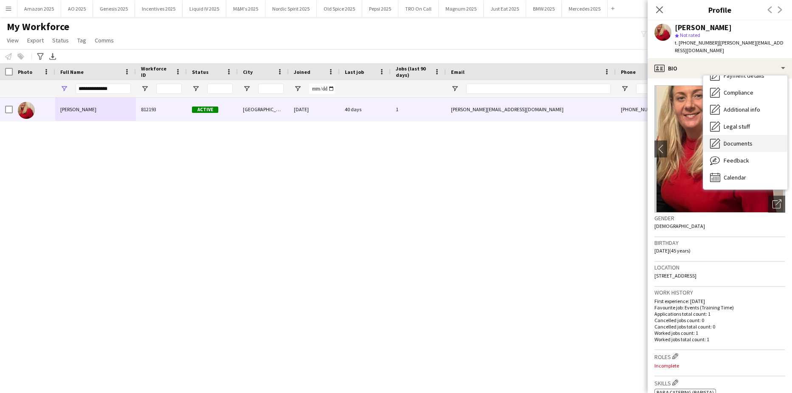
click at [738, 140] on span "Documents" at bounding box center [737, 144] width 29 height 8
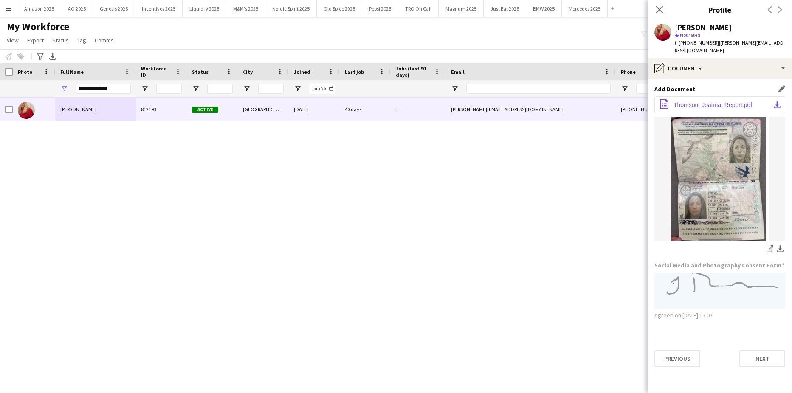
click at [705, 101] on span "Thomson_Joanna_Report.pdf" at bounding box center [712, 104] width 79 height 7
drag, startPoint x: 126, startPoint y: 91, endPoint x: -22, endPoint y: 116, distance: 149.9
click at [0, 116] on html "Menu Boards Boards Boards All jobs Status Workforce Workforce My Workforce Recr…" at bounding box center [396, 196] width 792 height 393
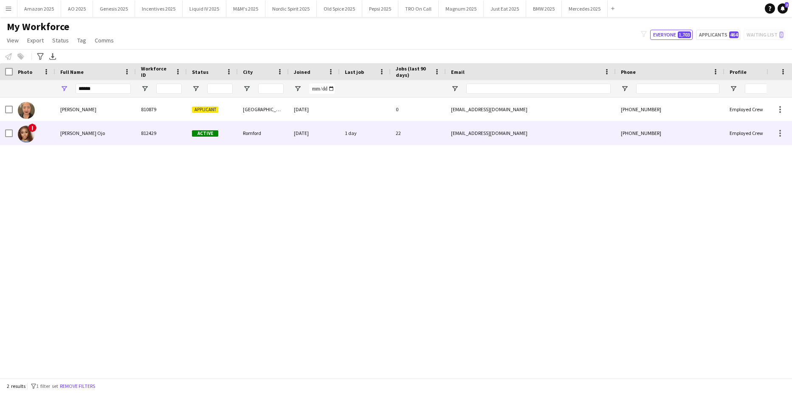
click at [87, 130] on span "Fatima Esemokhai Ojo" at bounding box center [82, 133] width 45 height 6
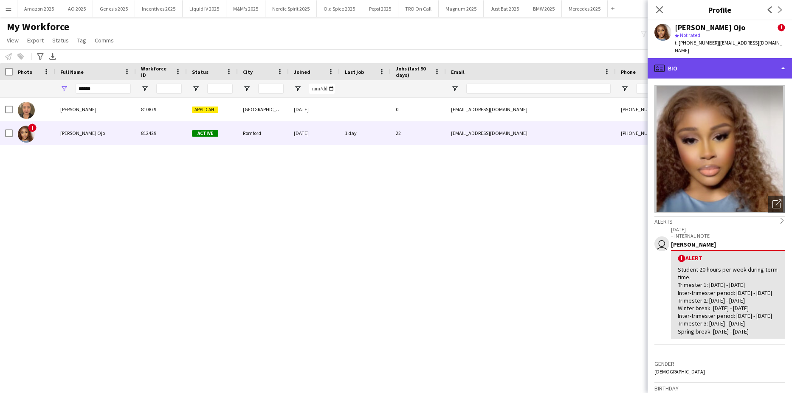
click at [741, 65] on div "profile Bio" at bounding box center [719, 68] width 144 height 20
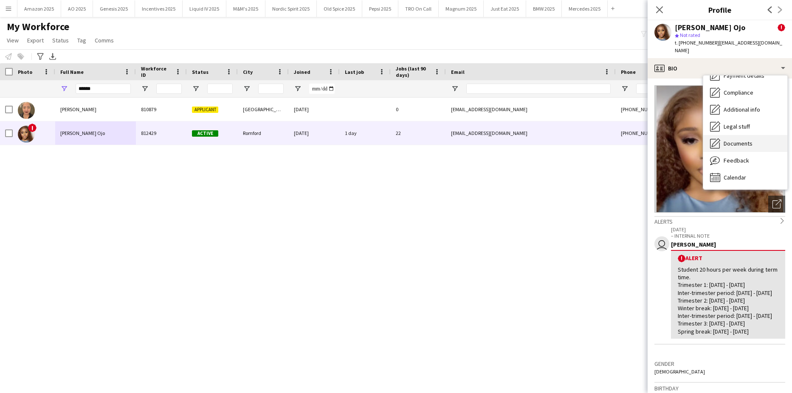
click at [748, 140] on div "Documents Documents" at bounding box center [745, 143] width 84 height 17
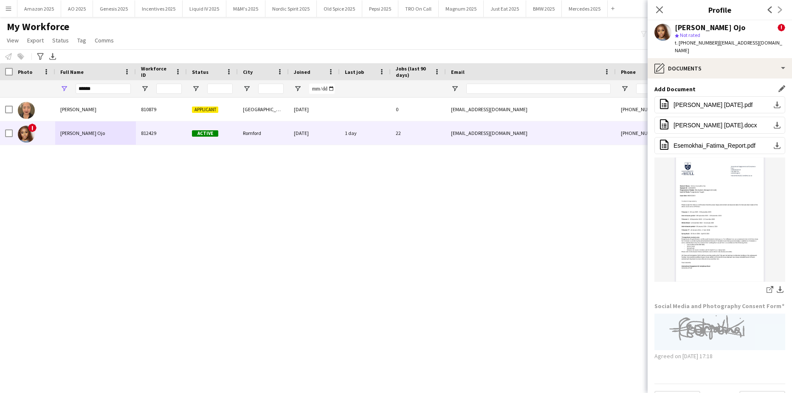
scroll to position [12, 0]
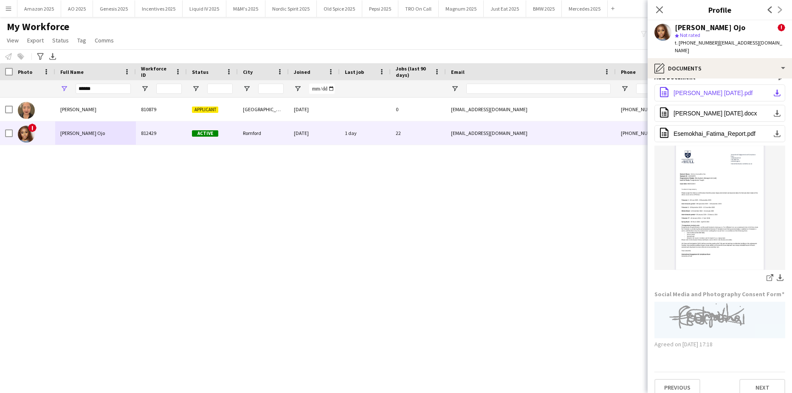
click at [682, 90] on span "Fatima Ojo 08.07.25.pdf" at bounding box center [712, 93] width 79 height 7
drag, startPoint x: 106, startPoint y: 90, endPoint x: -22, endPoint y: 100, distance: 127.7
click at [0, 100] on html "Menu Boards Boards Boards All jobs Status Workforce Workforce My Workforce Recr…" at bounding box center [396, 196] width 792 height 393
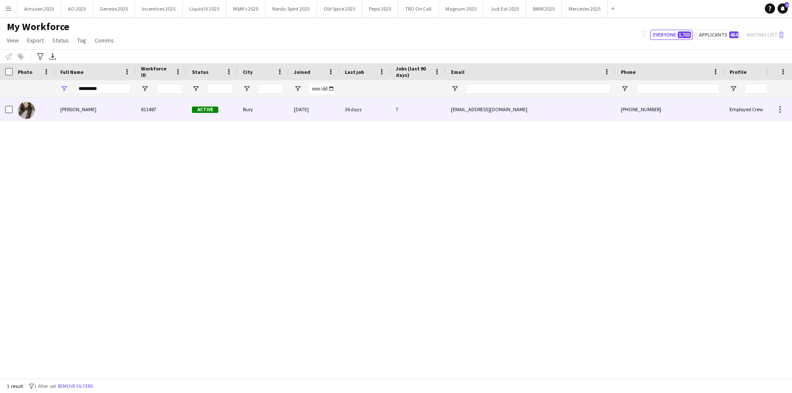
click at [91, 110] on div "Megan Holt" at bounding box center [95, 109] width 81 height 23
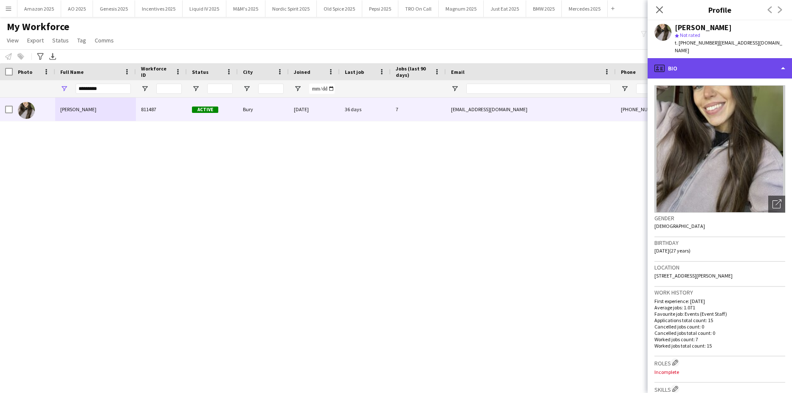
click at [737, 60] on div "profile Bio" at bounding box center [719, 68] width 144 height 20
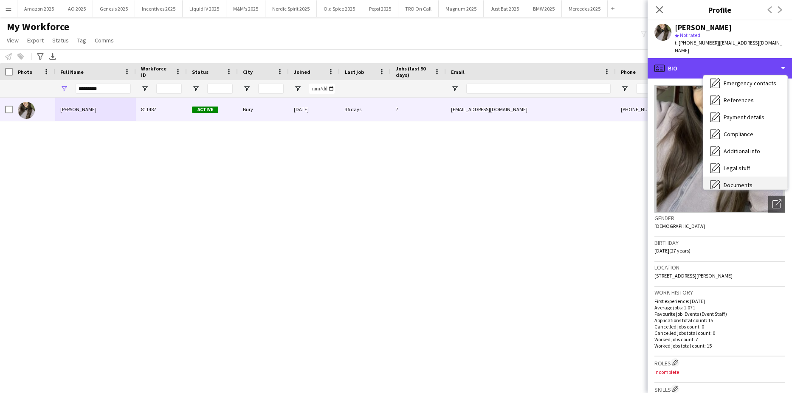
scroll to position [114, 0]
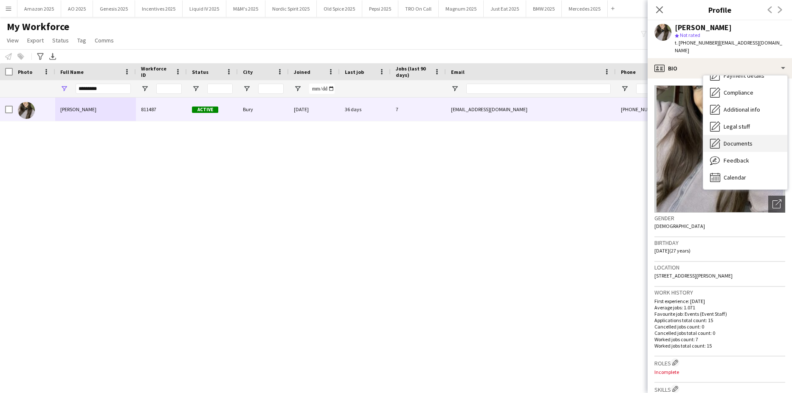
click at [755, 137] on div "Documents Documents" at bounding box center [745, 143] width 84 height 17
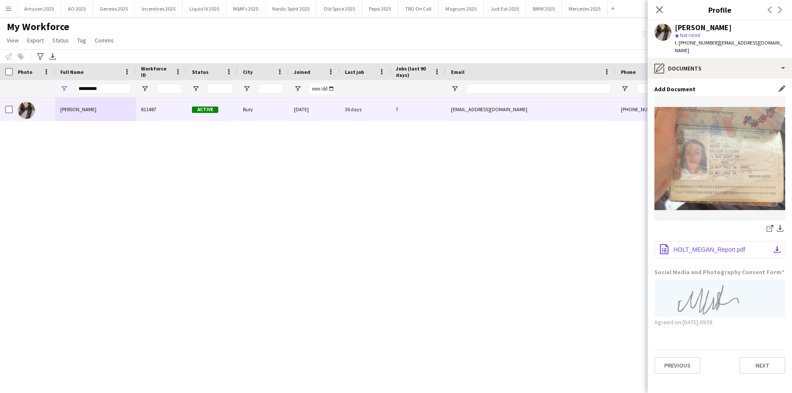
click at [706, 246] on span "HOLT_MEGAN_Report.pdf" at bounding box center [709, 249] width 72 height 7
drag, startPoint x: 109, startPoint y: 84, endPoint x: -22, endPoint y: 87, distance: 130.3
click at [0, 87] on html "Menu Boards Boards Boards All jobs Status Workforce Workforce My Workforce Recr…" at bounding box center [396, 196] width 792 height 393
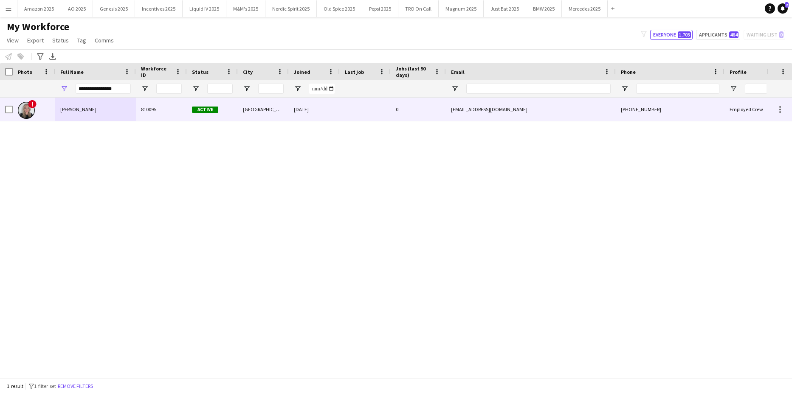
click at [77, 111] on div "Charlotte Trench" at bounding box center [95, 109] width 81 height 23
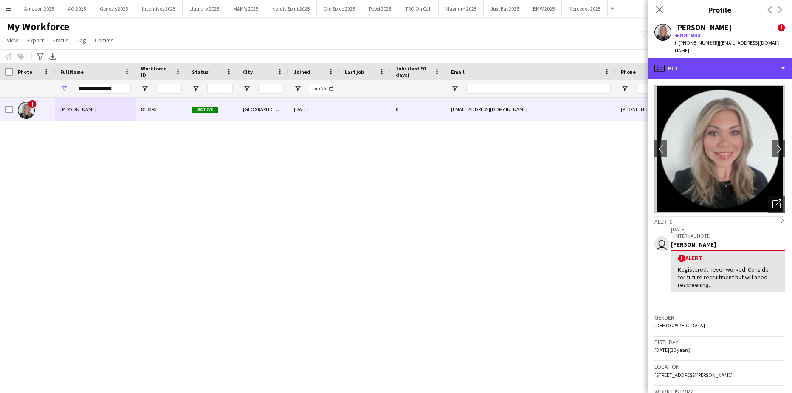
drag, startPoint x: 766, startPoint y: 61, endPoint x: 752, endPoint y: 80, distance: 23.7
click at [767, 61] on div "profile Bio" at bounding box center [719, 68] width 144 height 20
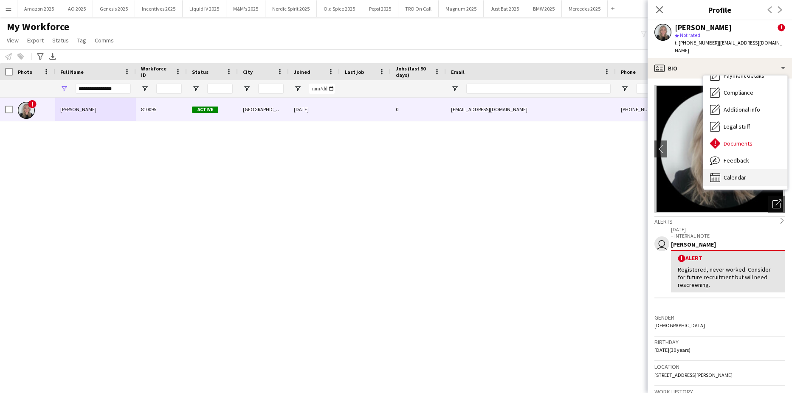
click at [735, 174] on span "Calendar" at bounding box center [734, 178] width 22 height 8
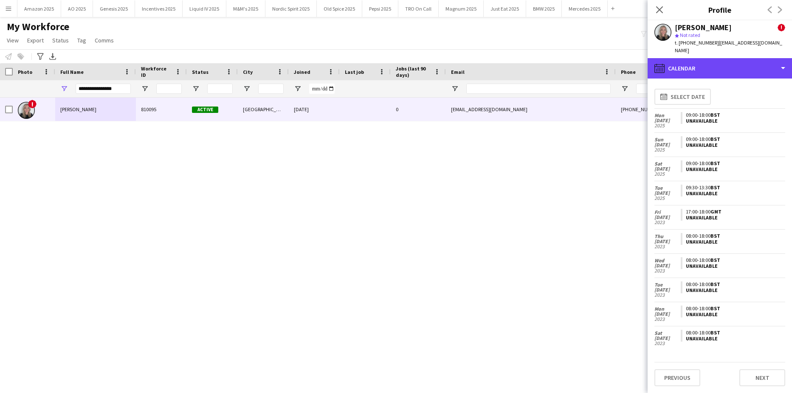
drag, startPoint x: 777, startPoint y: 60, endPoint x: 761, endPoint y: 97, distance: 40.5
click at [778, 60] on div "calendar-full Calendar" at bounding box center [719, 68] width 144 height 20
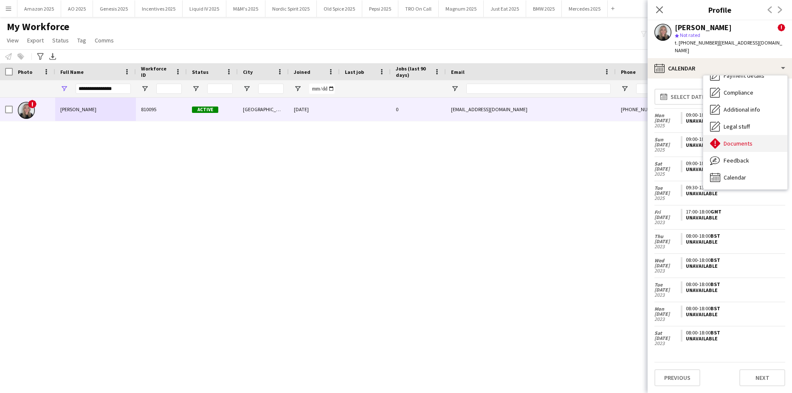
click at [733, 140] on span "Documents" at bounding box center [737, 144] width 29 height 8
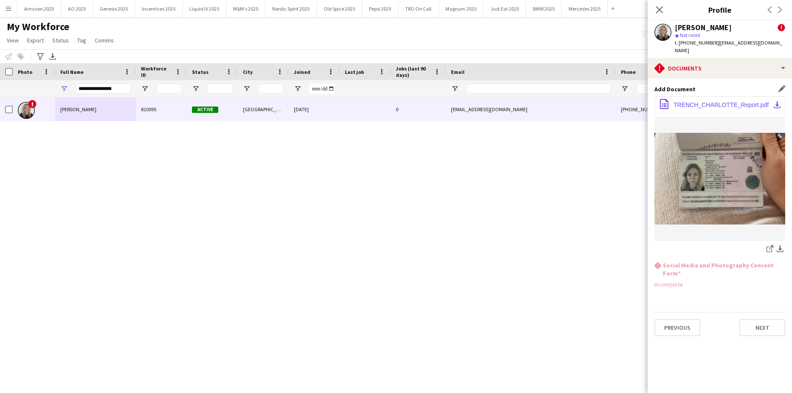
click at [707, 96] on button "office-file-sheet TRENCH_CHARLOTTE_Report.pdf download-bottom" at bounding box center [719, 104] width 131 height 17
drag, startPoint x: 107, startPoint y: 87, endPoint x: -22, endPoint y: 107, distance: 130.0
click at [0, 107] on html "Menu Boards Boards Boards All jobs Status Workforce Workforce My Workforce Recr…" at bounding box center [396, 196] width 792 height 393
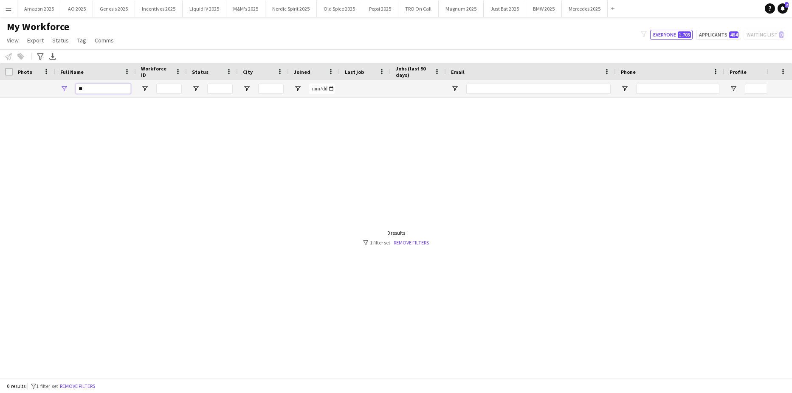
type input "*"
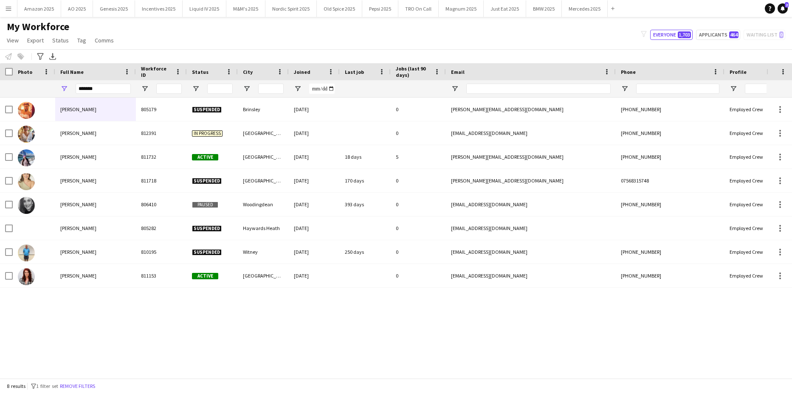
drag, startPoint x: 146, startPoint y: 290, endPoint x: 132, endPoint y: 294, distance: 14.2
click at [141, 297] on div "Danielle Roberts 805179 Suspended Brinsley 29-06-2022 0 danielle-jade@hotmail.c…" at bounding box center [383, 234] width 766 height 273
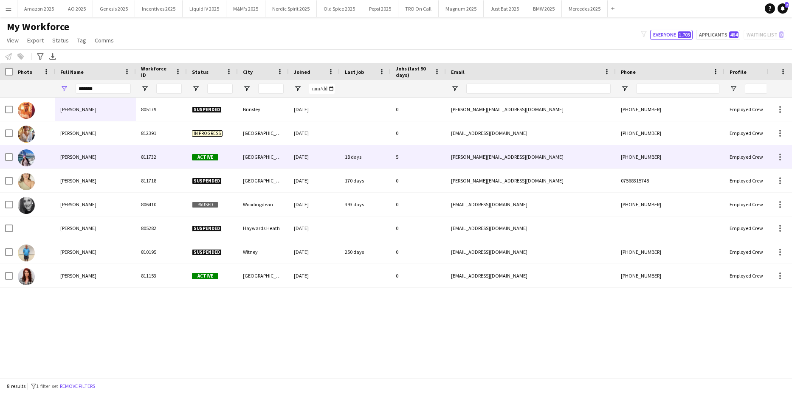
click at [92, 155] on div "Katie Roberts" at bounding box center [95, 156] width 81 height 23
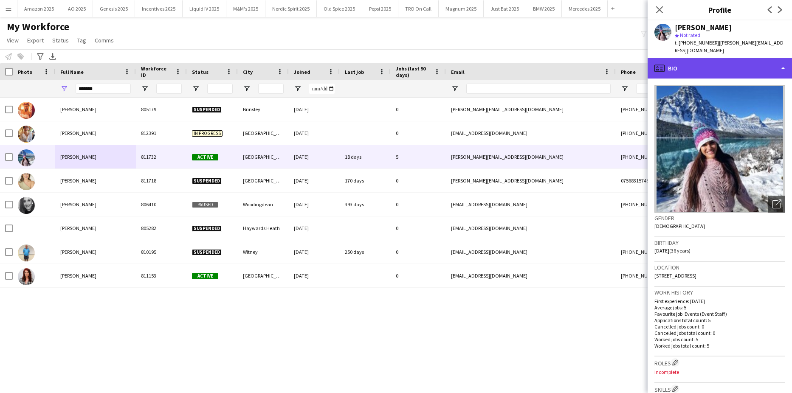
click at [760, 59] on div "profile Bio" at bounding box center [719, 68] width 144 height 20
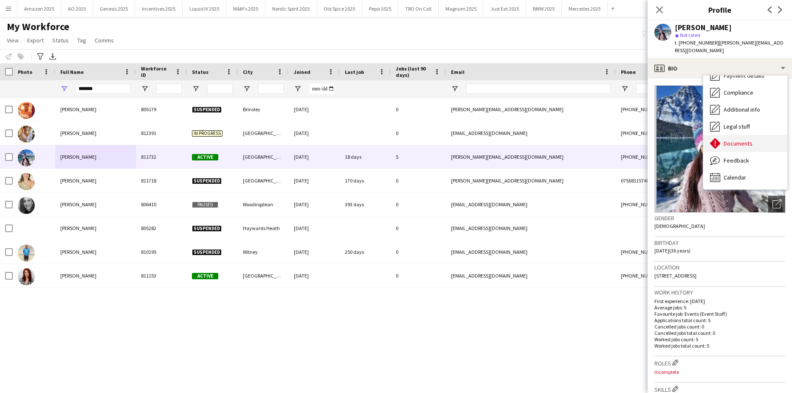
click at [748, 140] on span "Documents" at bounding box center [737, 144] width 29 height 8
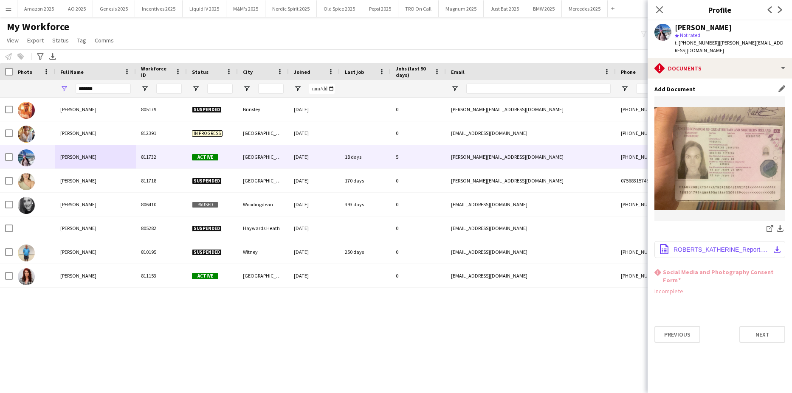
click at [706, 246] on button "office-file-sheet ROBERTS_KATHERINE_Report.pdf download-bottom" at bounding box center [719, 249] width 131 height 17
drag, startPoint x: 102, startPoint y: 86, endPoint x: -22, endPoint y: 132, distance: 131.8
click at [0, 132] on html "Menu Boards Boards Boards All jobs Status Workforce Workforce My Workforce Recr…" at bounding box center [396, 196] width 792 height 393
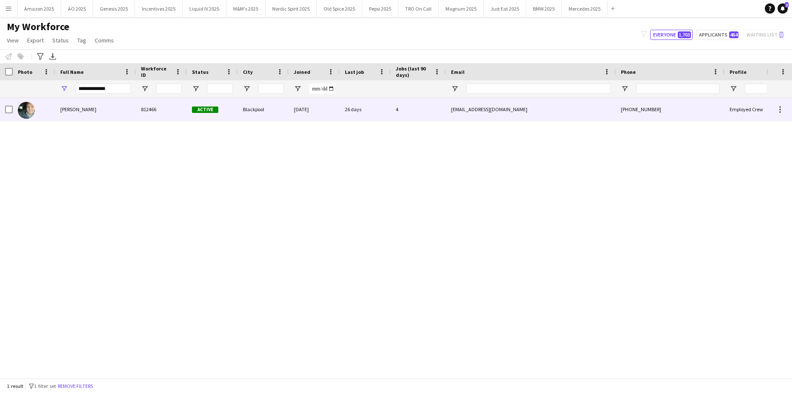
click at [66, 110] on span "Tyler Francis" at bounding box center [78, 109] width 36 height 6
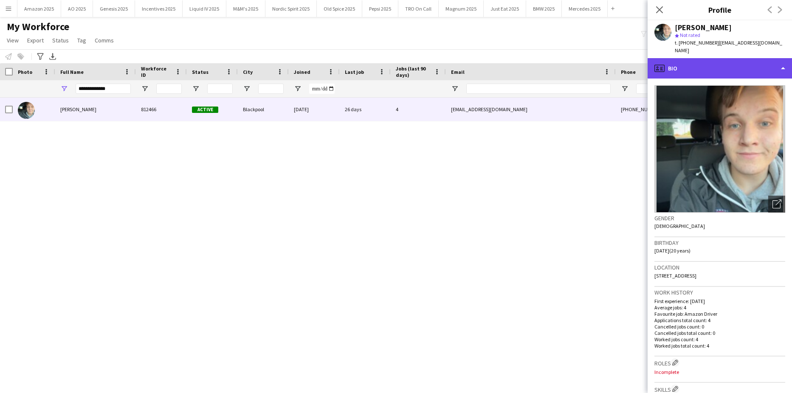
click at [721, 58] on div "profile Bio" at bounding box center [719, 68] width 144 height 20
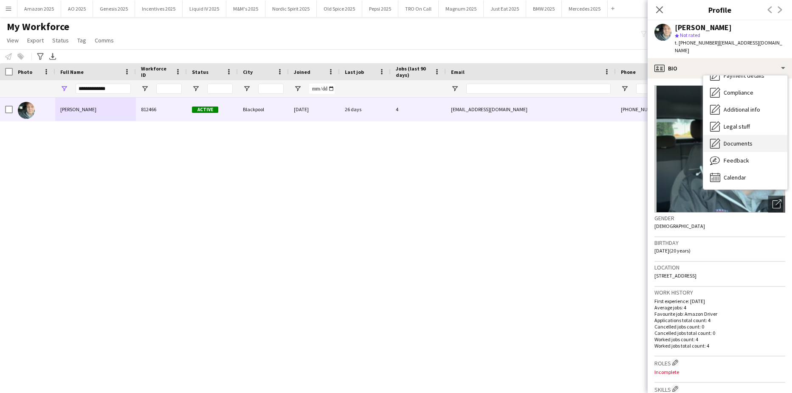
click at [754, 135] on div "Documents Documents" at bounding box center [745, 143] width 84 height 17
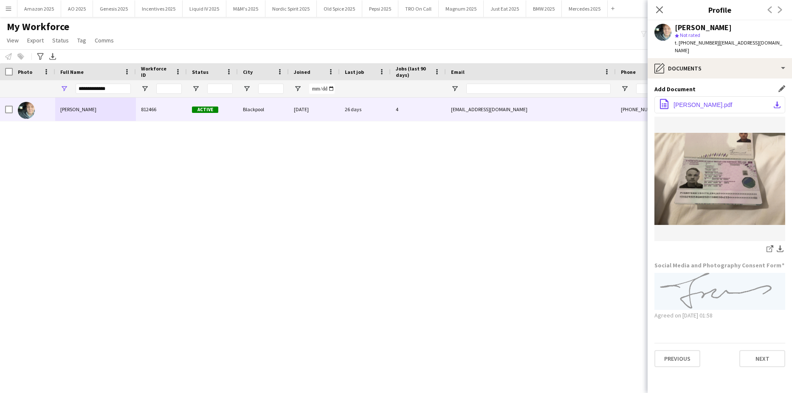
click at [711, 101] on button "office-file-sheet FRANCIS_TYLER_Report.pdf download-bottom" at bounding box center [719, 104] width 131 height 17
drag, startPoint x: 123, startPoint y: 87, endPoint x: -22, endPoint y: 101, distance: 145.4
click at [0, 101] on html "Menu Boards Boards Boards All jobs Status Workforce Workforce My Workforce Recr…" at bounding box center [396, 196] width 792 height 393
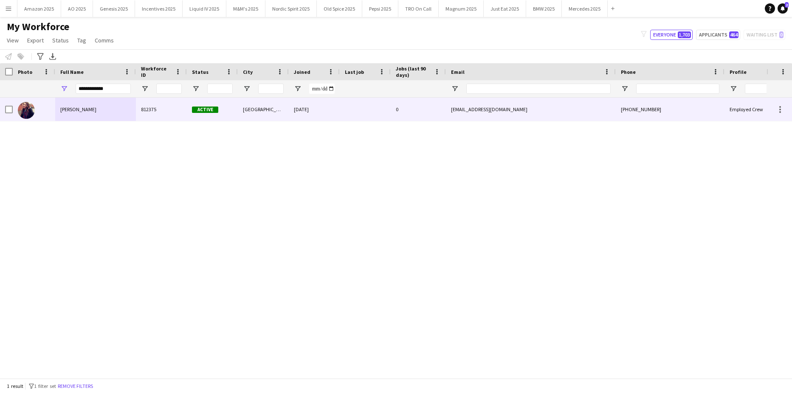
click at [70, 107] on span "Laura Morley" at bounding box center [78, 109] width 36 height 6
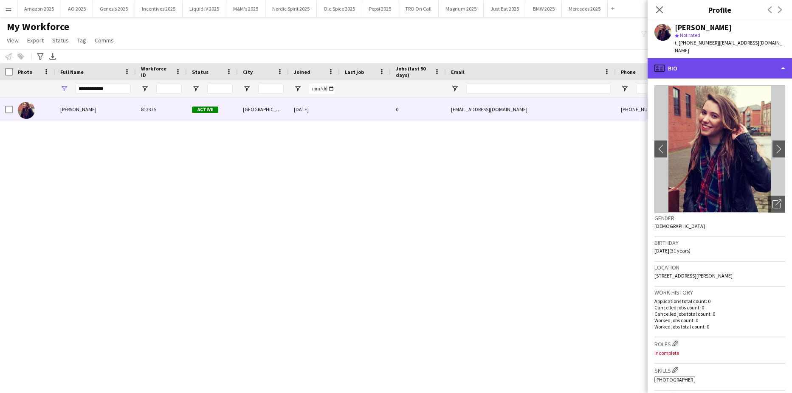
click at [759, 62] on div "profile Bio" at bounding box center [719, 68] width 144 height 20
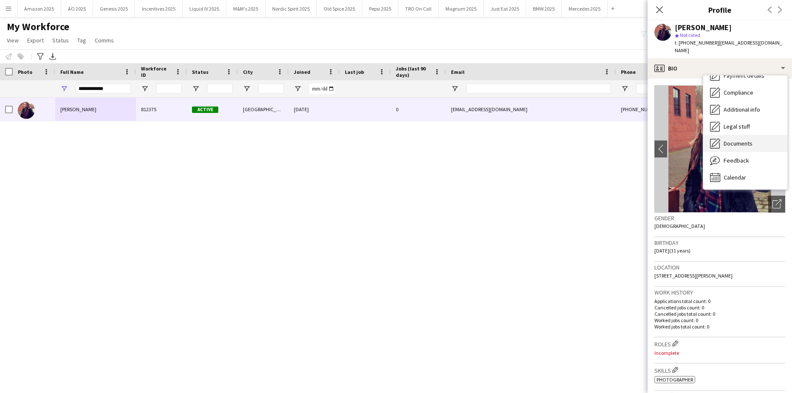
click at [742, 141] on div "Documents Documents" at bounding box center [745, 143] width 84 height 17
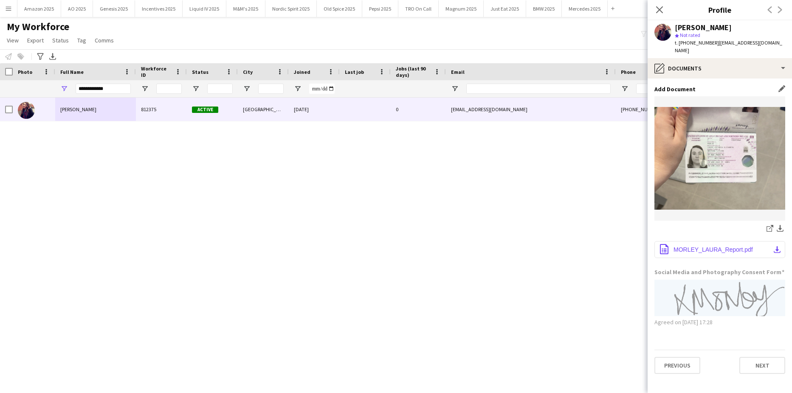
click at [717, 246] on span "MORLEY_LAURA_Report.pdf" at bounding box center [712, 249] width 79 height 7
drag, startPoint x: 116, startPoint y: 89, endPoint x: -22, endPoint y: 101, distance: 138.4
click at [0, 101] on html "Menu Boards Boards Boards All jobs Status Workforce Workforce My Workforce Recr…" at bounding box center [396, 196] width 792 height 393
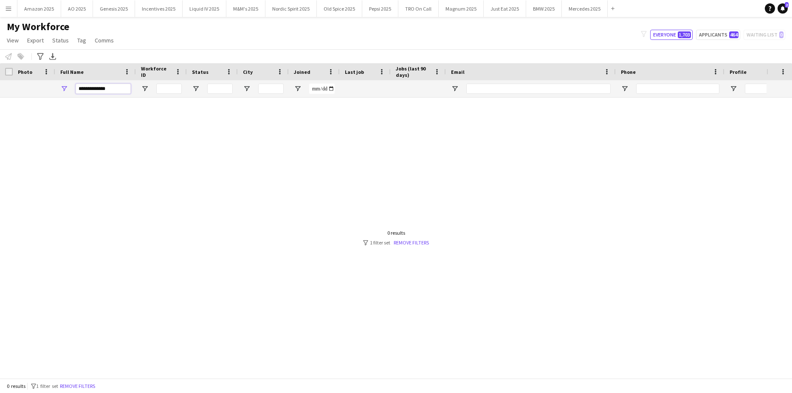
drag, startPoint x: 115, startPoint y: 87, endPoint x: -22, endPoint y: 112, distance: 138.5
click at [0, 112] on html "Menu Boards Boards Boards All jobs Status Workforce Workforce My Workforce Recr…" at bounding box center [396, 196] width 792 height 393
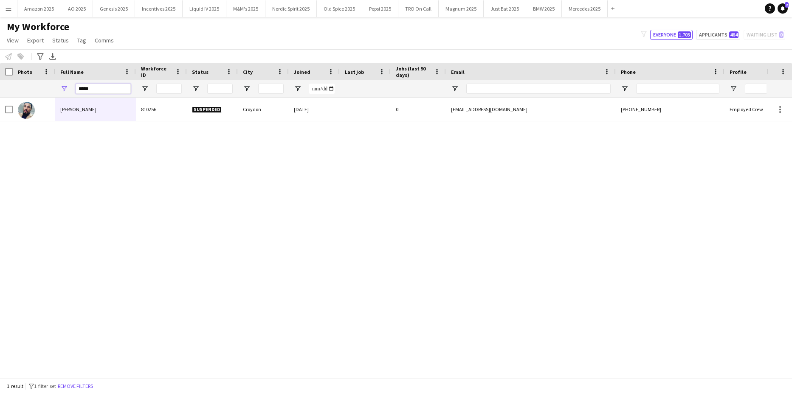
drag, startPoint x: 93, startPoint y: 87, endPoint x: -22, endPoint y: 107, distance: 116.4
click at [0, 107] on html "Menu Boards Boards Boards All jobs Status Workforce Workforce My Workforce Recr…" at bounding box center [396, 196] width 792 height 393
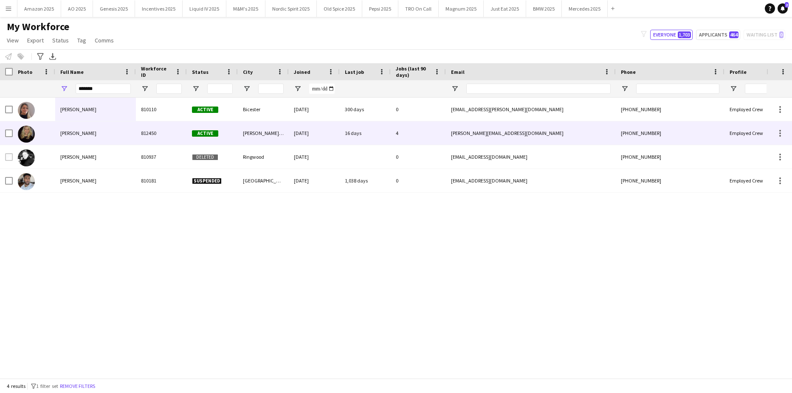
click at [66, 132] on span "Nicola Barrett" at bounding box center [78, 133] width 36 height 6
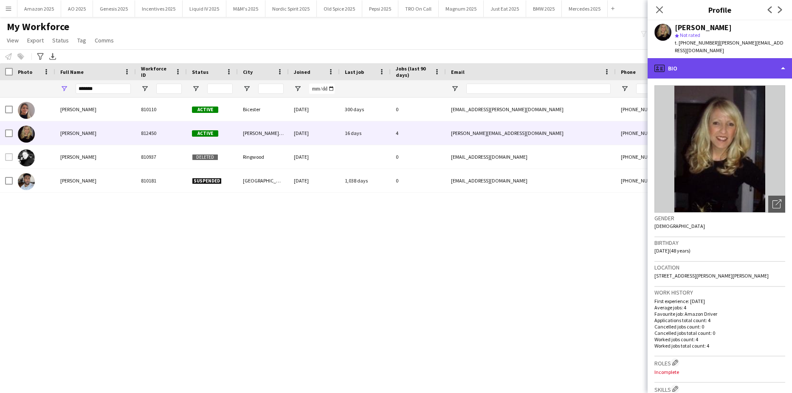
click at [763, 62] on div "profile Bio" at bounding box center [719, 68] width 144 height 20
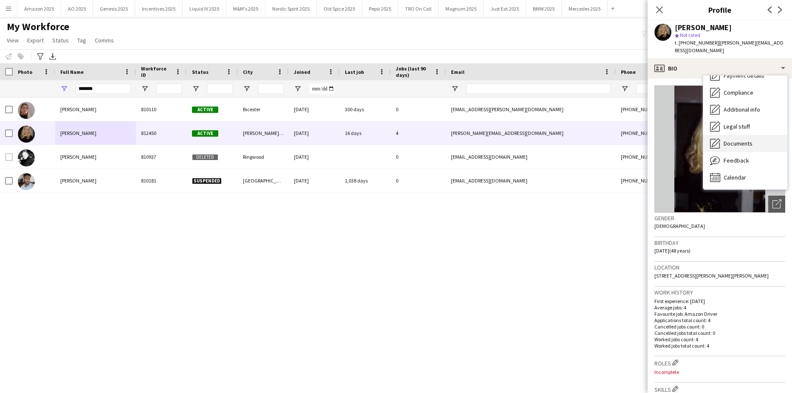
click at [746, 140] on span "Documents" at bounding box center [737, 144] width 29 height 8
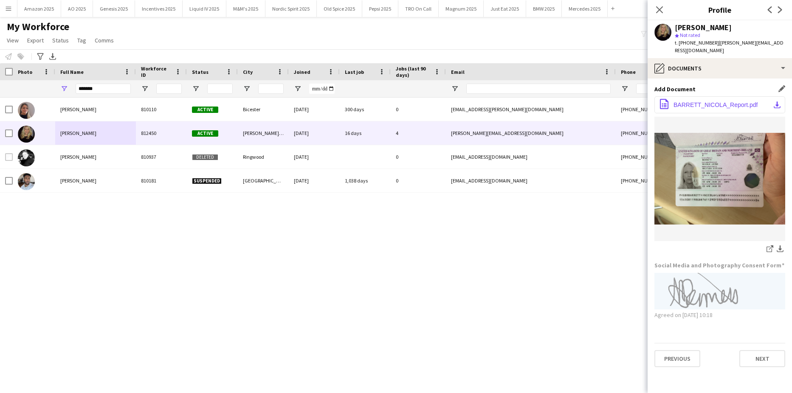
click at [716, 101] on button "office-file-sheet BARRETT_NICOLA_Report.pdf download-bottom" at bounding box center [719, 104] width 131 height 17
drag, startPoint x: 112, startPoint y: 89, endPoint x: -22, endPoint y: 90, distance: 133.7
click at [0, 90] on html "Menu Boards Boards Boards All jobs Status Workforce Workforce My Workforce Recr…" at bounding box center [396, 196] width 792 height 393
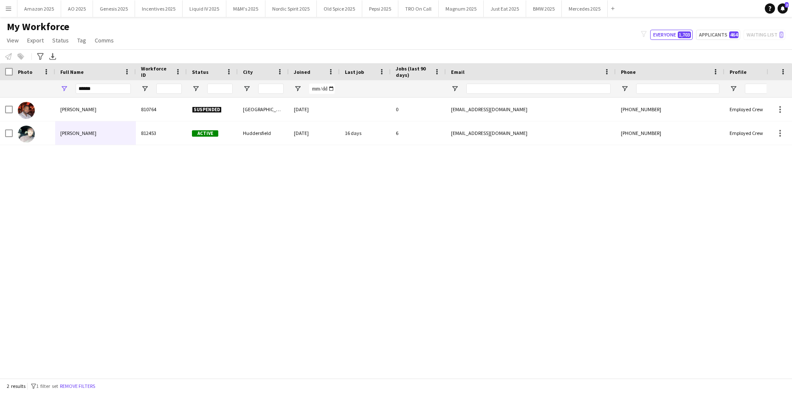
drag, startPoint x: 124, startPoint y: 304, endPoint x: 119, endPoint y: 290, distance: 15.0
click at [122, 301] on div "Devontae Wilson 810764 Suspended Dartford 25-08-2023 0 mrdwilson@icloud.com +44…" at bounding box center [383, 234] width 766 height 273
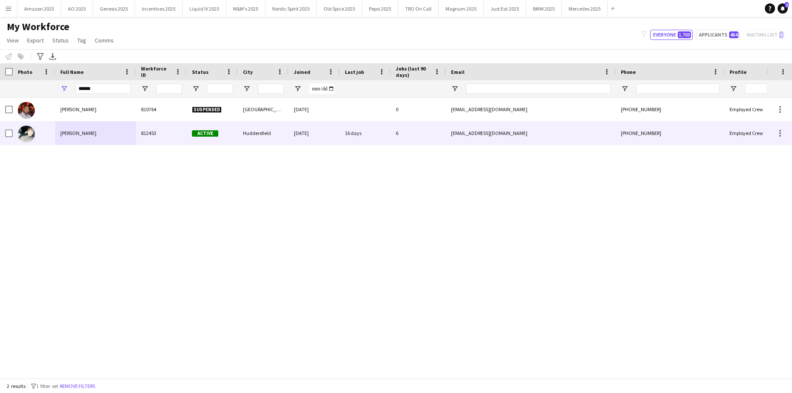
click at [67, 132] on span "Devonte Brown" at bounding box center [78, 133] width 36 height 6
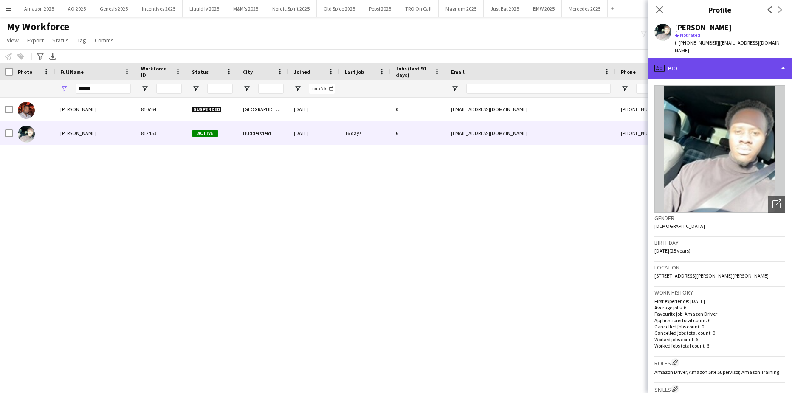
click at [768, 63] on div "profile Bio" at bounding box center [719, 68] width 144 height 20
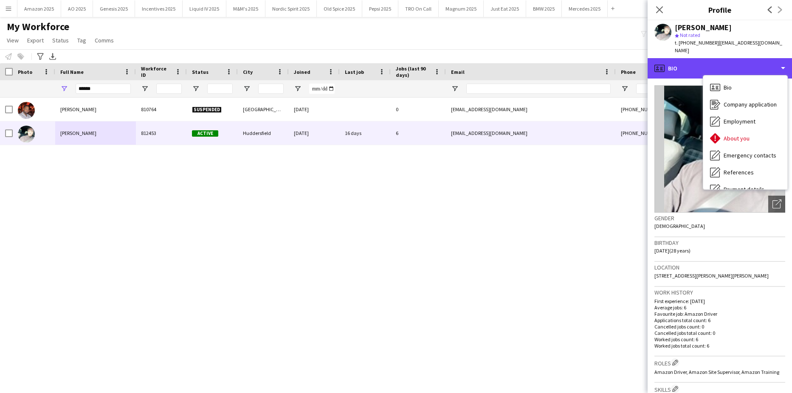
scroll to position [85, 0]
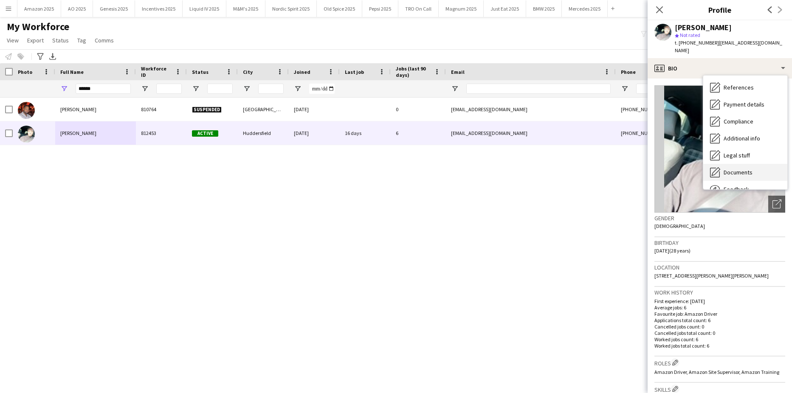
click at [740, 169] on span "Documents" at bounding box center [737, 173] width 29 height 8
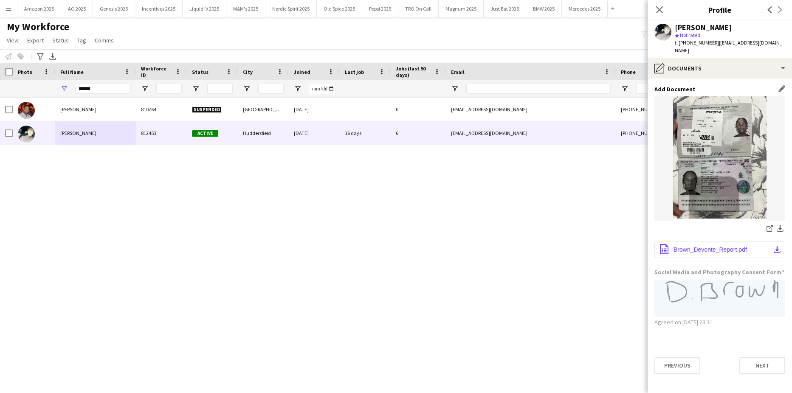
click at [710, 246] on span "Brown_Devonte_Report.pdf" at bounding box center [709, 249] width 73 height 7
drag, startPoint x: 109, startPoint y: 93, endPoint x: -22, endPoint y: 124, distance: 134.0
click at [0, 124] on html "Menu Boards Boards Boards All jobs Status Workforce Workforce My Workforce Recr…" at bounding box center [396, 196] width 792 height 393
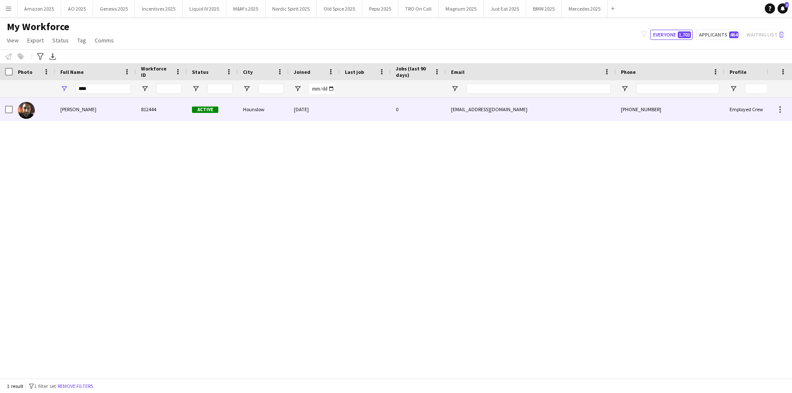
click at [75, 108] on span "Zaid Al-Jubarah" at bounding box center [78, 109] width 36 height 6
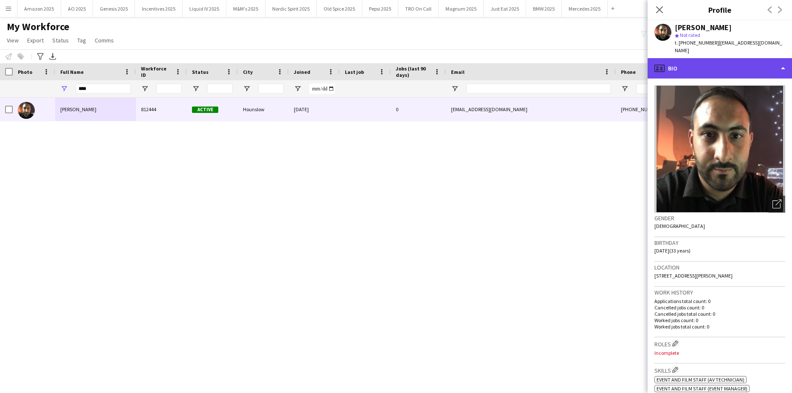
click at [769, 63] on div "profile Bio" at bounding box center [719, 68] width 144 height 20
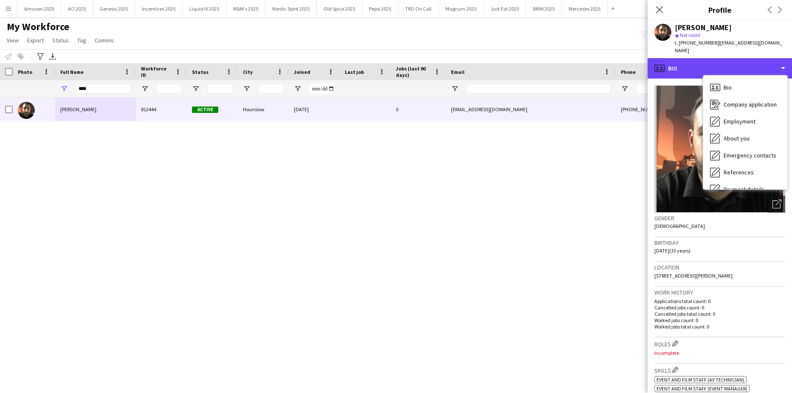
scroll to position [114, 0]
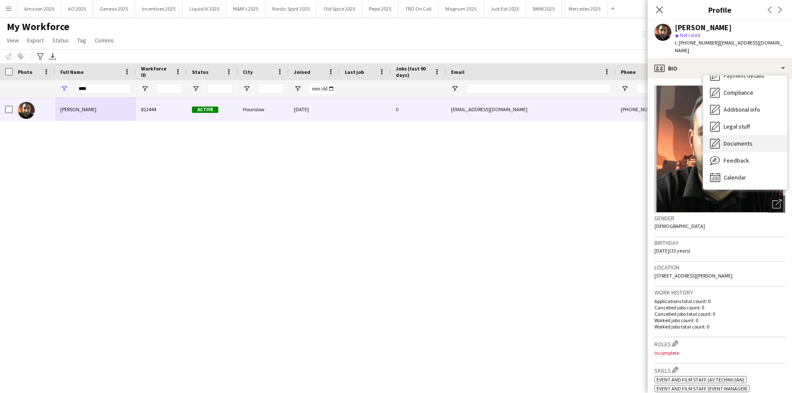
click at [737, 140] on span "Documents" at bounding box center [737, 144] width 29 height 8
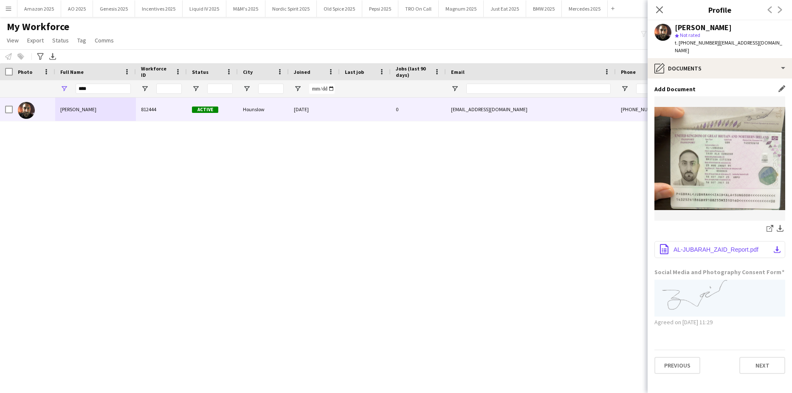
click at [719, 241] on button "office-file-sheet AL-JUBARAH_ZAID_Report.pdf download-bottom" at bounding box center [719, 249] width 131 height 17
drag, startPoint x: 107, startPoint y: 88, endPoint x: -22, endPoint y: 101, distance: 129.8
click at [0, 101] on html "Menu Boards Boards Boards All jobs Status Workforce Workforce My Workforce Recr…" at bounding box center [396, 196] width 792 height 393
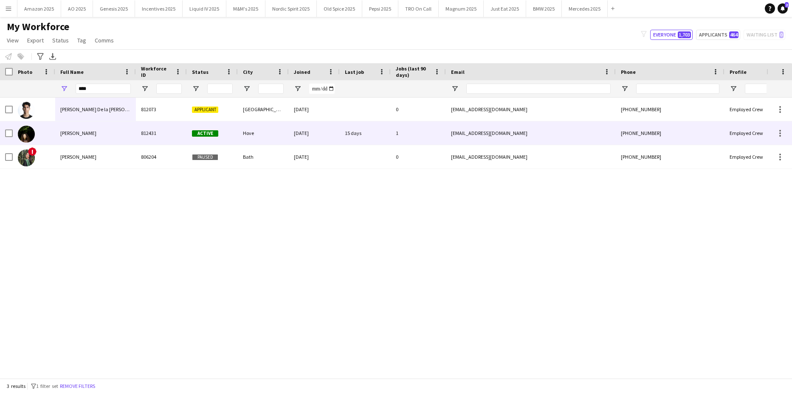
click at [86, 131] on span "Rosa Birchley" at bounding box center [78, 133] width 36 height 6
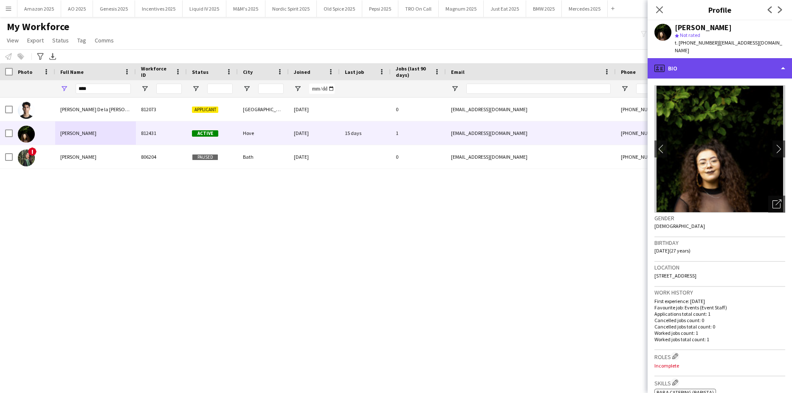
click at [724, 62] on div "profile Bio" at bounding box center [719, 68] width 144 height 20
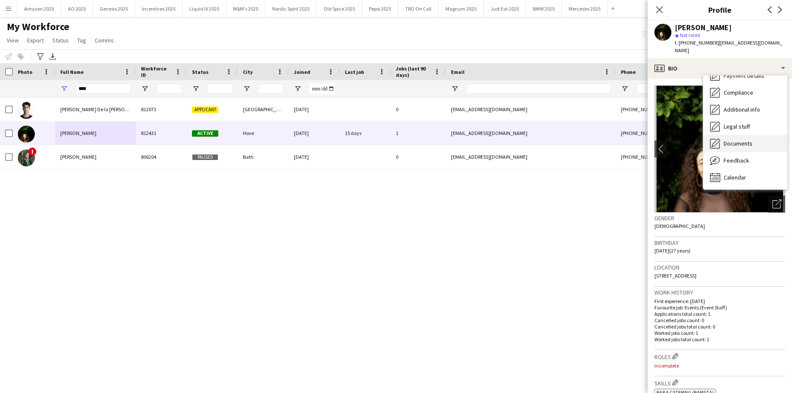
click at [736, 140] on span "Documents" at bounding box center [737, 144] width 29 height 8
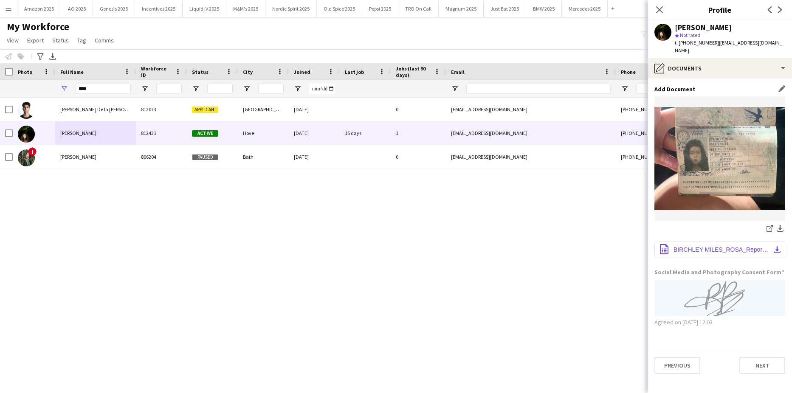
click at [719, 246] on span "BIRCHLEY MILES_ROSA_Report.pdf" at bounding box center [721, 249] width 96 height 7
drag, startPoint x: 99, startPoint y: 87, endPoint x: -22, endPoint y: 109, distance: 122.9
click at [0, 109] on html "Menu Boards Boards Boards All jobs Status Workforce Workforce My Workforce Recr…" at bounding box center [396, 196] width 792 height 393
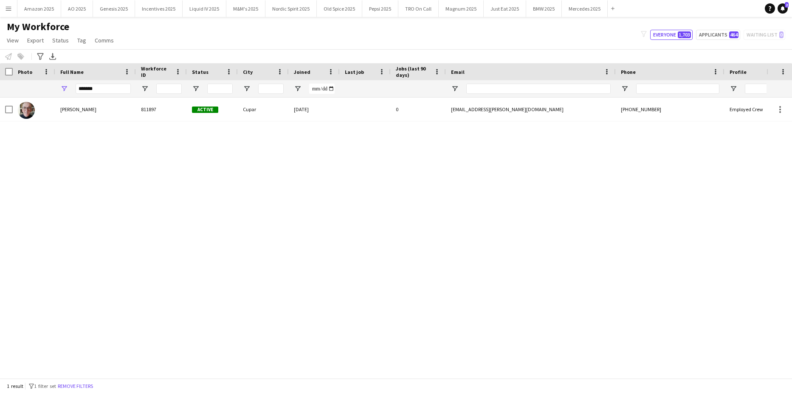
click at [139, 185] on div "Alasdair McCrone 811897 Active Cupar 09-09-2024 0 alasdair.mccrone@btopenworld.…" at bounding box center [383, 234] width 766 height 273
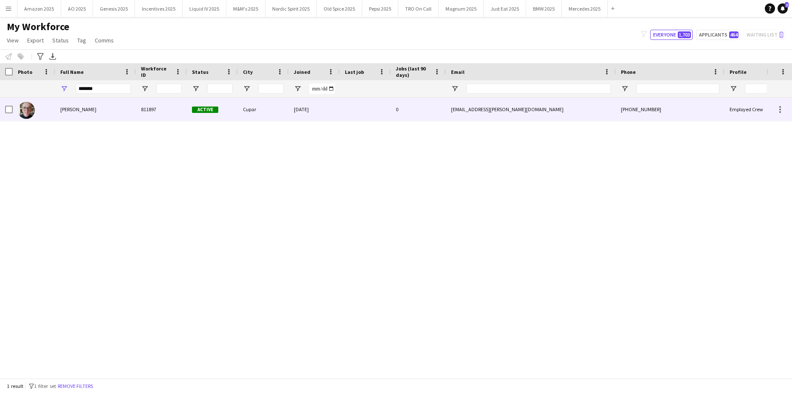
click at [72, 112] on span "Alasdair McCrone" at bounding box center [78, 109] width 36 height 6
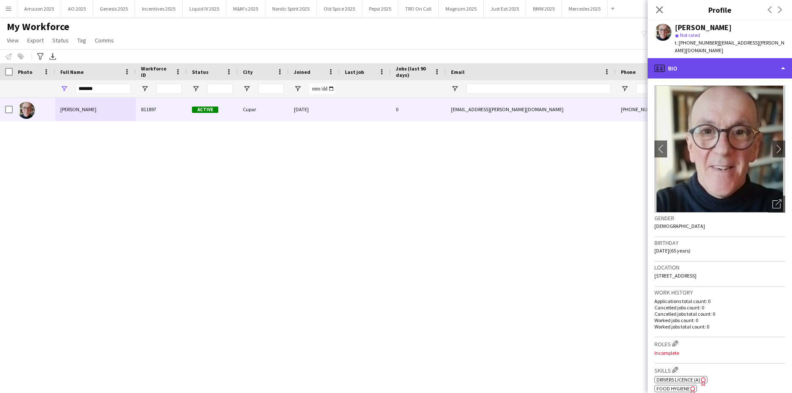
drag, startPoint x: 747, startPoint y: 66, endPoint x: 748, endPoint y: 71, distance: 4.8
click at [747, 67] on div "profile Bio" at bounding box center [719, 68] width 144 height 20
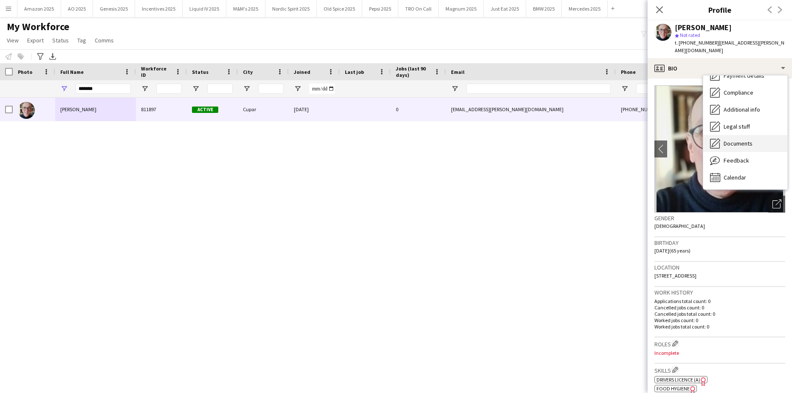
click at [742, 144] on span "Documents" at bounding box center [737, 144] width 29 height 8
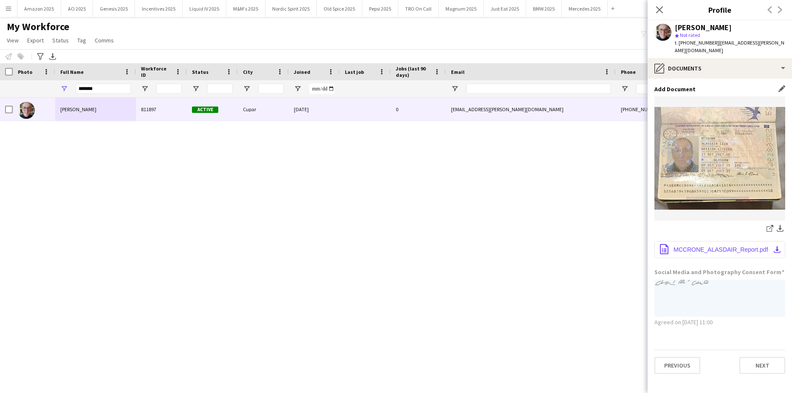
click at [709, 246] on span "MCCRONE_ALASDAIR_Report.pdf" at bounding box center [720, 249] width 95 height 7
drag, startPoint x: 104, startPoint y: 92, endPoint x: -22, endPoint y: 115, distance: 128.1
click at [0, 115] on html "Menu Boards Boards Boards All jobs Status Workforce Workforce My Workforce Recr…" at bounding box center [396, 196] width 792 height 393
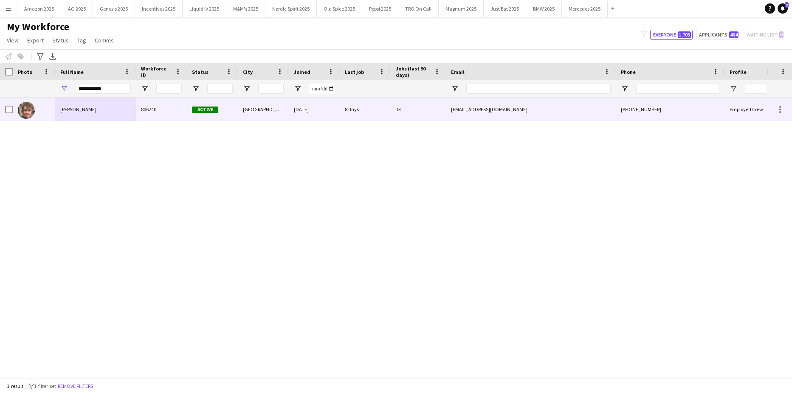
click at [68, 106] on div "Ryan Conroy" at bounding box center [95, 109] width 81 height 23
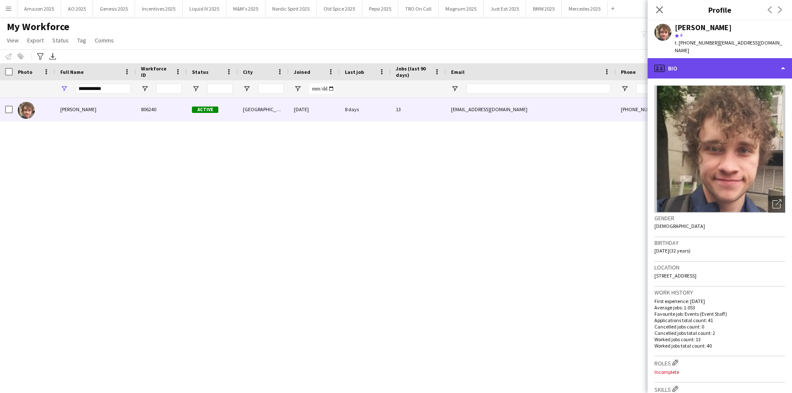
click at [741, 66] on div "profile Bio" at bounding box center [719, 68] width 144 height 20
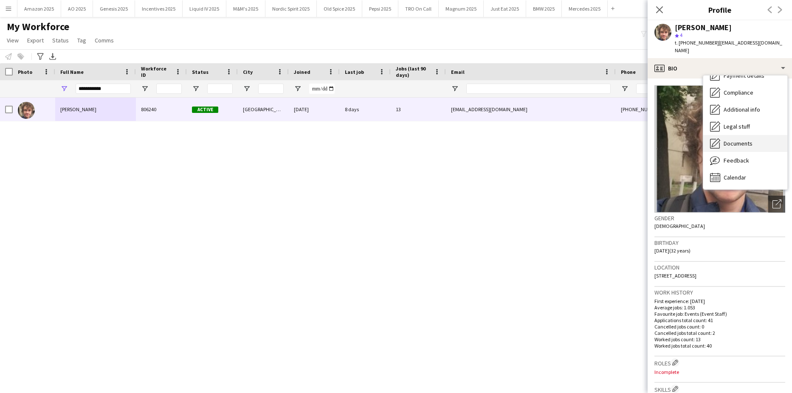
click at [742, 140] on span "Documents" at bounding box center [737, 144] width 29 height 8
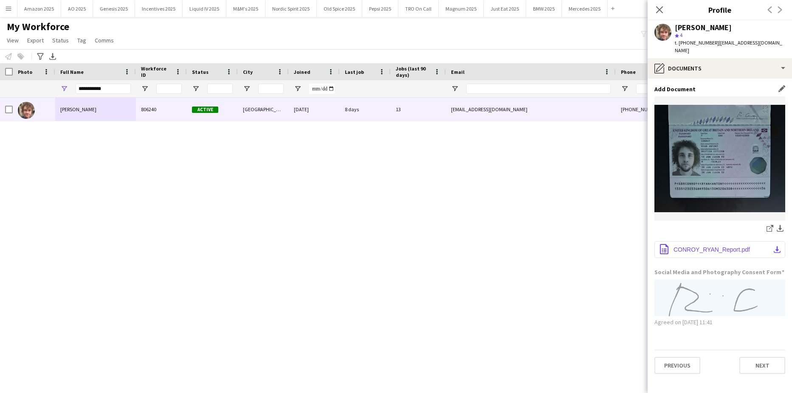
click at [716, 246] on span "CONROY_RYAN_Report.pdf" at bounding box center [711, 249] width 76 height 7
drag, startPoint x: 109, startPoint y: 87, endPoint x: -22, endPoint y: 91, distance: 130.4
click at [0, 91] on html "Menu Boards Boards Boards All jobs Status Workforce Workforce My Workforce Recr…" at bounding box center [396, 196] width 792 height 393
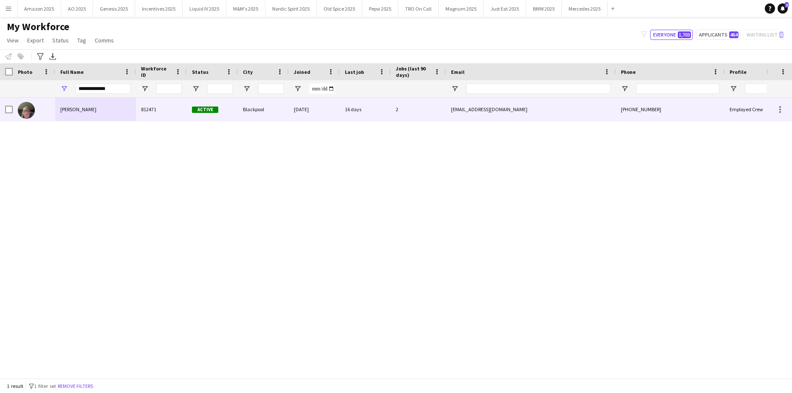
click at [81, 112] on span "Wayne Mccrory" at bounding box center [78, 109] width 36 height 6
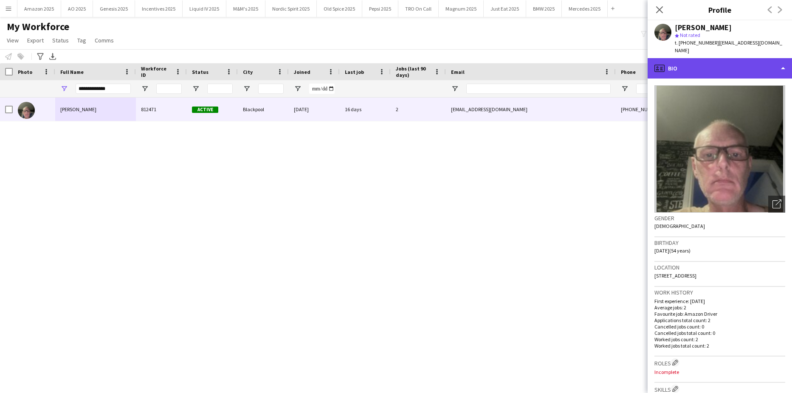
click at [768, 58] on div "profile Bio" at bounding box center [719, 68] width 144 height 20
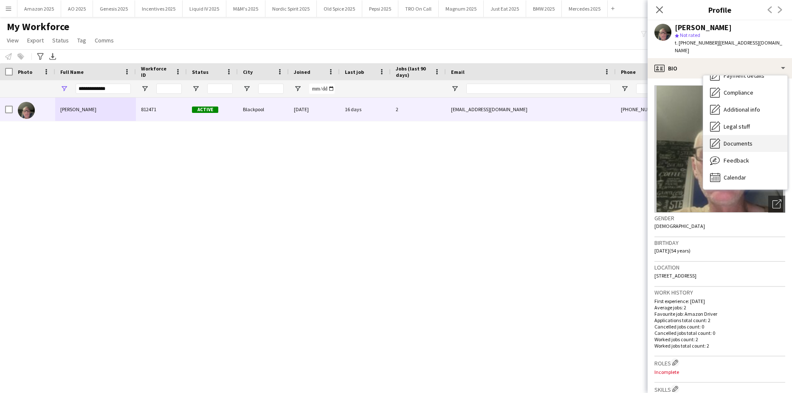
click at [744, 140] on span "Documents" at bounding box center [737, 144] width 29 height 8
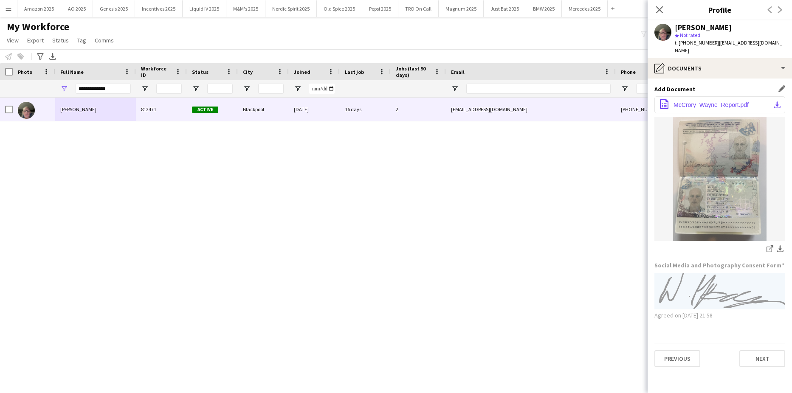
click at [728, 101] on span "McCrory_Wayne_Report.pdf" at bounding box center [710, 104] width 75 height 7
drag, startPoint x: 115, startPoint y: 91, endPoint x: -22, endPoint y: 66, distance: 138.6
click at [0, 66] on html "Menu Boards Boards Boards All jobs Status Workforce Workforce My Workforce Recr…" at bounding box center [396, 196] width 792 height 393
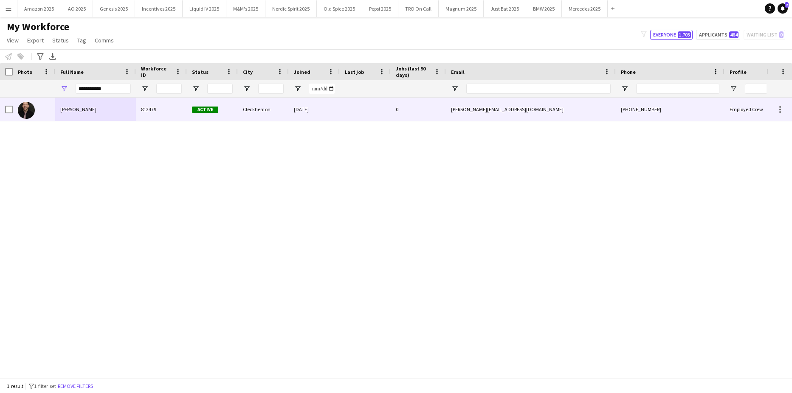
click at [74, 110] on span "Rhys Inwood" at bounding box center [78, 109] width 36 height 6
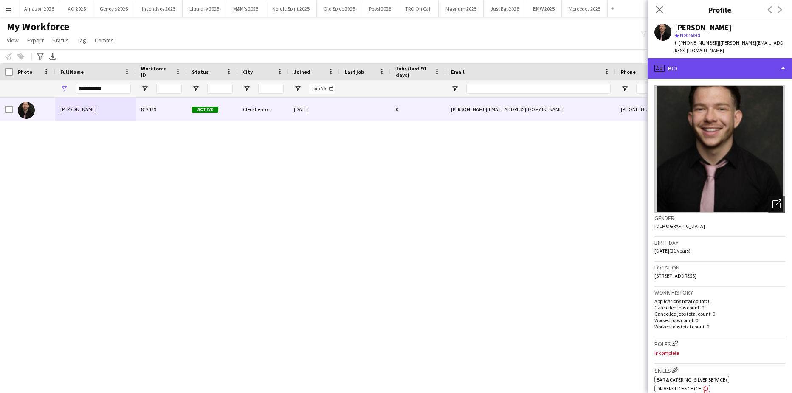
click at [765, 61] on div "profile Bio" at bounding box center [719, 68] width 144 height 20
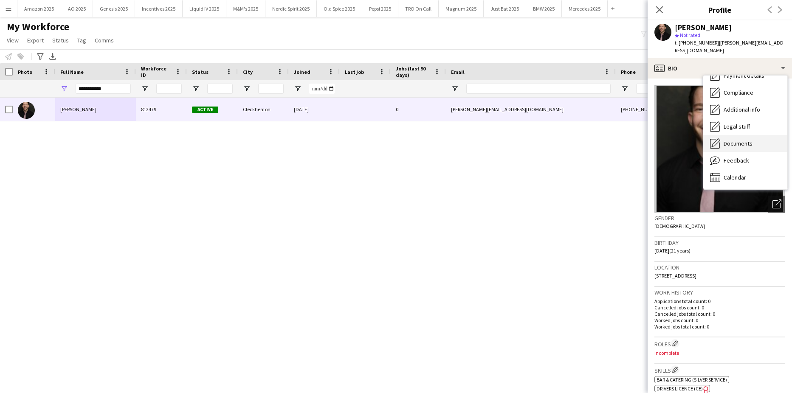
click at [744, 140] on span "Documents" at bounding box center [737, 144] width 29 height 8
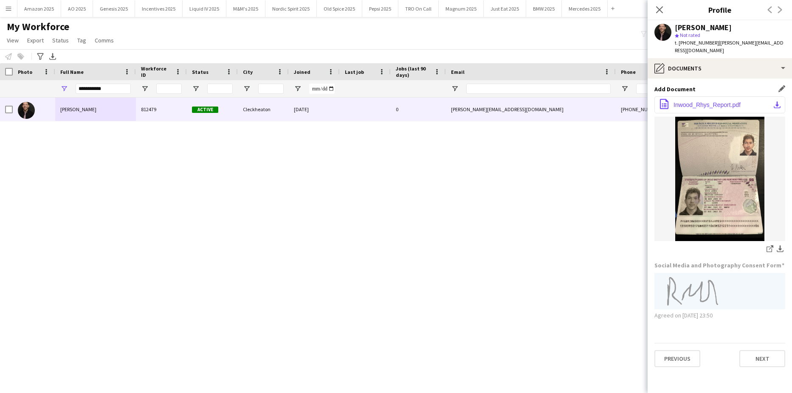
click at [720, 101] on span "Inwood_Rhys_Report.pdf" at bounding box center [706, 104] width 67 height 7
drag, startPoint x: 123, startPoint y: 93, endPoint x: -22, endPoint y: 105, distance: 145.3
click at [0, 105] on html "Menu Boards Boards Boards All jobs Status Workforce Workforce My Workforce Recr…" at bounding box center [396, 196] width 792 height 393
type input "*"
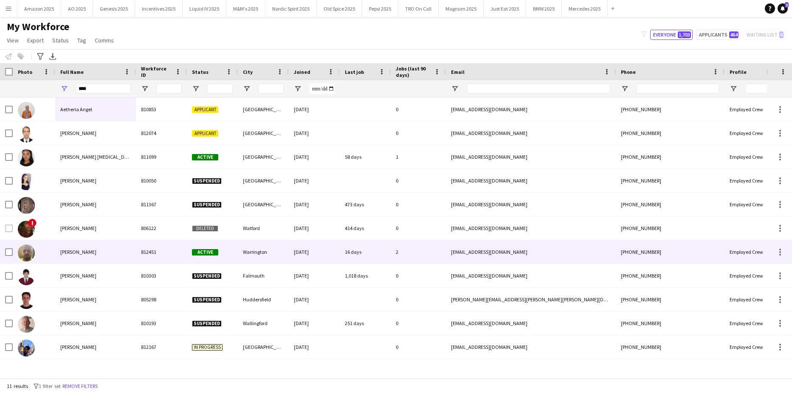
click at [77, 250] on span "Benjamin Angel" at bounding box center [78, 252] width 36 height 6
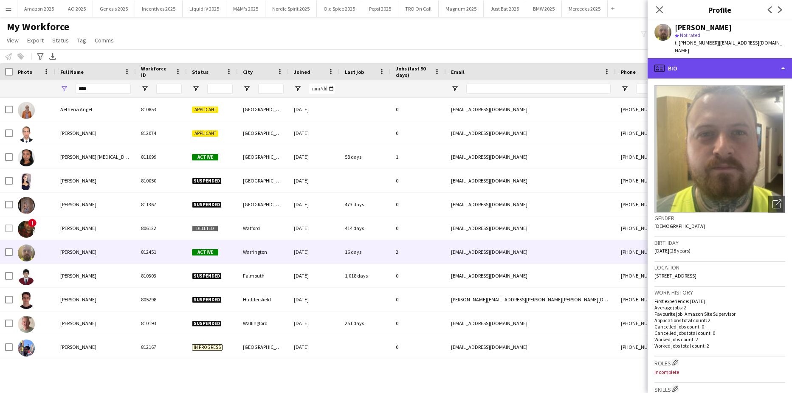
click at [742, 61] on div "profile Bio" at bounding box center [719, 68] width 144 height 20
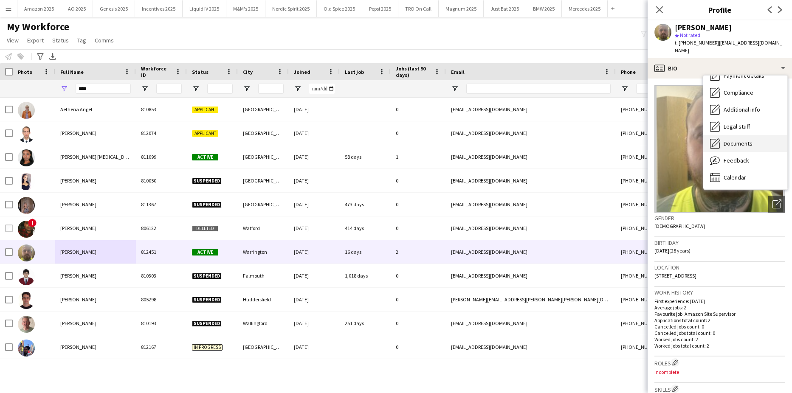
click at [741, 140] on span "Documents" at bounding box center [737, 144] width 29 height 8
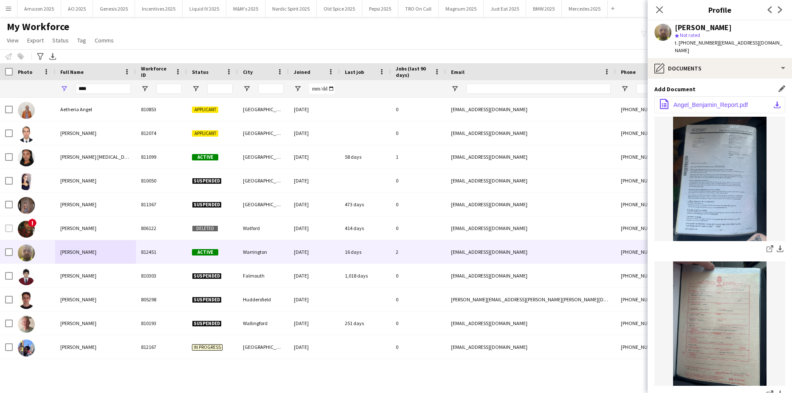
click at [715, 101] on span "Angel_Benjamin_Report.pdf" at bounding box center [710, 104] width 74 height 7
drag, startPoint x: 106, startPoint y: 90, endPoint x: -22, endPoint y: 100, distance: 128.2
click at [0, 100] on html "Menu Boards Boards Boards All jobs Status Workforce Workforce My Workforce Recr…" at bounding box center [396, 196] width 792 height 393
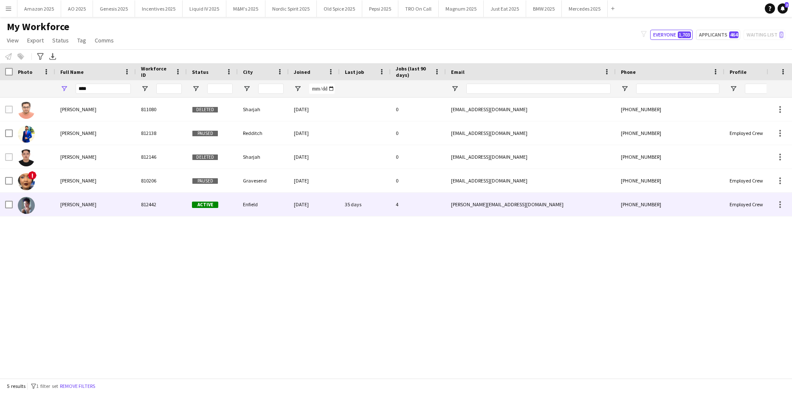
drag, startPoint x: 80, startPoint y: 205, endPoint x: 172, endPoint y: 151, distance: 106.2
click at [83, 200] on div "Samantha Saad" at bounding box center [95, 204] width 81 height 23
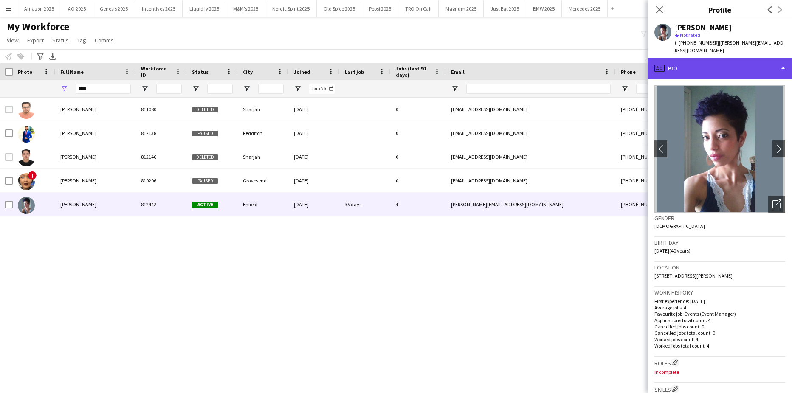
click at [764, 68] on div "profile Bio" at bounding box center [719, 68] width 144 height 20
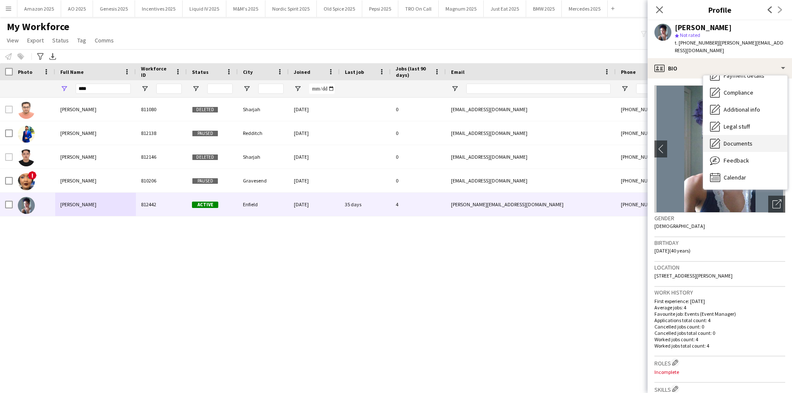
click at [748, 140] on span "Documents" at bounding box center [737, 144] width 29 height 8
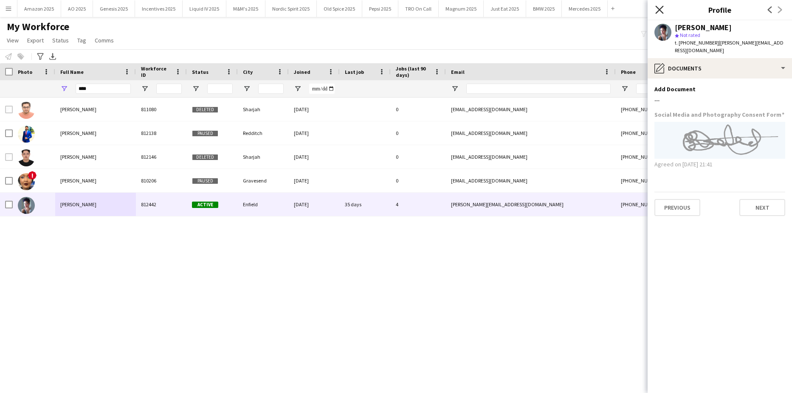
click at [657, 6] on icon "Close pop-in" at bounding box center [659, 10] width 8 height 8
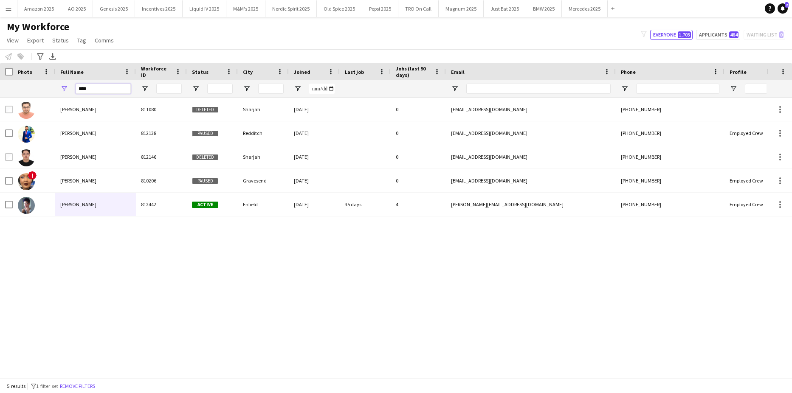
drag, startPoint x: 108, startPoint y: 91, endPoint x: -22, endPoint y: 99, distance: 129.8
click at [0, 99] on html "Menu Boards Boards Boards All jobs Status Workforce Workforce My Workforce Recr…" at bounding box center [396, 196] width 792 height 393
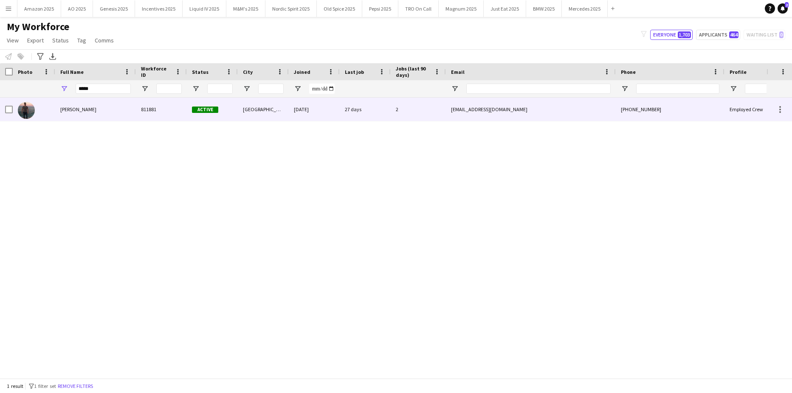
click at [54, 110] on div at bounding box center [34, 109] width 42 height 23
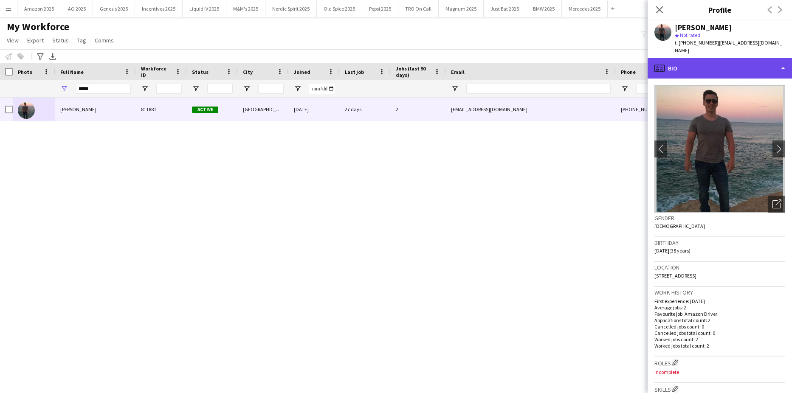
click at [759, 62] on div "profile Bio" at bounding box center [719, 68] width 144 height 20
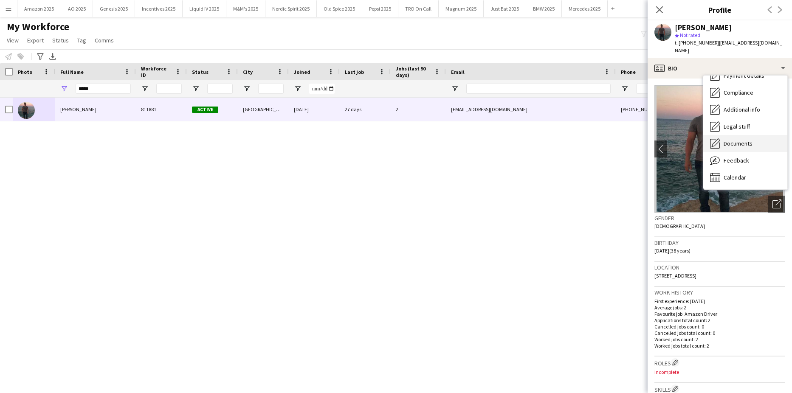
click at [742, 140] on div "Documents Documents" at bounding box center [745, 143] width 84 height 17
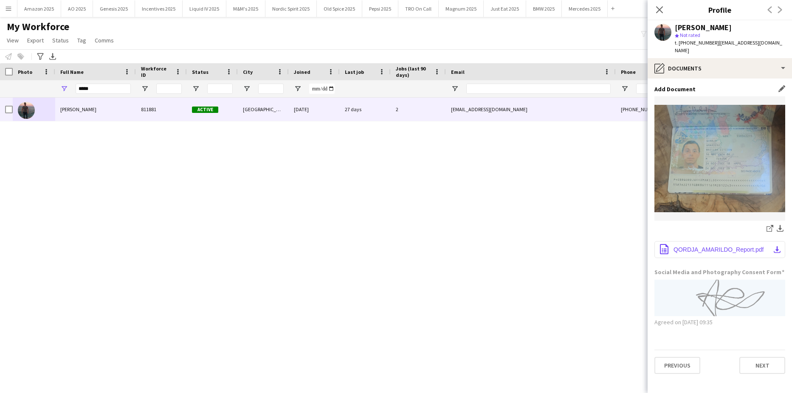
click at [700, 246] on span "QORDJA_AMARILDO_Report.pdf" at bounding box center [718, 249] width 90 height 7
drag, startPoint x: 108, startPoint y: 89, endPoint x: -22, endPoint y: 121, distance: 133.2
click at [0, 121] on html "Menu Boards Boards Boards All jobs Status Workforce Workforce My Workforce Recr…" at bounding box center [396, 196] width 792 height 393
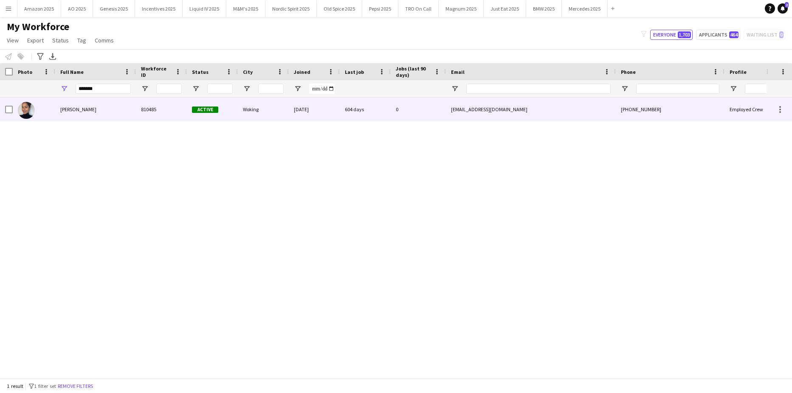
click at [75, 109] on span "Shabana Hussein" at bounding box center [78, 109] width 36 height 6
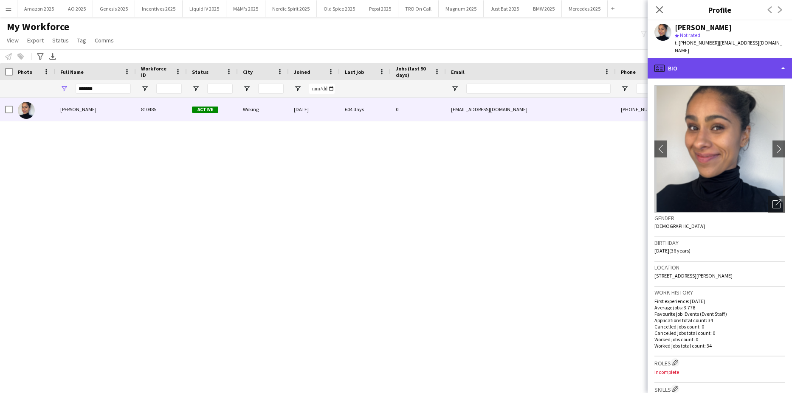
click at [754, 59] on div "profile Bio" at bounding box center [719, 68] width 144 height 20
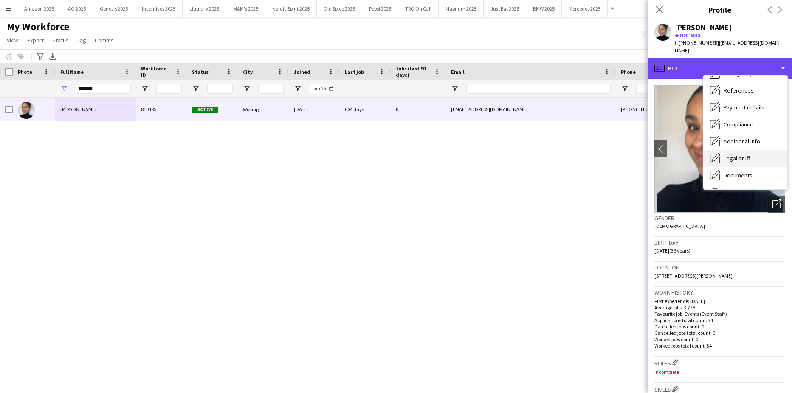
scroll to position [85, 0]
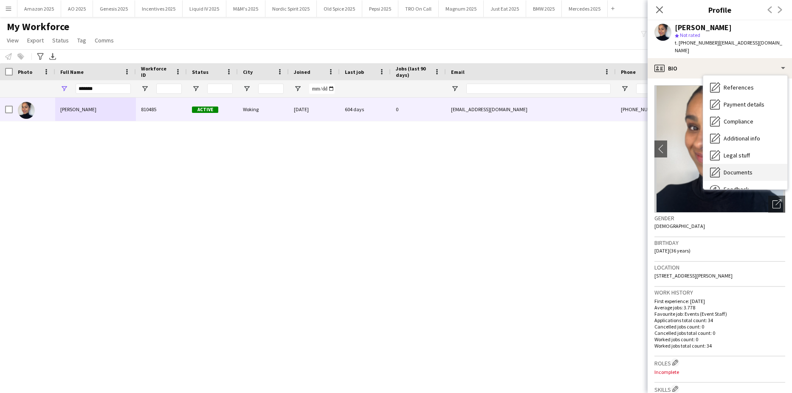
click at [751, 169] on span "Documents" at bounding box center [737, 173] width 29 height 8
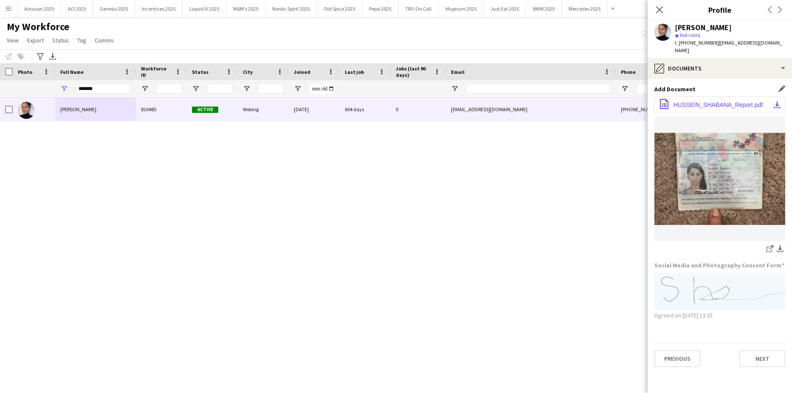
click at [715, 101] on span "HUSSEIN_SHABANA_Report.pdf" at bounding box center [717, 104] width 89 height 7
drag, startPoint x: 111, startPoint y: 90, endPoint x: -22, endPoint y: 105, distance: 133.3
click at [0, 105] on html "Menu Boards Boards Boards All jobs Status Workforce Workforce My Workforce Recr…" at bounding box center [396, 196] width 792 height 393
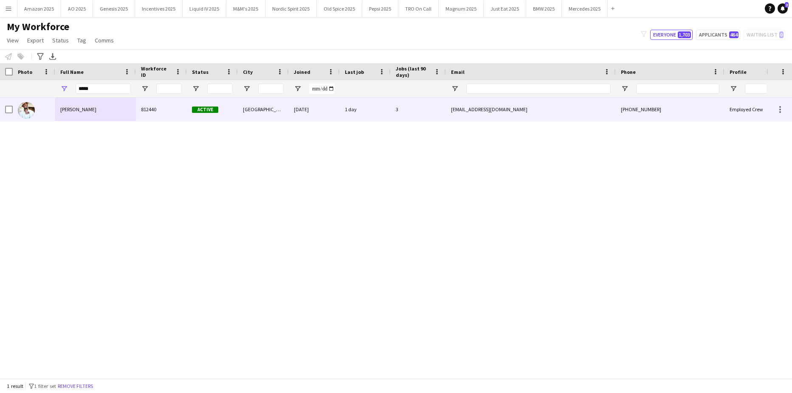
drag, startPoint x: 62, startPoint y: 112, endPoint x: 84, endPoint y: 112, distance: 22.5
click at [62, 112] on span "Kadey James" at bounding box center [78, 109] width 36 height 6
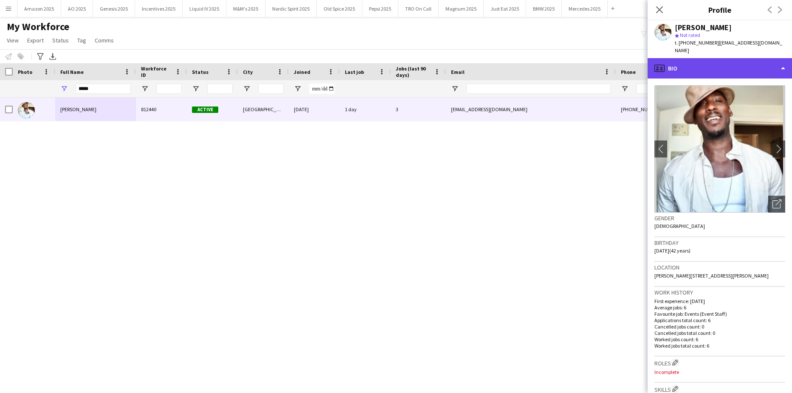
click at [735, 62] on div "profile Bio" at bounding box center [719, 68] width 144 height 20
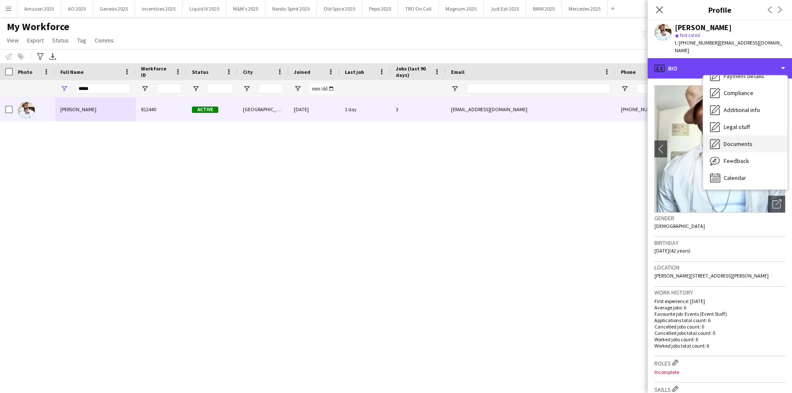
scroll to position [114, 0]
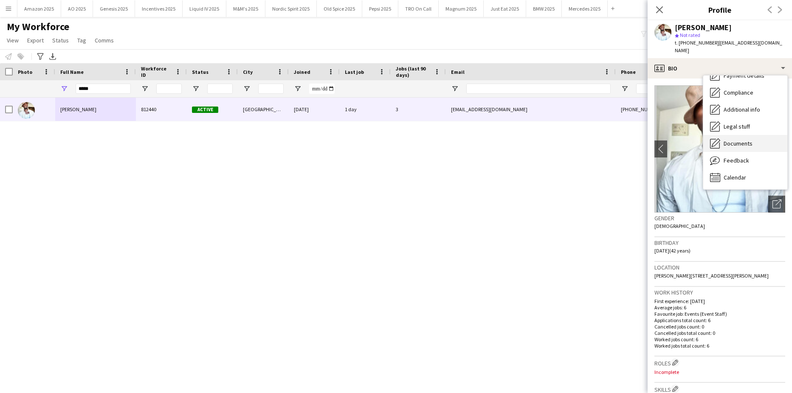
click at [739, 140] on span "Documents" at bounding box center [737, 144] width 29 height 8
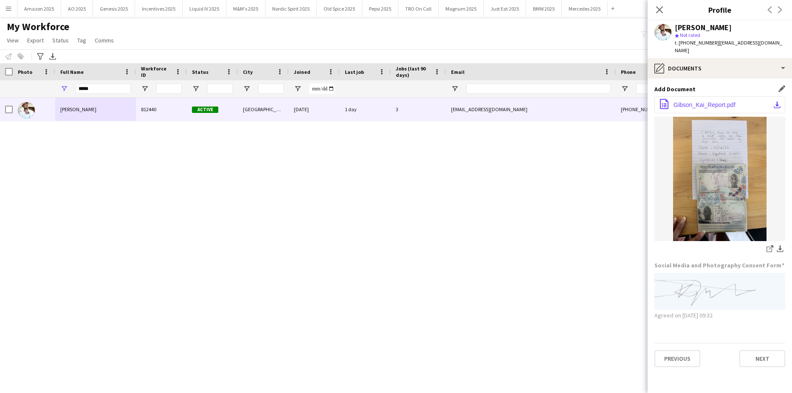
click at [695, 101] on span "Gibson_Kai_Report.pdf" at bounding box center [704, 104] width 62 height 7
drag, startPoint x: 107, startPoint y: 86, endPoint x: -22, endPoint y: 122, distance: 133.9
click at [0, 122] on html "Menu Boards Boards Boards All jobs Status Workforce Workforce My Workforce Recr…" at bounding box center [396, 196] width 792 height 393
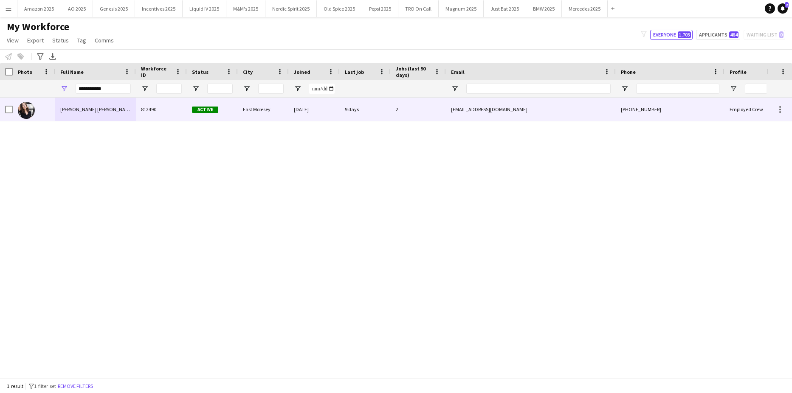
click at [78, 103] on div "Ella Taylor Bliss" at bounding box center [95, 109] width 81 height 23
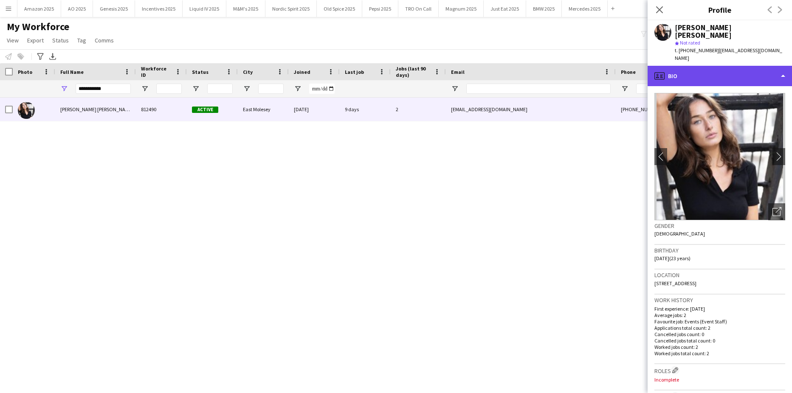
click at [768, 66] on div "profile Bio" at bounding box center [719, 76] width 144 height 20
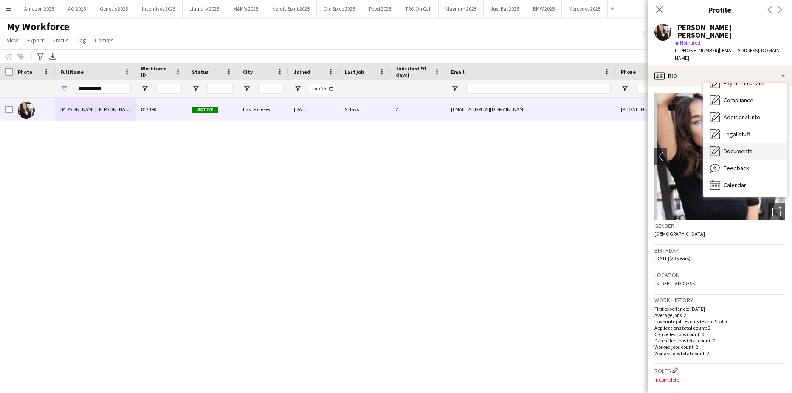
click at [749, 147] on span "Documents" at bounding box center [737, 151] width 29 height 8
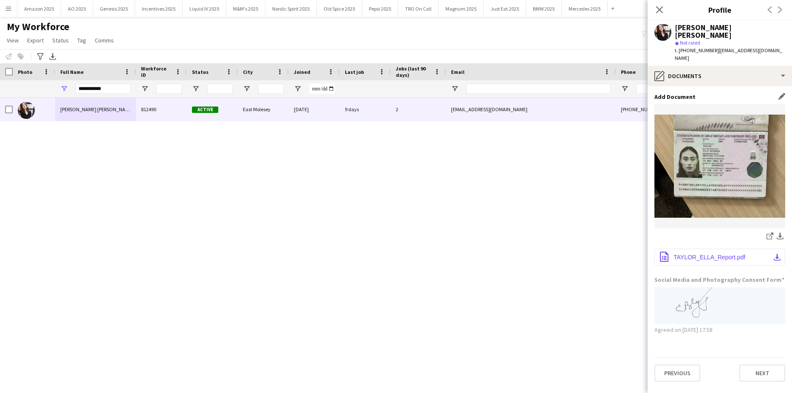
click at [692, 254] on span "TAYLOR_ELLA_Report.pdf" at bounding box center [709, 257] width 72 height 7
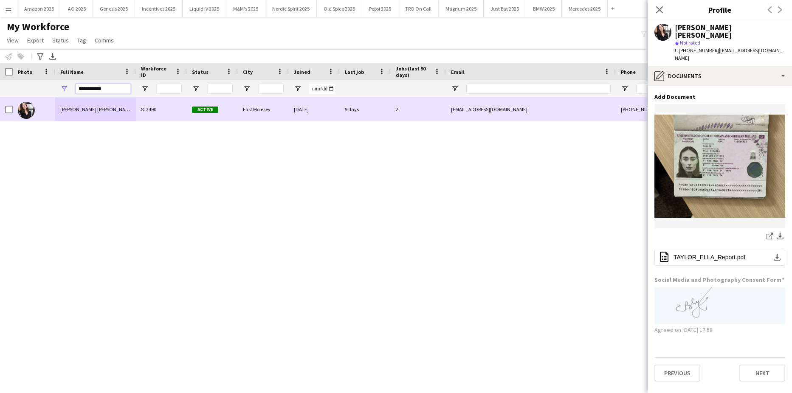
drag, startPoint x: 97, startPoint y: 89, endPoint x: -22, endPoint y: 140, distance: 128.9
click at [0, 140] on html "Menu Boards Boards Boards All jobs Status Workforce Workforce My Workforce Recr…" at bounding box center [396, 196] width 792 height 393
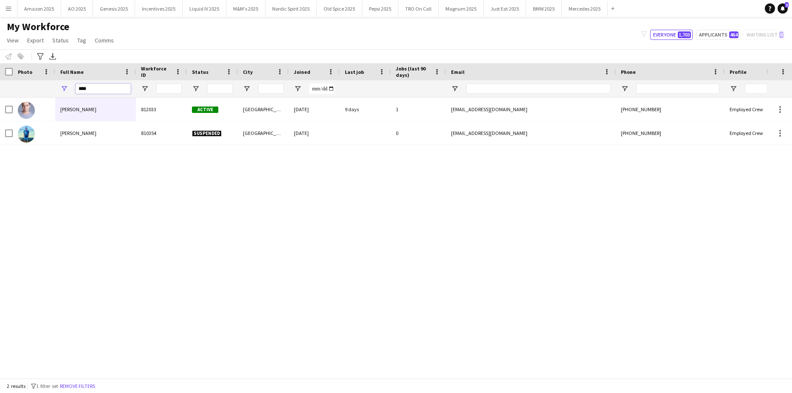
type input "****"
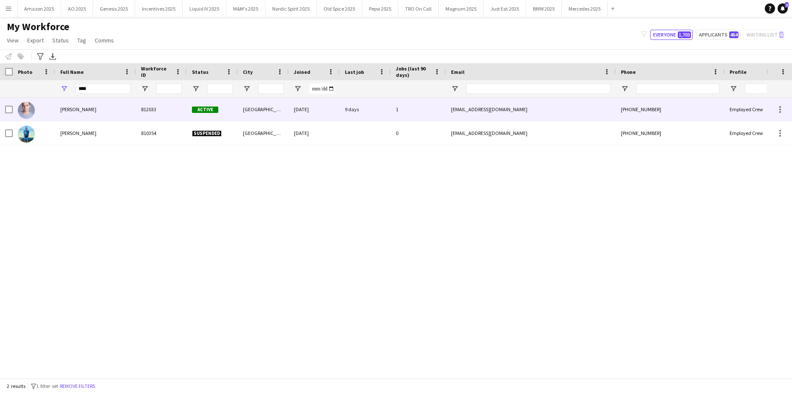
drag, startPoint x: 63, startPoint y: 109, endPoint x: 84, endPoint y: 109, distance: 20.4
click at [63, 109] on span "Yani Aleksandrov" at bounding box center [78, 109] width 36 height 6
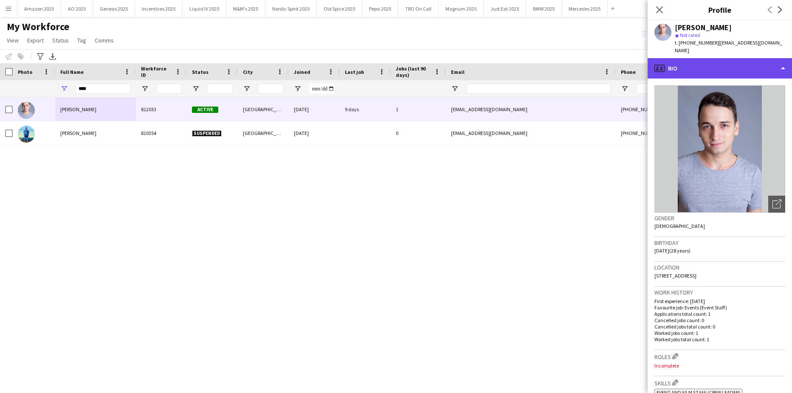
click at [740, 60] on div "profile Bio" at bounding box center [719, 68] width 144 height 20
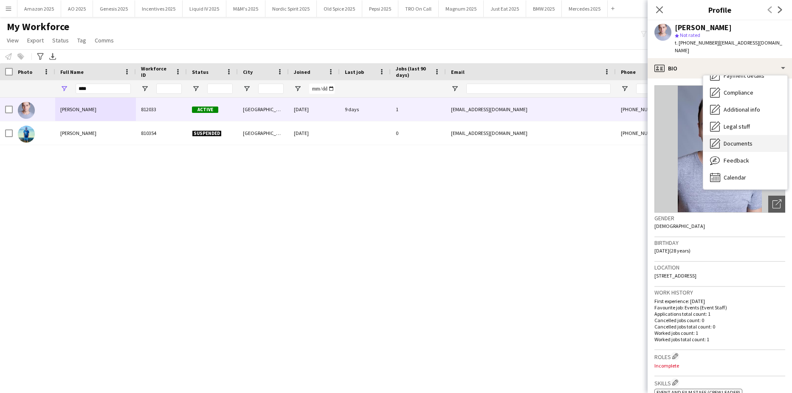
click at [742, 140] on span "Documents" at bounding box center [737, 144] width 29 height 8
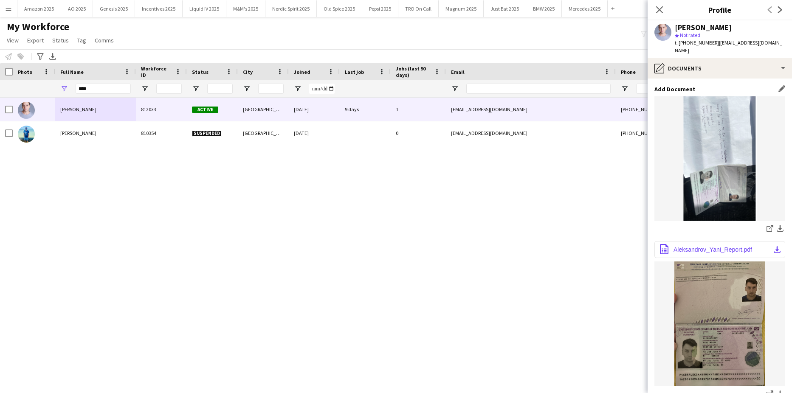
click at [728, 246] on span "Aleksandrov_Yani_Report.pdf" at bounding box center [712, 249] width 79 height 7
drag, startPoint x: 93, startPoint y: 84, endPoint x: -1, endPoint y: 96, distance: 94.6
click at [0, 96] on html "Menu Boards Boards Boards All jobs Status Workforce Workforce My Workforce Recr…" at bounding box center [396, 196] width 792 height 393
drag, startPoint x: 116, startPoint y: 90, endPoint x: -22, endPoint y: 98, distance: 138.3
click at [0, 98] on html "Menu Boards Boards Boards All jobs Status Workforce Workforce My Workforce Recr…" at bounding box center [396, 196] width 792 height 393
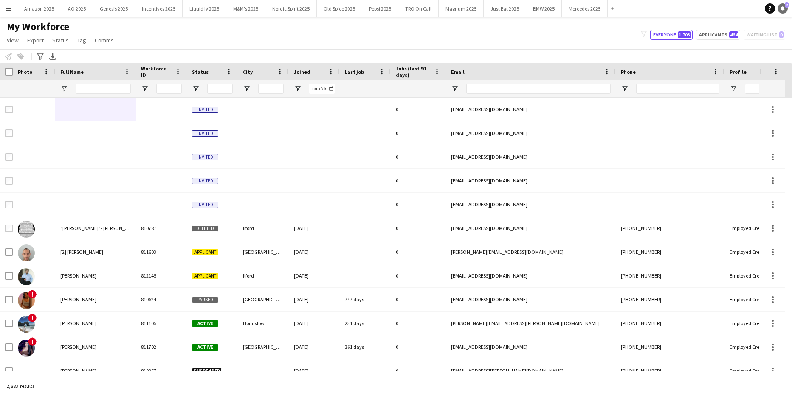
click at [786, 3] on span "2" at bounding box center [786, 5] width 4 height 6
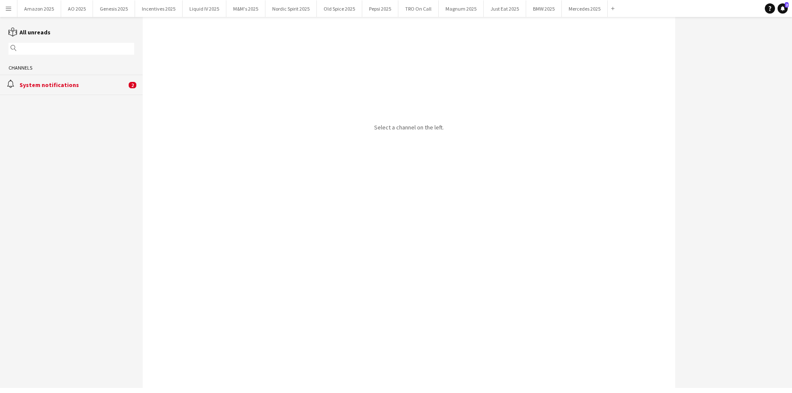
click at [59, 84] on div "System notifications" at bounding box center [73, 85] width 107 height 8
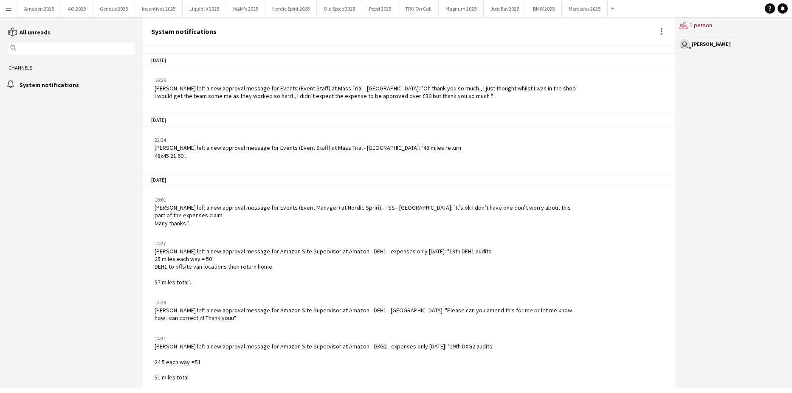
scroll to position [1113, 0]
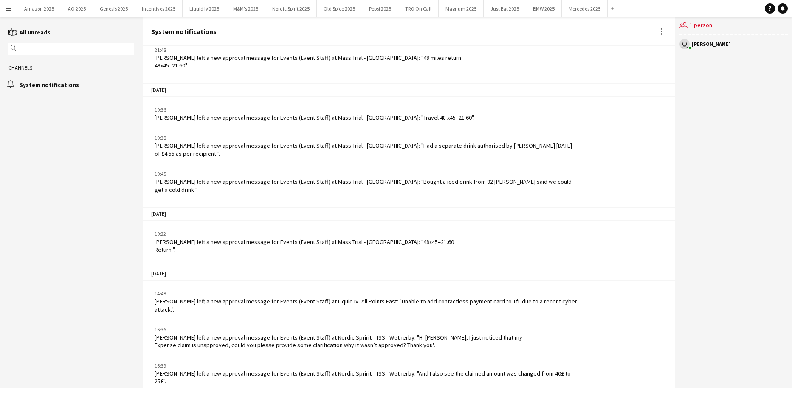
click at [6, 6] on app-icon "Menu" at bounding box center [8, 8] width 7 height 7
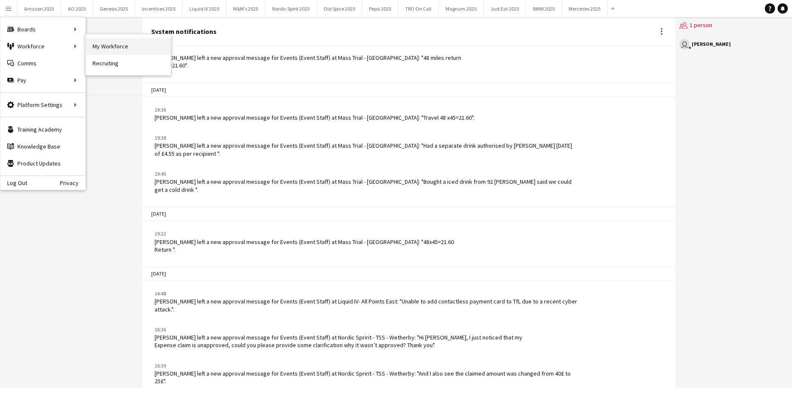
click at [110, 45] on link "My Workforce" at bounding box center [128, 46] width 85 height 17
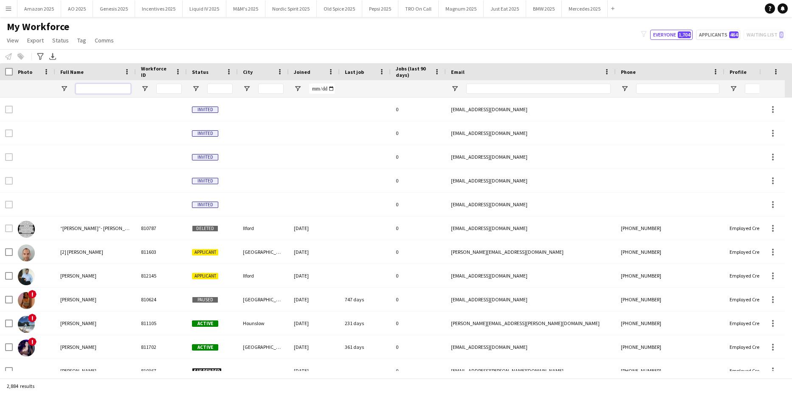
click at [101, 87] on input "Full Name Filter Input" at bounding box center [103, 89] width 55 height 10
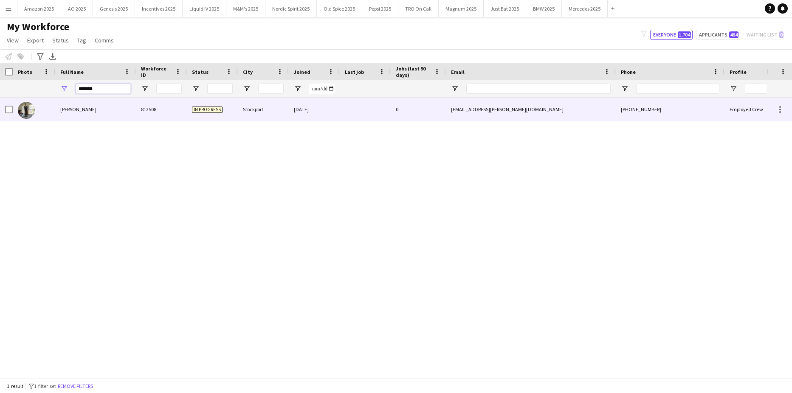
type input "*******"
drag, startPoint x: 67, startPoint y: 107, endPoint x: 73, endPoint y: 107, distance: 6.4
click at [67, 107] on span "Jack Demaine" at bounding box center [78, 109] width 36 height 6
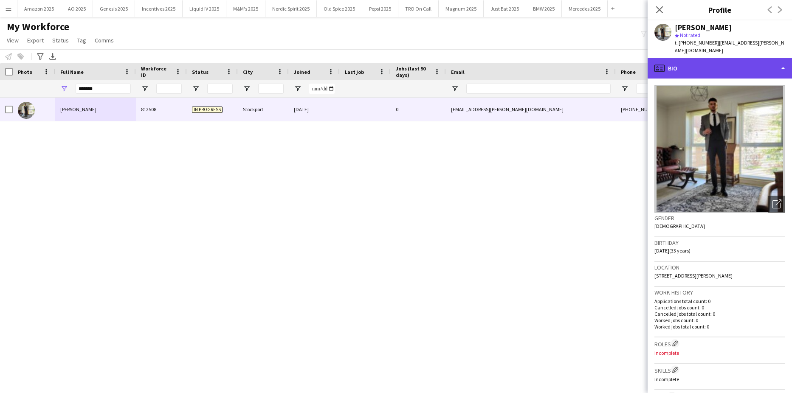
drag, startPoint x: 736, startPoint y: 57, endPoint x: 739, endPoint y: 64, distance: 7.4
click at [736, 58] on div "profile Bio" at bounding box center [719, 68] width 144 height 20
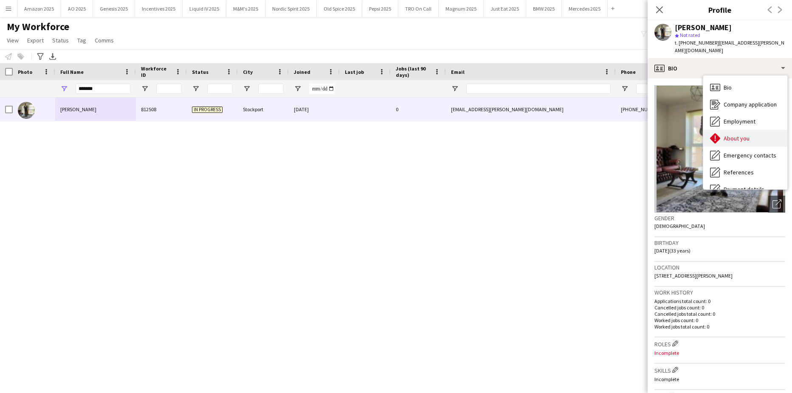
click at [738, 135] on span "About you" at bounding box center [736, 139] width 26 height 8
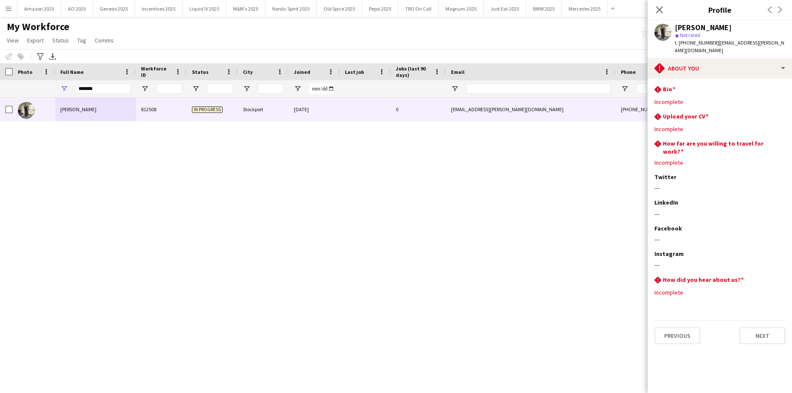
click at [661, 12] on icon "Close pop-in" at bounding box center [659, 9] width 7 height 7
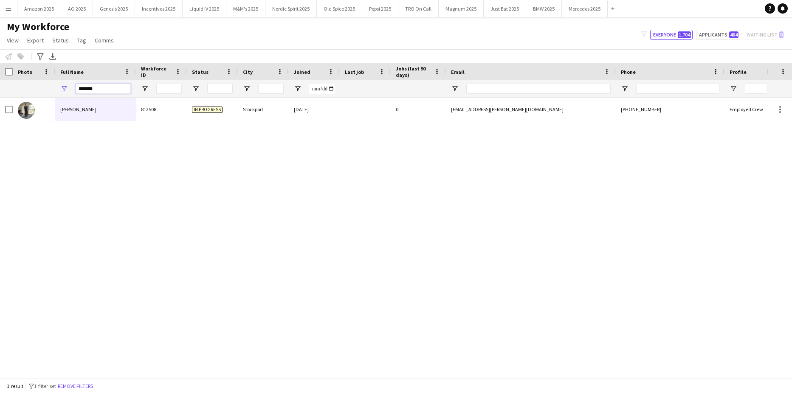
drag, startPoint x: 87, startPoint y: 89, endPoint x: -22, endPoint y: 88, distance: 108.7
click at [0, 88] on html "Menu Boards Boards Boards All jobs Status Workforce Workforce My Workforce Recr…" at bounding box center [396, 196] width 792 height 393
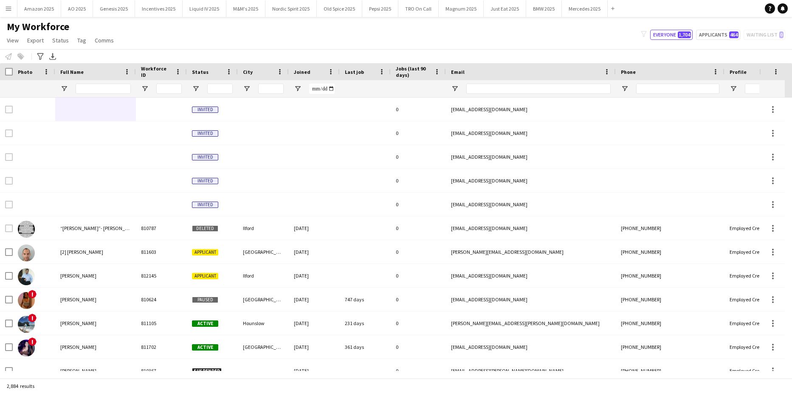
click at [11, 6] on button "Menu" at bounding box center [8, 8] width 17 height 17
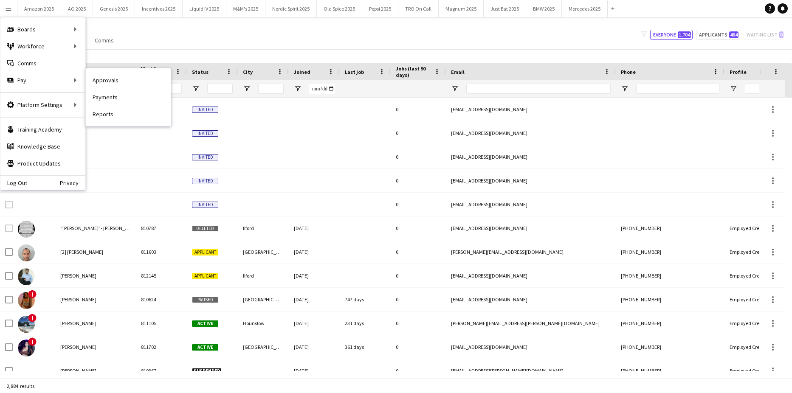
drag, startPoint x: 116, startPoint y: 84, endPoint x: 719, endPoint y: 211, distance: 616.0
click at [116, 84] on link "Approvals" at bounding box center [128, 80] width 85 height 17
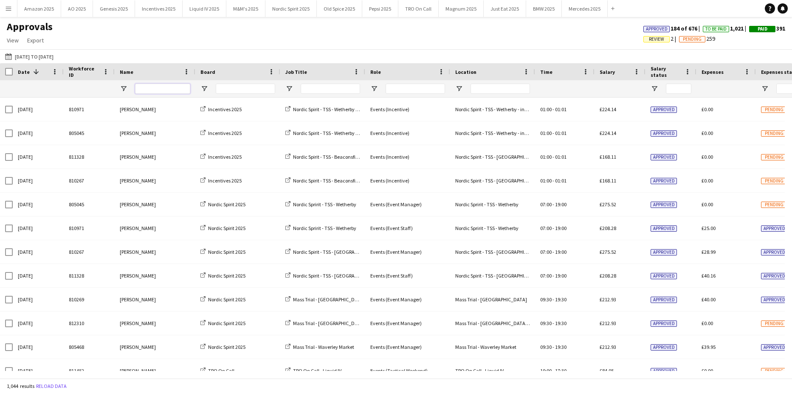
click at [153, 87] on input "Name Filter Input" at bounding box center [162, 89] width 55 height 10
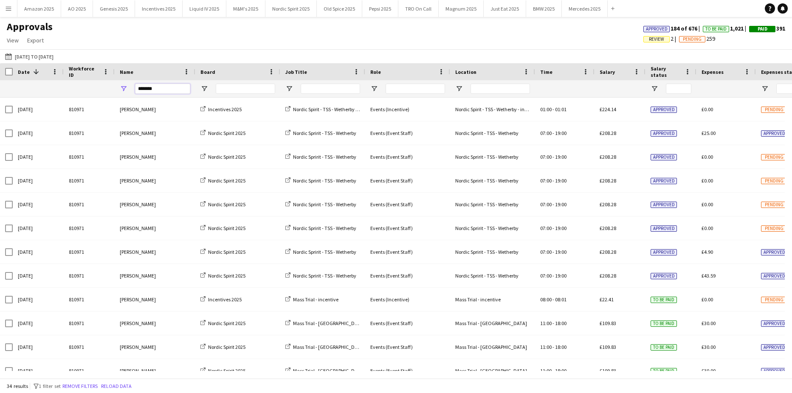
type input "*******"
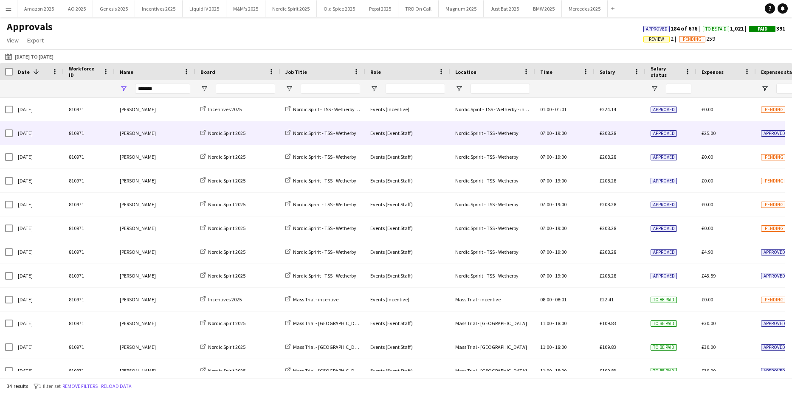
click at [770, 132] on span "Approved" at bounding box center [774, 133] width 26 height 6
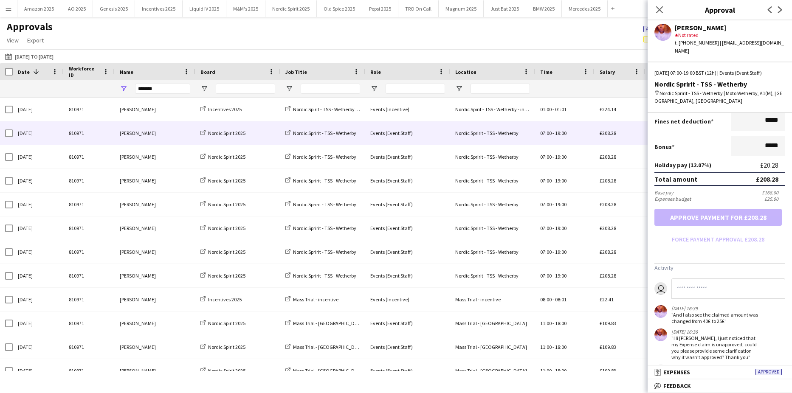
scroll to position [262, 0]
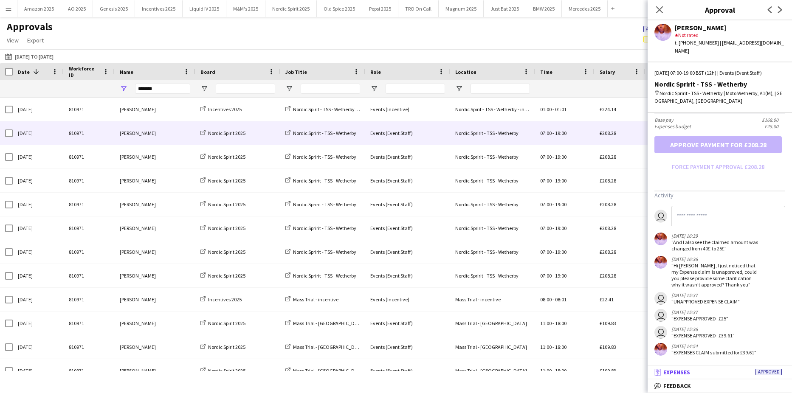
click at [773, 374] on span "Approved" at bounding box center [768, 372] width 26 height 6
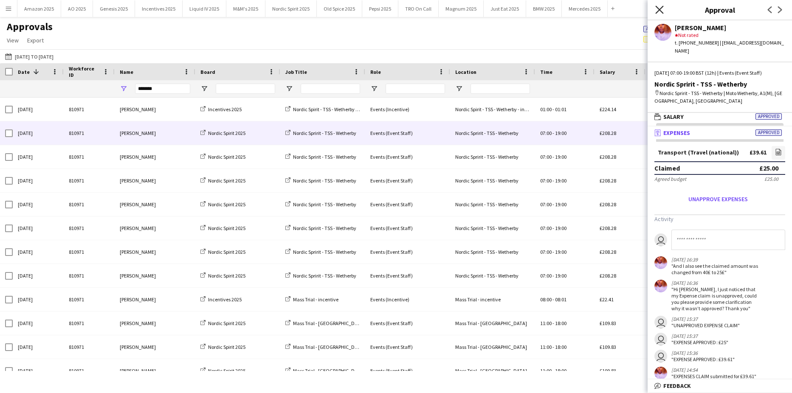
click at [660, 9] on icon at bounding box center [659, 10] width 8 height 8
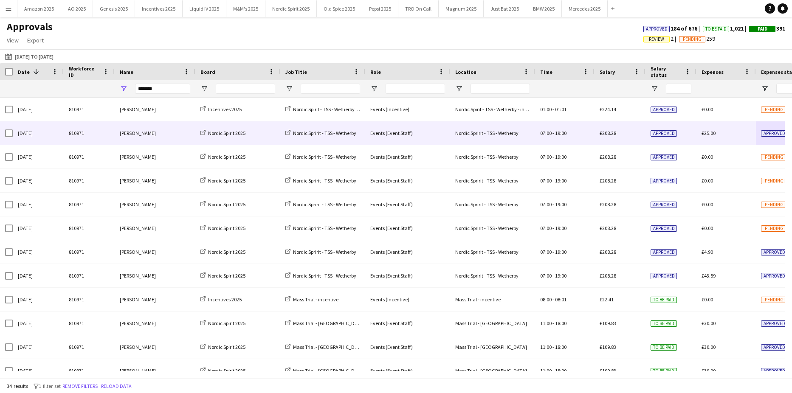
drag, startPoint x: 768, startPoint y: 135, endPoint x: 763, endPoint y: 145, distance: 11.6
click at [768, 135] on span "Approved" at bounding box center [774, 133] width 26 height 6
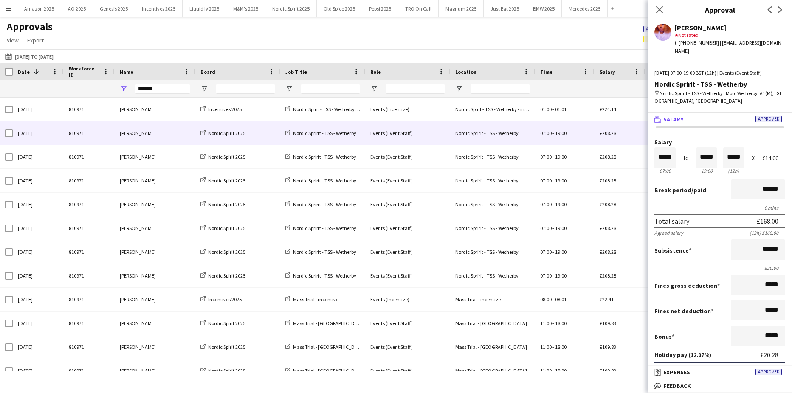
scroll to position [262, 0]
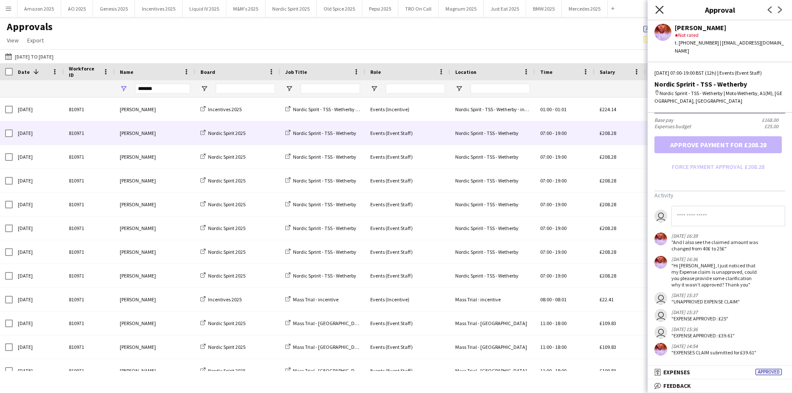
click at [659, 8] on icon "Close pop-in" at bounding box center [659, 10] width 8 height 8
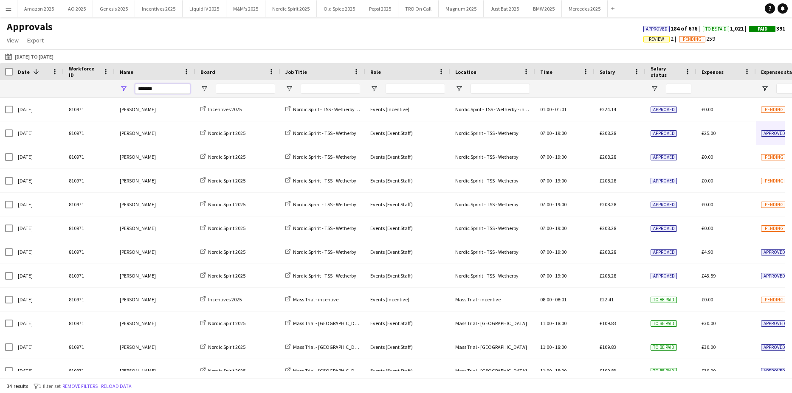
drag, startPoint x: 174, startPoint y: 93, endPoint x: -22, endPoint y: 109, distance: 195.9
click at [0, 109] on html "Menu Boards Boards Boards All jobs Status Workforce Workforce My Workforce Recr…" at bounding box center [396, 196] width 792 height 393
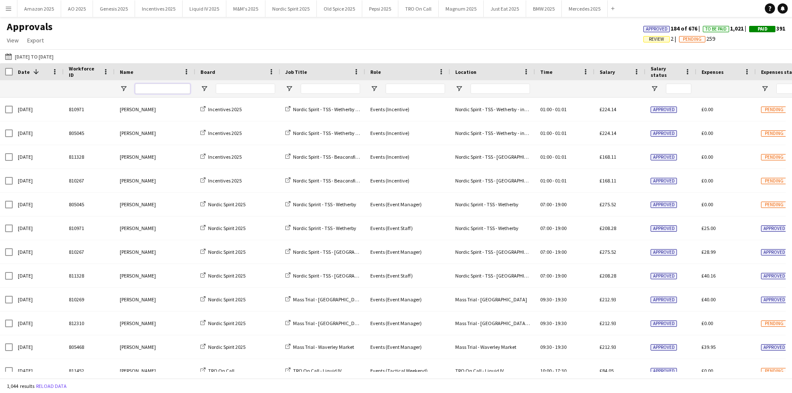
drag, startPoint x: 157, startPoint y: 93, endPoint x: 163, endPoint y: 98, distance: 7.9
click at [157, 93] on input "Name Filter Input" at bounding box center [162, 89] width 55 height 10
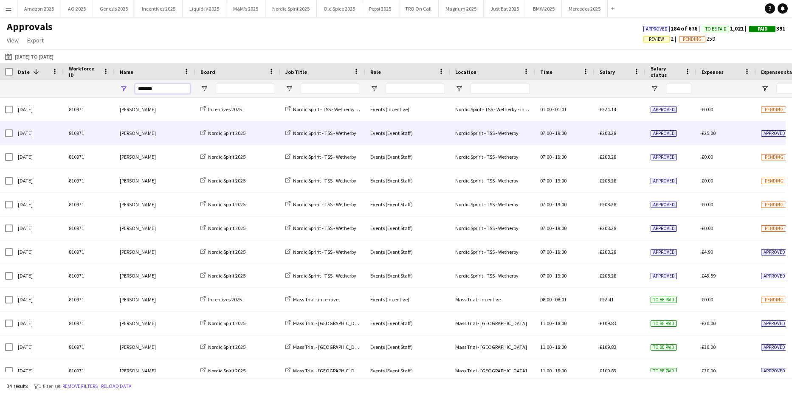
type input "*******"
click at [766, 133] on span "Approved" at bounding box center [774, 133] width 26 height 6
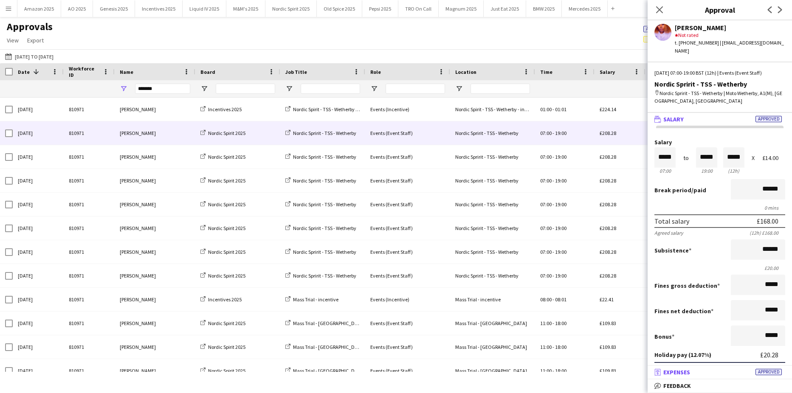
click at [780, 371] on span "Approved" at bounding box center [768, 372] width 26 height 6
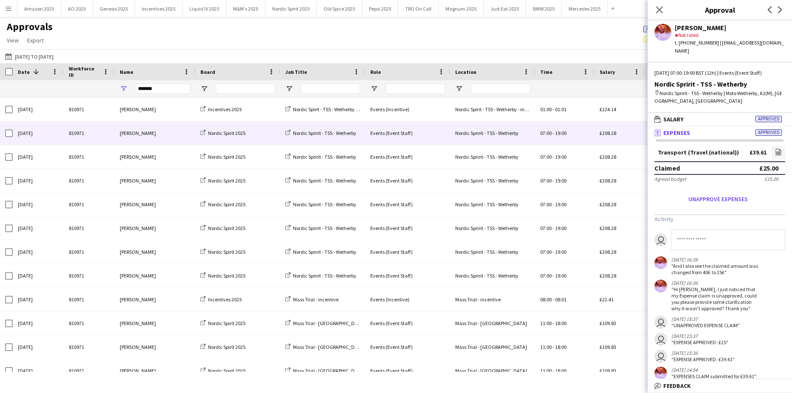
click at [690, 236] on input at bounding box center [728, 240] width 114 height 20
type input "*"
type input "**********"
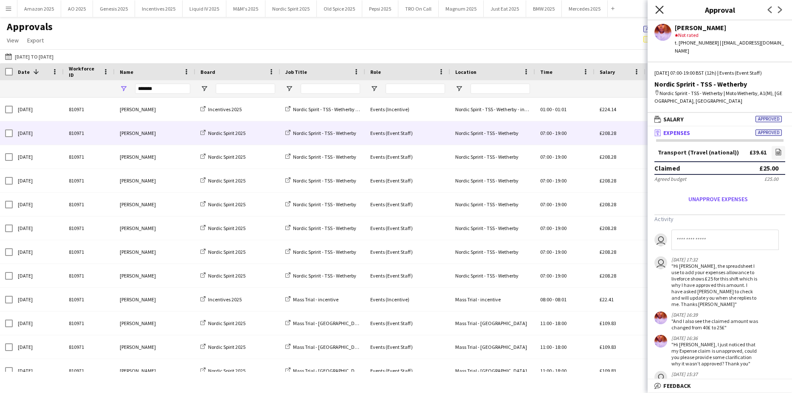
click at [657, 10] on icon "Close pop-in" at bounding box center [659, 10] width 8 height 8
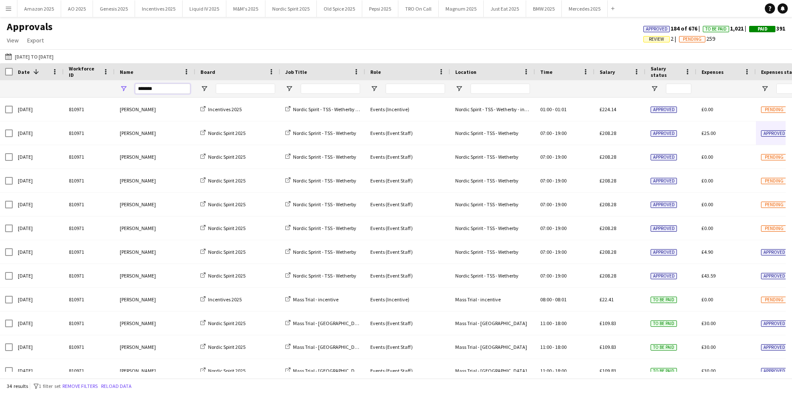
drag, startPoint x: 166, startPoint y: 84, endPoint x: -22, endPoint y: 106, distance: 188.8
click at [0, 106] on html "Menu Boards Boards Boards All jobs Status Workforce Workforce My Workforce Recr…" at bounding box center [396, 196] width 792 height 393
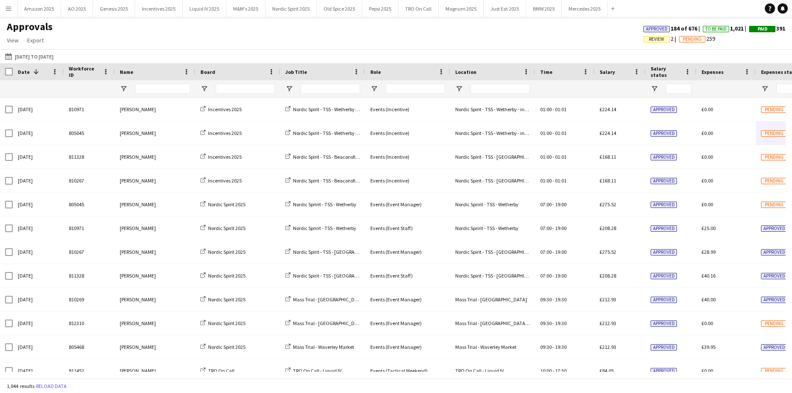
click at [6, 9] on app-icon "Menu" at bounding box center [8, 8] width 7 height 7
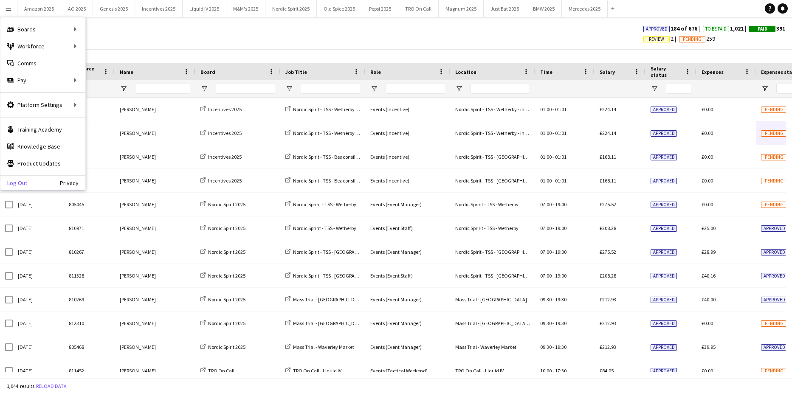
click at [23, 184] on link "Log Out" at bounding box center [13, 183] width 27 height 7
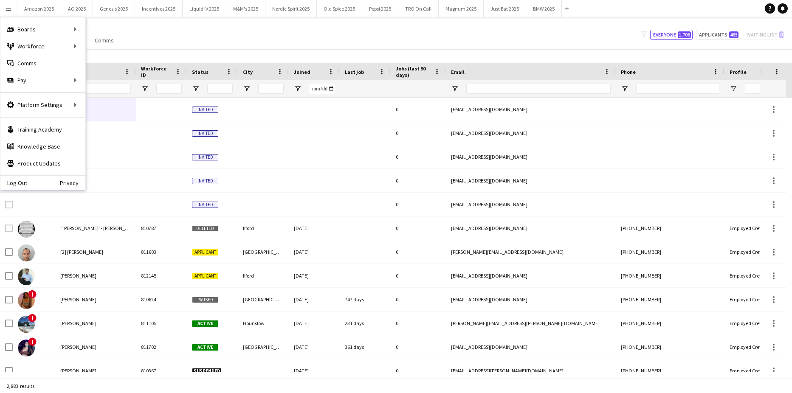
click at [32, 184] on div "Log Out Privacy" at bounding box center [42, 182] width 85 height 14
click at [27, 183] on div "Log Out Privacy" at bounding box center [42, 182] width 85 height 14
click at [23, 183] on link "Log Out" at bounding box center [13, 183] width 27 height 7
